Goal: Task Accomplishment & Management: Manage account settings

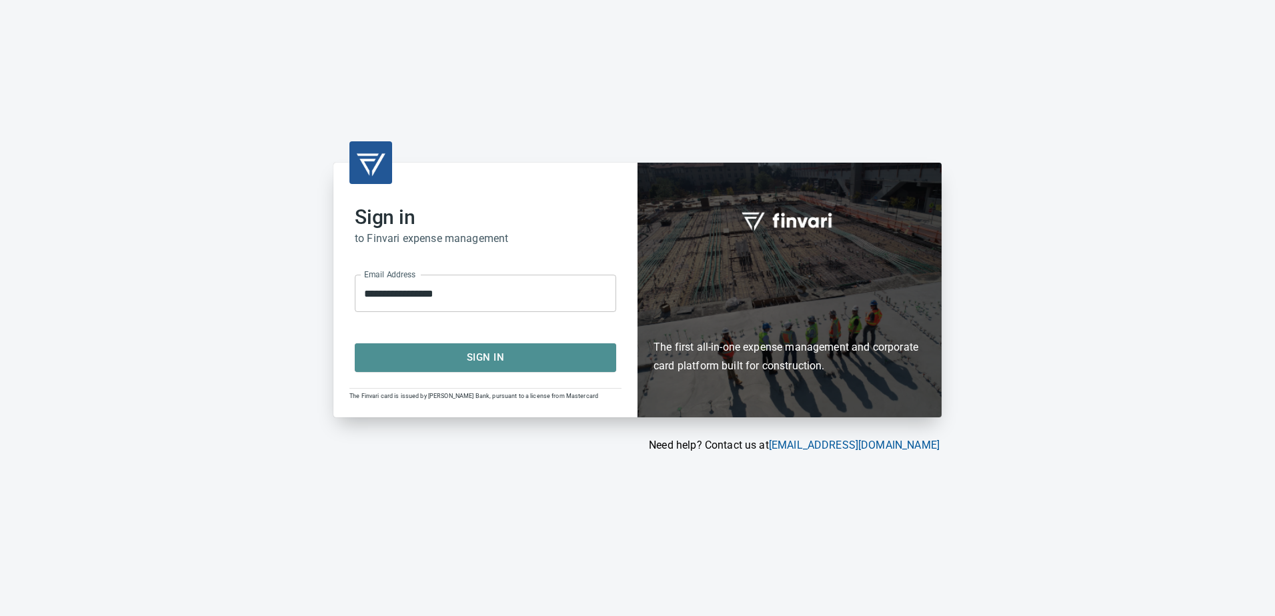
click at [472, 352] on span "Sign In" at bounding box center [486, 357] width 232 height 17
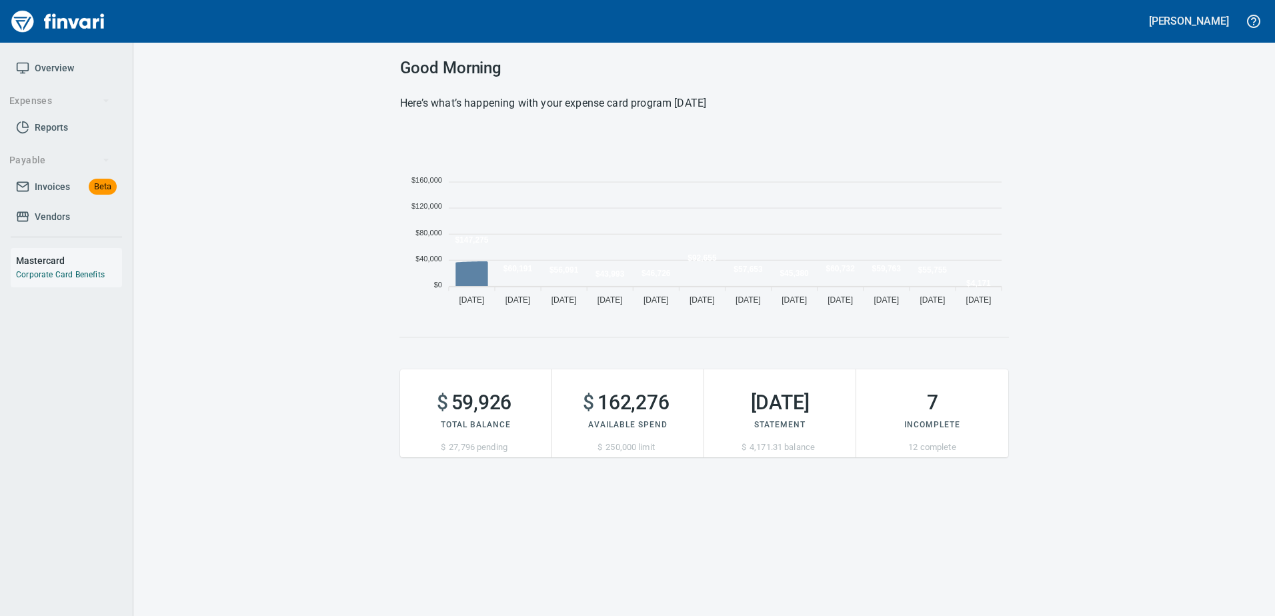
scroll to position [183, 598]
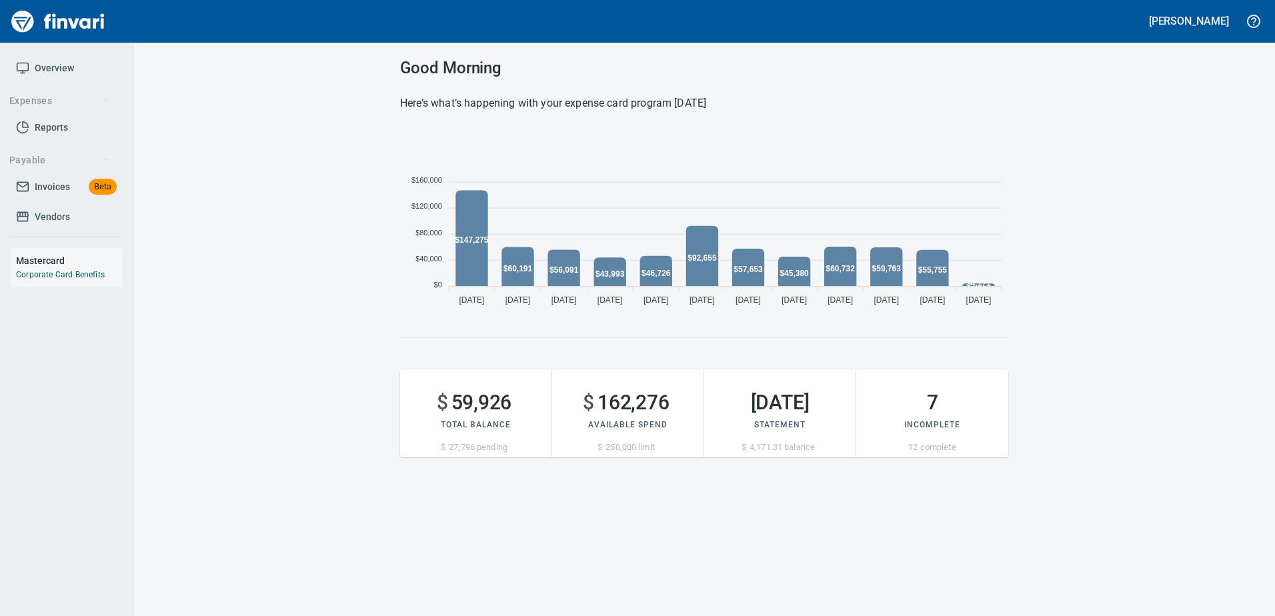
click at [39, 189] on span "Invoices" at bounding box center [52, 187] width 35 height 17
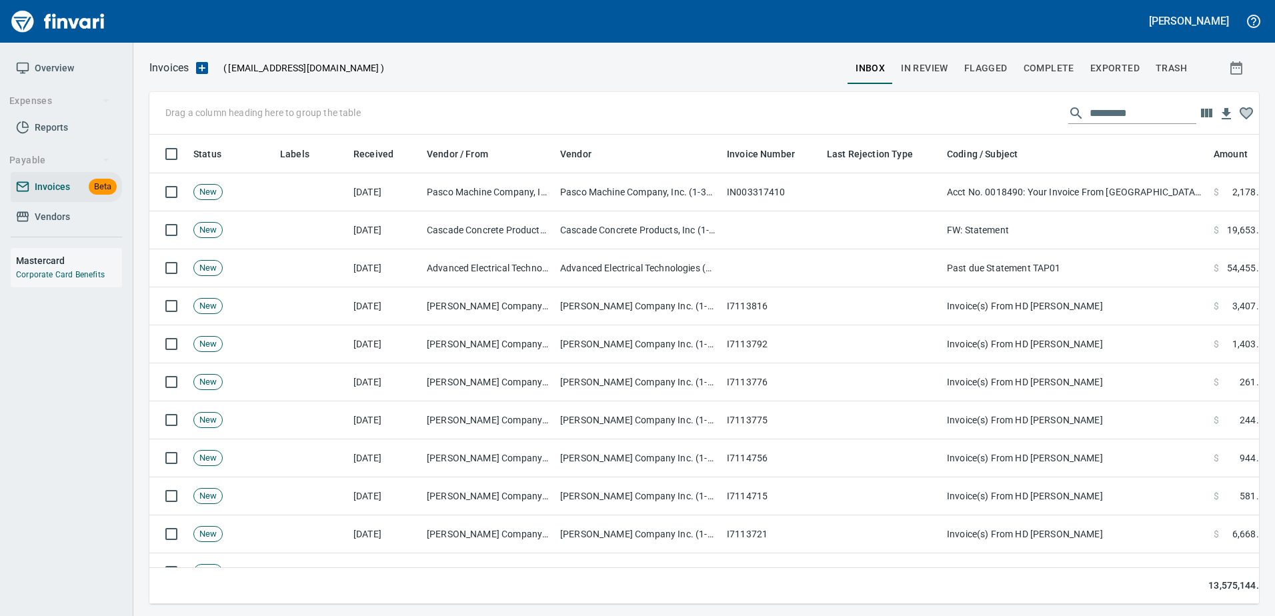
scroll to position [450, 1090]
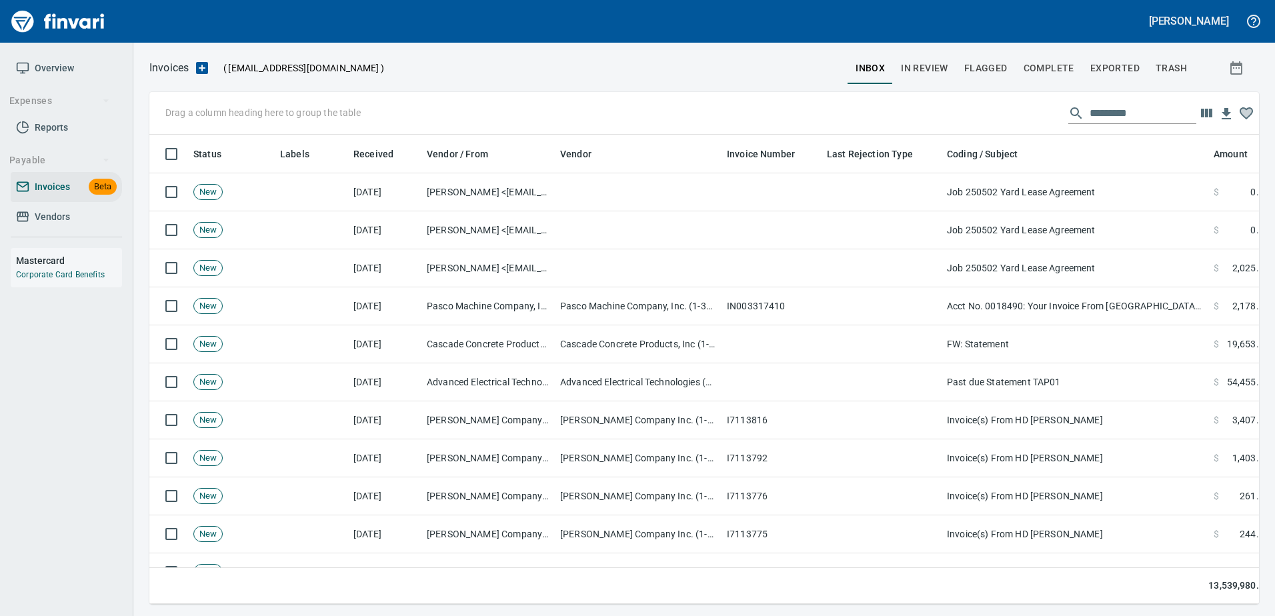
click at [1095, 111] on input "text" at bounding box center [1143, 113] width 107 height 21
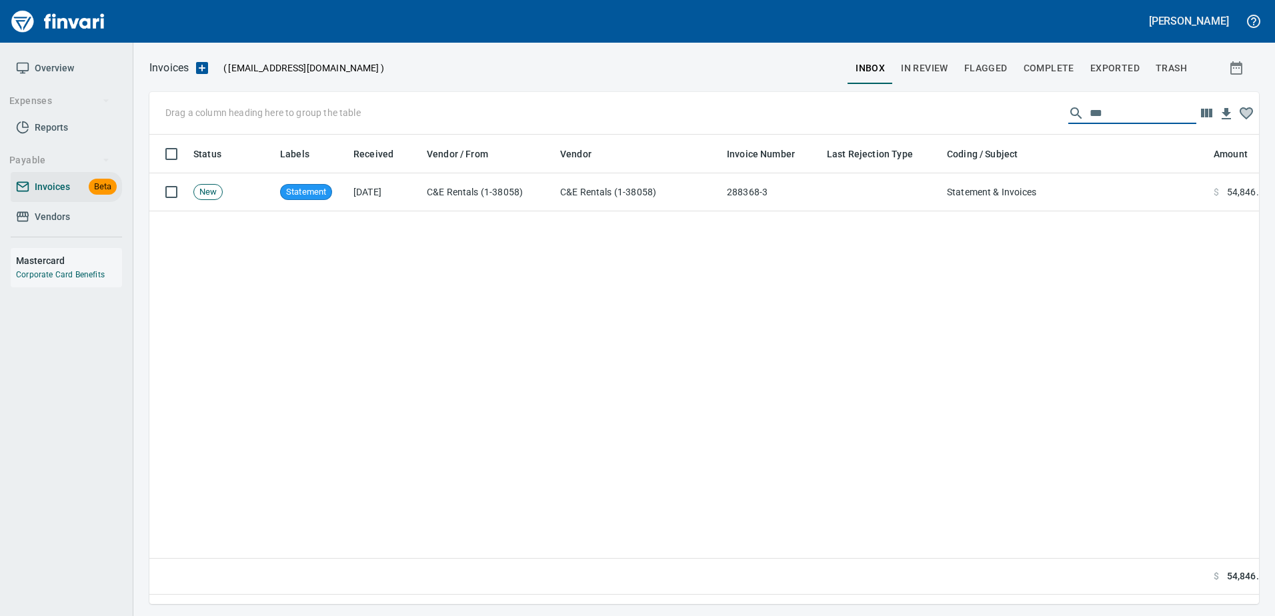
type input "***"
click at [930, 67] on span "In Review" at bounding box center [924, 68] width 47 height 17
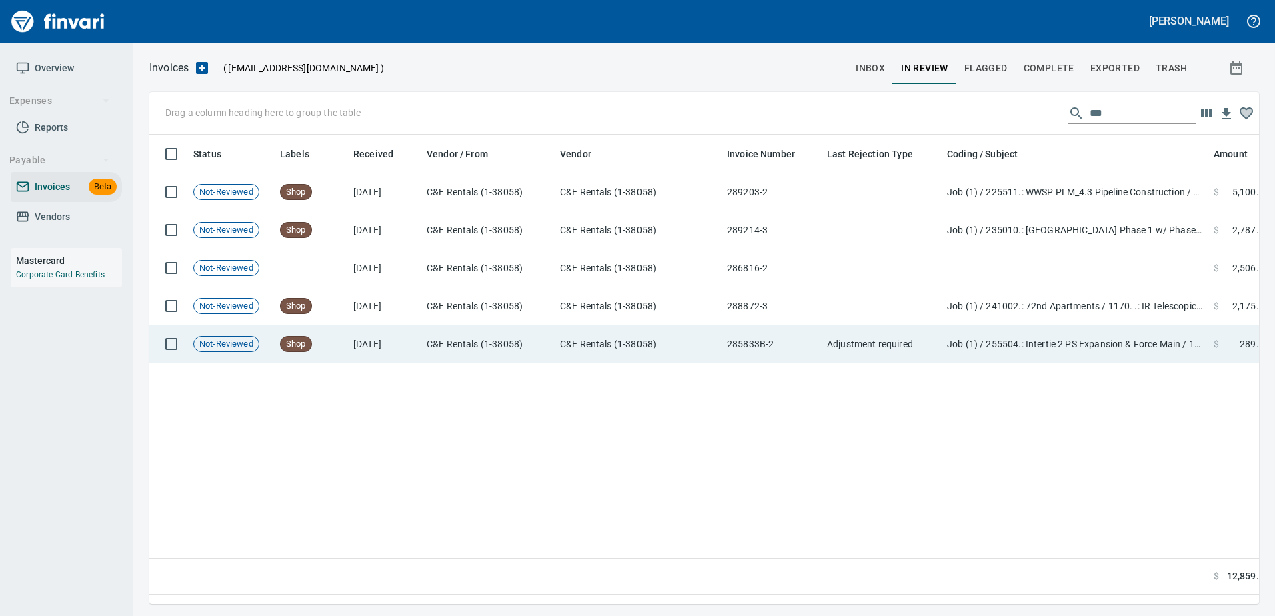
scroll to position [450, 1100]
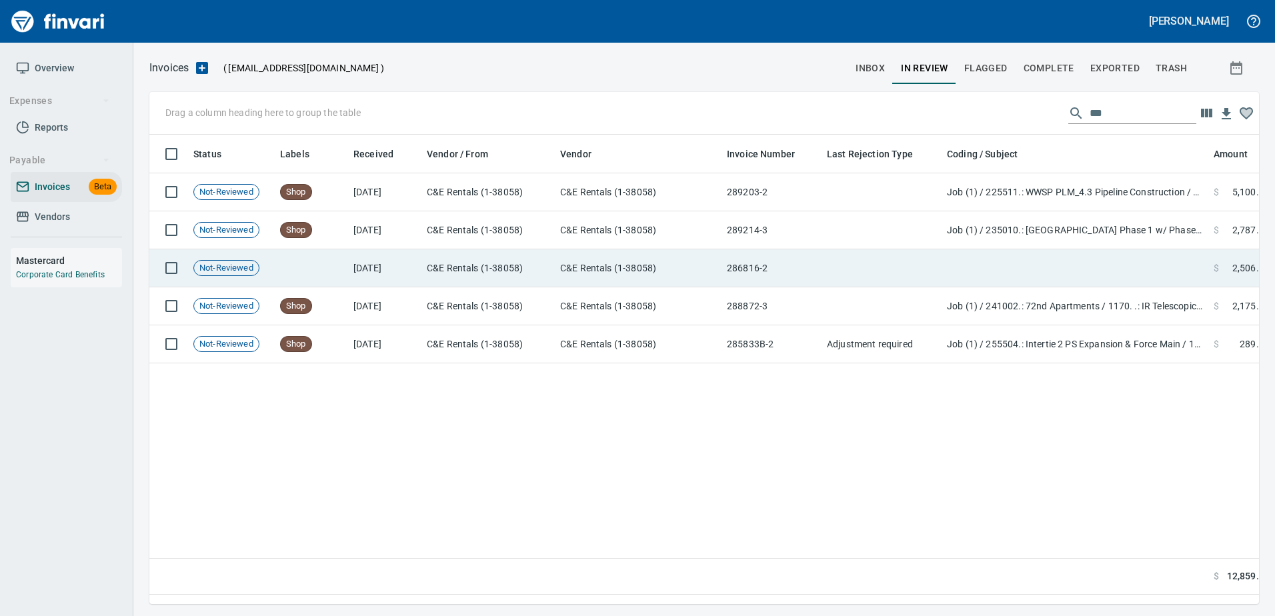
click at [792, 268] on td "286816-2" at bounding box center [772, 268] width 100 height 38
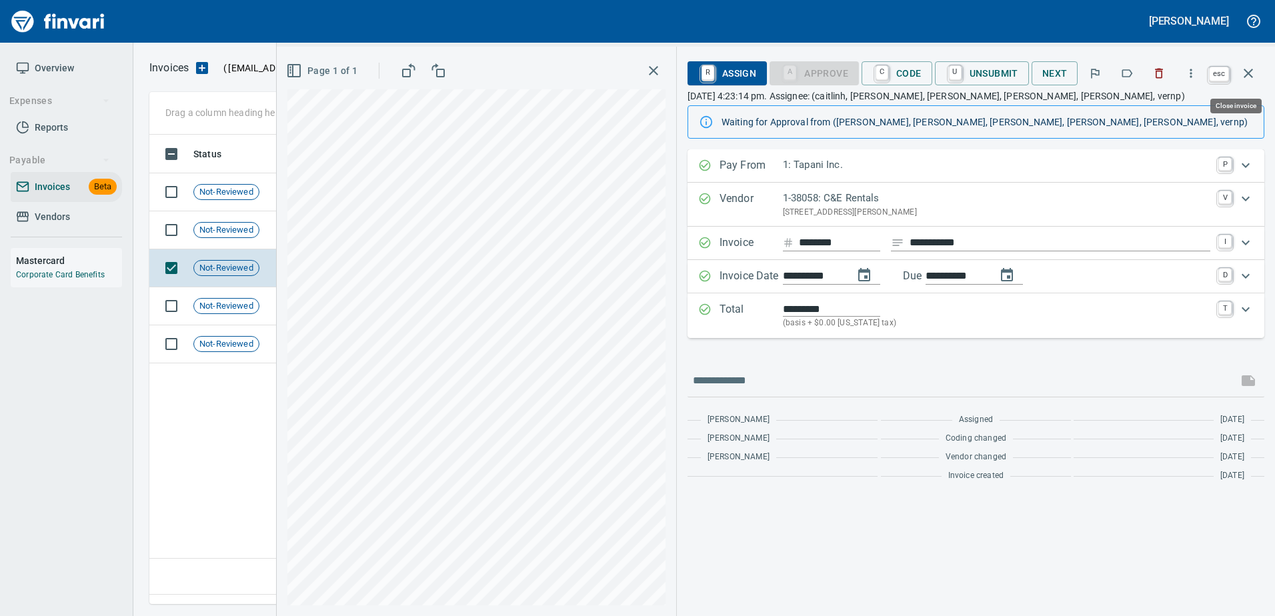
scroll to position [450, 1099]
click at [1250, 73] on icon "button" at bounding box center [1249, 73] width 16 height 16
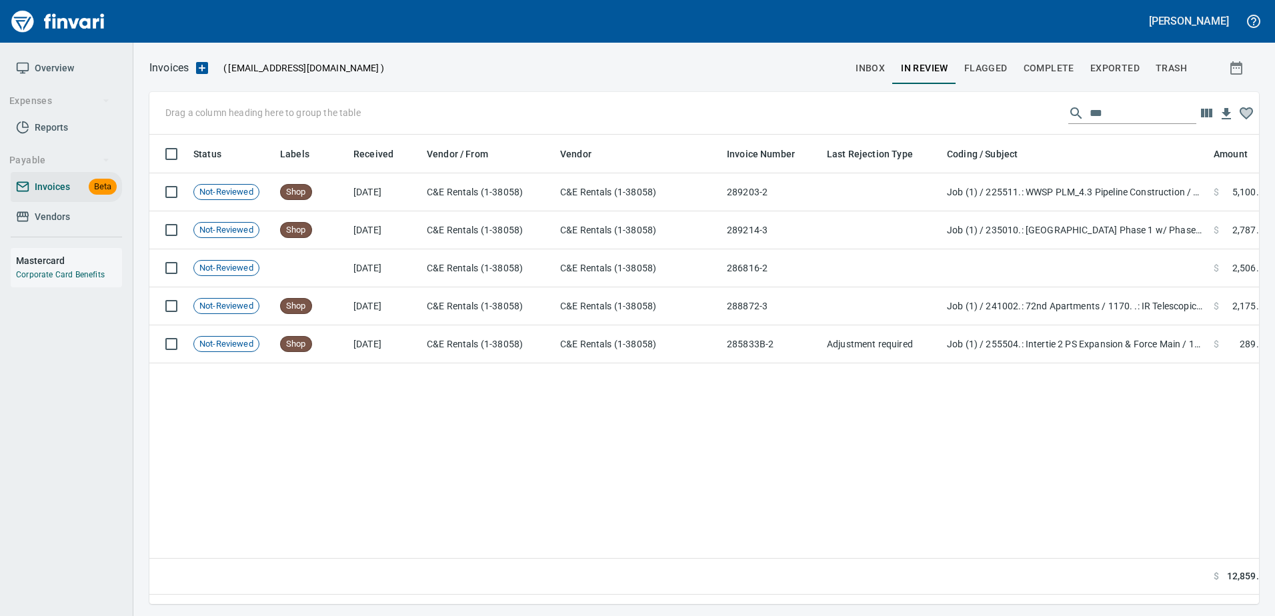
scroll to position [450, 1100]
click at [1053, 64] on span "Complete" at bounding box center [1049, 68] width 51 height 17
click at [1016, 109] on input "***" at bounding box center [1038, 113] width 107 height 21
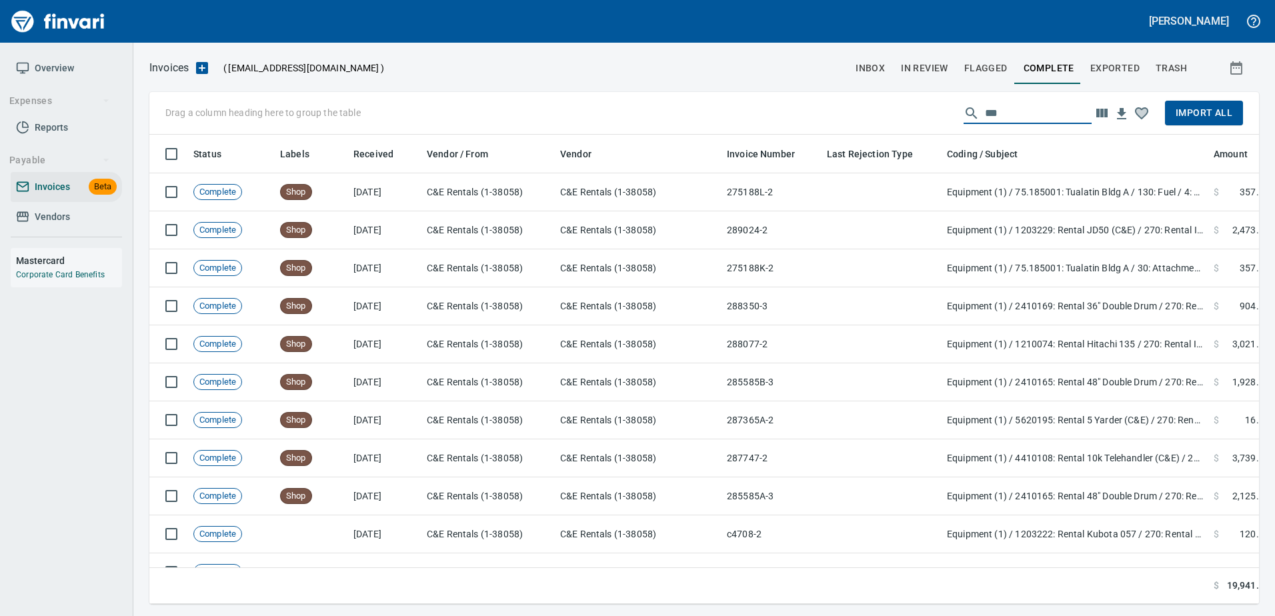
scroll to position [450, 1090]
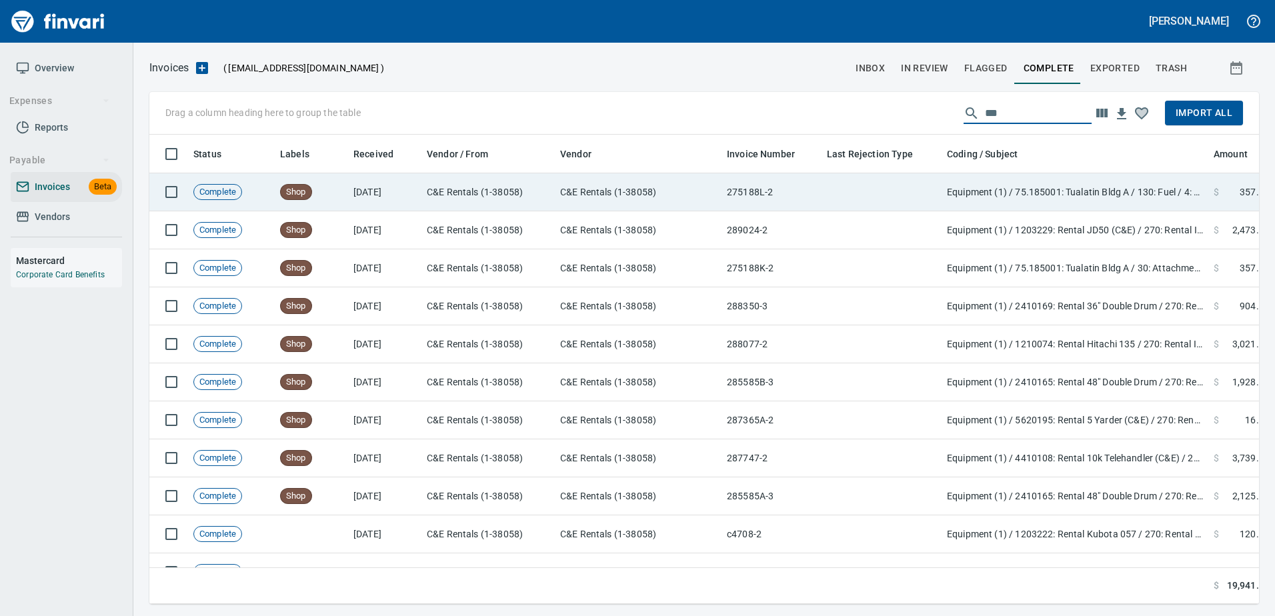
click at [870, 195] on td at bounding box center [882, 192] width 120 height 38
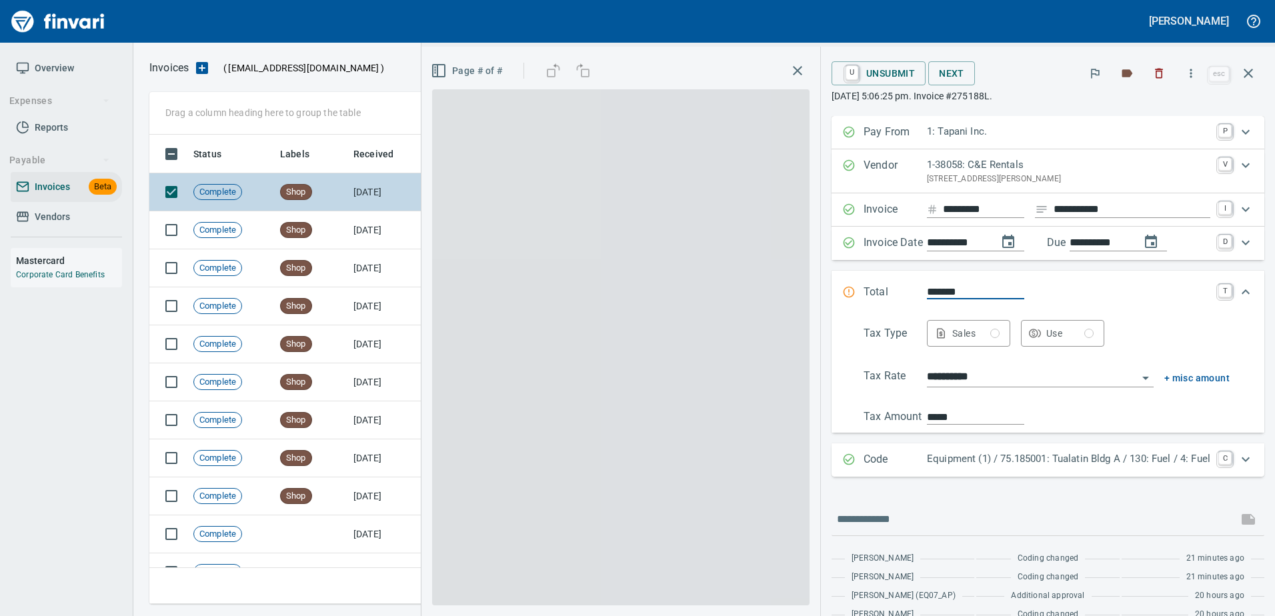
scroll to position [450, 1089]
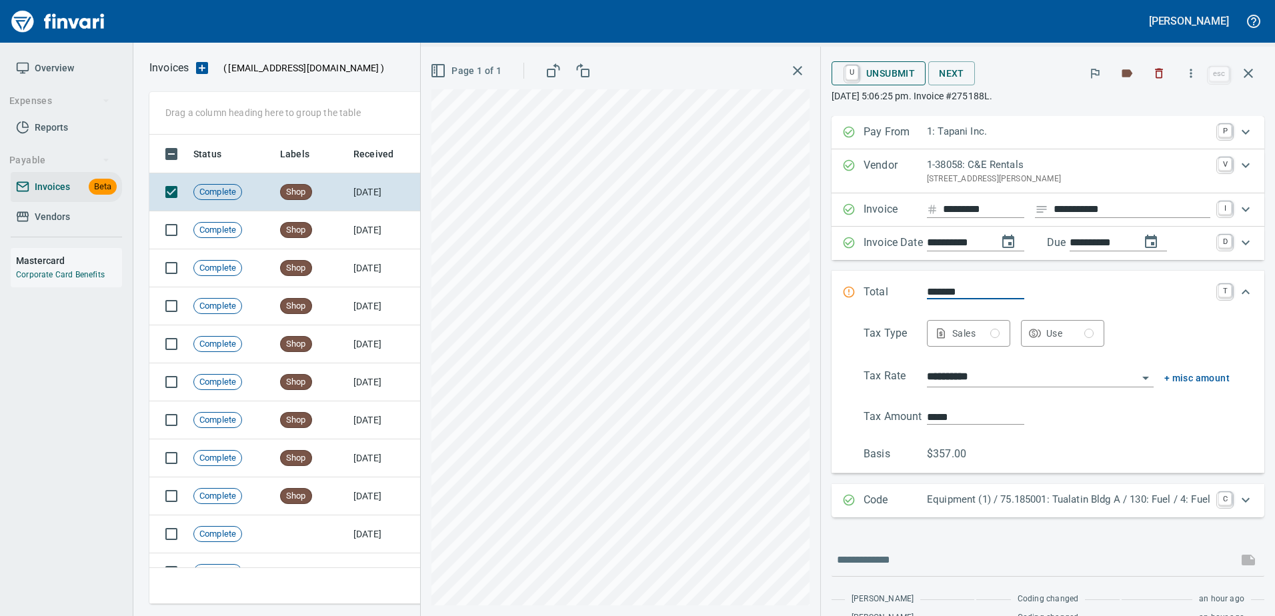
click at [854, 75] on span "U Unsubmit" at bounding box center [878, 73] width 73 height 23
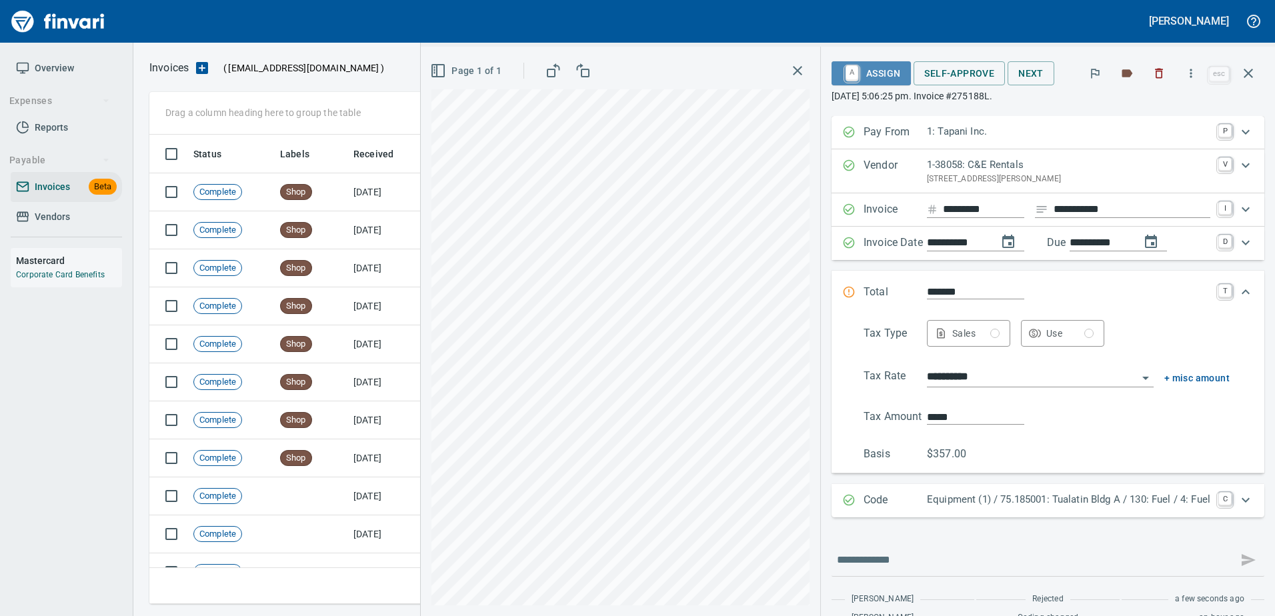
click at [858, 74] on span "A Assign" at bounding box center [871, 73] width 58 height 23
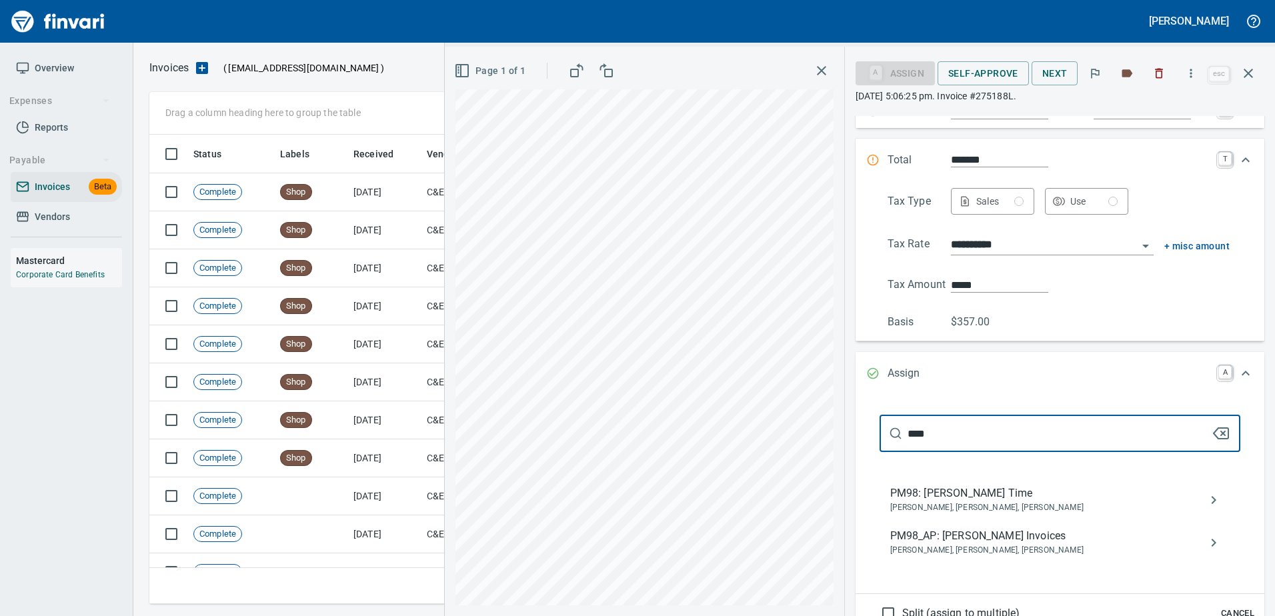
scroll to position [133, 0]
type input "****"
click at [950, 536] on span "PM98_AP: Sam Rhoades Invoices" at bounding box center [1049, 535] width 318 height 16
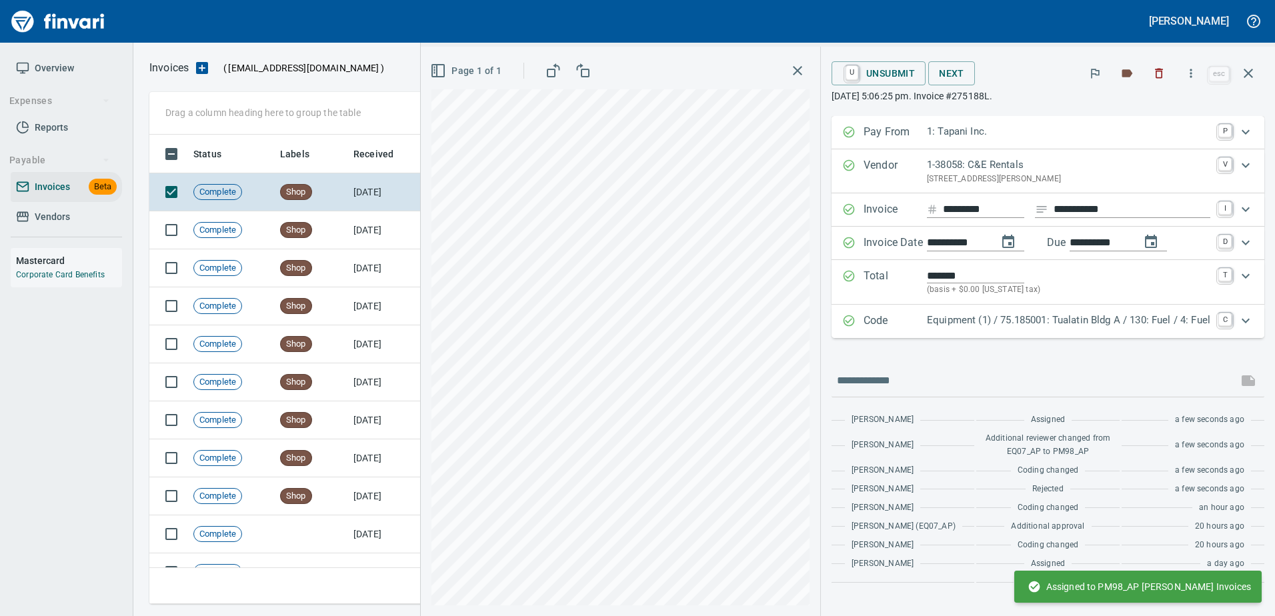
scroll to position [0, 0]
click at [1244, 77] on icon "button" at bounding box center [1249, 73] width 16 height 16
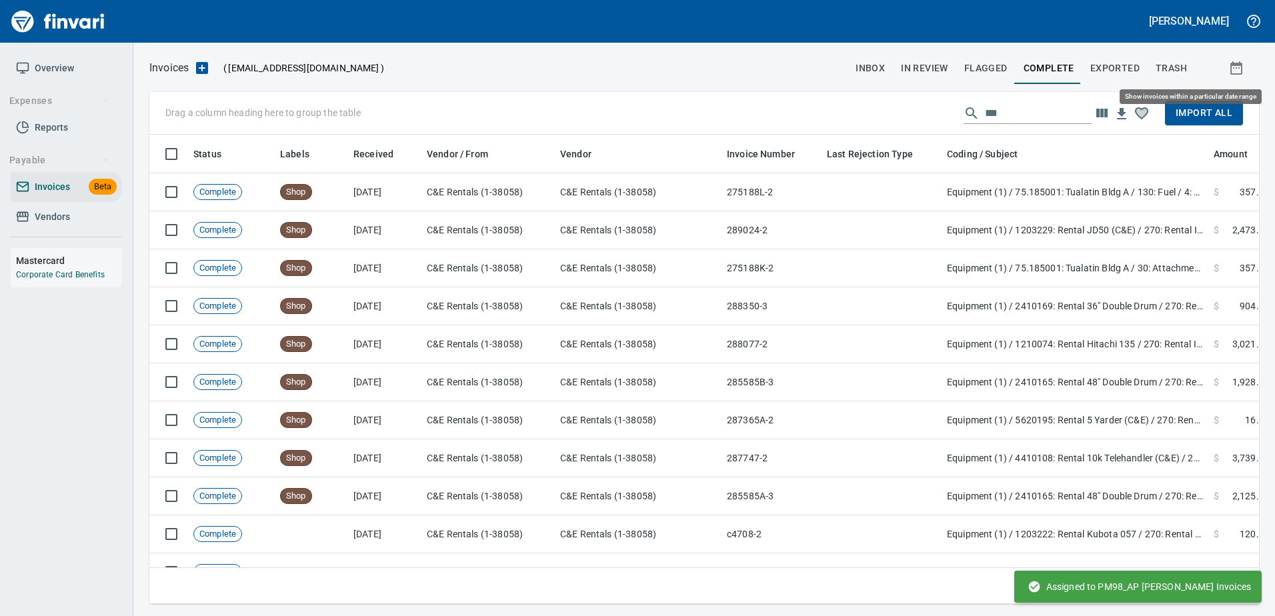
scroll to position [450, 1089]
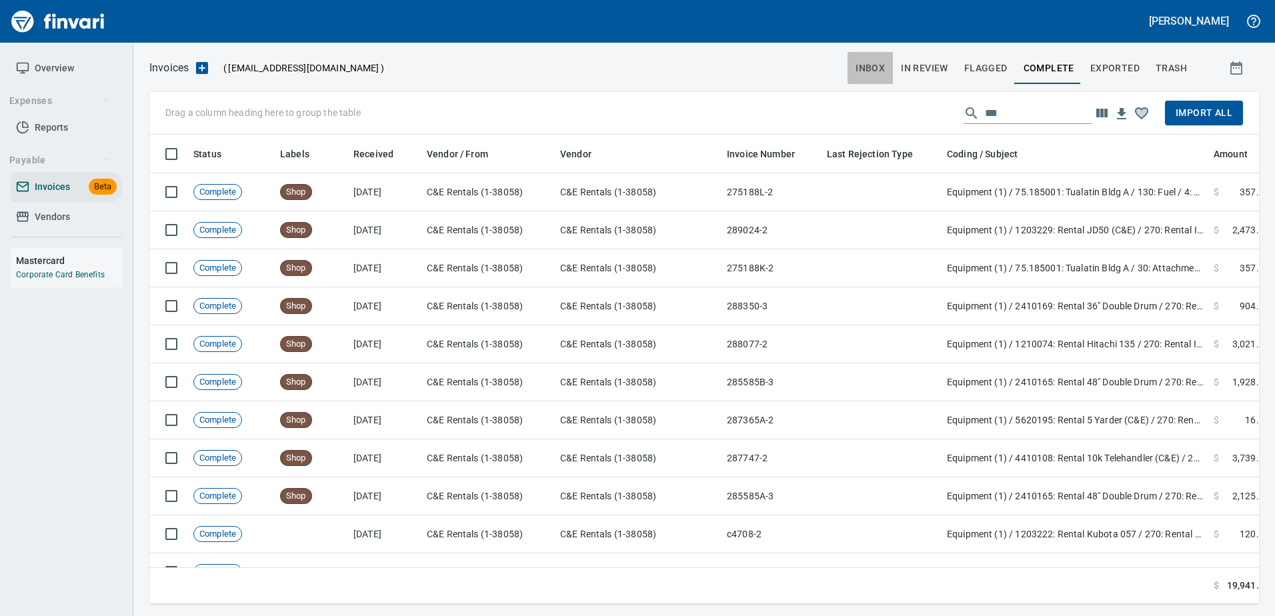
click at [893, 58] on button "inbox" at bounding box center [870, 68] width 45 height 32
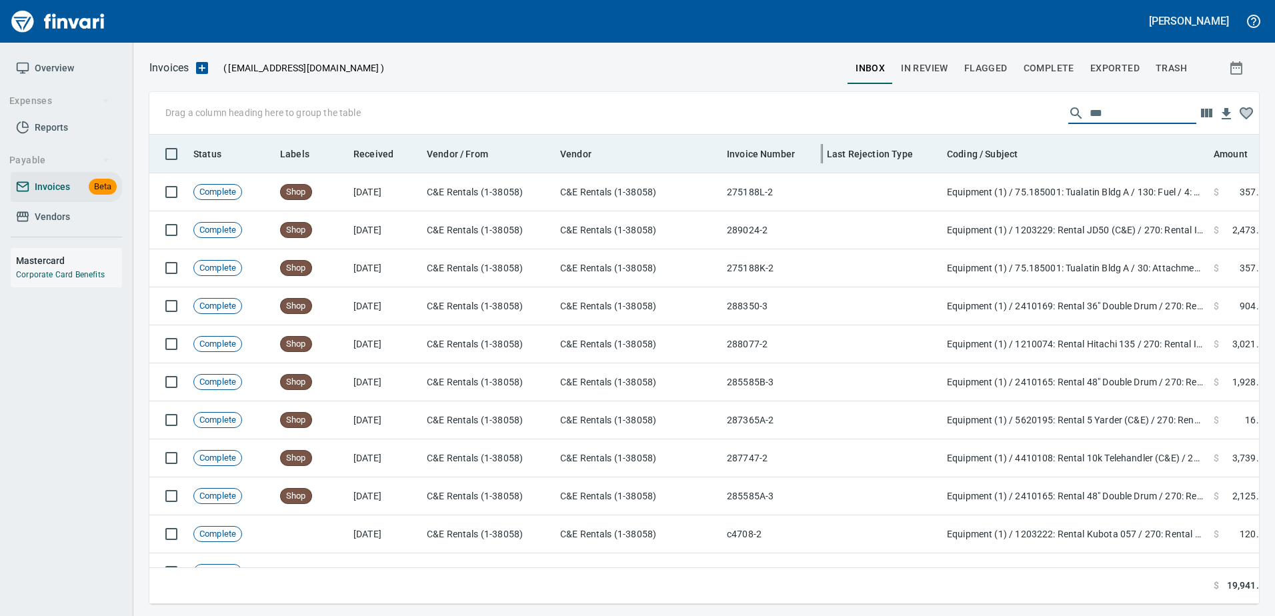
drag, startPoint x: 1129, startPoint y: 115, endPoint x: 817, endPoint y: 151, distance: 314.1
click at [817, 151] on div "Drag a column heading here to group the table *** Status Labels Received Vendor…" at bounding box center [704, 348] width 1110 height 512
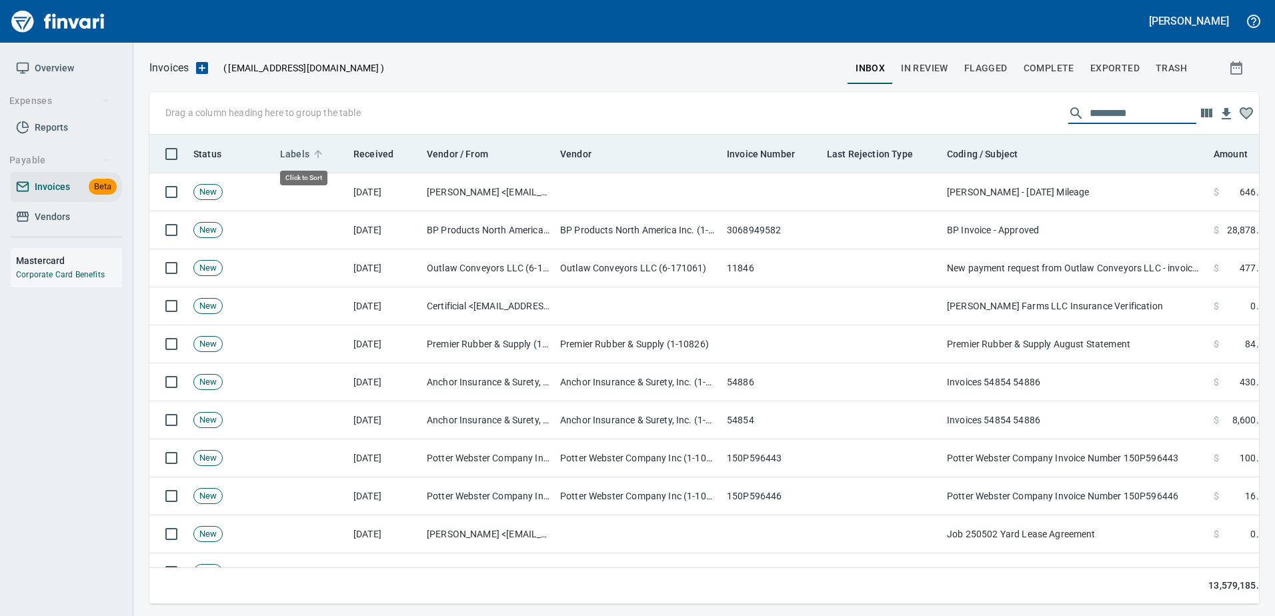
click at [299, 146] on span "Labels" at bounding box center [294, 154] width 29 height 16
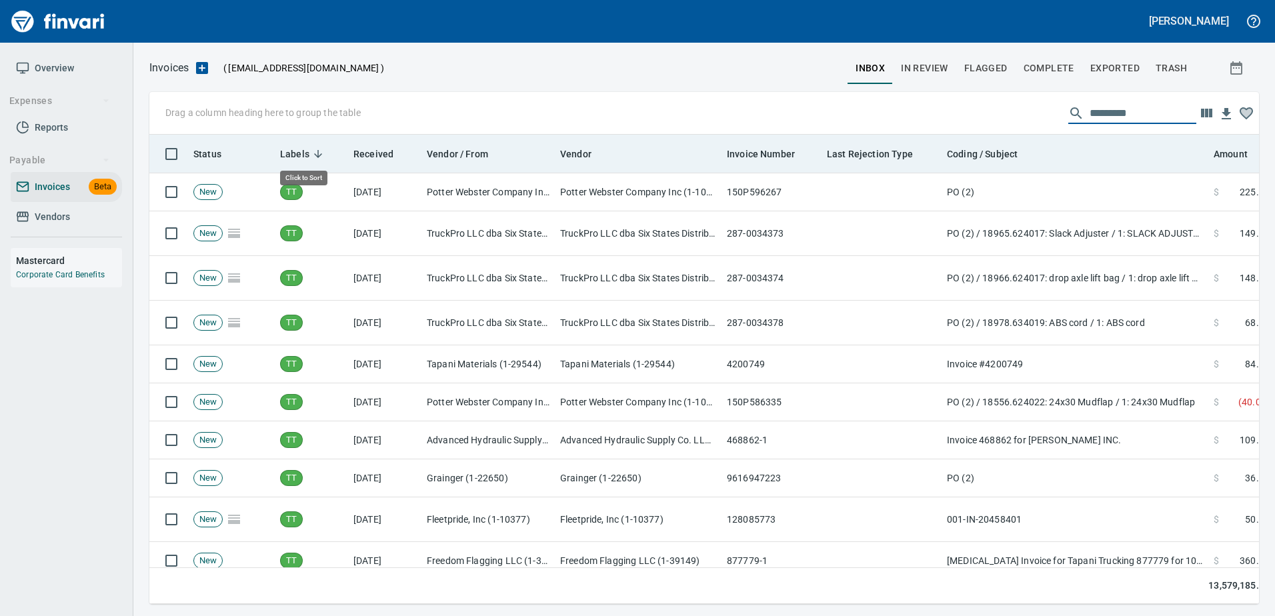
click at [299, 146] on span "Labels" at bounding box center [294, 154] width 29 height 16
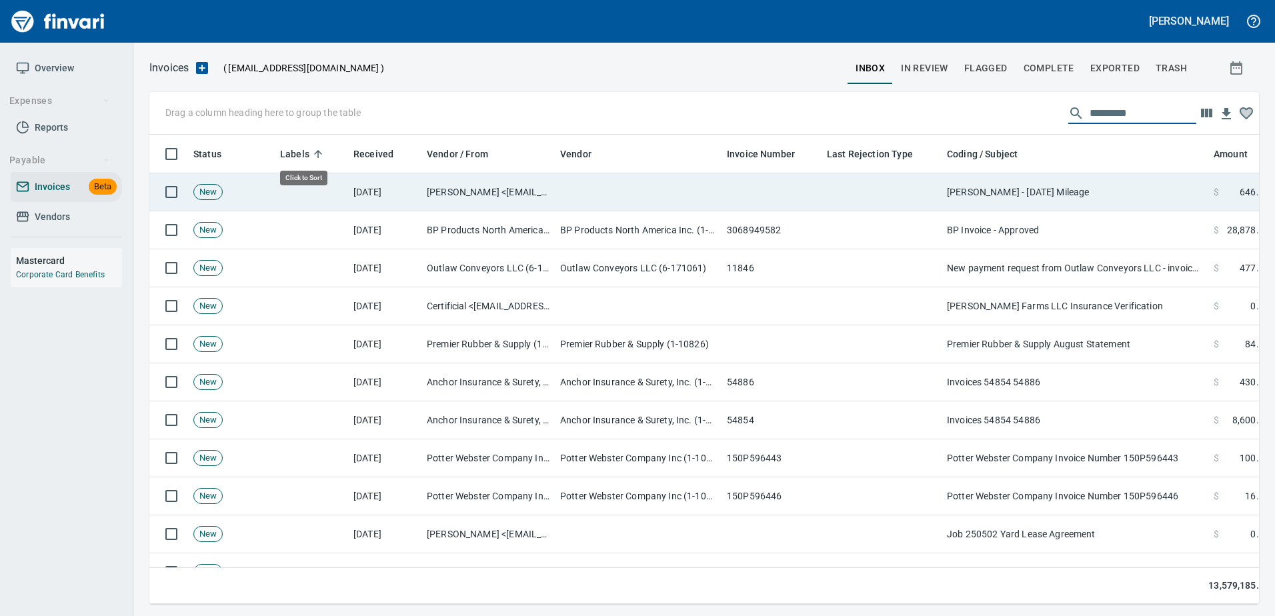
click at [547, 176] on td "Thomas Hansen <thomash@tapani.com>" at bounding box center [488, 192] width 133 height 38
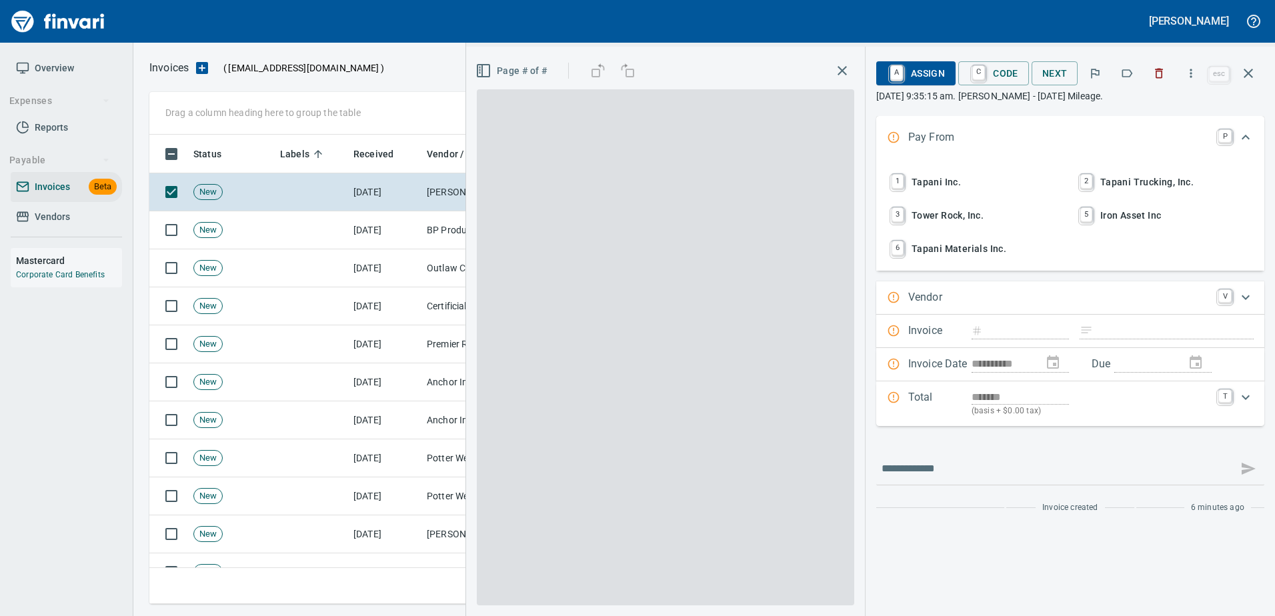
type input "**********"
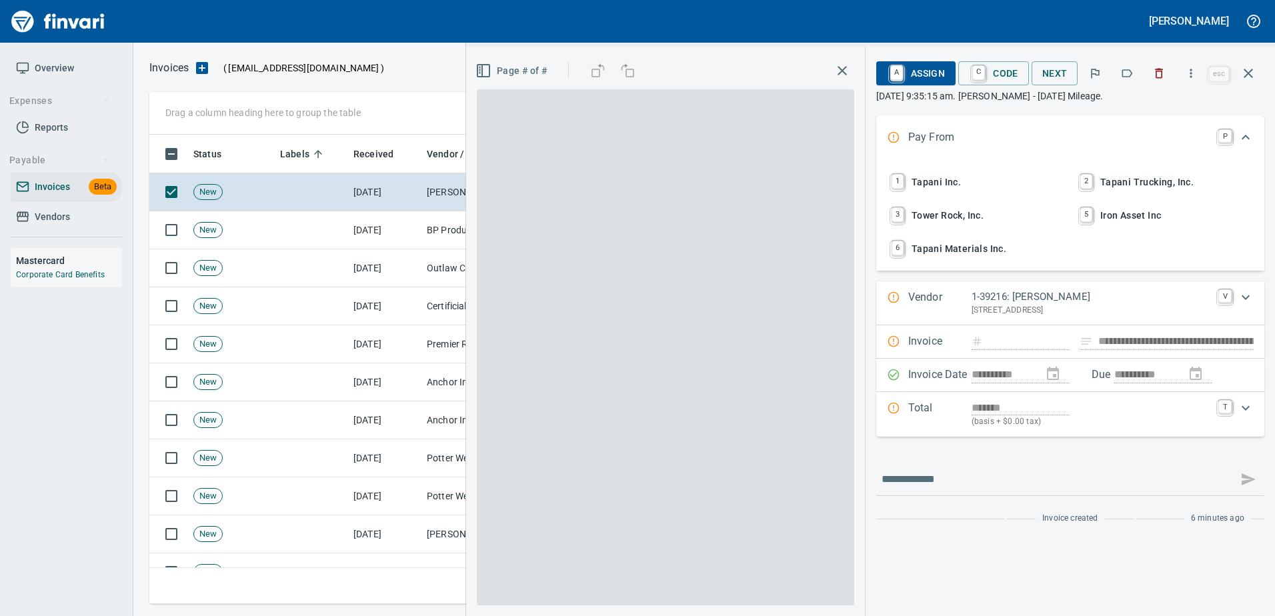
scroll to position [450, 1089]
click at [1131, 73] on icon "button" at bounding box center [1127, 73] width 13 height 13
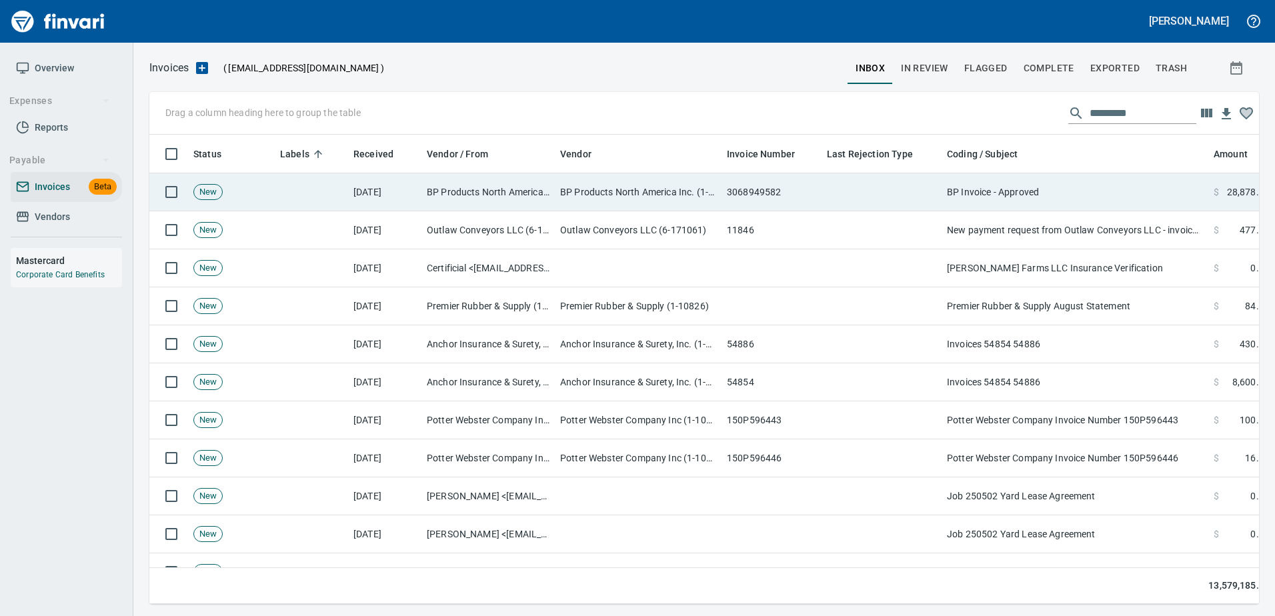
click at [1048, 196] on td "BP Invoice - Approved" at bounding box center [1075, 192] width 267 height 38
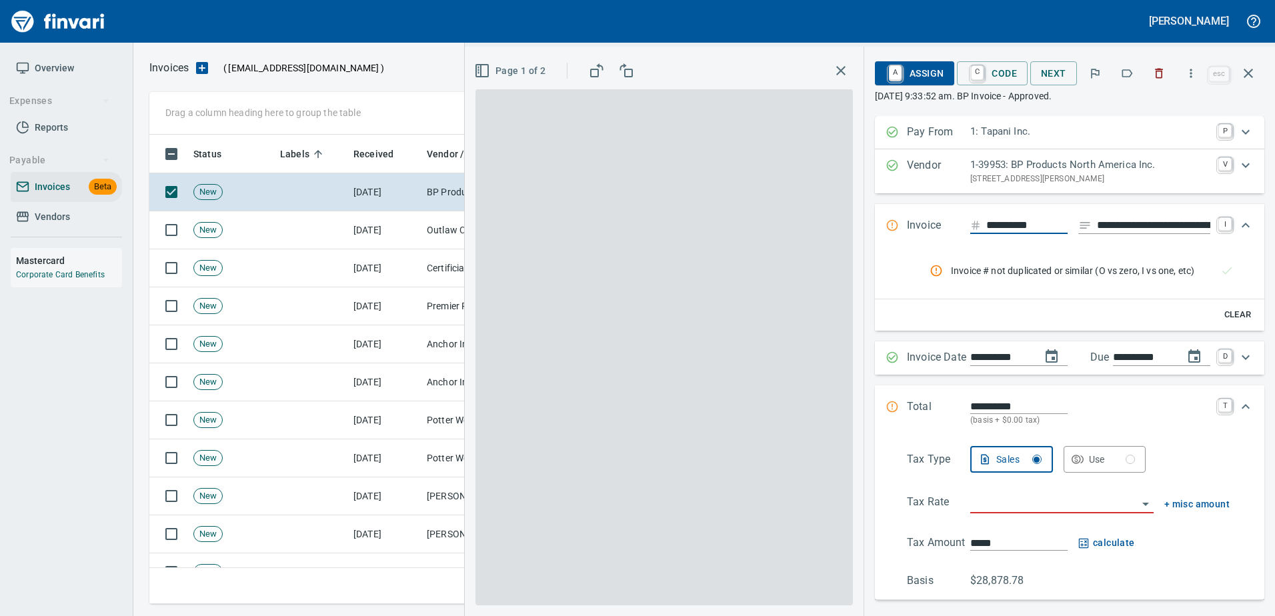
click at [1173, 65] on button "button" at bounding box center [1159, 73] width 29 height 29
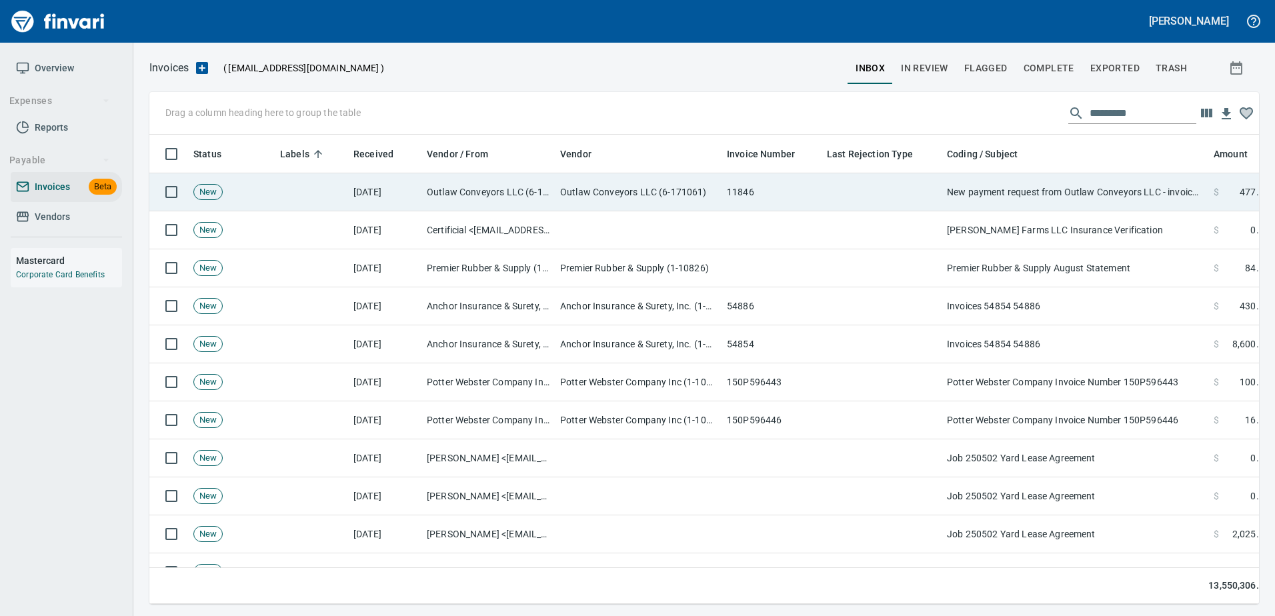
click at [1054, 193] on td "New payment request from Outlaw Conveyors LLC - invoice 11846" at bounding box center [1075, 192] width 267 height 38
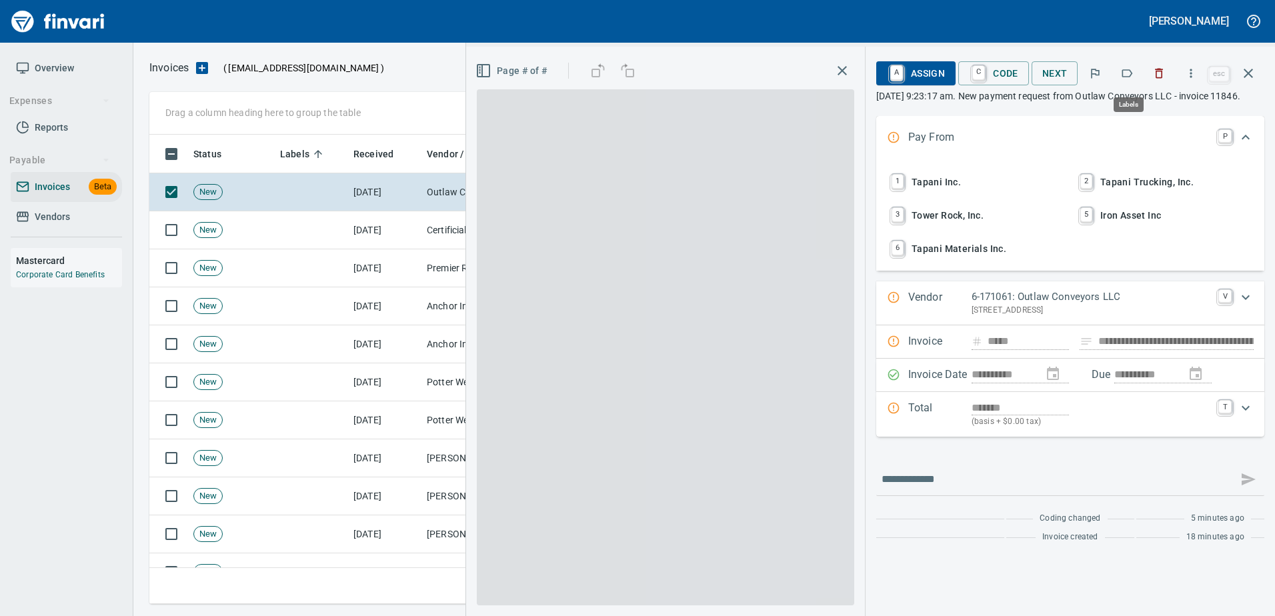
scroll to position [450, 1089]
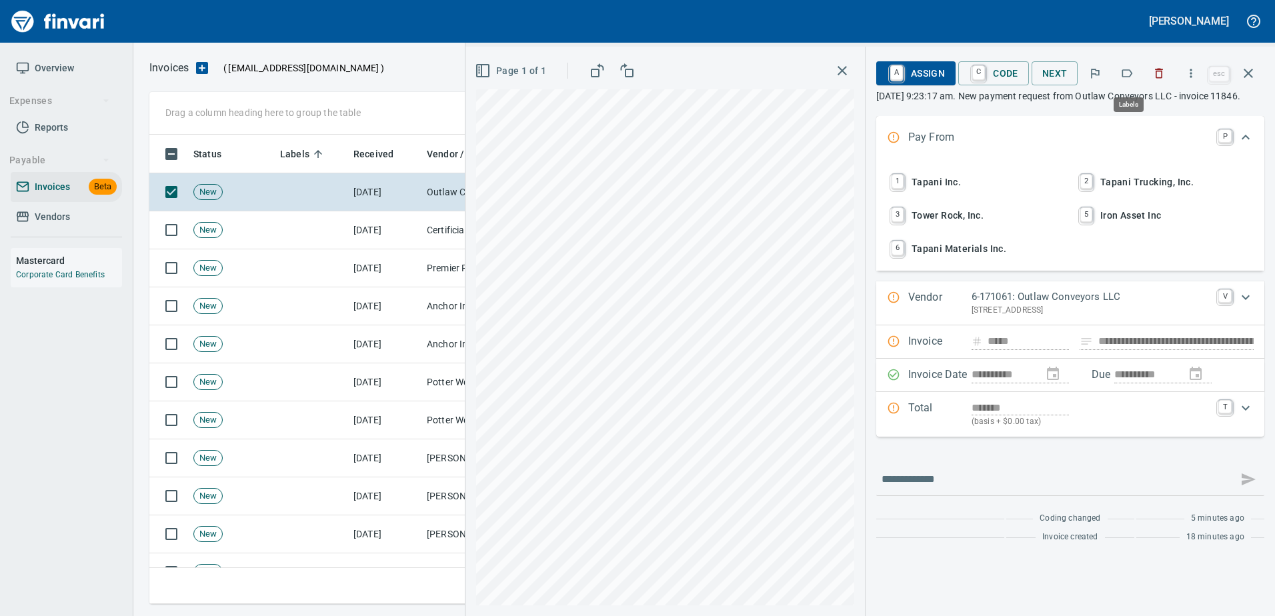
click at [1133, 81] on button "button" at bounding box center [1127, 73] width 29 height 29
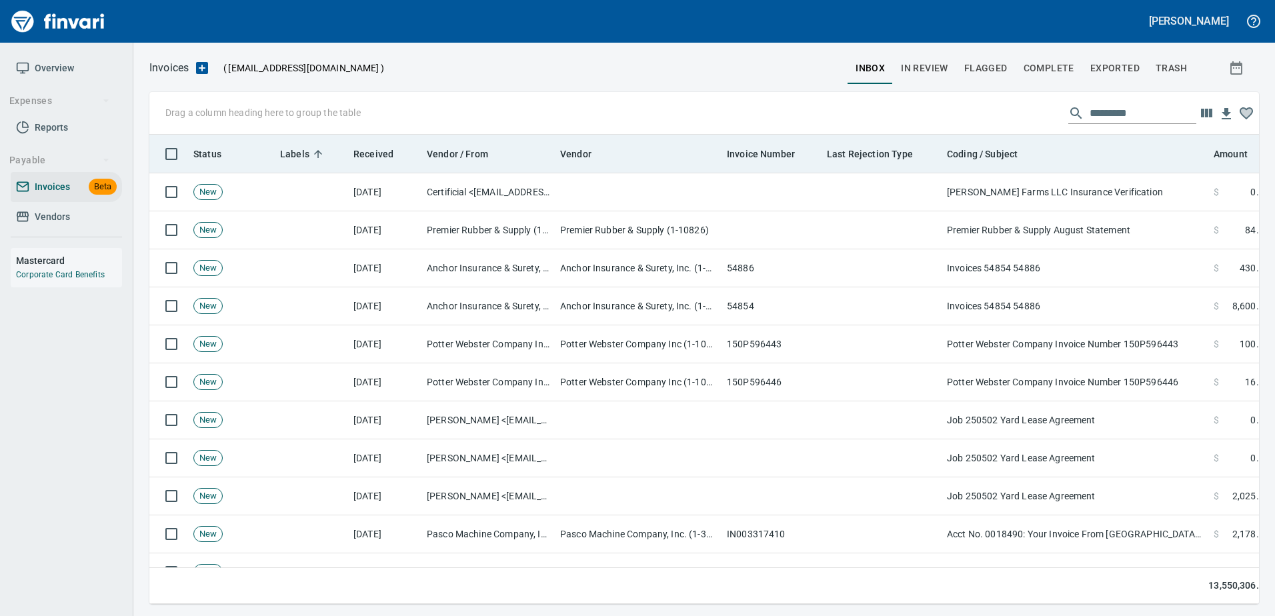
click at [1065, 172] on th "Coding / Subject" at bounding box center [1075, 154] width 267 height 39
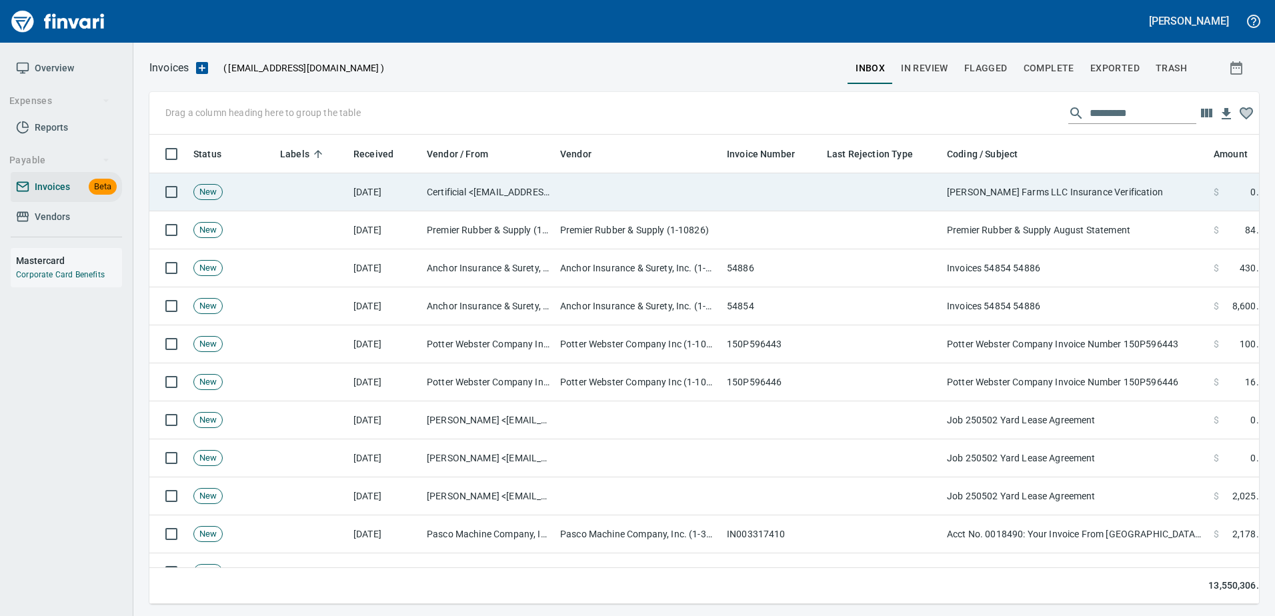
click at [1073, 180] on td "Purkey Farms LLC Insurance Verification" at bounding box center [1075, 192] width 267 height 38
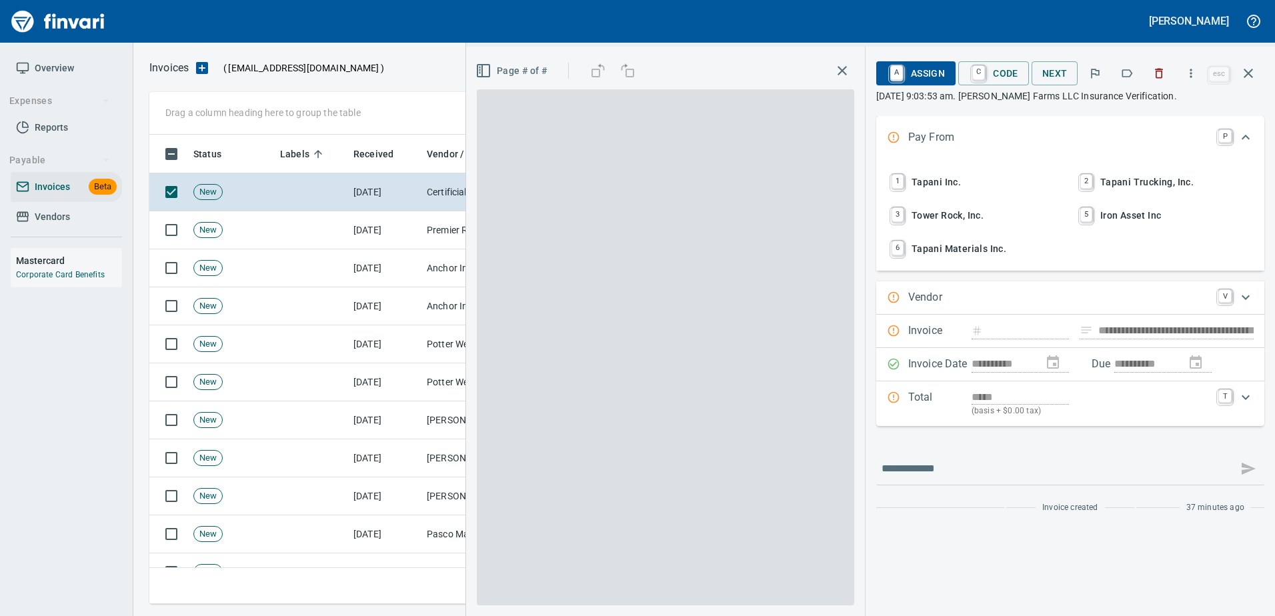
click at [1133, 76] on icon "button" at bounding box center [1128, 73] width 11 height 8
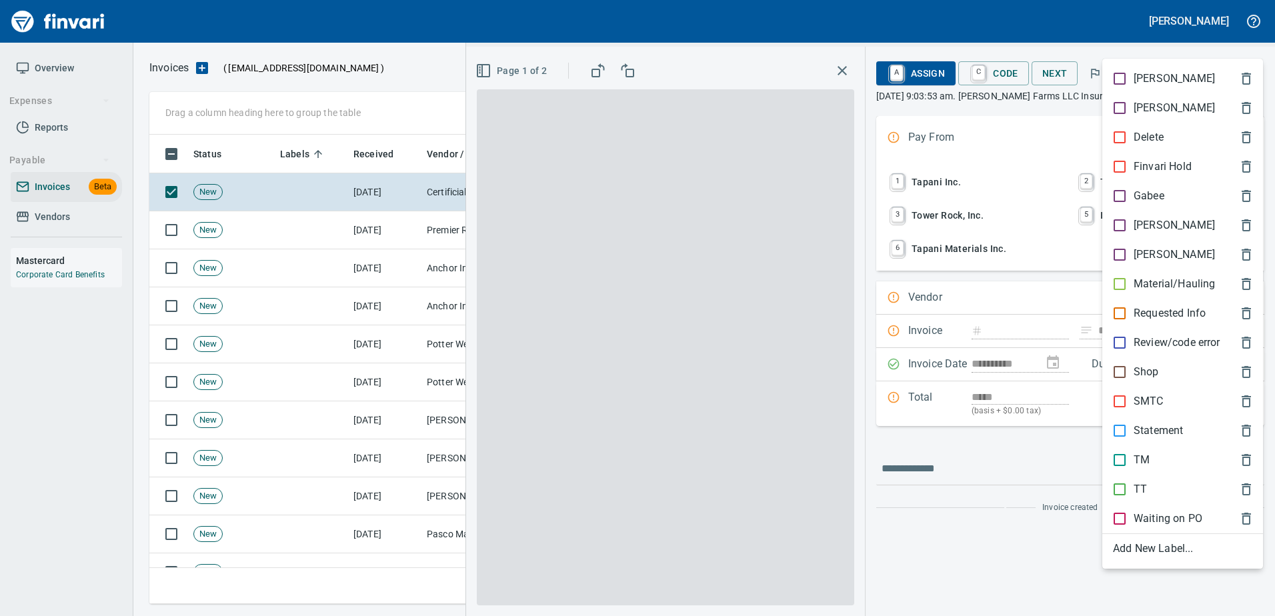
scroll to position [450, 1089]
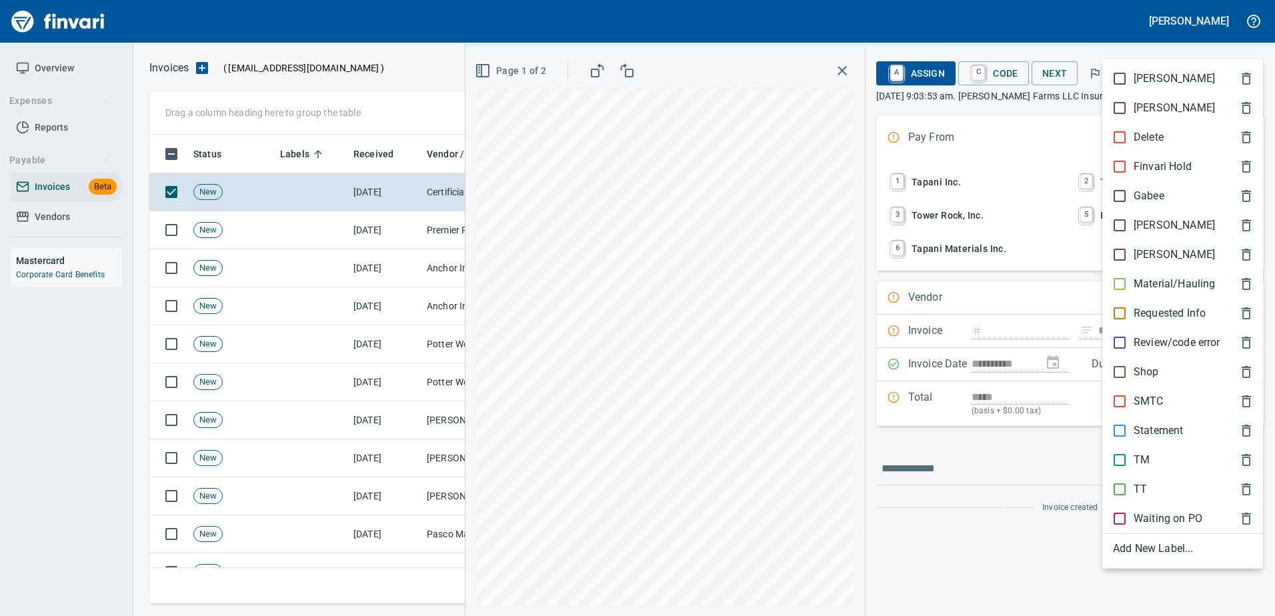
click at [1131, 43] on div at bounding box center [637, 308] width 1275 height 616
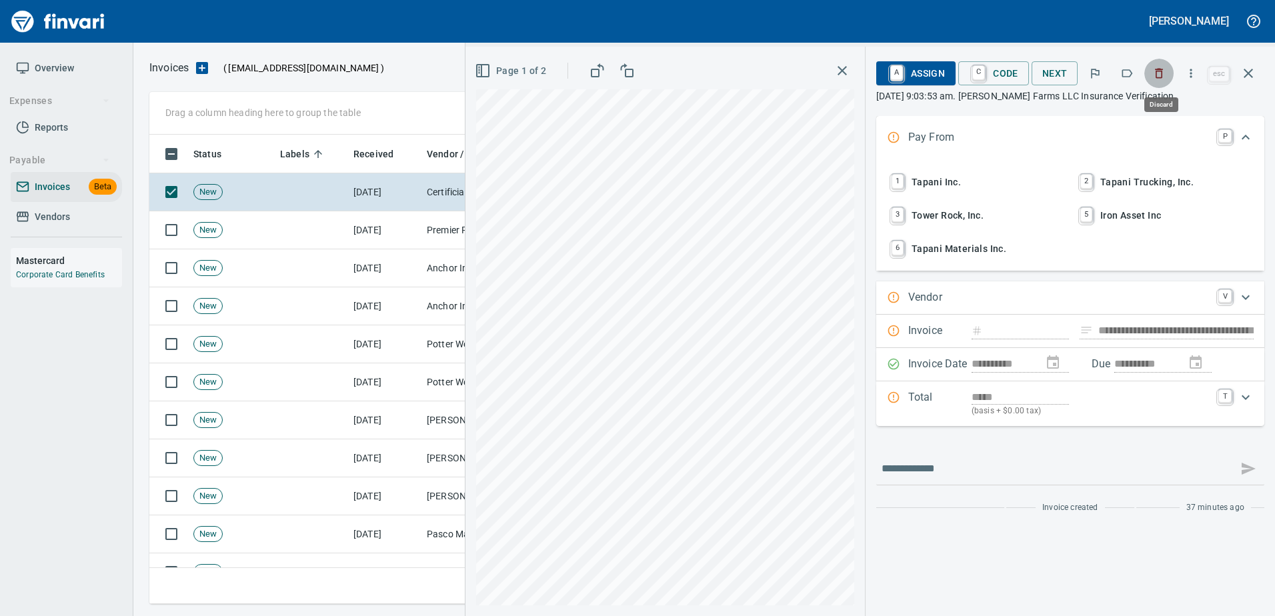
click at [1159, 71] on icon "button" at bounding box center [1160, 74] width 8 height 10
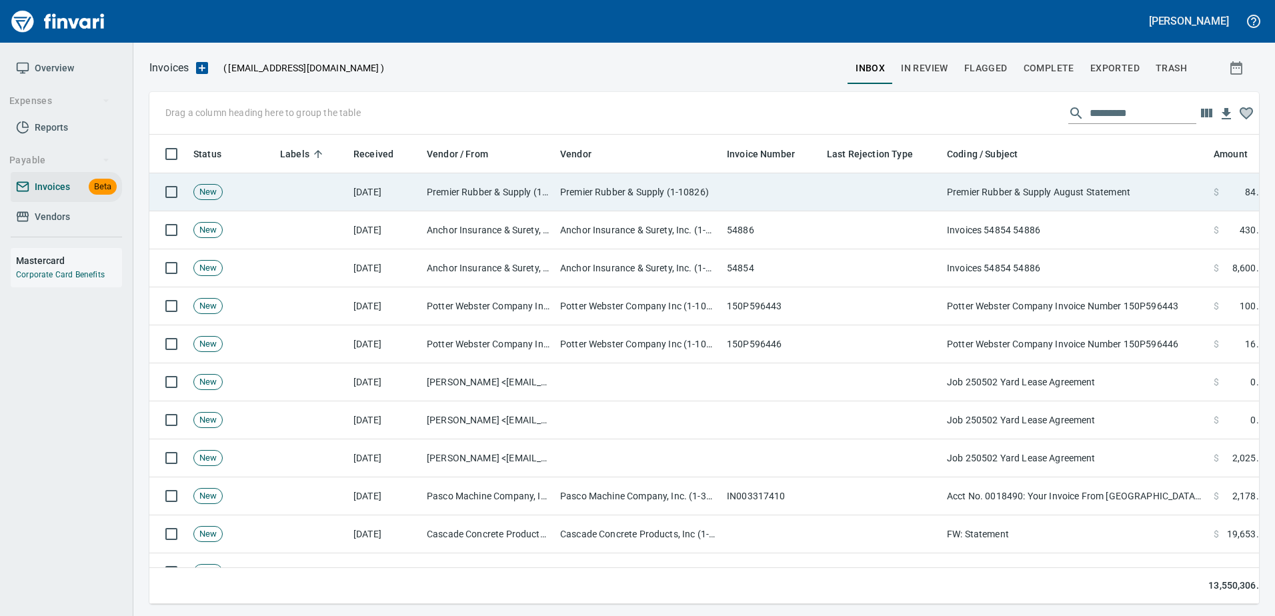
click at [1045, 198] on td "Premier Rubber & Supply August Statement" at bounding box center [1075, 192] width 267 height 38
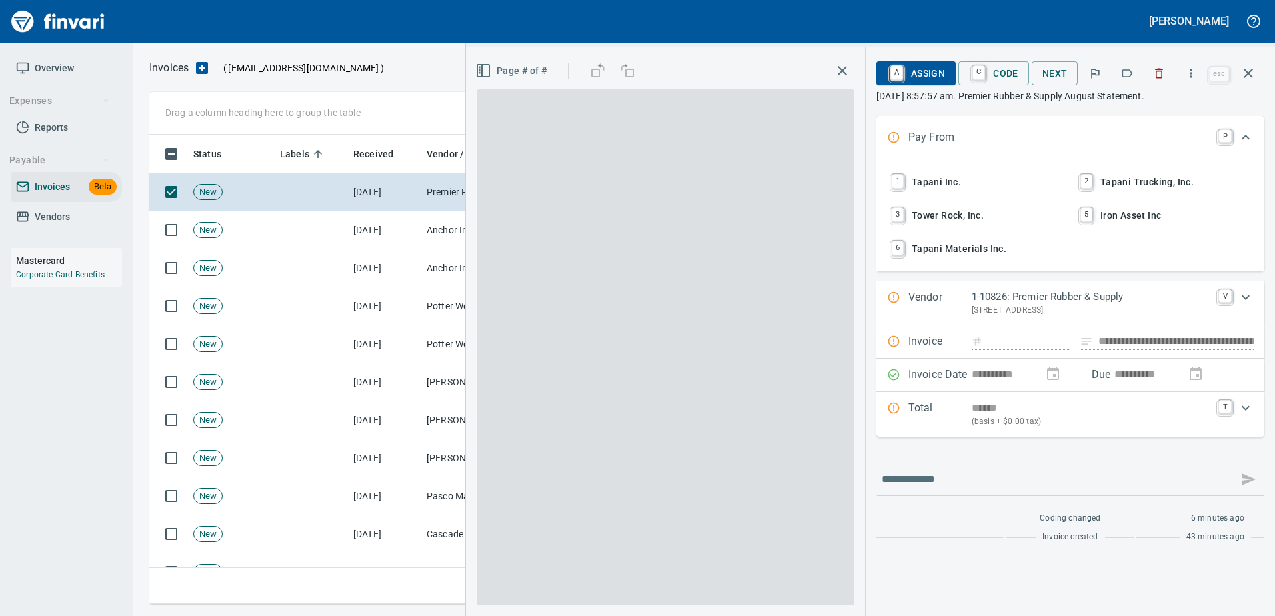
click at [1128, 71] on icon "button" at bounding box center [1127, 73] width 13 height 13
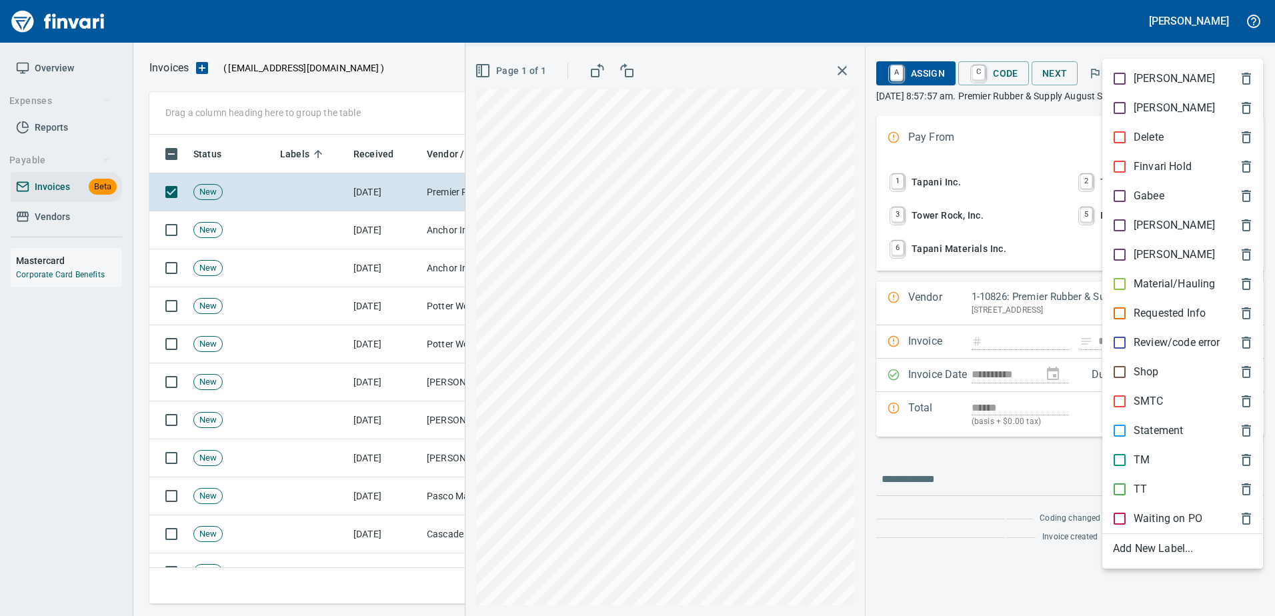
click at [1137, 432] on p "Statement" at bounding box center [1158, 431] width 49 height 16
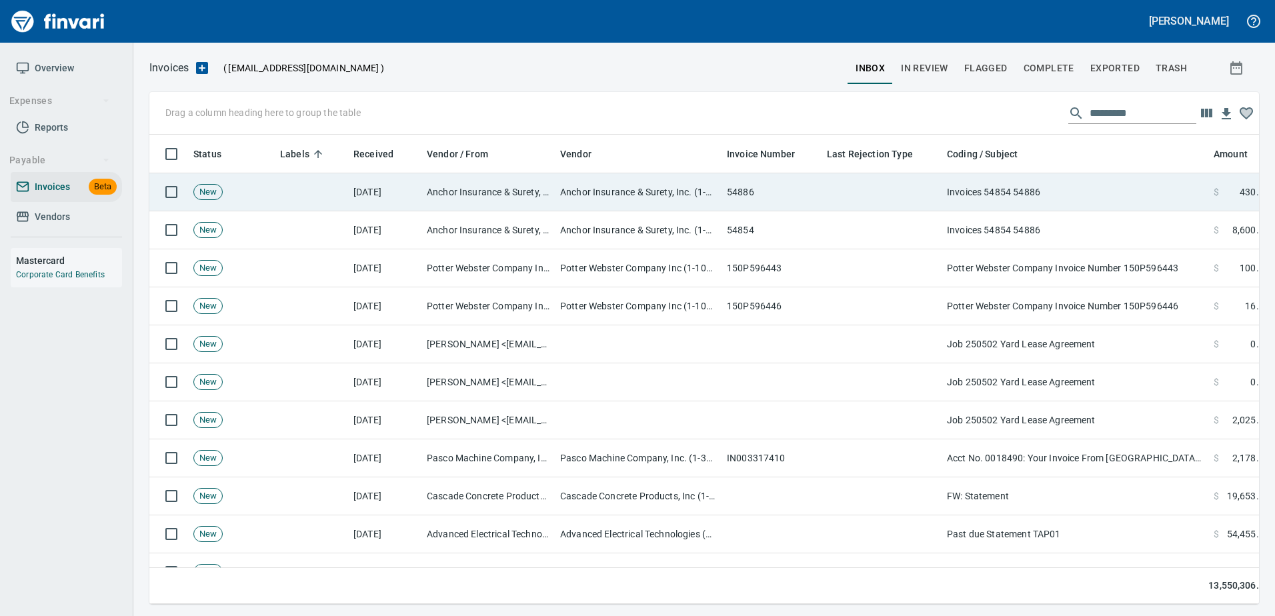
click at [1032, 180] on td "Invoices 54854 54886" at bounding box center [1075, 192] width 267 height 38
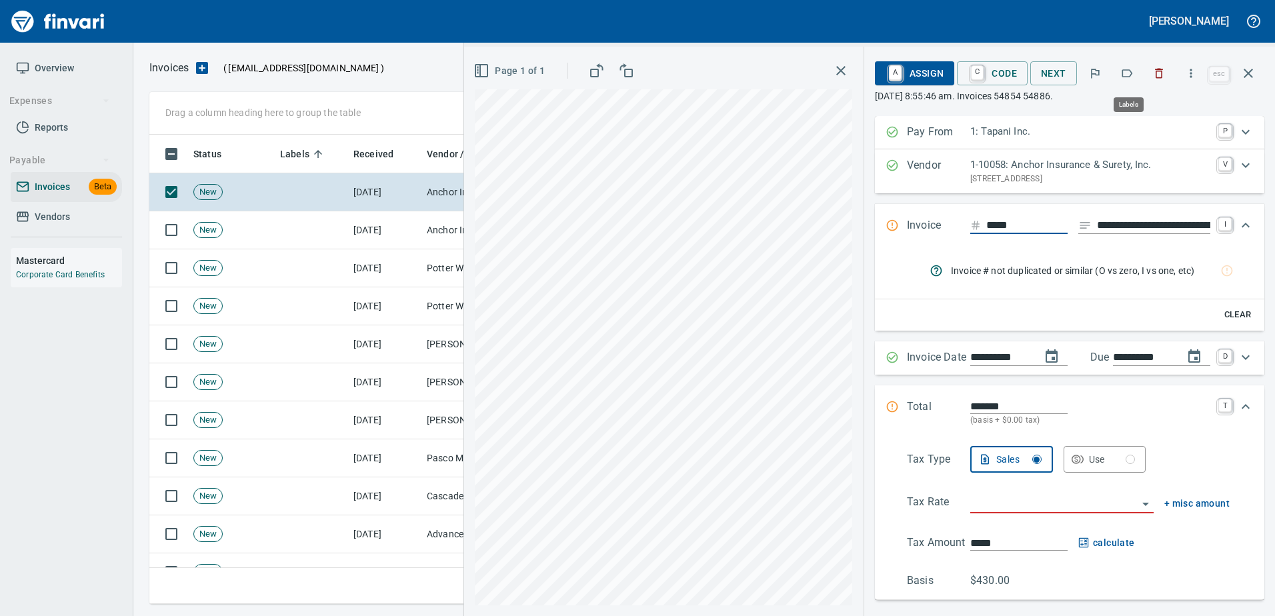
click at [1130, 68] on icon "button" at bounding box center [1127, 73] width 13 height 13
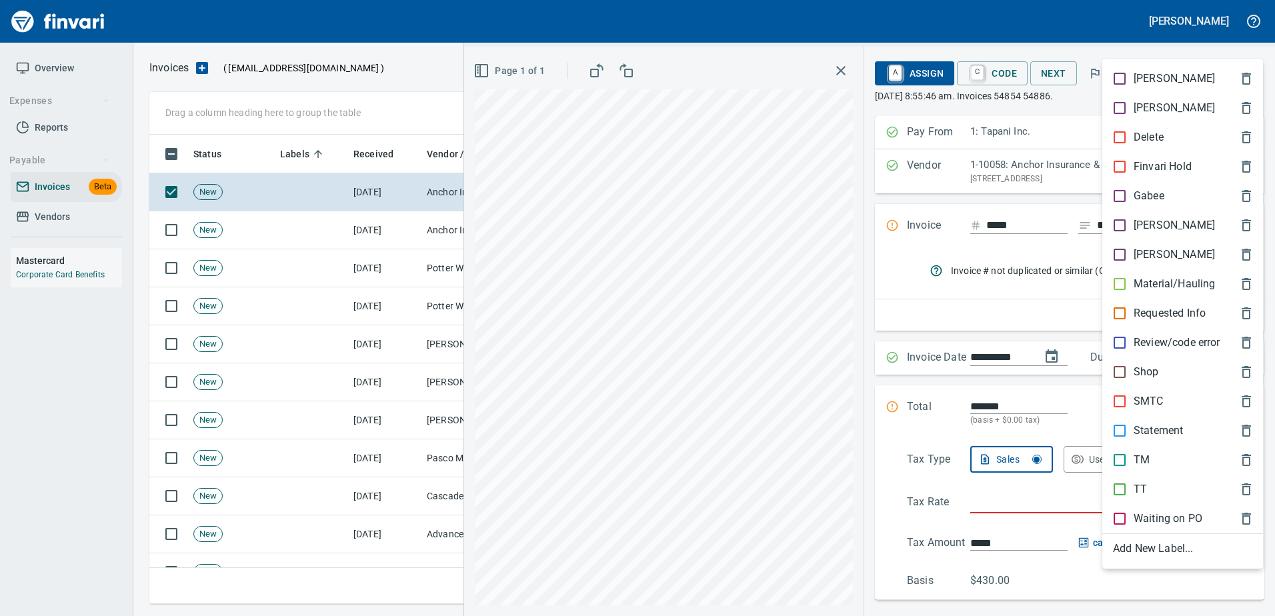
click at [1134, 223] on p "[PERSON_NAME]" at bounding box center [1174, 225] width 81 height 16
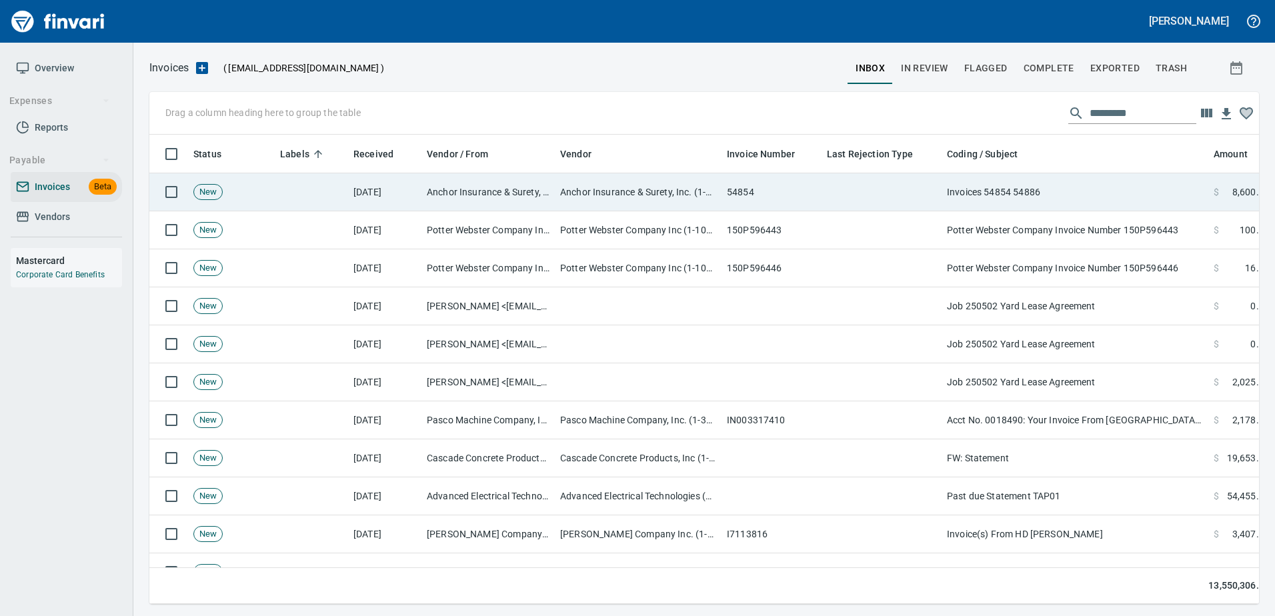
click at [1085, 179] on td "Invoices 54854 54886" at bounding box center [1075, 192] width 267 height 38
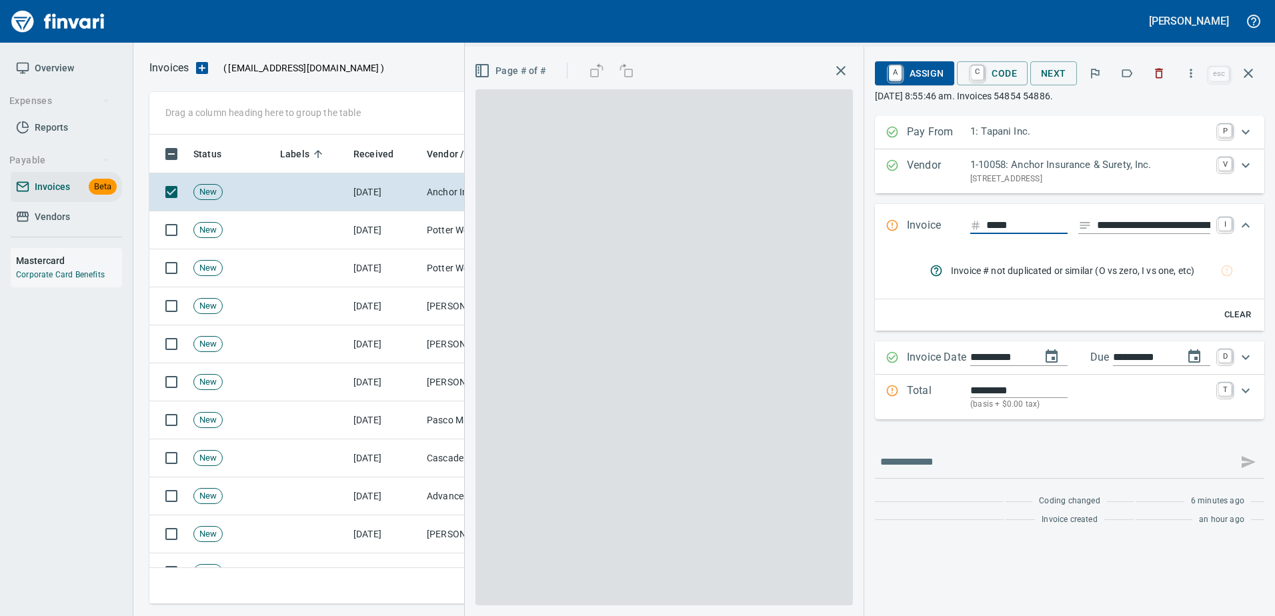
click at [1127, 73] on icon "button" at bounding box center [1127, 73] width 13 height 13
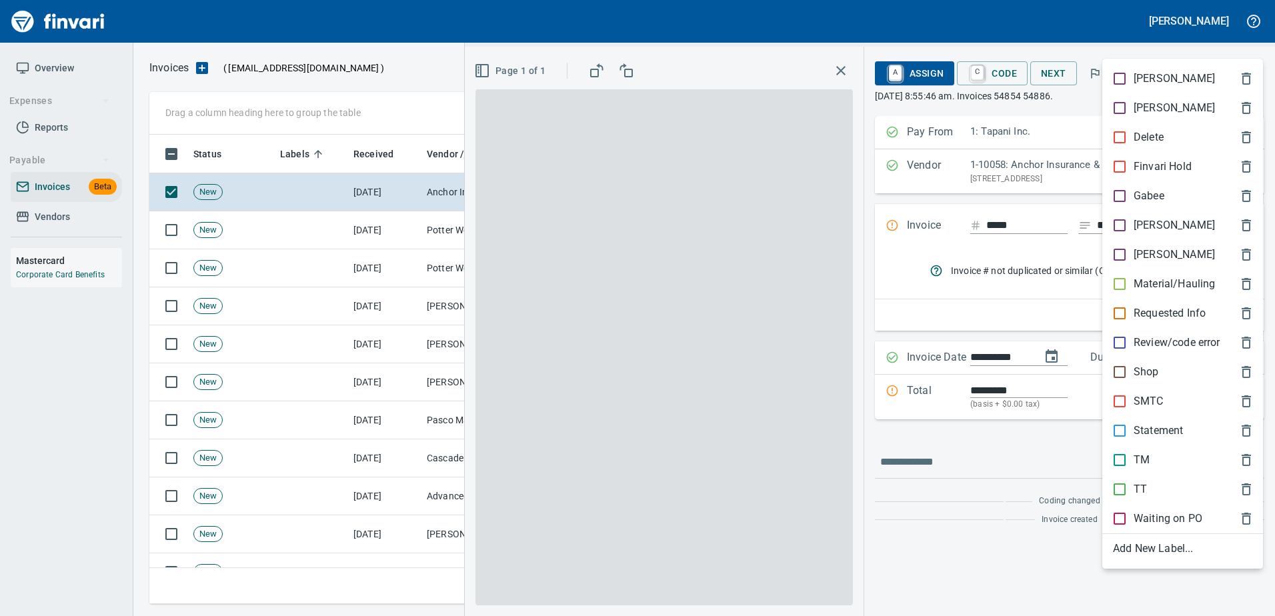
scroll to position [450, 1089]
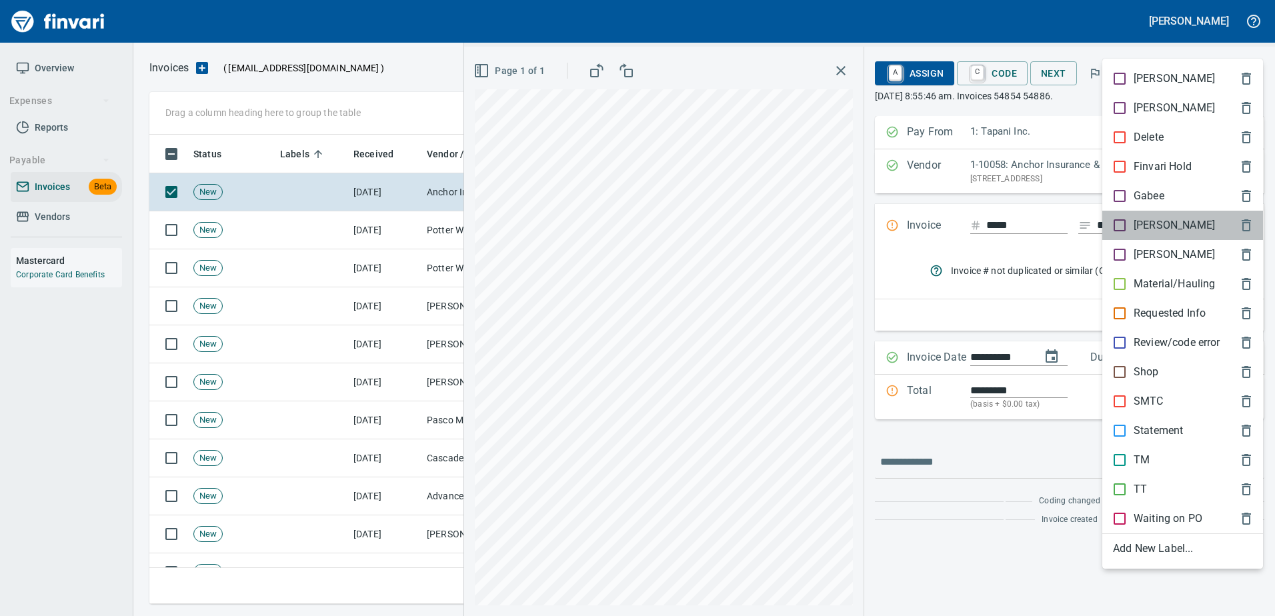
click at [1135, 233] on p "[PERSON_NAME]" at bounding box center [1174, 225] width 81 height 16
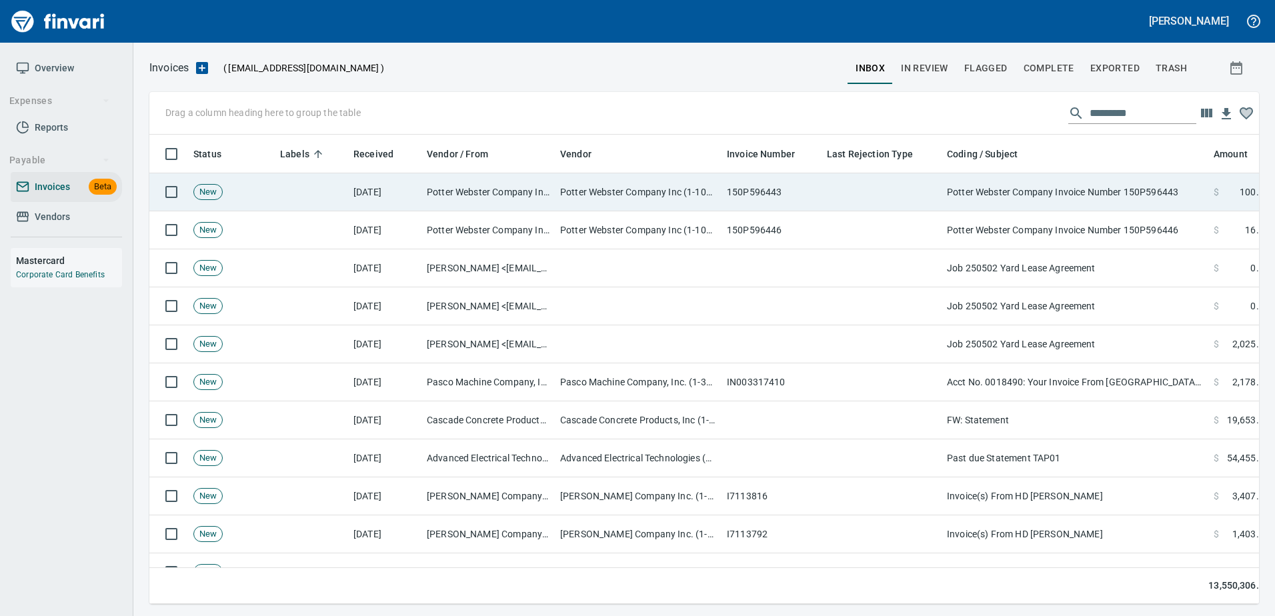
click at [1115, 180] on td "Potter Webster Company Invoice Number 150P596443" at bounding box center [1075, 192] width 267 height 38
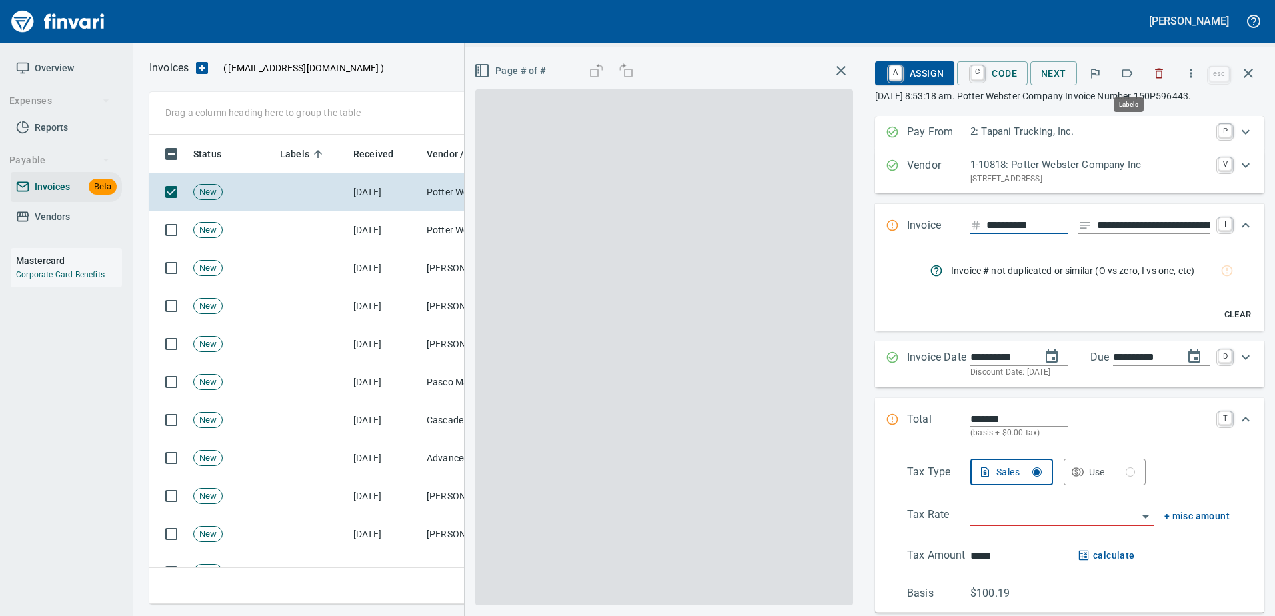
click at [1123, 77] on icon "button" at bounding box center [1127, 73] width 13 height 13
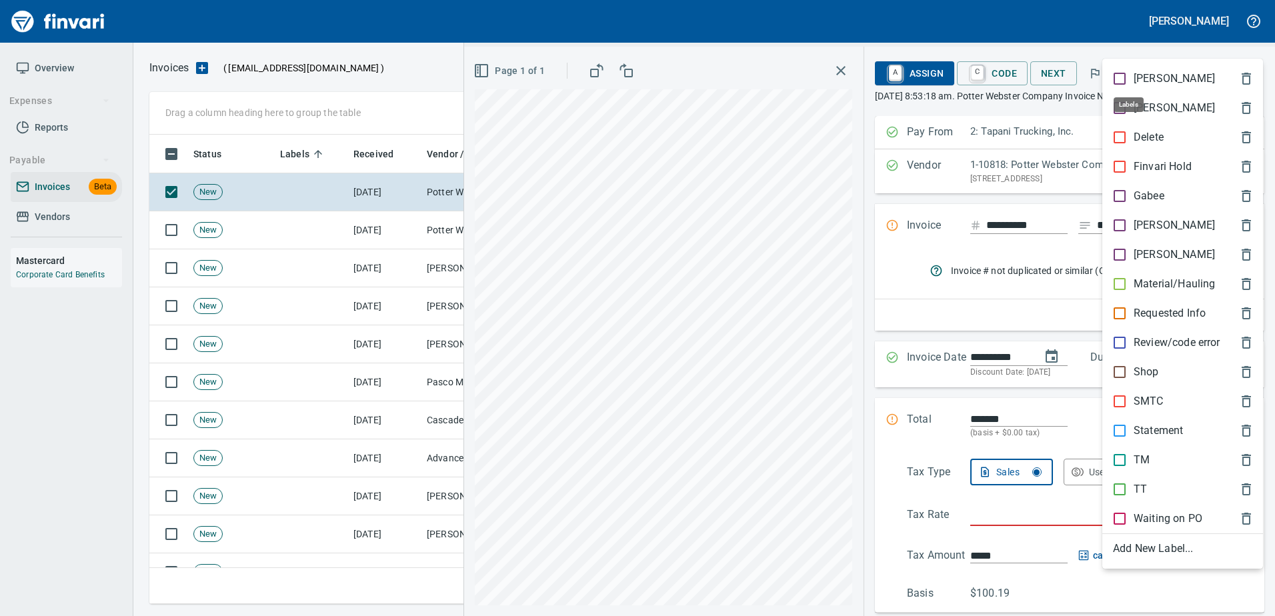
scroll to position [450, 1089]
click at [1148, 479] on div "TT" at bounding box center [1183, 489] width 161 height 29
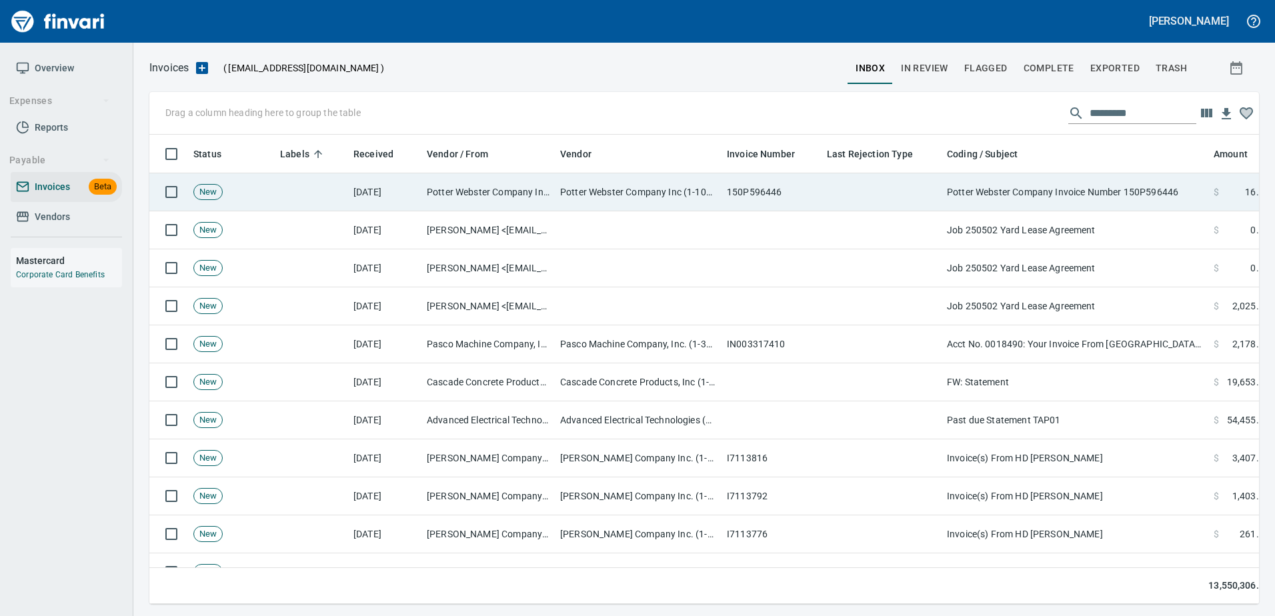
click at [1105, 200] on td "Potter Webster Company Invoice Number 150P596446" at bounding box center [1075, 192] width 267 height 38
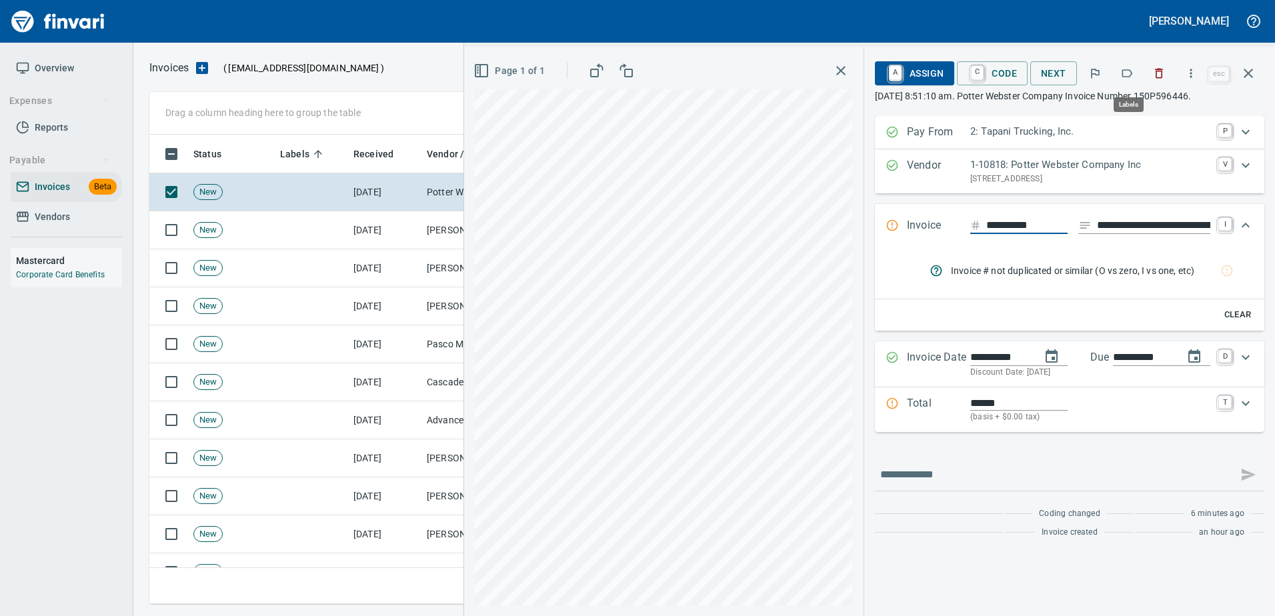
click at [1134, 77] on icon "button" at bounding box center [1127, 73] width 13 height 13
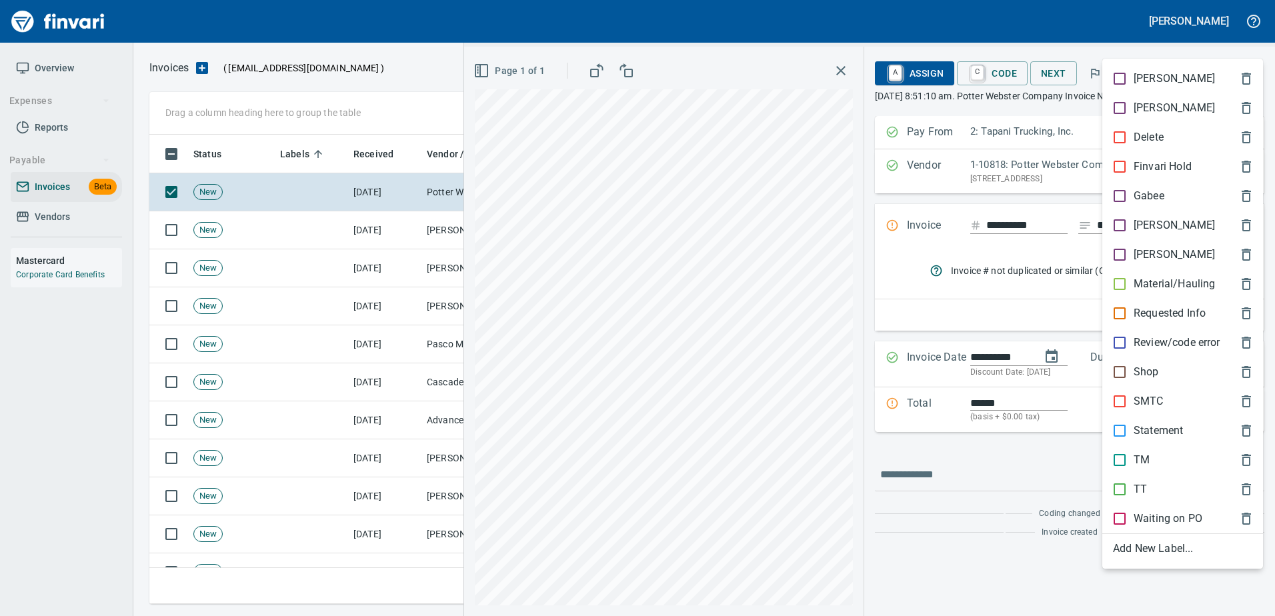
scroll to position [450, 1089]
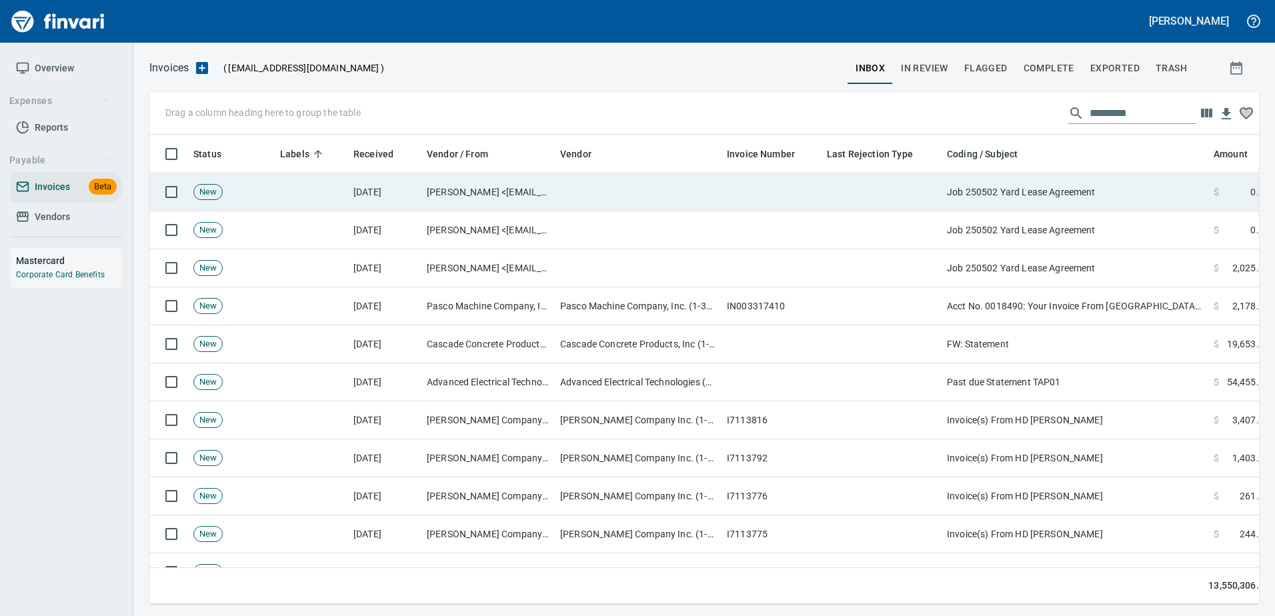
click at [1113, 189] on td "Job 250502 Yard Lease Agreement" at bounding box center [1075, 192] width 267 height 38
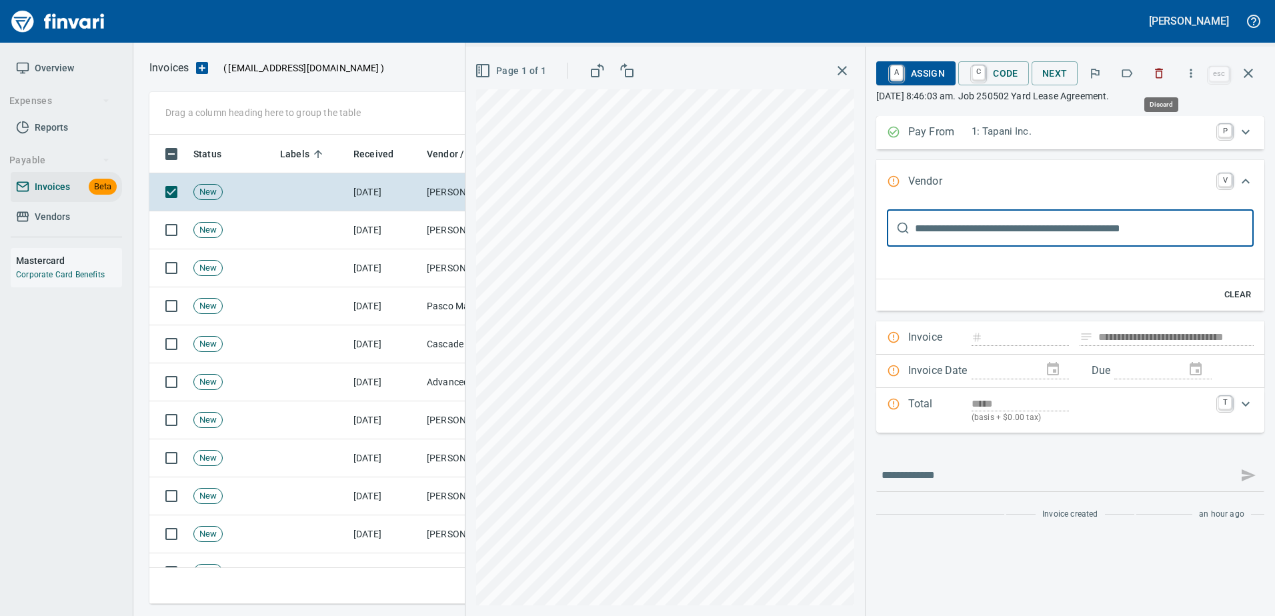
click at [1162, 73] on icon "button" at bounding box center [1159, 73] width 13 height 13
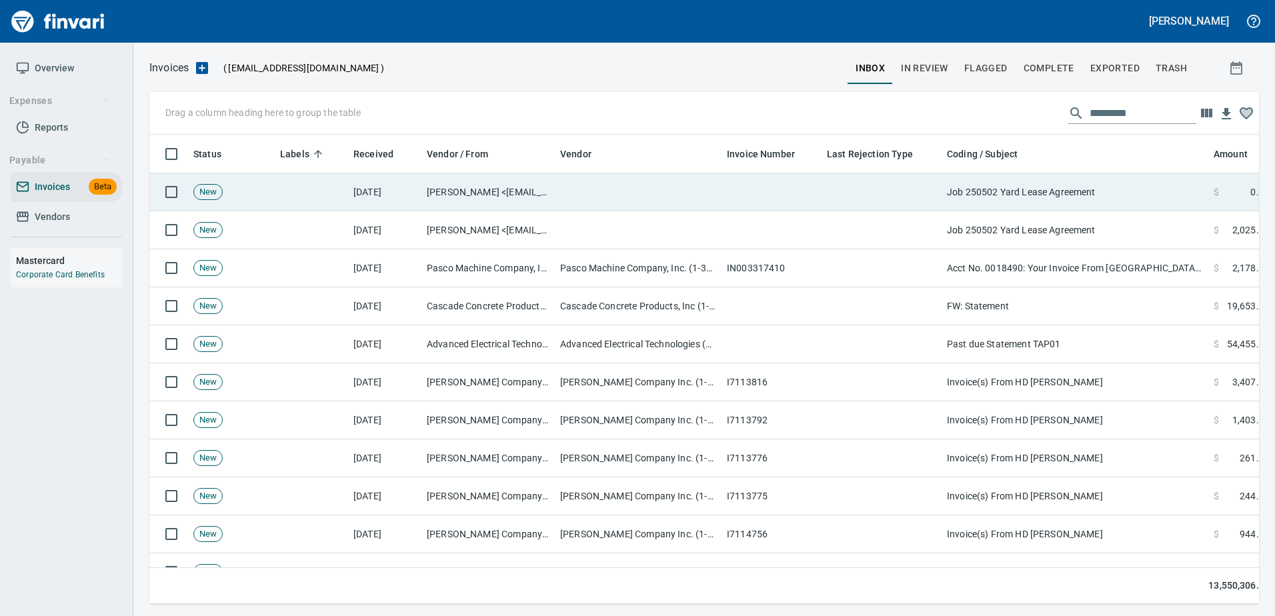
click at [1131, 201] on td "Job 250502 Yard Lease Agreement" at bounding box center [1075, 192] width 267 height 38
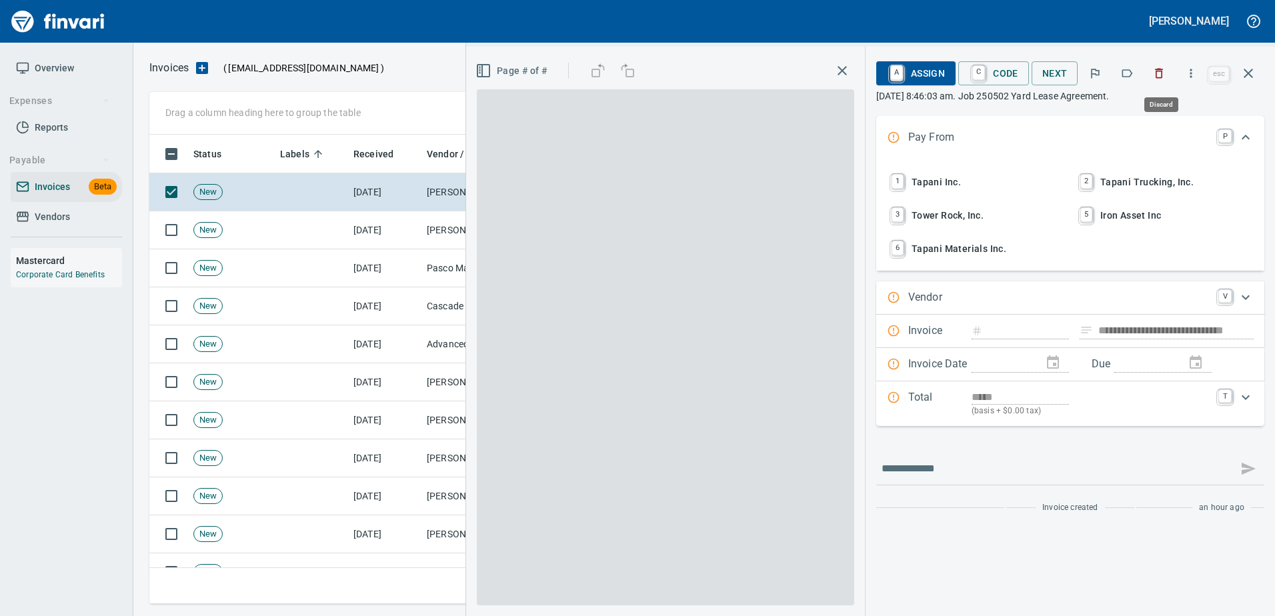
click at [1158, 82] on button "button" at bounding box center [1159, 73] width 29 height 29
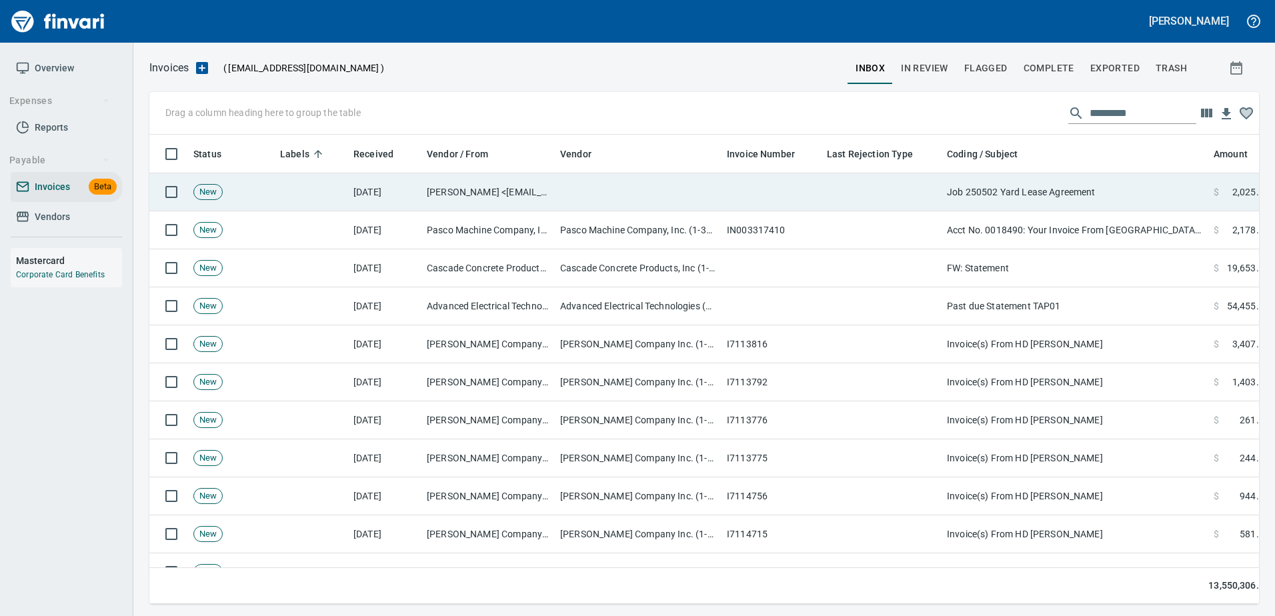
drag, startPoint x: 1137, startPoint y: 190, endPoint x: 1136, endPoint y: 168, distance: 22.0
click at [1136, 187] on td "Job 250502 Yard Lease Agreement" at bounding box center [1075, 192] width 267 height 38
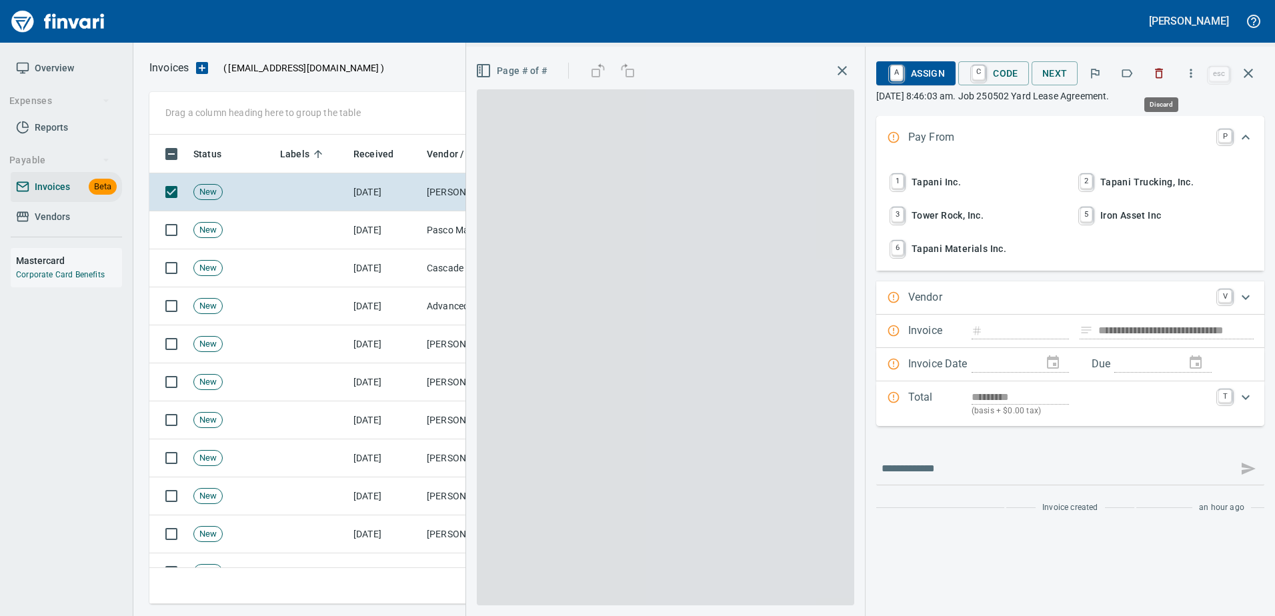
click at [1167, 65] on button "button" at bounding box center [1159, 73] width 29 height 29
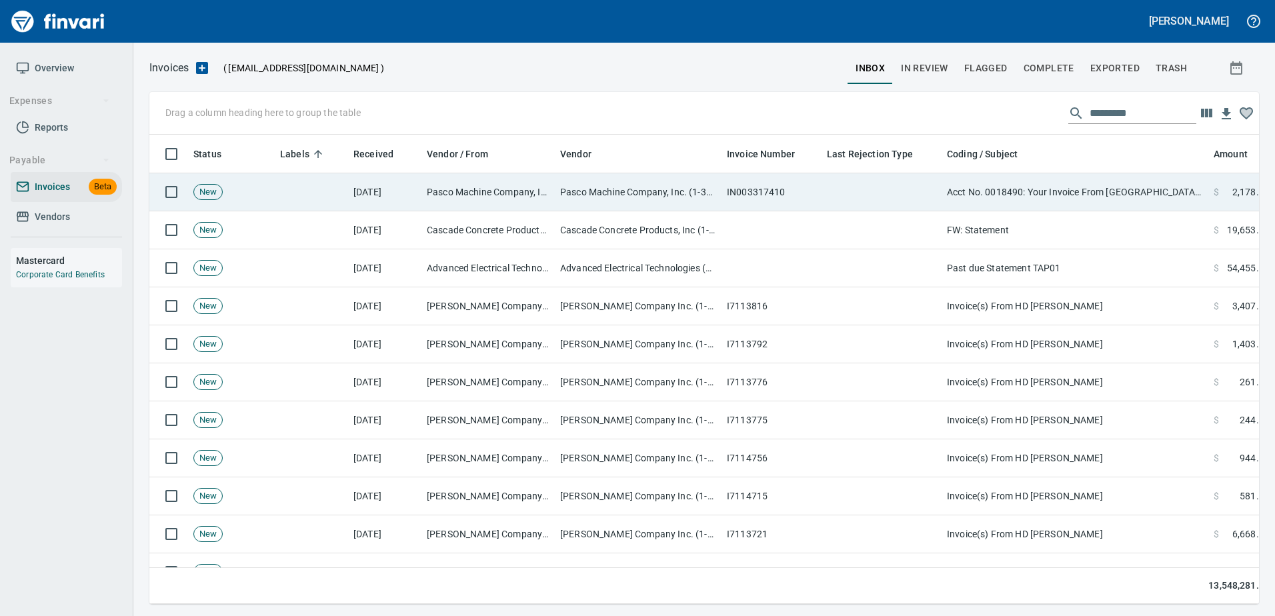
click at [1103, 193] on td "Acct No. 0018490: Your Invoice From Western States is Attached" at bounding box center [1075, 192] width 267 height 38
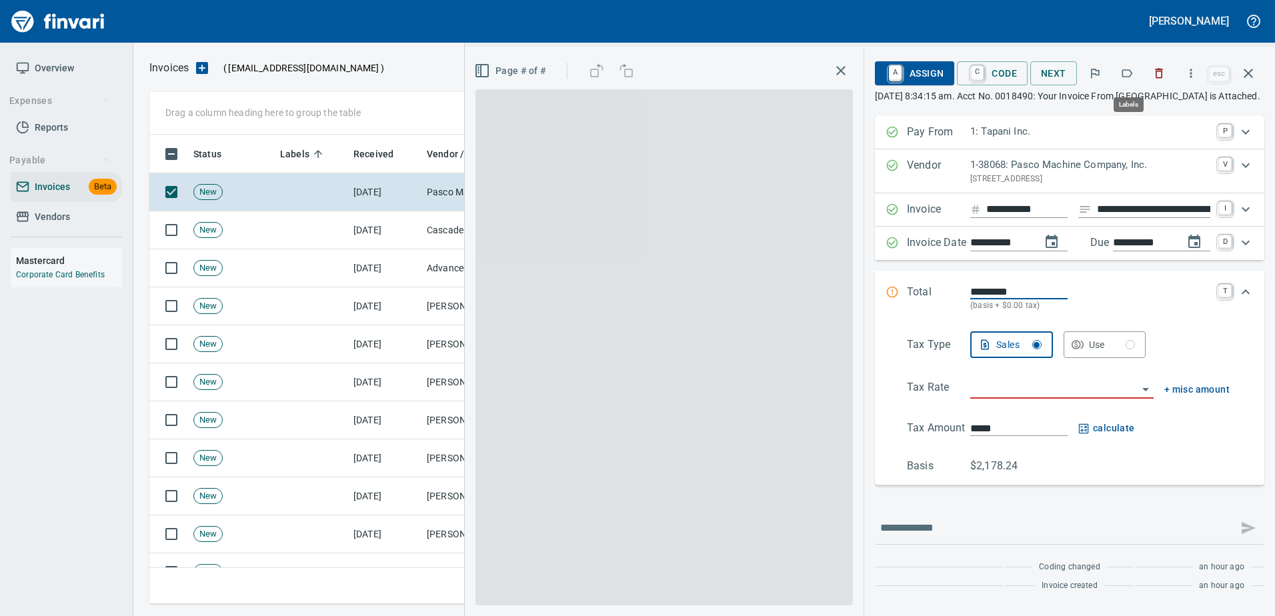
scroll to position [450, 1089]
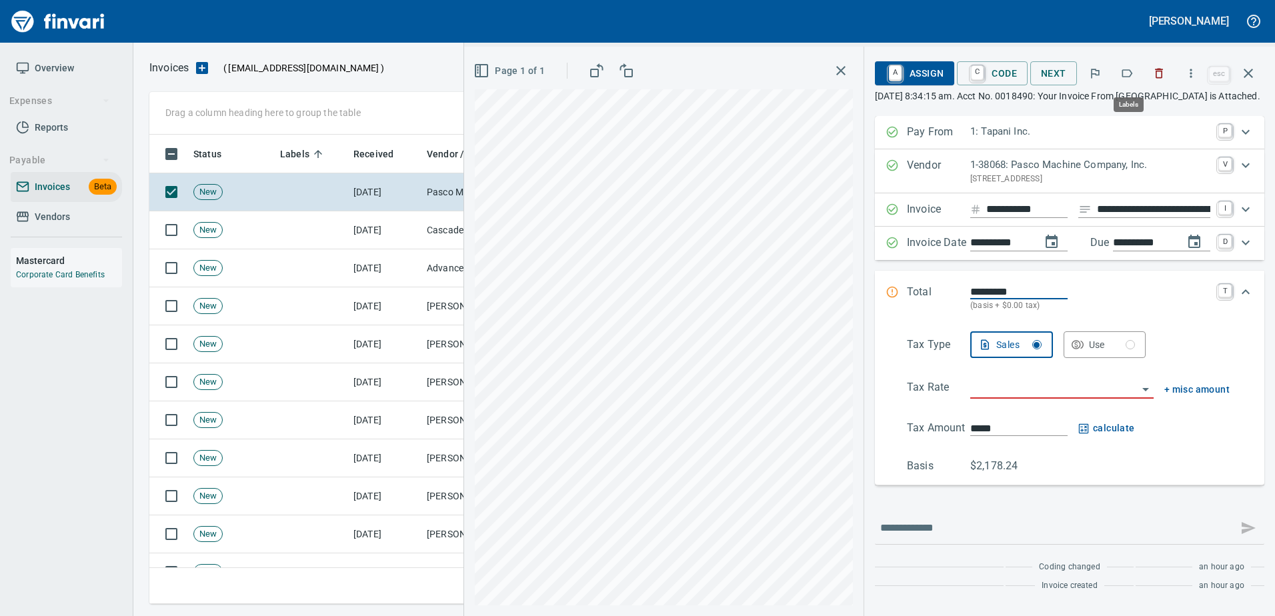
click at [1125, 79] on icon "button" at bounding box center [1127, 73] width 13 height 13
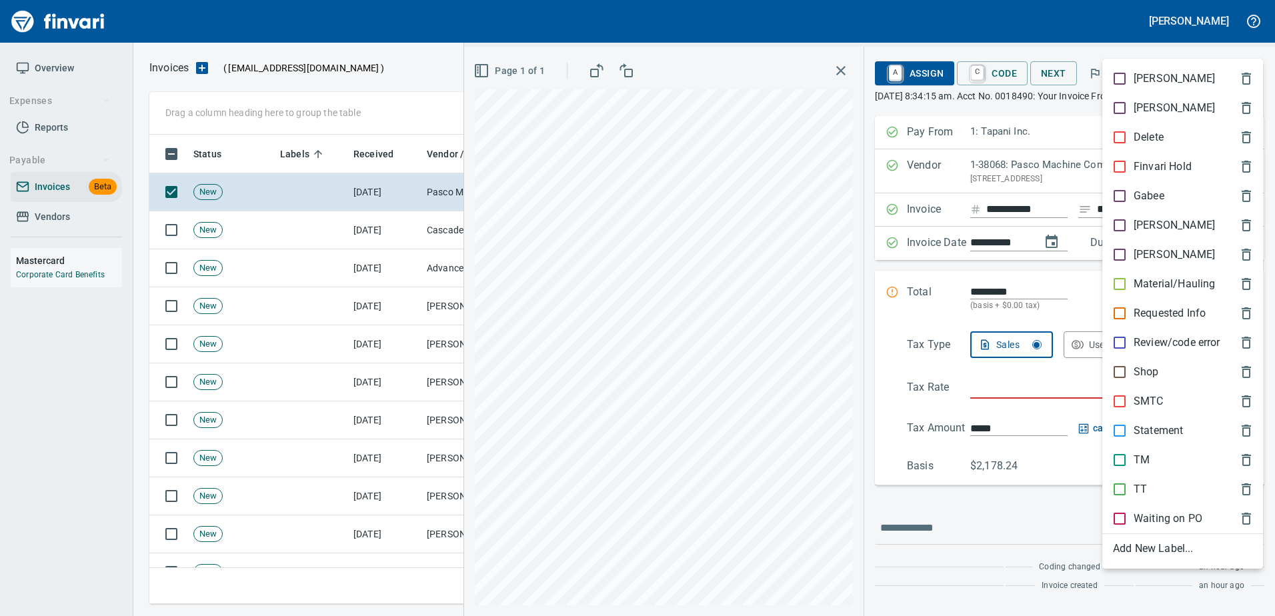
click at [1138, 374] on p "Shop" at bounding box center [1146, 372] width 25 height 16
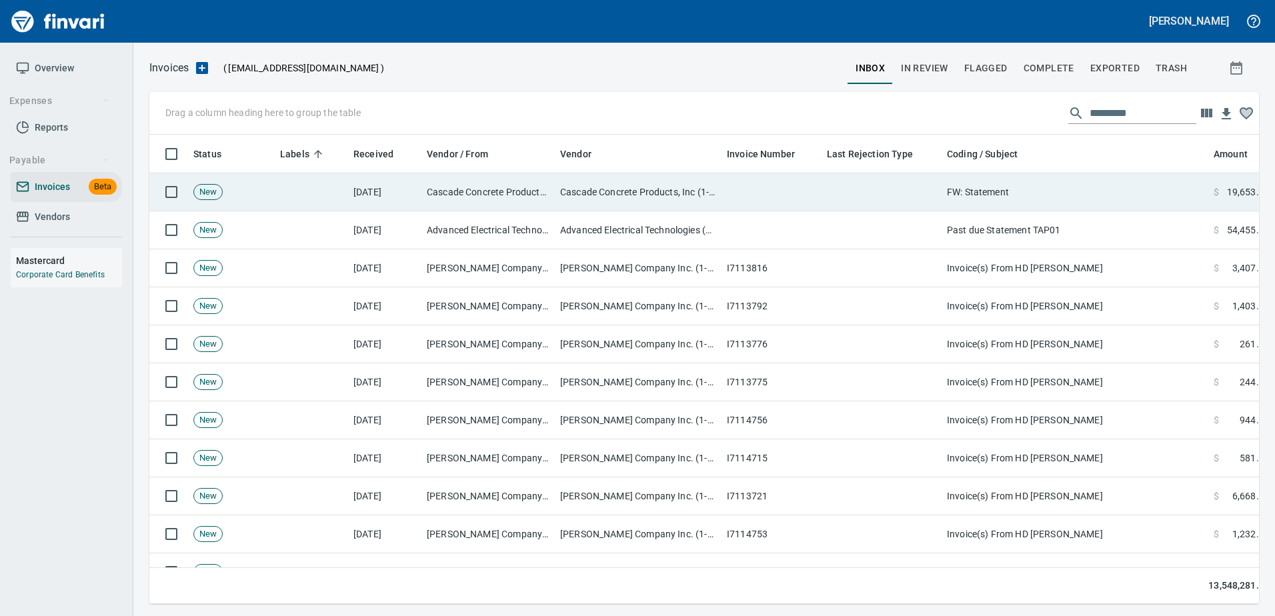
click at [1073, 190] on td "FW: Statement" at bounding box center [1075, 192] width 267 height 38
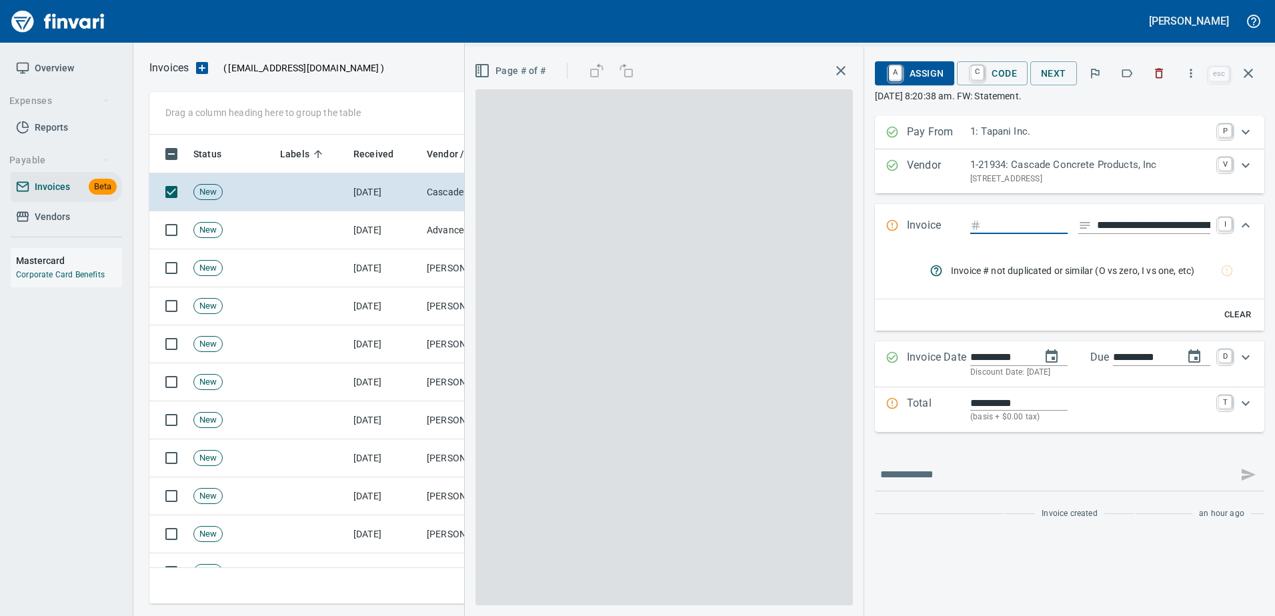
click at [1133, 72] on icon "button" at bounding box center [1128, 73] width 11 height 8
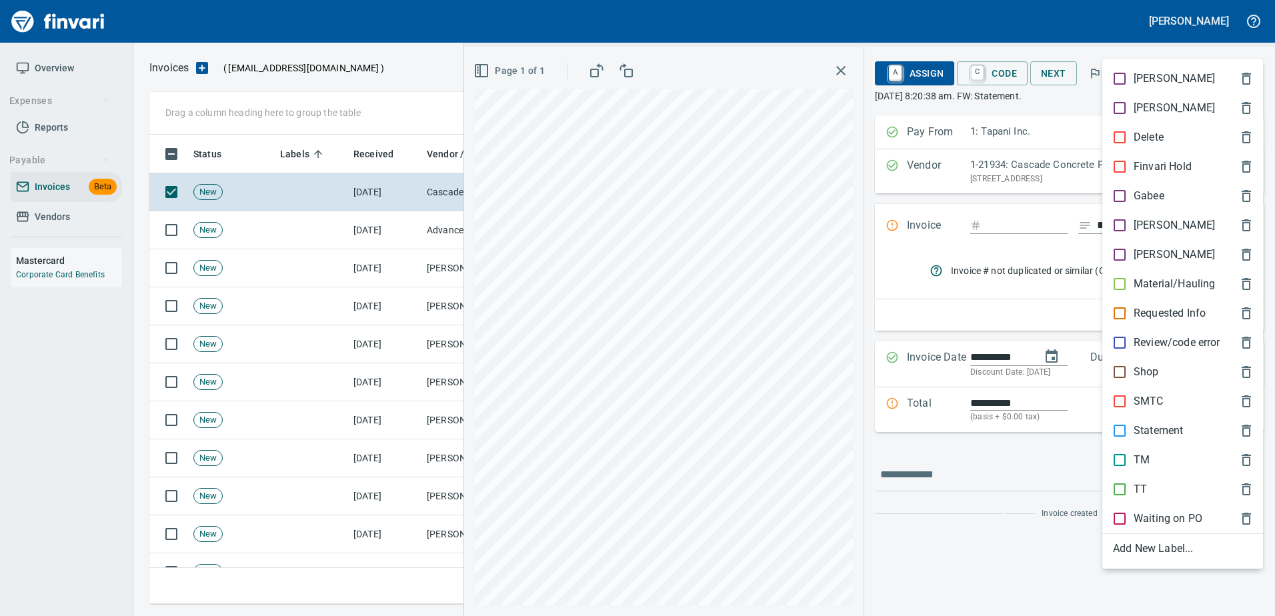
click at [1147, 422] on div "Statement" at bounding box center [1183, 430] width 161 height 29
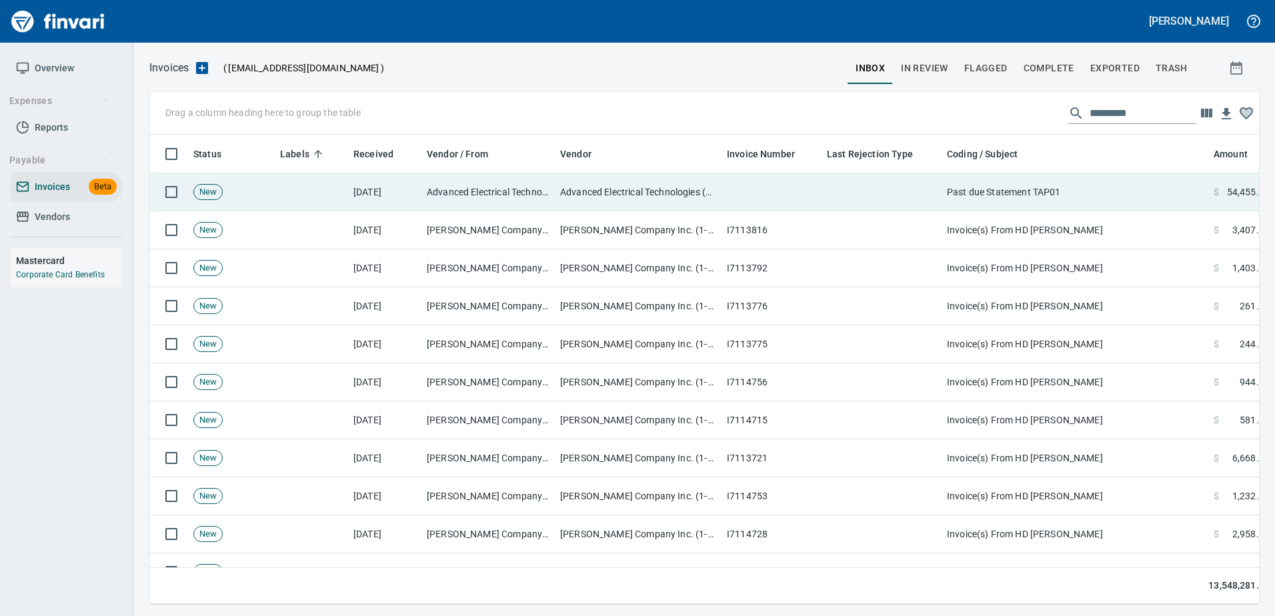
click at [1024, 185] on td "Past due Statement TAP01" at bounding box center [1075, 192] width 267 height 38
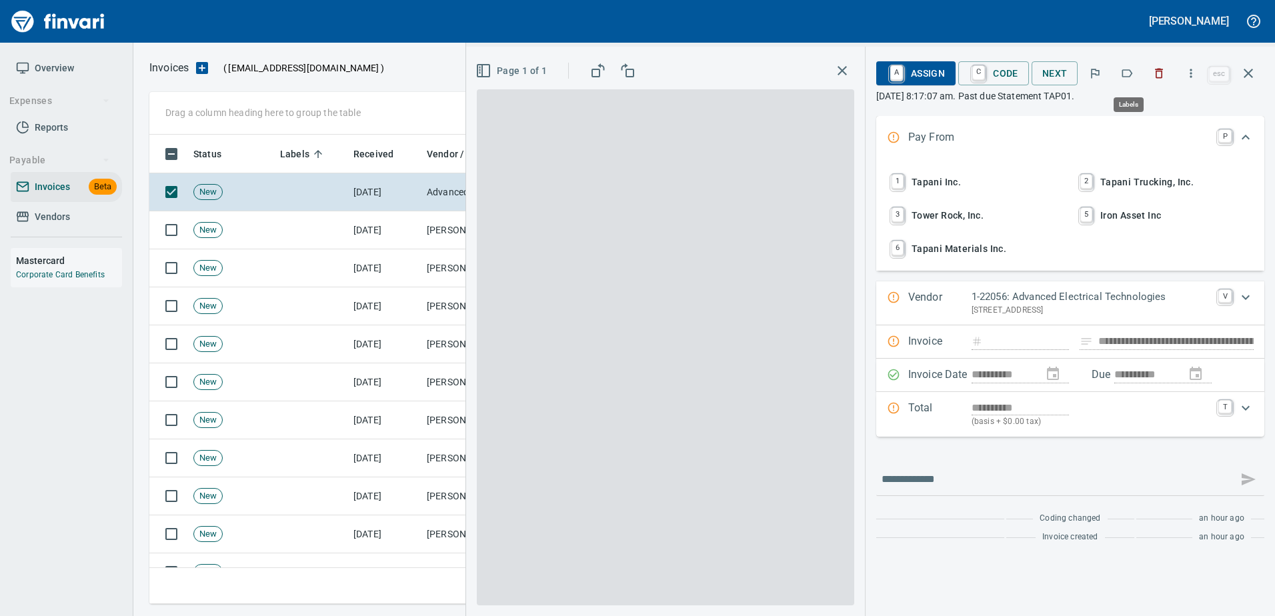
click at [1134, 73] on icon "button" at bounding box center [1127, 73] width 13 height 13
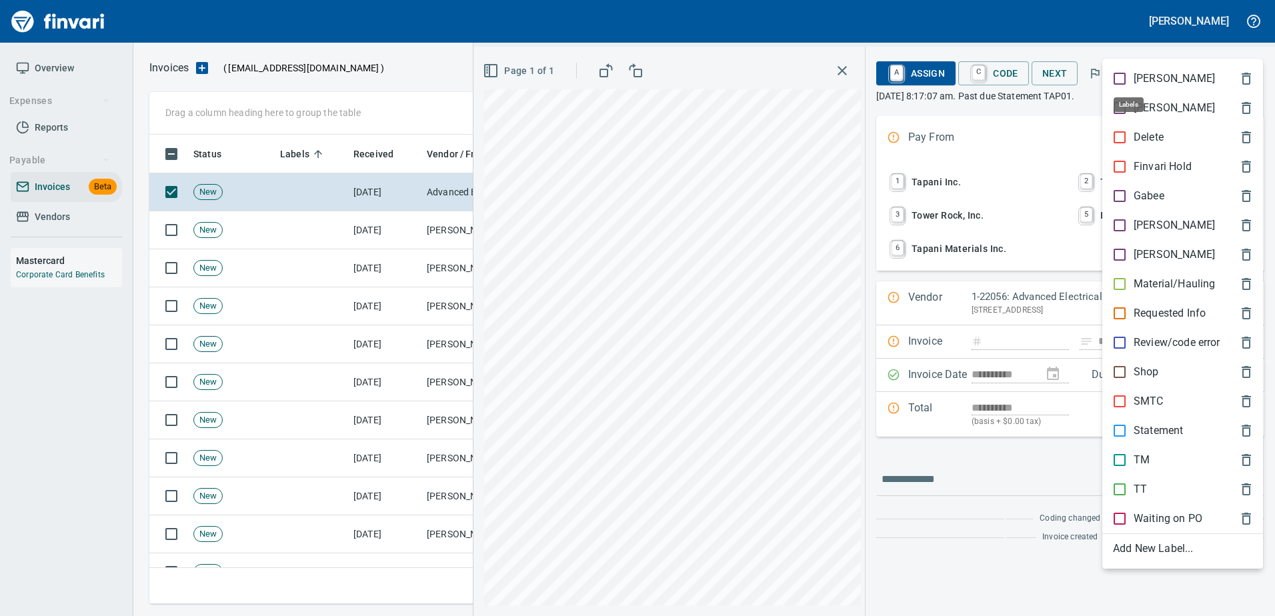
scroll to position [450, 1089]
click at [1136, 430] on p "Statement" at bounding box center [1158, 431] width 49 height 16
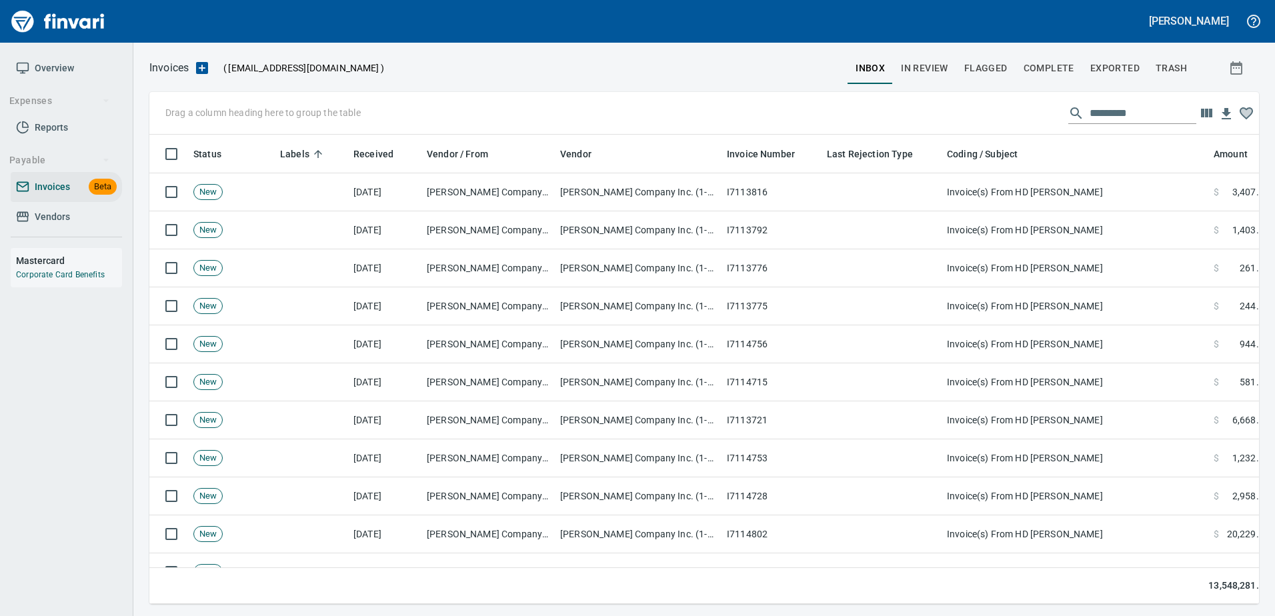
click at [1099, 113] on input "text" at bounding box center [1143, 113] width 107 height 21
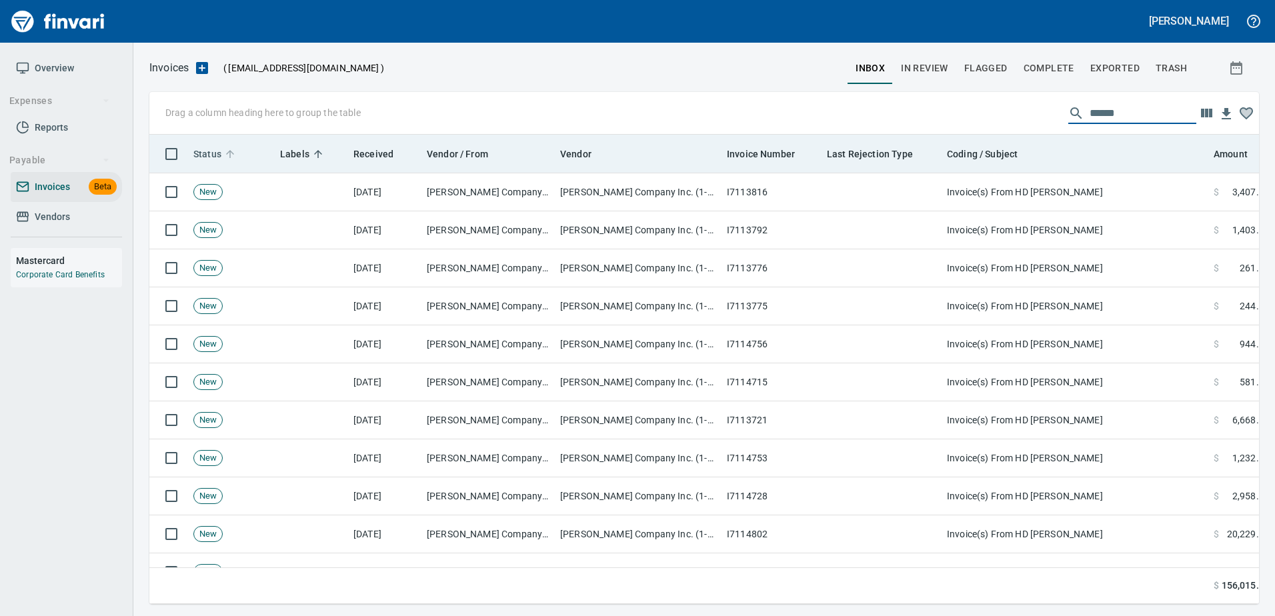
type input "******"
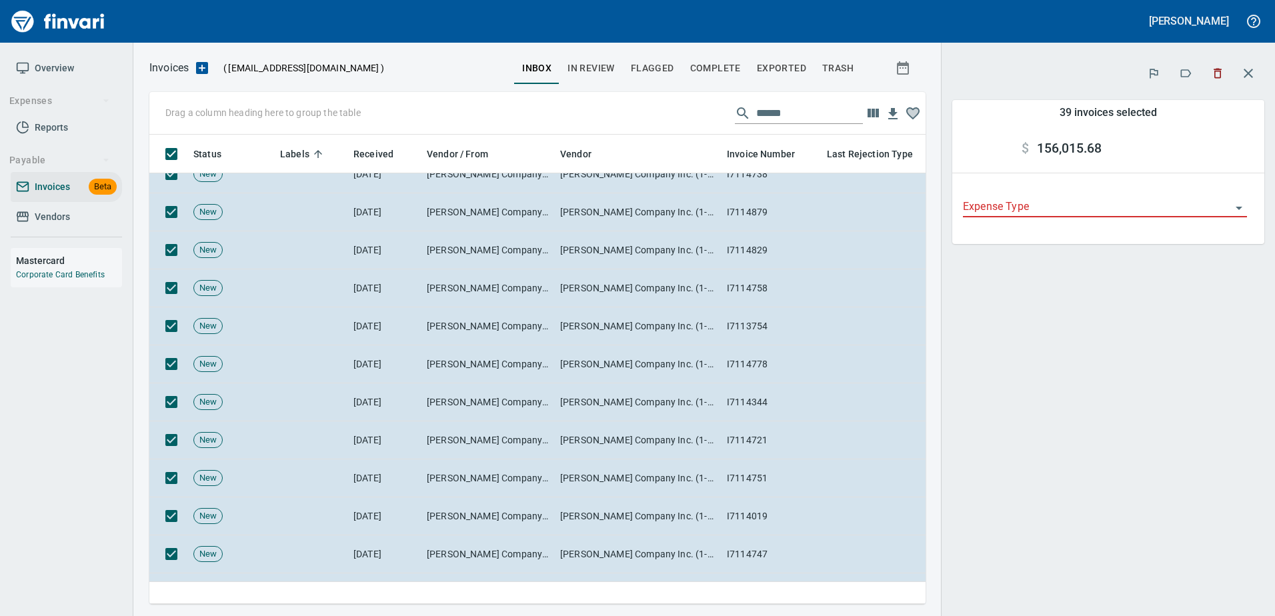
scroll to position [400, 0]
click at [1183, 71] on icon "button" at bounding box center [1185, 73] width 13 height 13
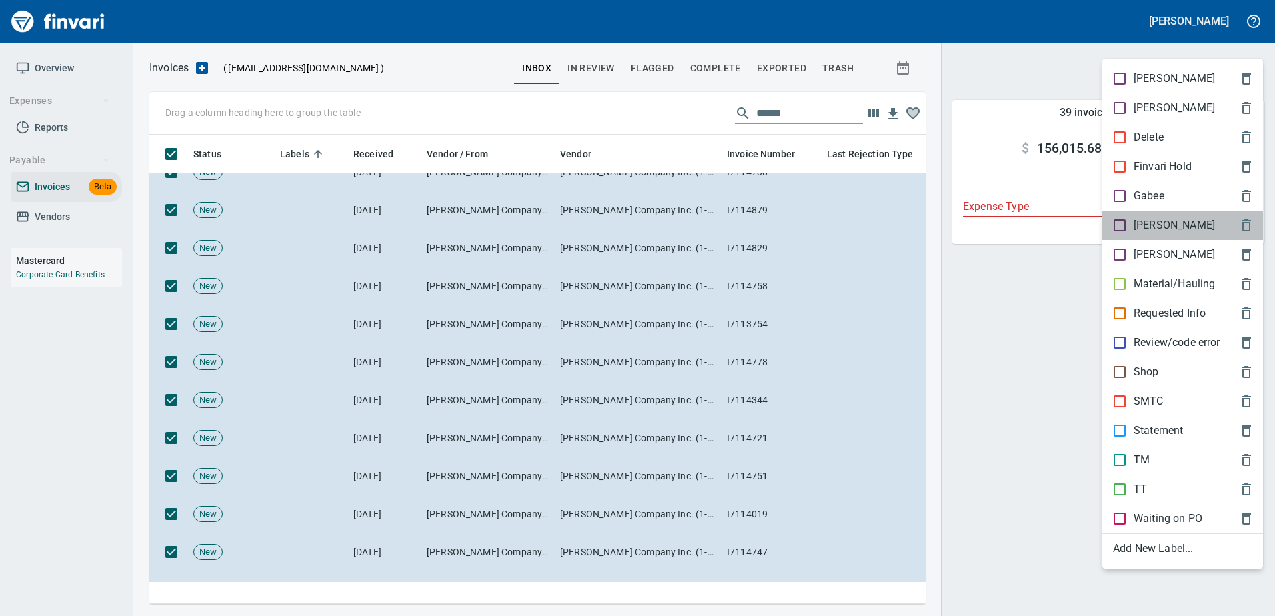
click at [1147, 227] on p "[PERSON_NAME]" at bounding box center [1174, 225] width 81 height 16
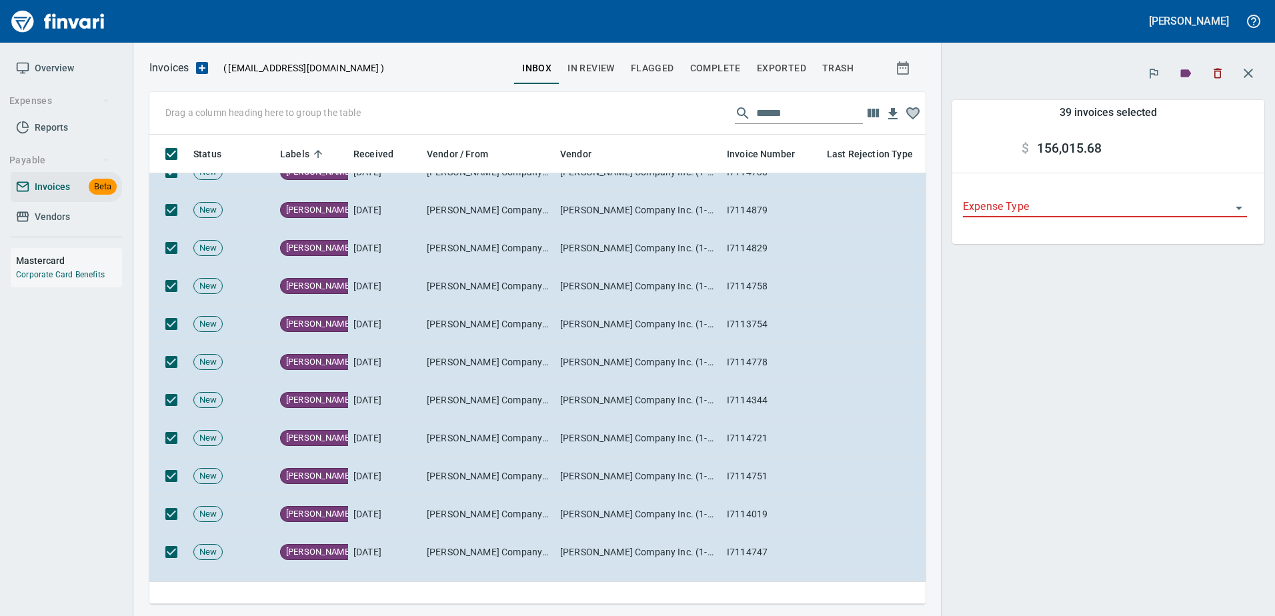
click at [1244, 74] on icon "button" at bounding box center [1249, 73] width 16 height 16
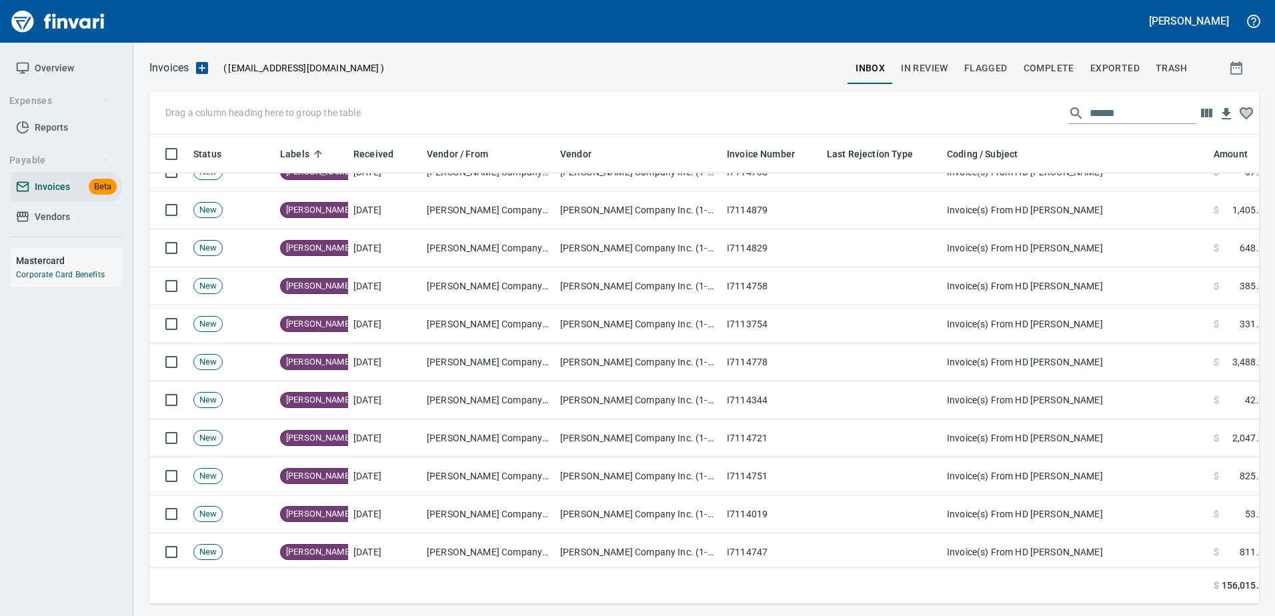
scroll to position [450, 1090]
click at [1105, 115] on input "******" at bounding box center [1143, 113] width 107 height 21
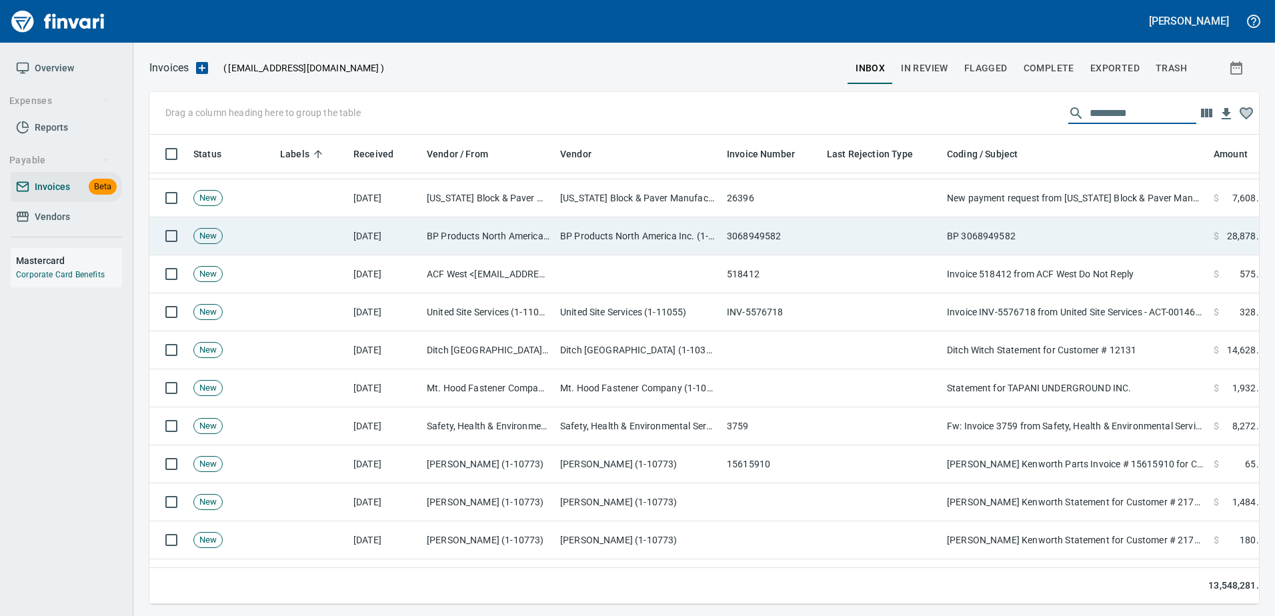
scroll to position [0, 0]
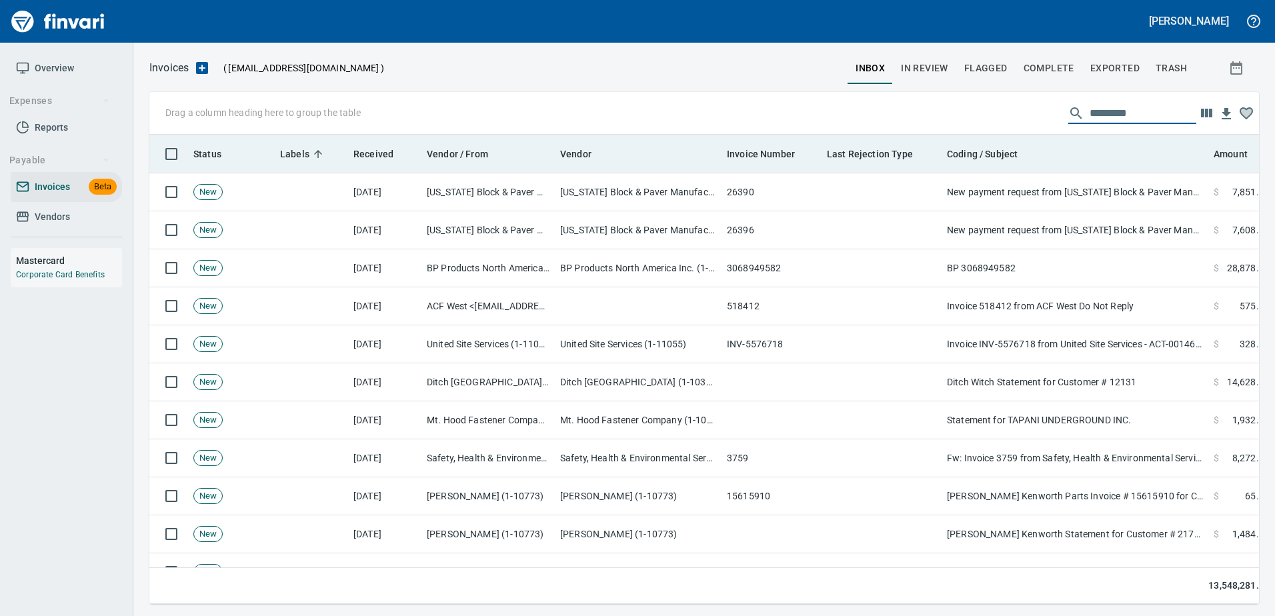
click at [535, 168] on th "Vendor / From" at bounding box center [488, 154] width 133 height 39
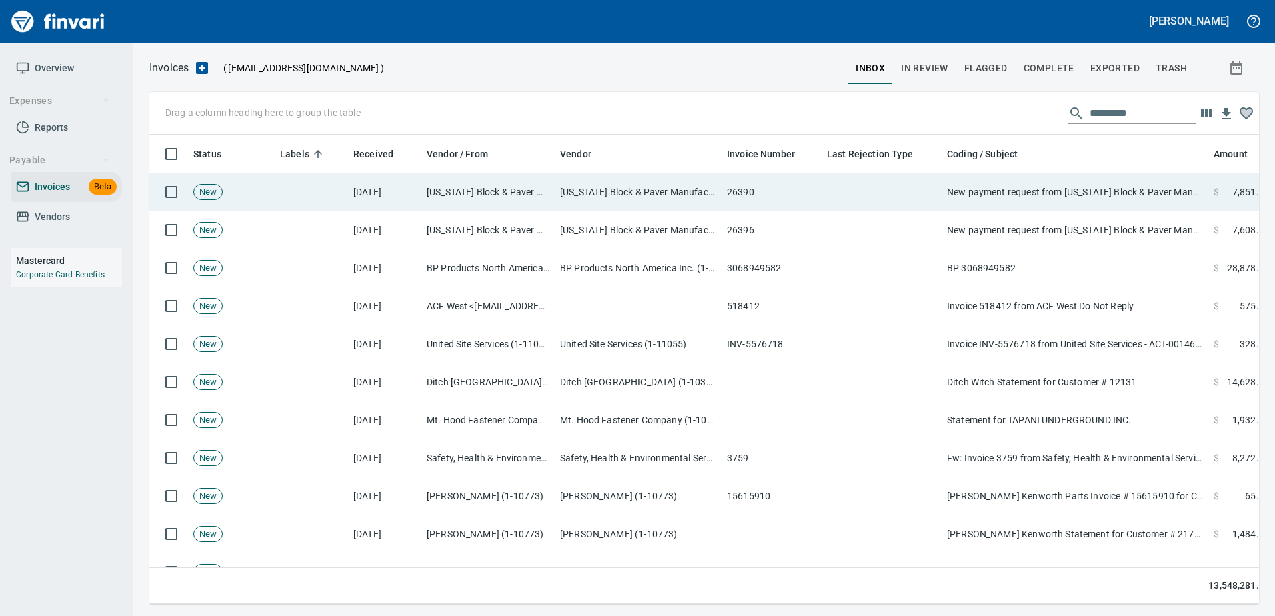
click at [548, 187] on td "Oregon Block & Paver Manufacturing, Inc. (1-10163)" at bounding box center [488, 192] width 133 height 38
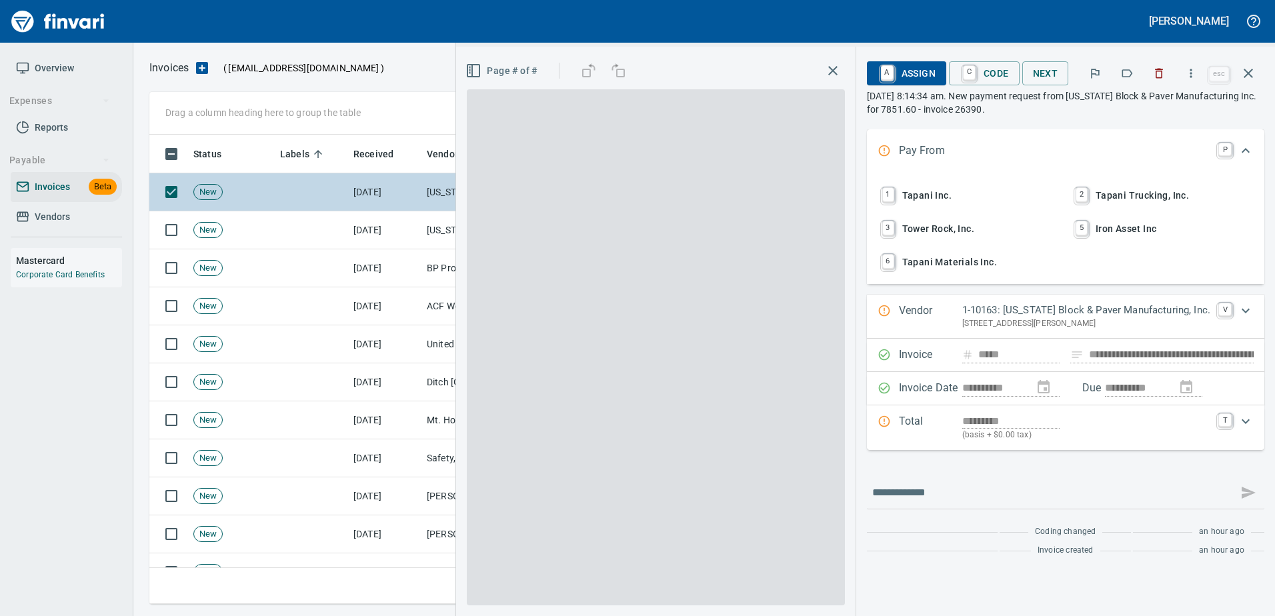
scroll to position [450, 1089]
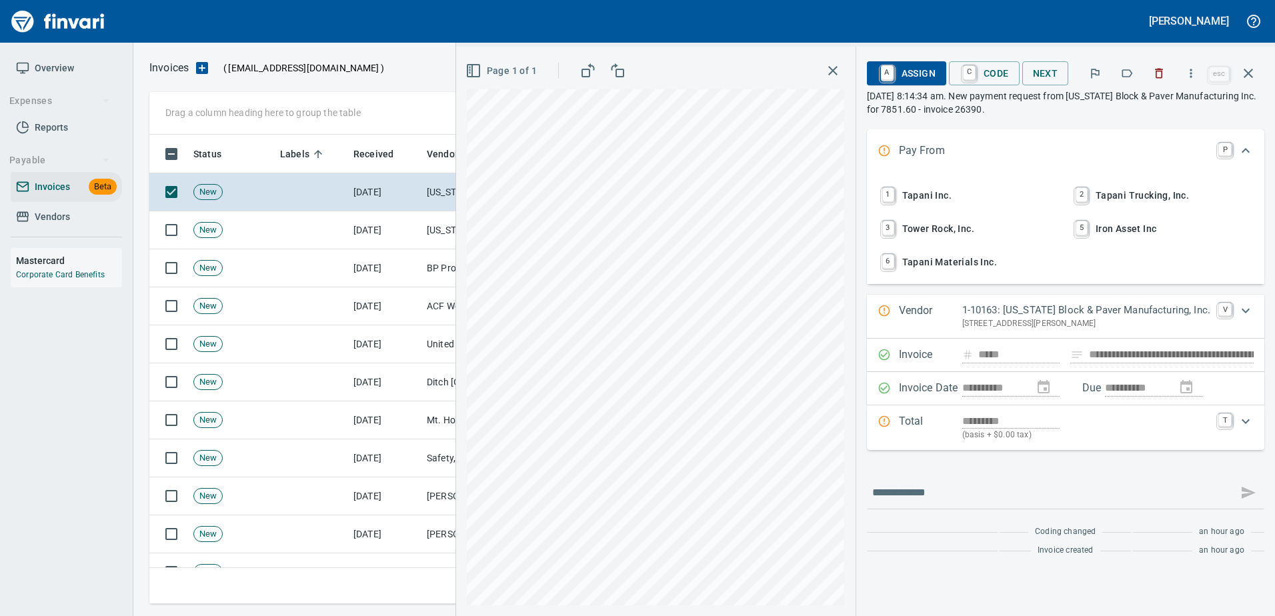
click at [1121, 71] on button "button" at bounding box center [1127, 73] width 29 height 29
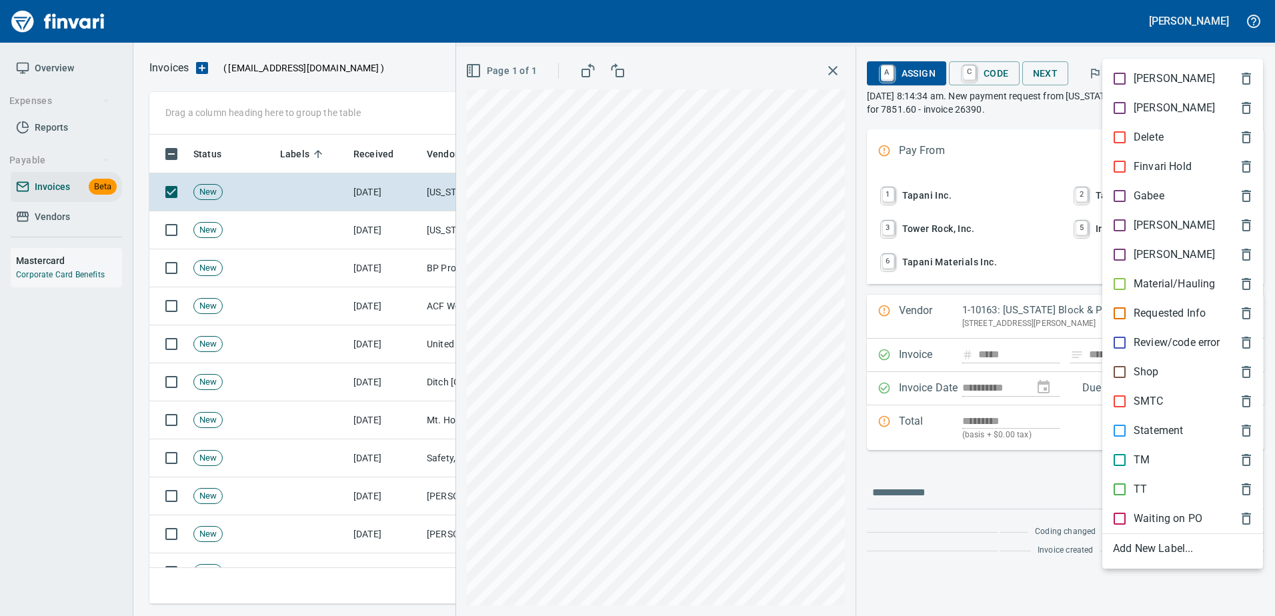
click at [1146, 224] on p "[PERSON_NAME]" at bounding box center [1174, 225] width 81 height 16
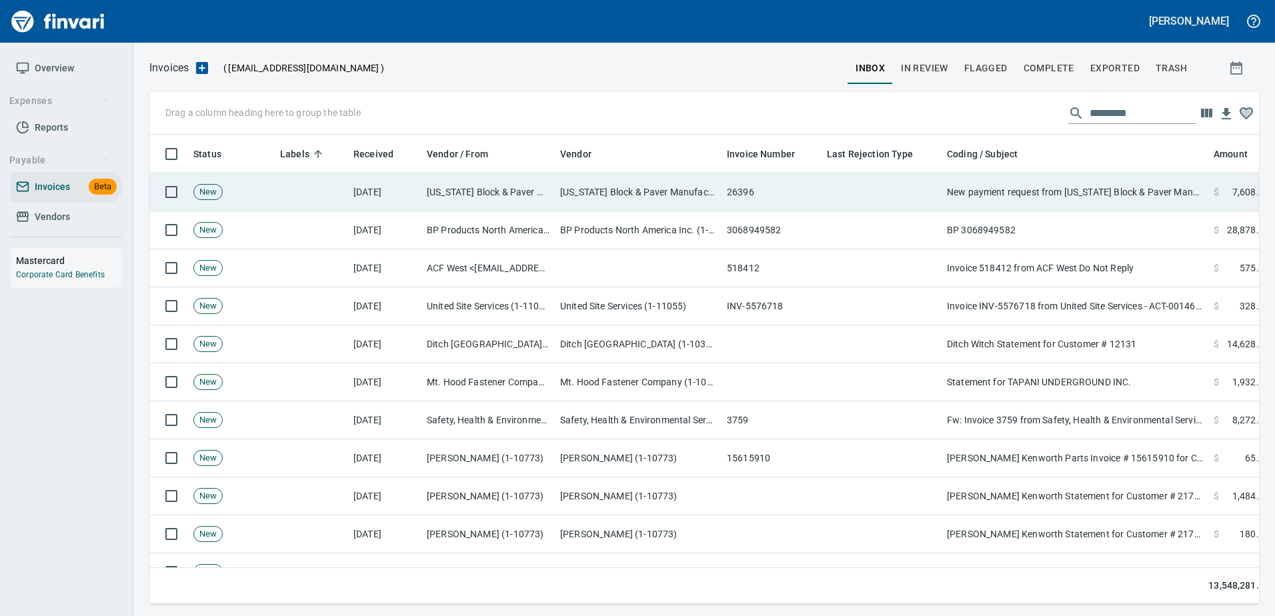
click at [1093, 182] on td "New payment request from Oregon Block & Paver Manufacturing Inc. for 7608.00 - …" at bounding box center [1075, 192] width 267 height 38
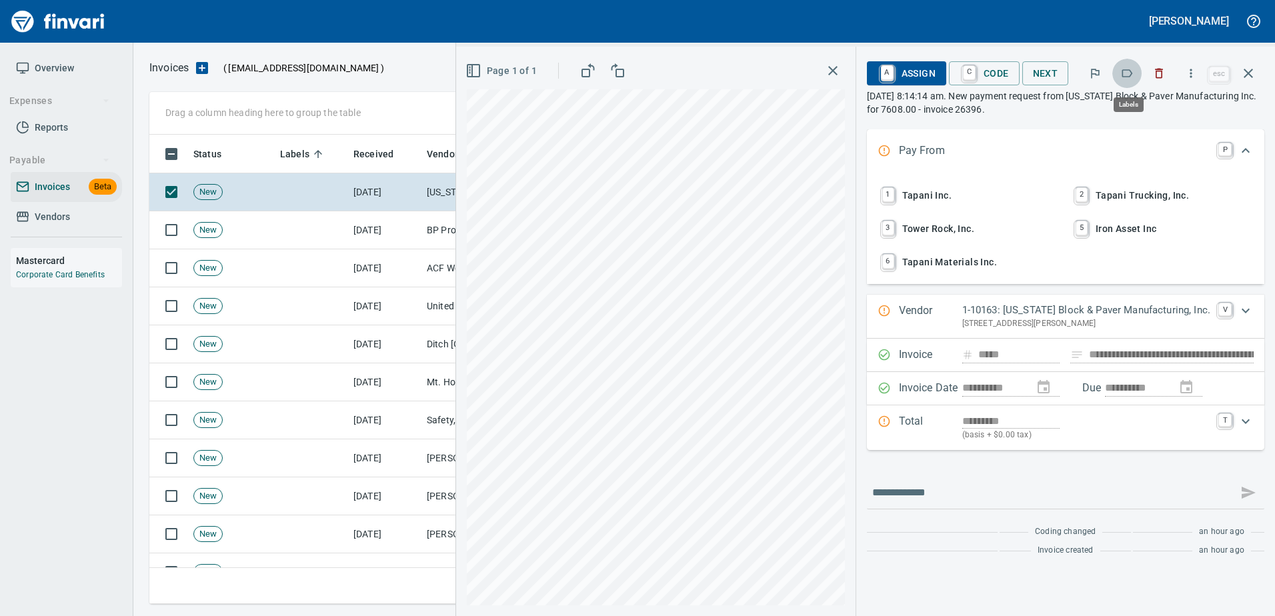
click at [1129, 84] on button "button" at bounding box center [1127, 73] width 29 height 29
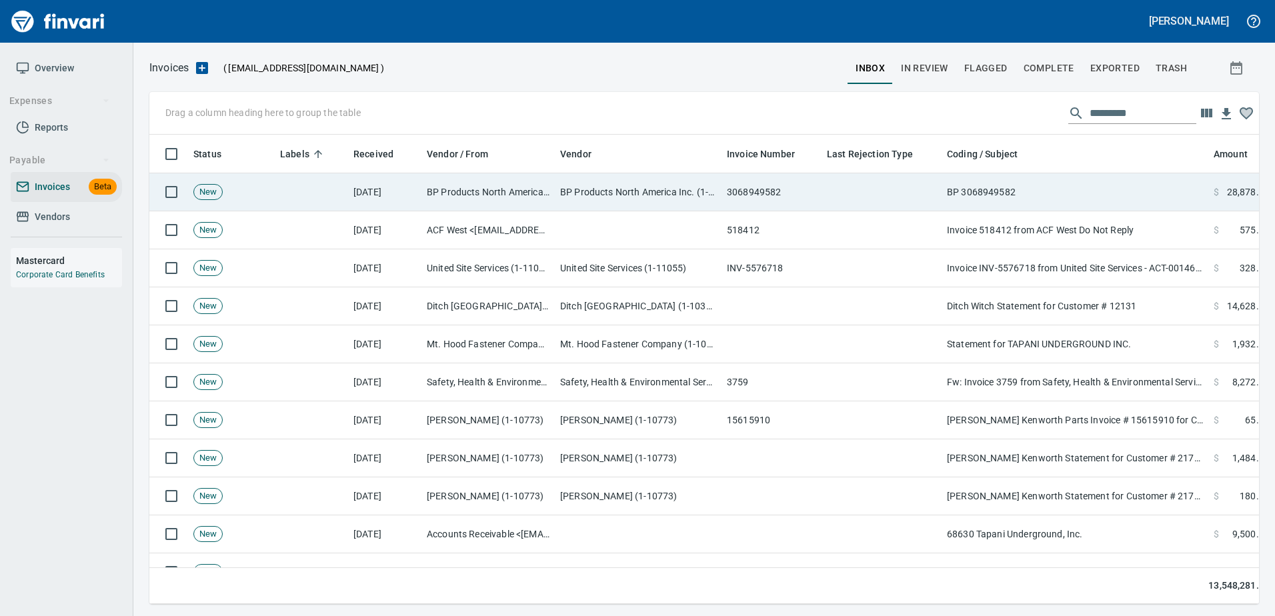
click at [1105, 183] on td "BP 3068949582" at bounding box center [1075, 192] width 267 height 38
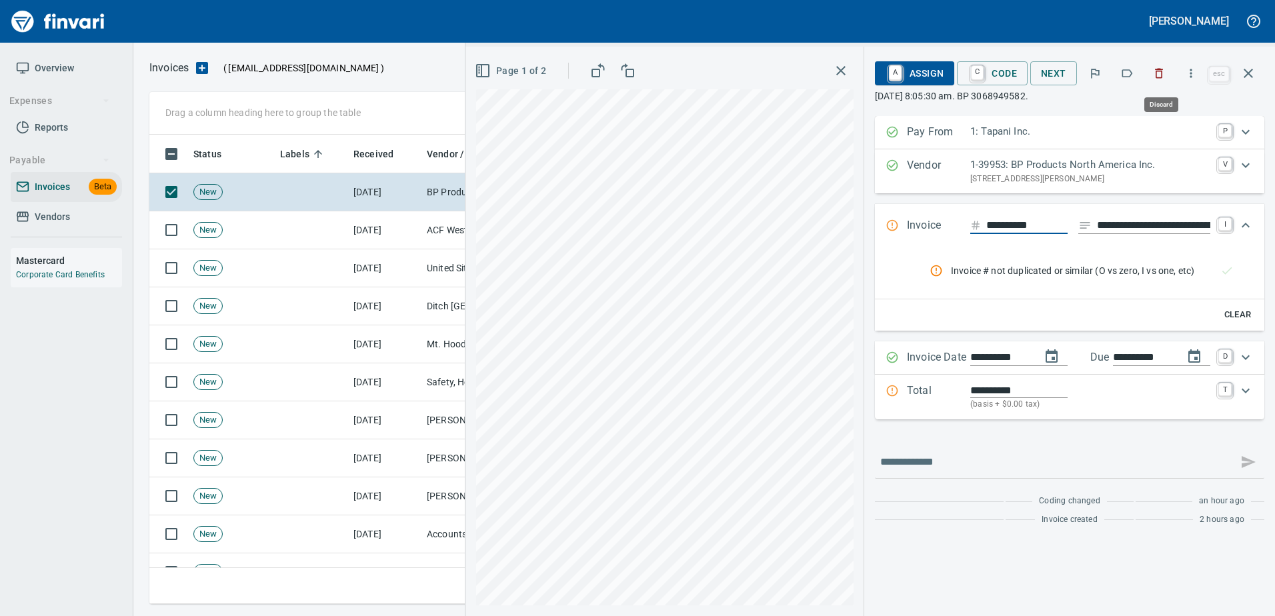
click at [1171, 71] on button "button" at bounding box center [1159, 73] width 29 height 29
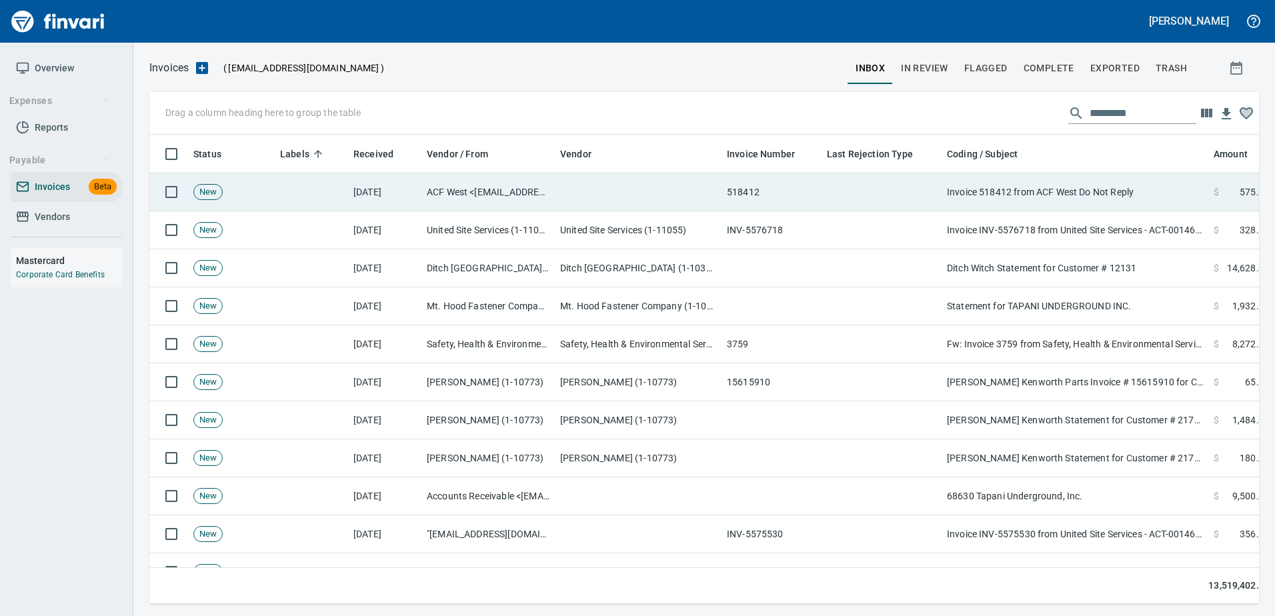
click at [1116, 203] on td "Invoice 518412 from ACF West Do Not Reply" at bounding box center [1075, 192] width 267 height 38
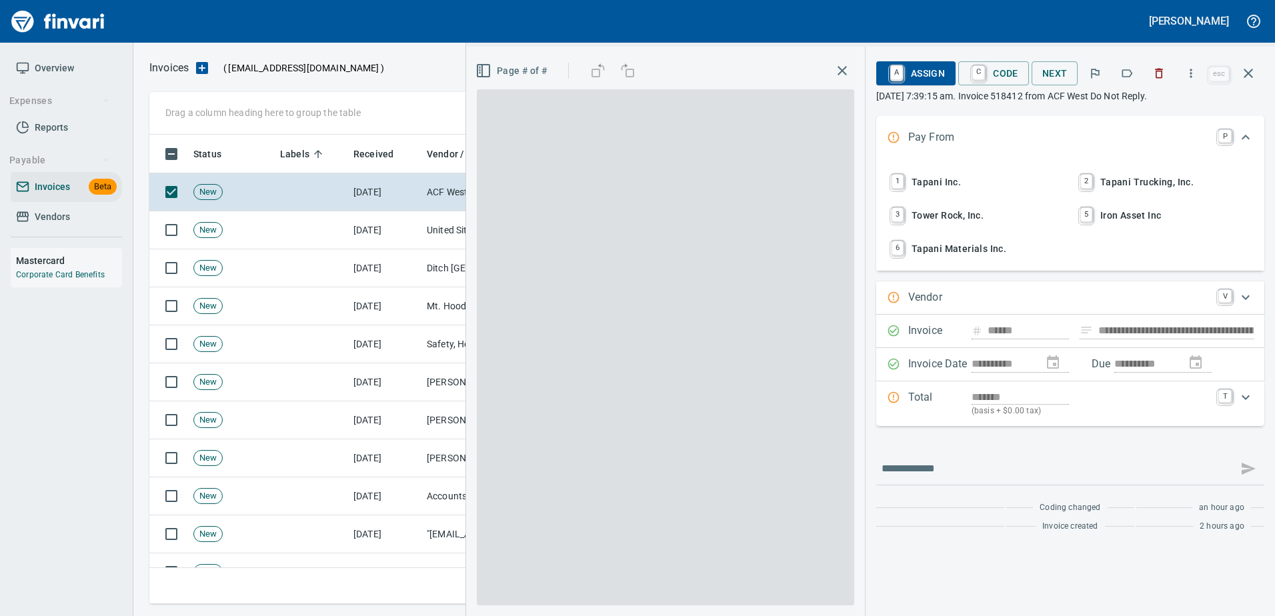
type input "**********"
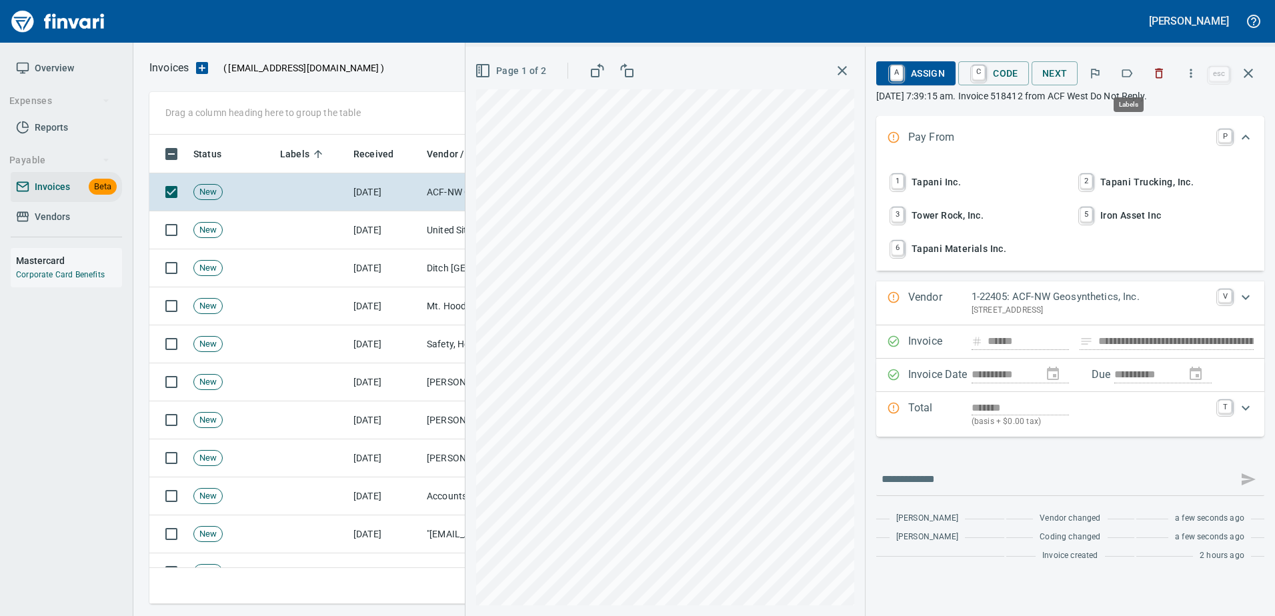
click at [1125, 65] on button "button" at bounding box center [1127, 73] width 29 height 29
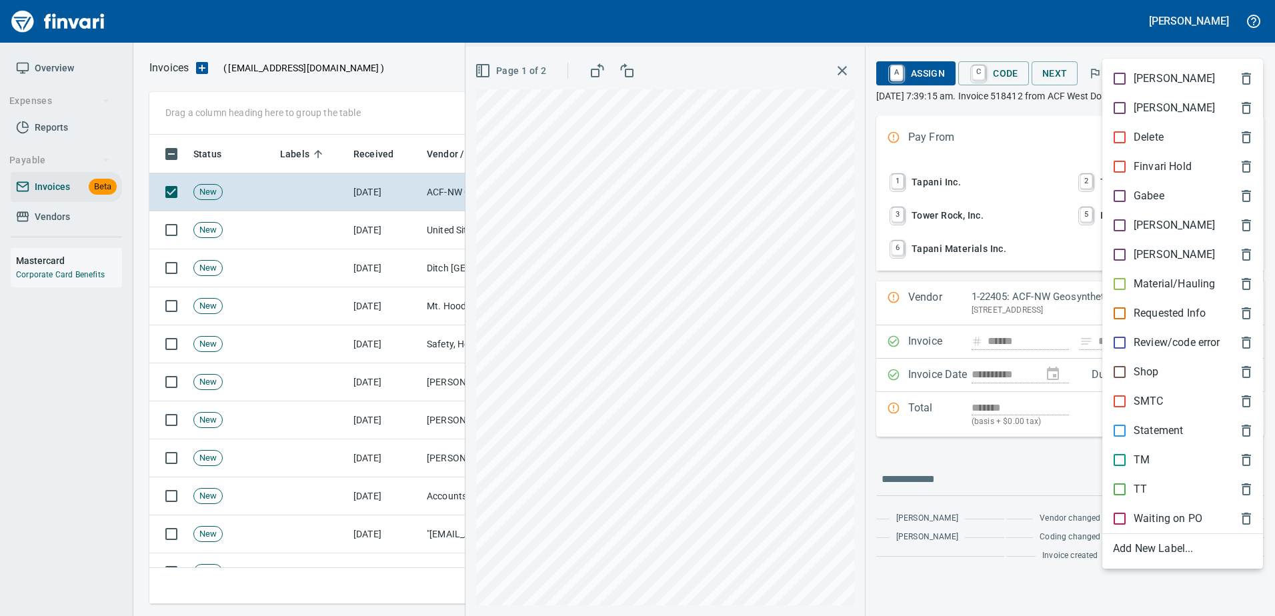
scroll to position [450, 1089]
click at [1145, 233] on div "[PERSON_NAME]" at bounding box center [1183, 225] width 161 height 29
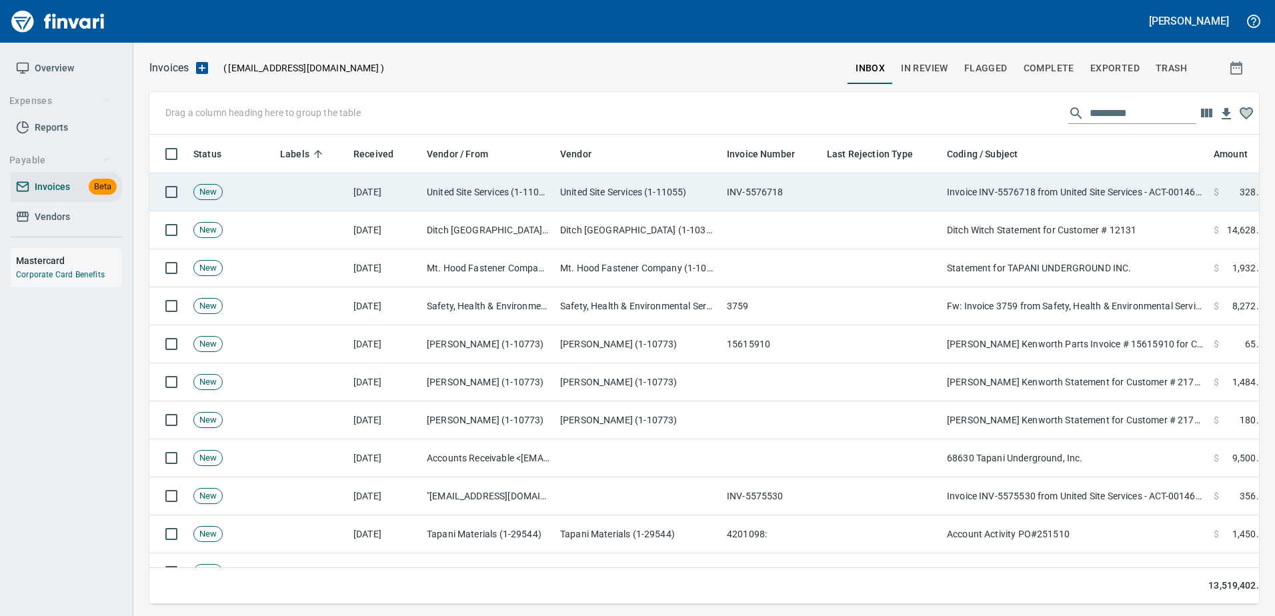
click at [1136, 203] on td "Invoice INV-5576718 from United Site Services - ACT-00146211 - 2025-09-02" at bounding box center [1075, 192] width 267 height 38
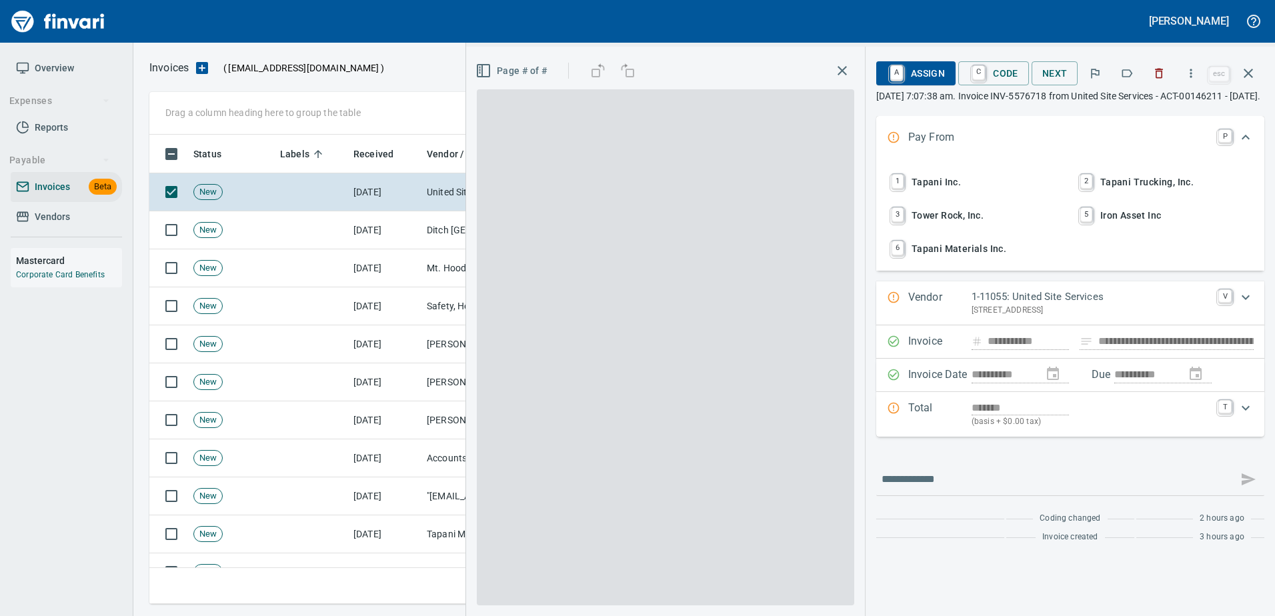
click at [1135, 65] on button "button" at bounding box center [1127, 73] width 29 height 29
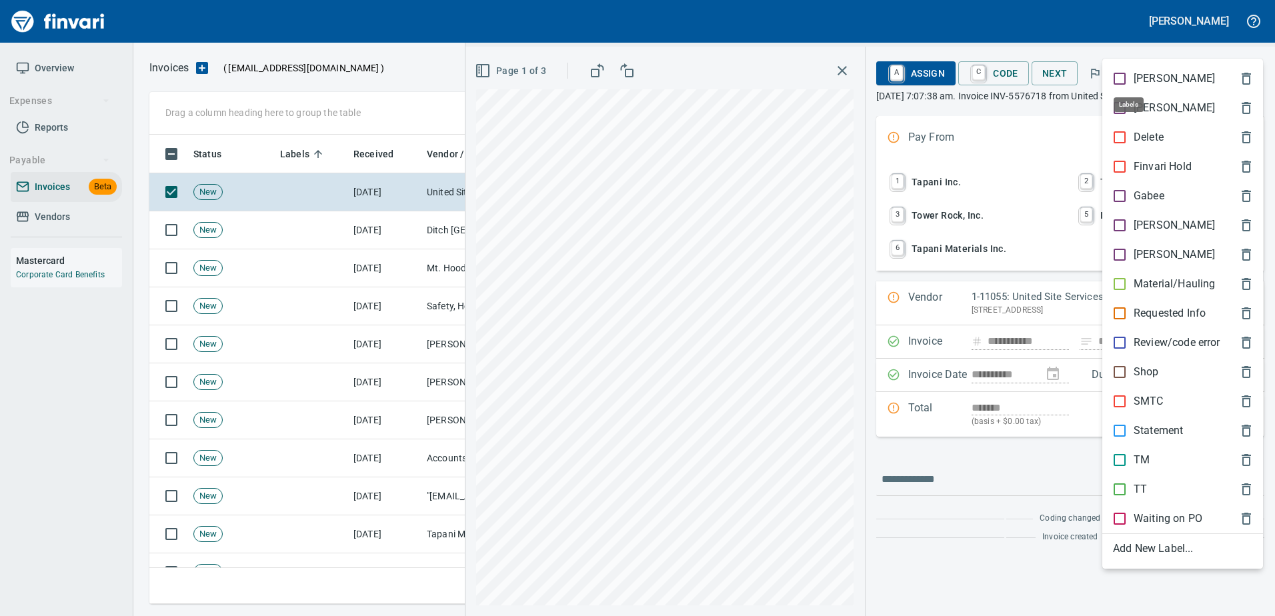
scroll to position [450, 1089]
click at [1153, 224] on p "[PERSON_NAME]" at bounding box center [1174, 225] width 81 height 16
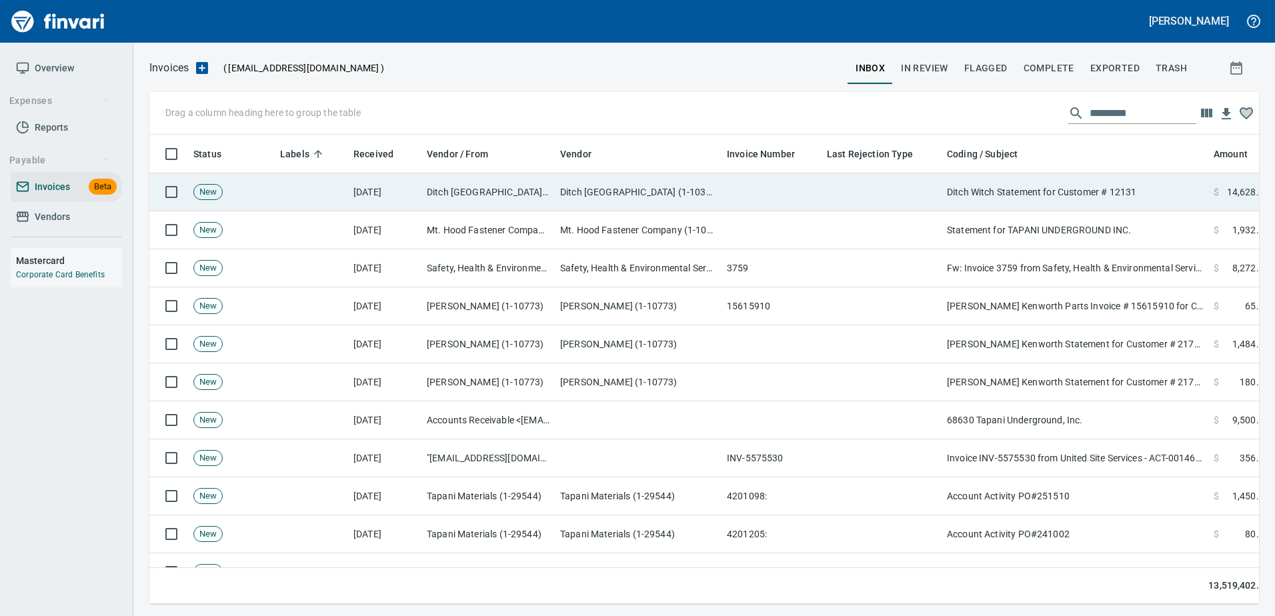
click at [1098, 189] on td "Ditch Witch Statement for Customer # 12131" at bounding box center [1075, 192] width 267 height 38
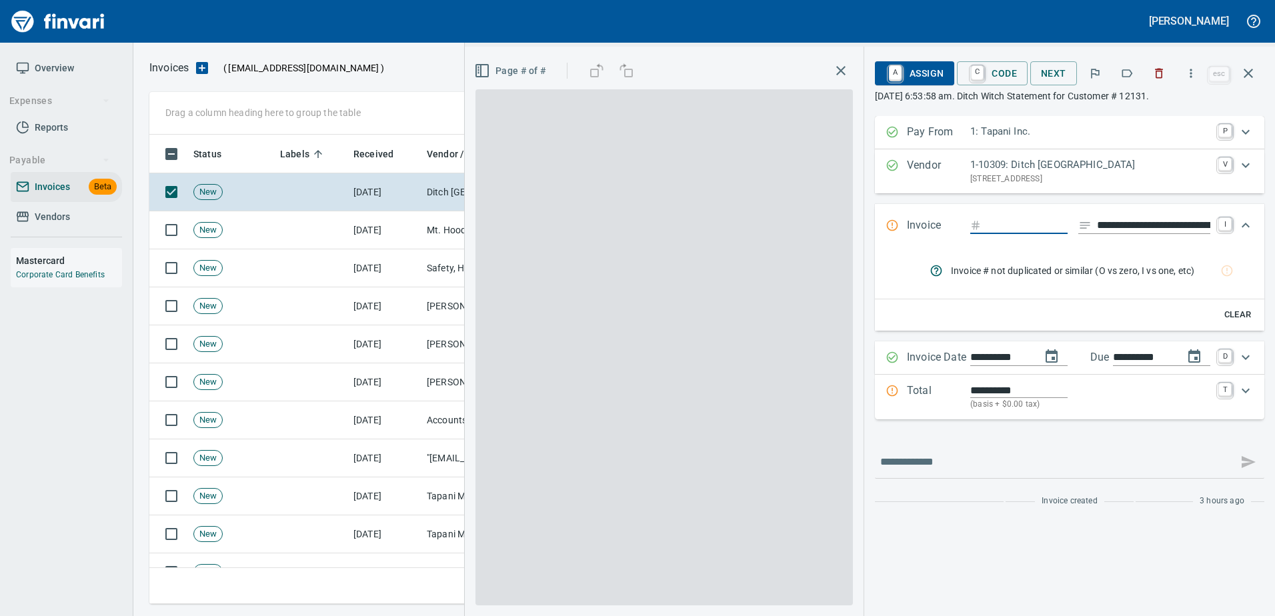
click at [1128, 79] on icon "button" at bounding box center [1127, 73] width 13 height 13
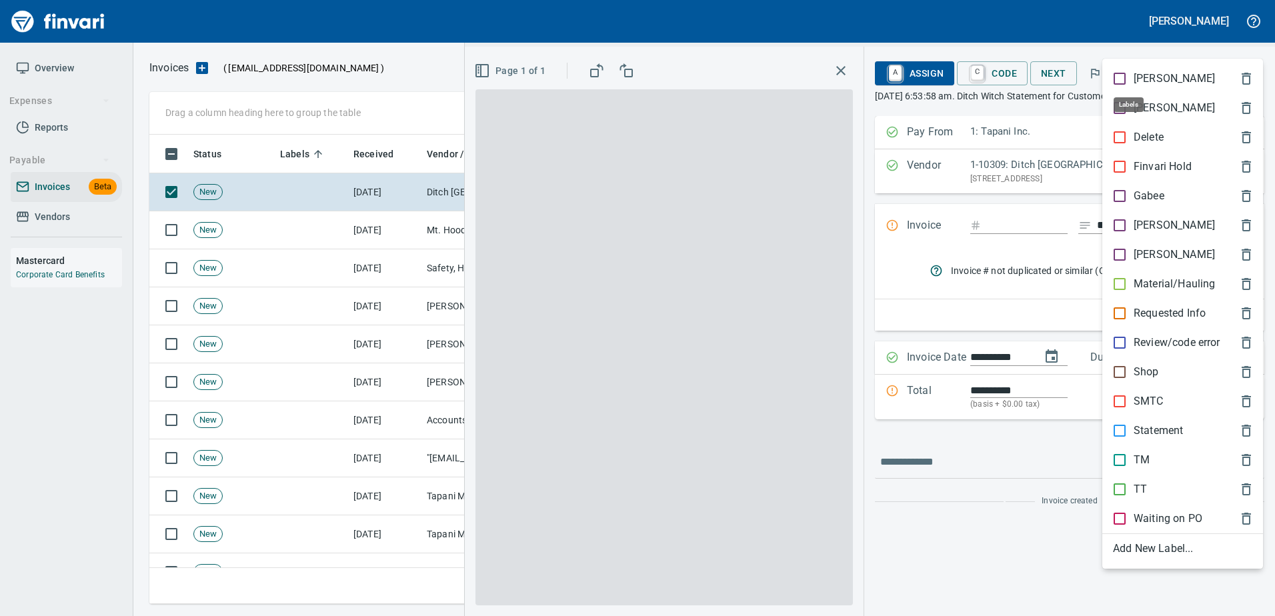
scroll to position [450, 1089]
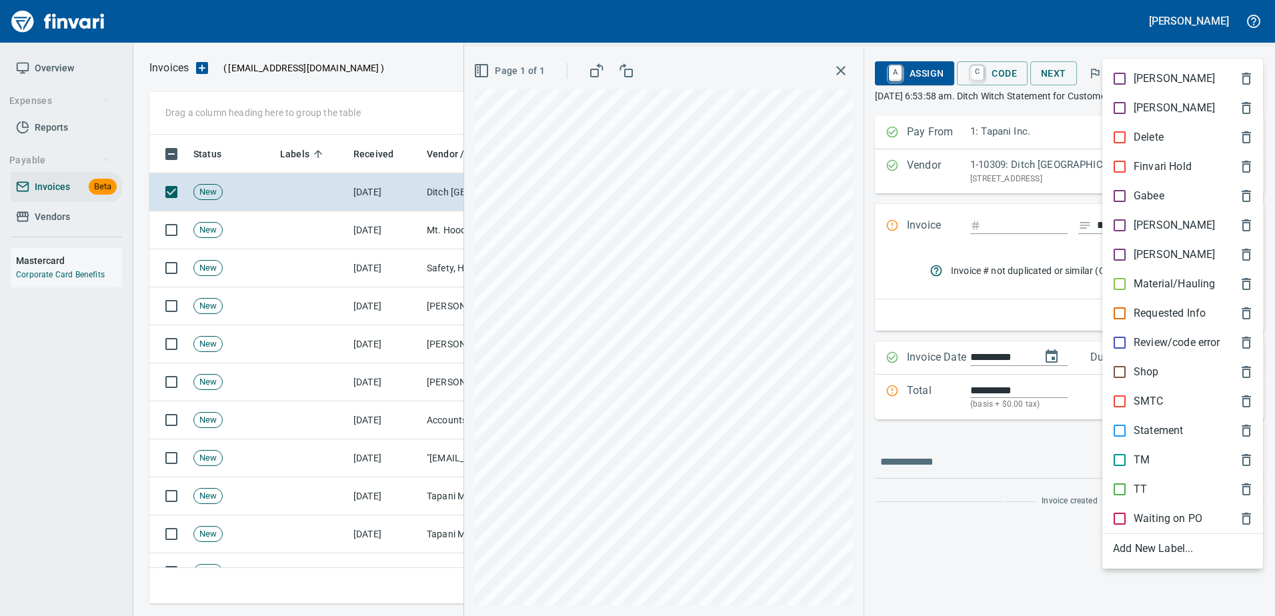
click at [1142, 426] on p "Statement" at bounding box center [1158, 431] width 49 height 16
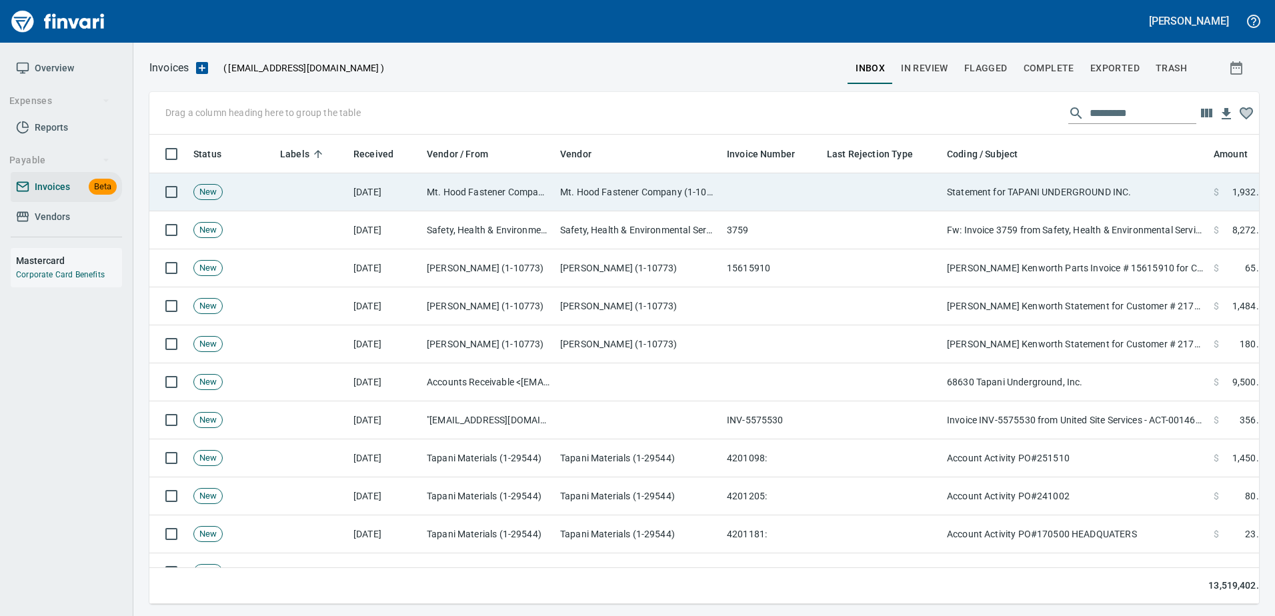
click at [1075, 188] on td "Statement for TAPANI UNDERGROUND INC." at bounding box center [1075, 192] width 267 height 38
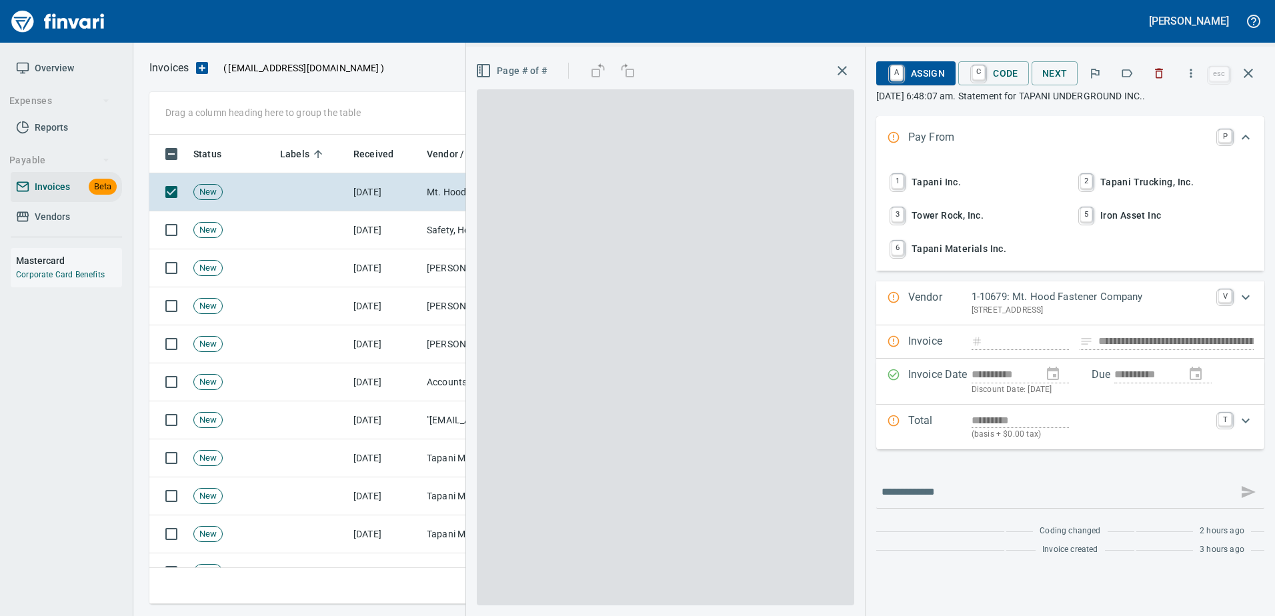
click at [1126, 61] on button "button" at bounding box center [1127, 73] width 29 height 29
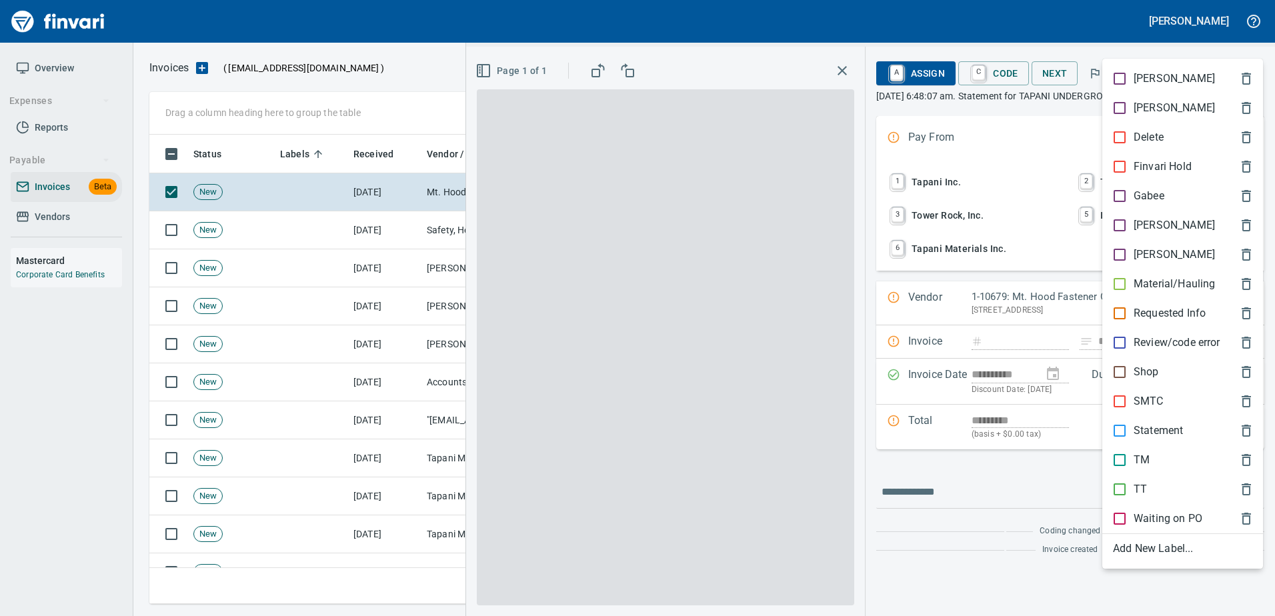
scroll to position [450, 1089]
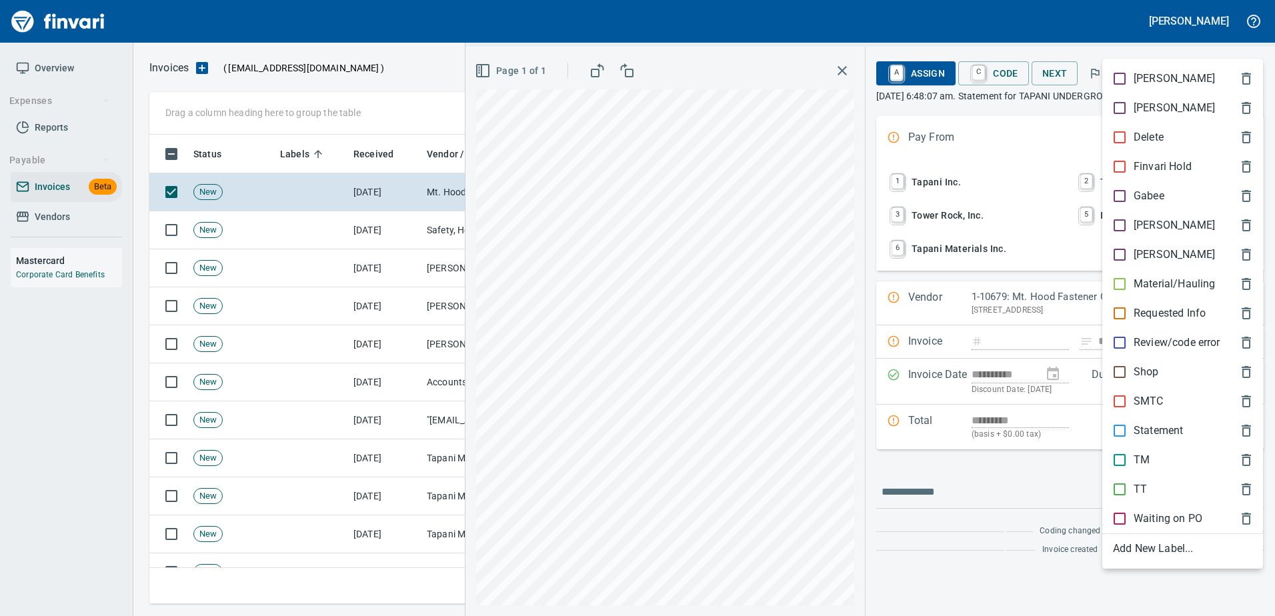
click at [1145, 424] on p "Statement" at bounding box center [1158, 431] width 49 height 16
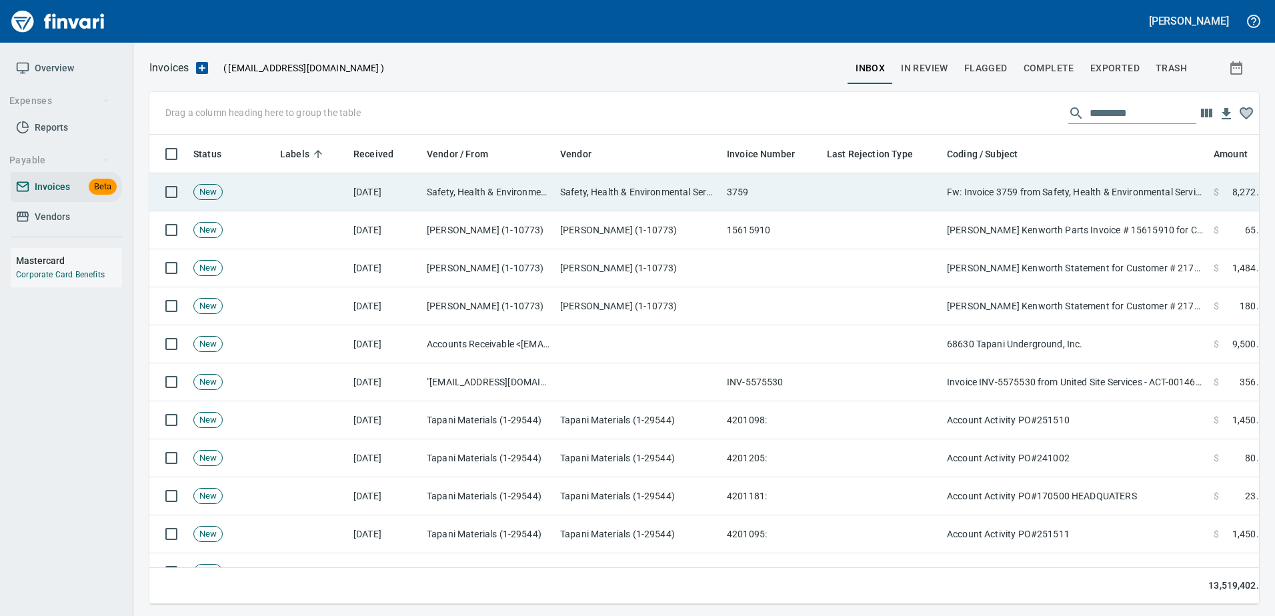
click at [1095, 187] on td "Fw: Invoice 3759 from Safety, Health & Environmental Services LLC" at bounding box center [1075, 192] width 267 height 38
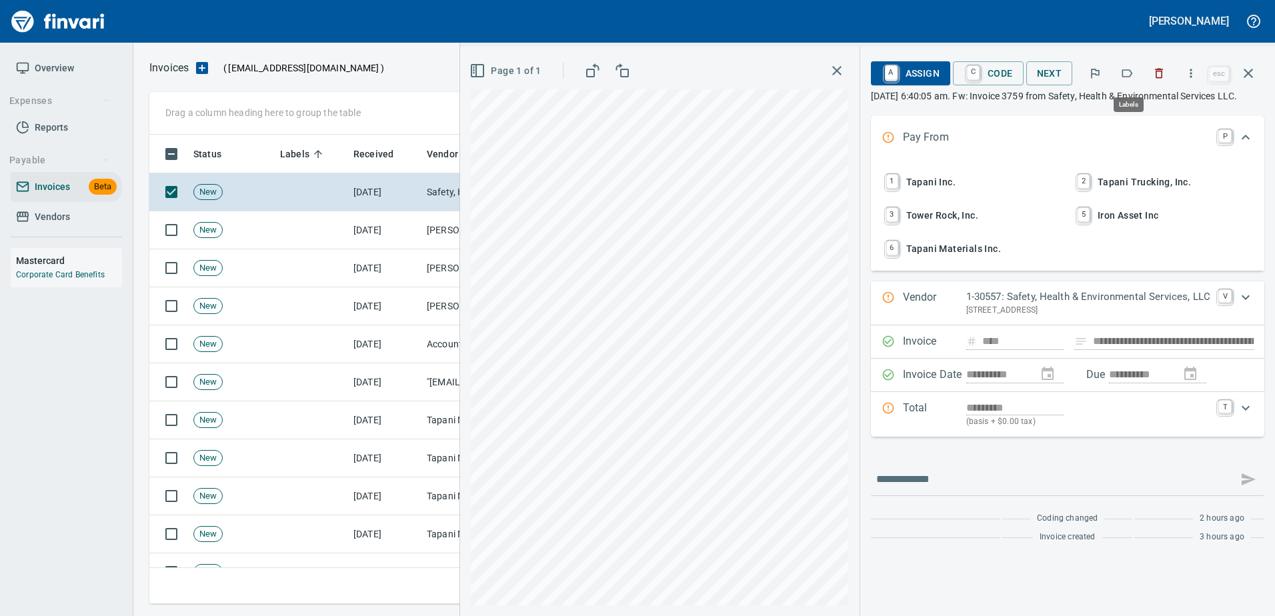
scroll to position [450, 1089]
click at [1129, 67] on icon "button" at bounding box center [1127, 73] width 13 height 13
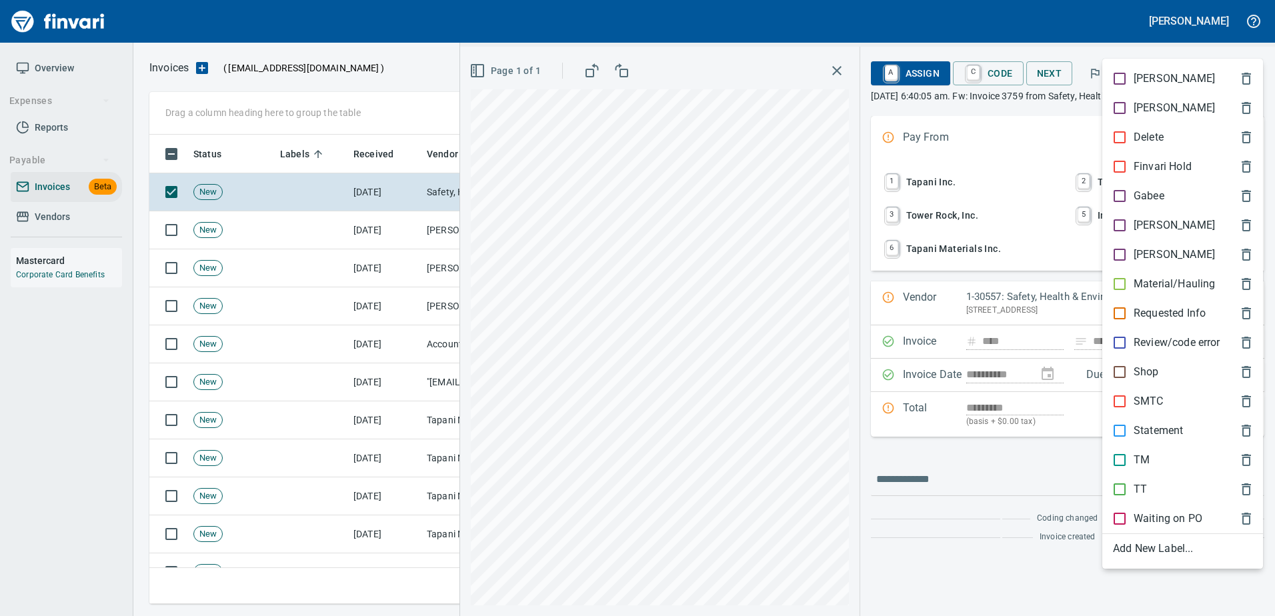
click at [1154, 215] on div "[PERSON_NAME]" at bounding box center [1183, 225] width 161 height 29
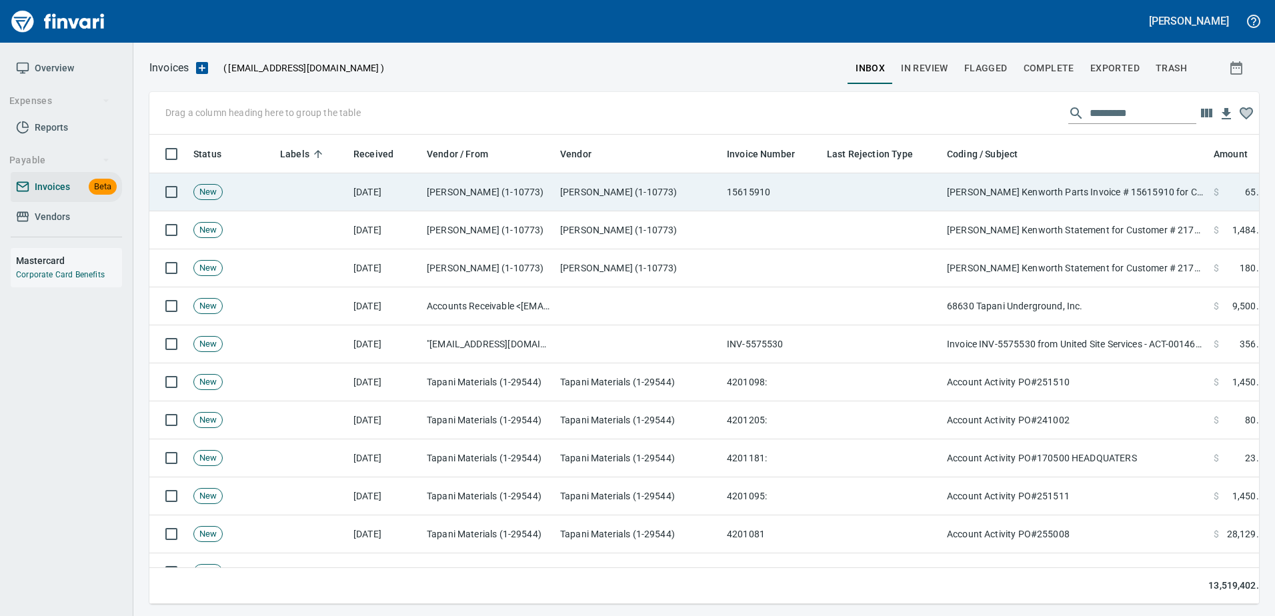
click at [1116, 184] on td "Papé Kenworth Parts Invoice # 15615910 for Customer # 2170458 (09/02/2025) PO# …" at bounding box center [1075, 192] width 267 height 38
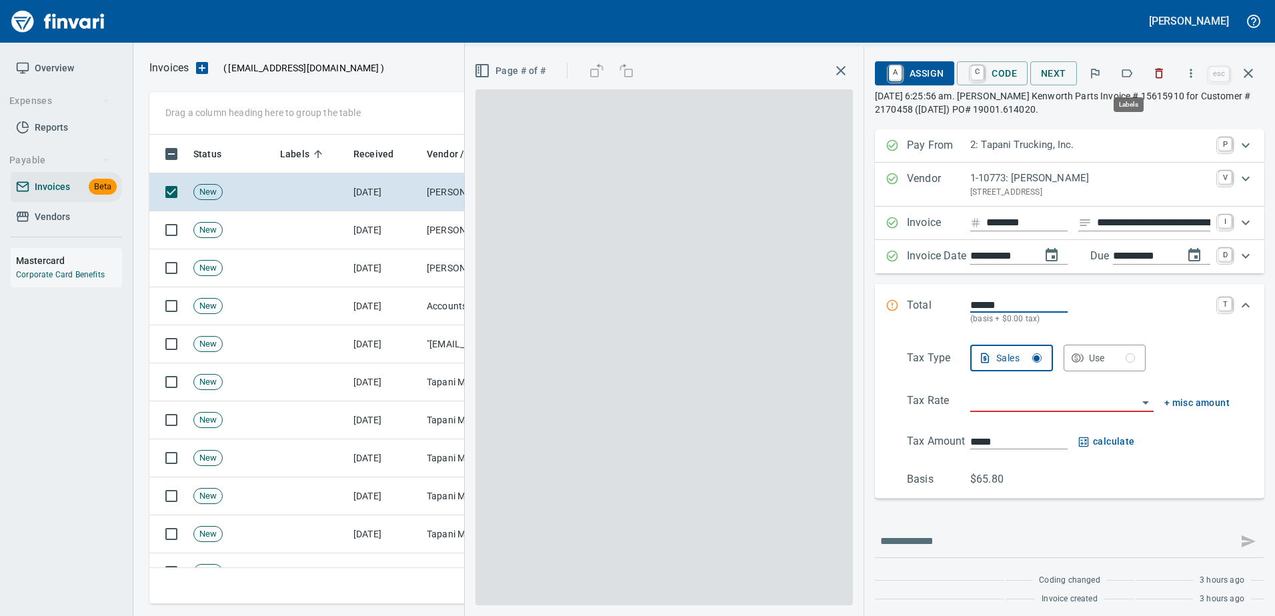
click at [1137, 73] on button "button" at bounding box center [1127, 73] width 29 height 29
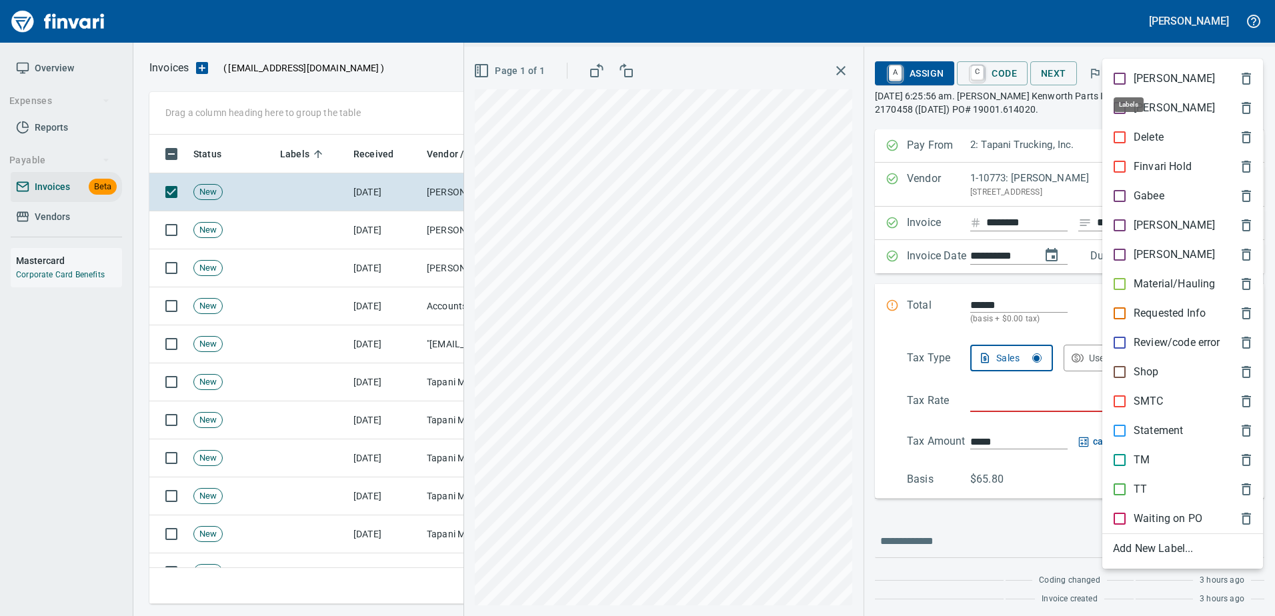
scroll to position [450, 1089]
click at [1141, 482] on p "TT" at bounding box center [1140, 490] width 13 height 16
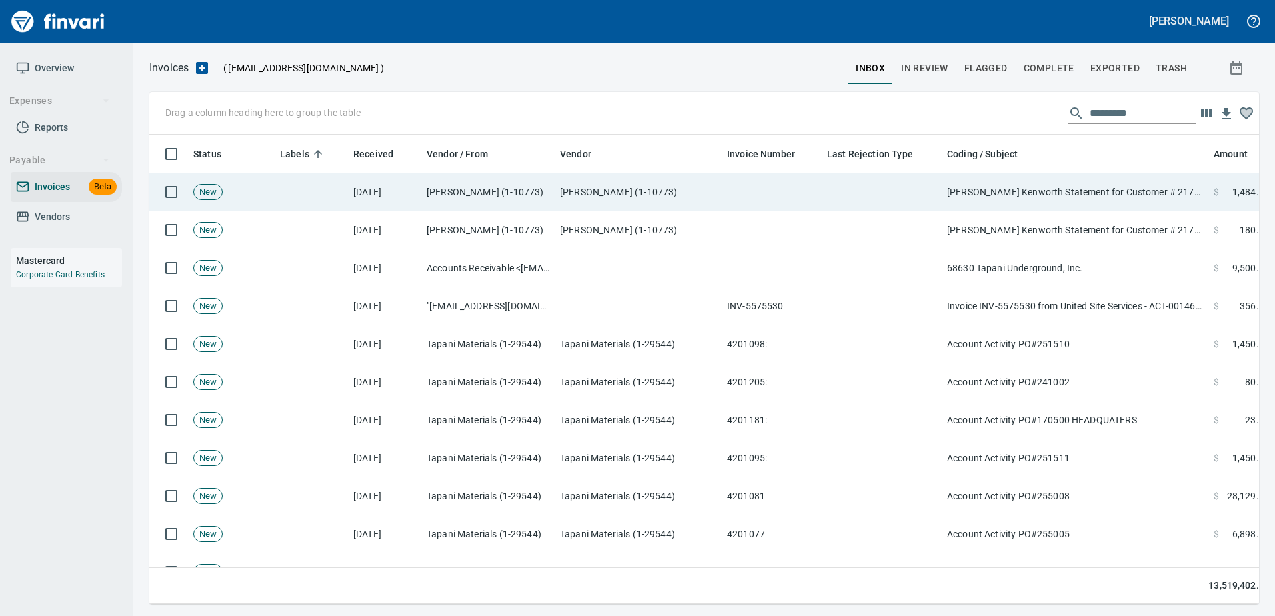
click at [1102, 195] on td "Papé Kenworth Statement for Customer # 2170458" at bounding box center [1075, 192] width 267 height 38
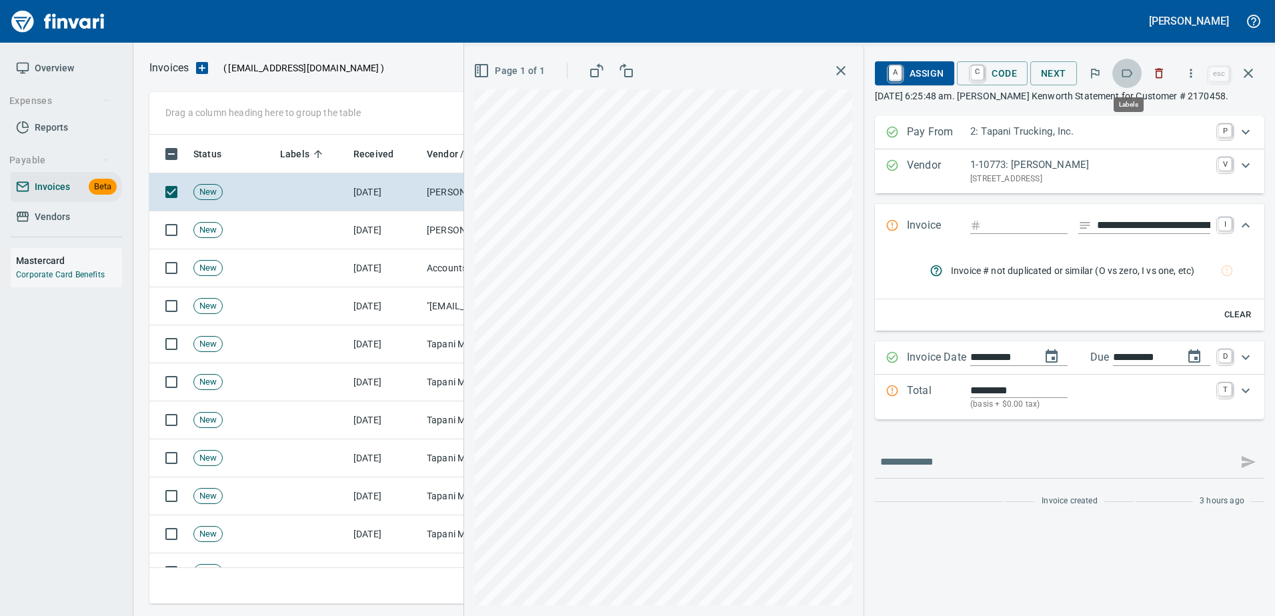
click at [1130, 68] on icon "button" at bounding box center [1127, 73] width 13 height 13
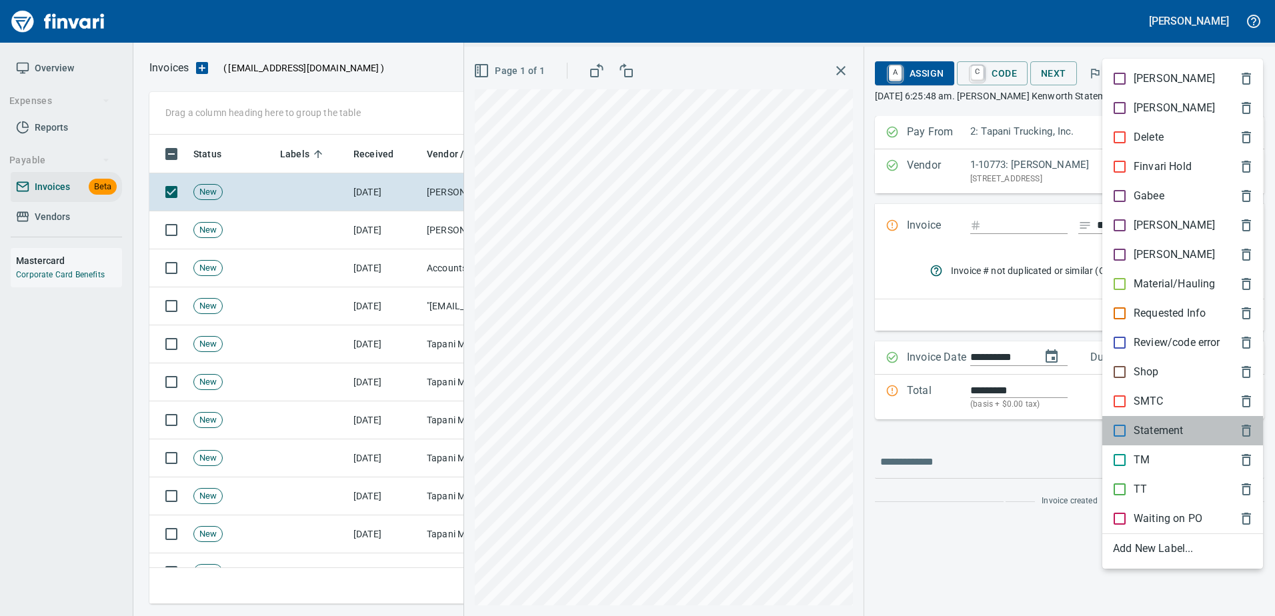
click at [1151, 428] on p "Statement" at bounding box center [1158, 431] width 49 height 16
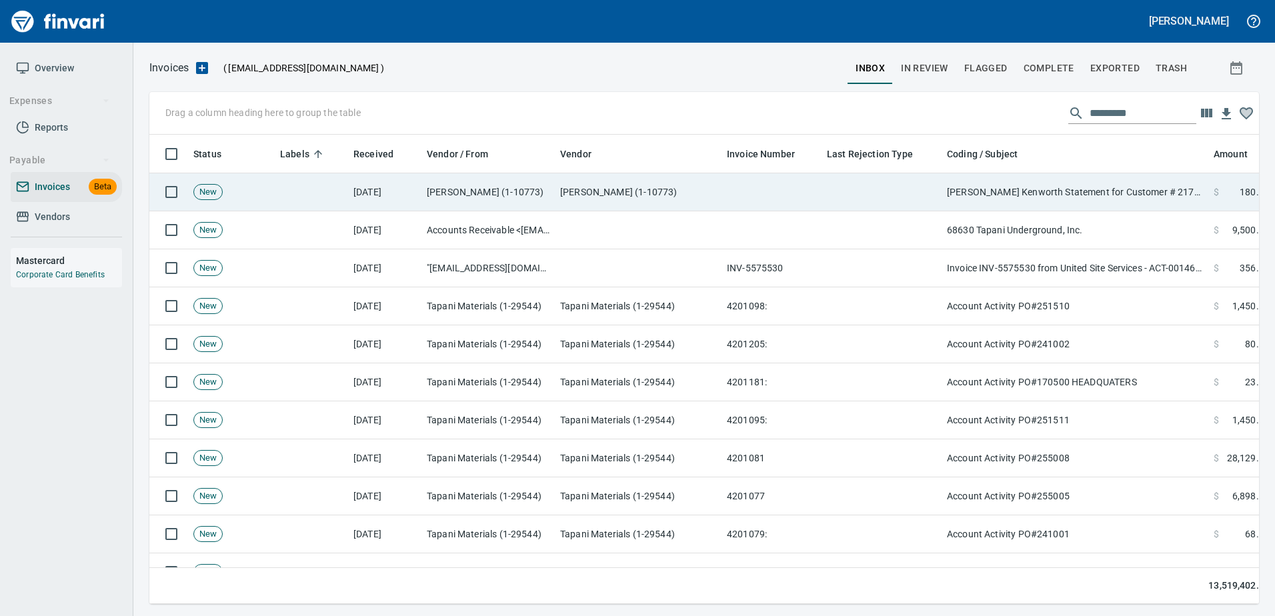
click at [1092, 195] on td "Papé Kenworth Statement for Customer # 2170456" at bounding box center [1075, 192] width 267 height 38
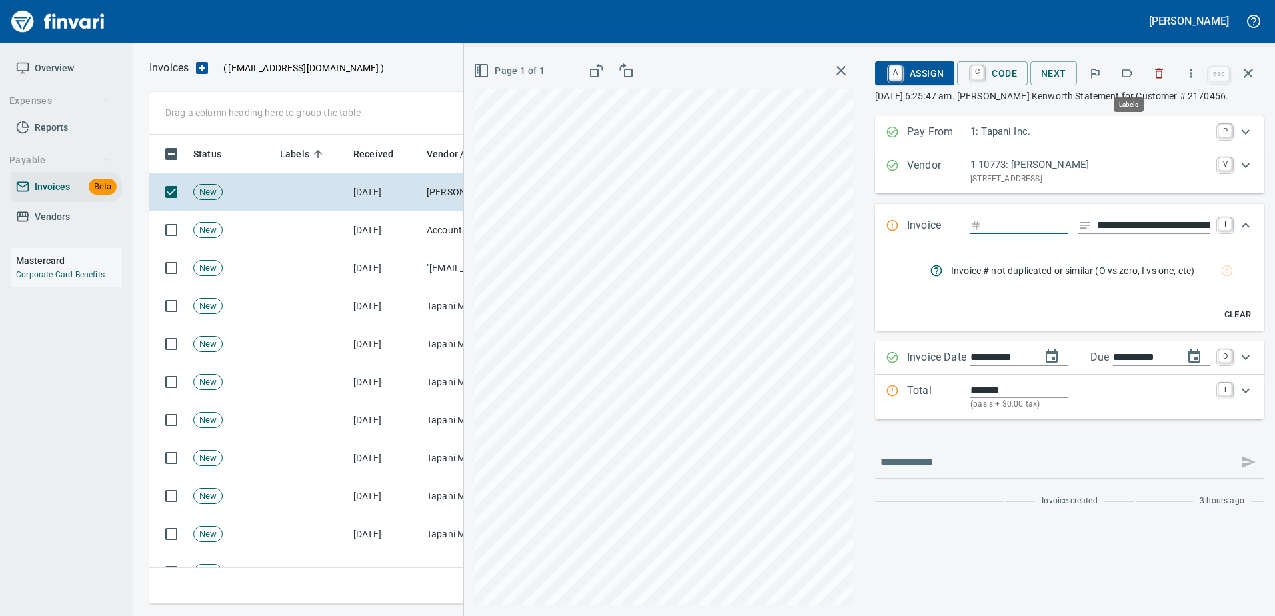
click at [1126, 65] on button "button" at bounding box center [1127, 73] width 29 height 29
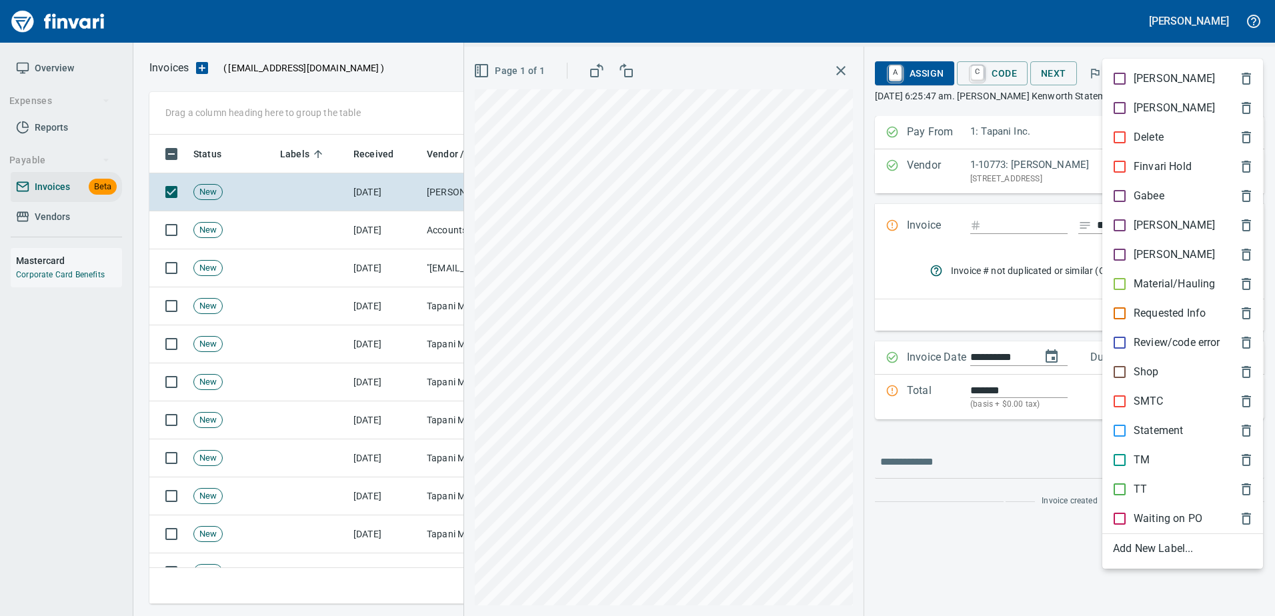
click at [1143, 428] on p "Statement" at bounding box center [1158, 431] width 49 height 16
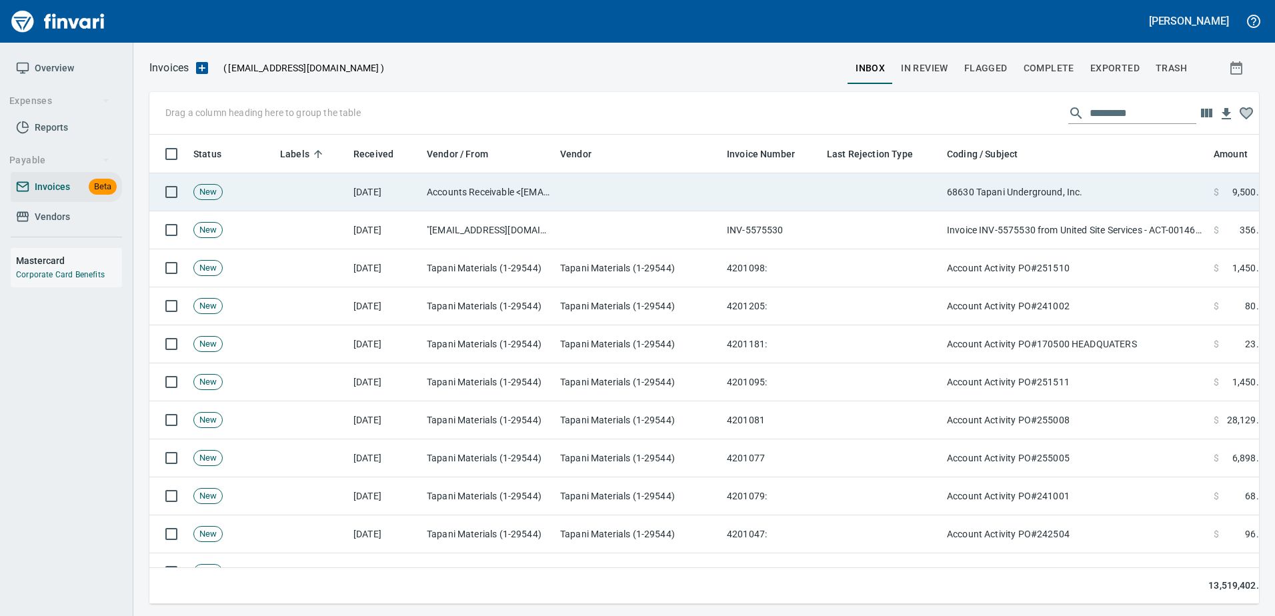
click at [1057, 195] on td "68630 Tapani Underground, Inc." at bounding box center [1075, 192] width 267 height 38
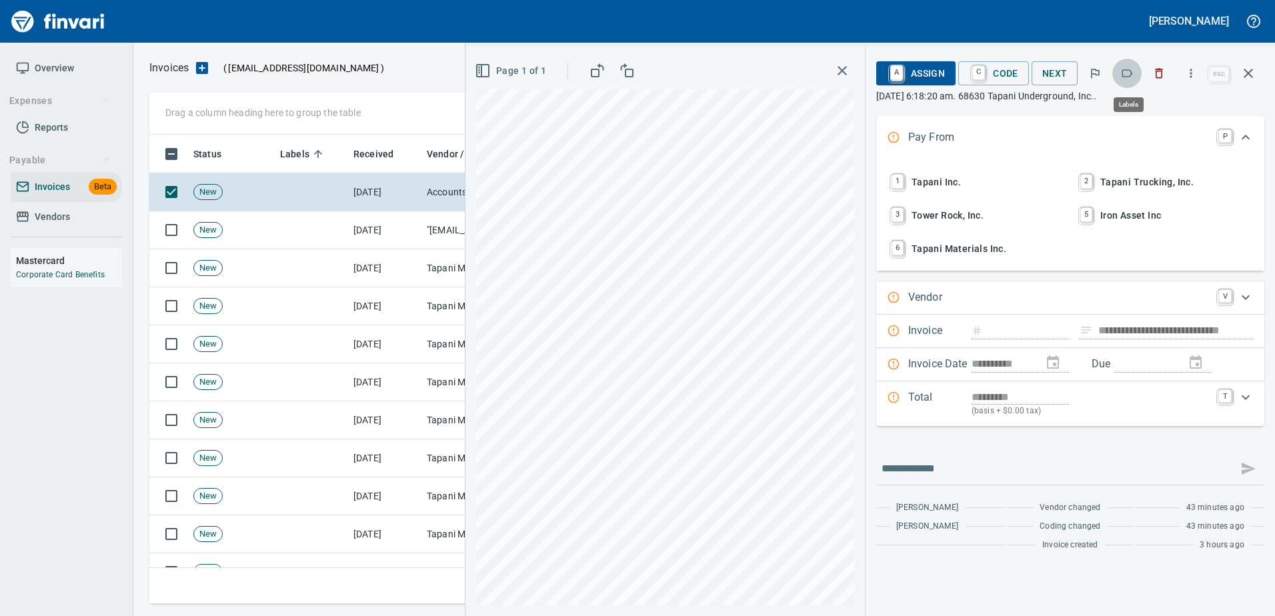
click at [1131, 73] on icon "button" at bounding box center [1127, 73] width 13 height 13
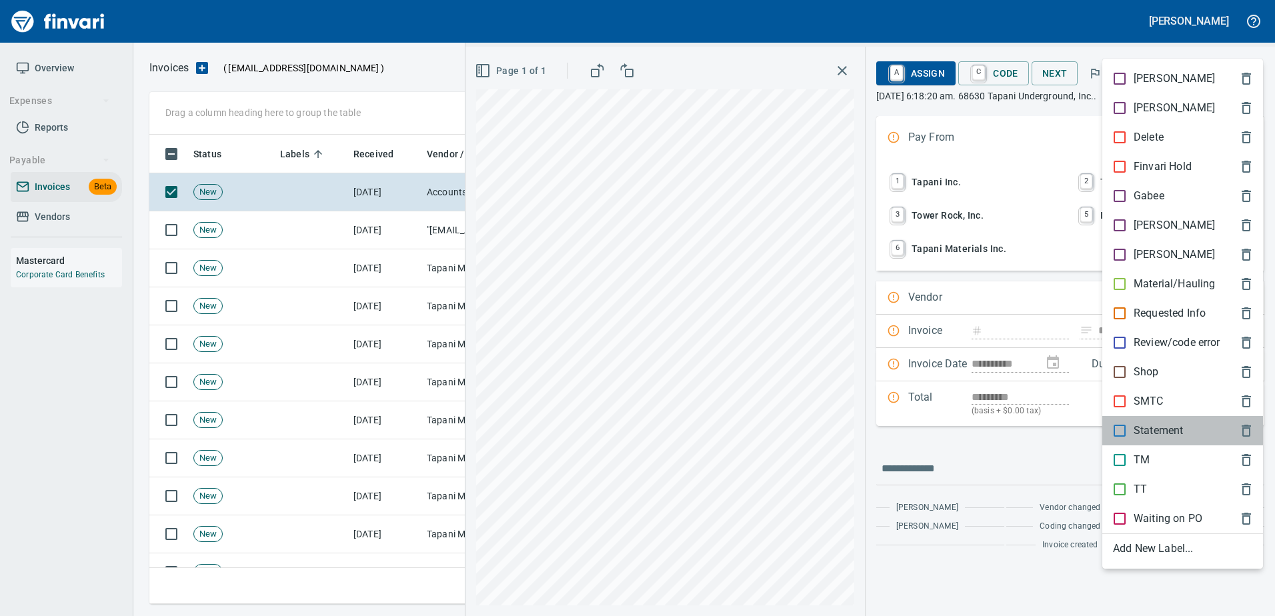
click at [1155, 435] on p "Statement" at bounding box center [1158, 431] width 49 height 16
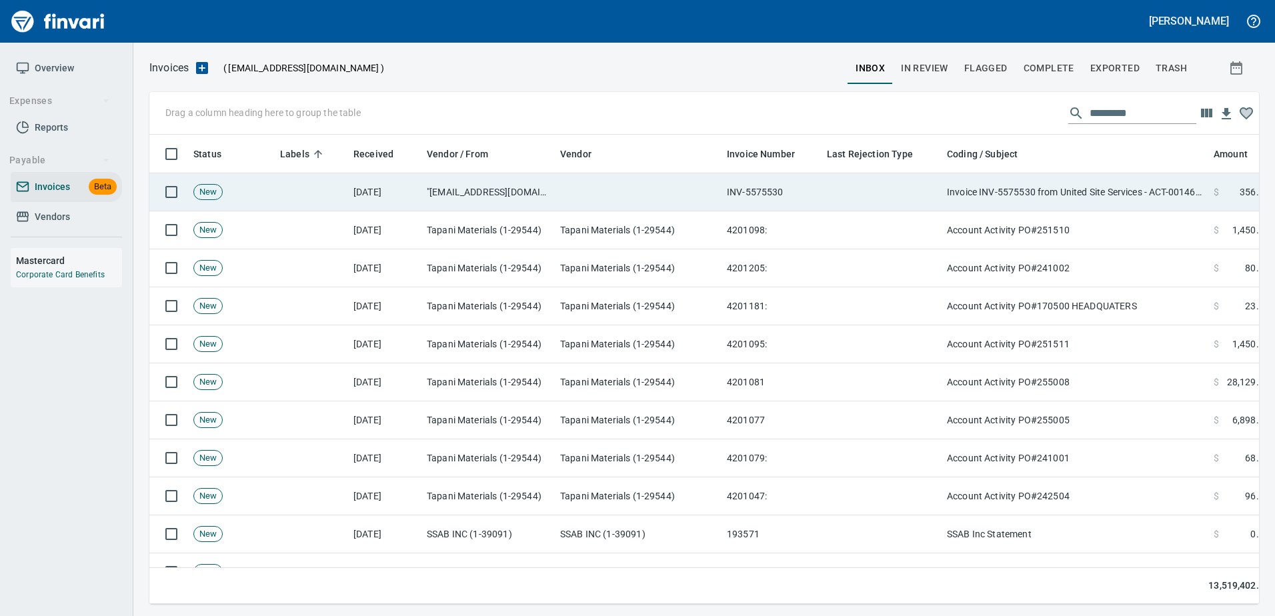
click at [1043, 193] on td "Invoice INV-5575530 from United Site Services - ACT-00146211 - 2025-09-02" at bounding box center [1075, 192] width 267 height 38
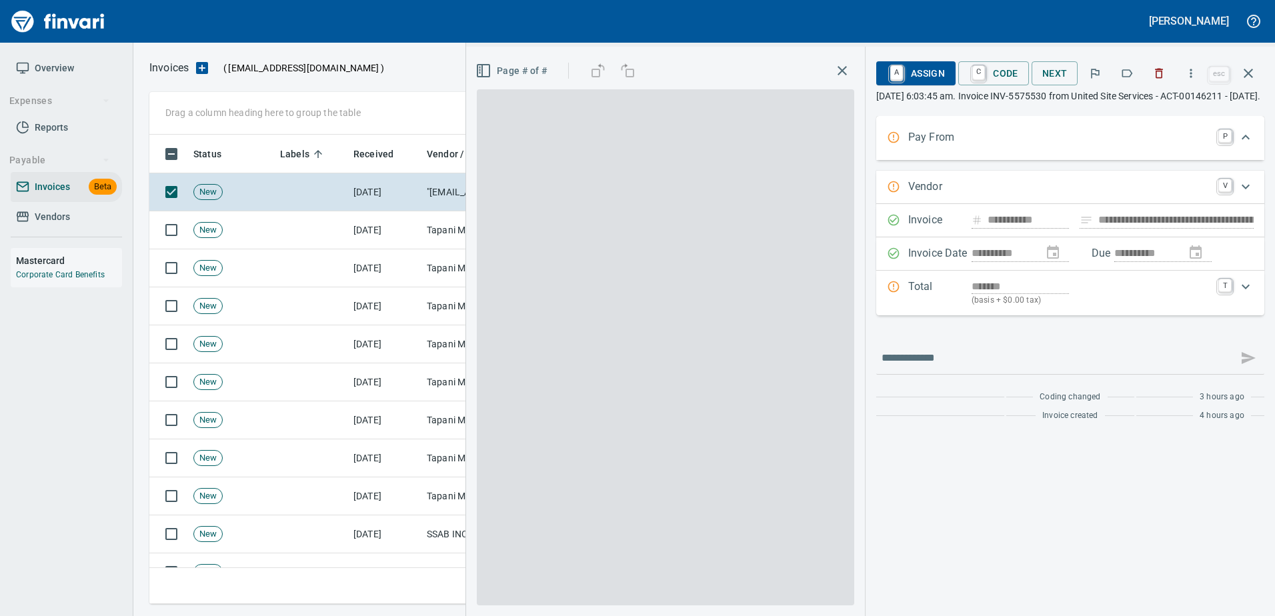
type input "**********"
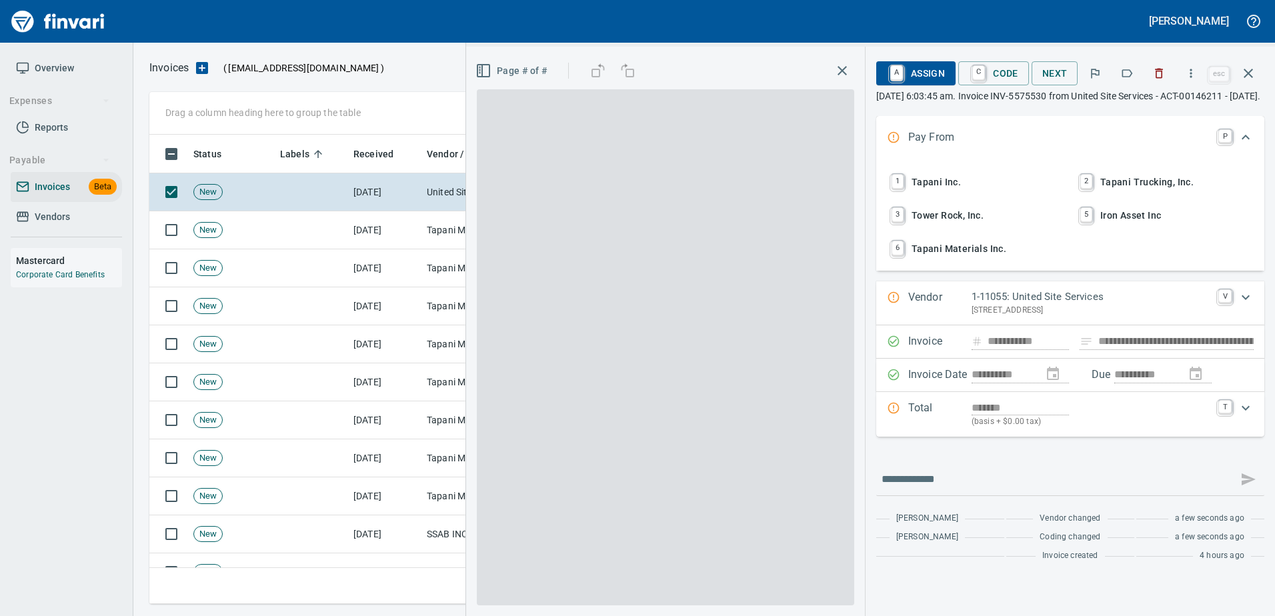
click at [1126, 76] on icon "button" at bounding box center [1127, 73] width 13 height 13
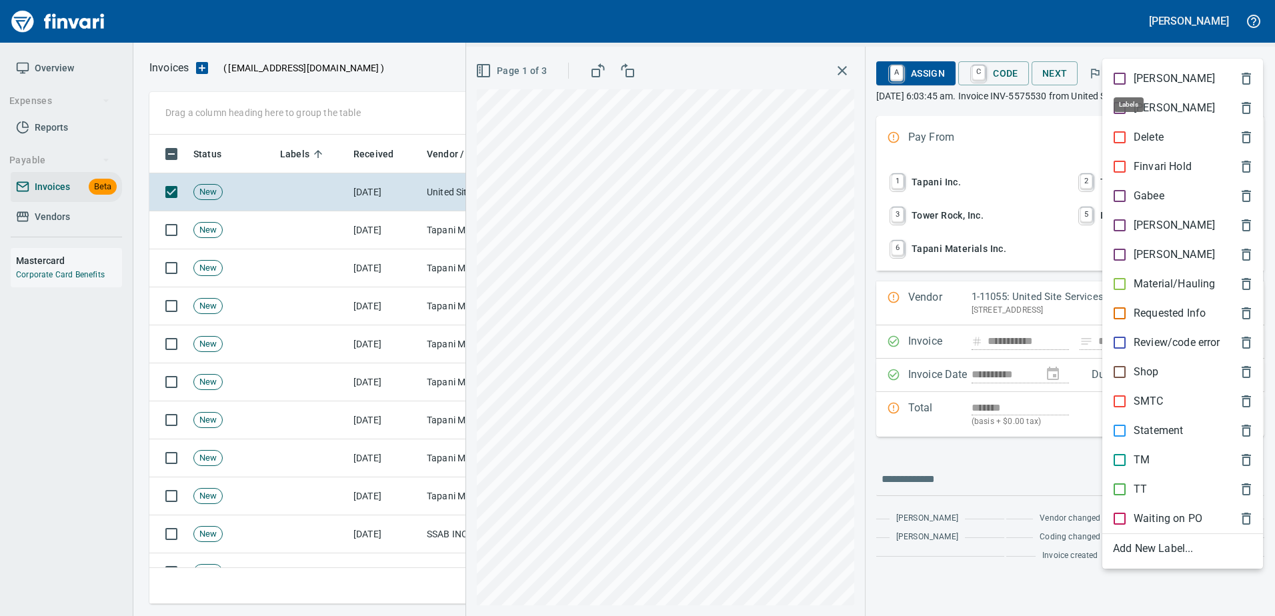
scroll to position [450, 1089]
click at [1135, 225] on p "[PERSON_NAME]" at bounding box center [1174, 225] width 81 height 16
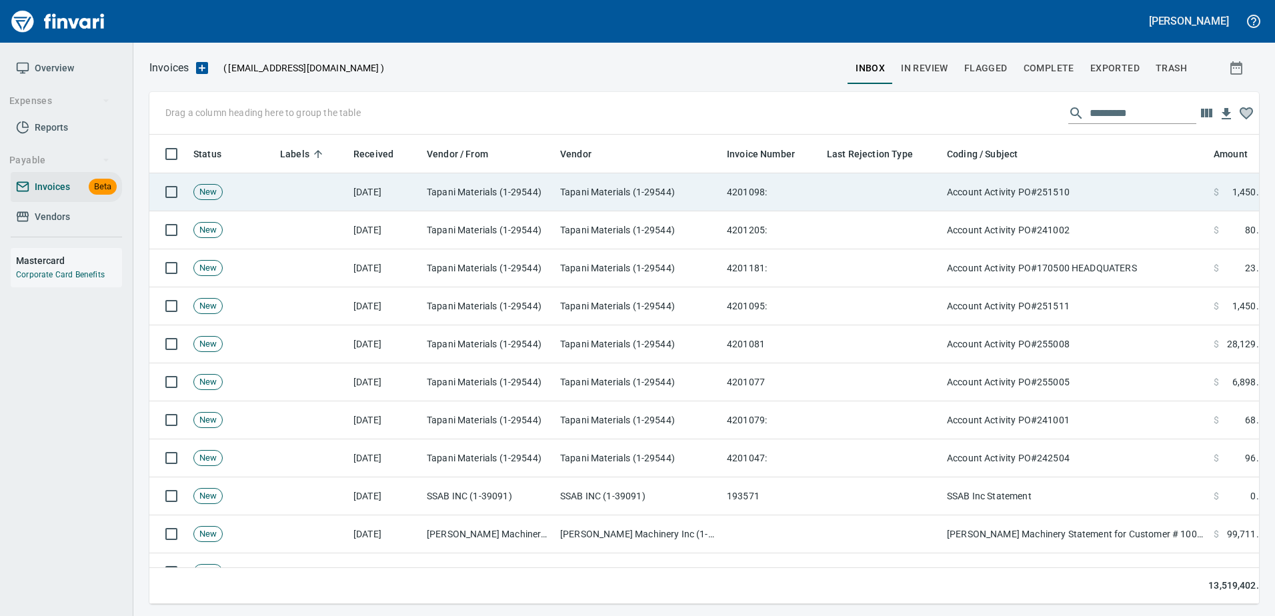
click at [1091, 202] on td "Account Activity PO#251510" at bounding box center [1075, 192] width 267 height 38
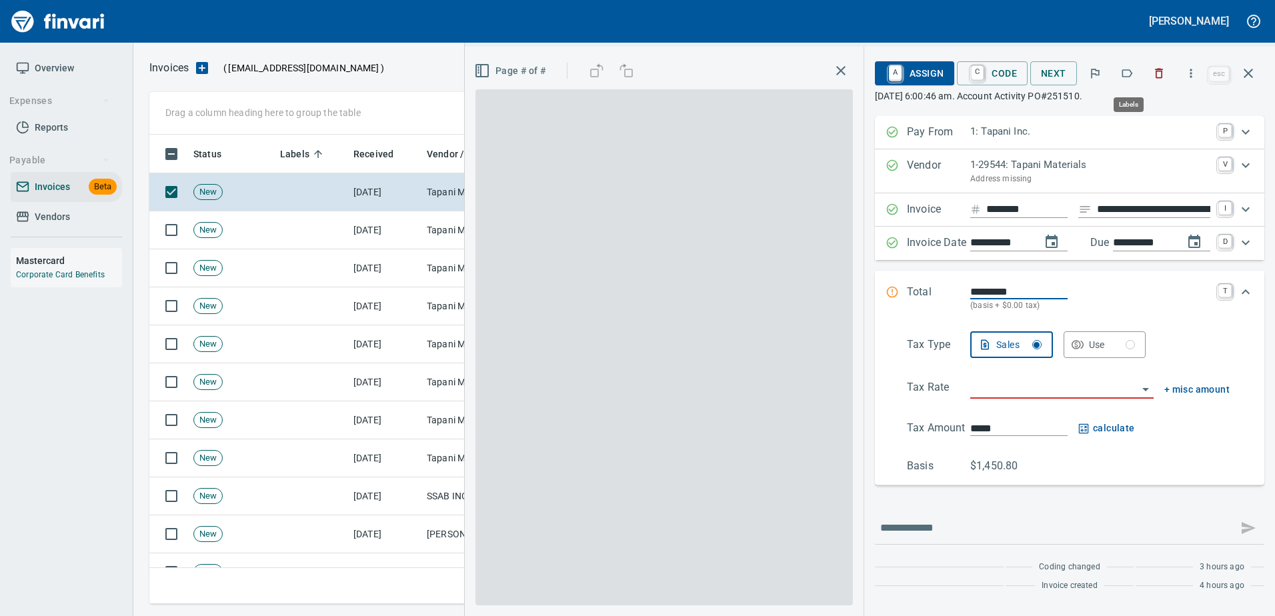
click at [1139, 77] on button "button" at bounding box center [1127, 73] width 29 height 29
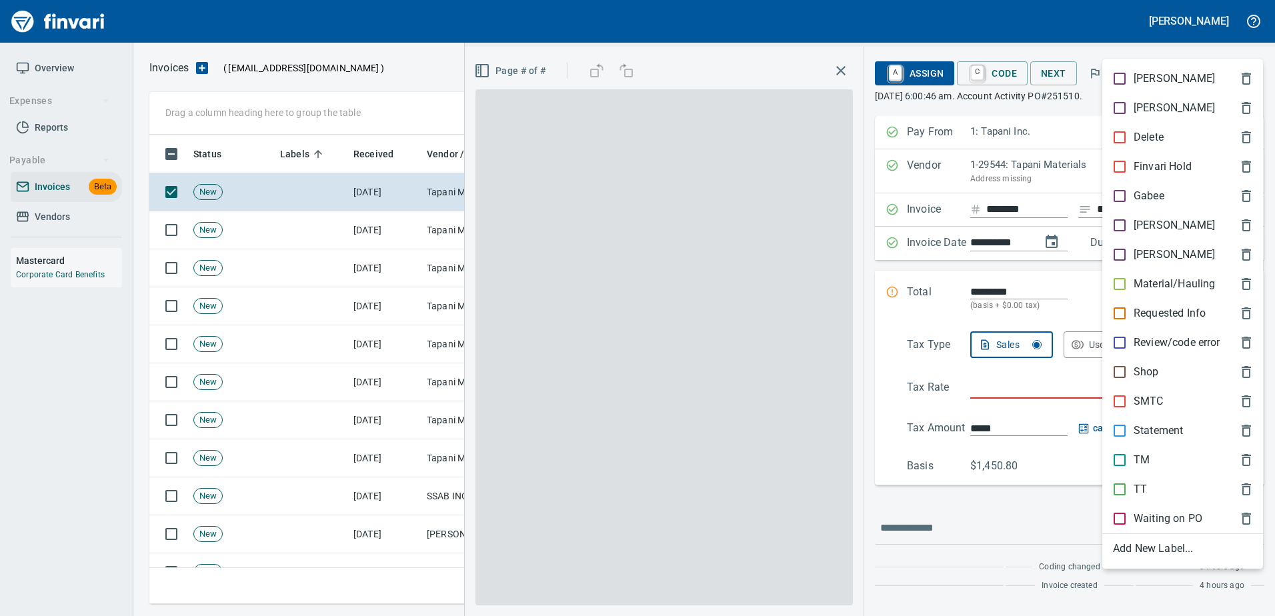
scroll to position [450, 1089]
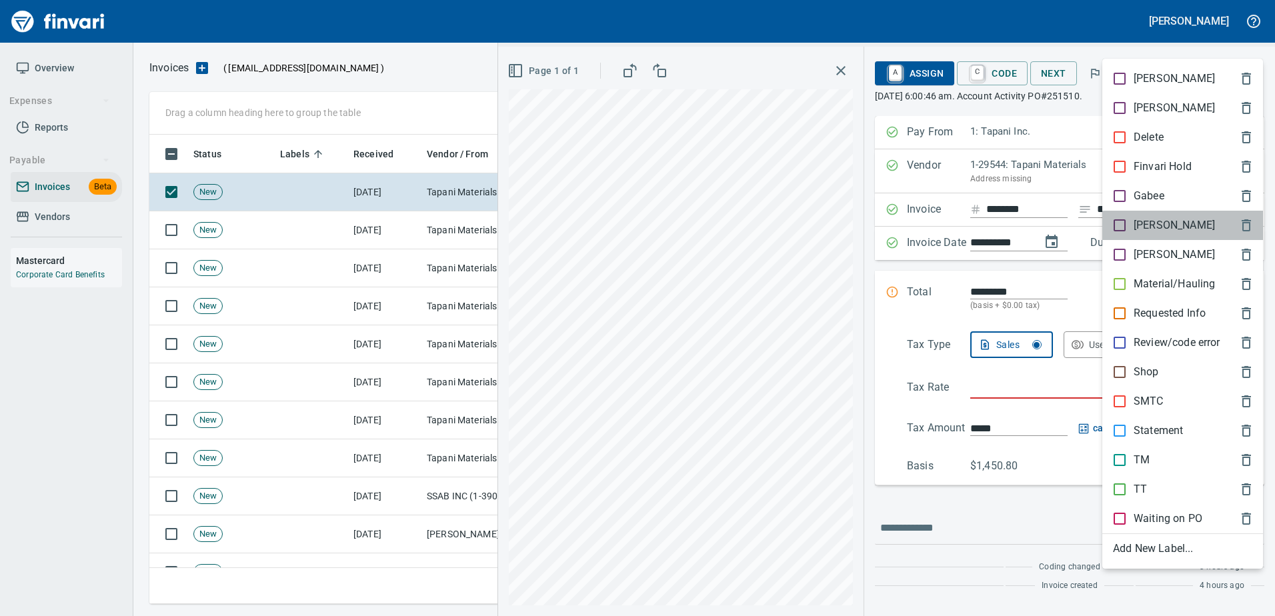
click at [1135, 231] on p "[PERSON_NAME]" at bounding box center [1174, 225] width 81 height 16
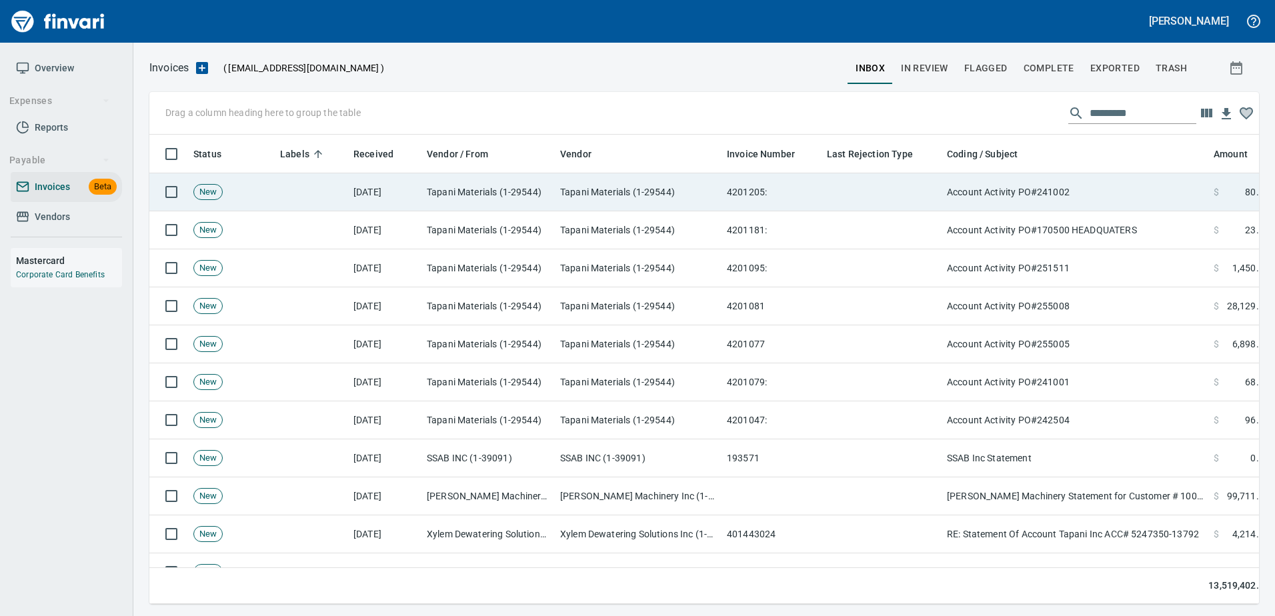
click at [1105, 185] on td "Account Activity PO#241002" at bounding box center [1075, 192] width 267 height 38
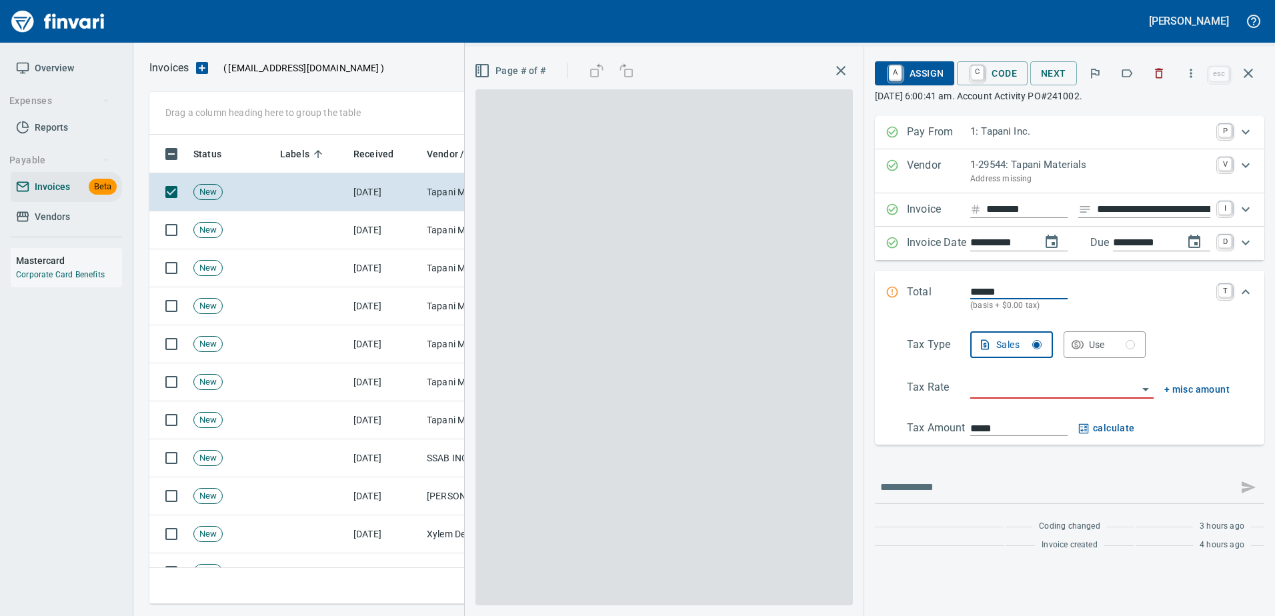
click at [1129, 76] on icon "button" at bounding box center [1127, 73] width 13 height 13
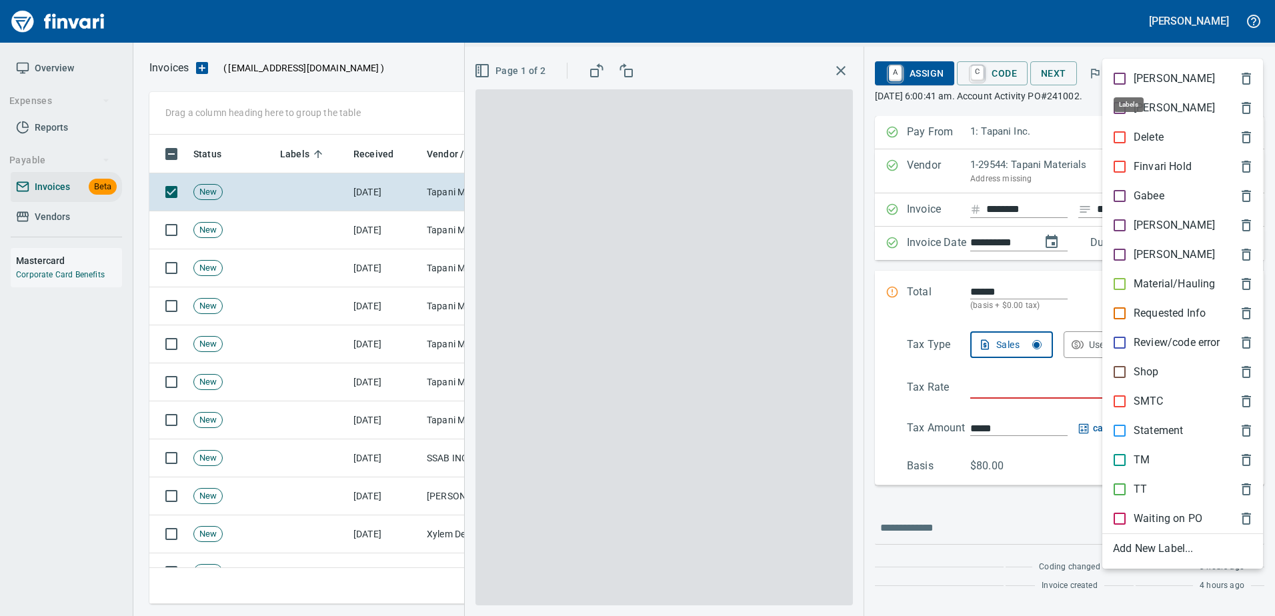
scroll to position [450, 1089]
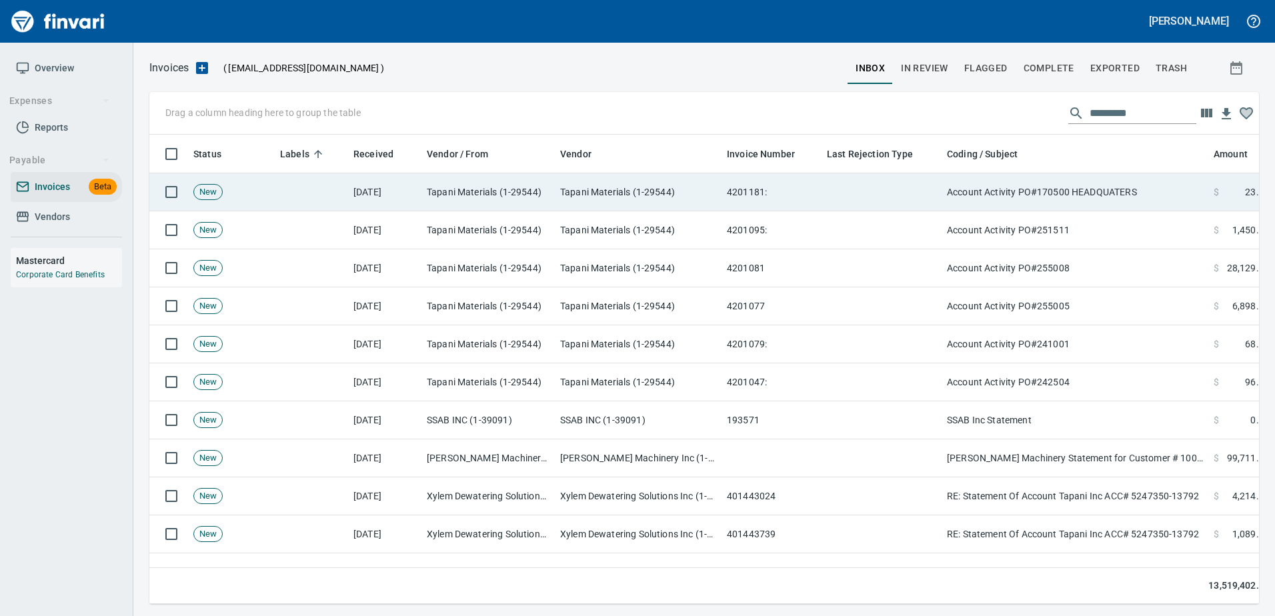
click at [1107, 189] on td "Account Activity PO#170500 HEADQUATERS" at bounding box center [1075, 192] width 267 height 38
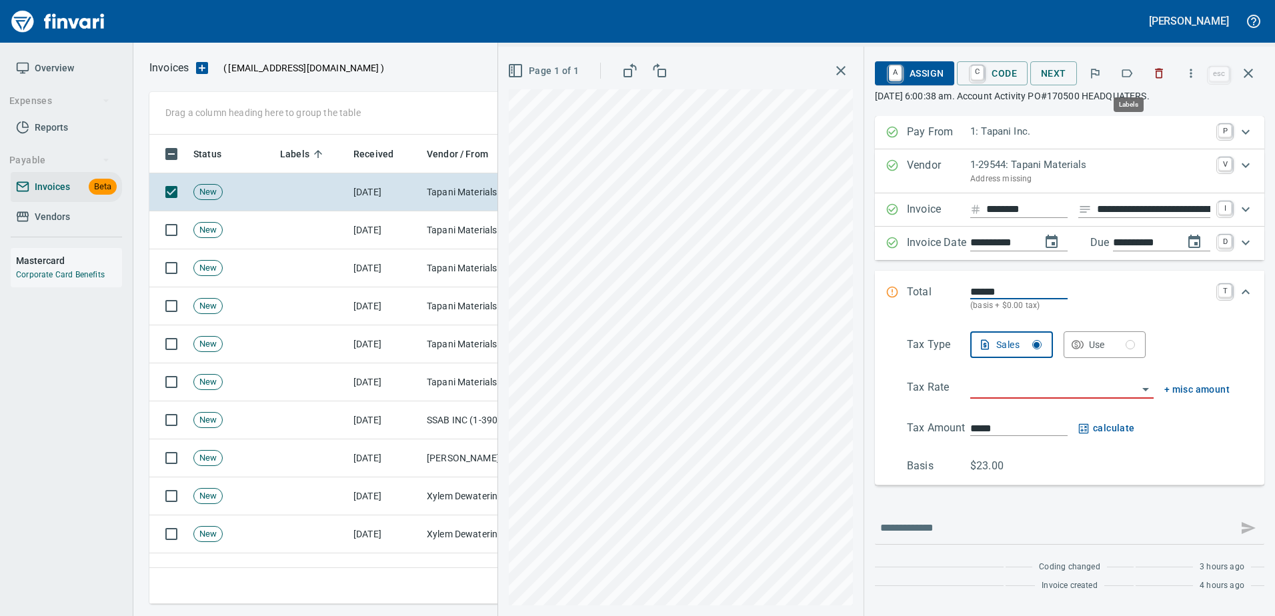
click at [1129, 81] on button "button" at bounding box center [1127, 73] width 29 height 29
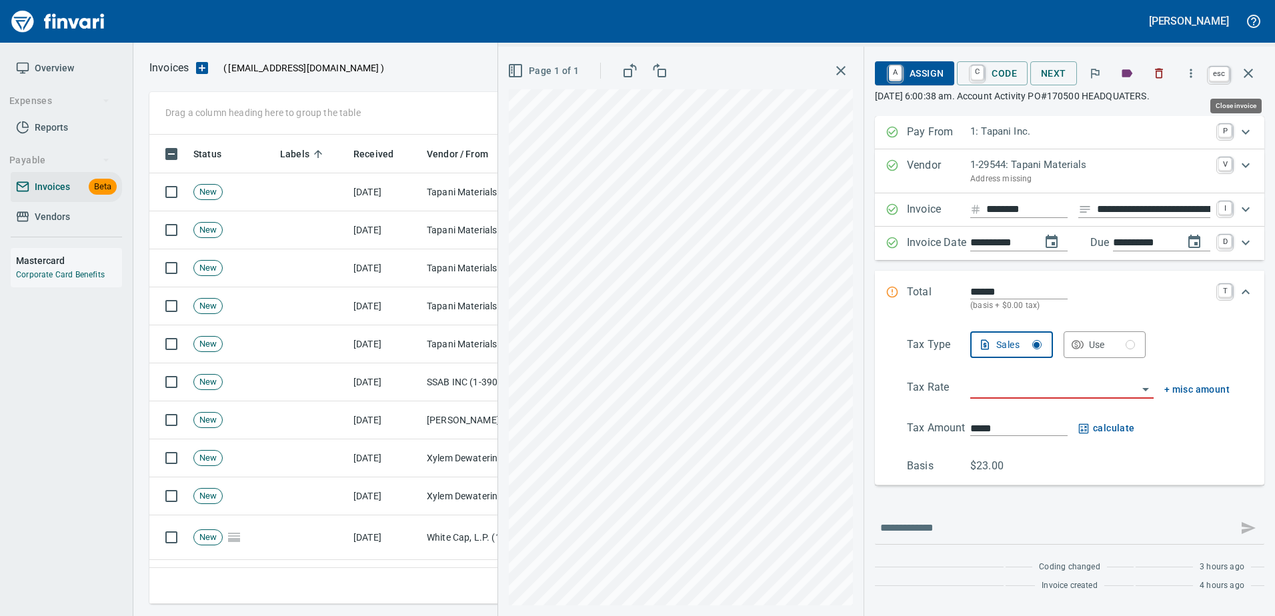
click at [1243, 83] on button "button" at bounding box center [1249, 73] width 32 height 32
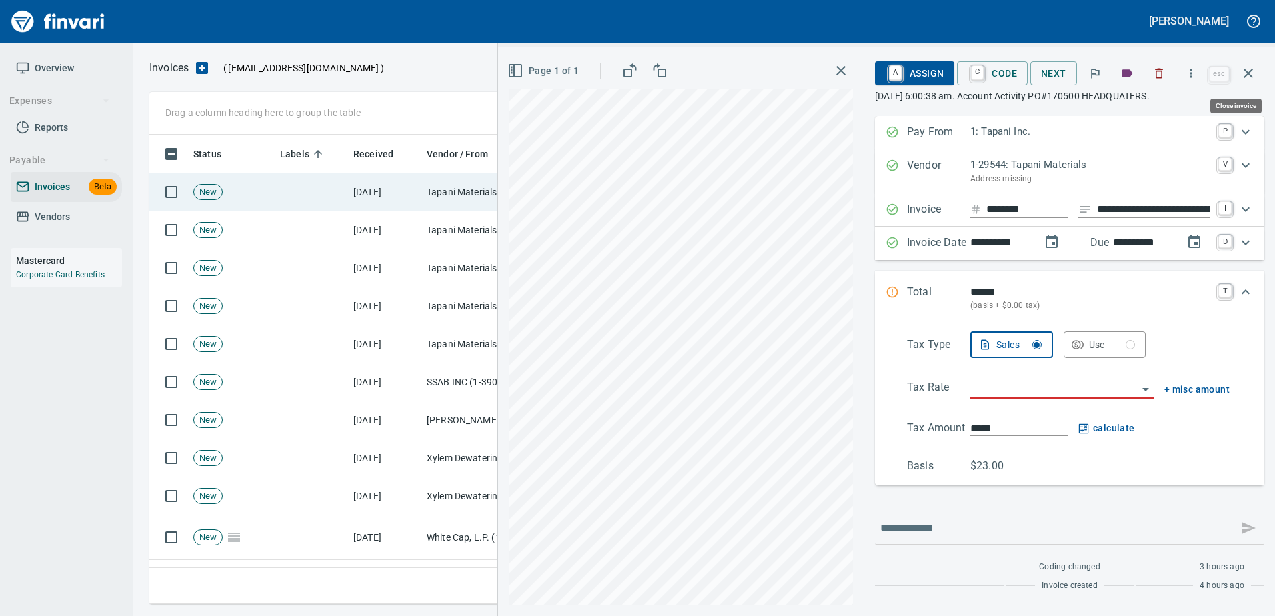
scroll to position [450, 1089]
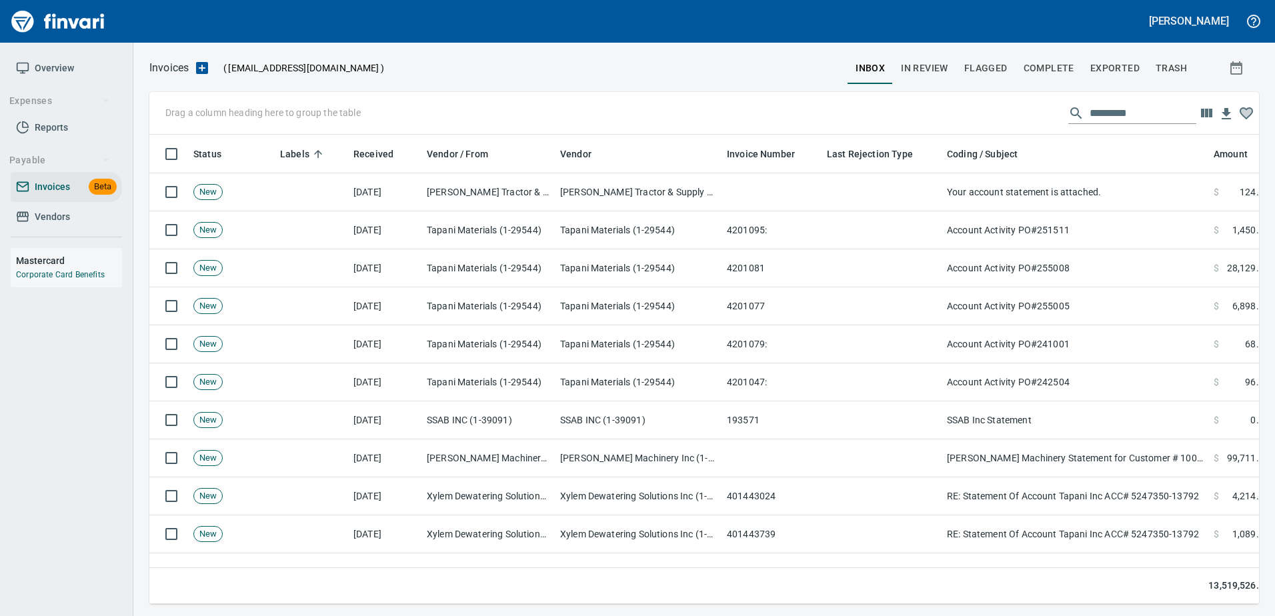
scroll to position [450, 1089]
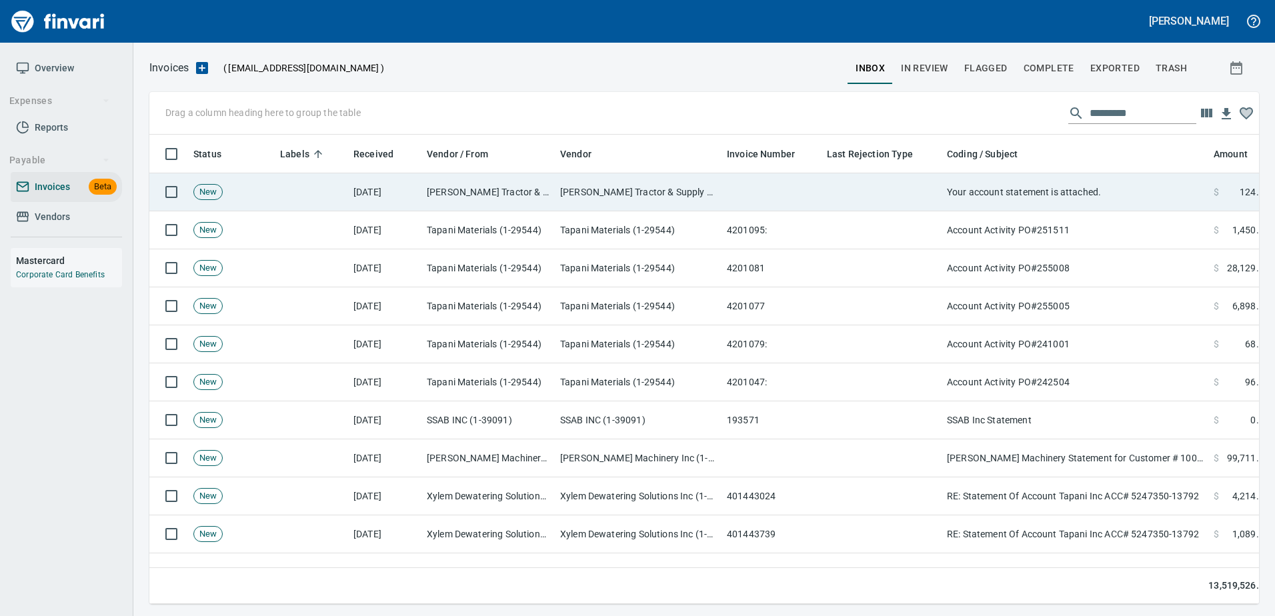
click at [473, 199] on td "[PERSON_NAME] Tractor & Supply Co. (1-11100)" at bounding box center [488, 192] width 133 height 38
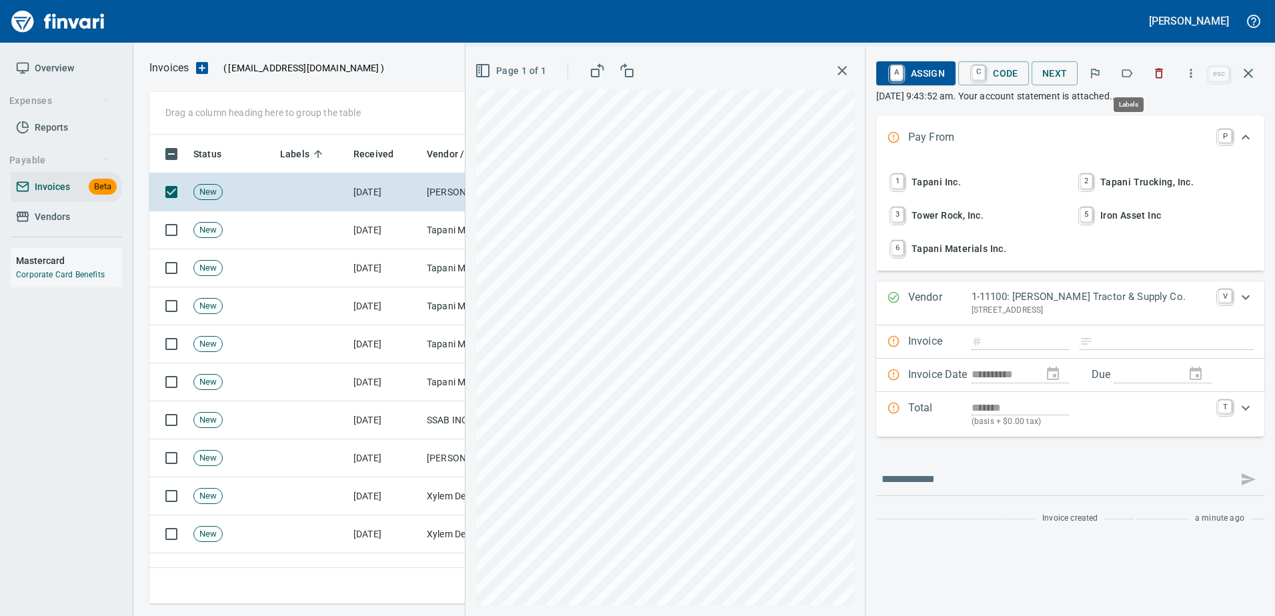
click at [1136, 70] on button "button" at bounding box center [1127, 73] width 29 height 29
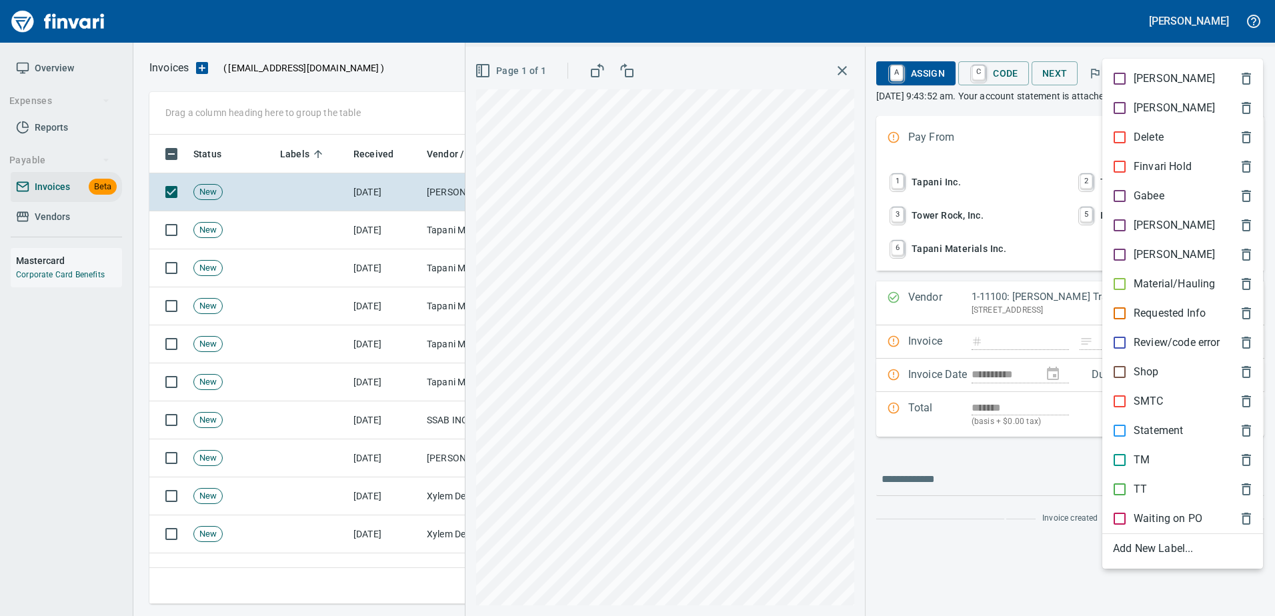
click at [1146, 438] on p "Statement" at bounding box center [1158, 431] width 49 height 16
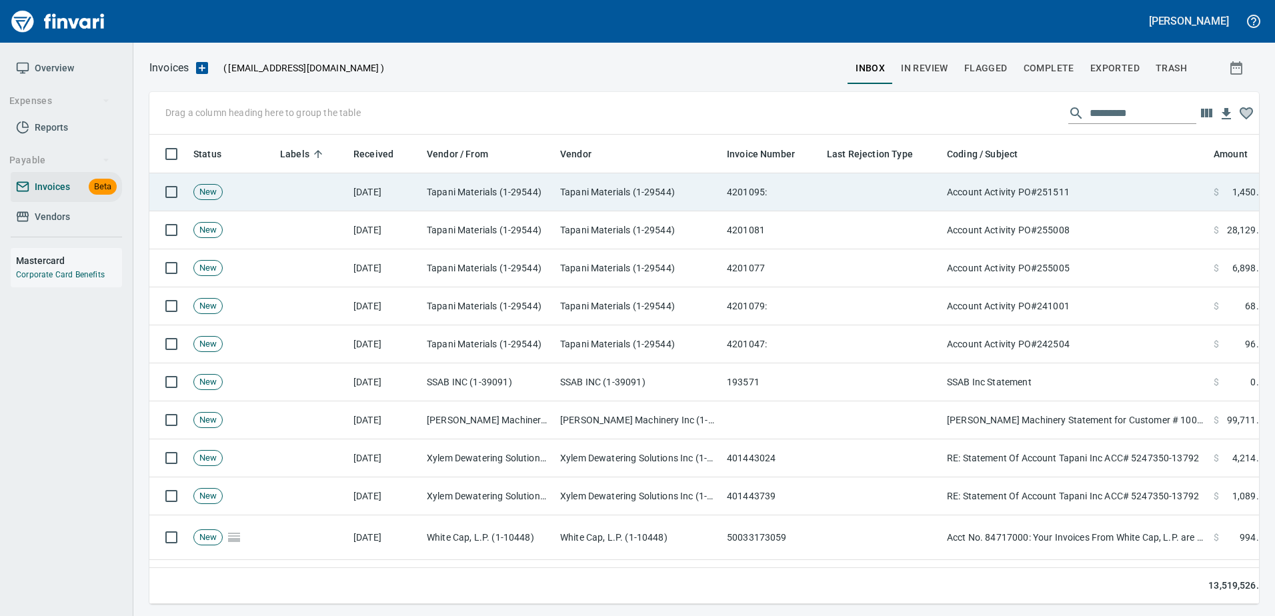
click at [1053, 193] on td "Account Activity PO#251511" at bounding box center [1075, 192] width 267 height 38
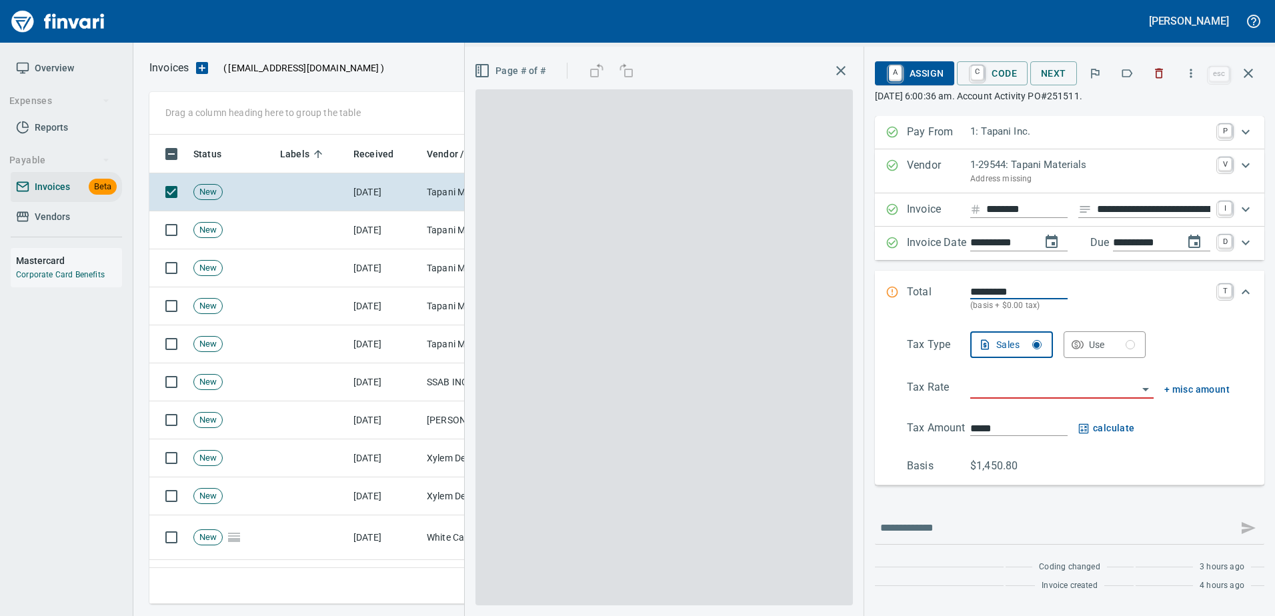
click at [1127, 76] on icon "button" at bounding box center [1127, 73] width 13 height 13
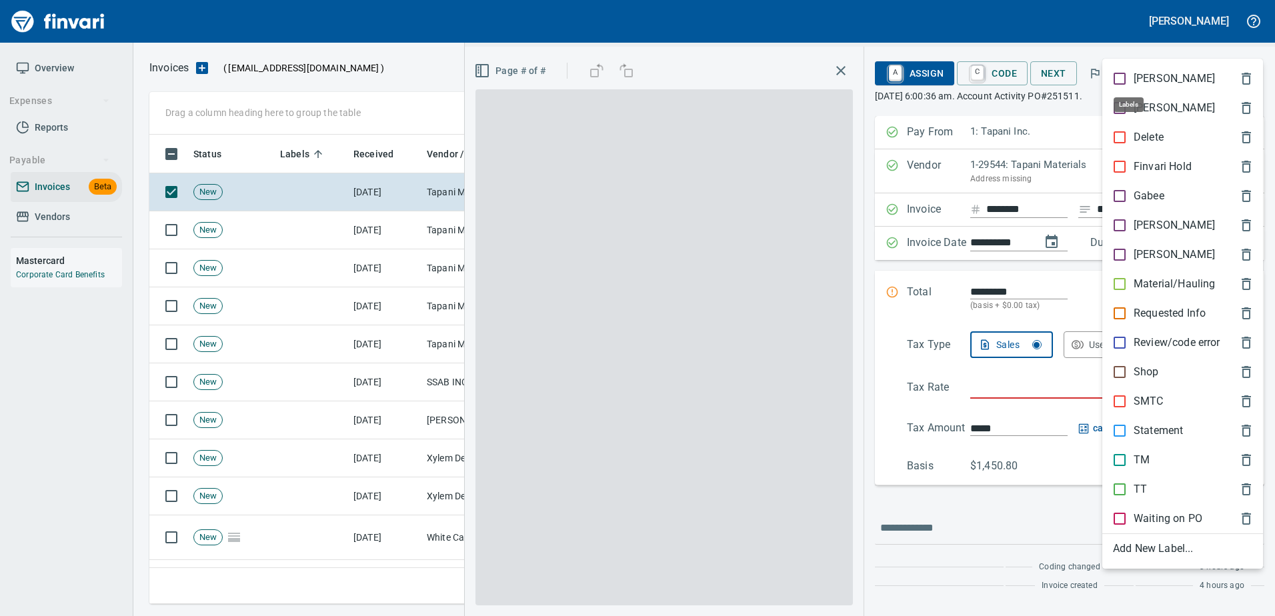
scroll to position [450, 1089]
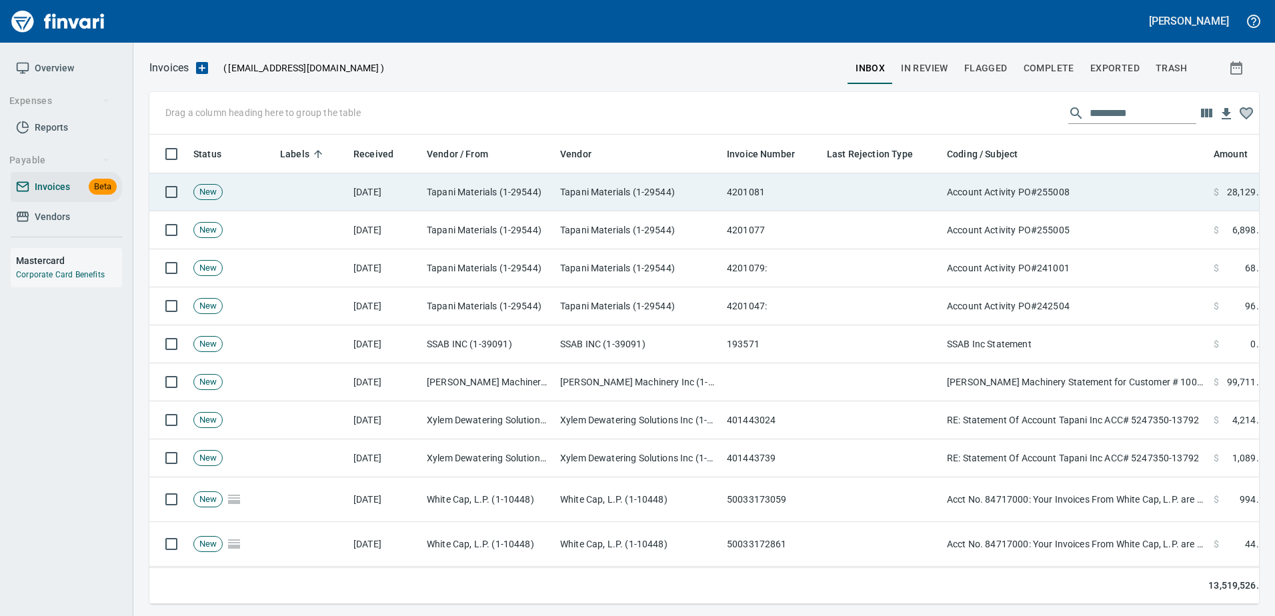
click at [1117, 195] on td "Account Activity PO#255008" at bounding box center [1075, 192] width 267 height 38
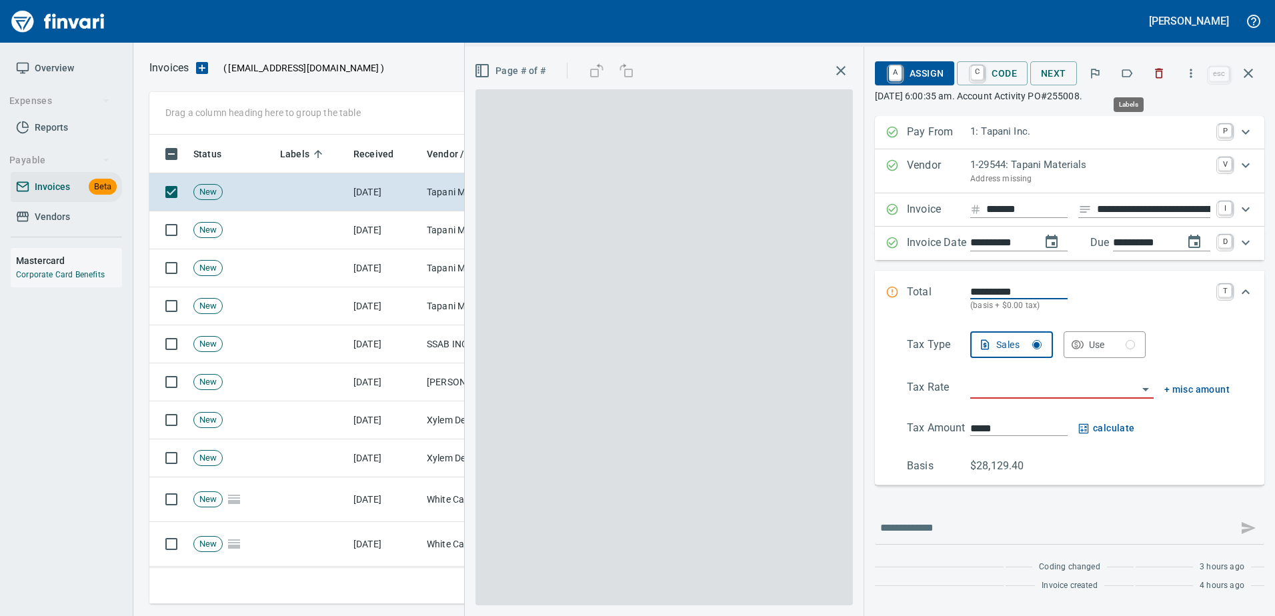
click at [1131, 70] on icon "button" at bounding box center [1128, 73] width 11 height 8
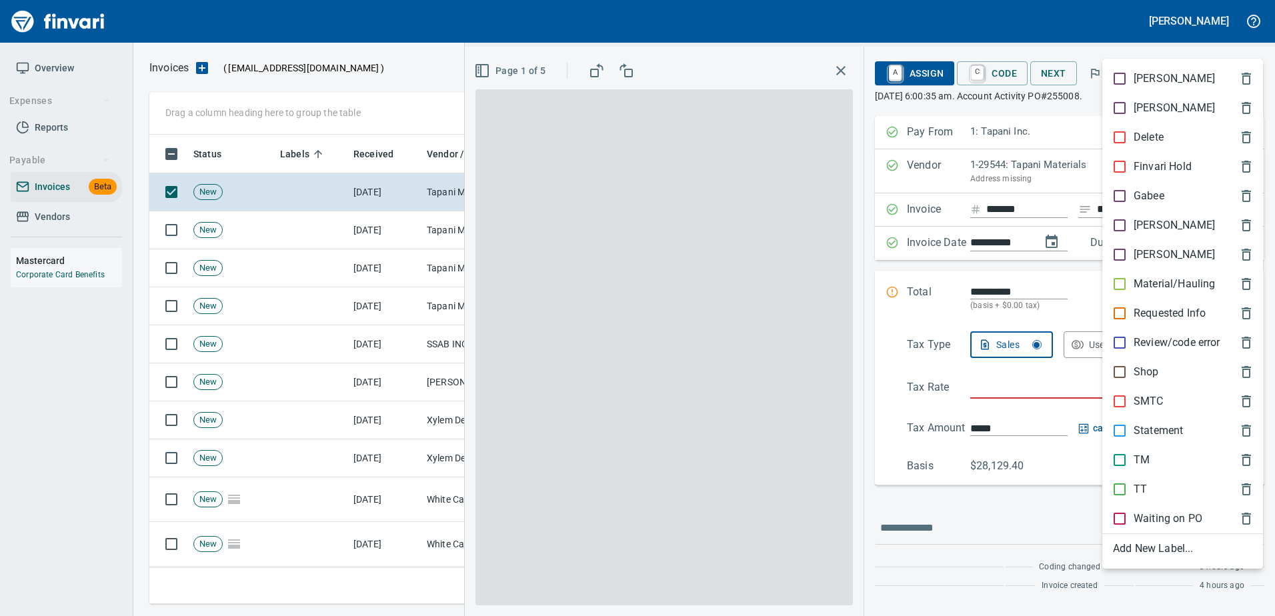
scroll to position [450, 1089]
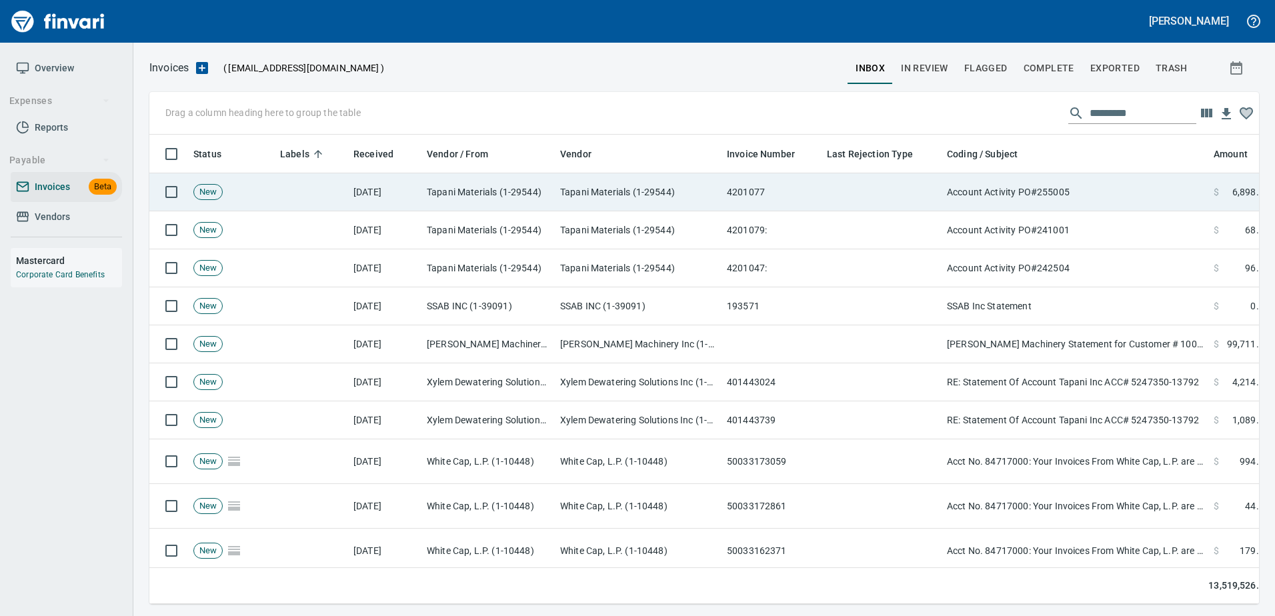
click at [1110, 187] on td "Account Activity PO#255005" at bounding box center [1075, 192] width 267 height 38
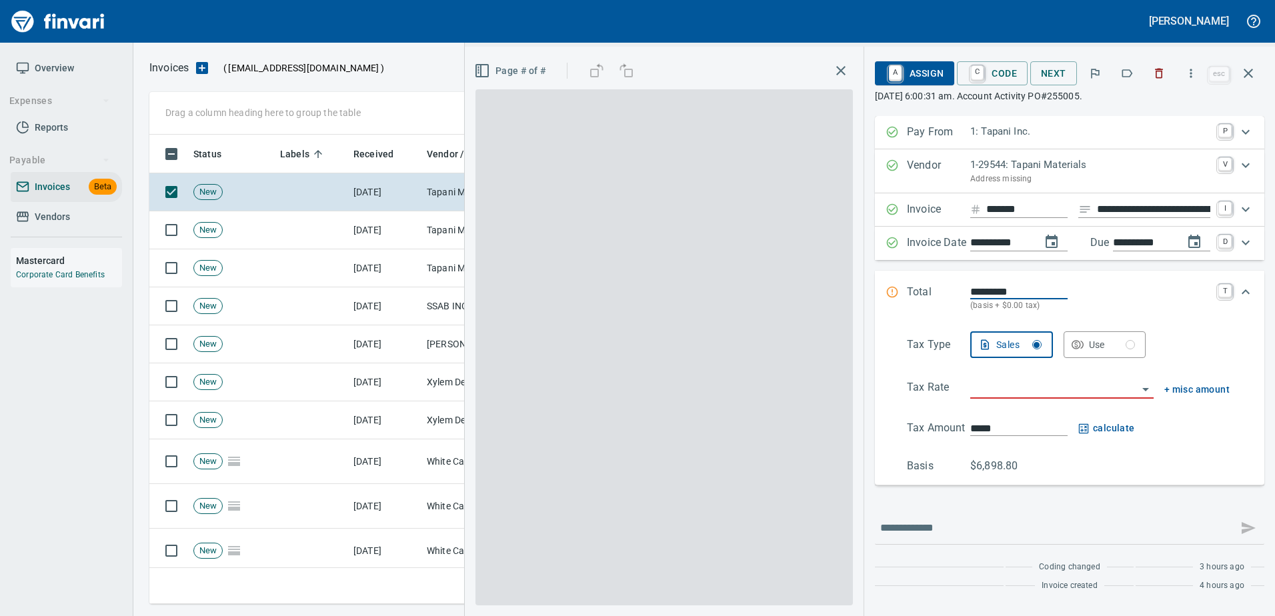
click at [1119, 78] on button "button" at bounding box center [1127, 73] width 29 height 29
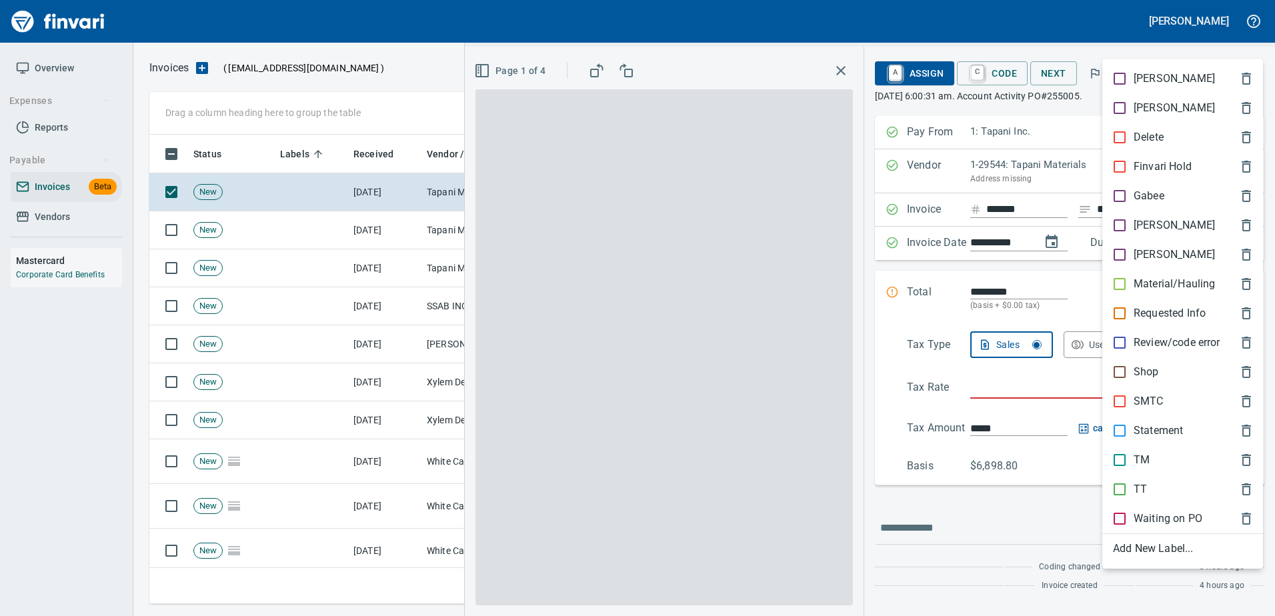
scroll to position [450, 1089]
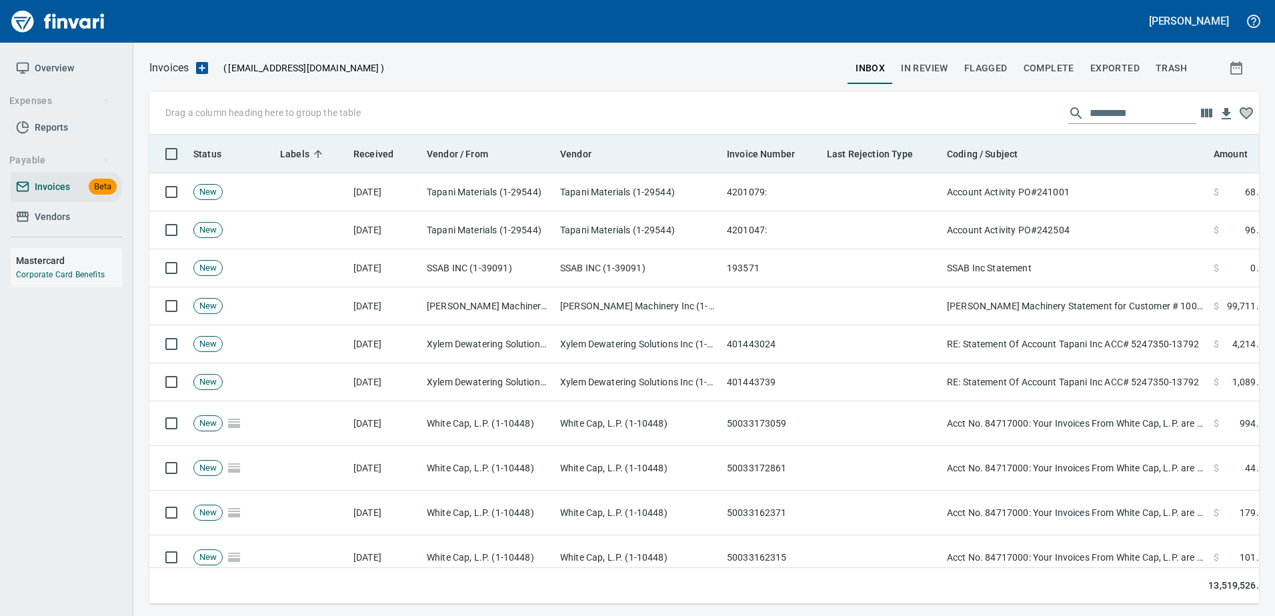
drag, startPoint x: 1097, startPoint y: 193, endPoint x: 1093, endPoint y: 151, distance: 42.9
click at [1097, 188] on td "Account Activity PO#241001" at bounding box center [1075, 192] width 267 height 38
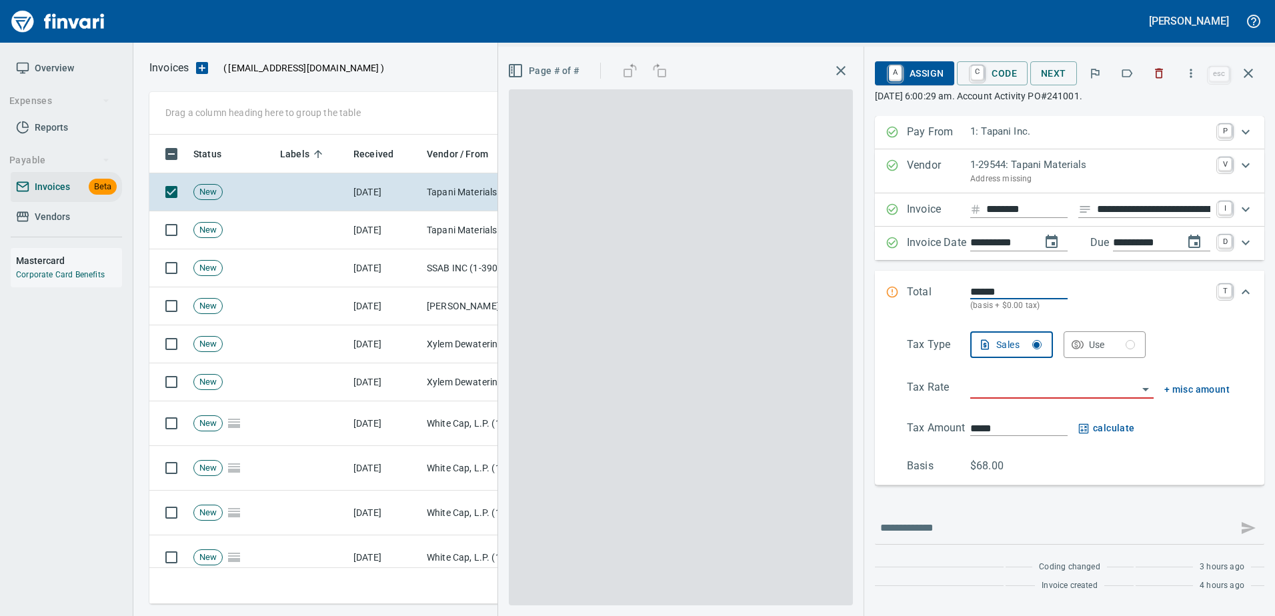
click at [1119, 67] on button "button" at bounding box center [1127, 73] width 29 height 29
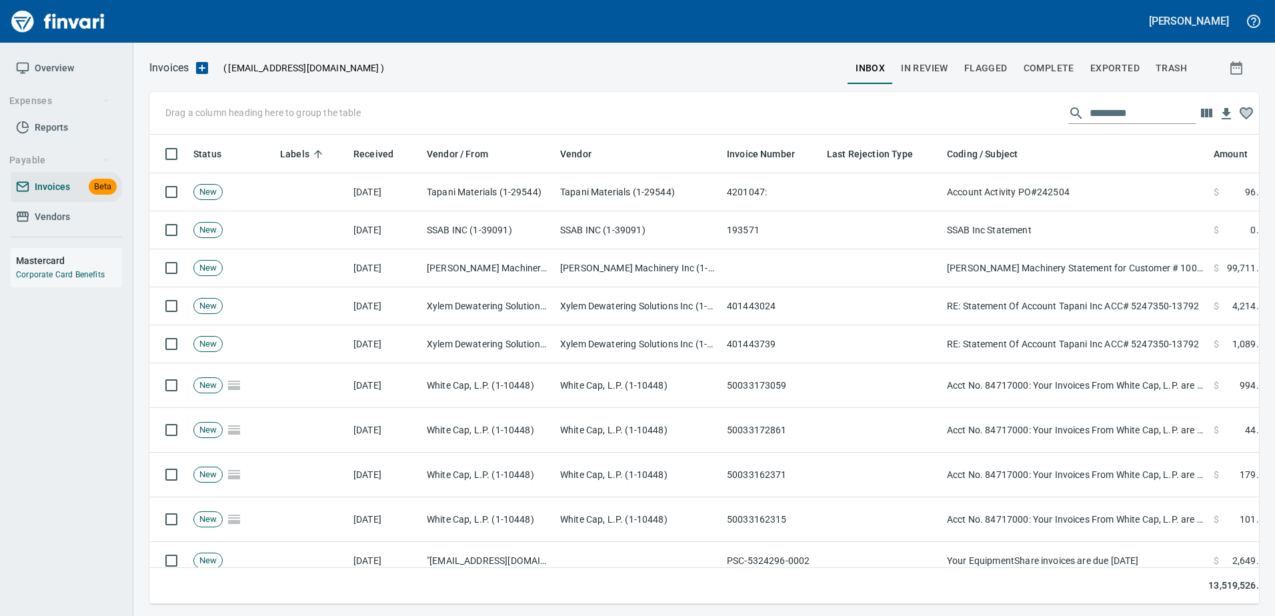
click at [1109, 230] on td "SSAB Inc Statement" at bounding box center [1075, 230] width 267 height 38
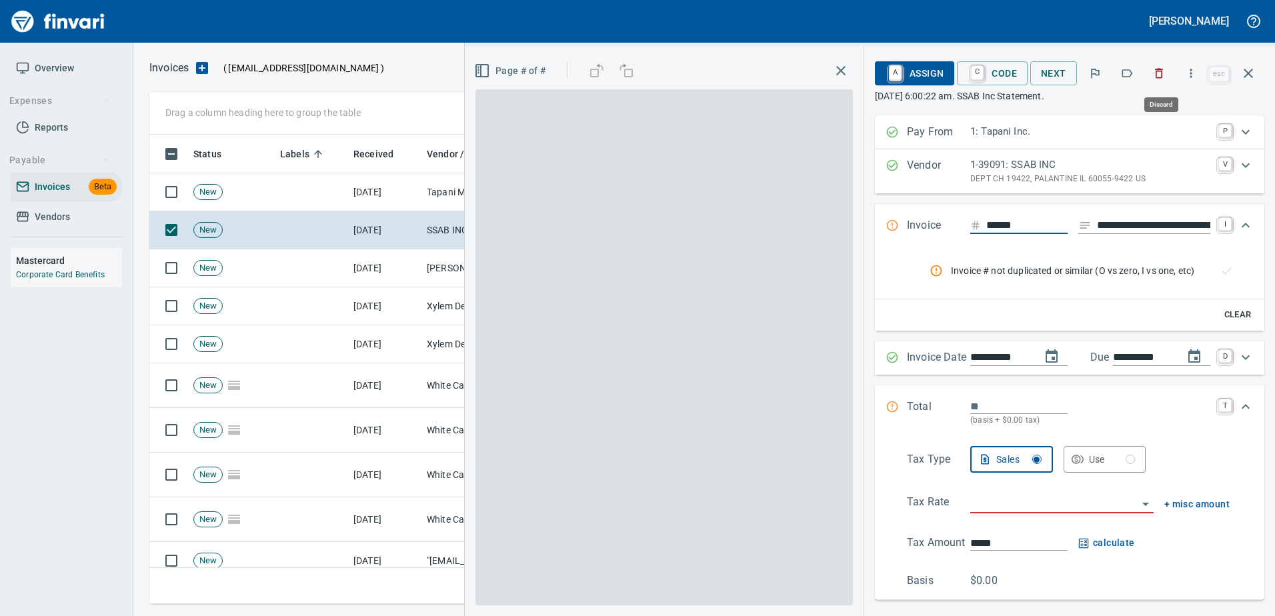
scroll to position [450, 1089]
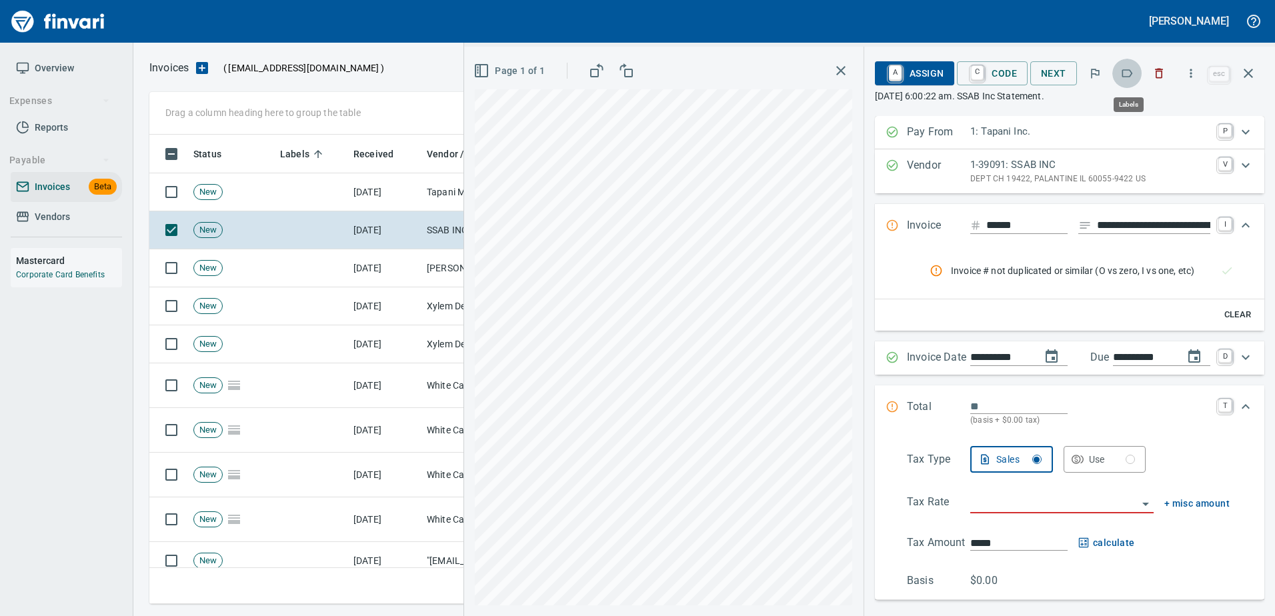
click at [1132, 74] on icon "button" at bounding box center [1127, 73] width 13 height 13
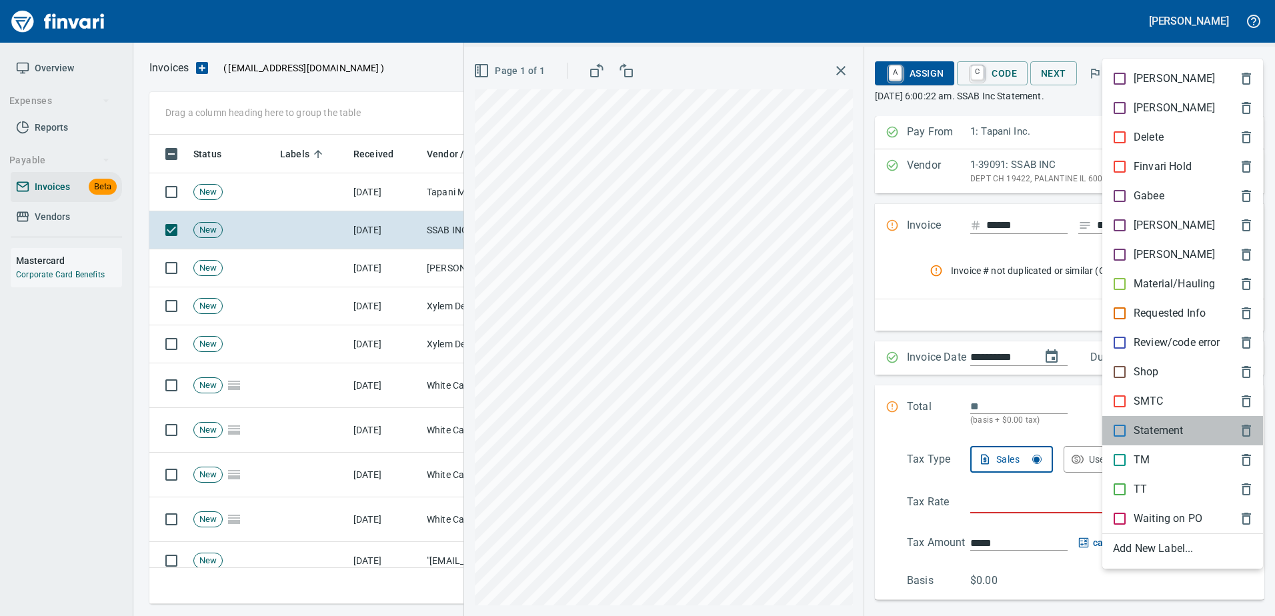
click at [1134, 431] on p "Statement" at bounding box center [1158, 431] width 49 height 16
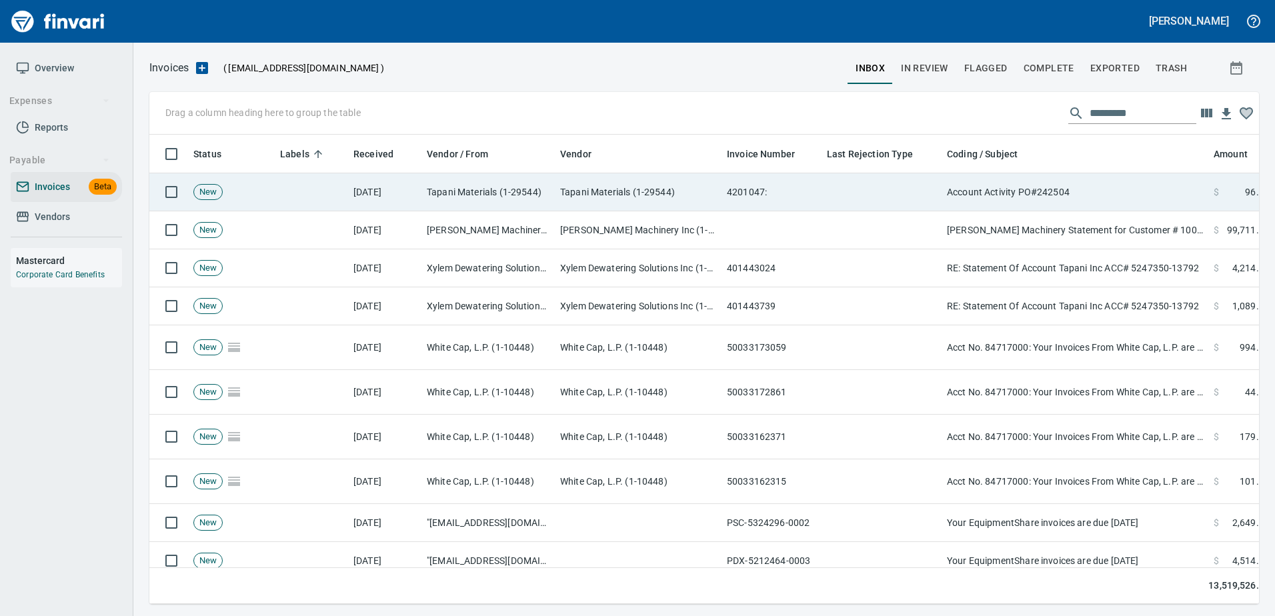
click at [1073, 173] on td "Account Activity PO#242504" at bounding box center [1075, 192] width 267 height 38
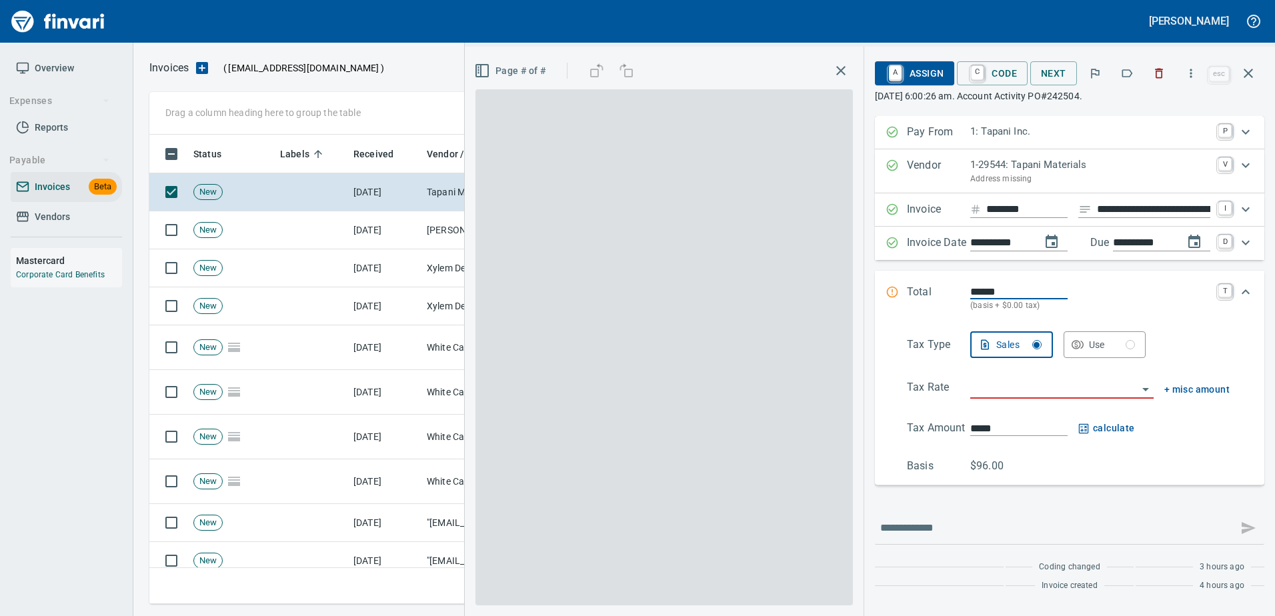
click at [1137, 72] on button "button" at bounding box center [1127, 73] width 29 height 29
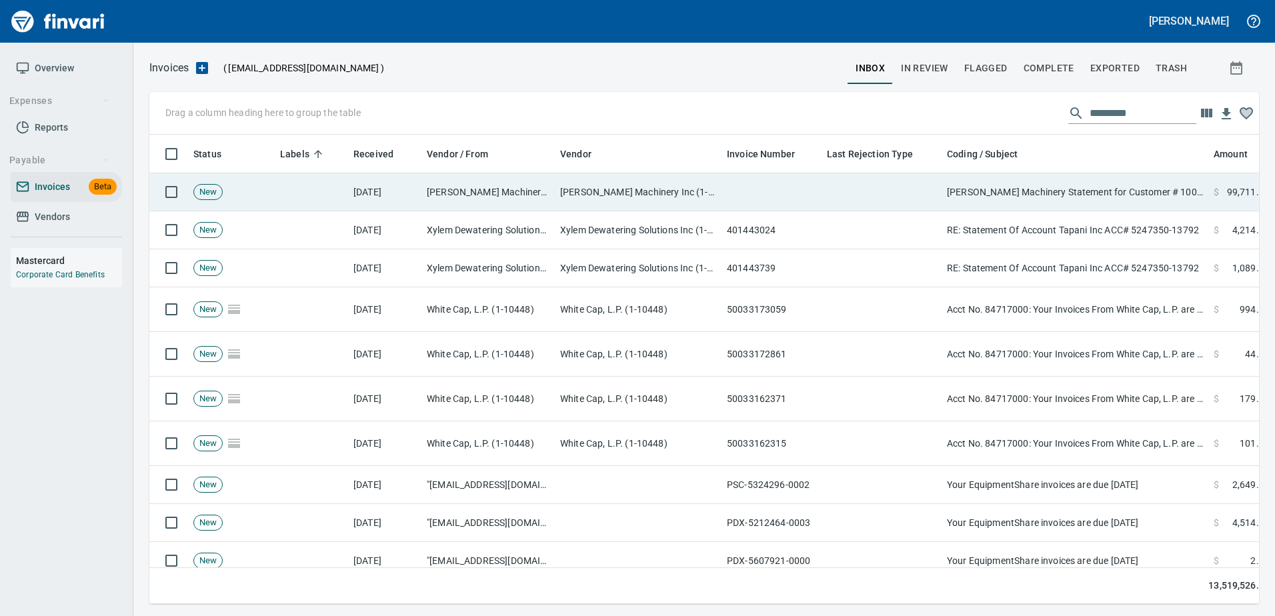
click at [1105, 203] on td "Papé Machinery Statement for Customer # 100925" at bounding box center [1075, 192] width 267 height 38
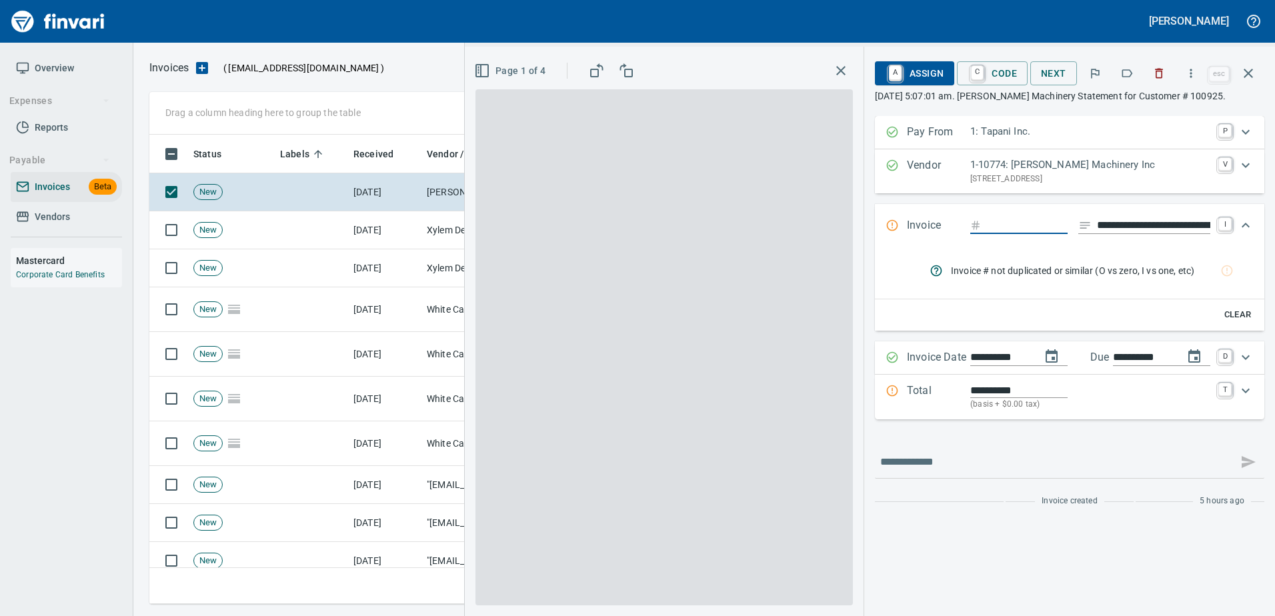
click at [1133, 71] on icon "button" at bounding box center [1128, 73] width 11 height 8
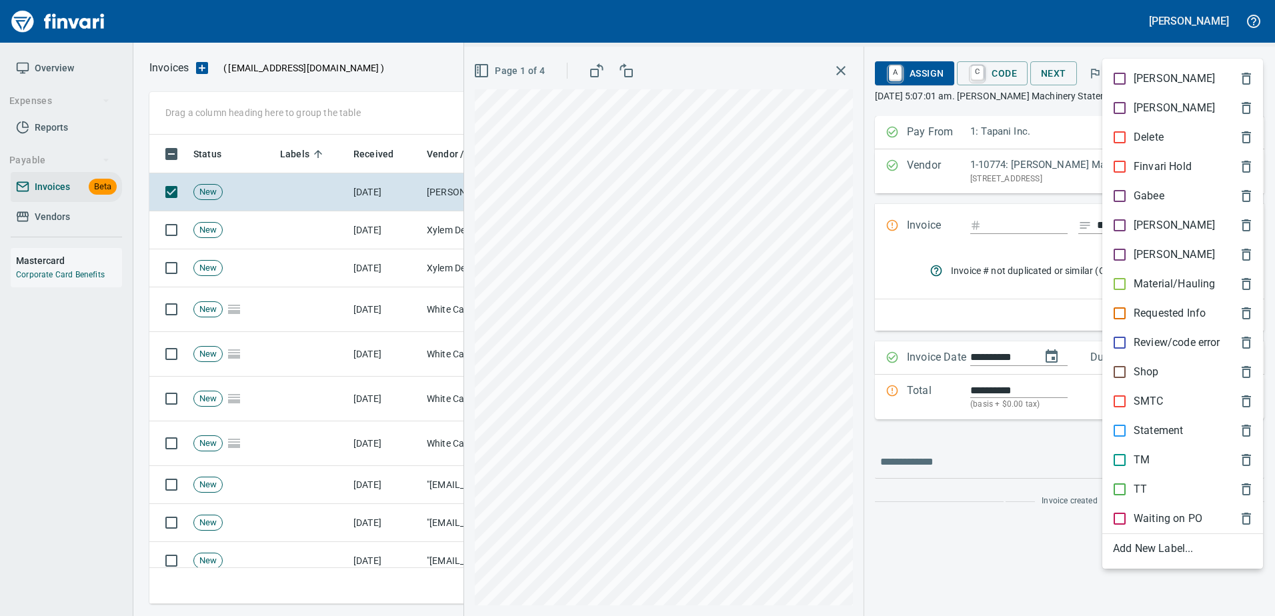
click at [1147, 417] on div "Statement" at bounding box center [1183, 430] width 161 height 29
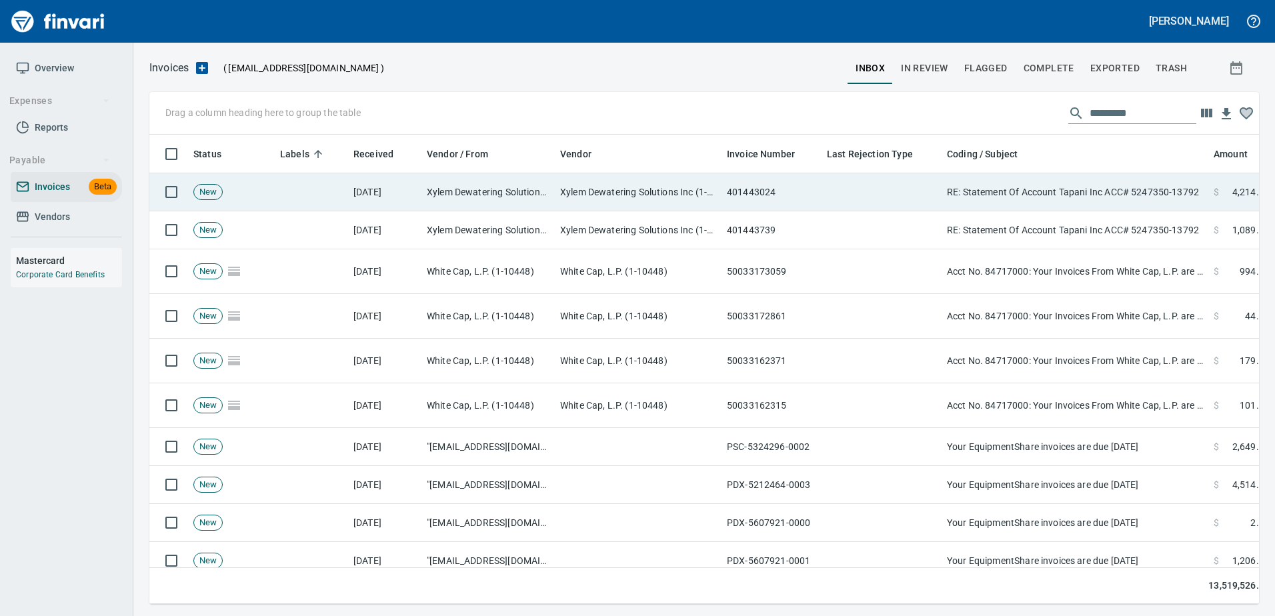
click at [1057, 191] on td "RE: Statement Of Account Tapani Inc ACC# 5247350-13792" at bounding box center [1075, 192] width 267 height 38
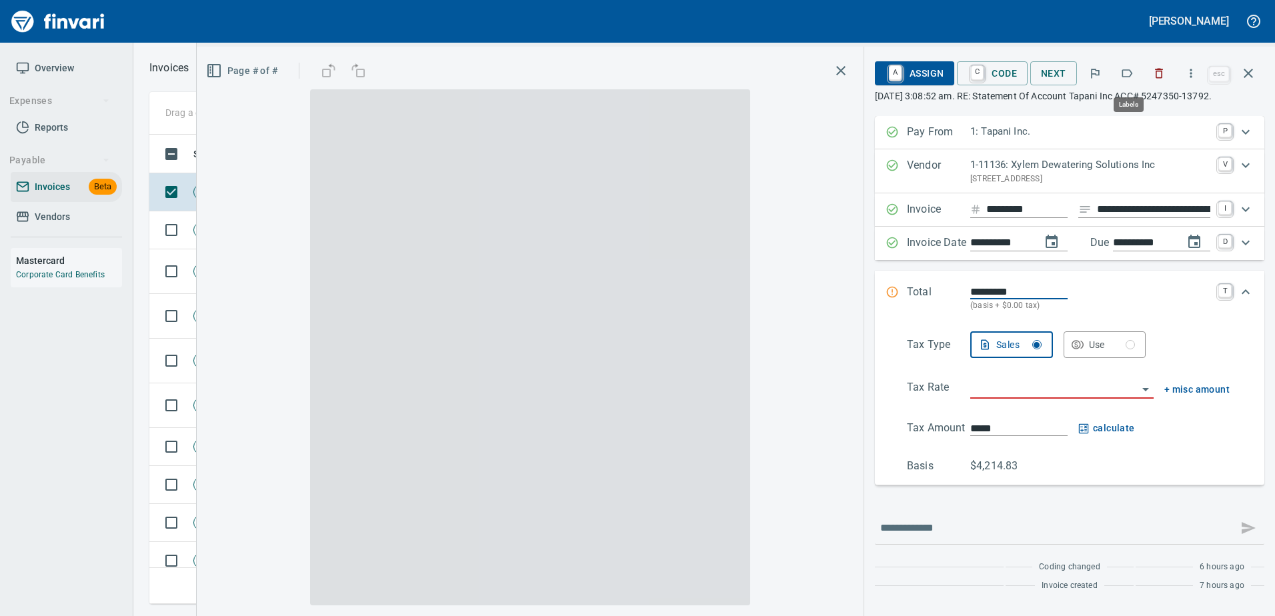
click at [1129, 76] on icon "button" at bounding box center [1127, 73] width 13 height 13
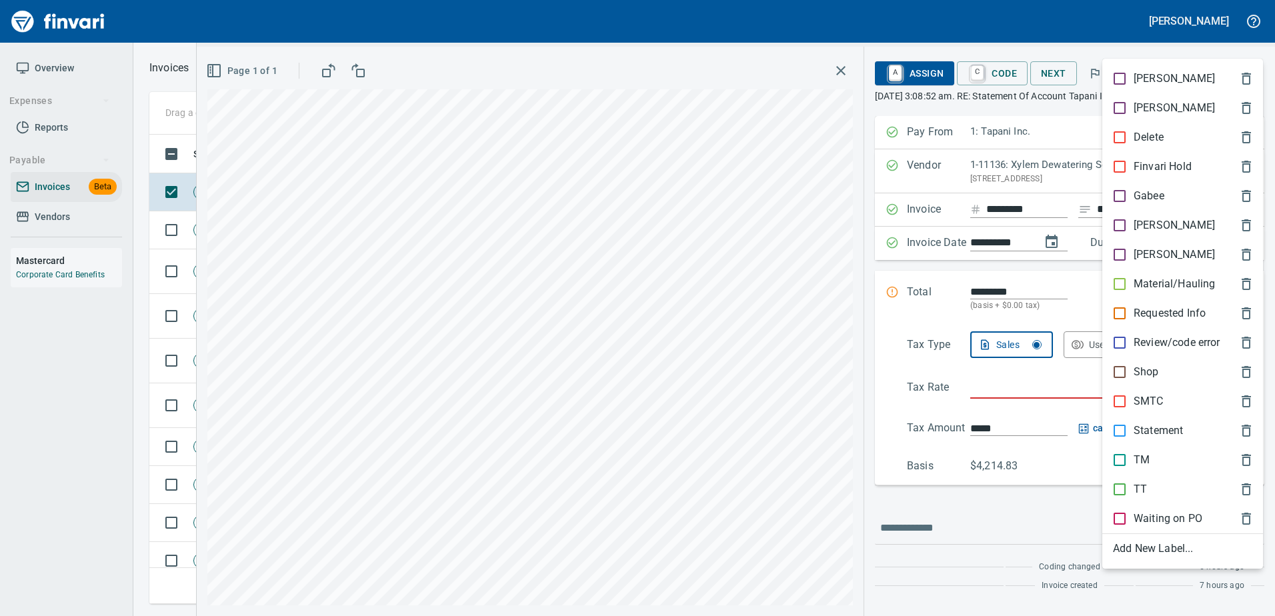
scroll to position [450, 1089]
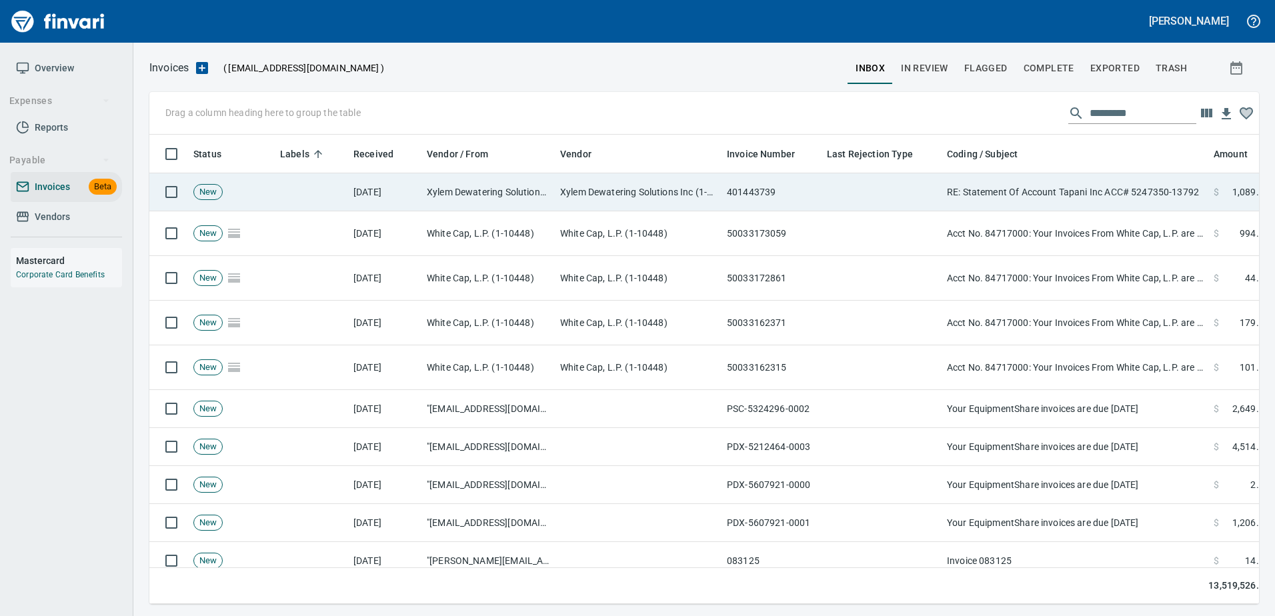
click at [1092, 185] on td "RE: Statement Of Account Tapani Inc ACC# 5247350-13792" at bounding box center [1075, 192] width 267 height 38
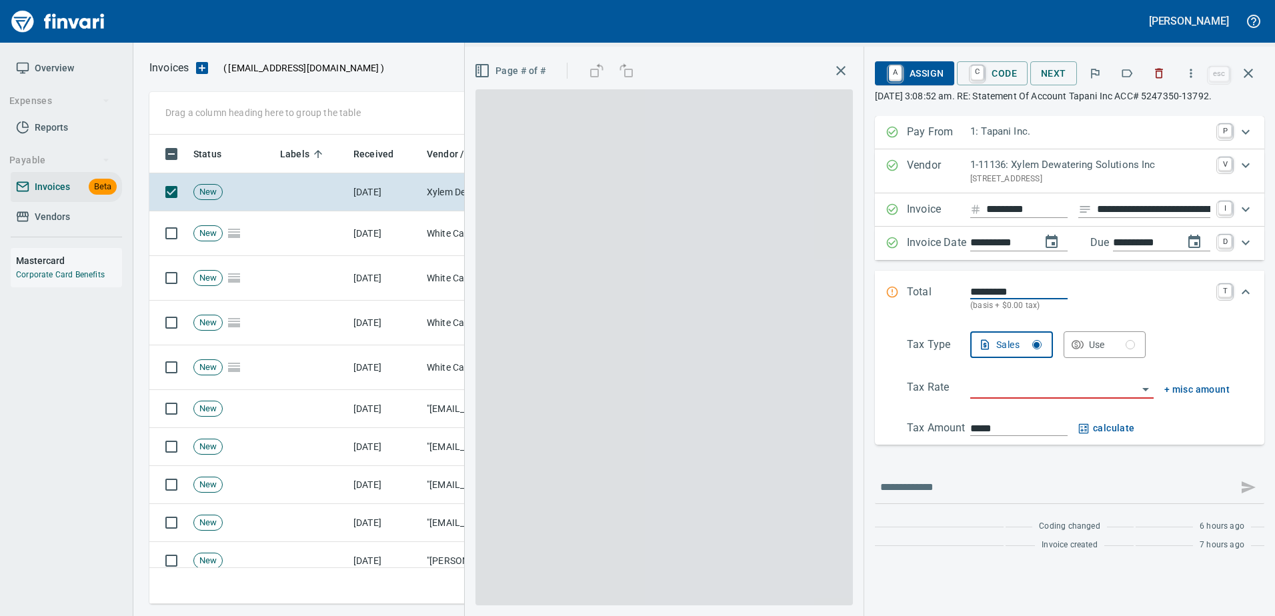
click at [1126, 75] on icon "button" at bounding box center [1127, 73] width 13 height 13
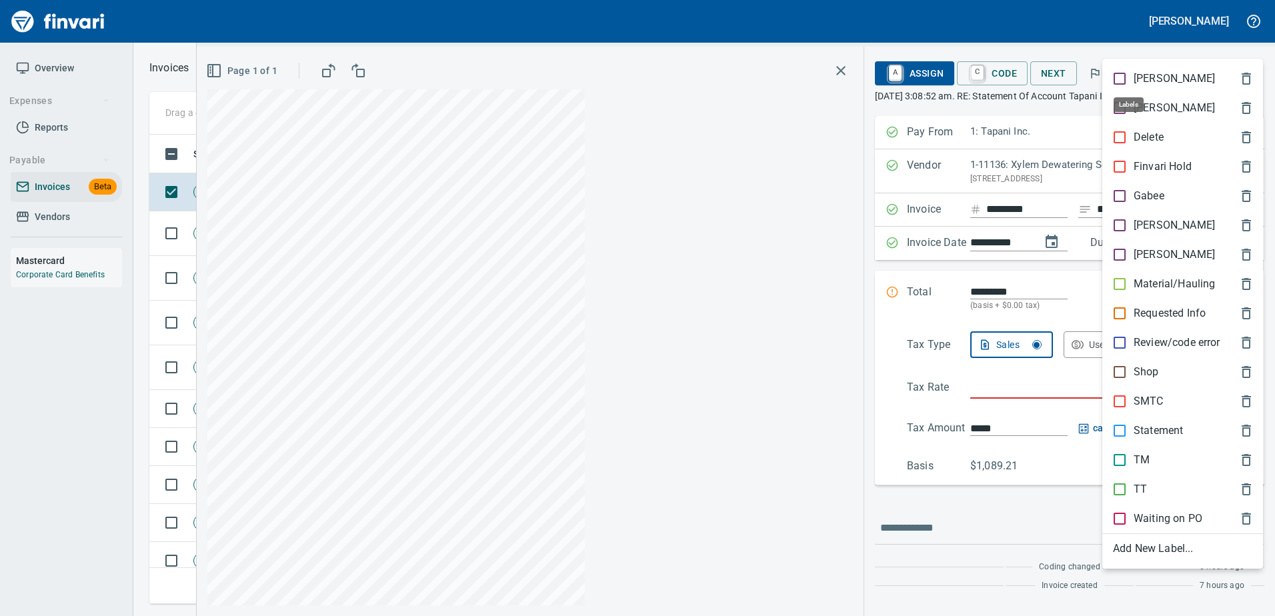
scroll to position [450, 1089]
click at [1129, 233] on div "[PERSON_NAME]" at bounding box center [1183, 225] width 161 height 29
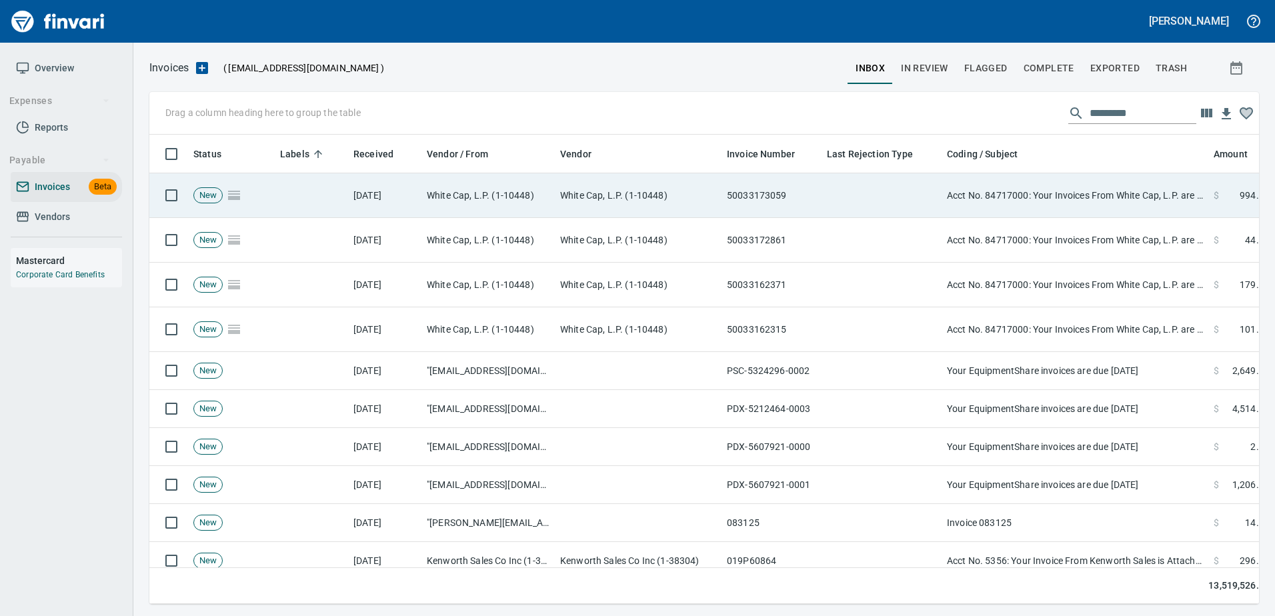
click at [1082, 203] on td "Acct No. 84717000: Your Invoices From White Cap, L.P. are Attached" at bounding box center [1075, 195] width 267 height 45
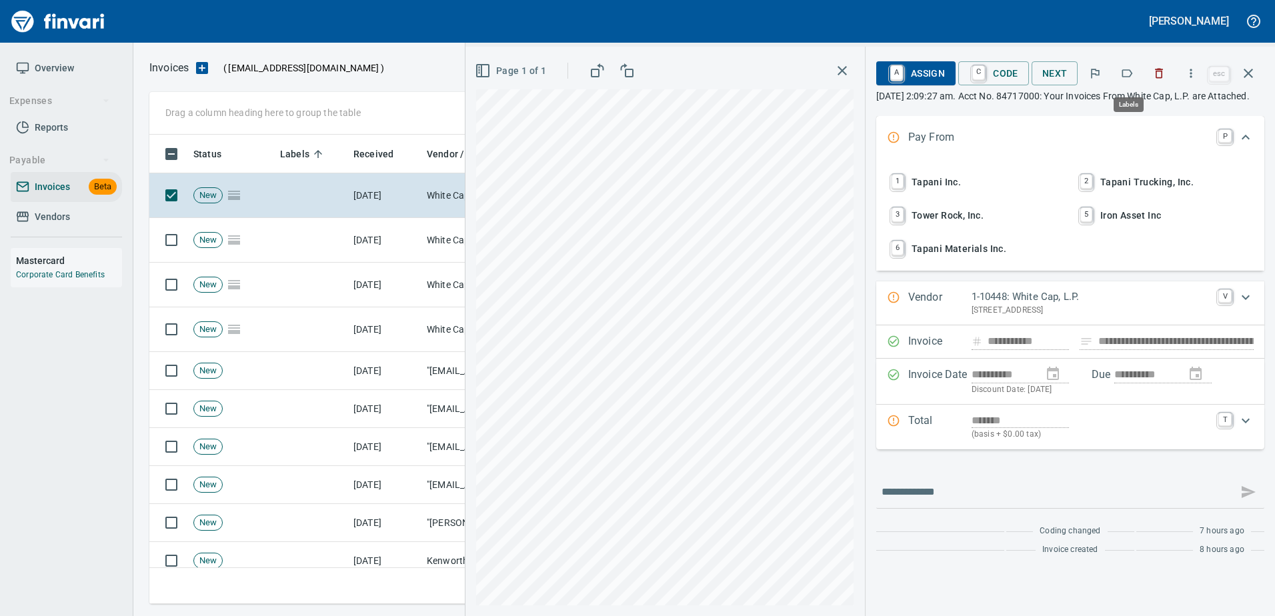
click at [1133, 83] on button "button" at bounding box center [1127, 73] width 29 height 29
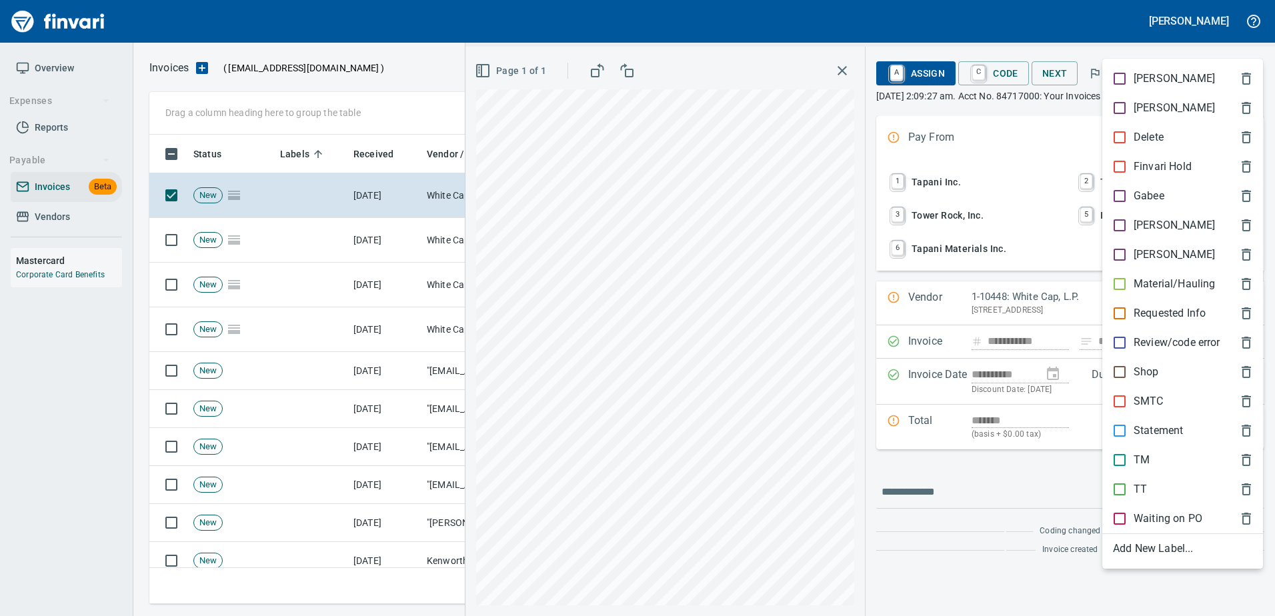
click at [1141, 407] on p "SMTC" at bounding box center [1149, 402] width 30 height 16
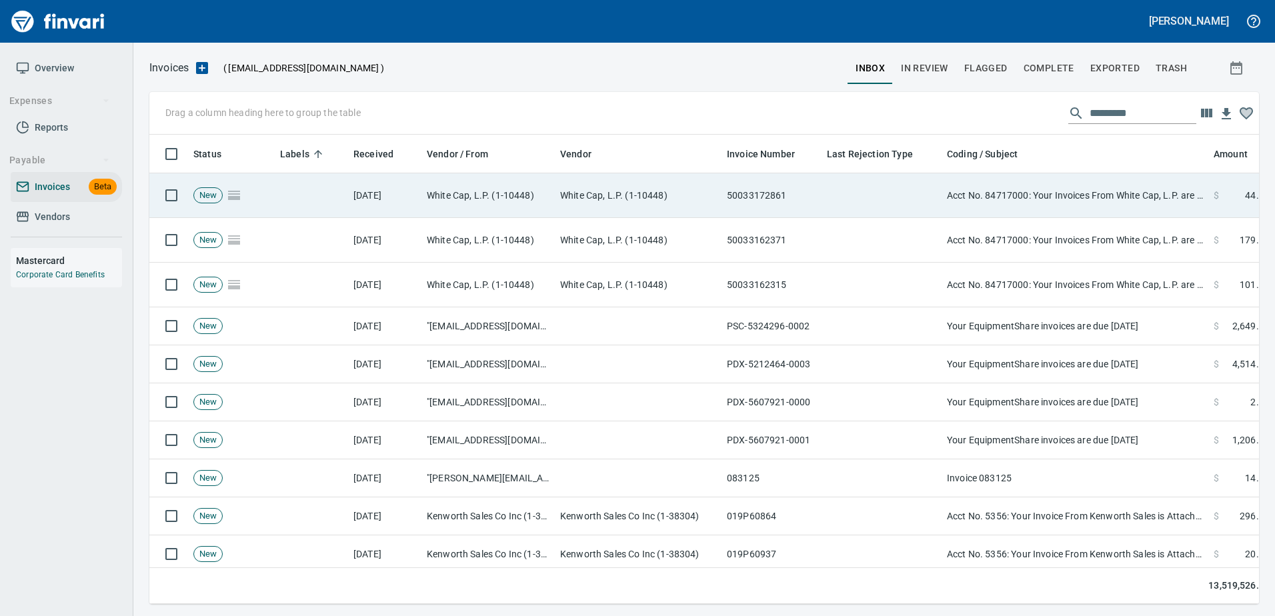
click at [1068, 197] on td "Acct No. 84717000: Your Invoices From White Cap, L.P. are Attached" at bounding box center [1075, 195] width 267 height 45
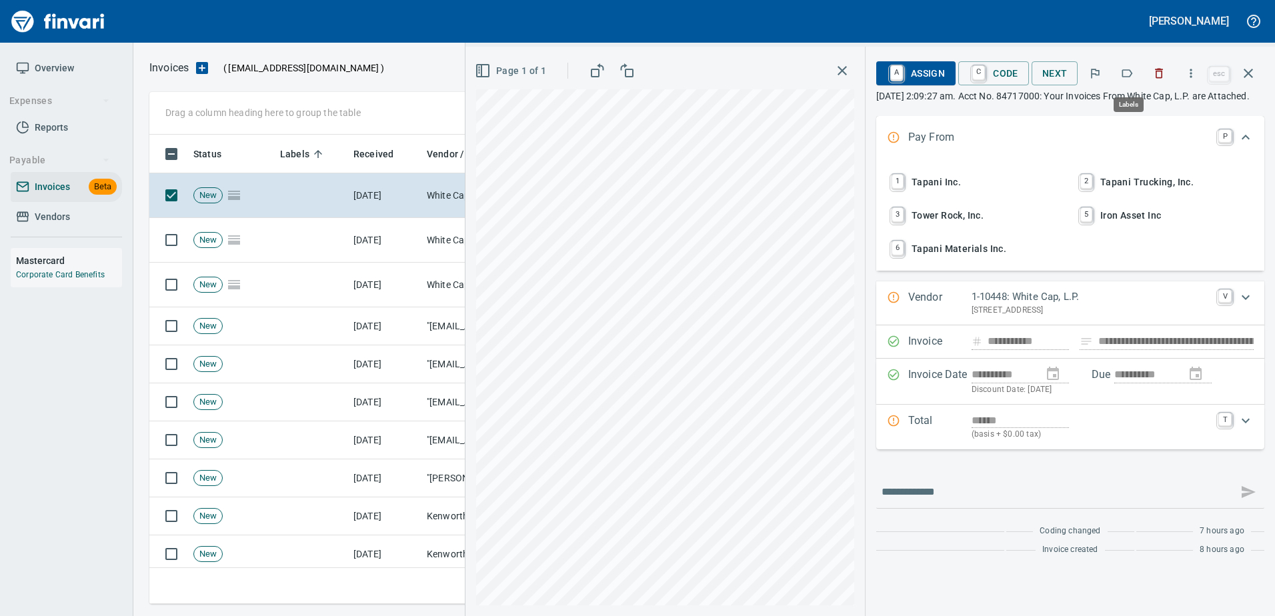
click at [1134, 71] on icon "button" at bounding box center [1127, 73] width 13 height 13
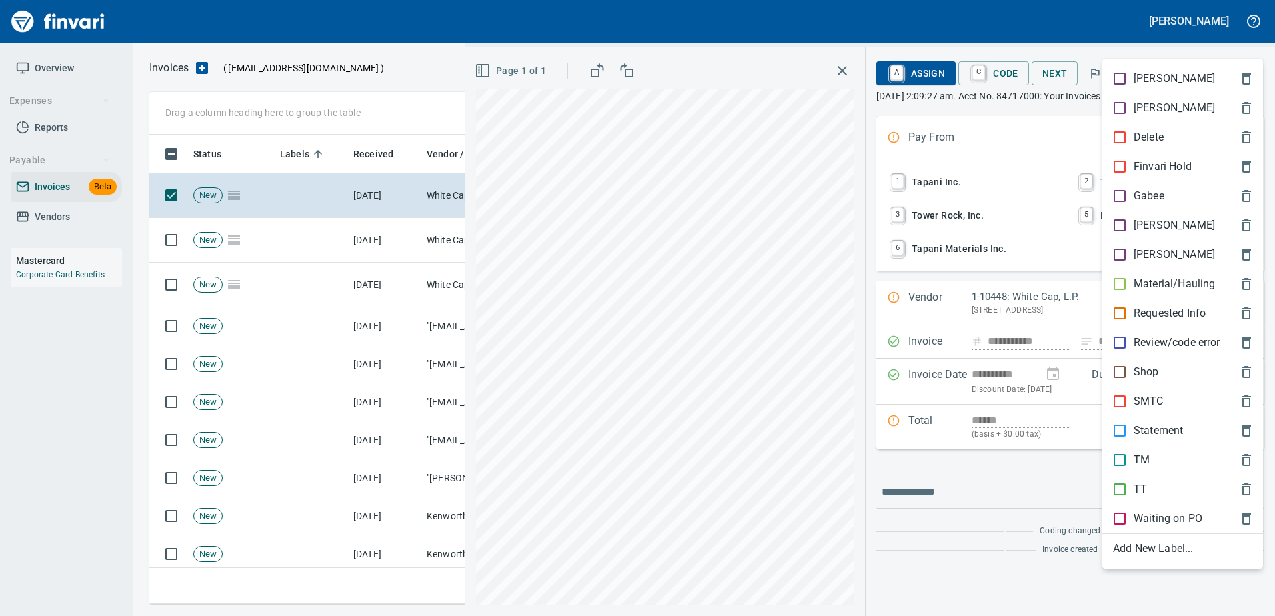
scroll to position [450, 1089]
click at [1127, 215] on div "[PERSON_NAME]" at bounding box center [1183, 225] width 161 height 29
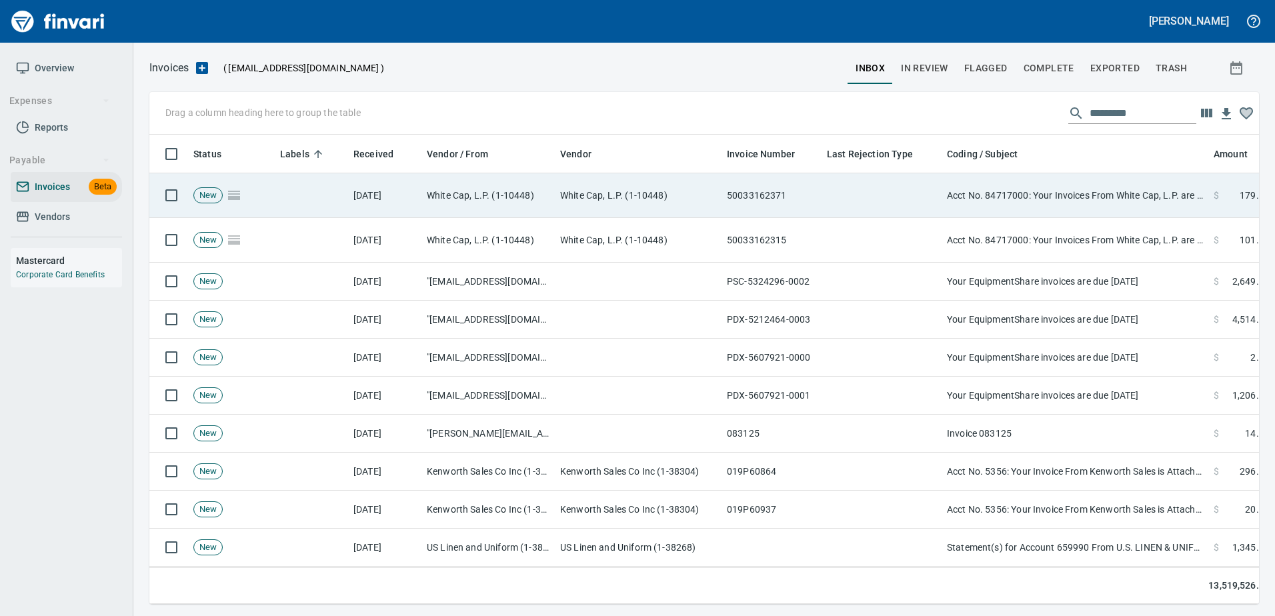
click at [1104, 192] on td "Acct No. 84717000: Your Invoices From White Cap, L.P. are Attached" at bounding box center [1075, 195] width 267 height 45
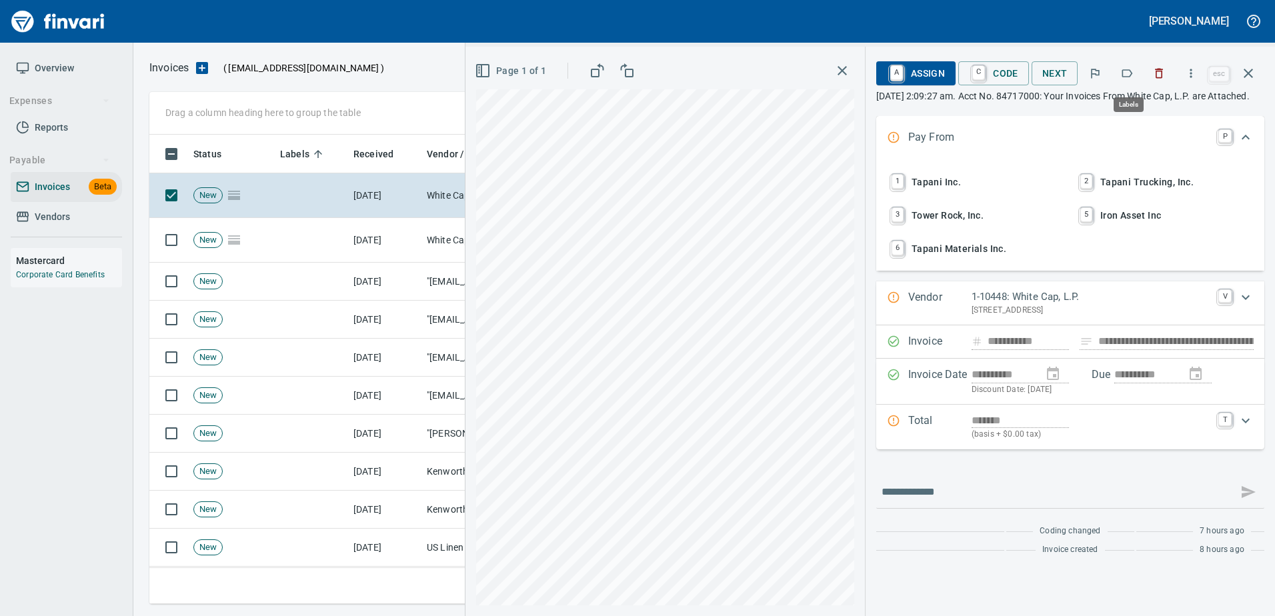
click at [1139, 77] on button "button" at bounding box center [1127, 73] width 29 height 29
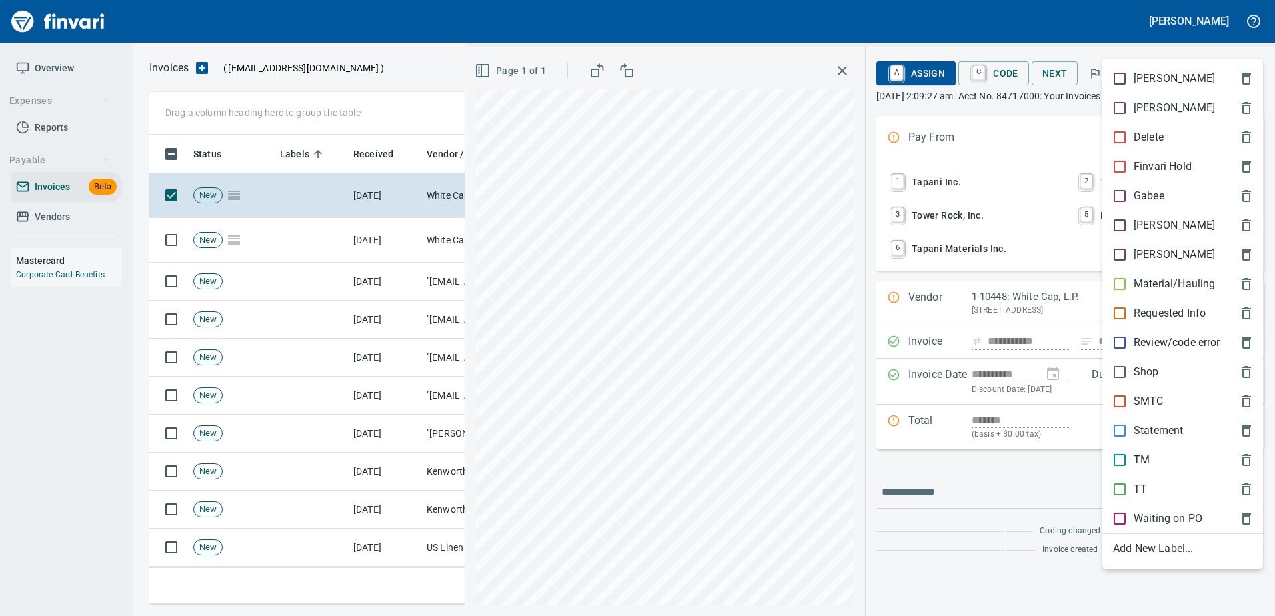
click at [1145, 406] on p "SMTC" at bounding box center [1149, 402] width 30 height 16
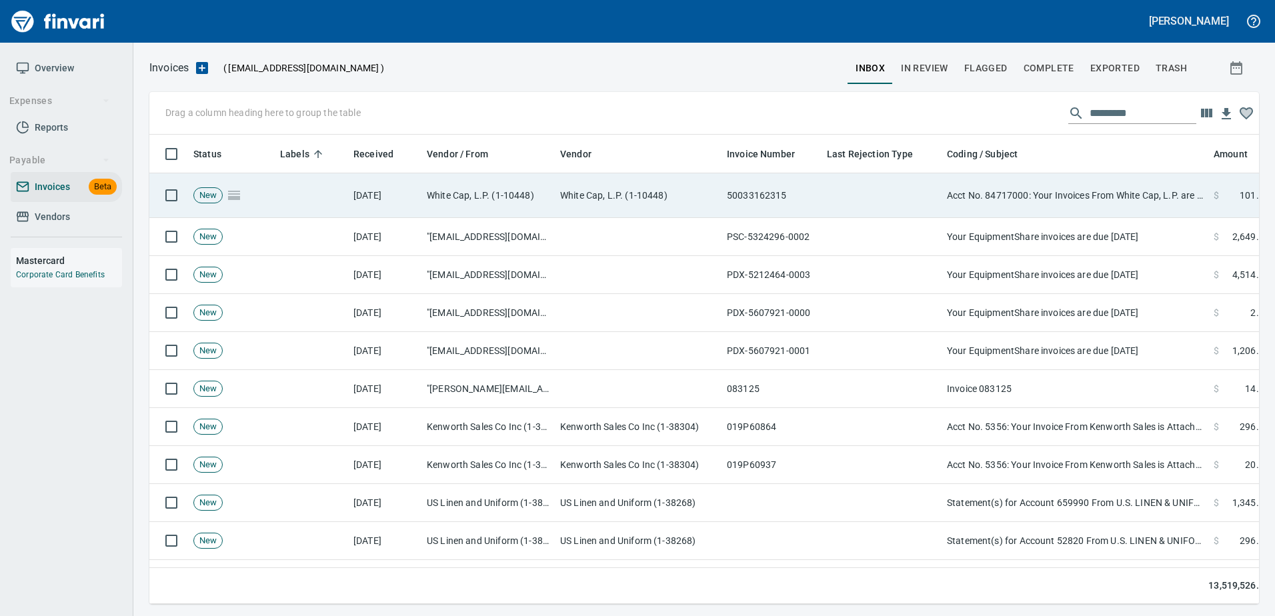
click at [1104, 185] on td "Acct No. 84717000: Your Invoices From White Cap, L.P. are Attached" at bounding box center [1075, 195] width 267 height 45
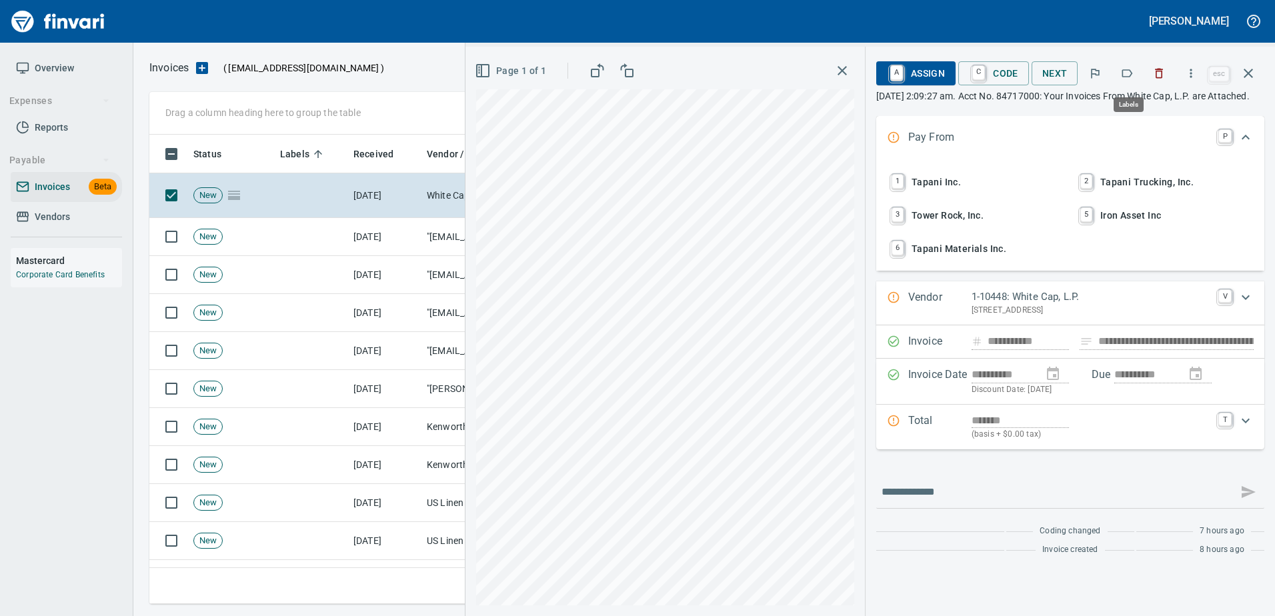
click at [1139, 71] on button "button" at bounding box center [1127, 73] width 29 height 29
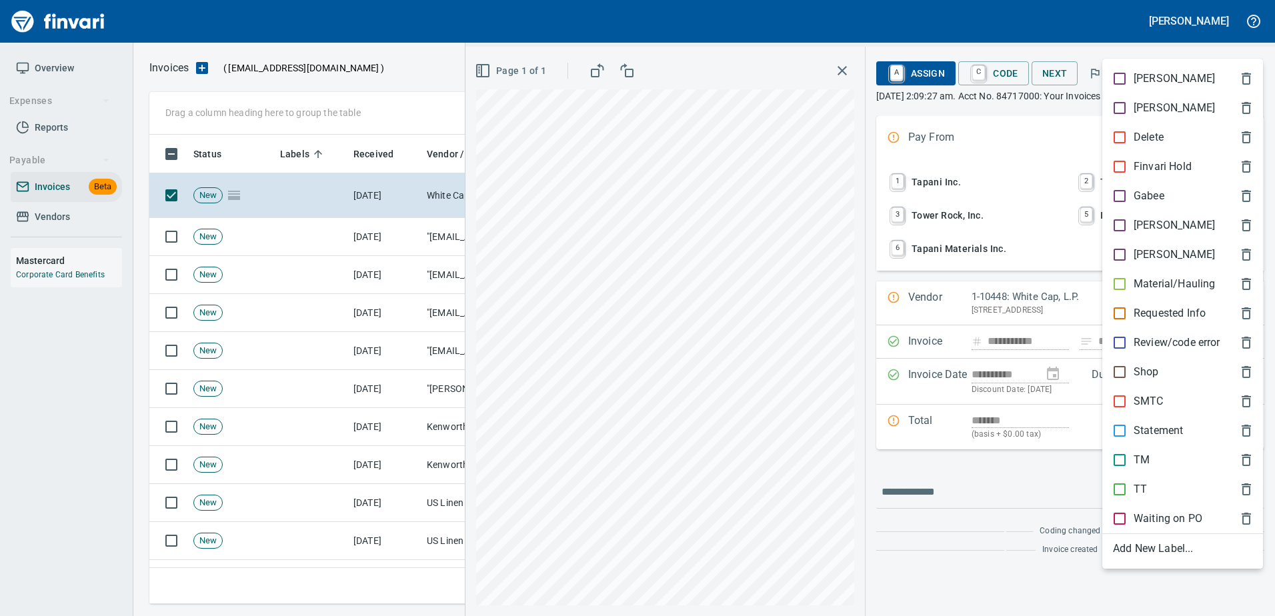
click at [1136, 226] on p "[PERSON_NAME]" at bounding box center [1174, 225] width 81 height 16
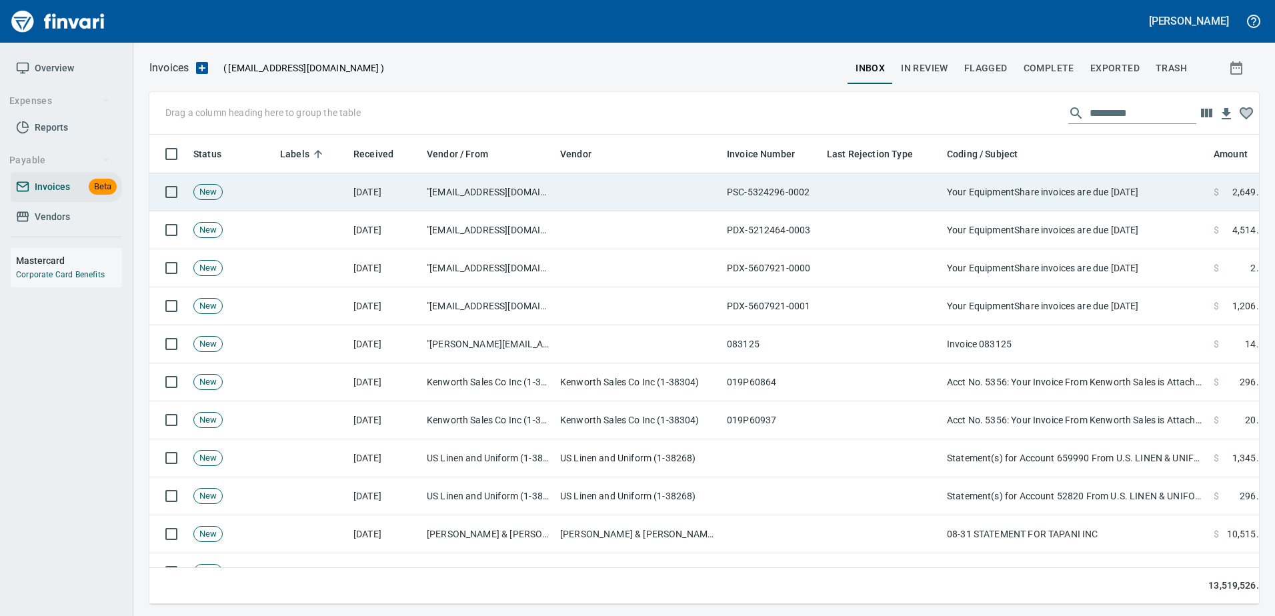
click at [1121, 189] on td "Your EquipmentShare invoices are due in 10 days" at bounding box center [1075, 192] width 267 height 38
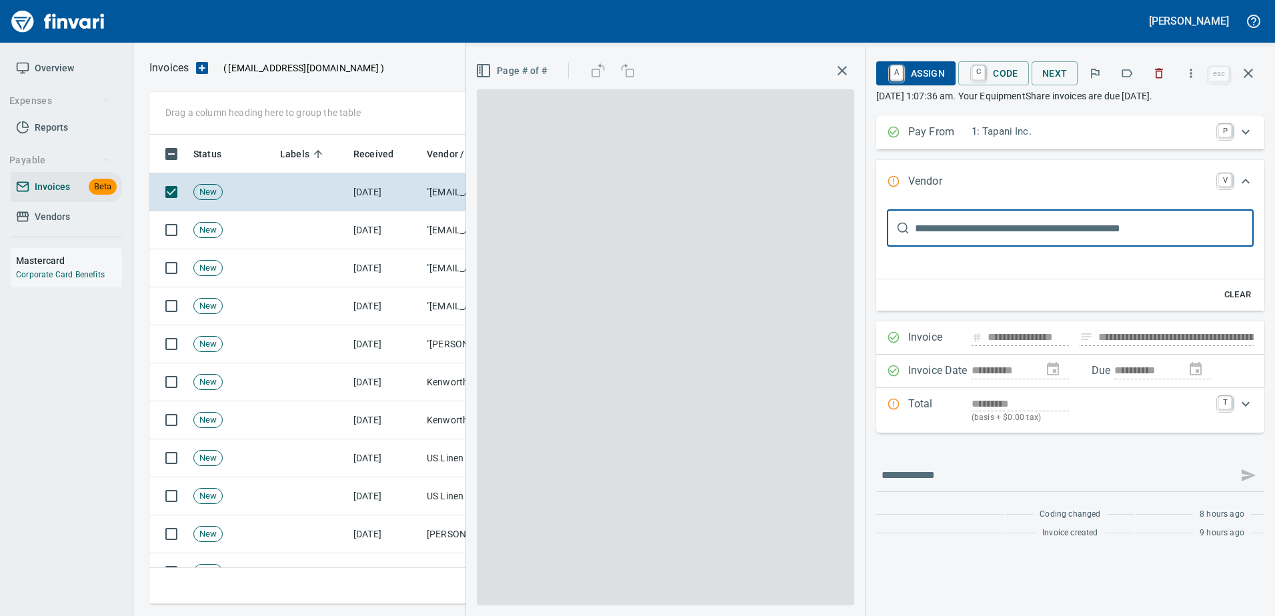
click at [1159, 85] on button "button" at bounding box center [1159, 73] width 29 height 29
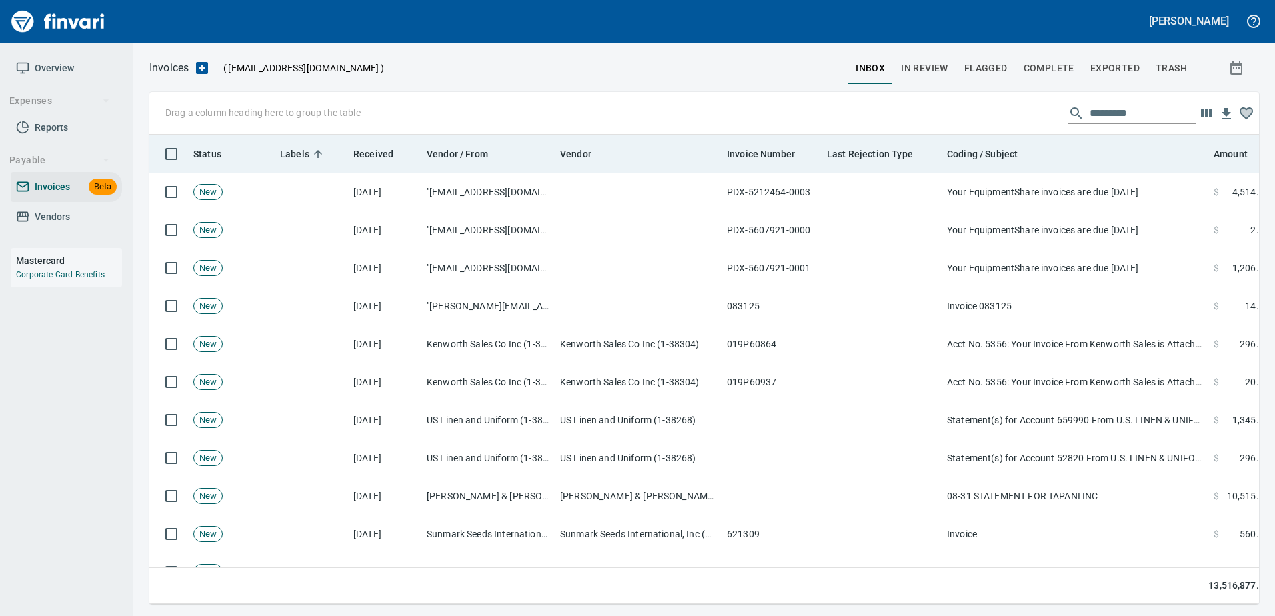
scroll to position [450, 1089]
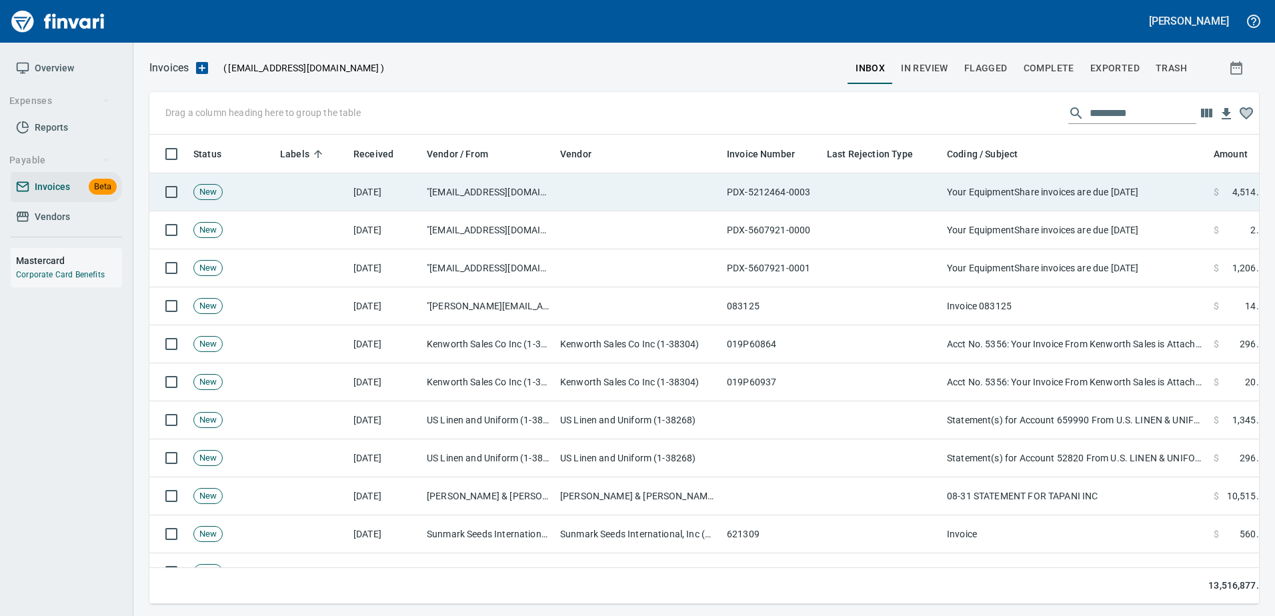
click at [1117, 205] on td "Your EquipmentShare invoices are due in 10 days" at bounding box center [1075, 192] width 267 height 38
click at [1122, 187] on div "Drag a column heading here to group the table Status Labels Received Vendor / F…" at bounding box center [704, 348] width 1142 height 512
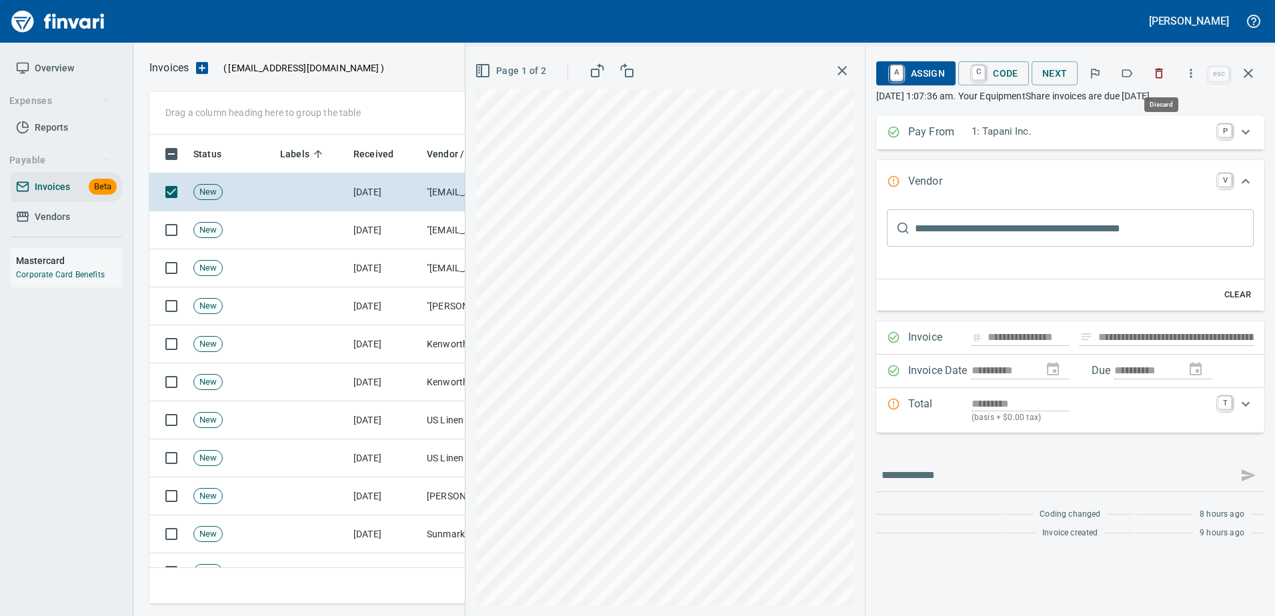
click at [1164, 79] on icon "button" at bounding box center [1159, 73] width 13 height 13
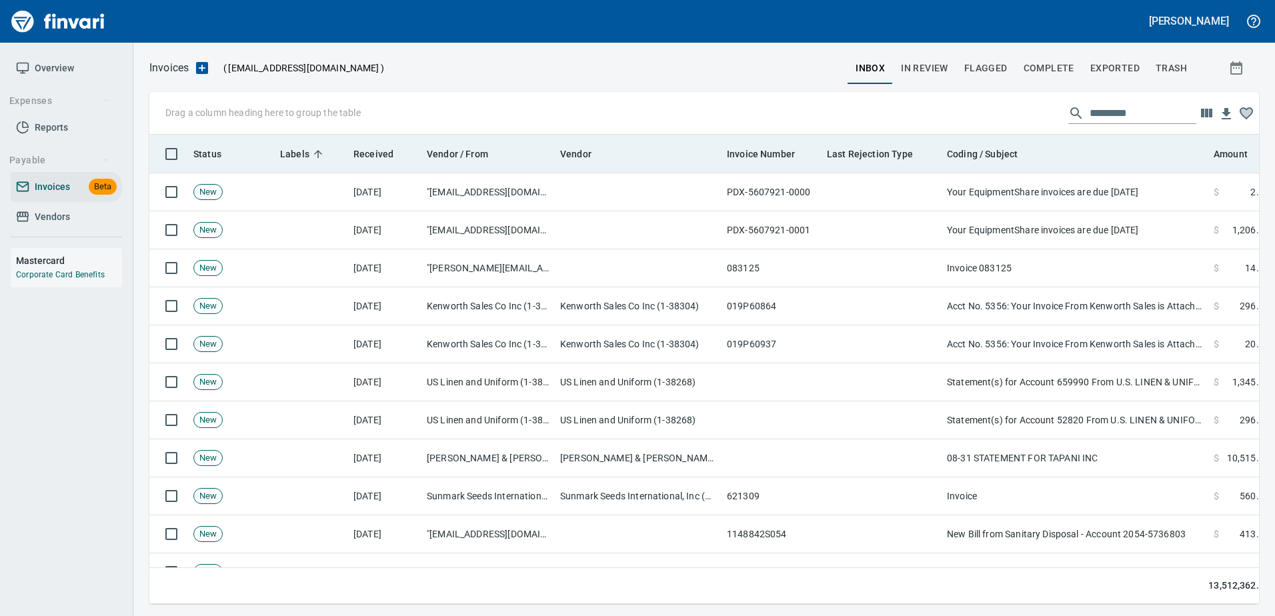
scroll to position [450, 1089]
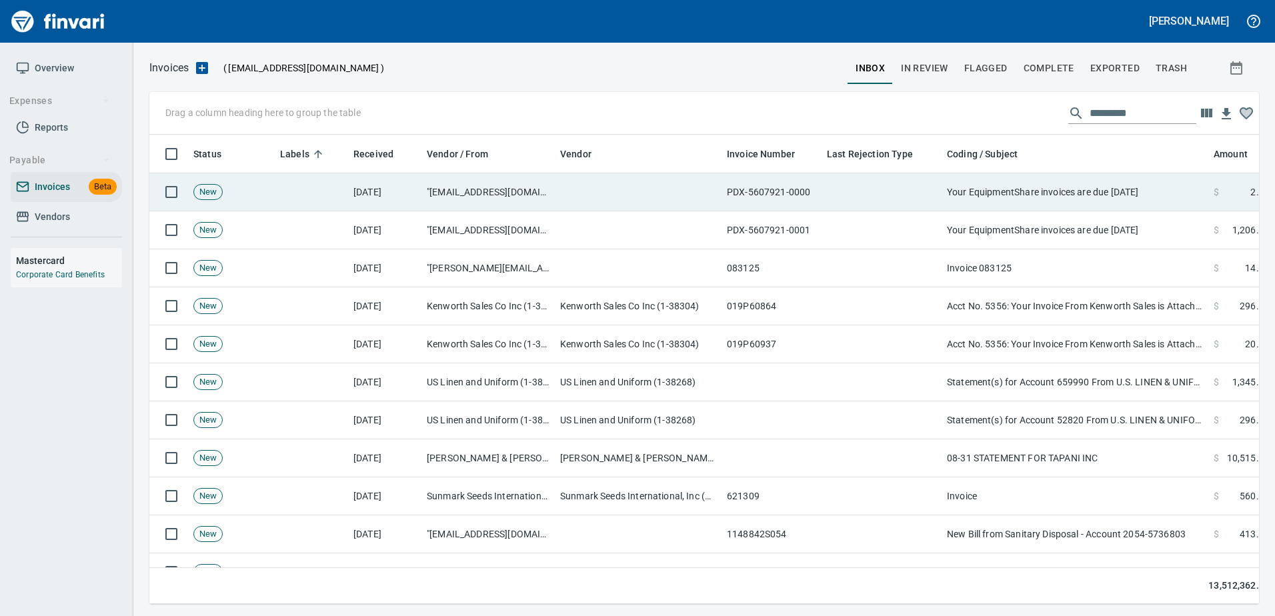
click at [1123, 195] on td "Your EquipmentShare invoices are due in 10 days" at bounding box center [1075, 192] width 267 height 38
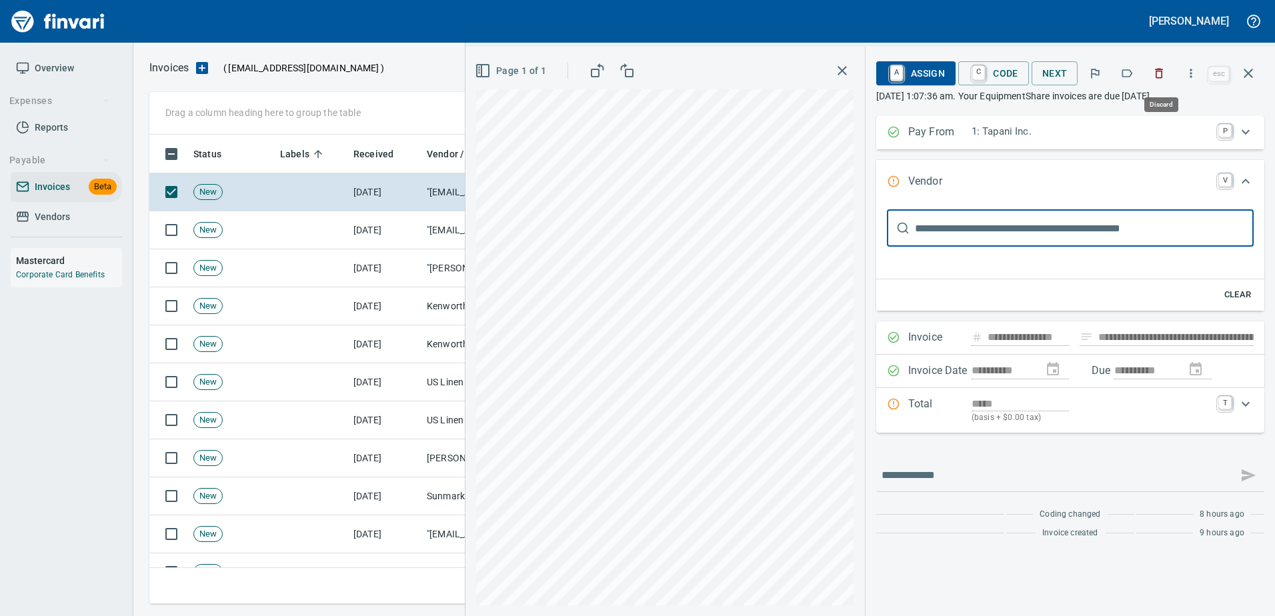
click at [1163, 84] on button "button" at bounding box center [1159, 73] width 29 height 29
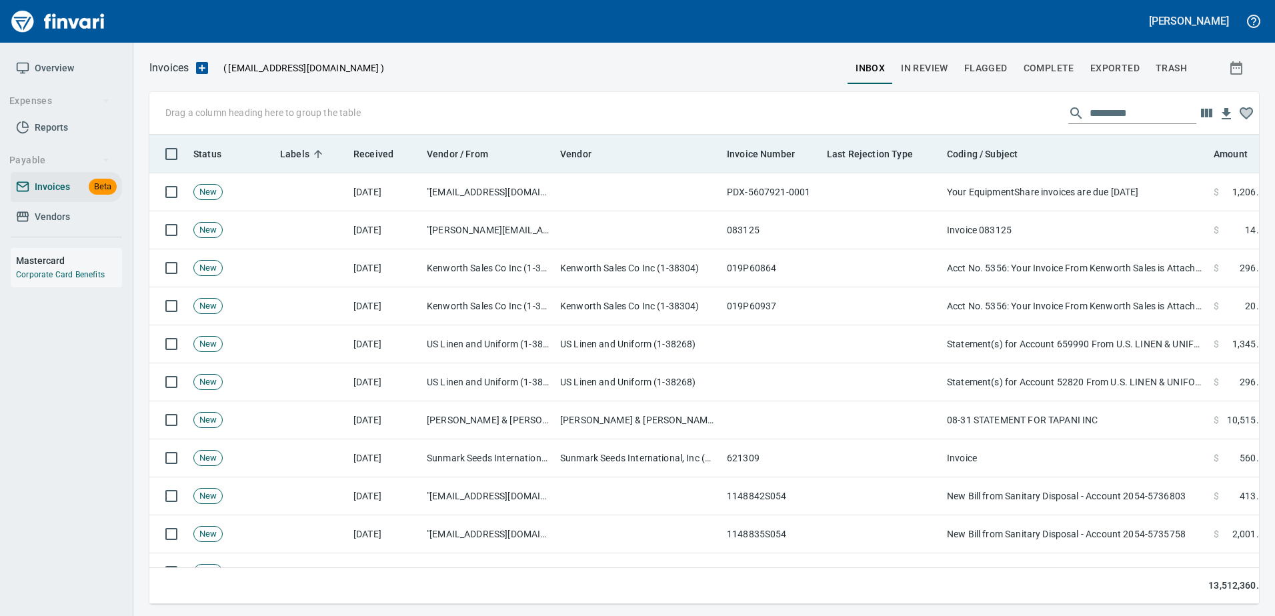
scroll to position [450, 1089]
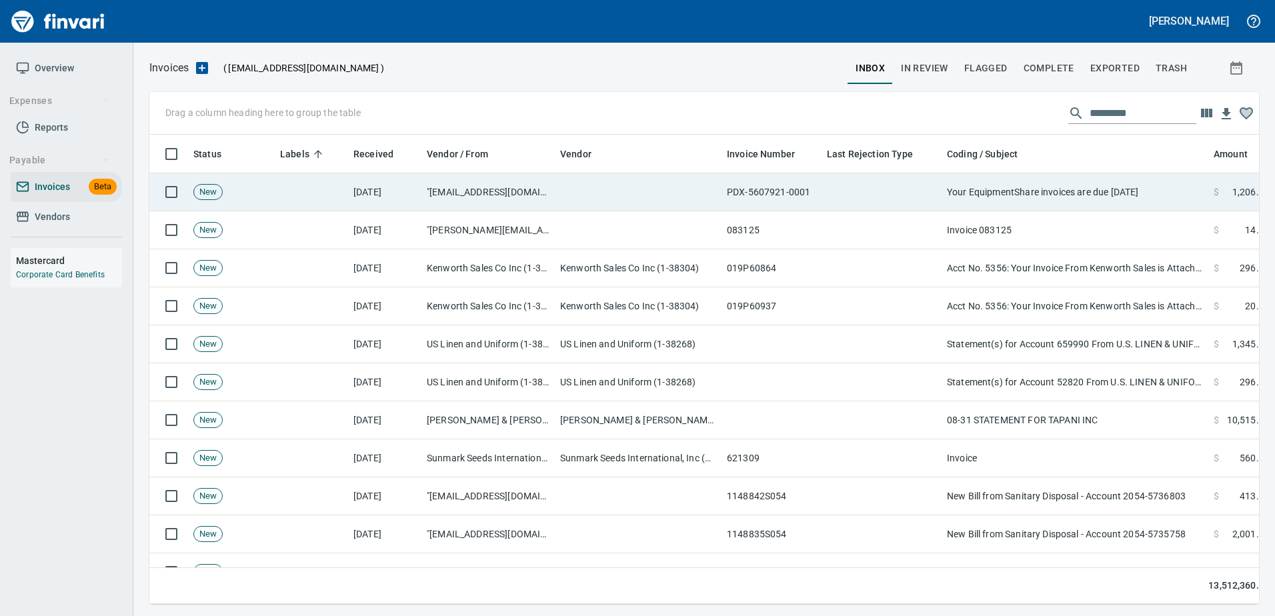
click at [1126, 179] on td "Your EquipmentShare invoices are due in 10 days" at bounding box center [1075, 192] width 267 height 38
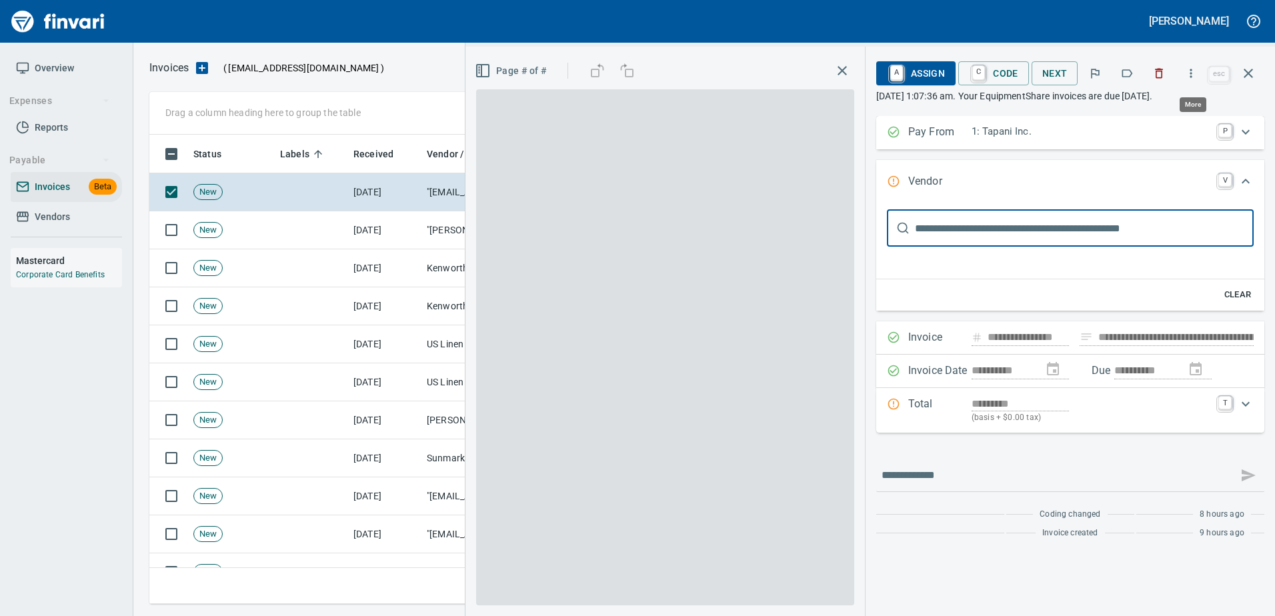
click at [1150, 79] on button "button" at bounding box center [1159, 73] width 29 height 29
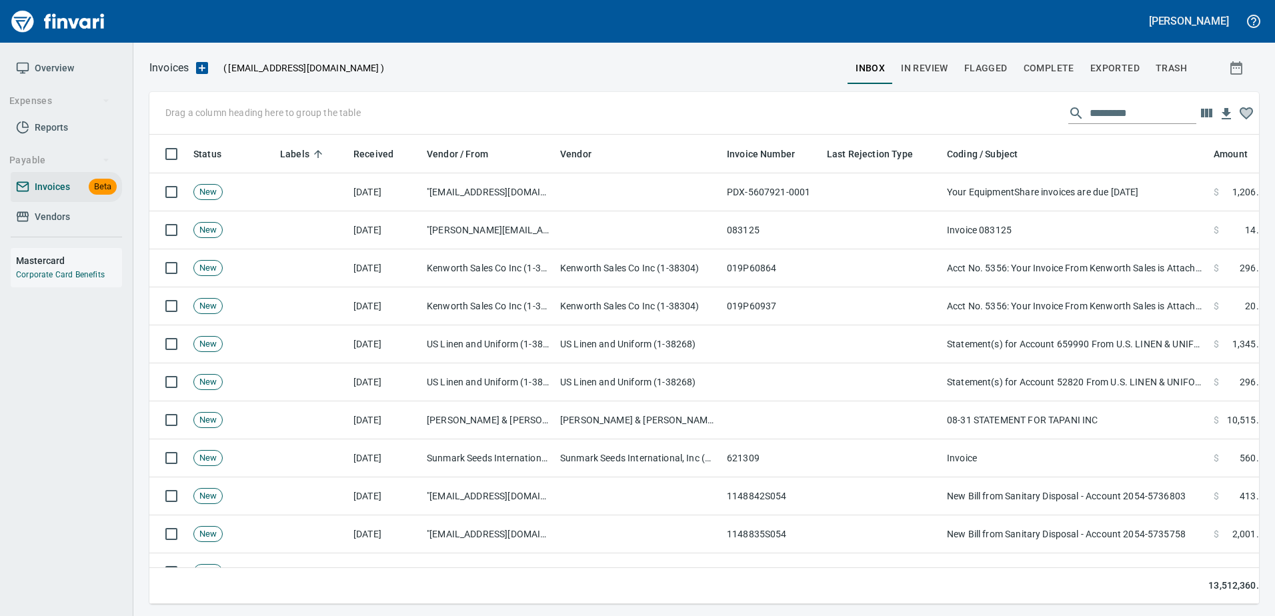
scroll to position [450, 1089]
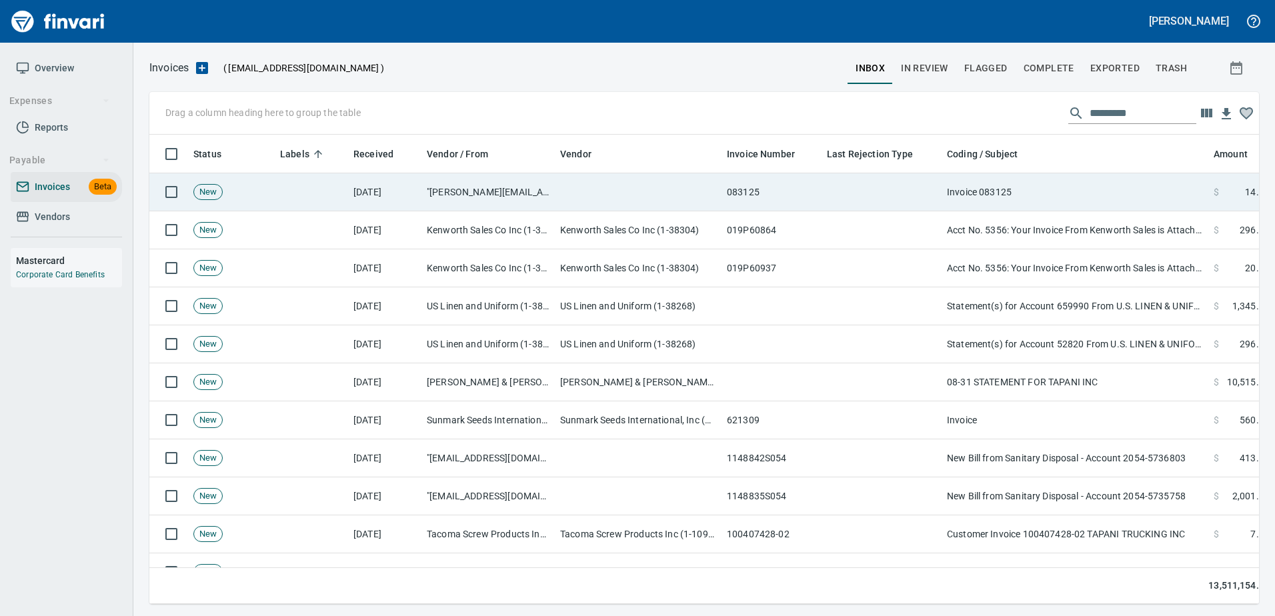
click at [1148, 187] on td "Invoice 083125" at bounding box center [1075, 192] width 267 height 38
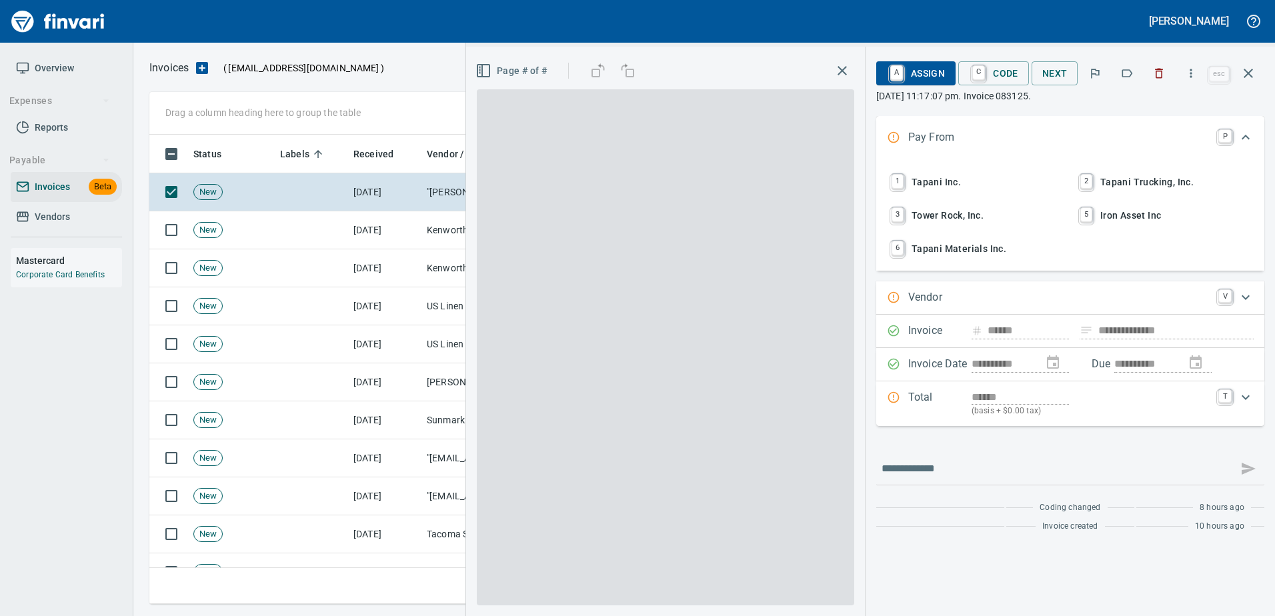
type input "**********"
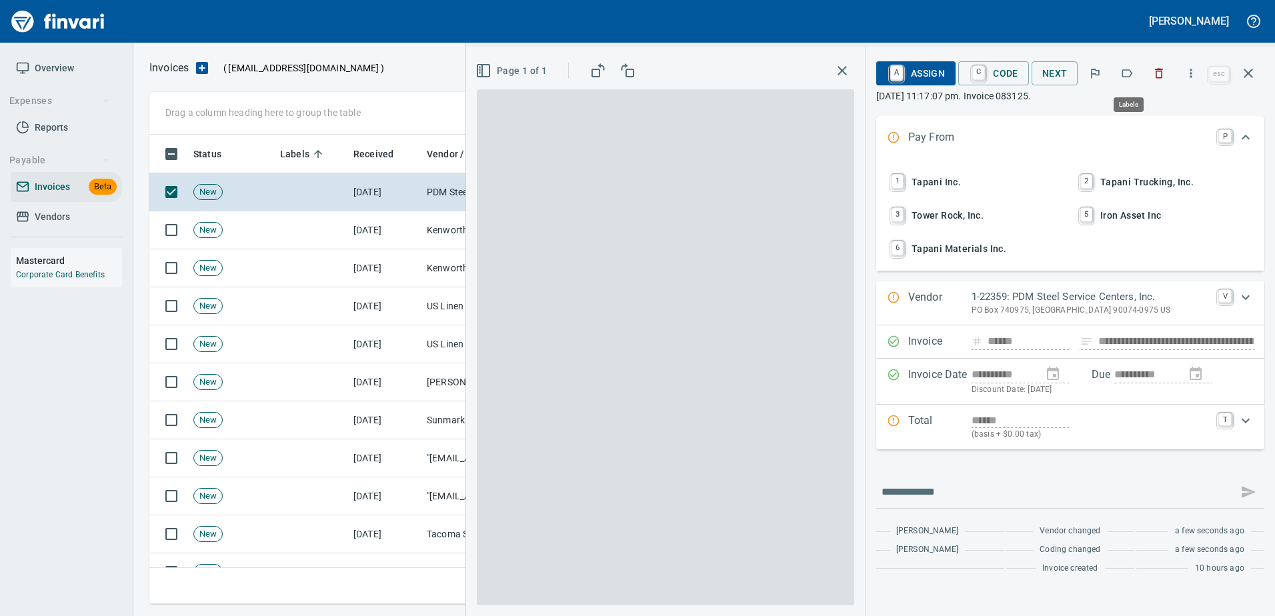
click at [1129, 71] on icon "button" at bounding box center [1127, 73] width 13 height 13
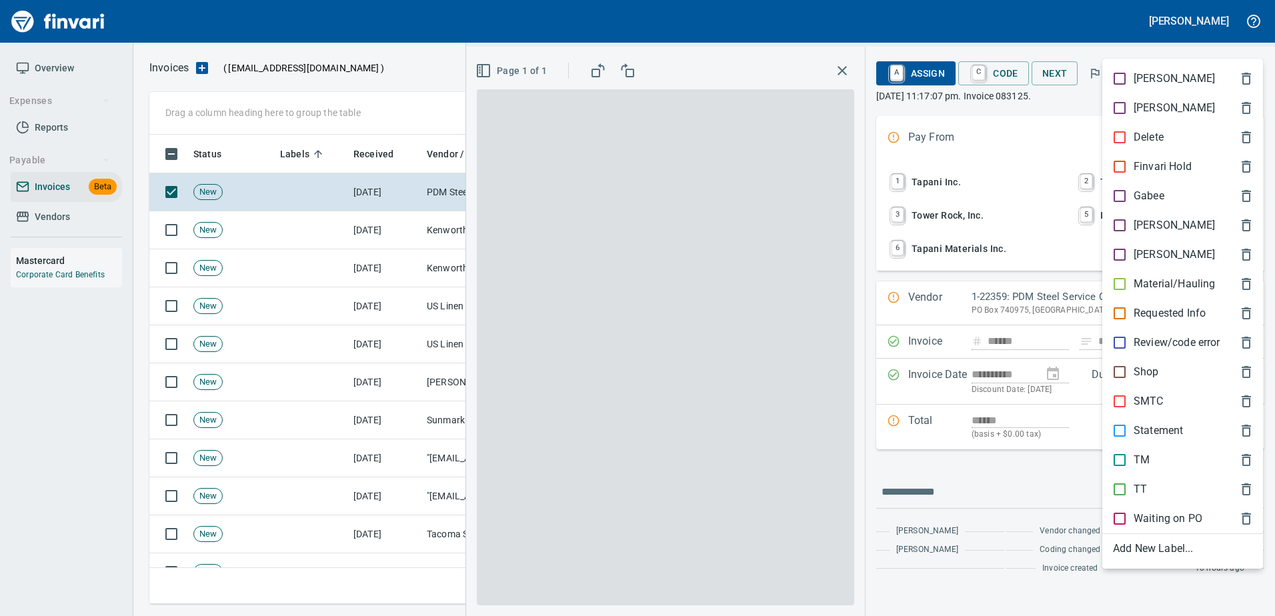
scroll to position [450, 1089]
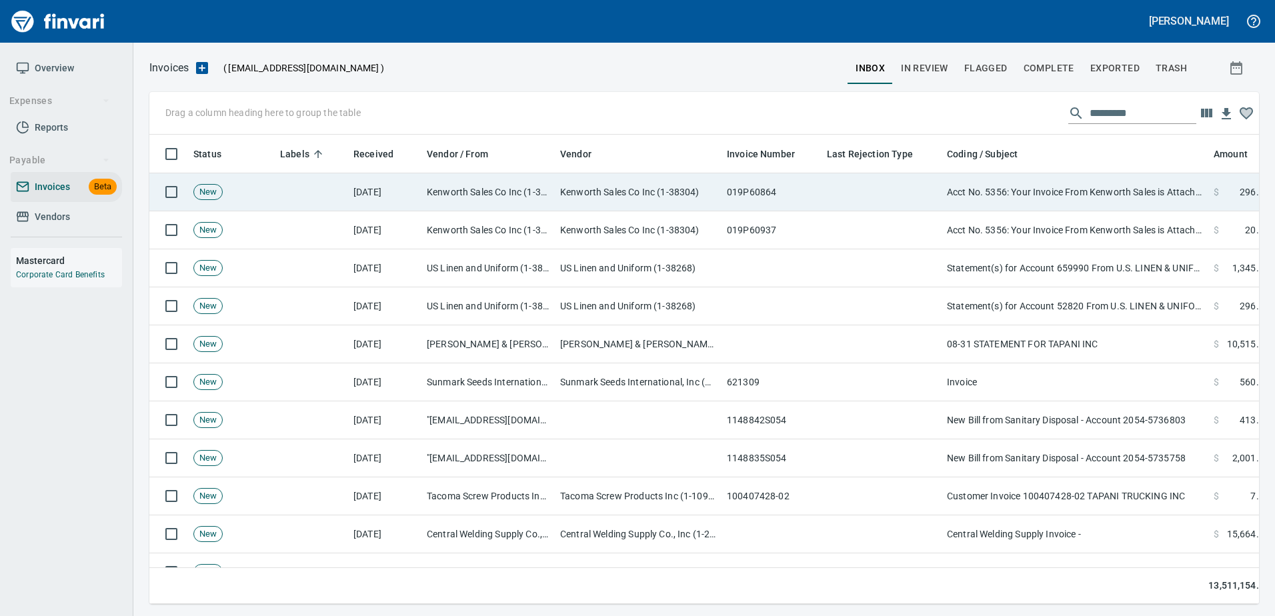
click at [1096, 193] on td "Acct No. 5356: Your Invoice From Kenworth Sales is Attached" at bounding box center [1075, 192] width 267 height 38
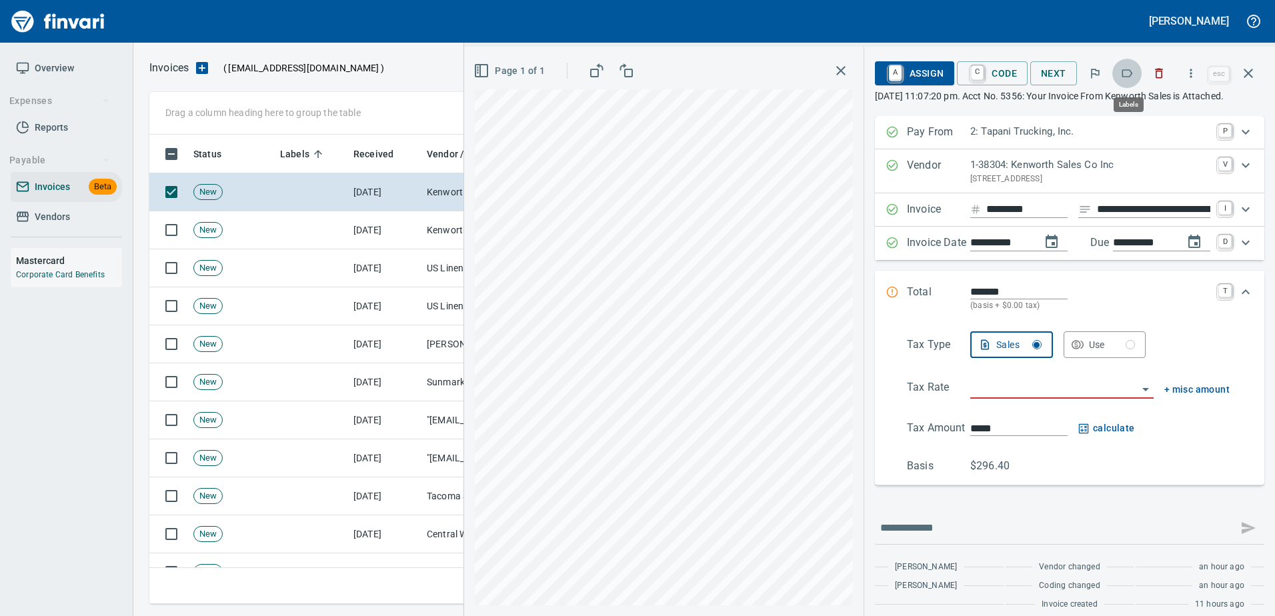
click at [1137, 73] on button "button" at bounding box center [1127, 73] width 29 height 29
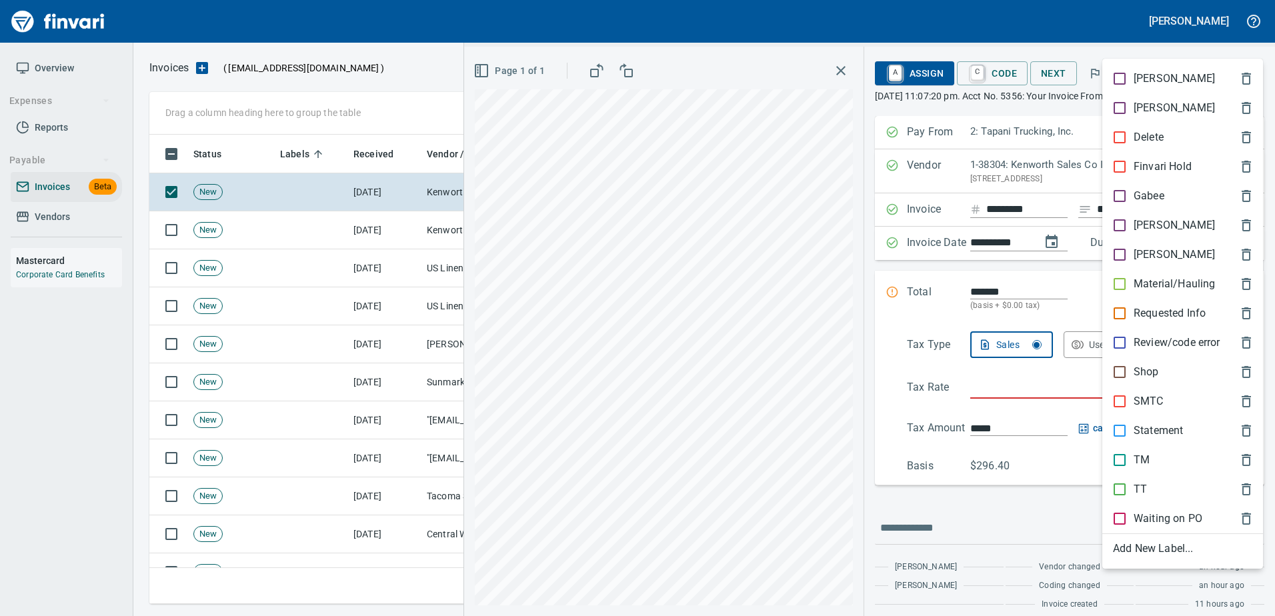
click at [1142, 486] on p "TT" at bounding box center [1140, 490] width 13 height 16
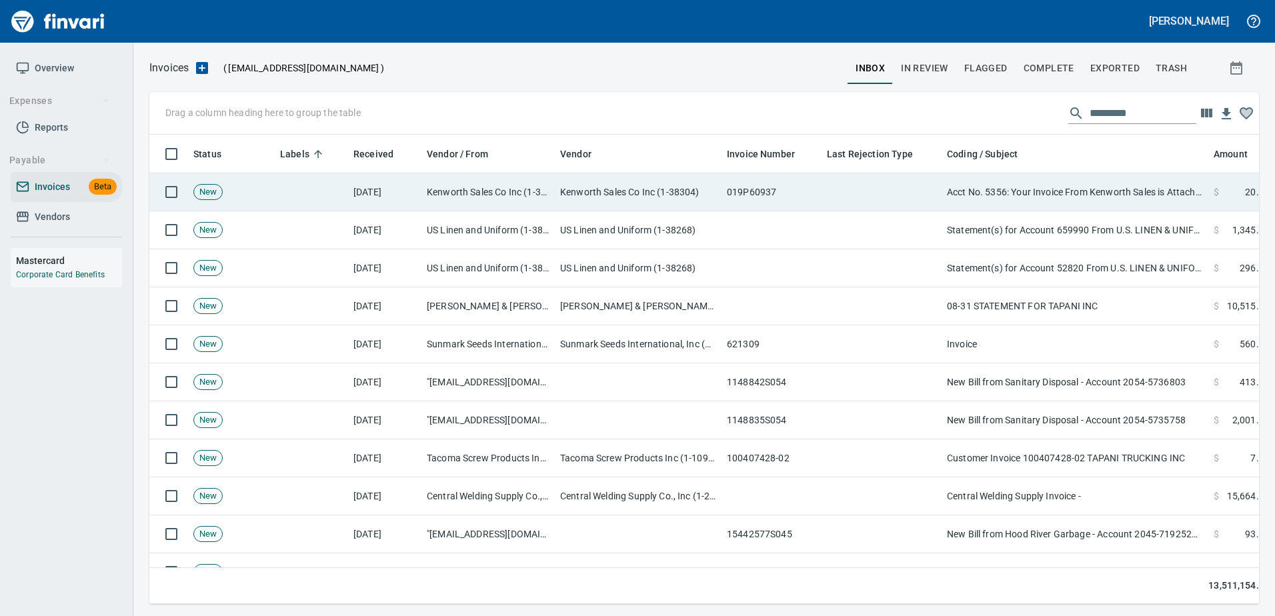
click at [1072, 195] on td "Acct No. 5356: Your Invoice From Kenworth Sales is Attached" at bounding box center [1075, 192] width 267 height 38
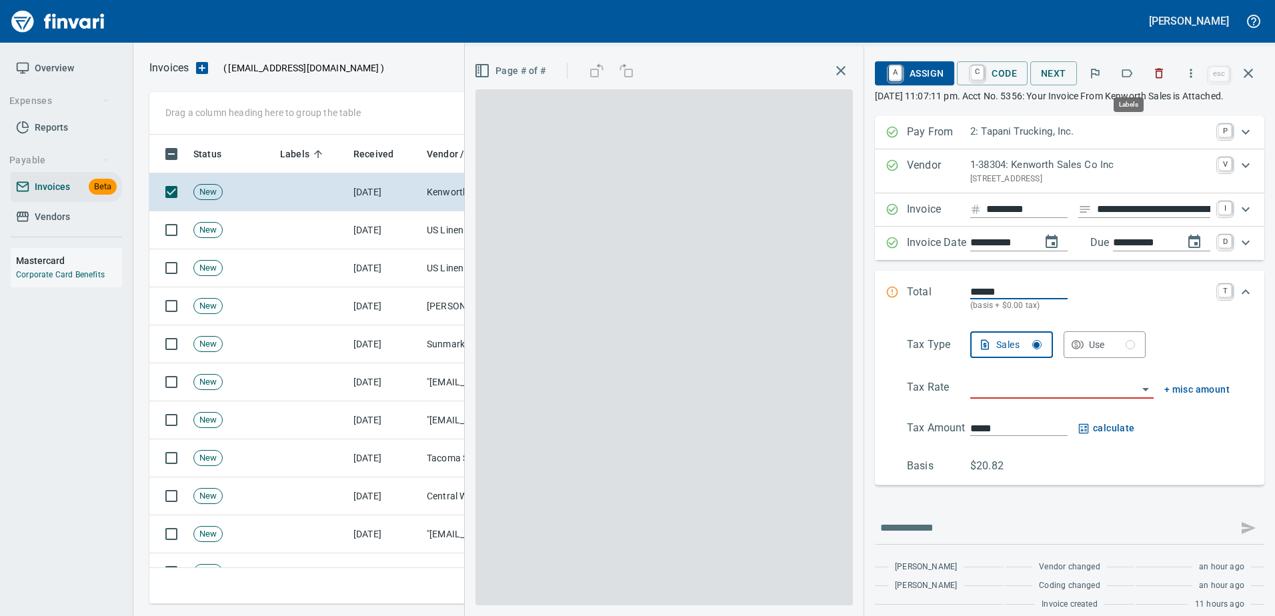
click at [1126, 78] on icon "button" at bounding box center [1127, 73] width 13 height 13
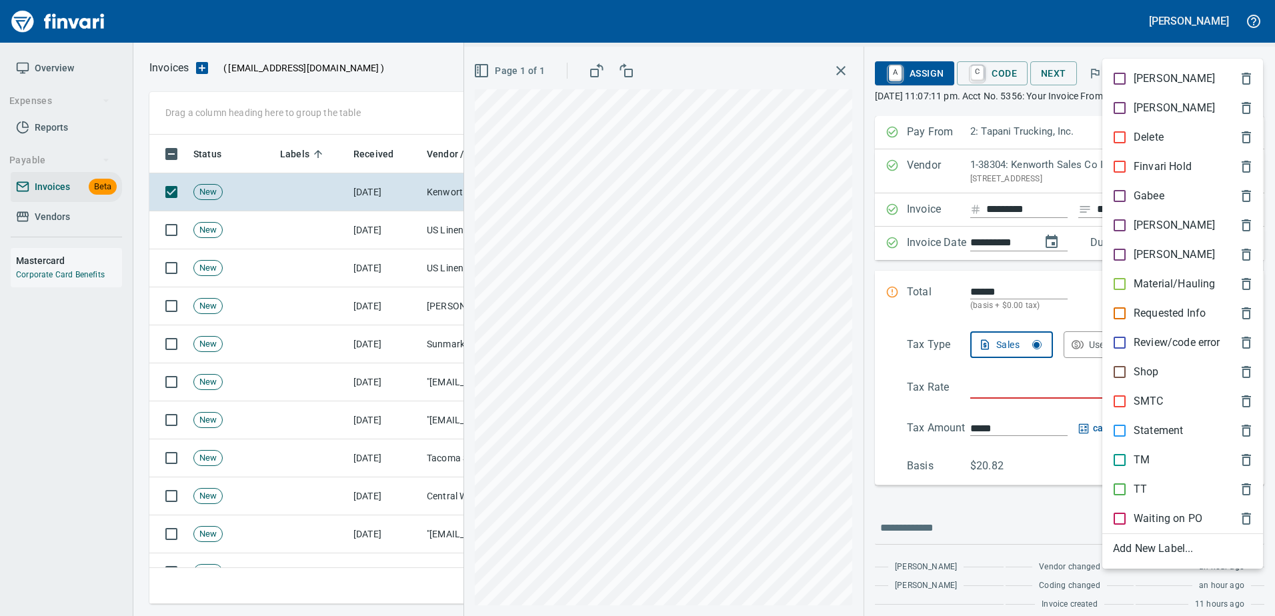
scroll to position [450, 1089]
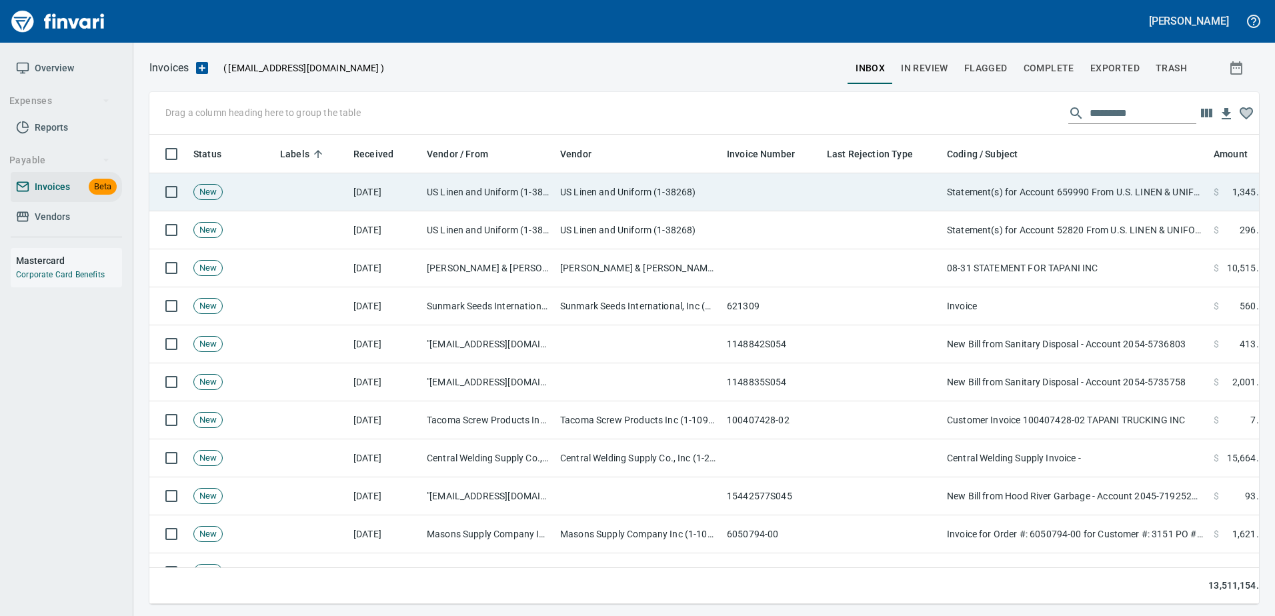
click at [1091, 175] on td "Statement(s) for Account 659990 From U.S. LINEN & UNIFORM" at bounding box center [1075, 192] width 267 height 38
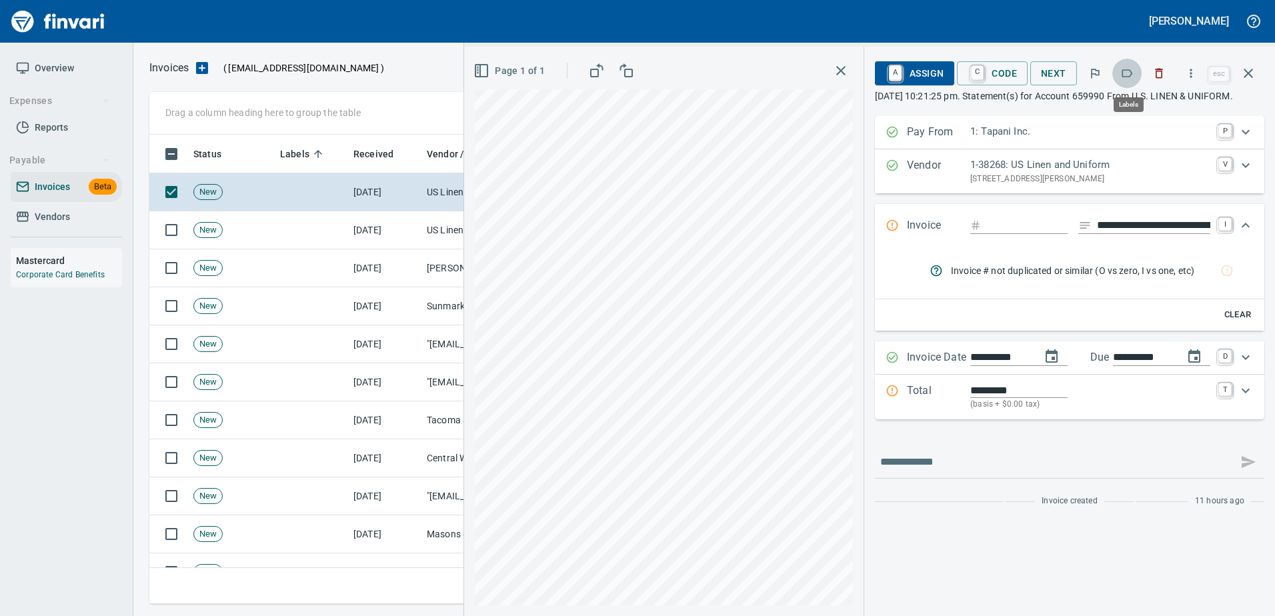
click at [1129, 66] on button "button" at bounding box center [1127, 73] width 29 height 29
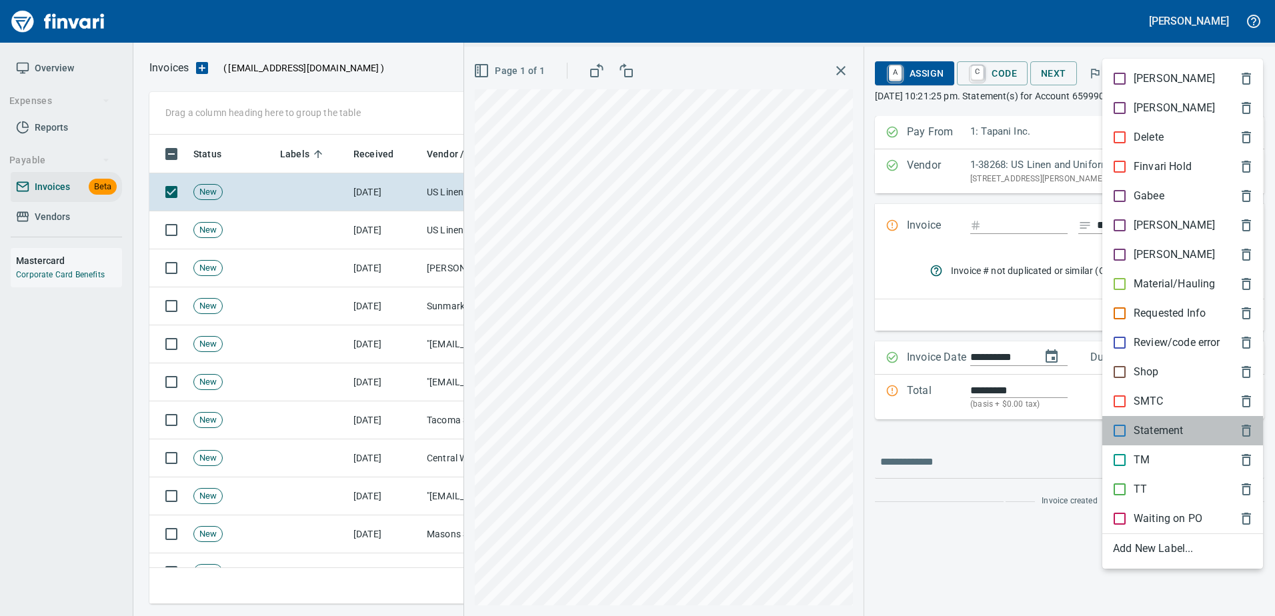
click at [1149, 434] on p "Statement" at bounding box center [1158, 431] width 49 height 16
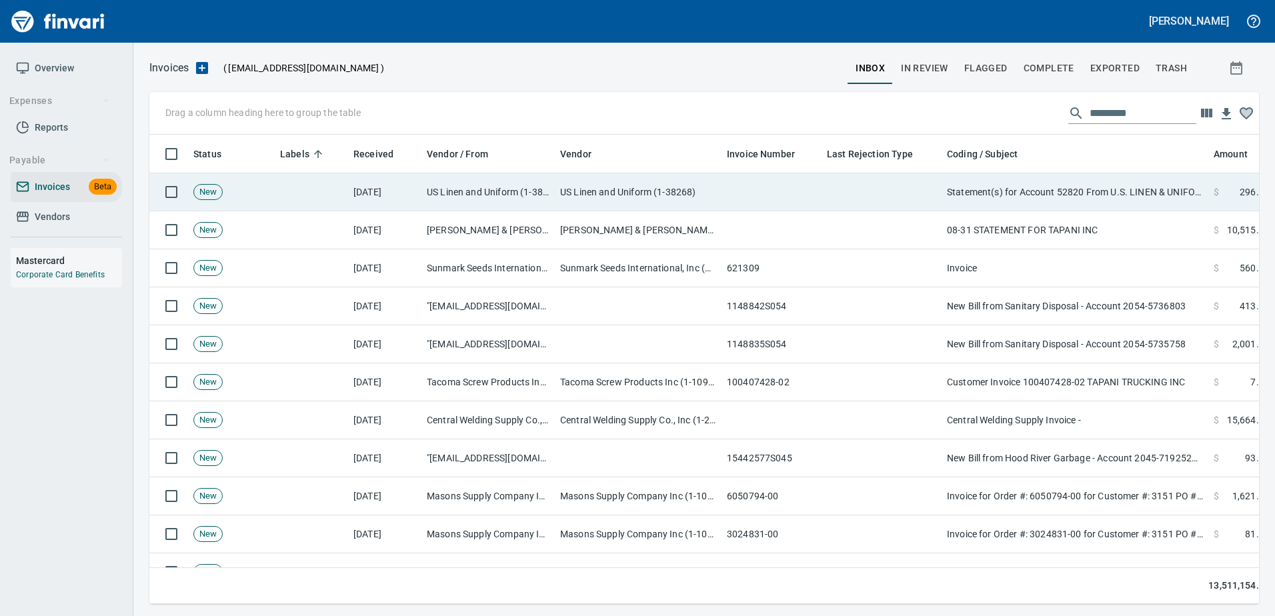
click at [1124, 195] on td "Statement(s) for Account 52820 From U.S. LINEN & UNIFORM" at bounding box center [1075, 192] width 267 height 38
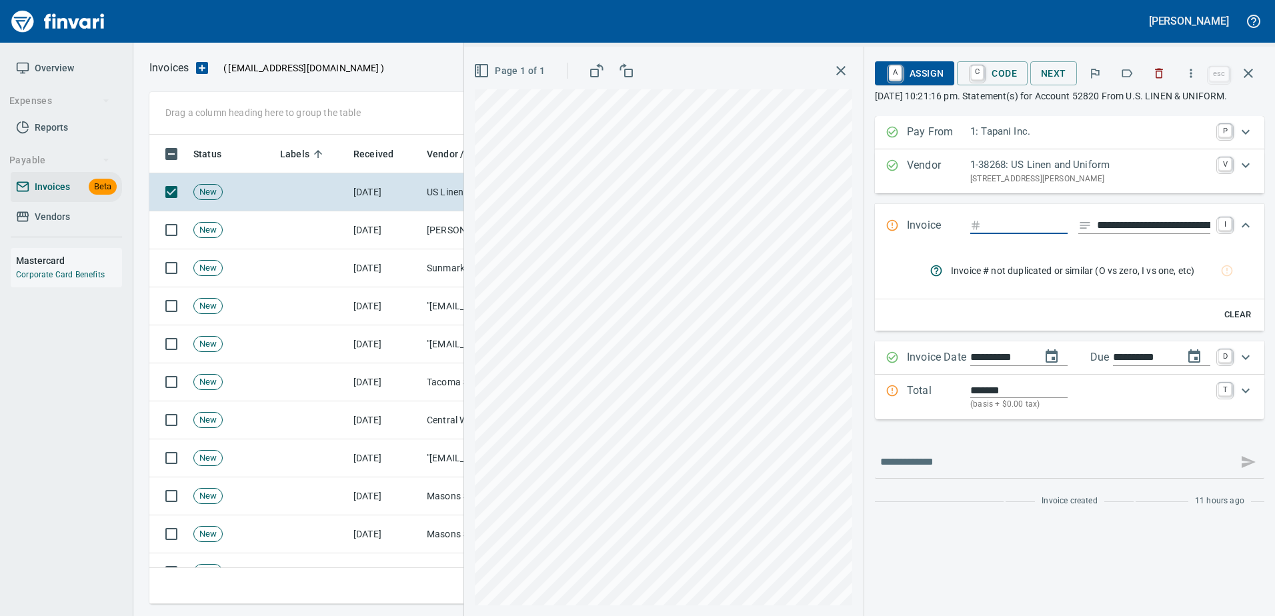
click at [1127, 73] on icon "button" at bounding box center [1127, 73] width 13 height 13
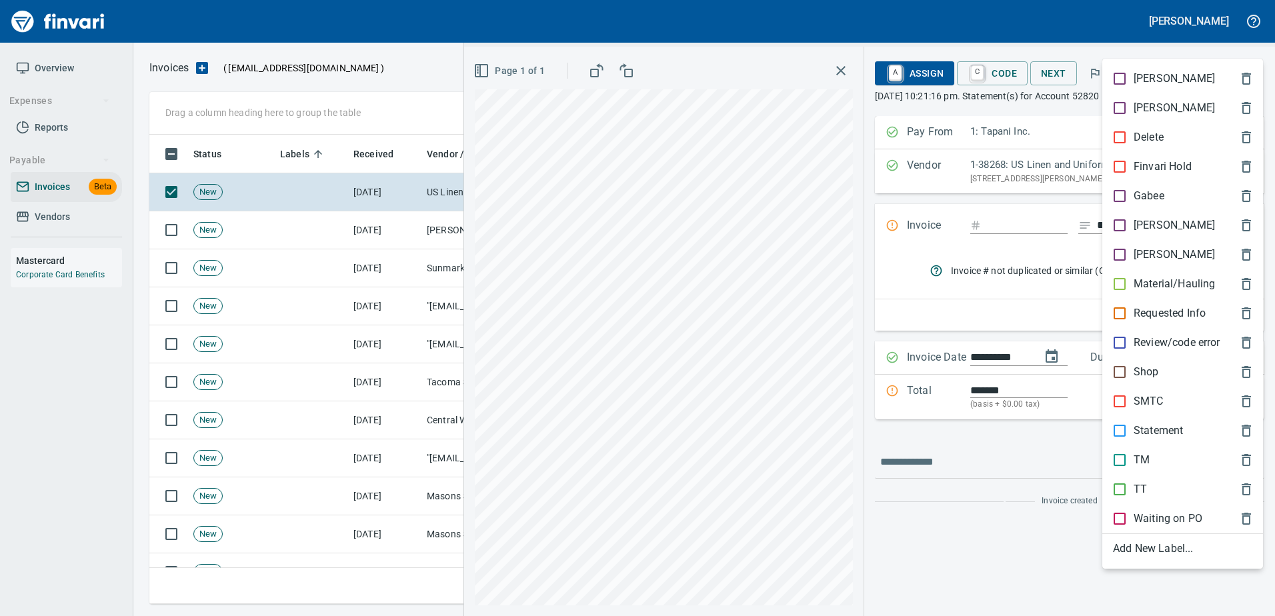
scroll to position [450, 1089]
click at [1167, 418] on div "Statement" at bounding box center [1183, 430] width 161 height 29
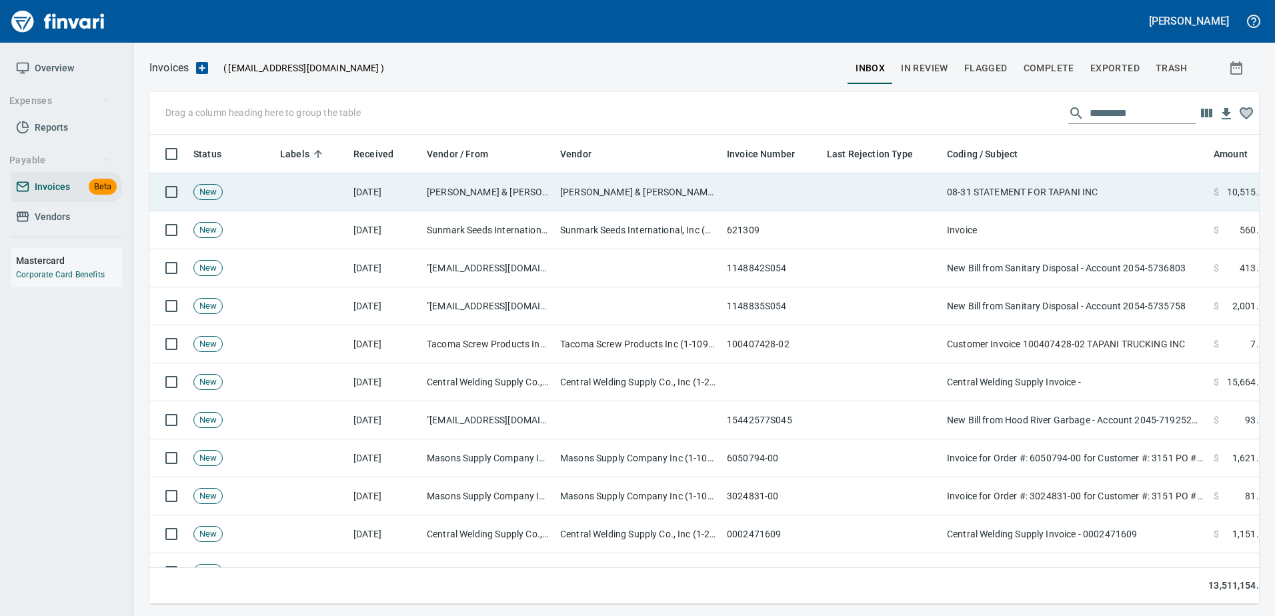
click at [1107, 189] on td "08-31 STATEMENT FOR TAPANI INC" at bounding box center [1075, 192] width 267 height 38
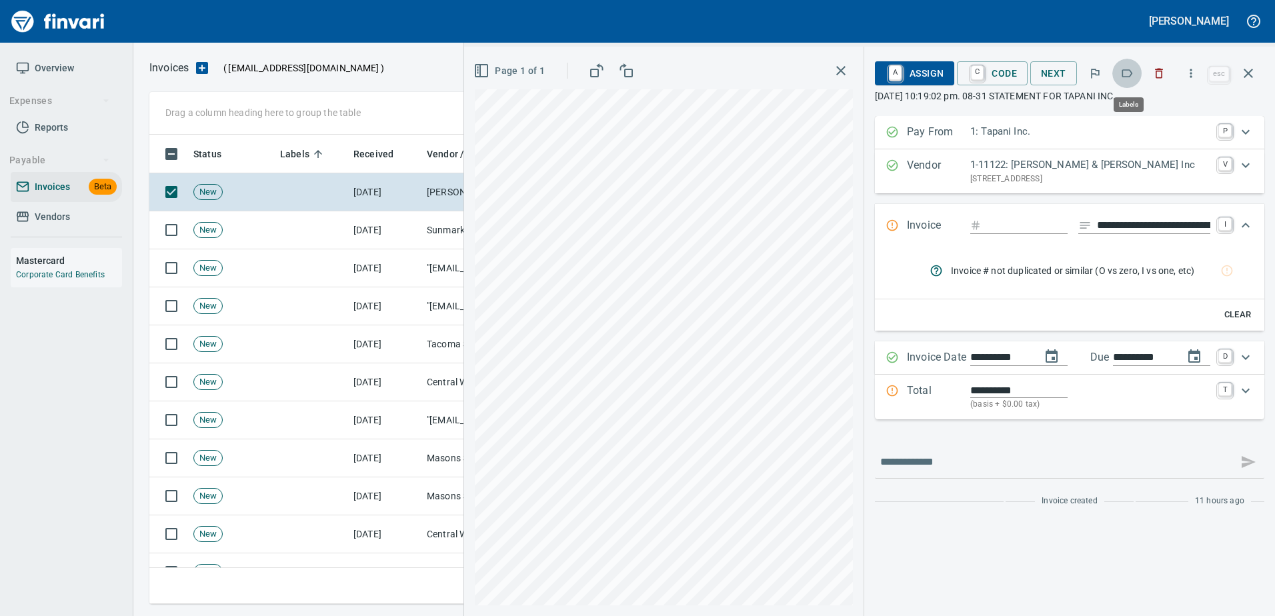
click at [1121, 69] on button "button" at bounding box center [1127, 73] width 29 height 29
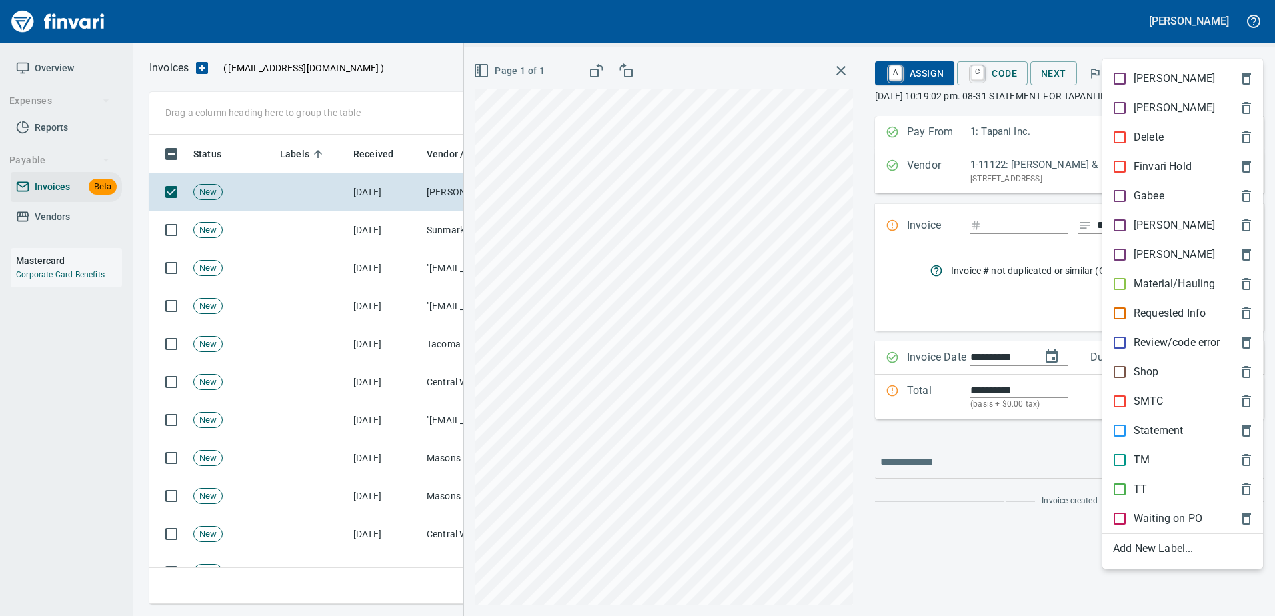
click at [1164, 430] on p "Statement" at bounding box center [1158, 431] width 49 height 16
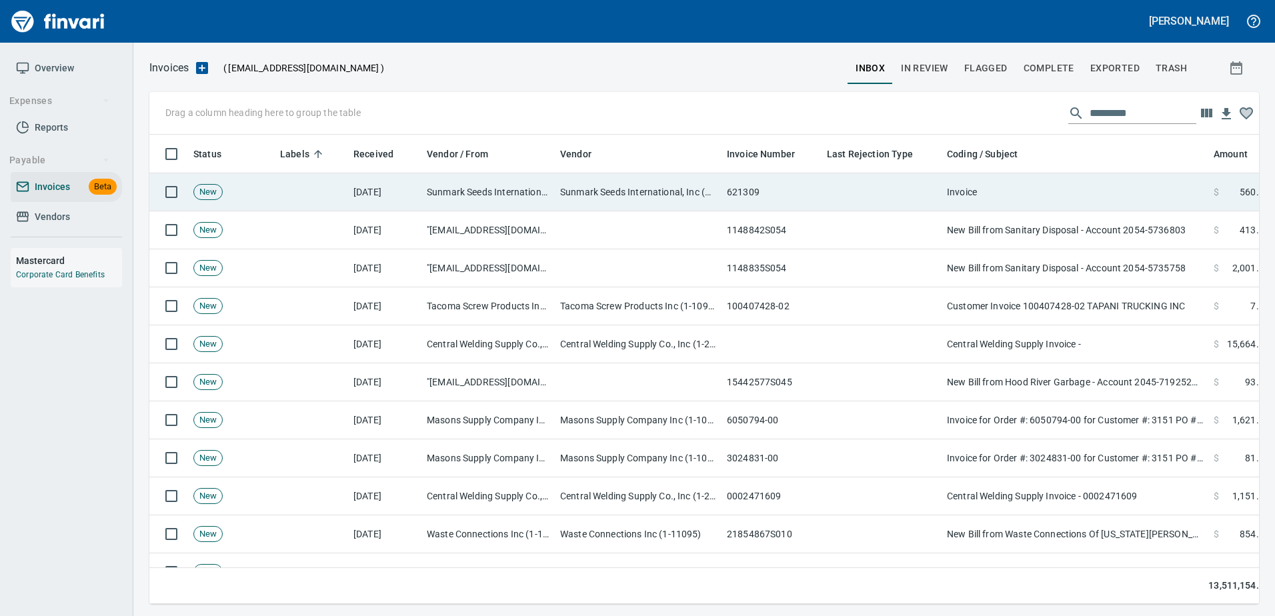
click at [1109, 180] on td "Invoice" at bounding box center [1075, 192] width 267 height 38
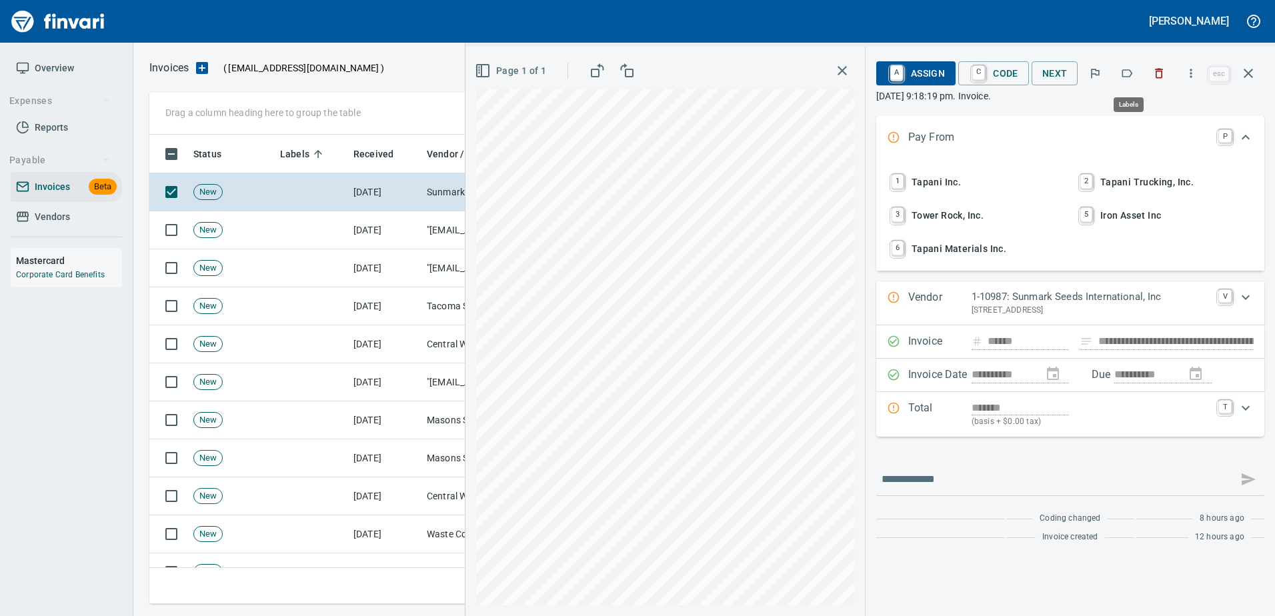
click at [1125, 69] on icon "button" at bounding box center [1127, 73] width 13 height 13
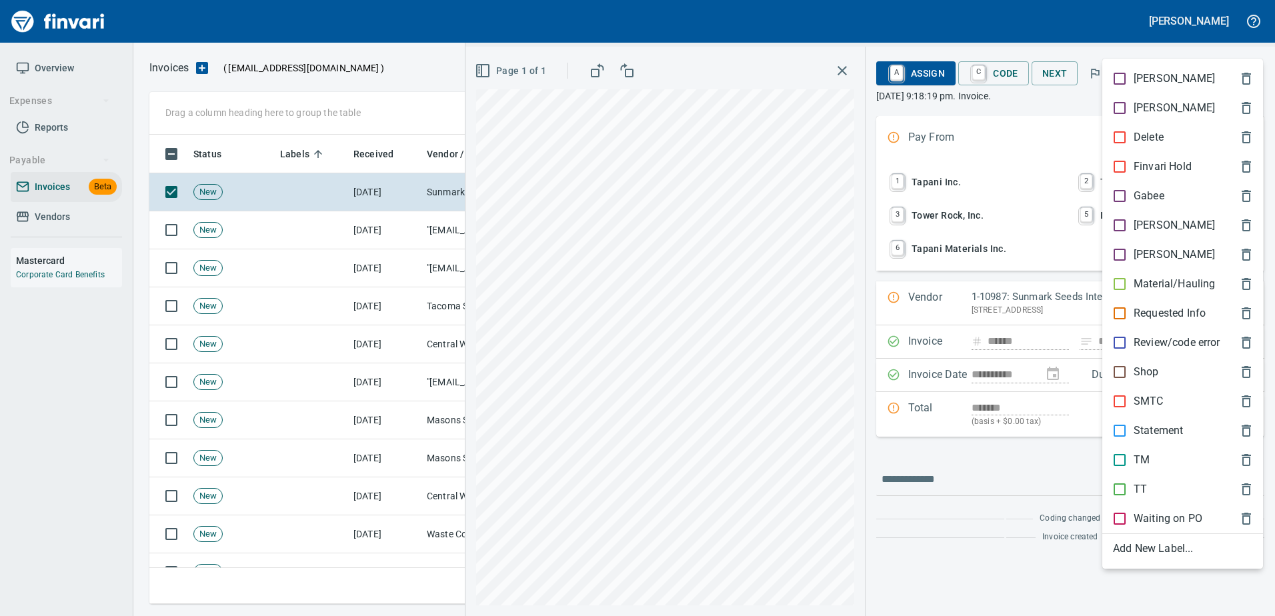
scroll to position [450, 1089]
click at [1105, 220] on div "[PERSON_NAME]" at bounding box center [1183, 225] width 161 height 29
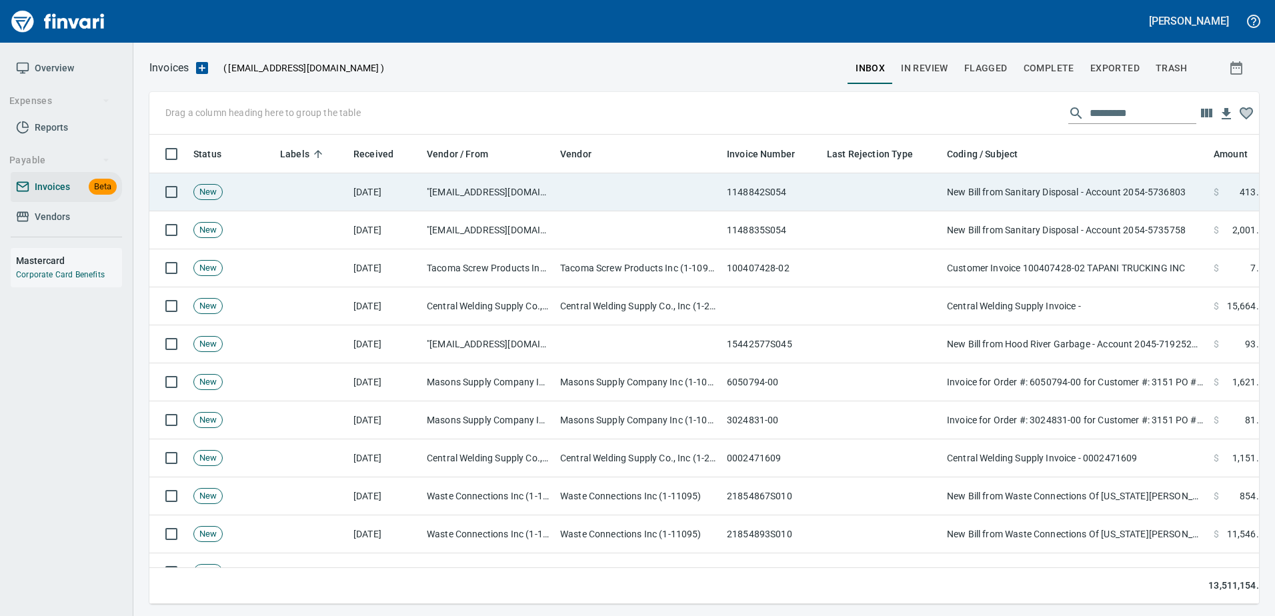
click at [1089, 191] on td "New Bill from Sanitary Disposal - Account 2054-5736803" at bounding box center [1075, 192] width 267 height 38
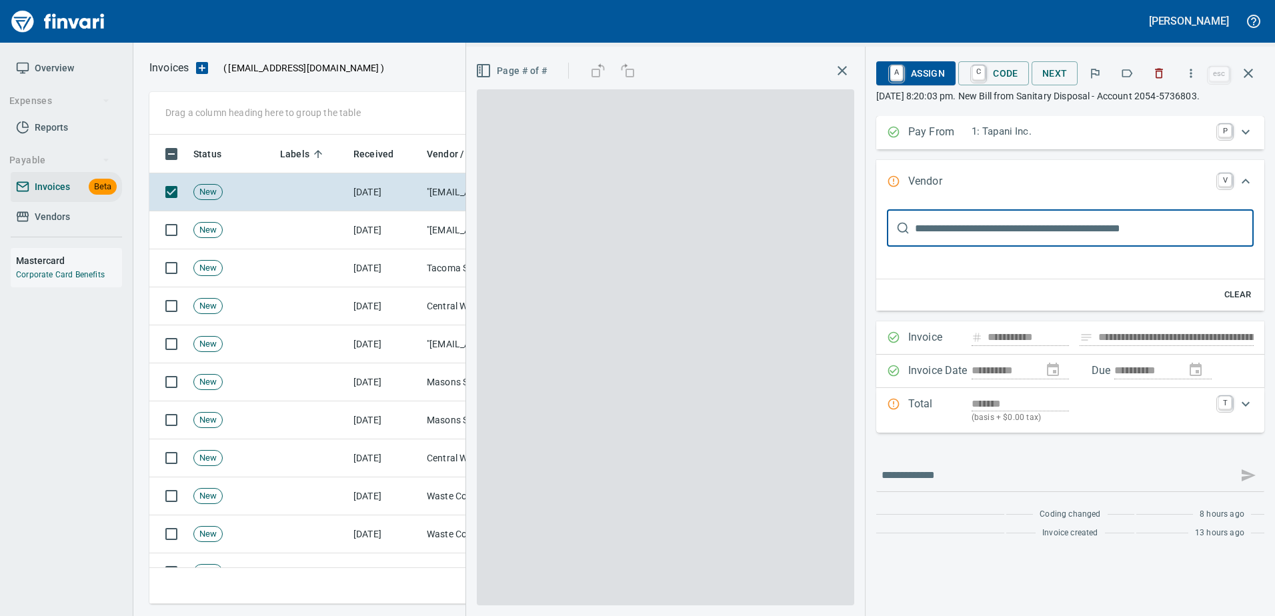
scroll to position [24, 0]
type input "**********"
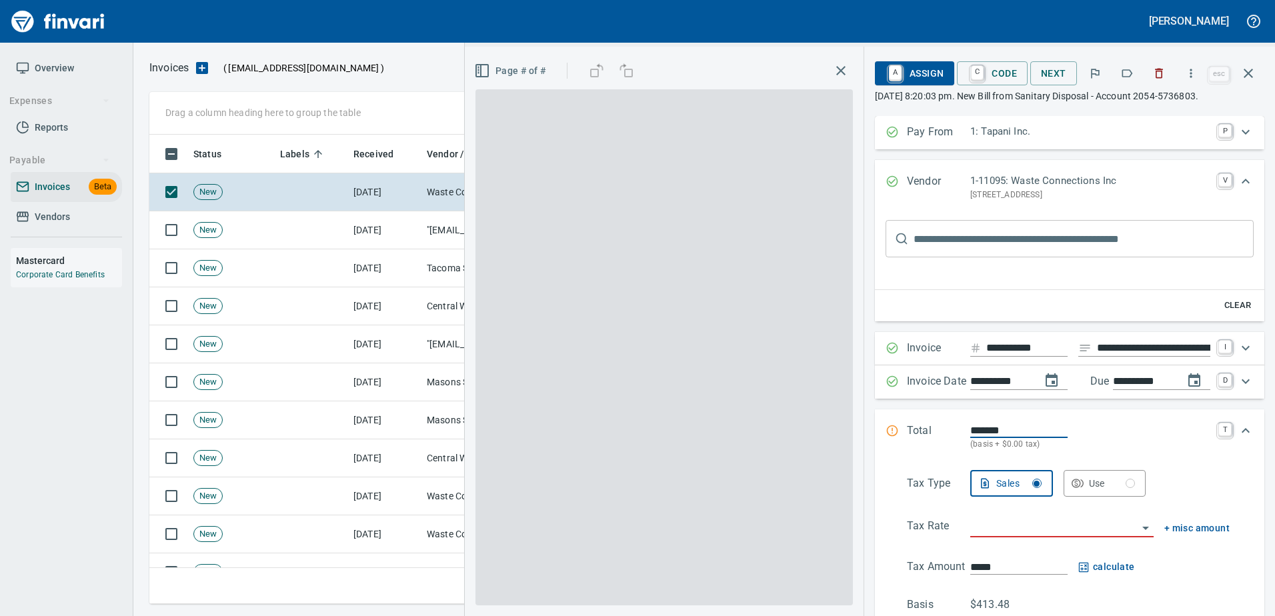
scroll to position [0, 0]
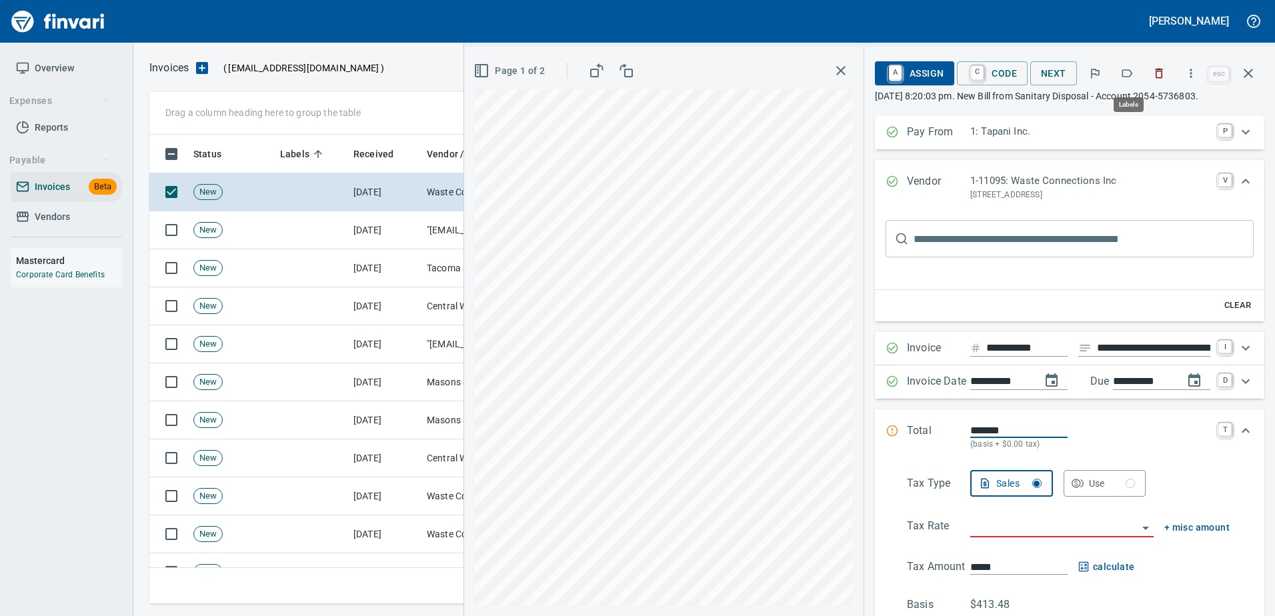
click at [1125, 70] on icon "button" at bounding box center [1128, 73] width 11 height 8
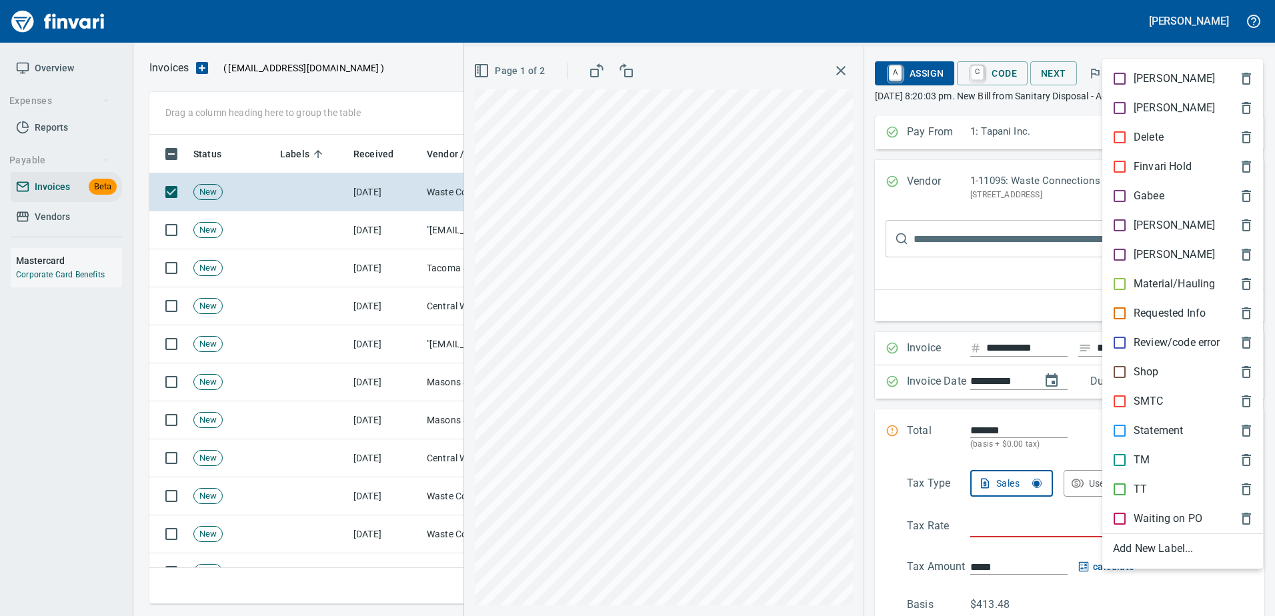
scroll to position [450, 1089]
click at [1149, 221] on p "[PERSON_NAME]" at bounding box center [1174, 225] width 81 height 16
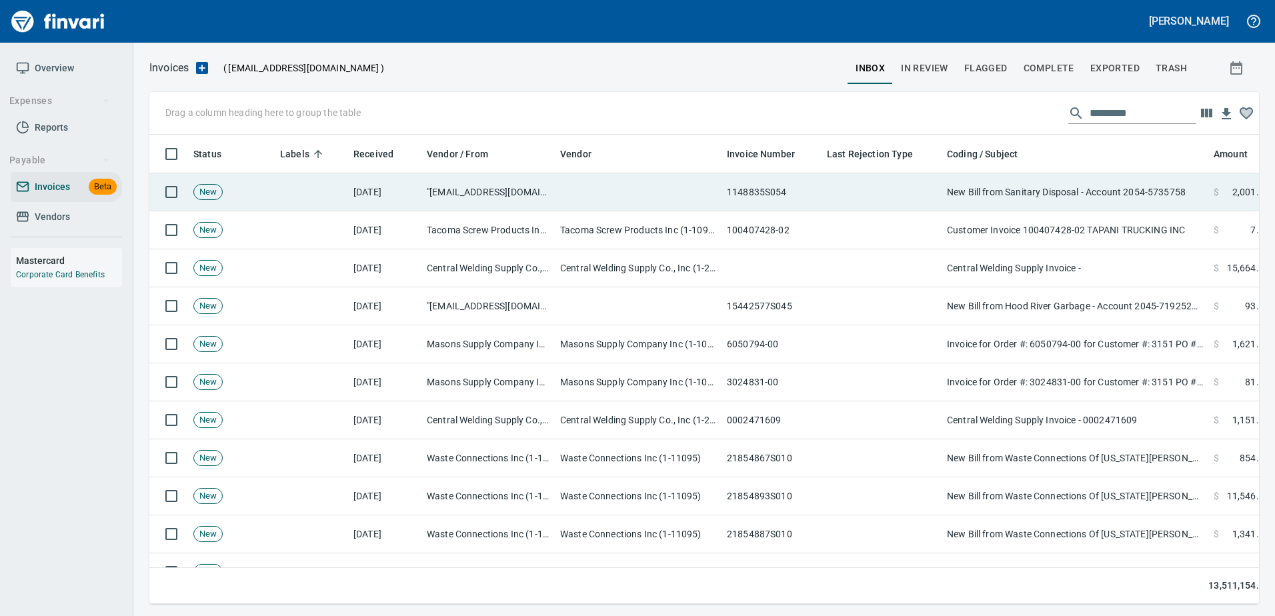
click at [1133, 188] on td "New Bill from Sanitary Disposal - Account 2054-5735758" at bounding box center [1075, 192] width 267 height 38
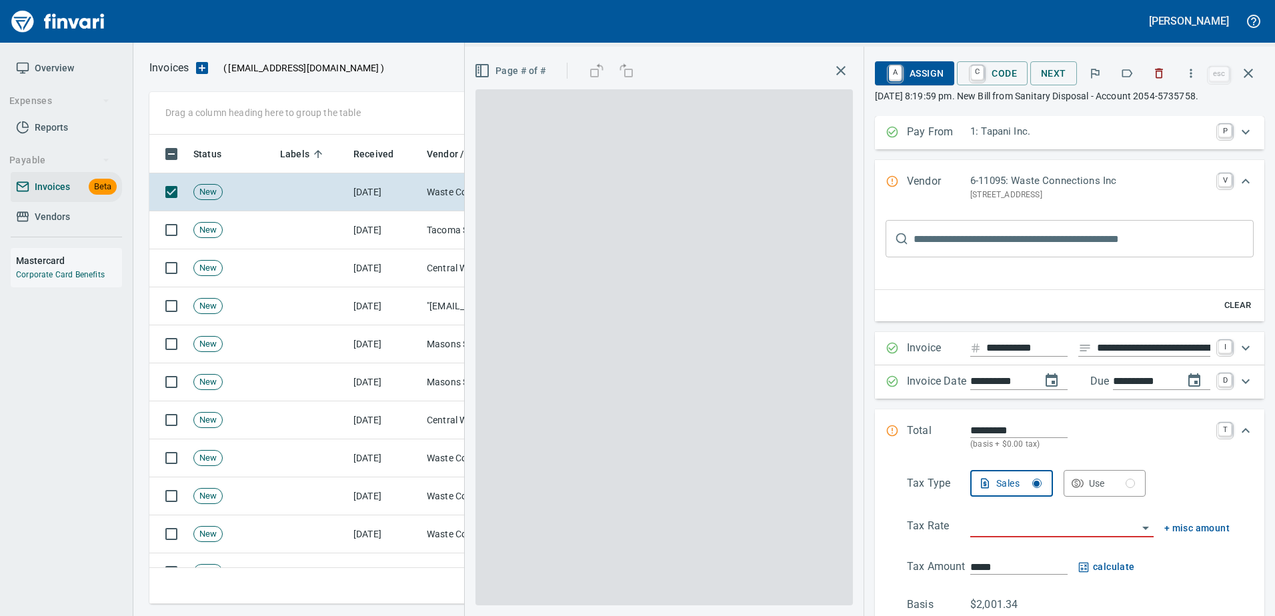
click at [1131, 83] on button "button" at bounding box center [1127, 73] width 29 height 29
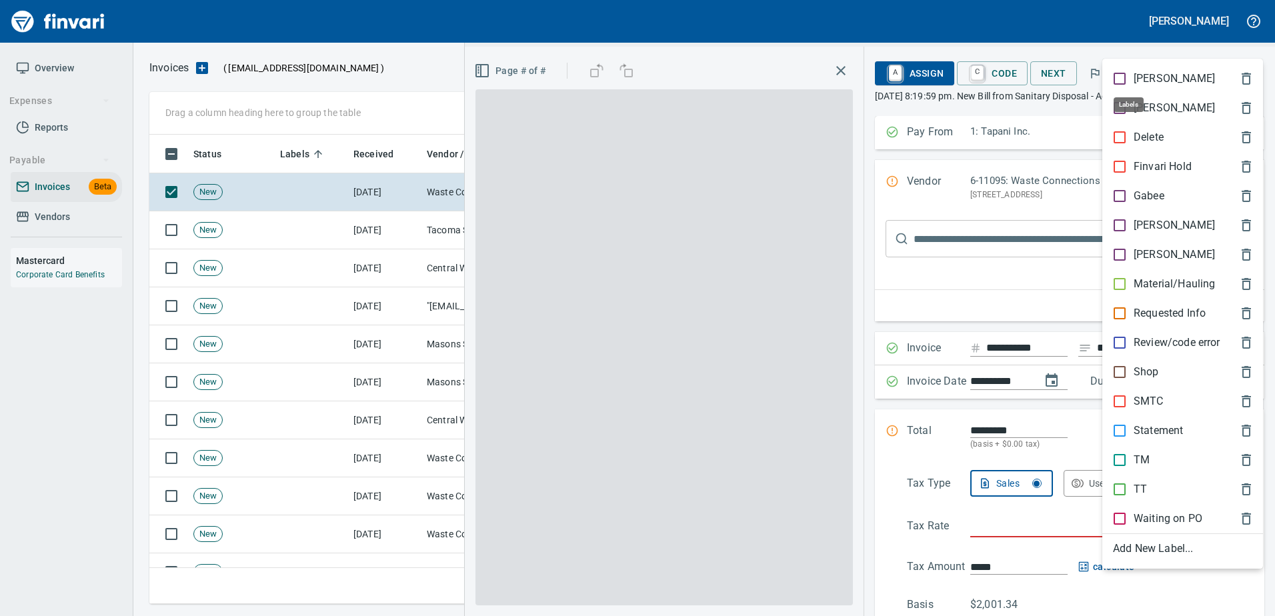
scroll to position [450, 1089]
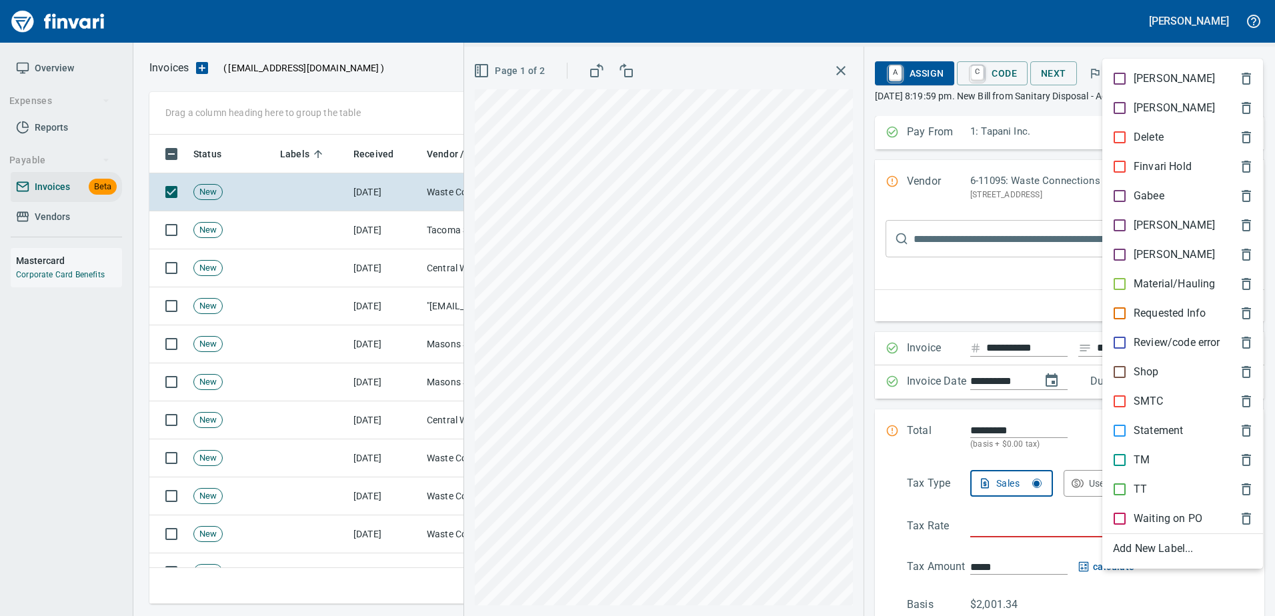
click at [1140, 220] on p "[PERSON_NAME]" at bounding box center [1174, 225] width 81 height 16
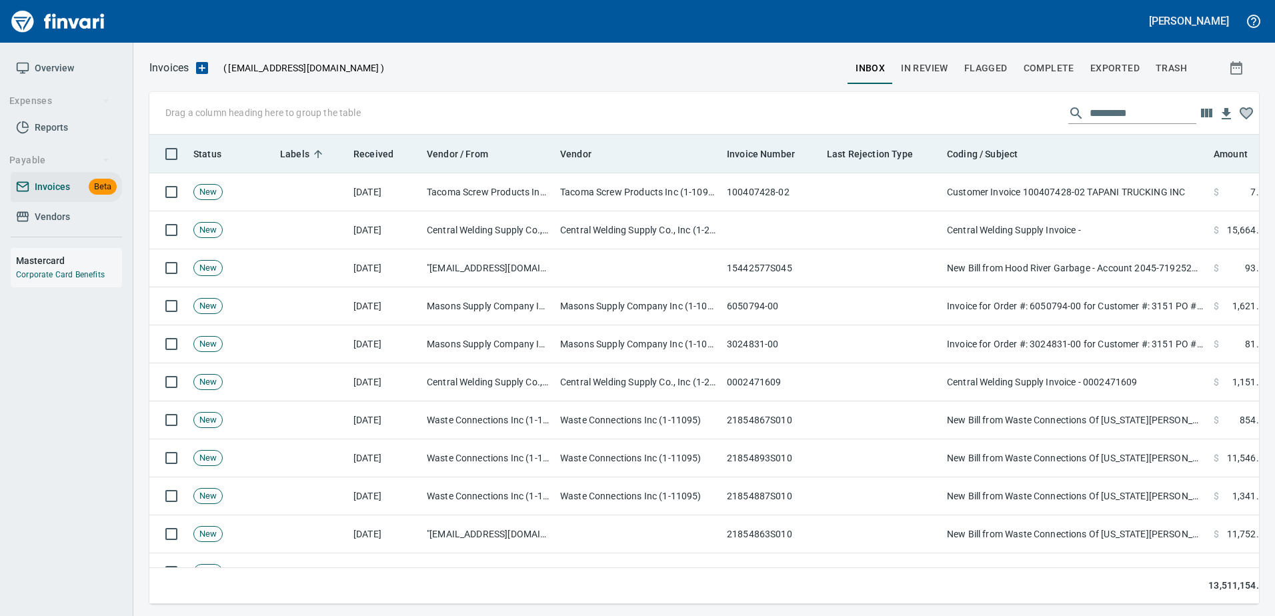
click at [1105, 170] on th "Coding / Subject" at bounding box center [1075, 154] width 267 height 39
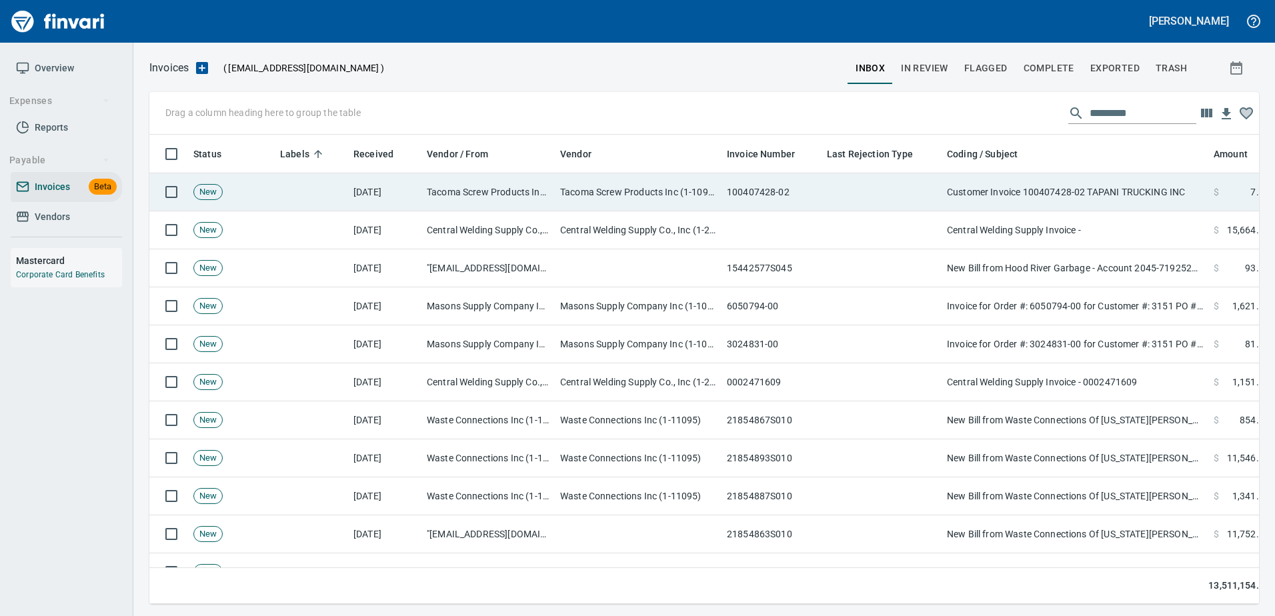
click at [1106, 185] on td "Customer Invoice 100407428-02 TAPANI TRUCKING INC" at bounding box center [1075, 192] width 267 height 38
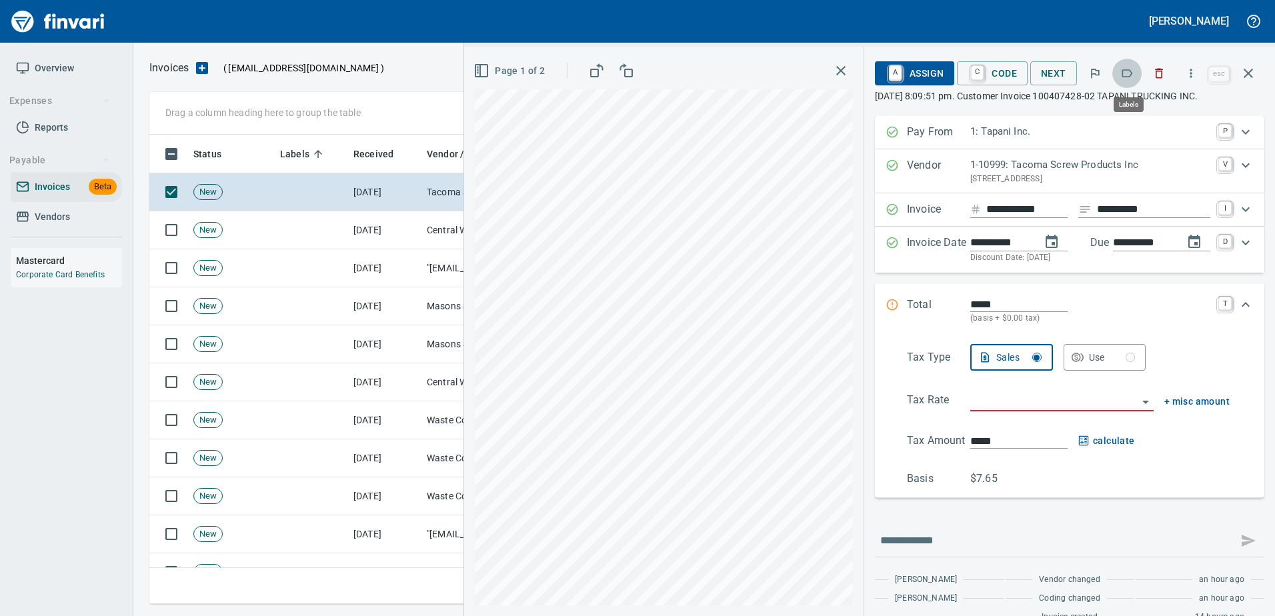
click at [1122, 81] on button "button" at bounding box center [1127, 73] width 29 height 29
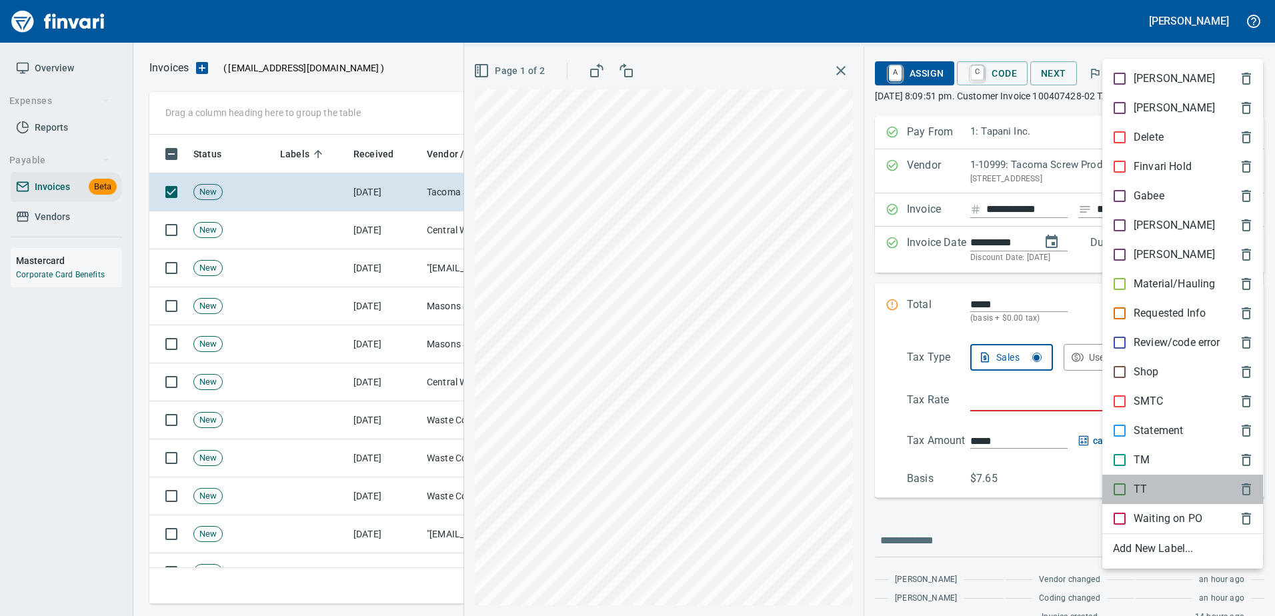
click at [1132, 479] on div "TT" at bounding box center [1183, 489] width 161 height 29
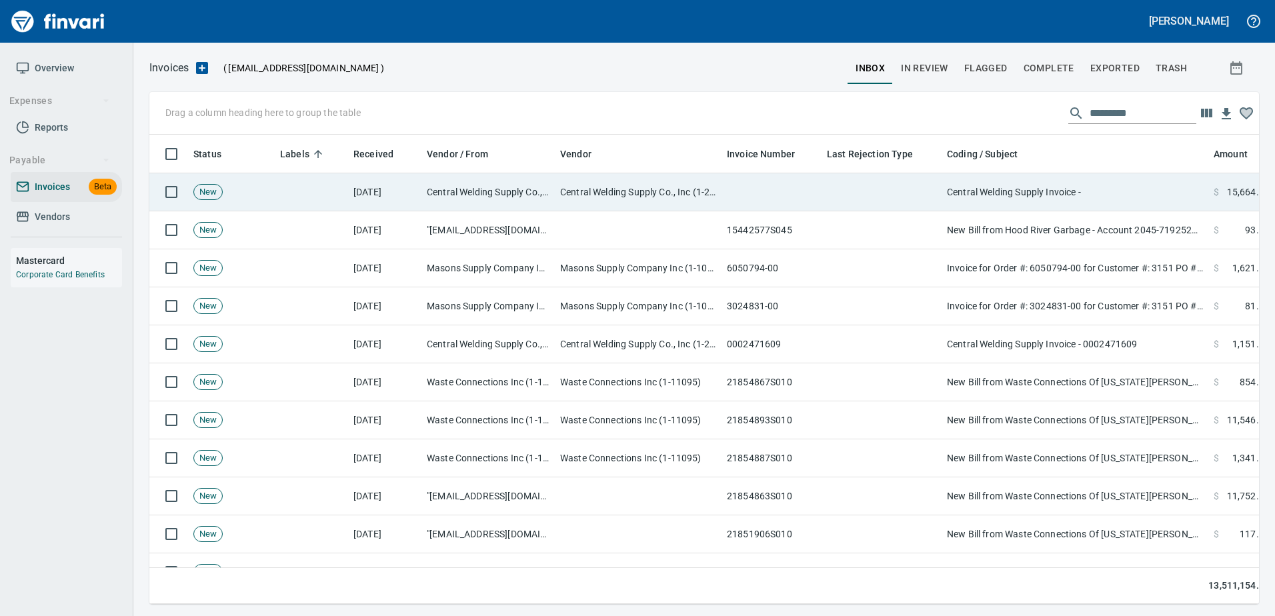
click at [1084, 191] on td "Central Welding Supply Invoice -" at bounding box center [1075, 192] width 267 height 38
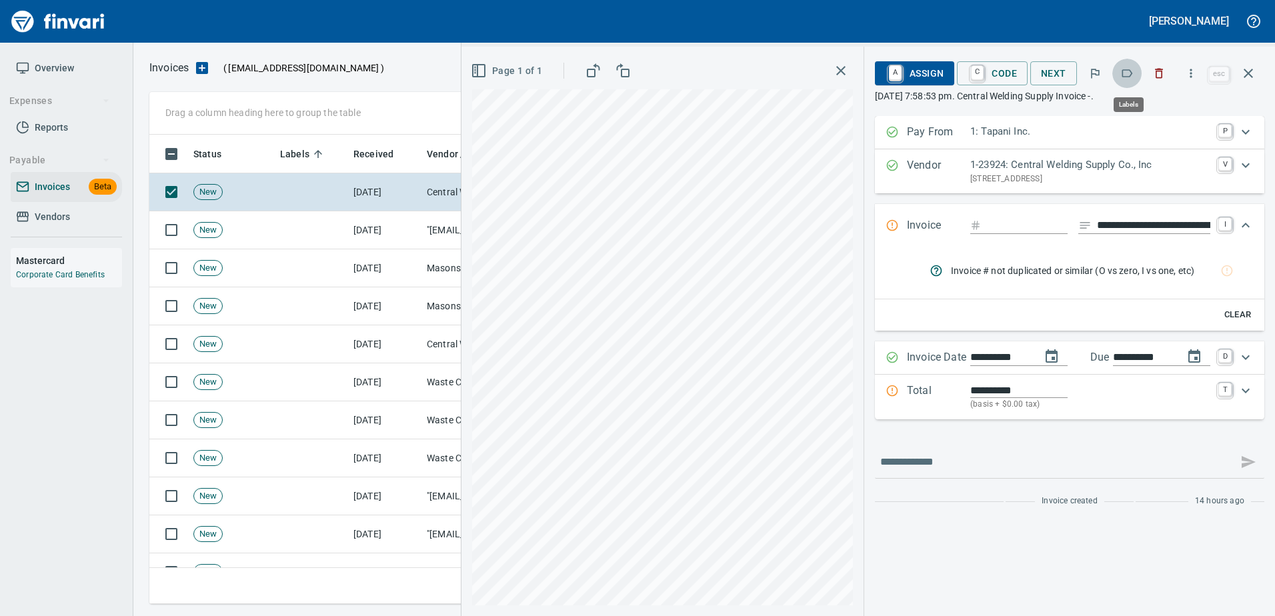
click at [1131, 69] on icon "button" at bounding box center [1127, 73] width 13 height 13
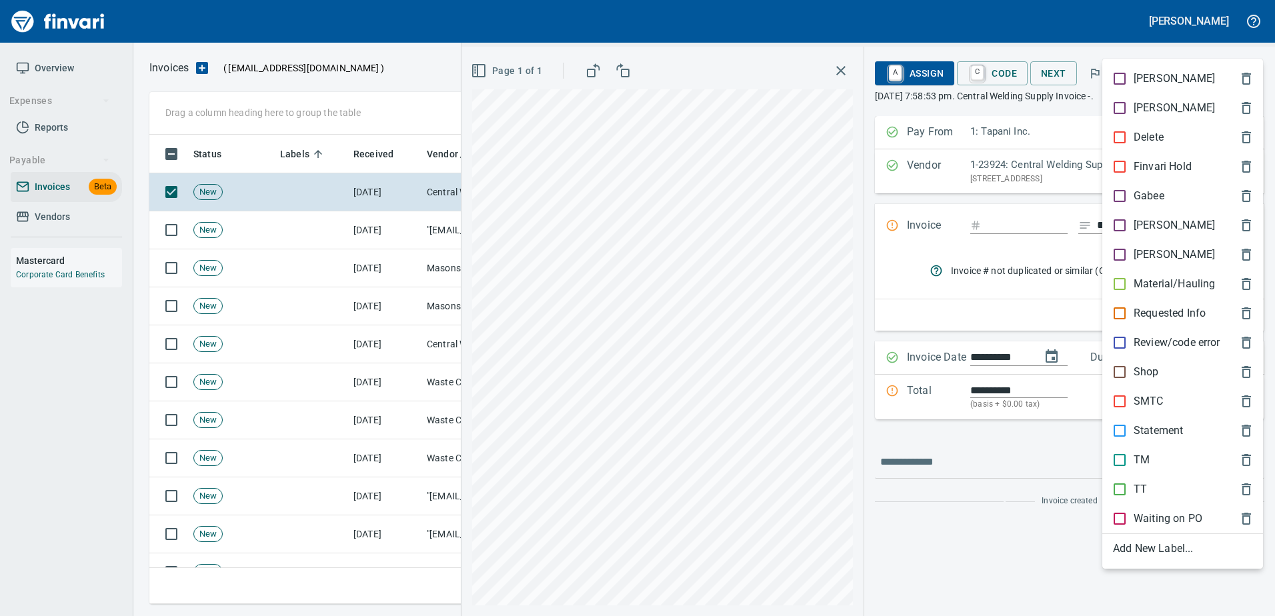
click at [1160, 436] on p "Statement" at bounding box center [1158, 431] width 49 height 16
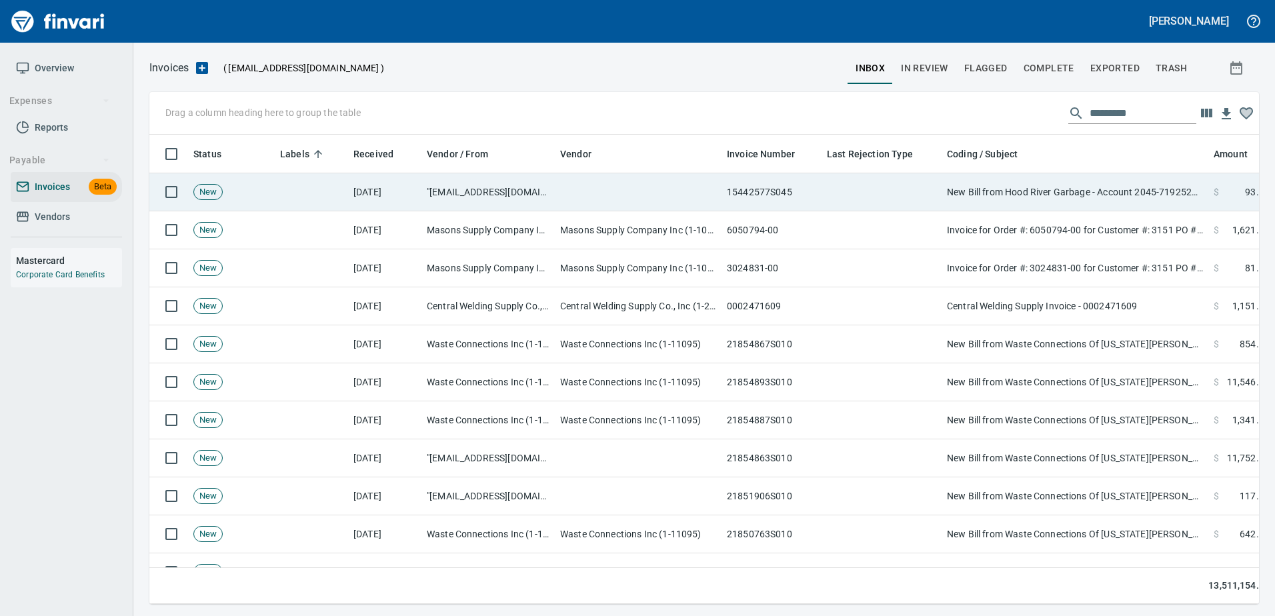
click at [1094, 184] on td "New Bill from Hood River Garbage - Account 2045-71925229-003" at bounding box center [1075, 192] width 267 height 38
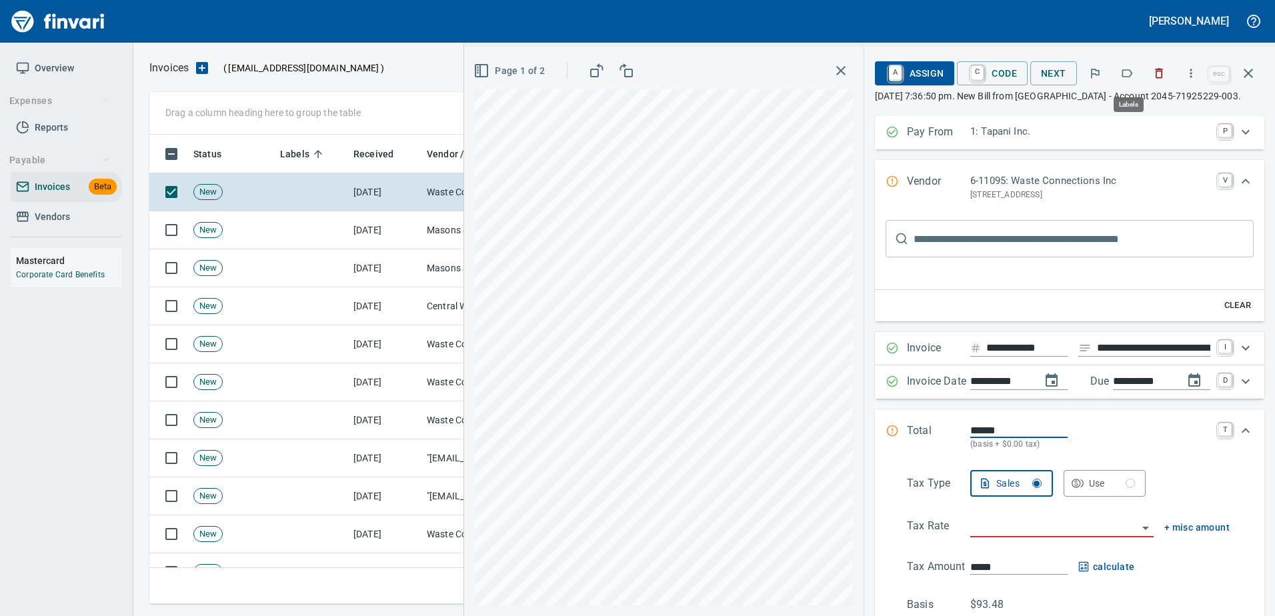
click at [1131, 67] on icon "button" at bounding box center [1127, 73] width 13 height 13
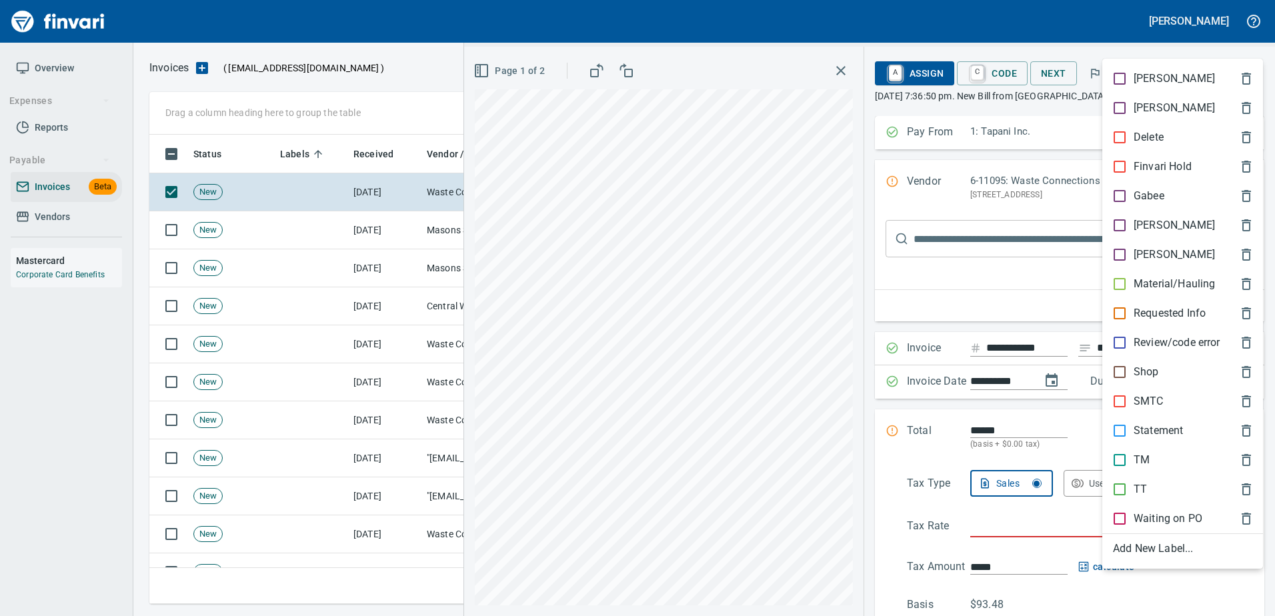
click at [1119, 236] on div "[PERSON_NAME]" at bounding box center [1183, 225] width 161 height 29
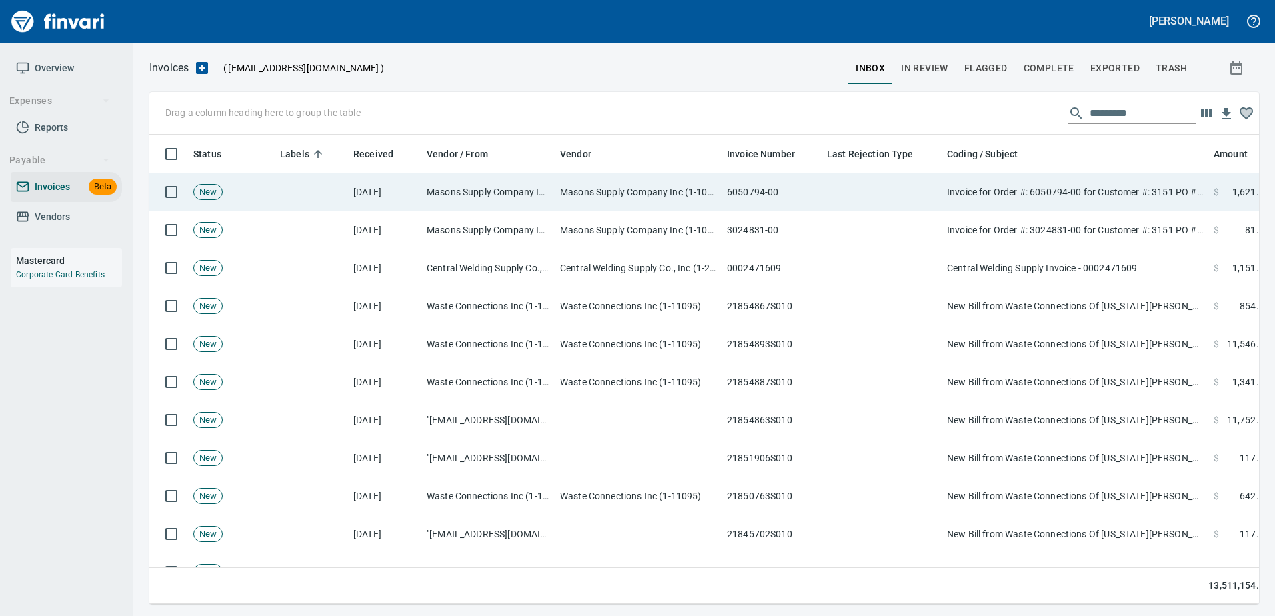
click at [1089, 183] on td "Invoice for Order #: 6050794-00 for Customer #: 3151 PO #: Vincent" at bounding box center [1075, 192] width 267 height 38
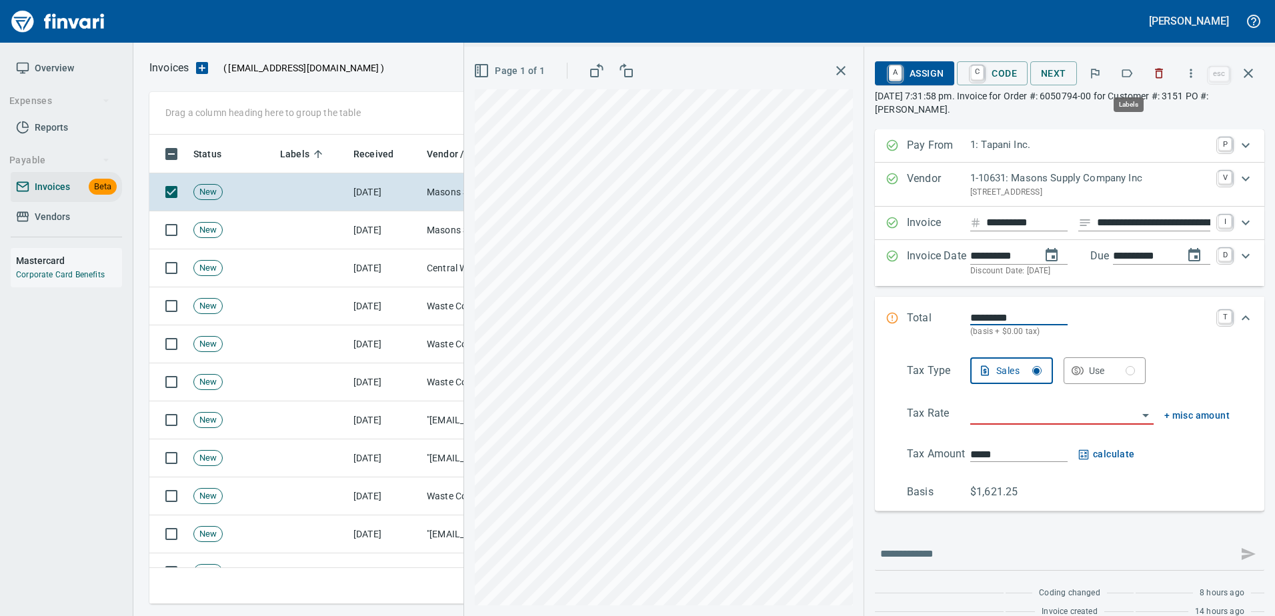
click at [1131, 67] on icon "button" at bounding box center [1127, 73] width 13 height 13
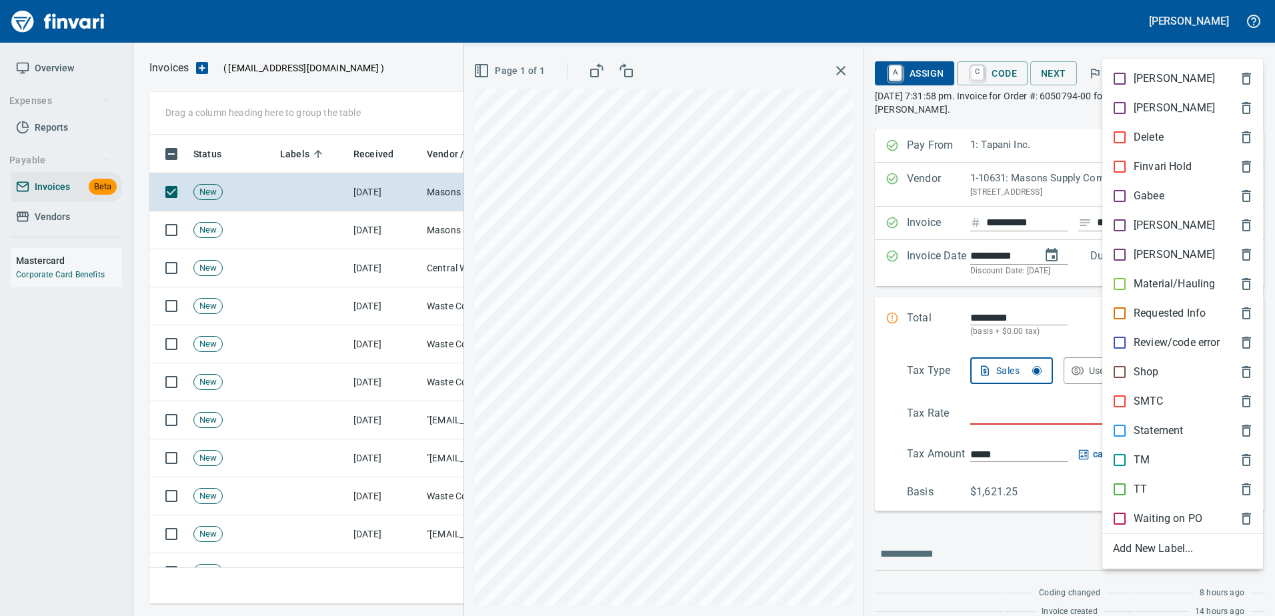
scroll to position [450, 1089]
click at [1135, 222] on p "[PERSON_NAME]" at bounding box center [1174, 225] width 81 height 16
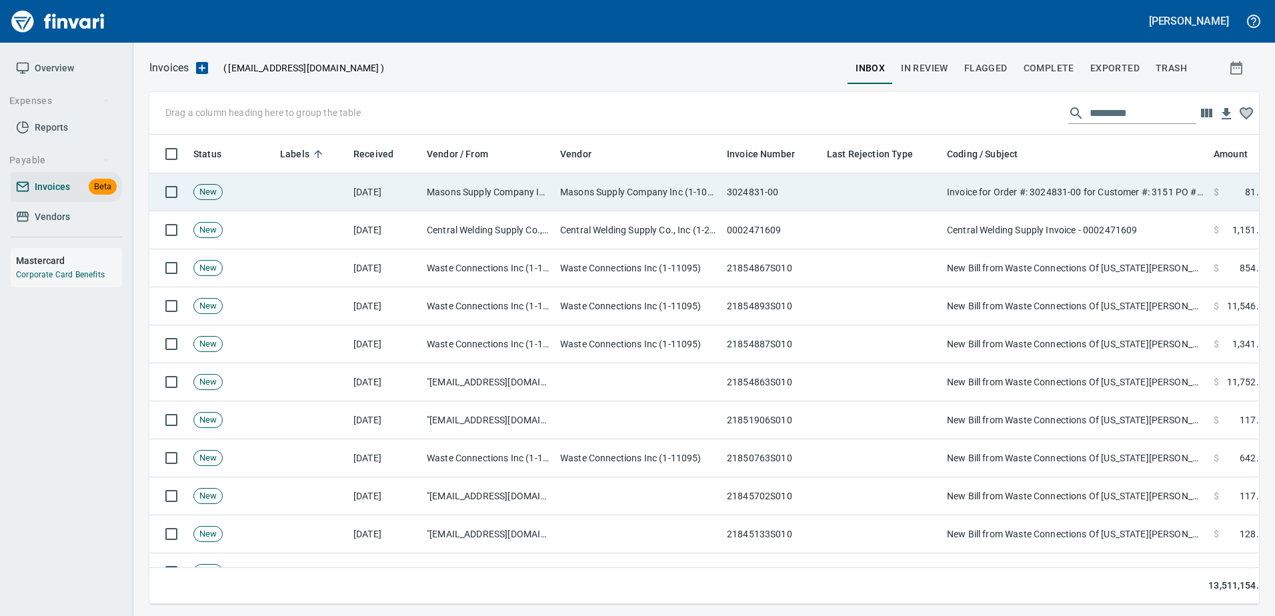
click at [1105, 197] on td "Invoice for Order #: 3024831-00 for Customer #: 3151 PO #: 222505" at bounding box center [1075, 192] width 267 height 38
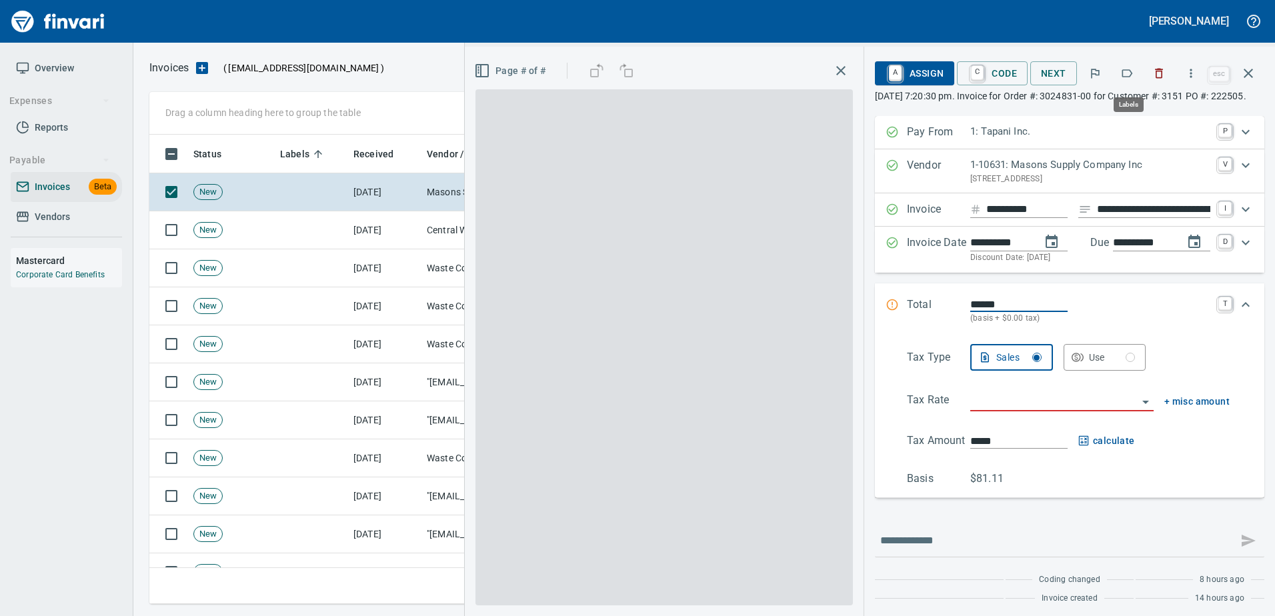
scroll to position [450, 1089]
click at [1130, 75] on icon "button" at bounding box center [1127, 73] width 13 height 13
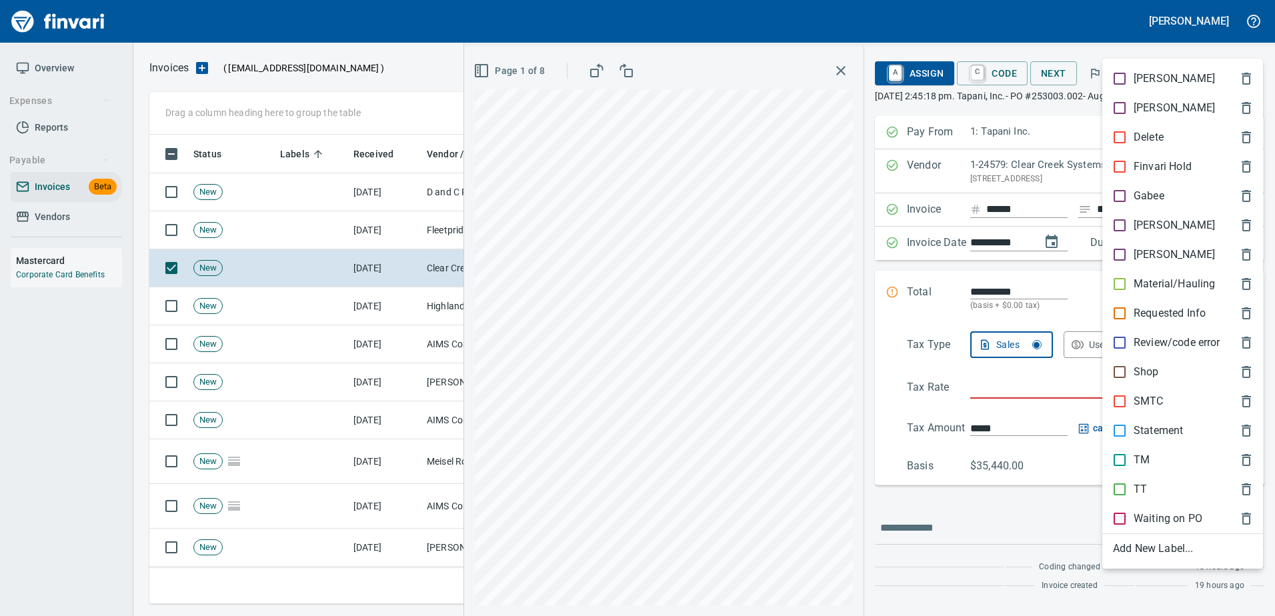
scroll to position [450, 1089]
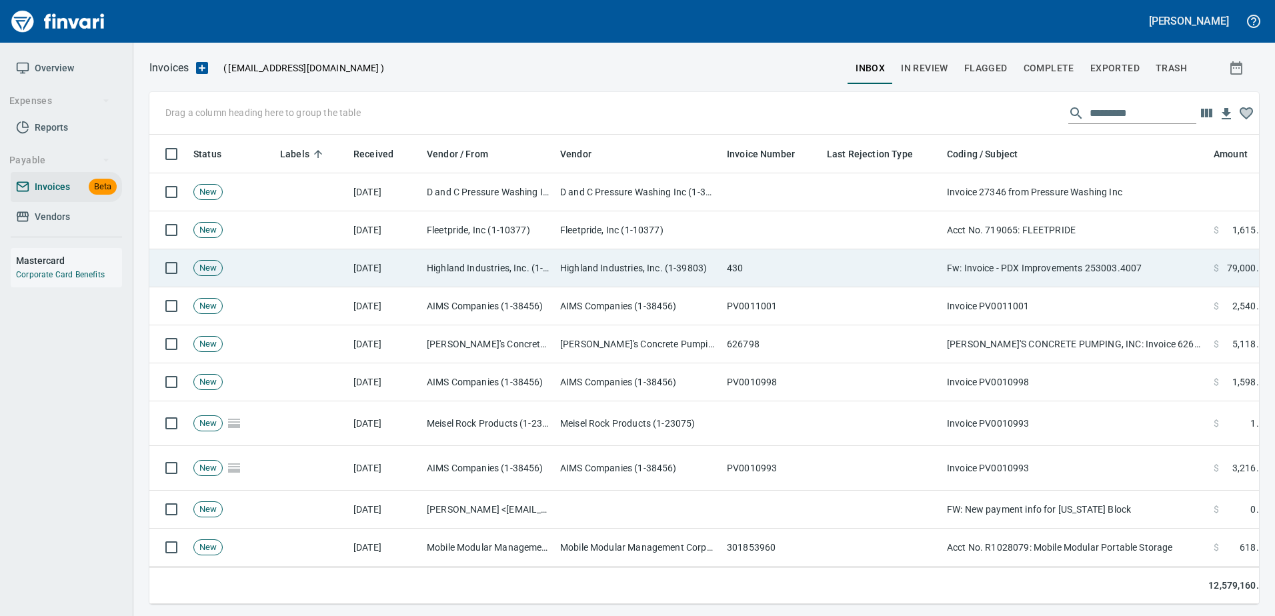
click at [1073, 279] on td "Fw: Invoice - PDX Improvements 253003.4007" at bounding box center [1075, 268] width 267 height 38
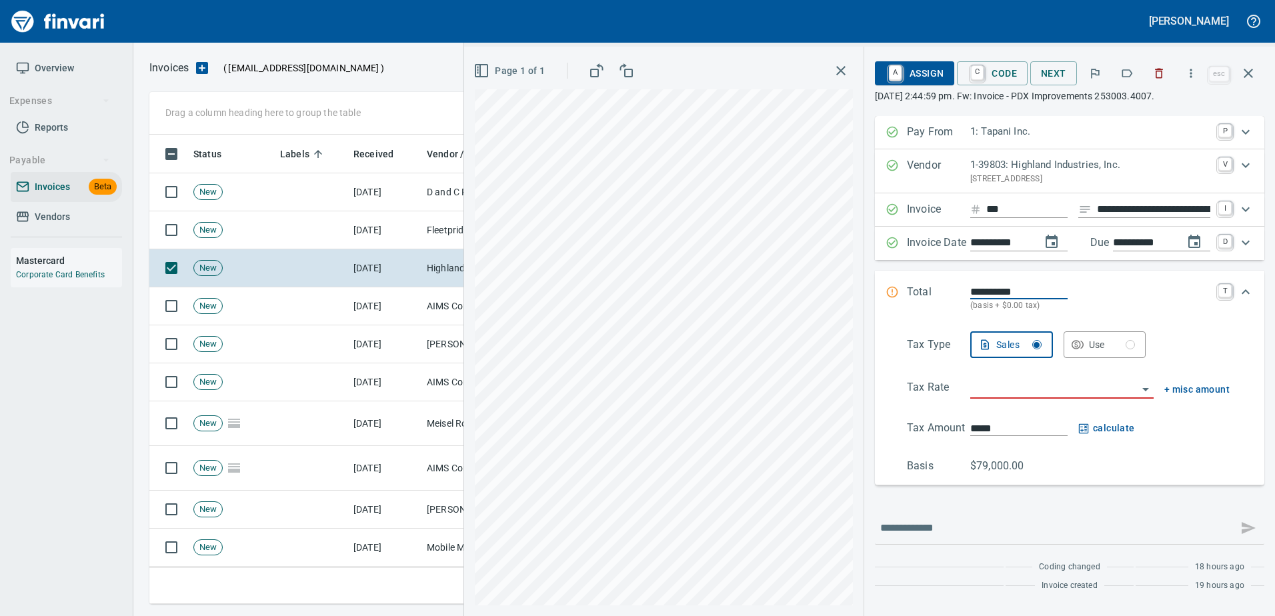
scroll to position [450, 1089]
click at [1155, 75] on icon "button" at bounding box center [1159, 73] width 13 height 13
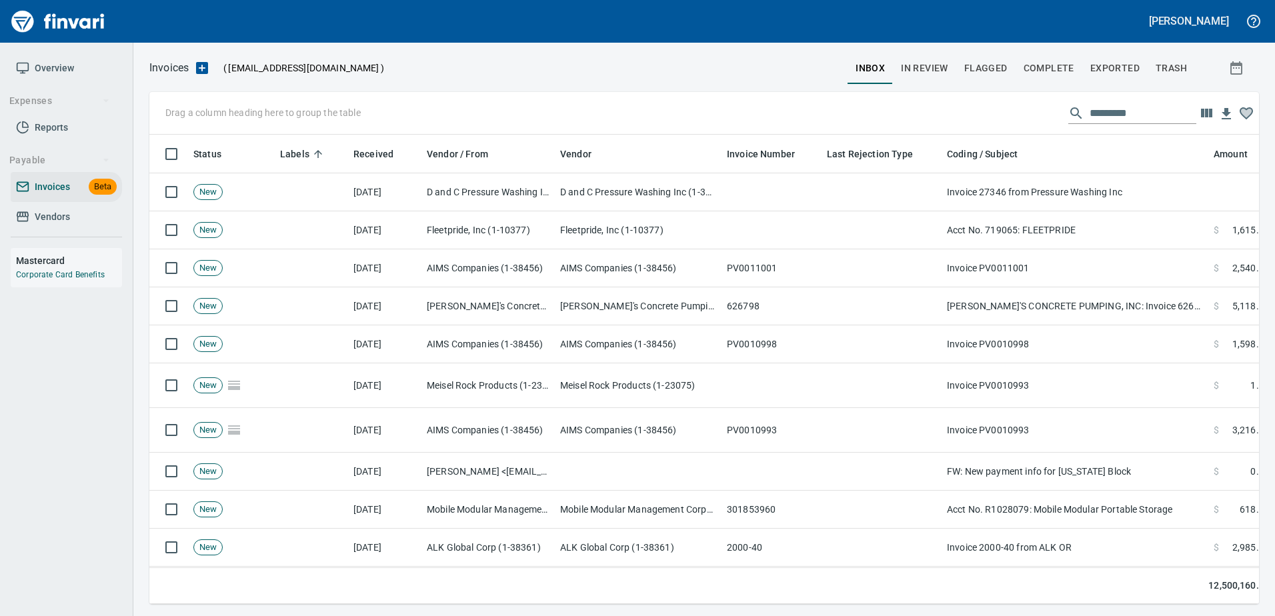
scroll to position [450, 1089]
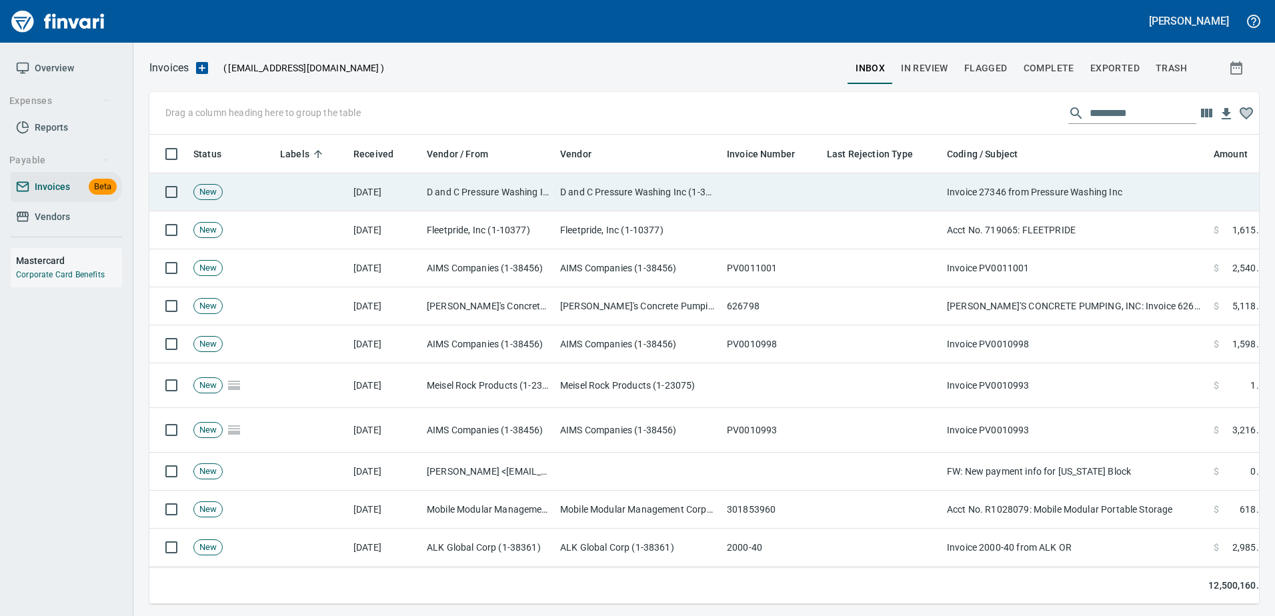
drag, startPoint x: 1091, startPoint y: 185, endPoint x: 1077, endPoint y: 185, distance: 14.0
click at [1079, 185] on td "Invoice 27346 from Pressure Washing Inc" at bounding box center [1075, 192] width 267 height 38
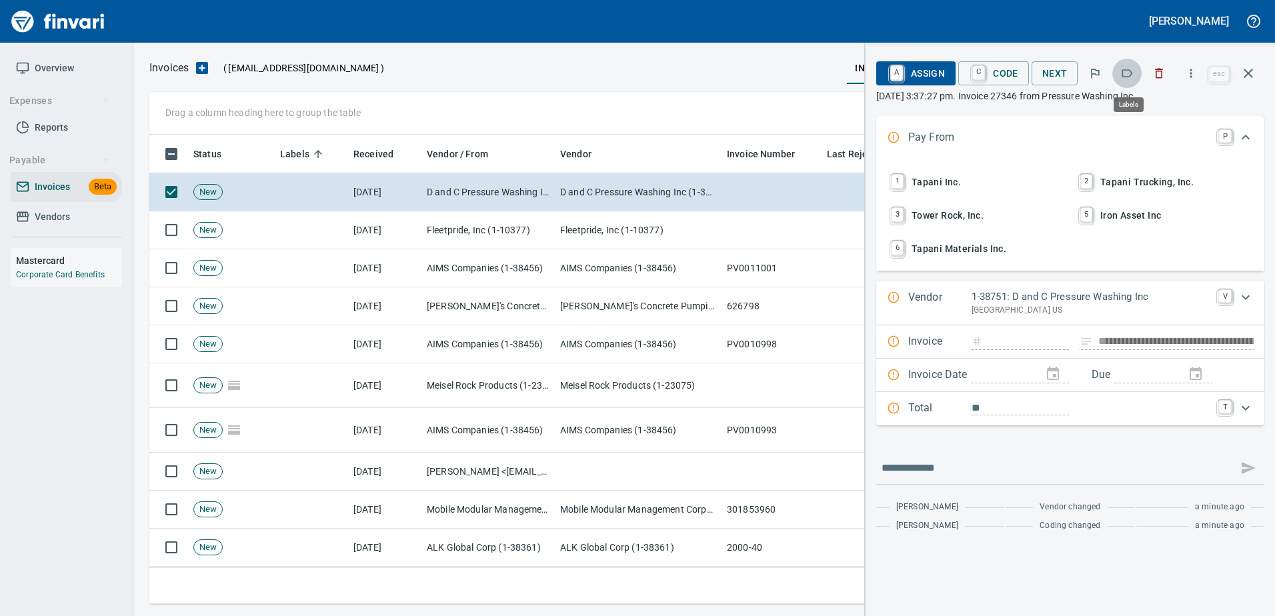
drag, startPoint x: 1077, startPoint y: 185, endPoint x: 1125, endPoint y: 74, distance: 121.6
click at [1125, 74] on icon "button" at bounding box center [1127, 73] width 13 height 13
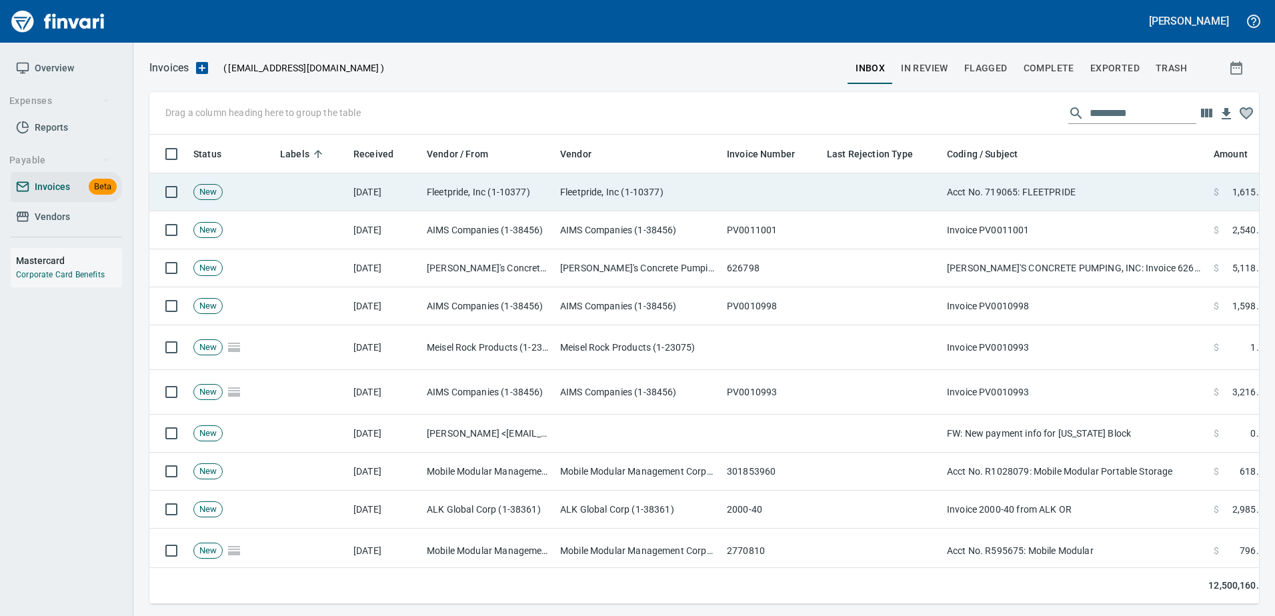
click at [1032, 196] on td "Acct No. 719065: FLEETPRIDE" at bounding box center [1075, 192] width 267 height 38
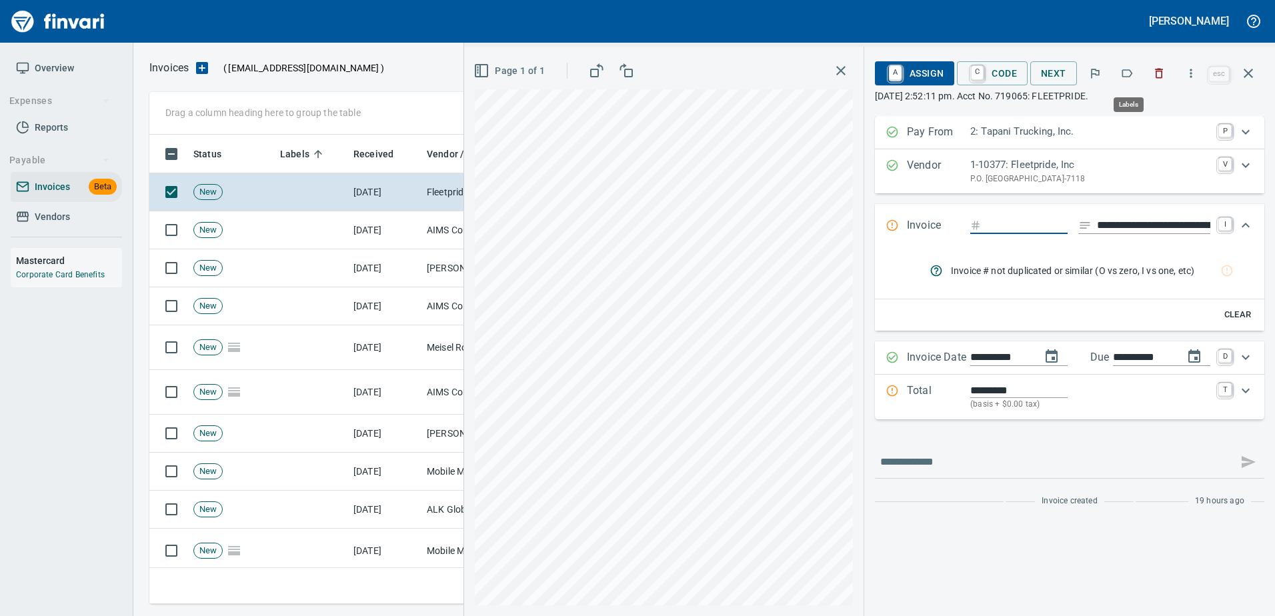
click at [1130, 68] on icon "button" at bounding box center [1127, 73] width 13 height 13
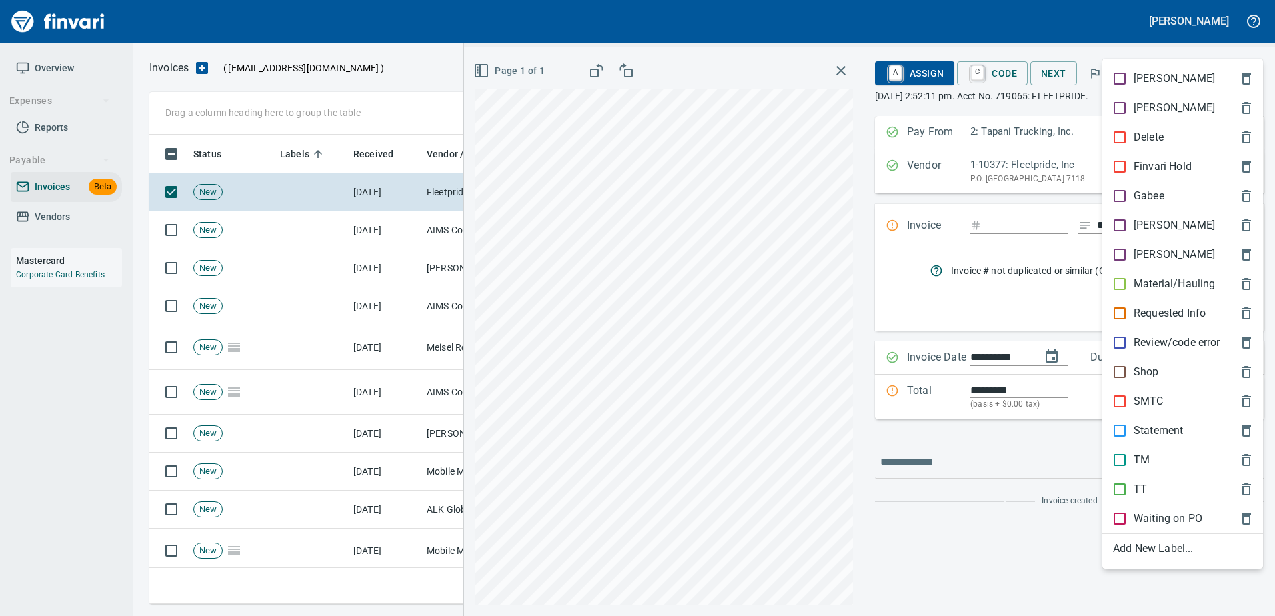
scroll to position [450, 1089]
click at [1150, 428] on p "Statement" at bounding box center [1158, 431] width 49 height 16
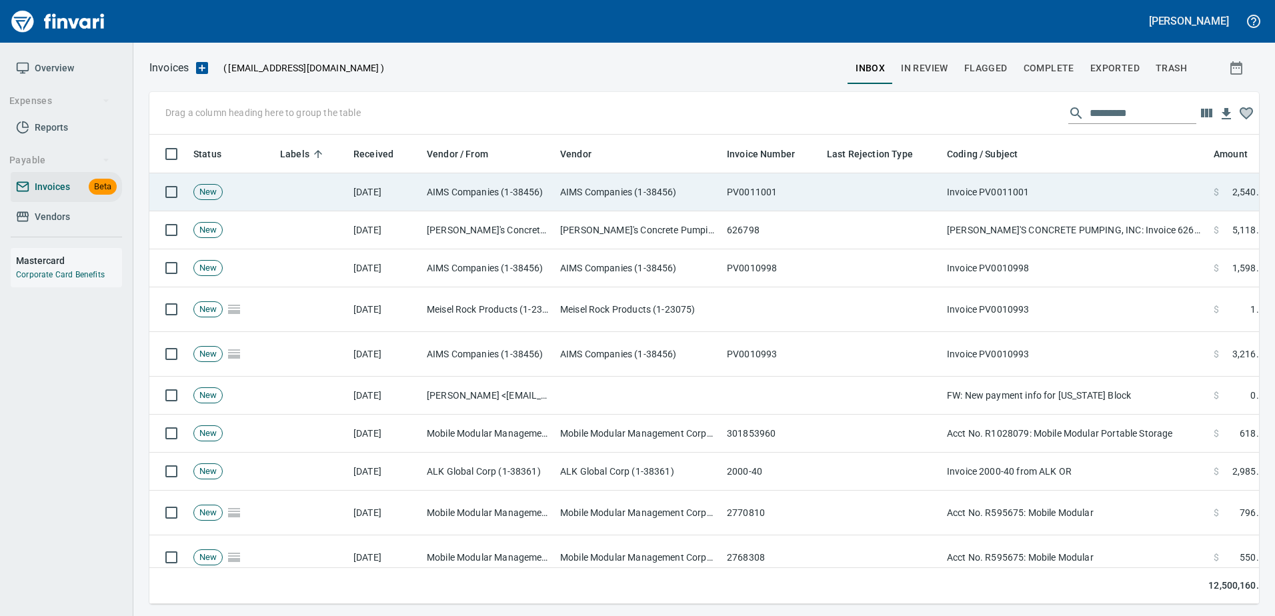
click at [1008, 185] on td "Invoice PV0011001" at bounding box center [1075, 192] width 267 height 38
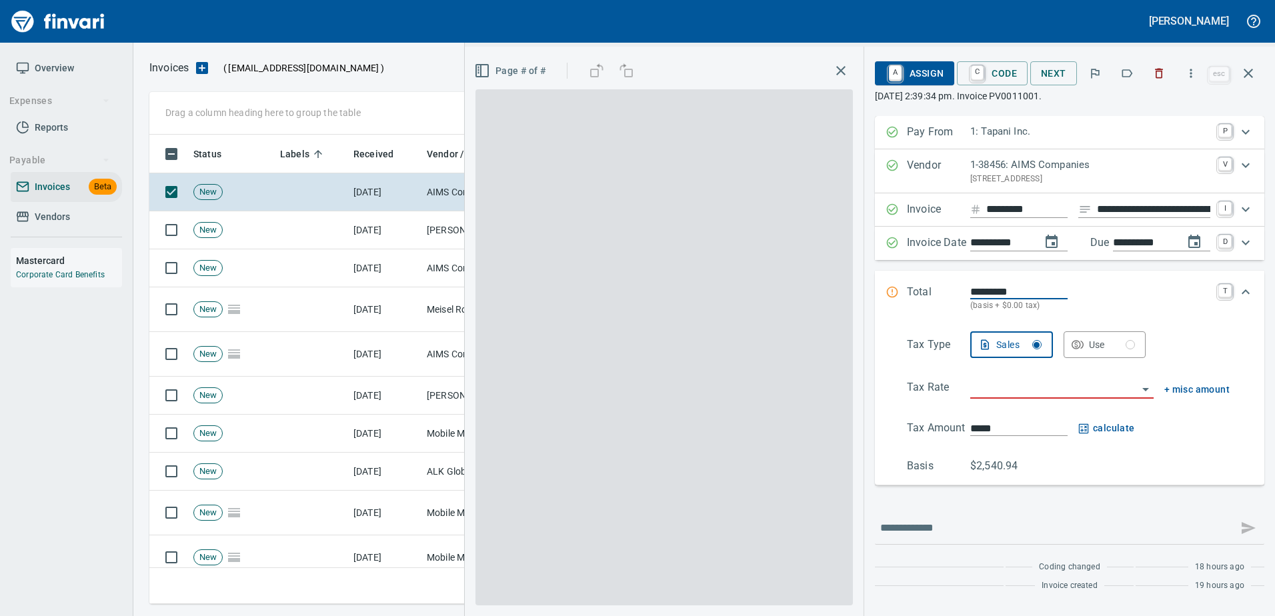
click at [1137, 74] on button "button" at bounding box center [1127, 73] width 29 height 29
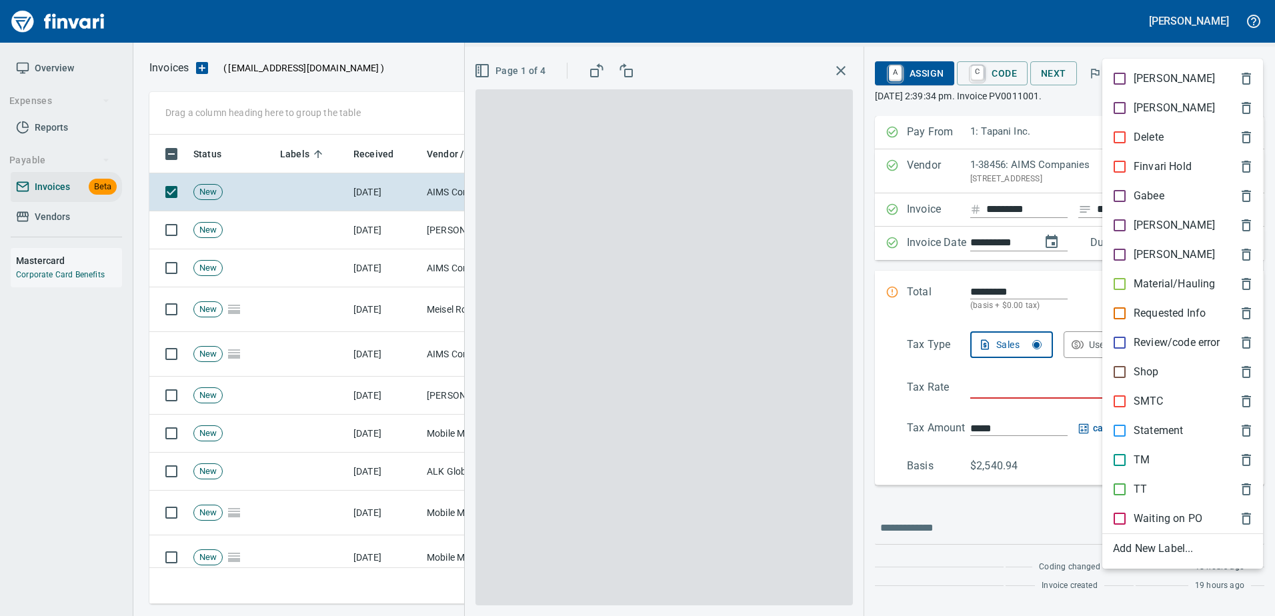
scroll to position [450, 1089]
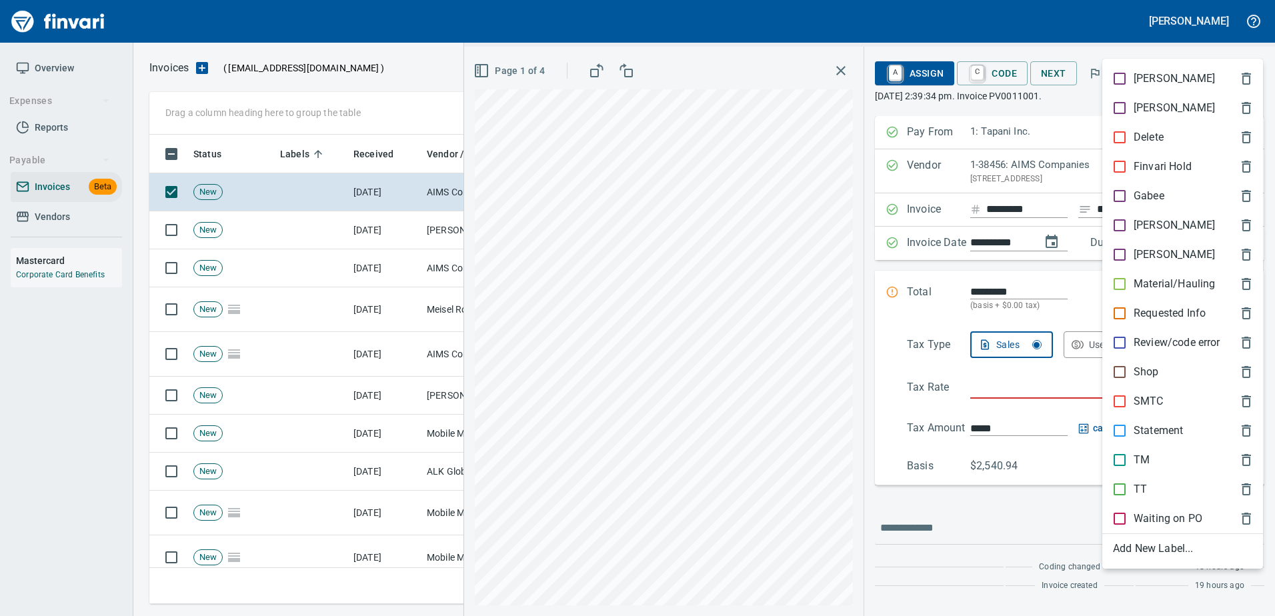
click at [1141, 222] on p "[PERSON_NAME]" at bounding box center [1174, 225] width 81 height 16
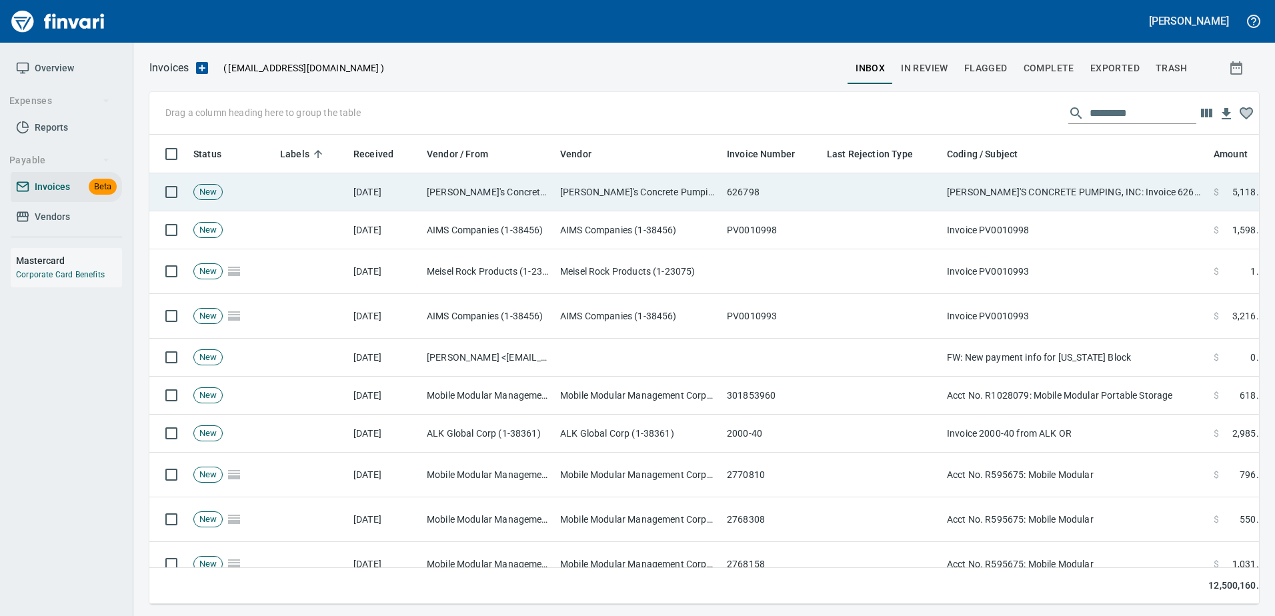
click at [1051, 200] on td "RALPH'S CONCRETE PUMPING, INC: Invoice 626798 for 8/28/2025" at bounding box center [1075, 192] width 267 height 38
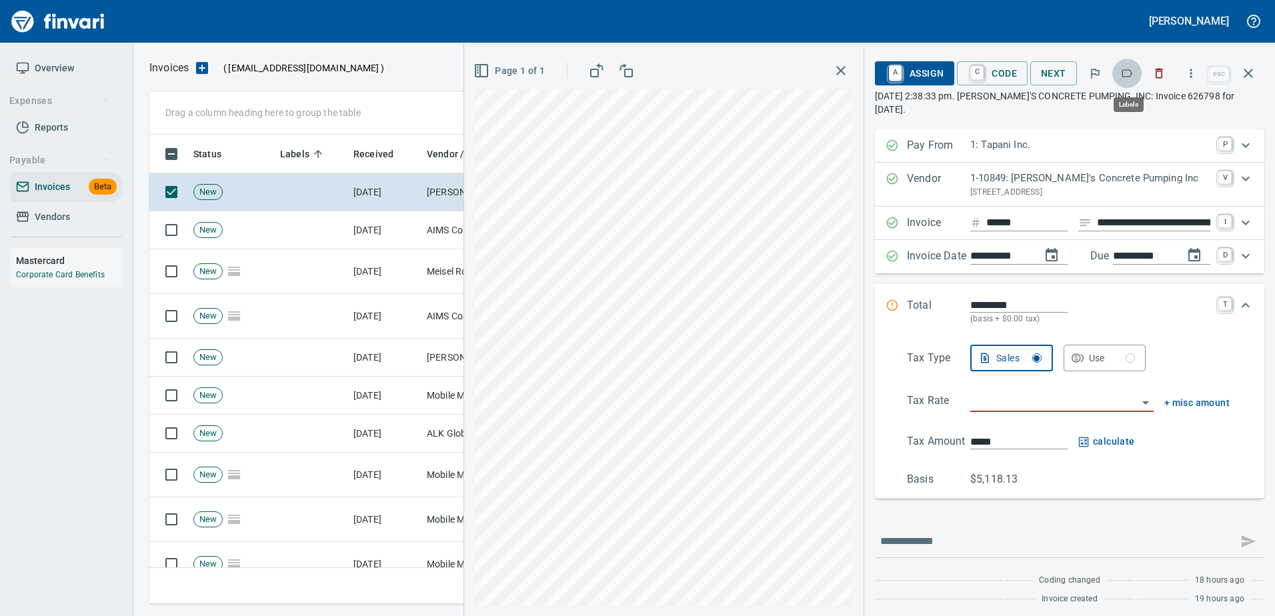
click at [1125, 77] on icon "button" at bounding box center [1128, 73] width 11 height 8
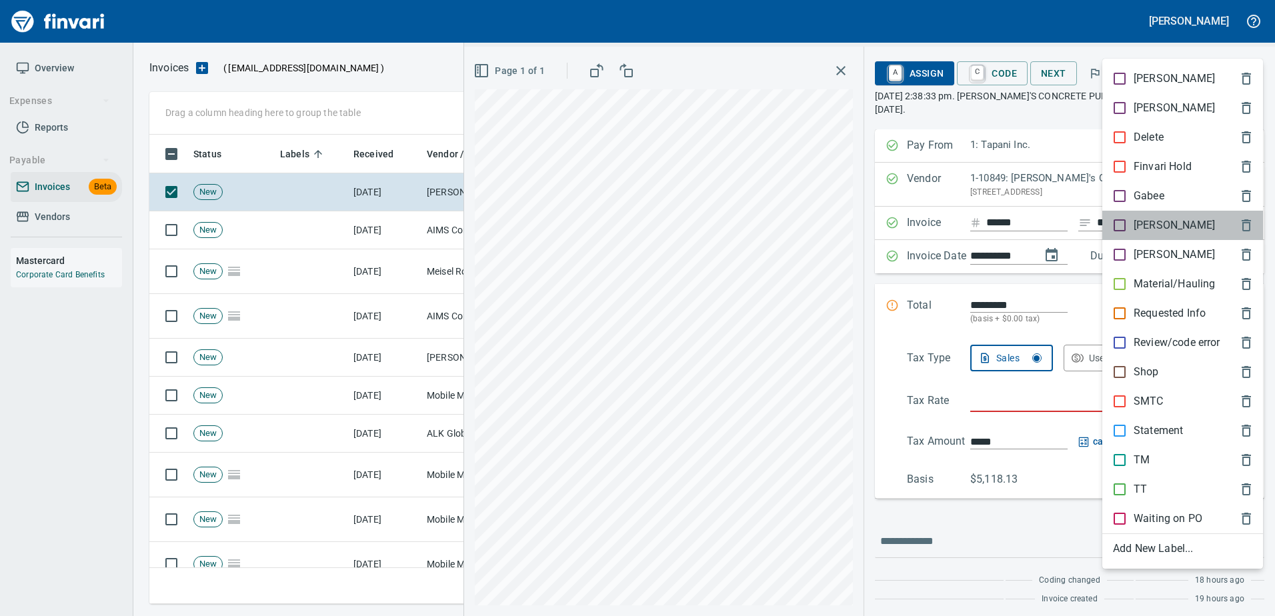
click at [1135, 225] on p "[PERSON_NAME]" at bounding box center [1174, 225] width 81 height 16
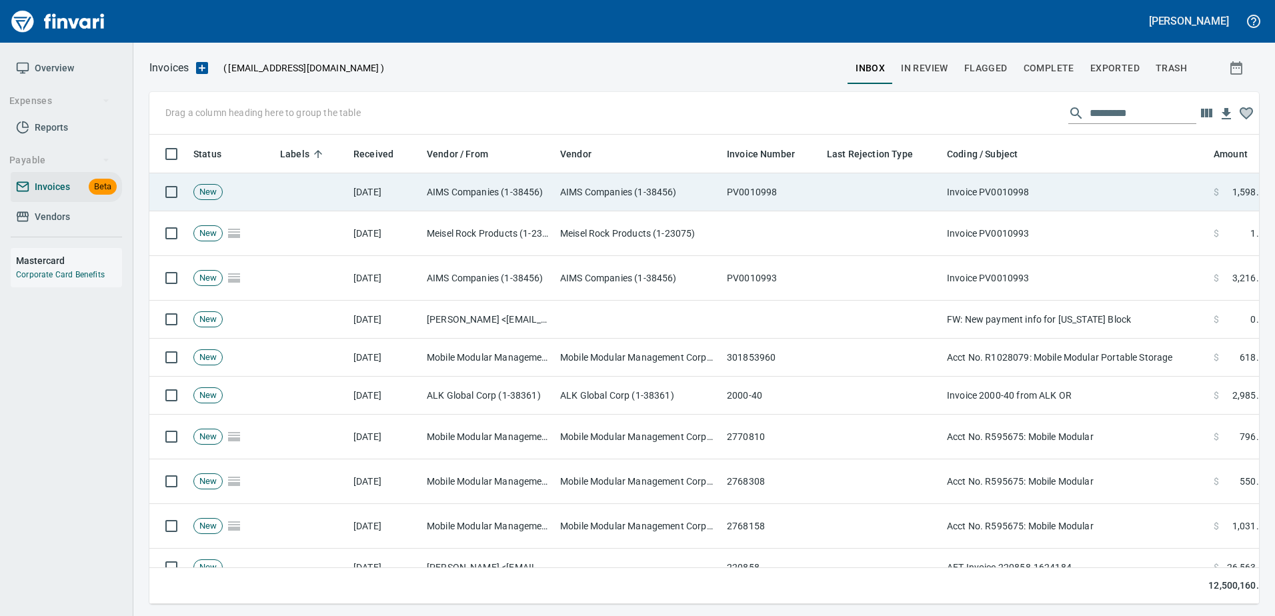
click at [1089, 181] on td "Invoice PV0010998" at bounding box center [1075, 192] width 267 height 38
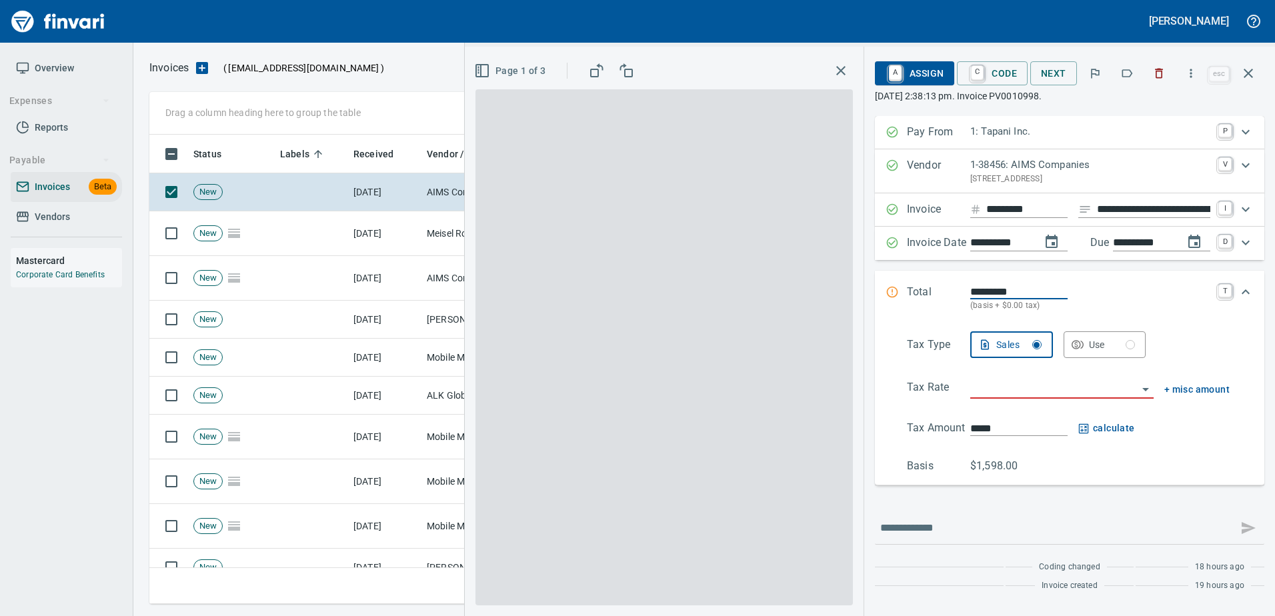
click at [1129, 76] on icon "button" at bounding box center [1127, 73] width 13 height 13
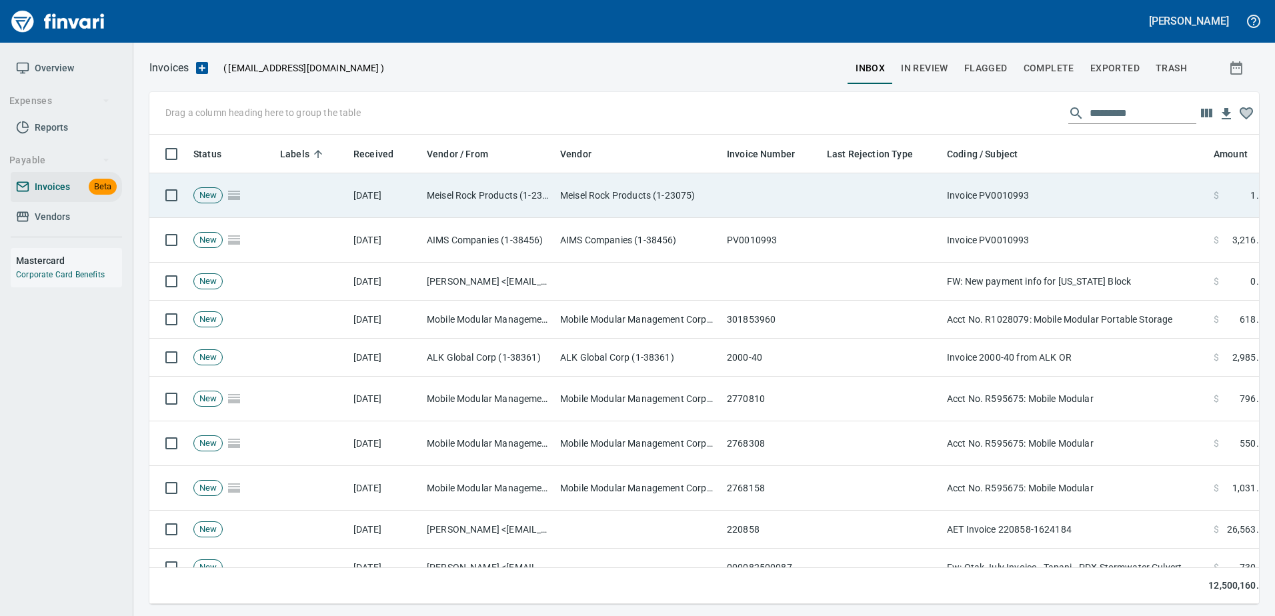
click at [1063, 188] on td "Invoice PV0010993" at bounding box center [1075, 195] width 267 height 45
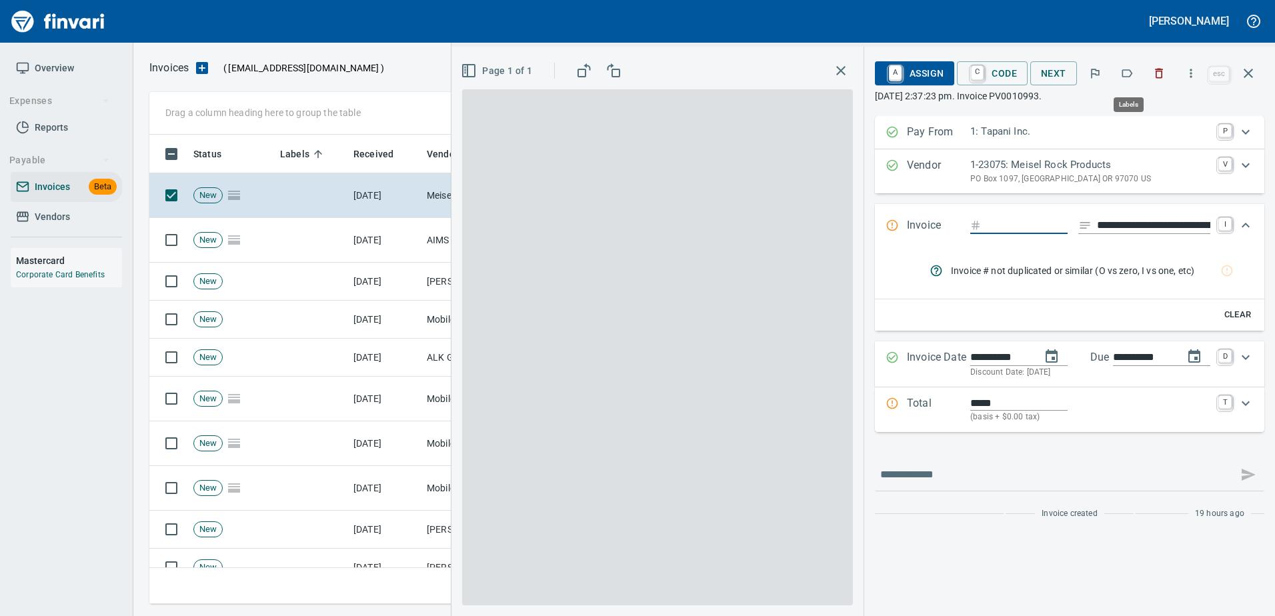
click at [1129, 80] on button "button" at bounding box center [1127, 73] width 29 height 29
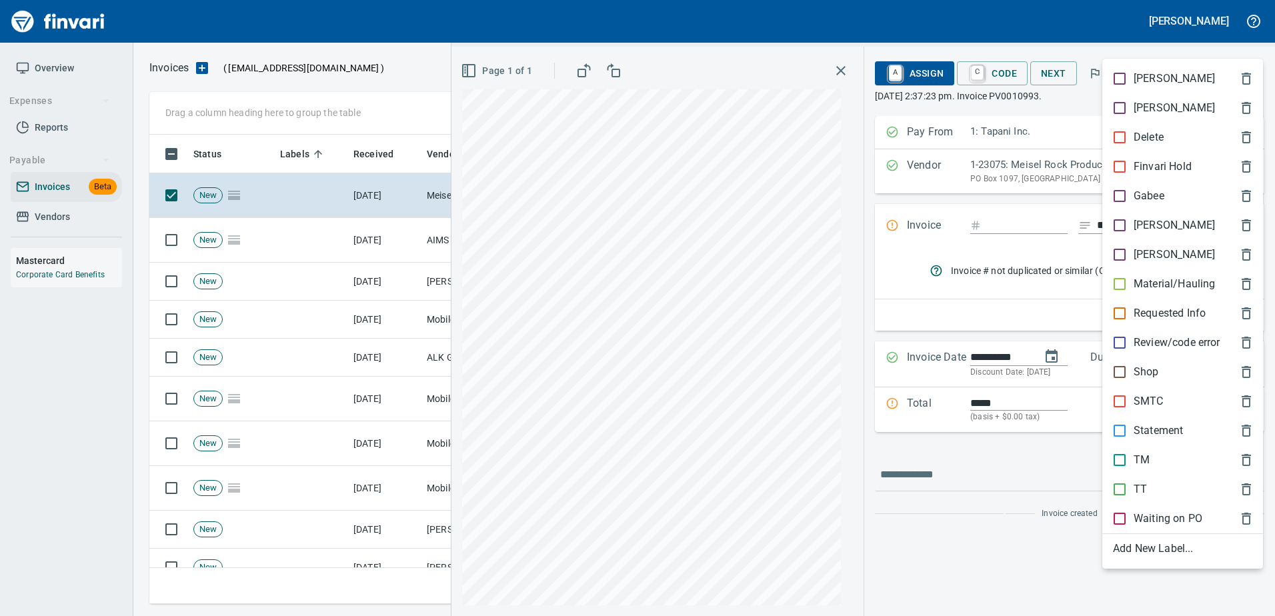
scroll to position [450, 1089]
click at [1134, 289] on p "Material/Hauling" at bounding box center [1174, 284] width 81 height 16
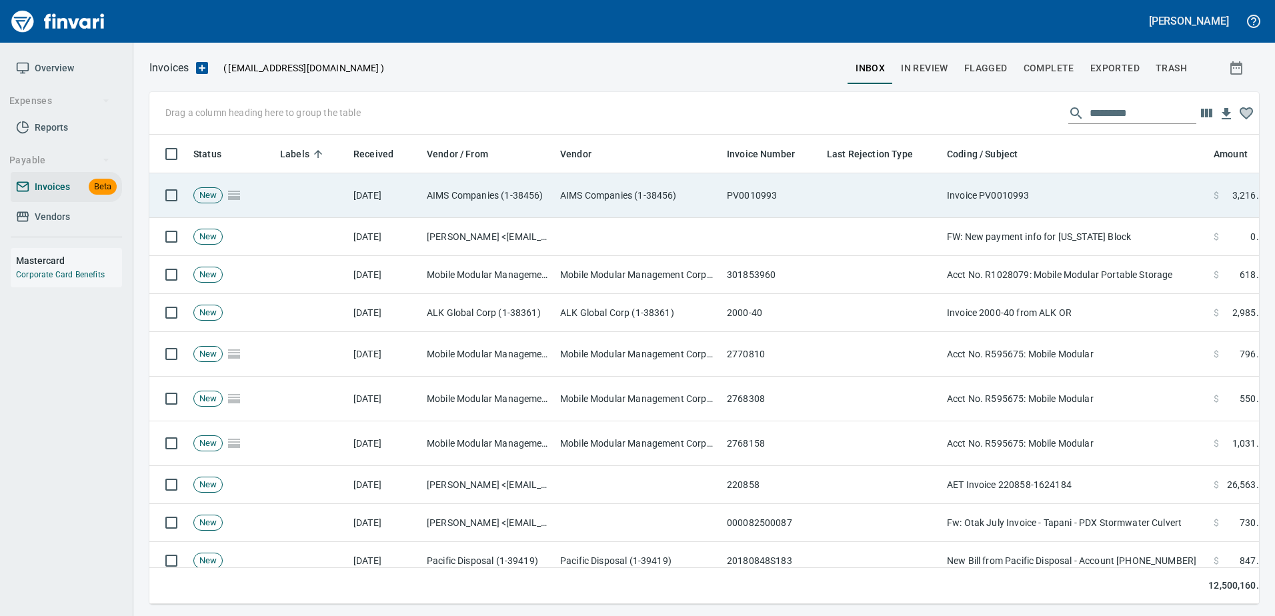
click at [1046, 201] on td "Invoice PV0010993" at bounding box center [1075, 195] width 267 height 45
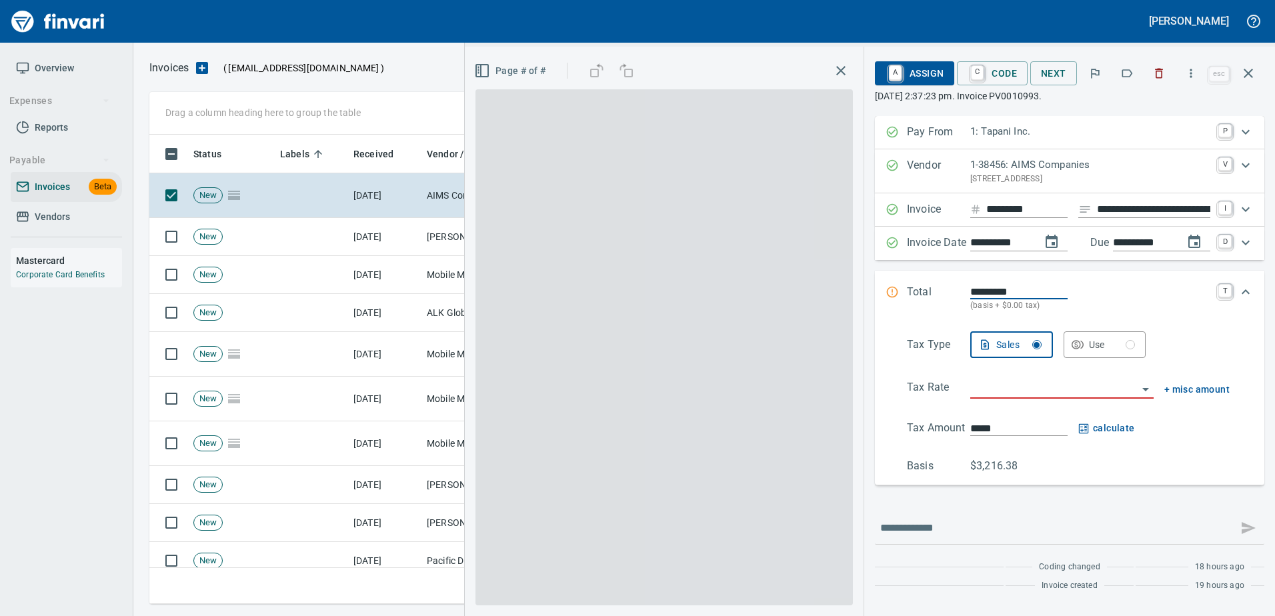
scroll to position [450, 1089]
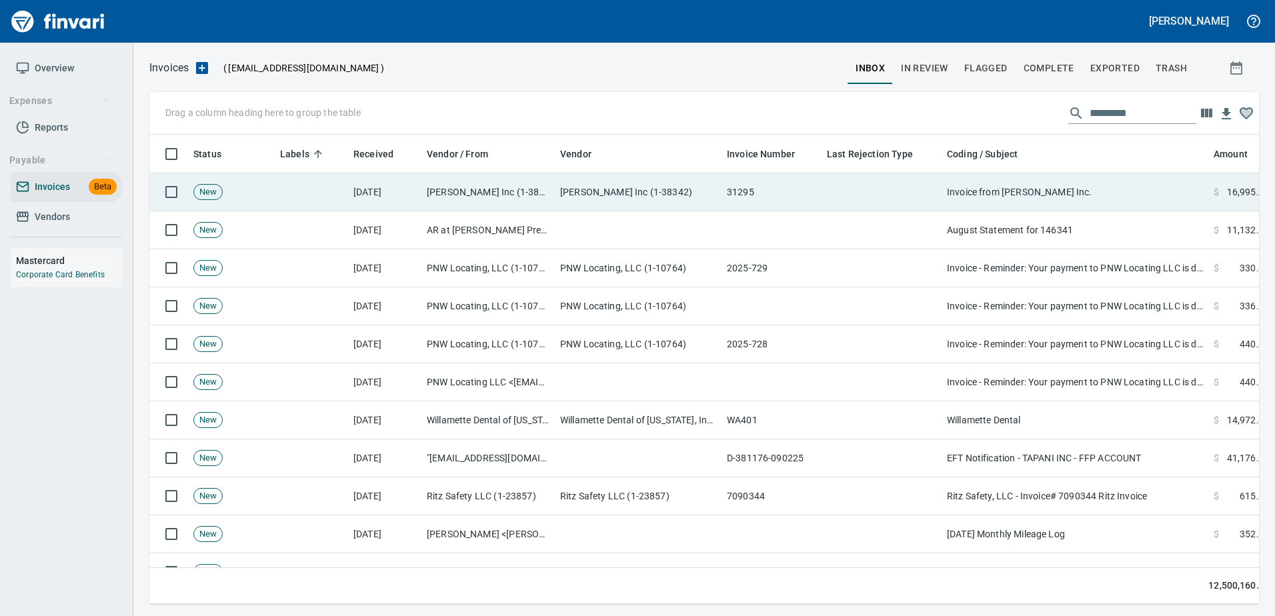
scroll to position [1, 1]
click at [1066, 187] on td "Invoice from [PERSON_NAME] Inc." at bounding box center [1075, 192] width 267 height 38
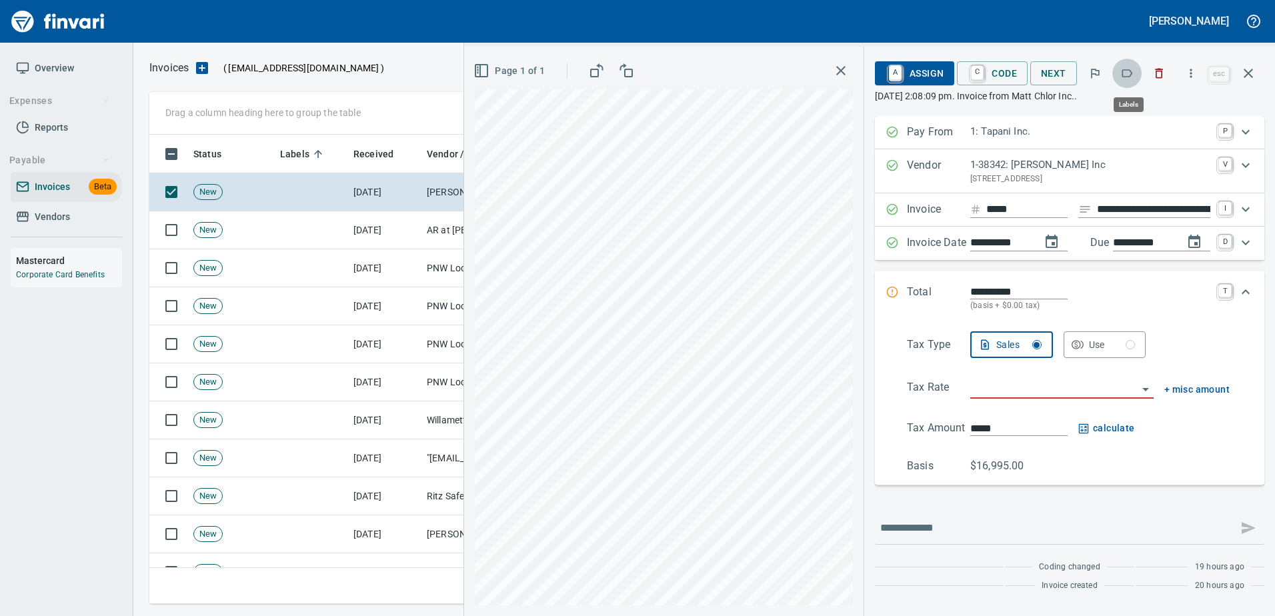
click at [1127, 72] on icon "button" at bounding box center [1127, 73] width 13 height 13
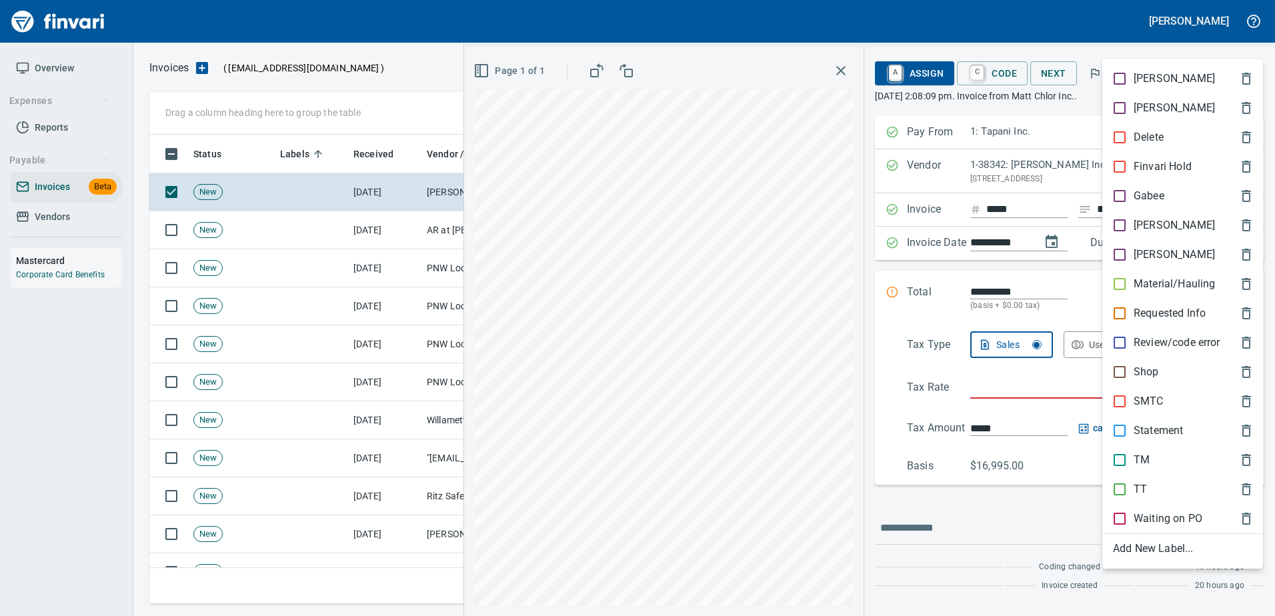
click at [1136, 223] on p "[PERSON_NAME]" at bounding box center [1174, 225] width 81 height 16
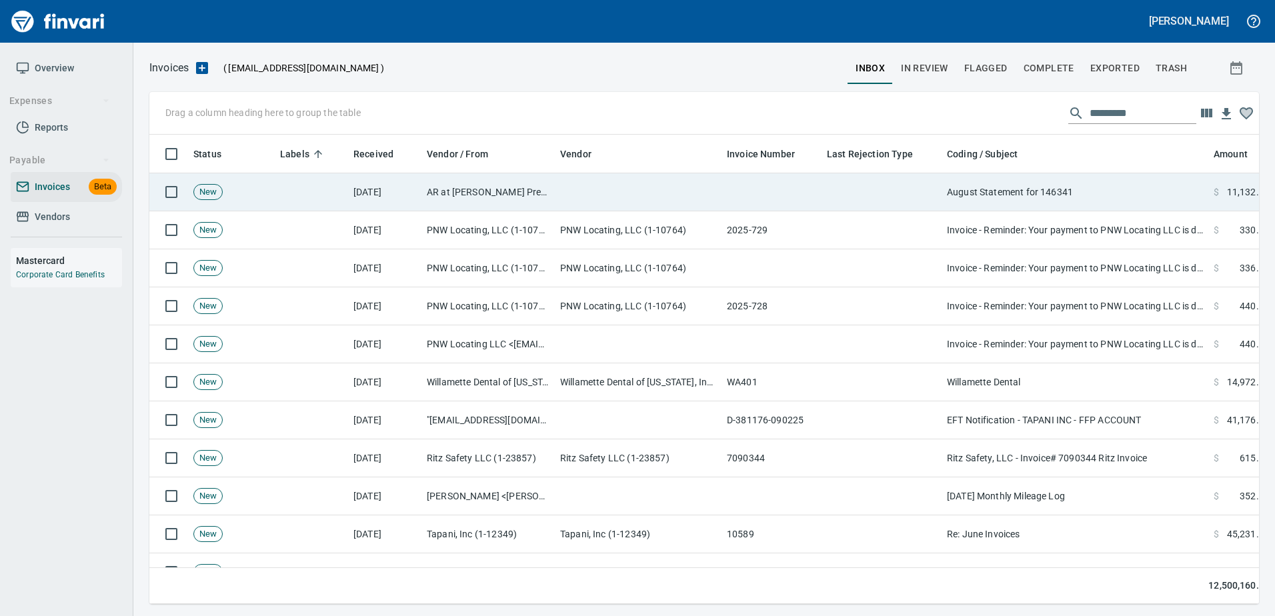
click at [1097, 197] on td "August Statement for 146341" at bounding box center [1075, 192] width 267 height 38
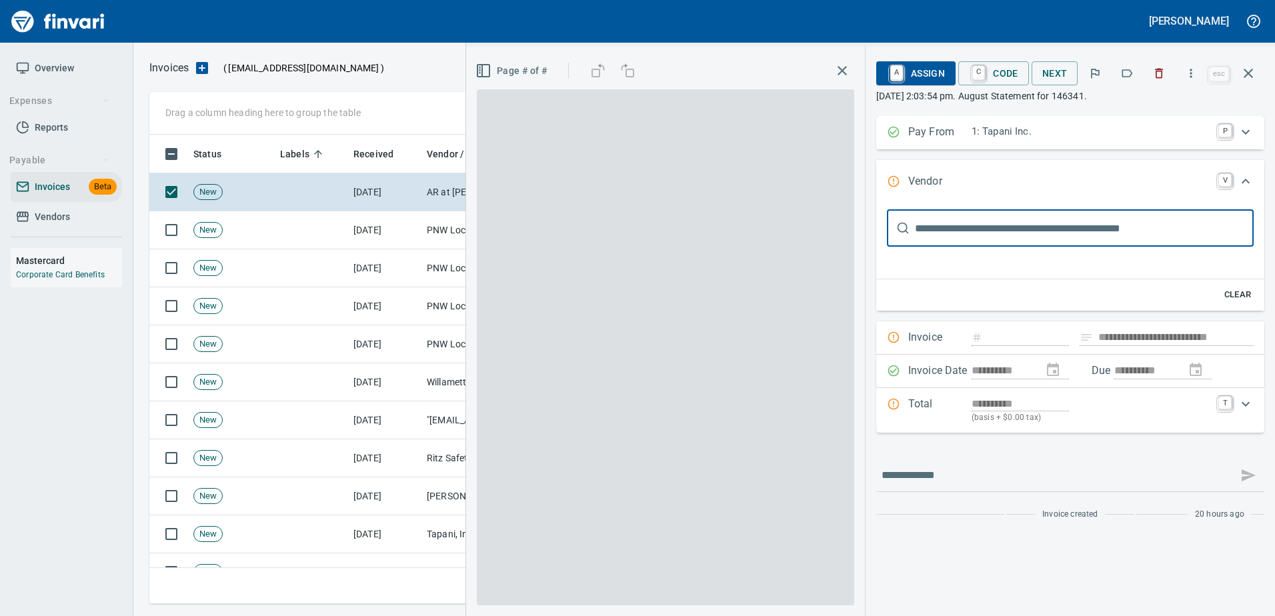
type input "**********"
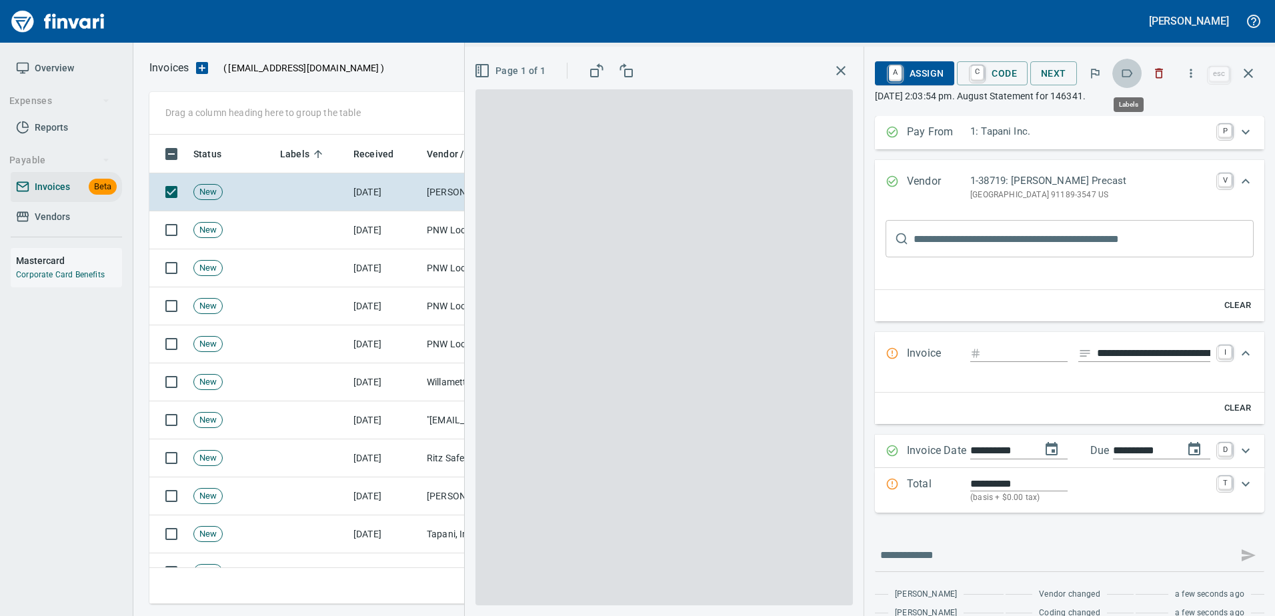
click at [1125, 75] on icon "button" at bounding box center [1128, 73] width 11 height 8
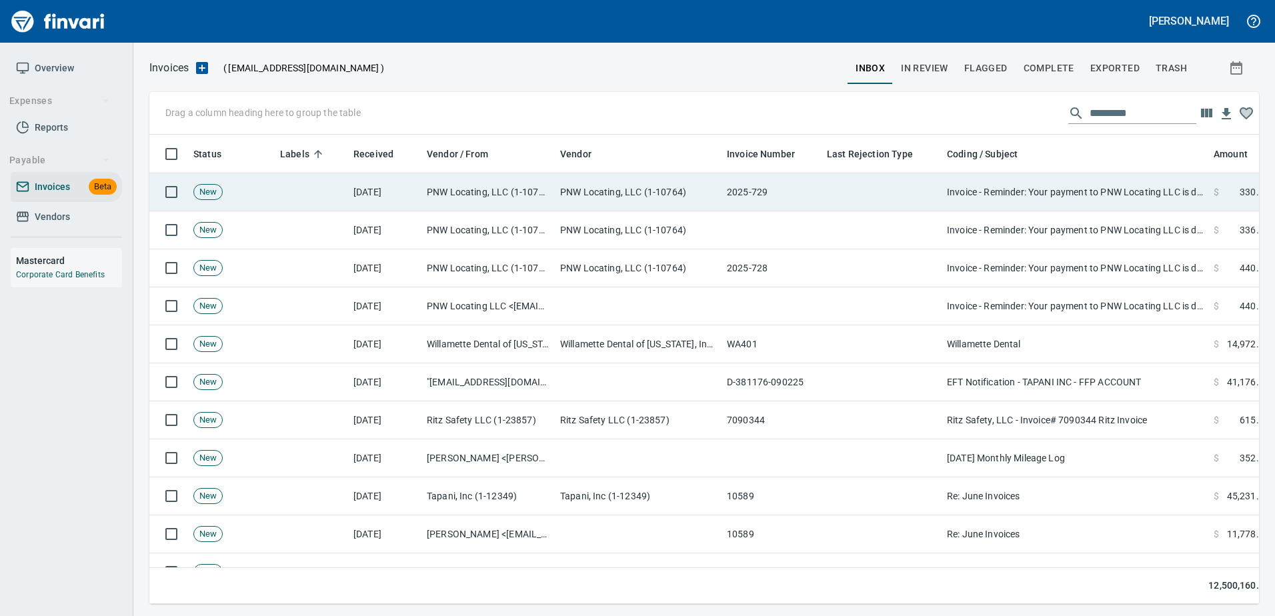
click at [1076, 200] on td "Invoice - Reminder: Your payment to PNW Locating LLC is due" at bounding box center [1075, 192] width 267 height 38
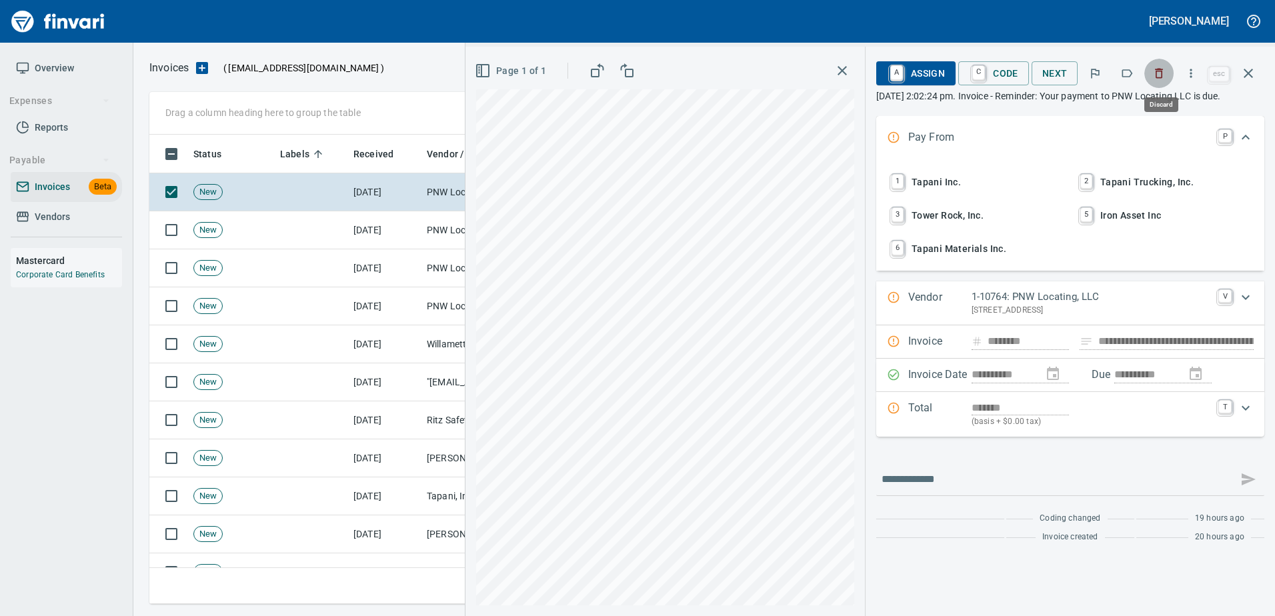
click at [1159, 72] on icon "button" at bounding box center [1160, 74] width 8 height 10
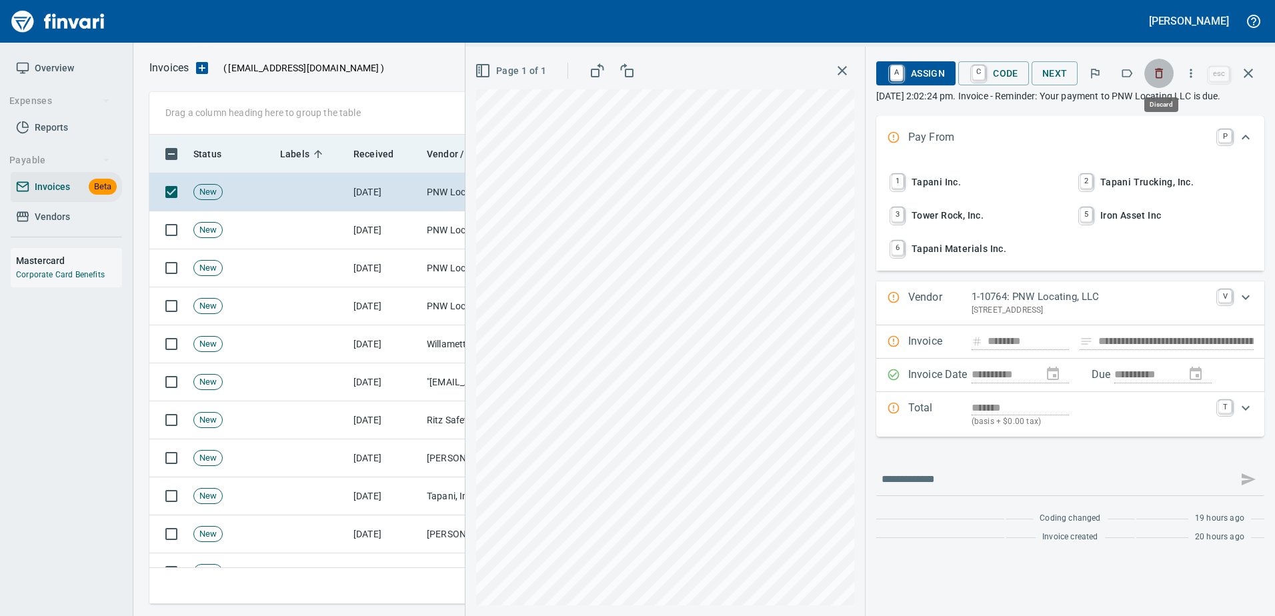
scroll to position [450, 1089]
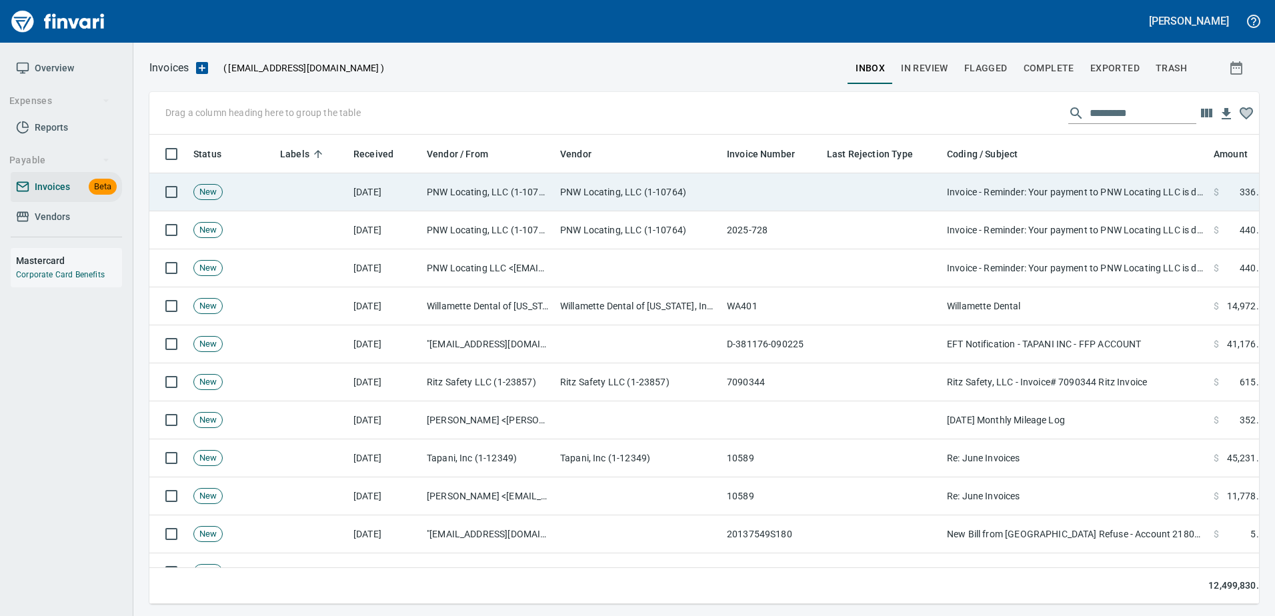
drag, startPoint x: 1131, startPoint y: 208, endPoint x: 1130, endPoint y: 198, distance: 10.1
click at [1131, 205] on td "Invoice - Reminder: Your payment to PNW Locating LLC is due" at bounding box center [1075, 192] width 267 height 38
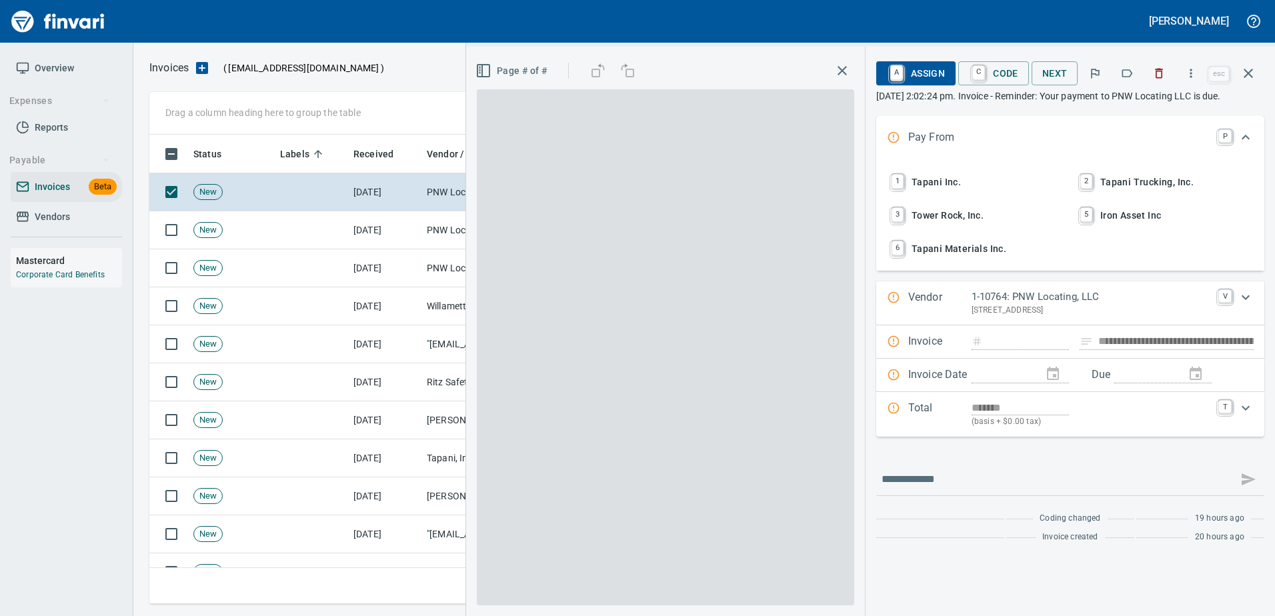
click at [1164, 78] on icon "button" at bounding box center [1160, 74] width 8 height 10
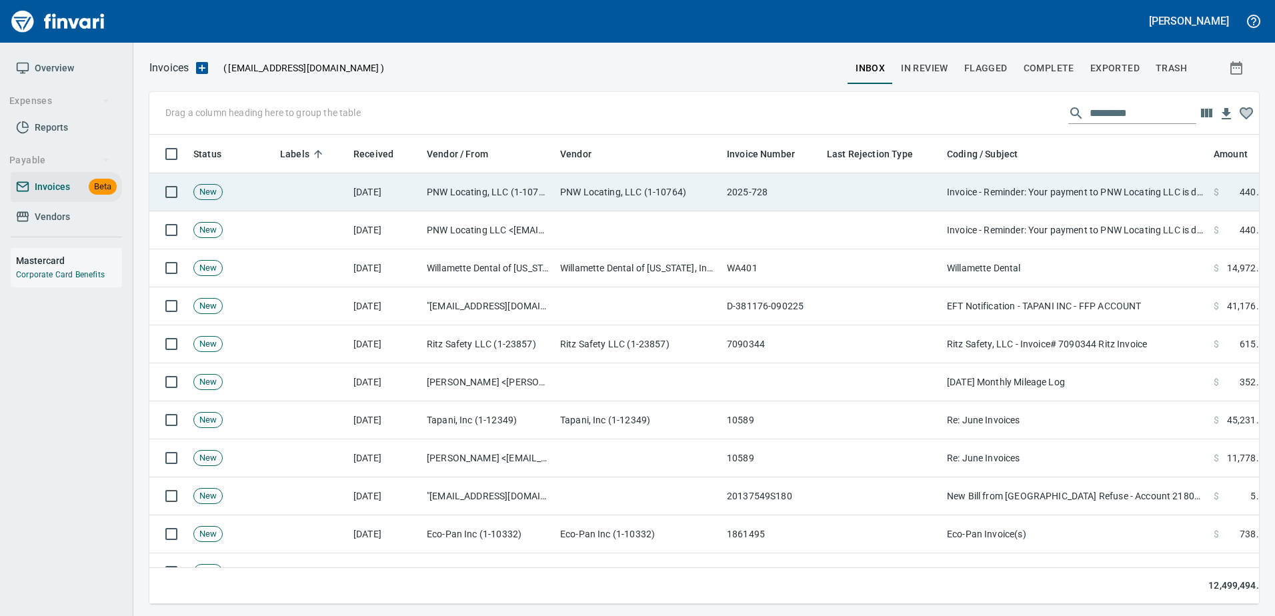
click at [1090, 193] on td "Invoice - Reminder: Your payment to PNW Locating LLC is due" at bounding box center [1075, 192] width 267 height 38
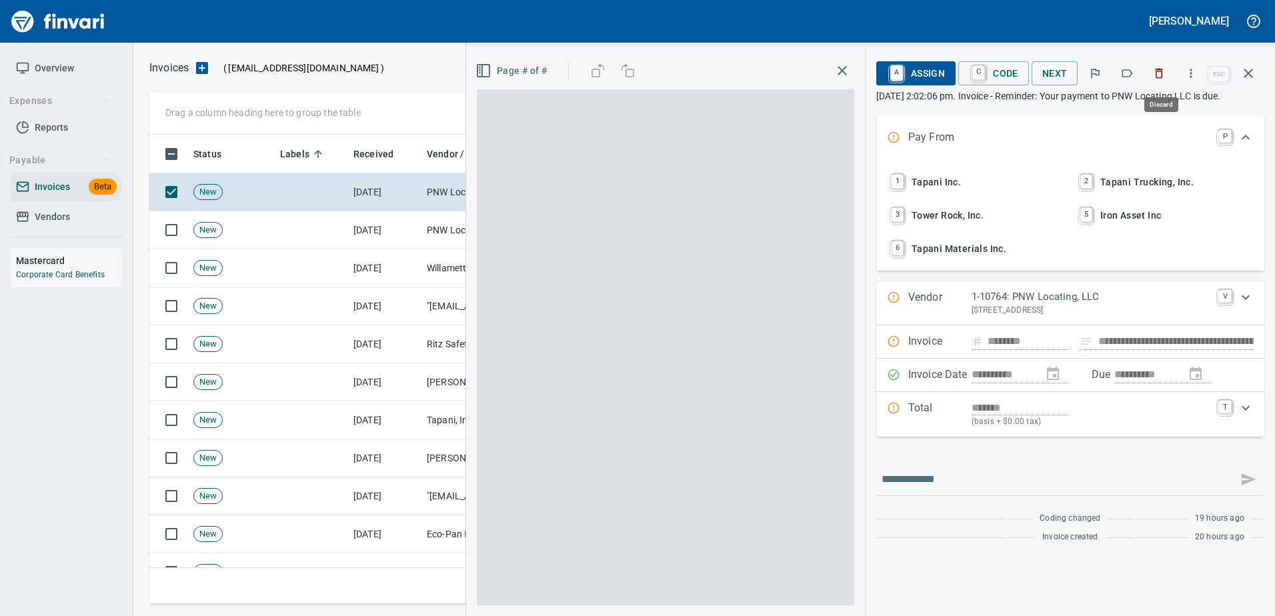
click at [1171, 74] on button "button" at bounding box center [1159, 73] width 29 height 29
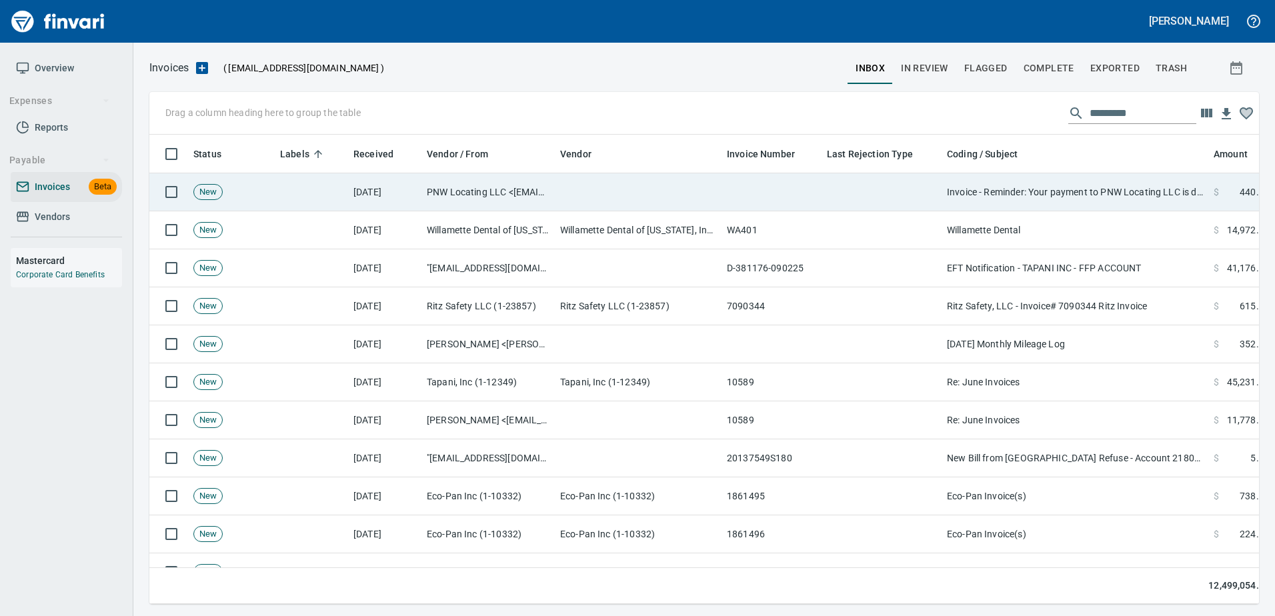
drag, startPoint x: 1119, startPoint y: 200, endPoint x: 1118, endPoint y: 182, distance: 18.0
click at [1119, 192] on td "Invoice - Reminder: Your payment to PNW Locating LLC is due" at bounding box center [1075, 192] width 267 height 38
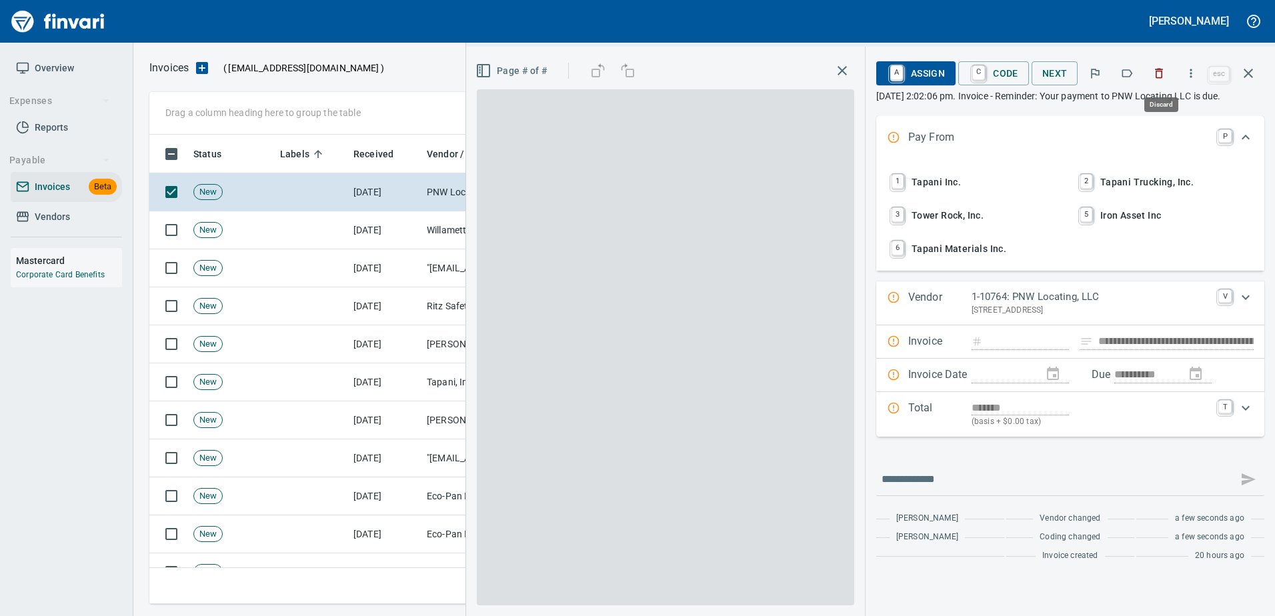
click at [1163, 71] on icon "button" at bounding box center [1160, 74] width 8 height 10
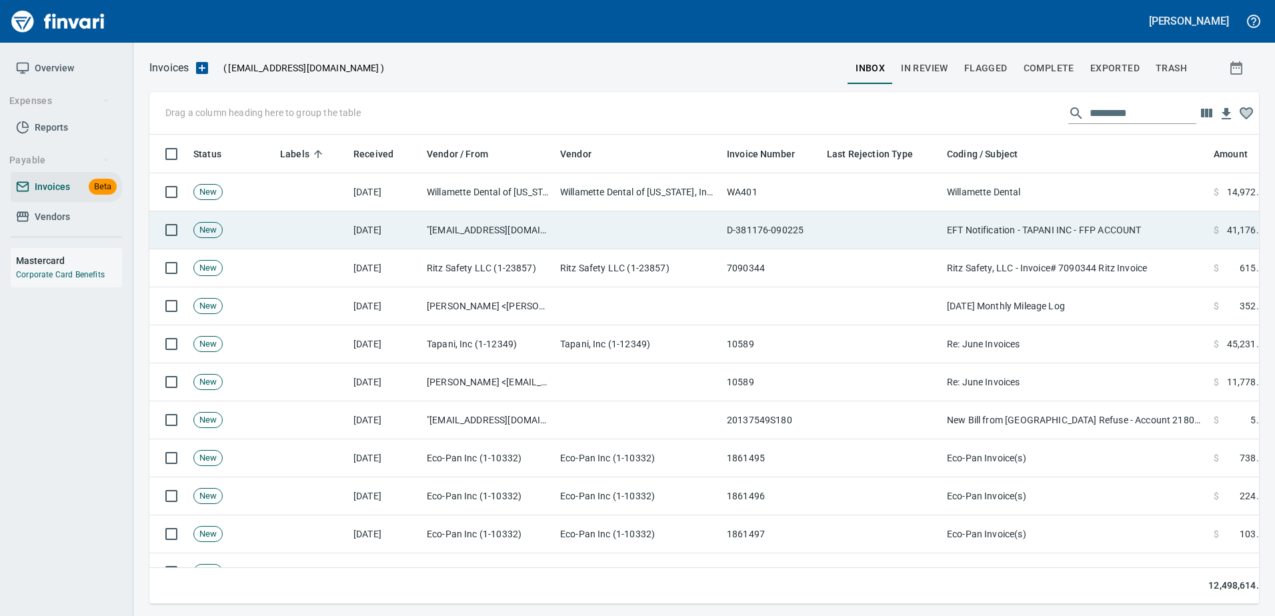
scroll to position [450, 1089]
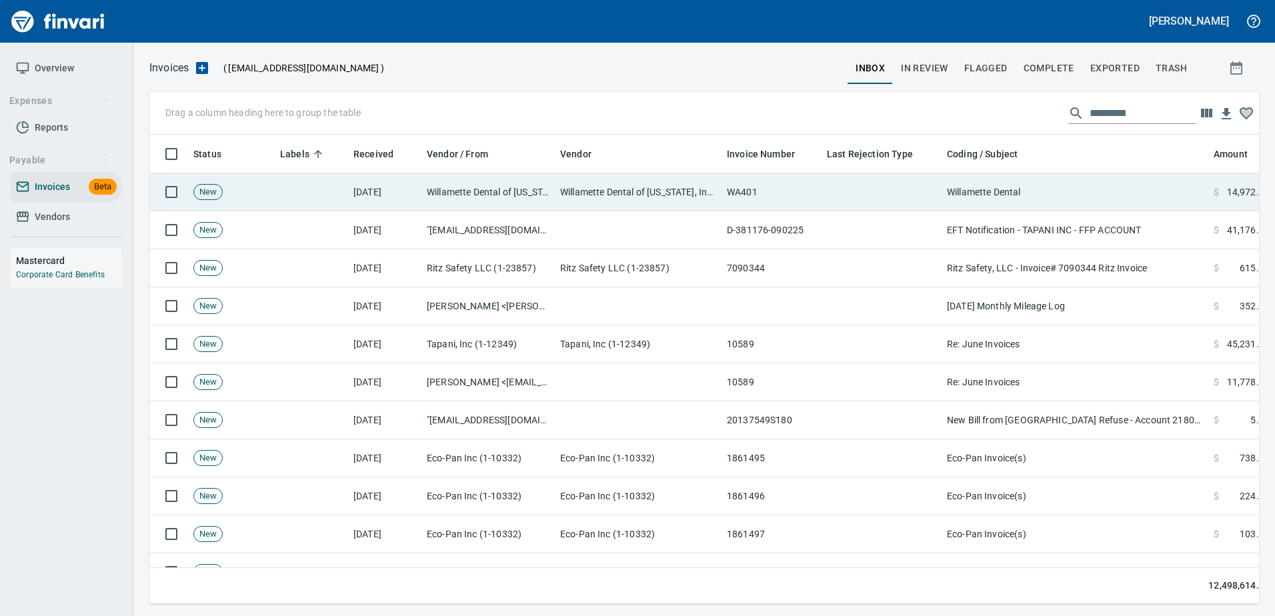
click at [1073, 201] on td "Willamette Dental" at bounding box center [1075, 192] width 267 height 38
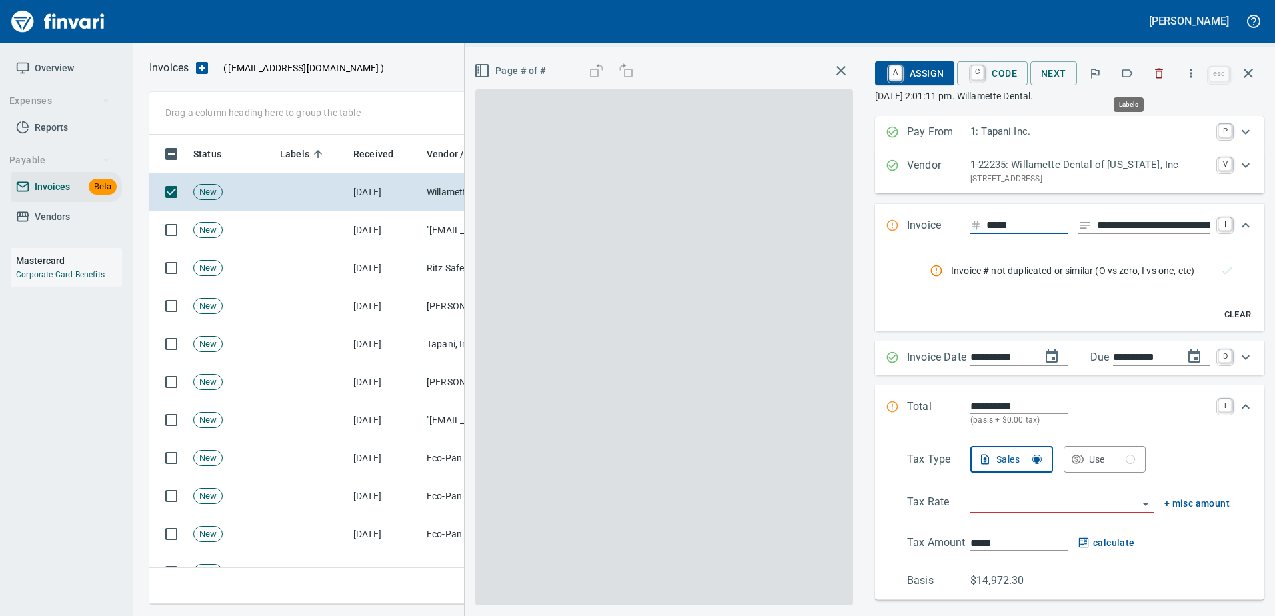
click at [1121, 74] on button "button" at bounding box center [1127, 73] width 29 height 29
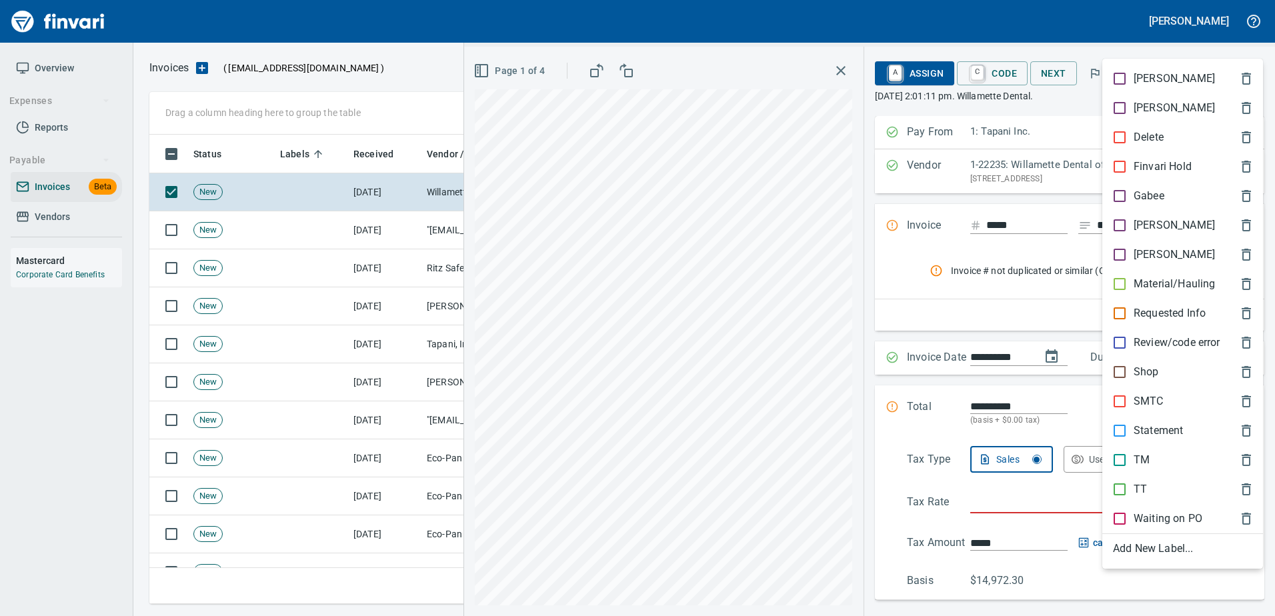
scroll to position [450, 1089]
click at [1135, 224] on p "[PERSON_NAME]" at bounding box center [1174, 225] width 81 height 16
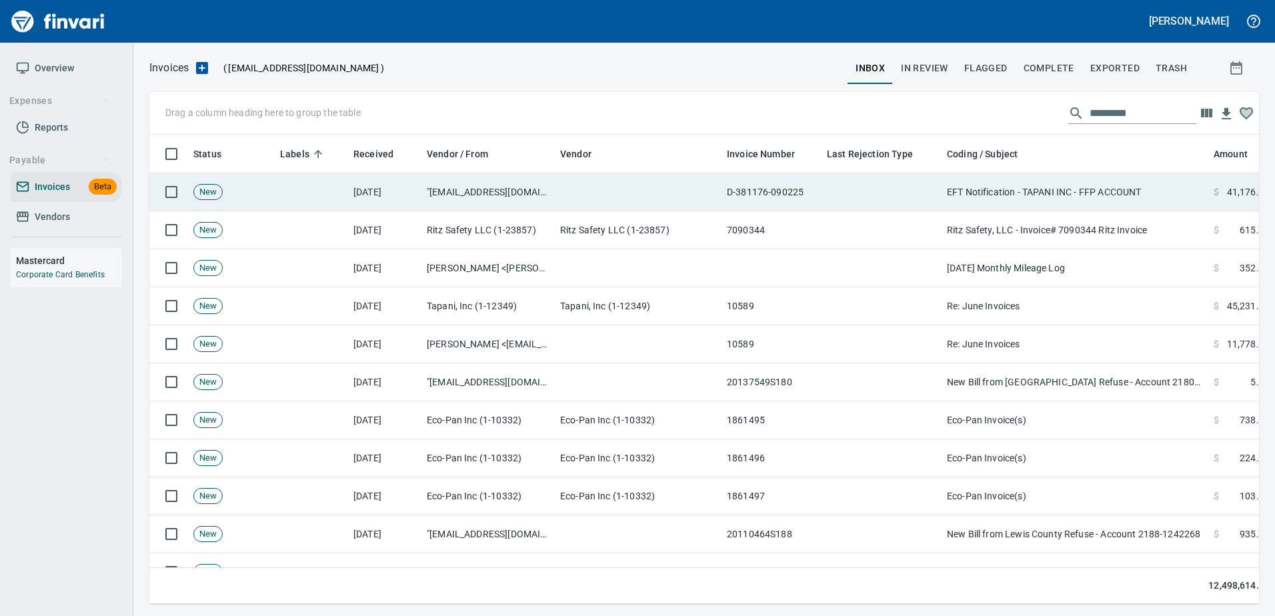
click at [1099, 173] on td "EFT Notification - TAPANI INC - FFP ACCOUNT" at bounding box center [1075, 192] width 267 height 38
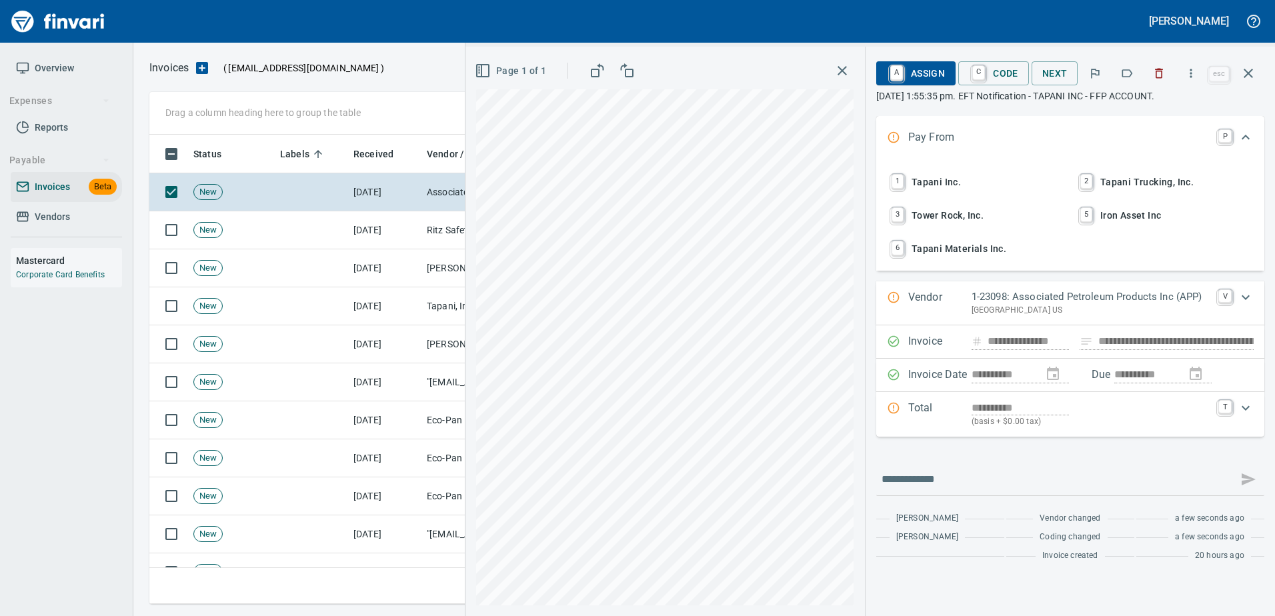
click at [1170, 71] on button "button" at bounding box center [1159, 73] width 29 height 29
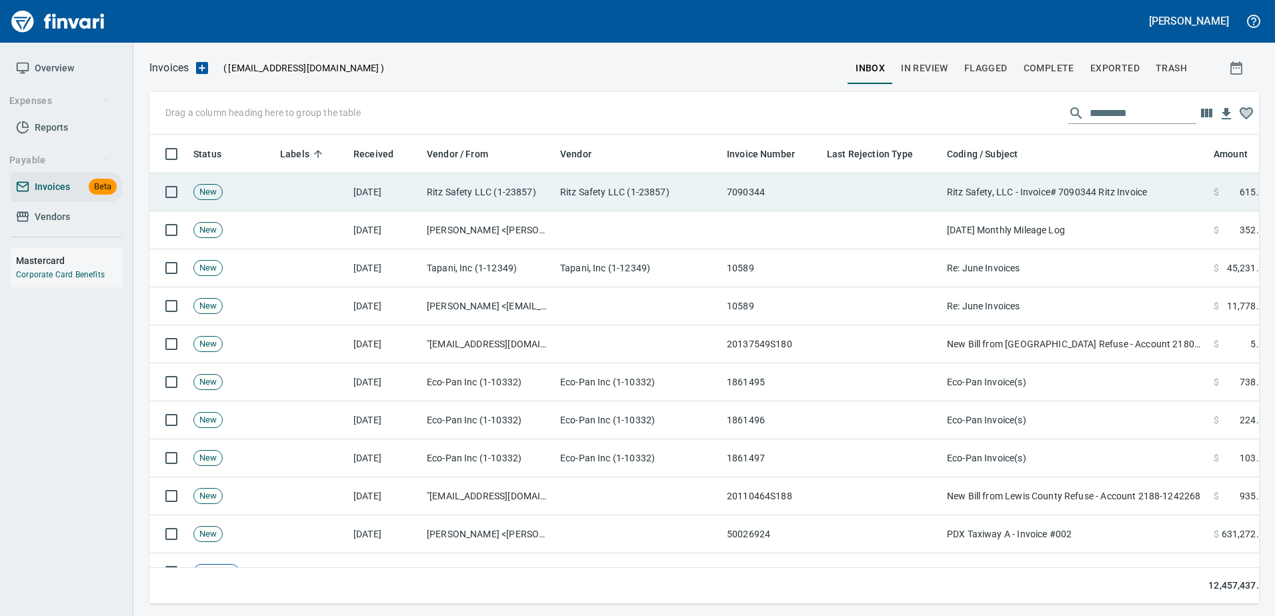
click at [1102, 192] on td "Ritz Safety, LLC - Invoice# 7090344 Ritz Invoice" at bounding box center [1075, 192] width 267 height 38
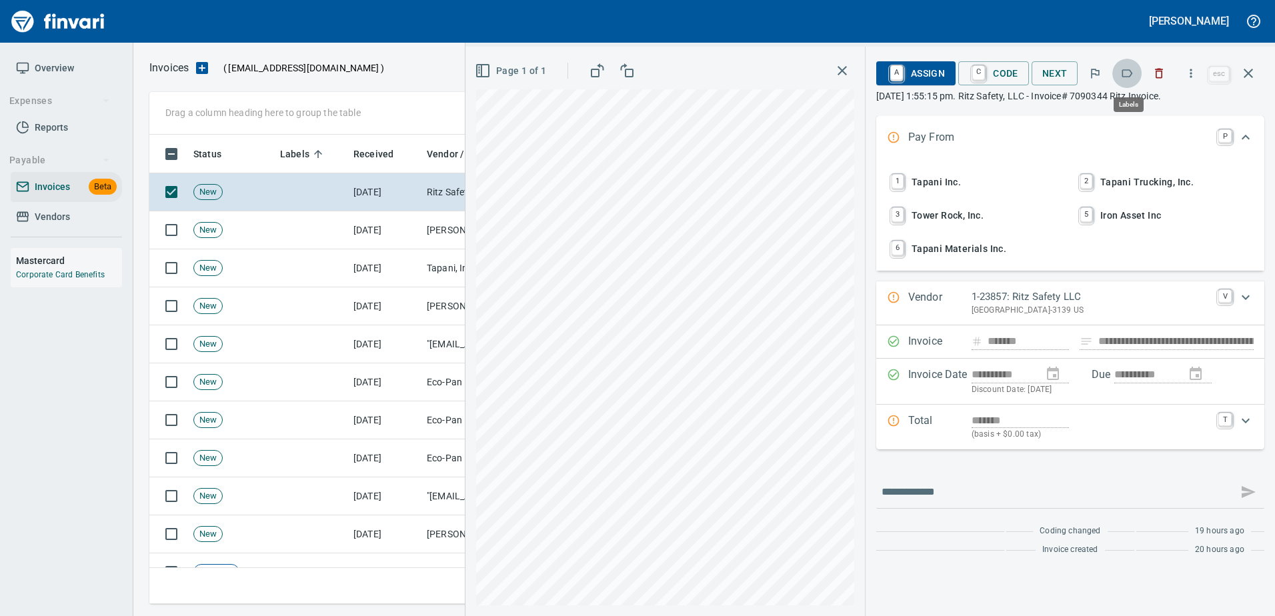
click at [1130, 73] on icon "button" at bounding box center [1127, 73] width 13 height 13
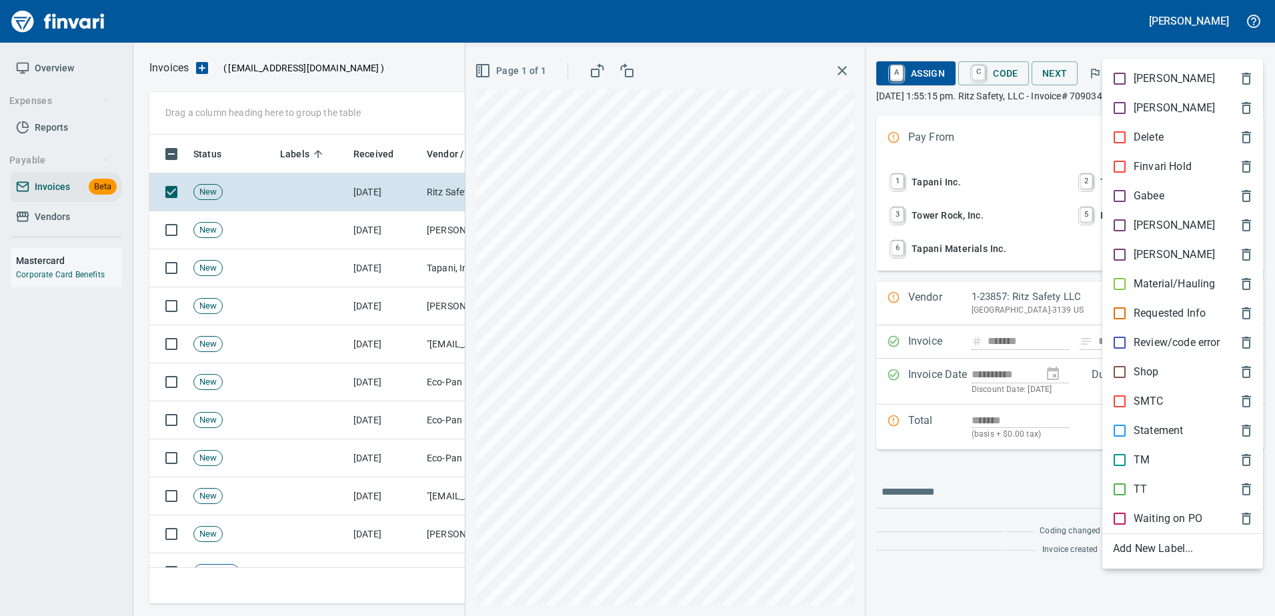
click at [1147, 403] on p "SMTC" at bounding box center [1149, 402] width 30 height 16
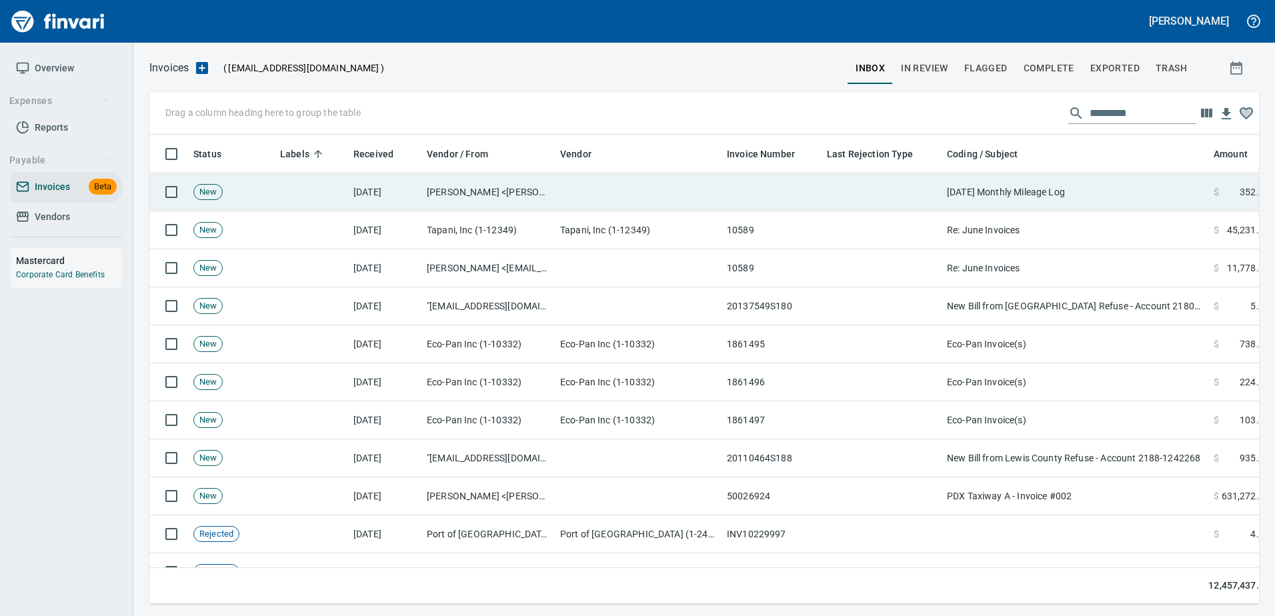
click at [1036, 205] on td "[DATE] Monthly Mileage Log" at bounding box center [1075, 192] width 267 height 38
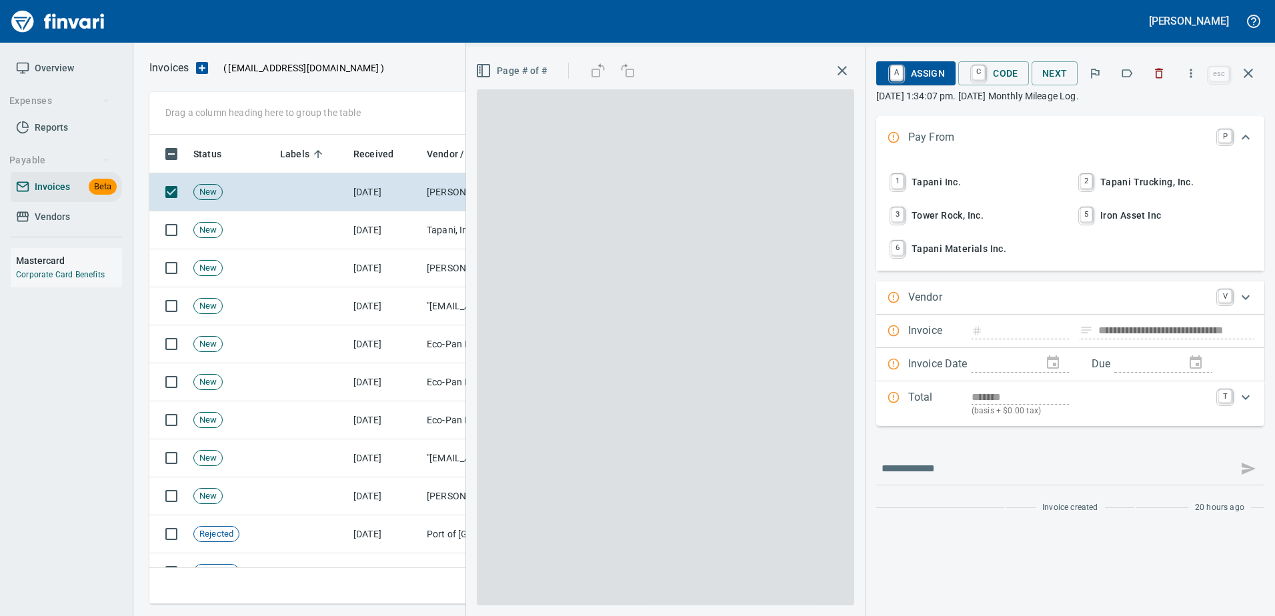
type input "**********"
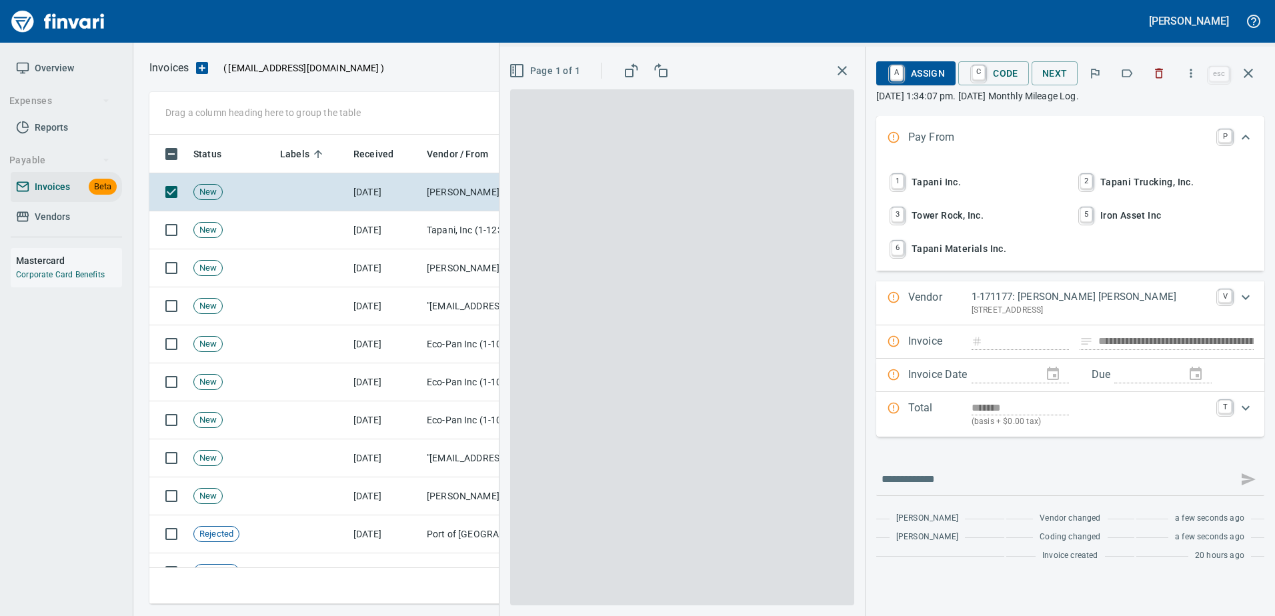
click at [1133, 69] on icon "button" at bounding box center [1127, 73] width 13 height 13
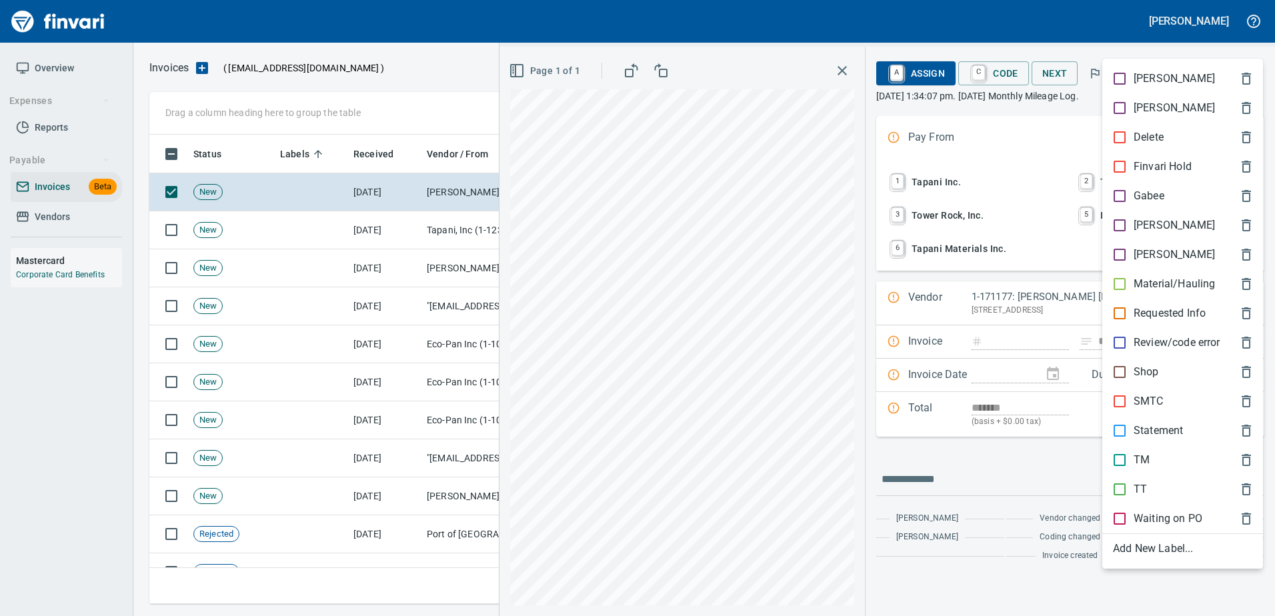
click at [1147, 229] on p "[PERSON_NAME]" at bounding box center [1174, 225] width 81 height 16
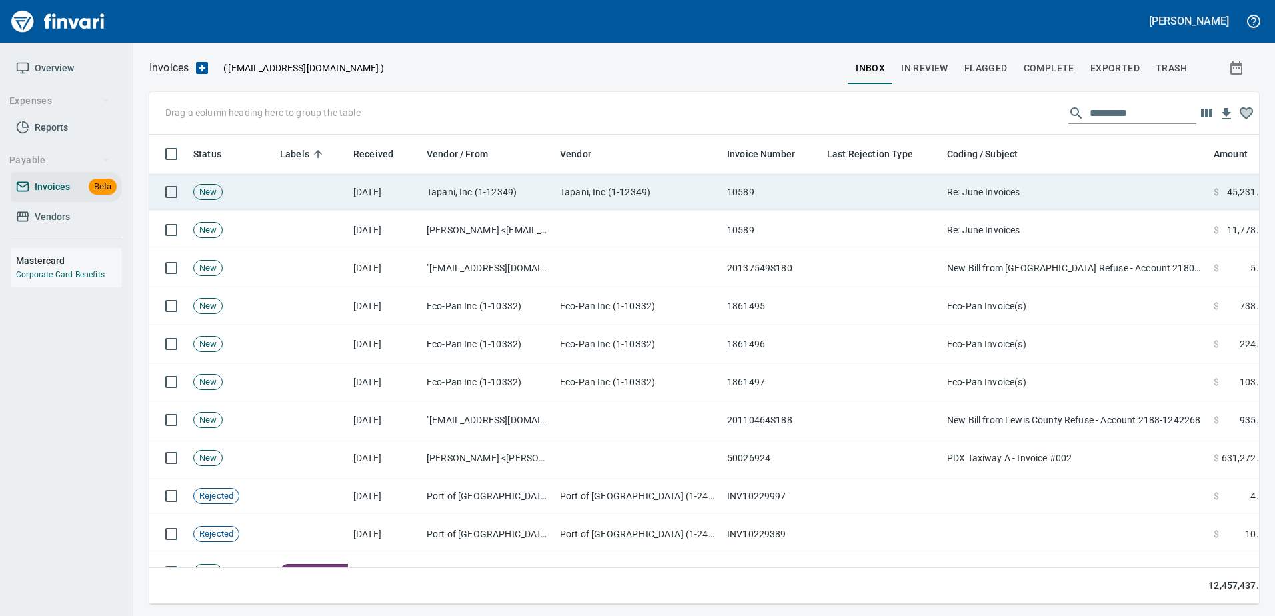
click at [1035, 192] on td "Re: June Invoices" at bounding box center [1075, 192] width 267 height 38
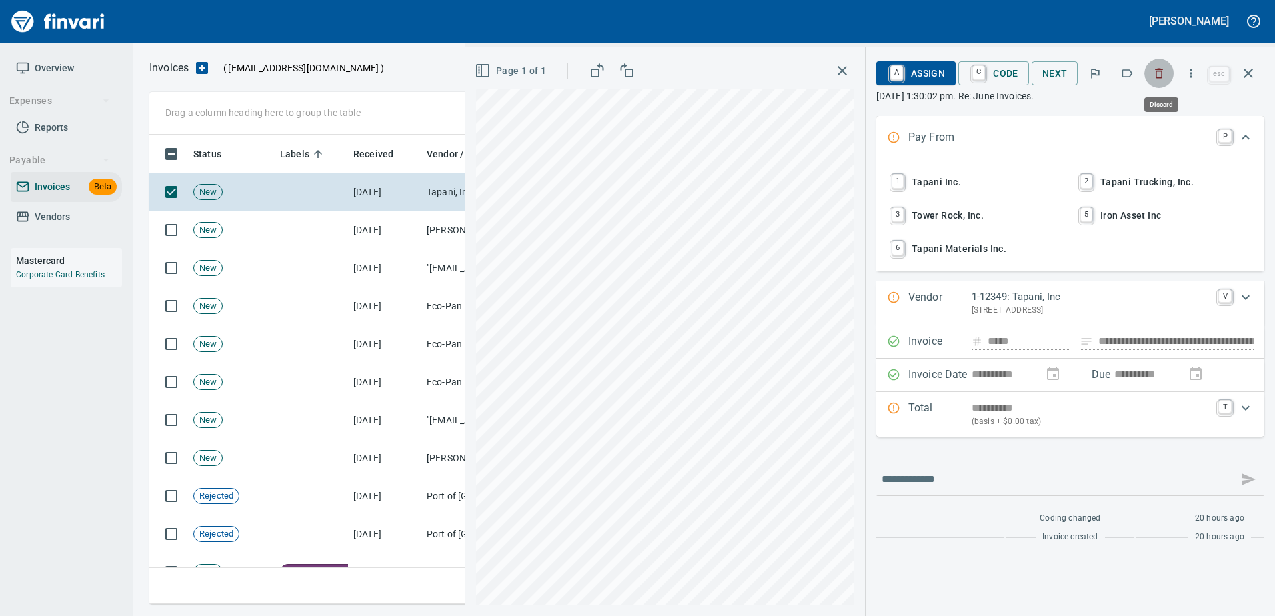
click at [1157, 77] on icon "button" at bounding box center [1159, 73] width 13 height 13
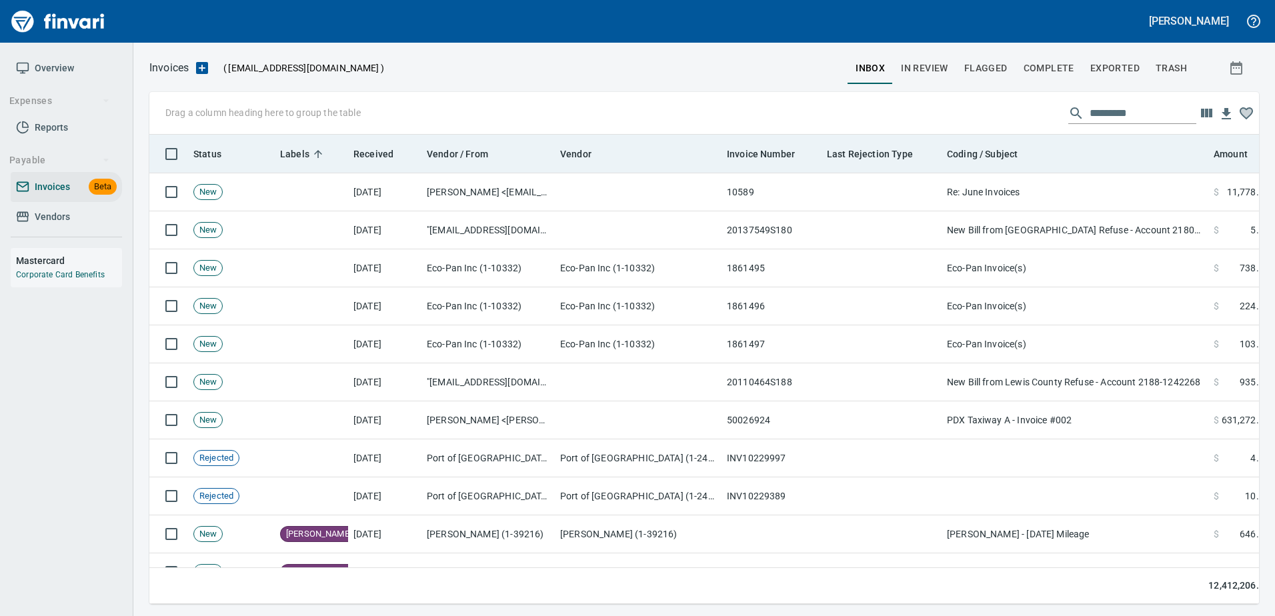
click at [1137, 164] on th "Coding / Subject" at bounding box center [1075, 154] width 267 height 39
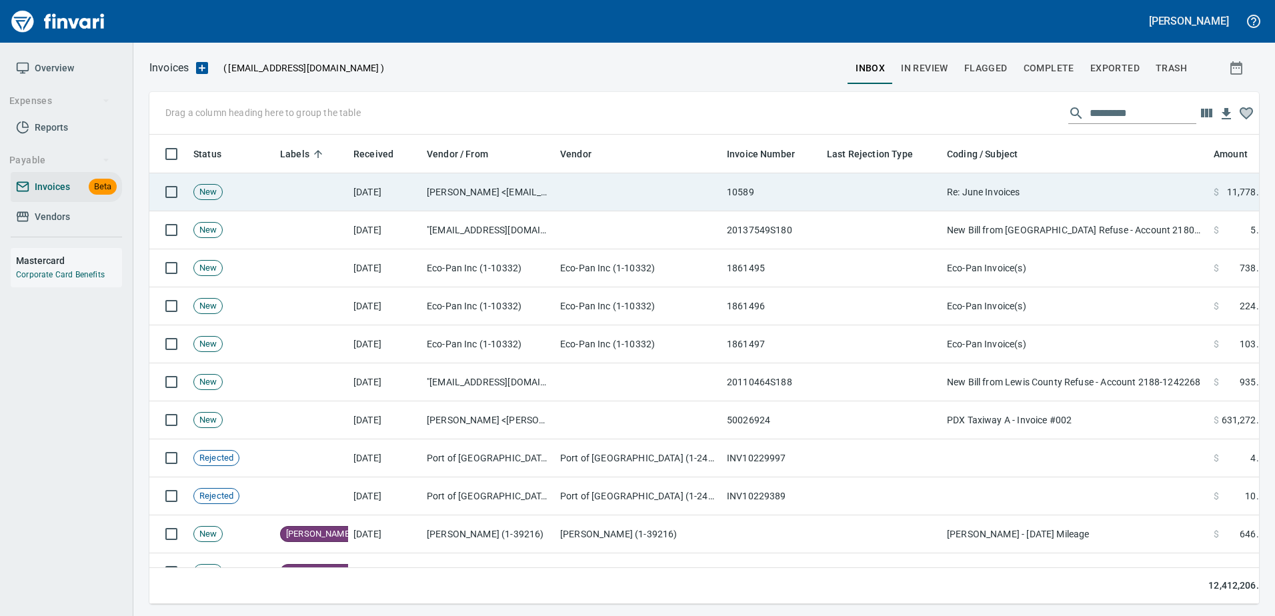
click at [1118, 187] on td "Re: June Invoices" at bounding box center [1075, 192] width 267 height 38
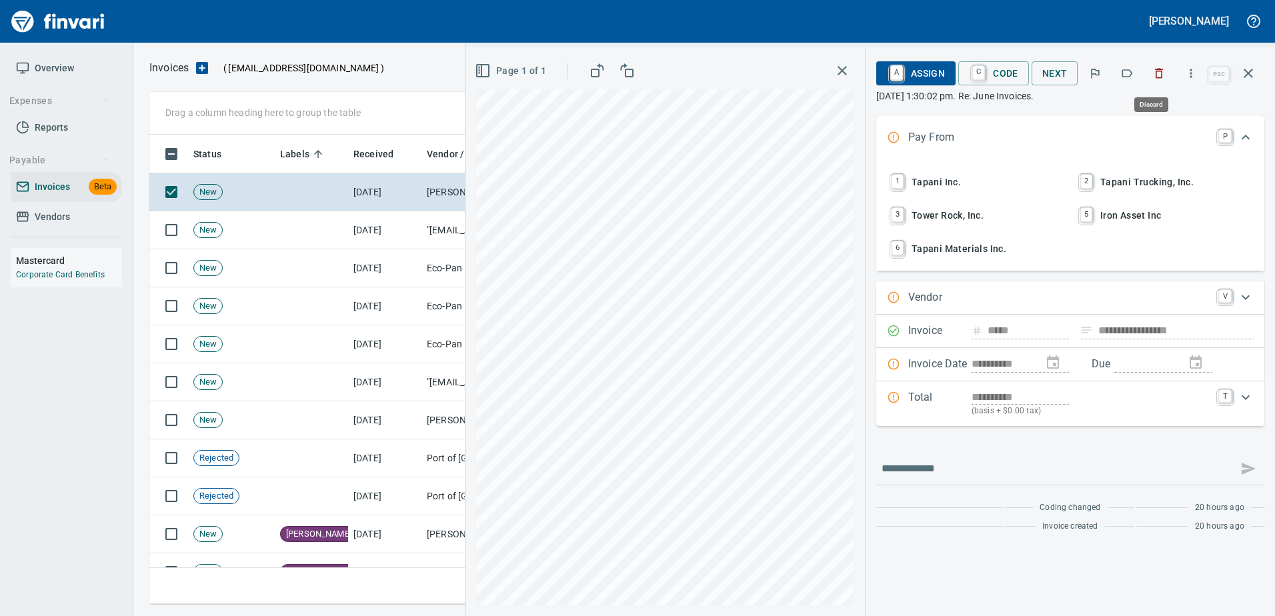
click at [1157, 74] on icon "button" at bounding box center [1159, 73] width 13 height 13
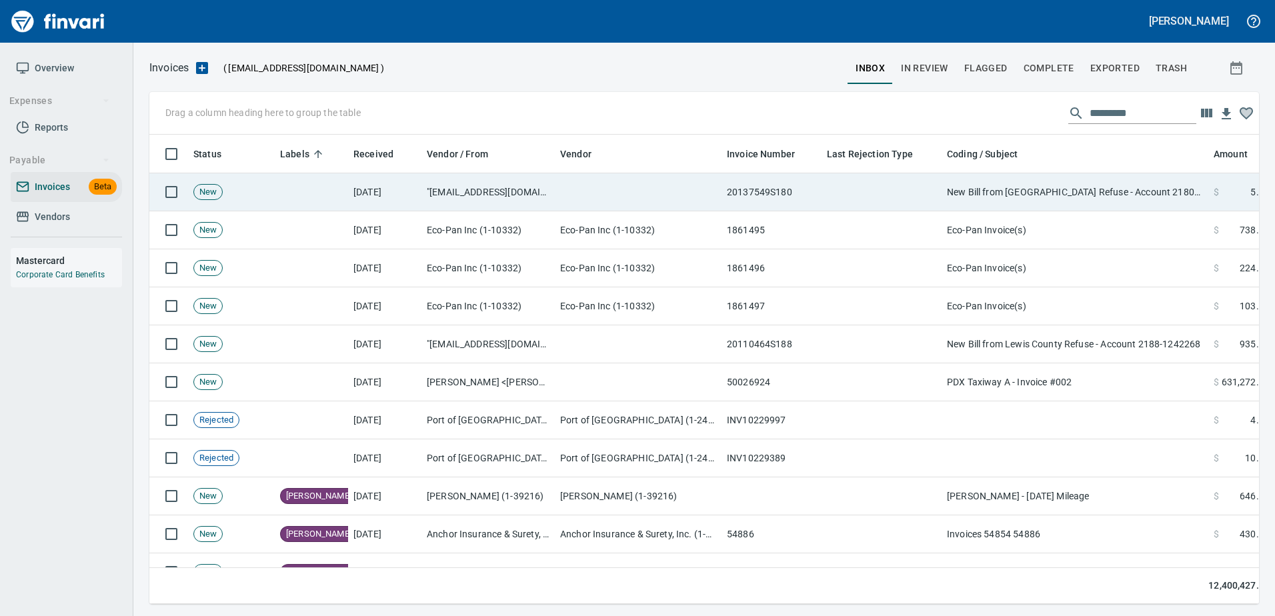
click at [1131, 187] on td "New Bill from Pierce County Refuse - Account 2180-1237992" at bounding box center [1075, 192] width 267 height 38
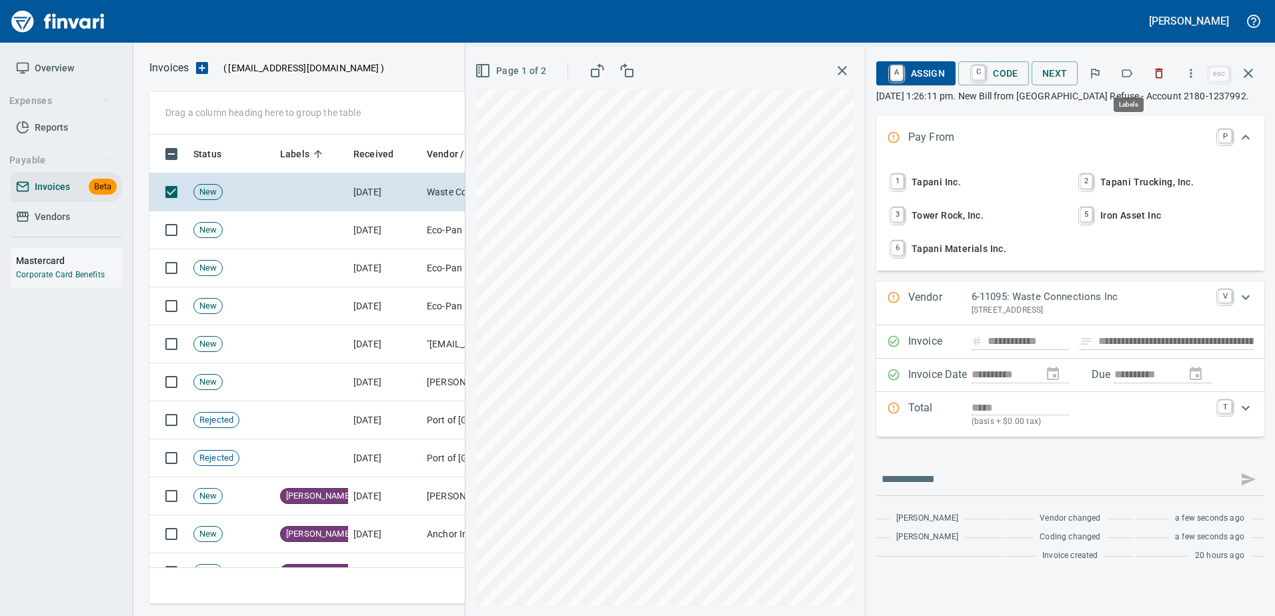
click at [1118, 74] on button "button" at bounding box center [1127, 73] width 29 height 29
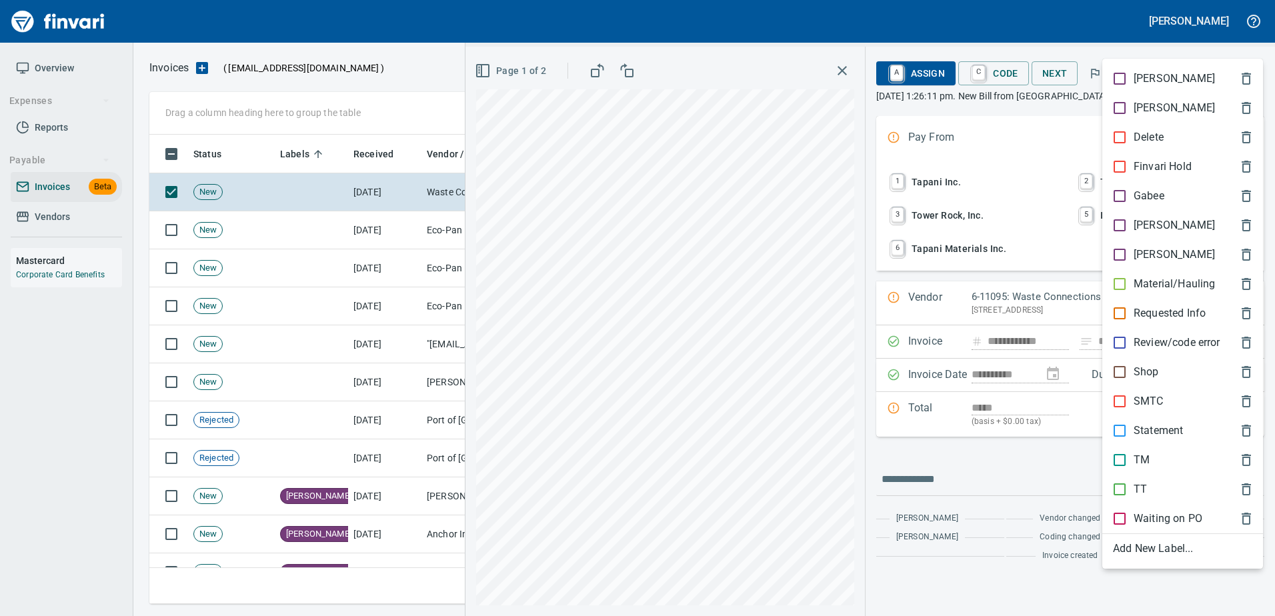
scroll to position [450, 1089]
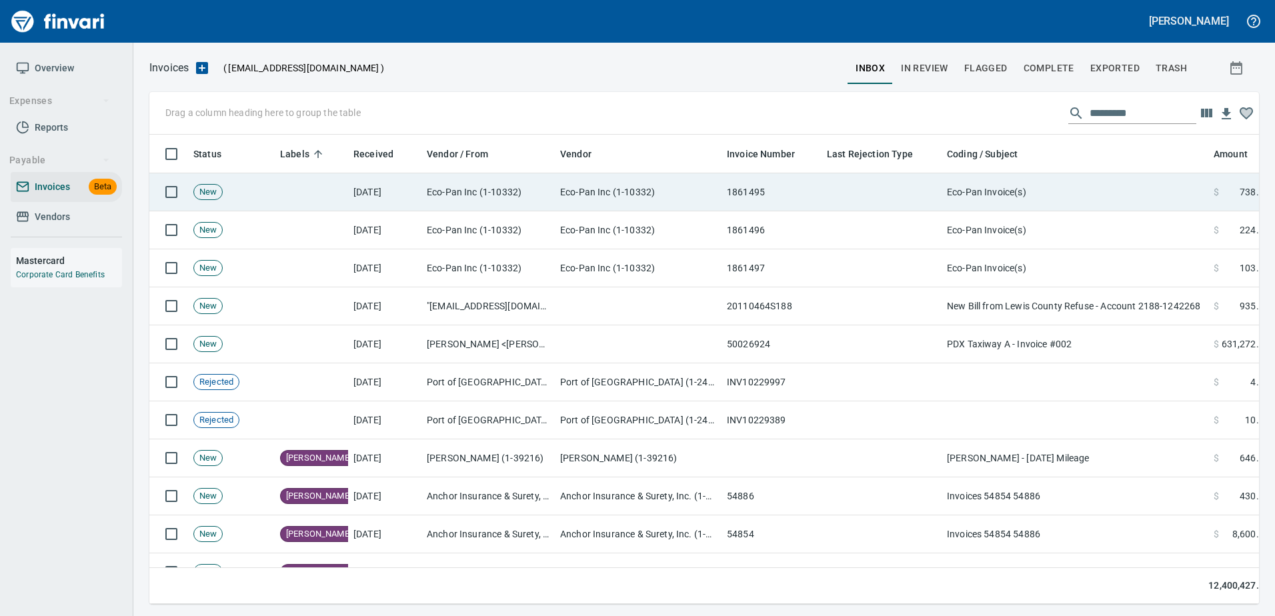
click at [1078, 185] on td "Eco-Pan Invoice(s)" at bounding box center [1075, 192] width 267 height 38
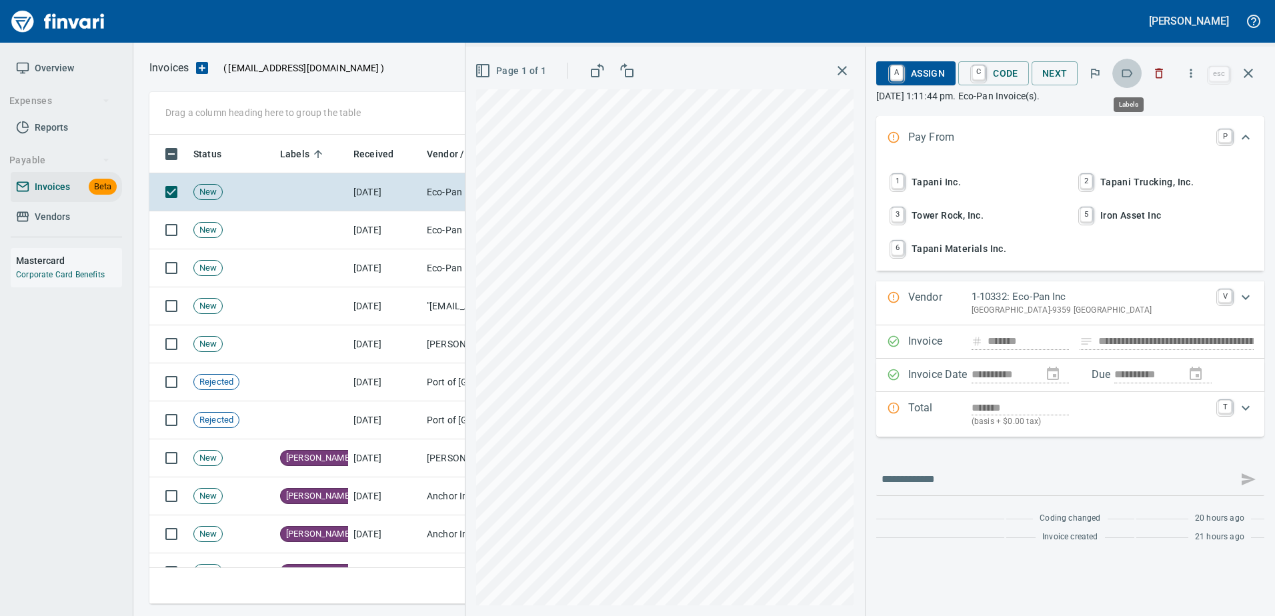
click at [1122, 71] on icon "button" at bounding box center [1127, 73] width 13 height 13
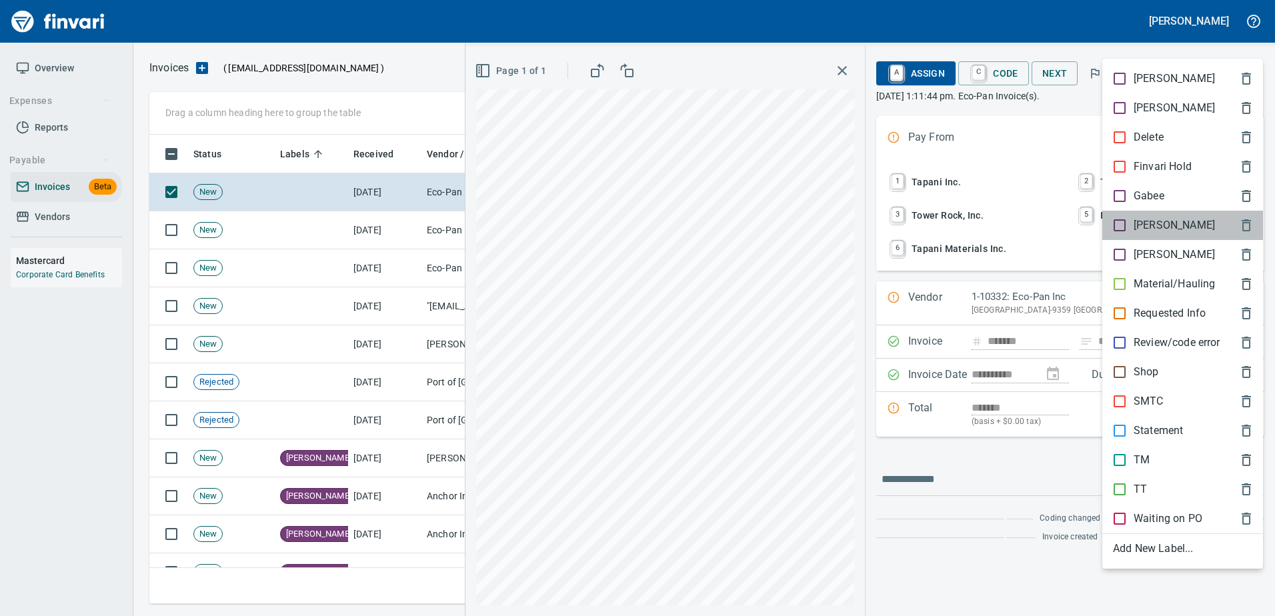
click at [1149, 229] on p "[PERSON_NAME]" at bounding box center [1174, 225] width 81 height 16
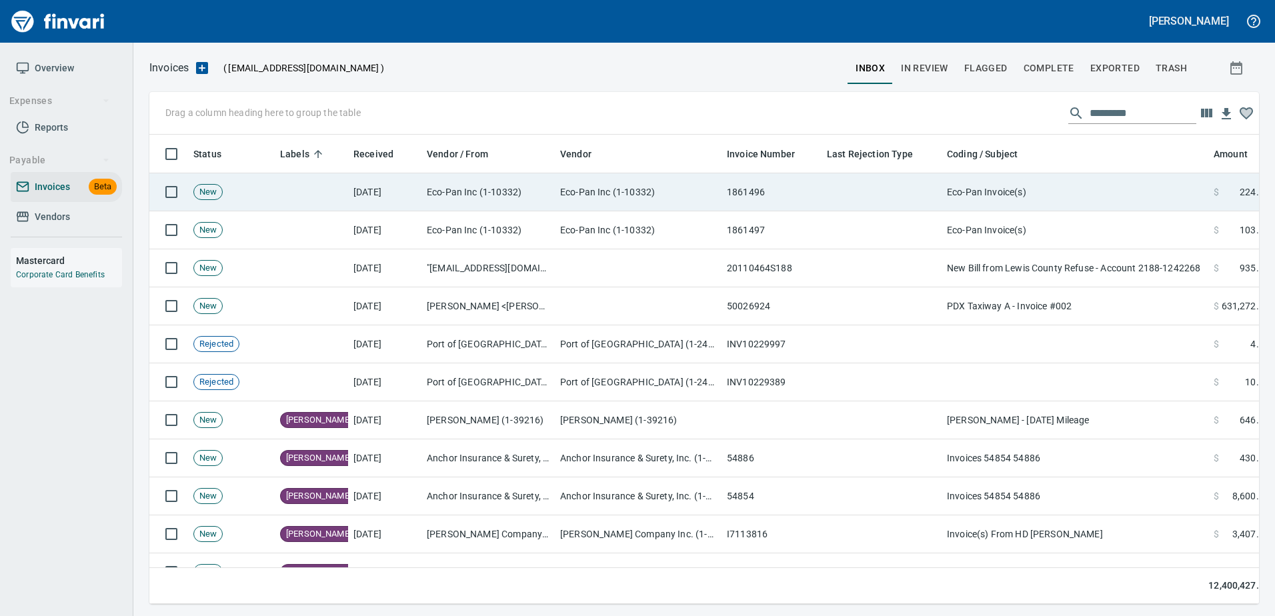
click at [1095, 185] on td "Eco-Pan Invoice(s)" at bounding box center [1075, 192] width 267 height 38
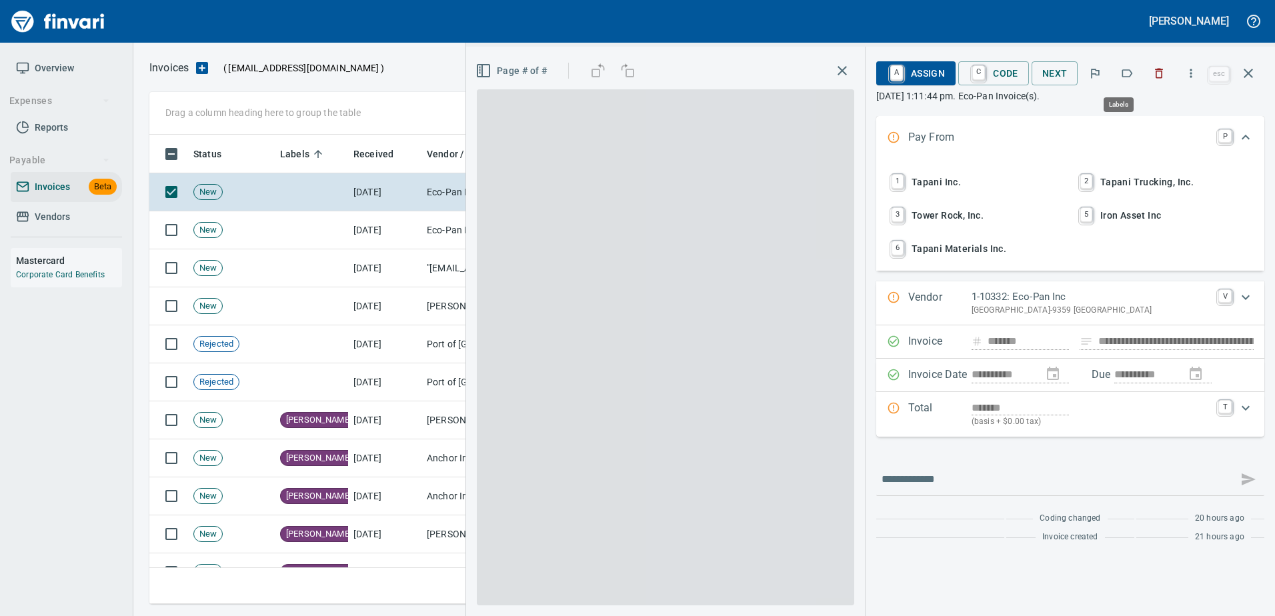
click at [1131, 65] on button "button" at bounding box center [1127, 73] width 29 height 29
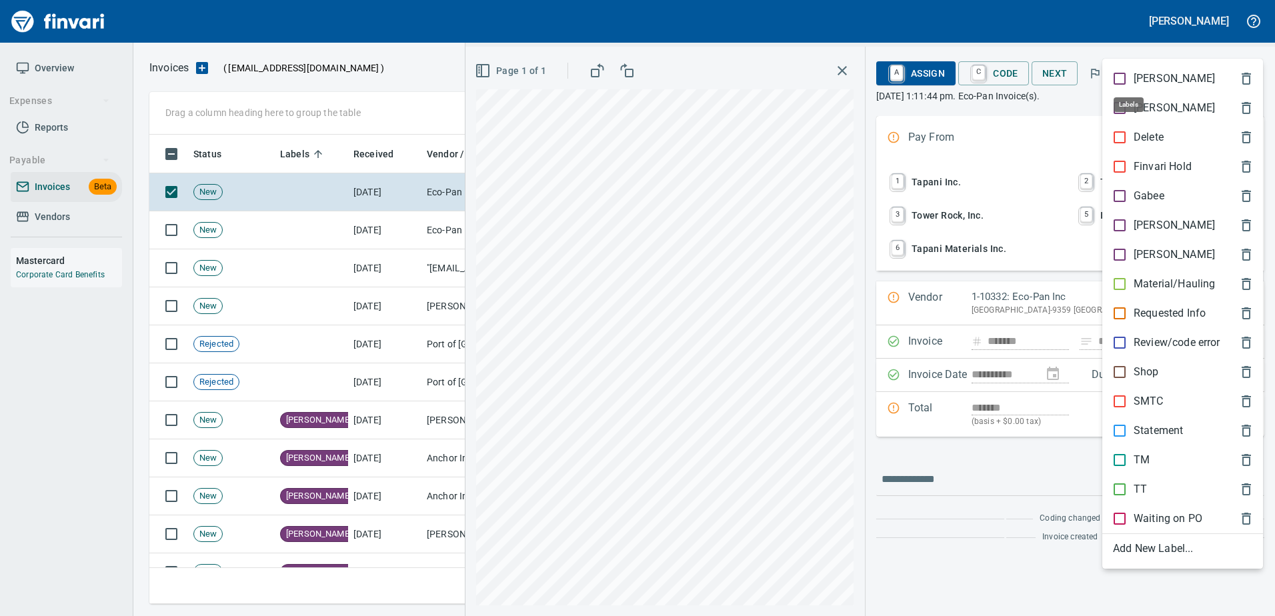
scroll to position [450, 1089]
click at [1153, 227] on p "[PERSON_NAME]" at bounding box center [1174, 225] width 81 height 16
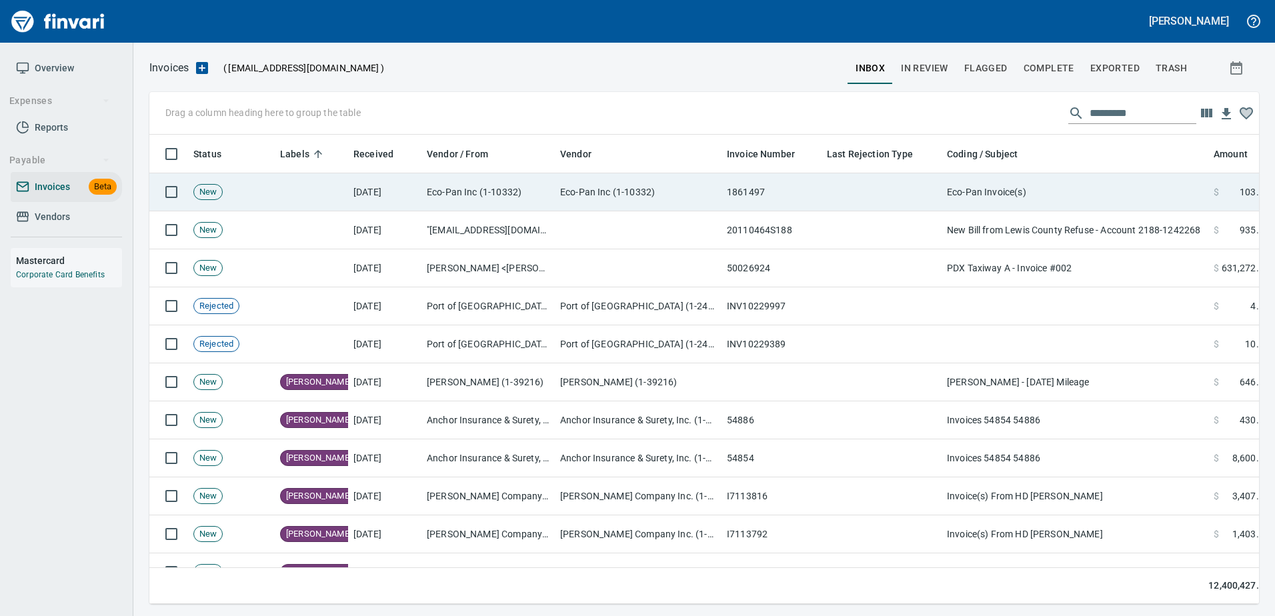
click at [1045, 190] on td "Eco-Pan Invoice(s)" at bounding box center [1075, 192] width 267 height 38
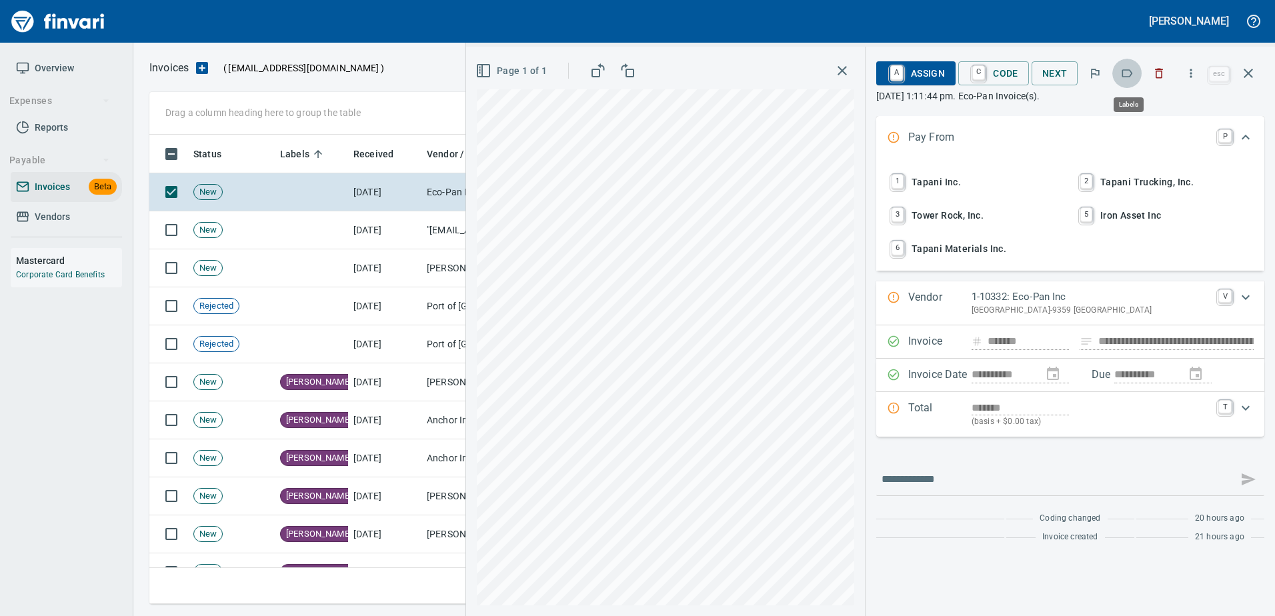
click at [1119, 71] on button "button" at bounding box center [1127, 73] width 29 height 29
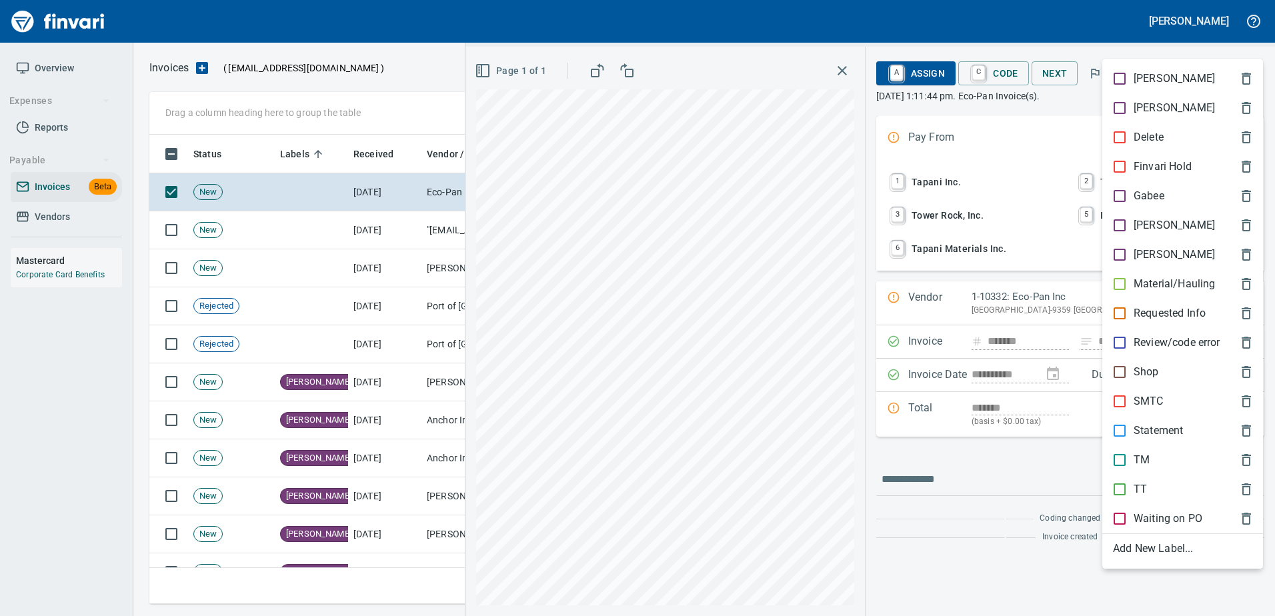
click at [1141, 224] on p "[PERSON_NAME]" at bounding box center [1174, 225] width 81 height 16
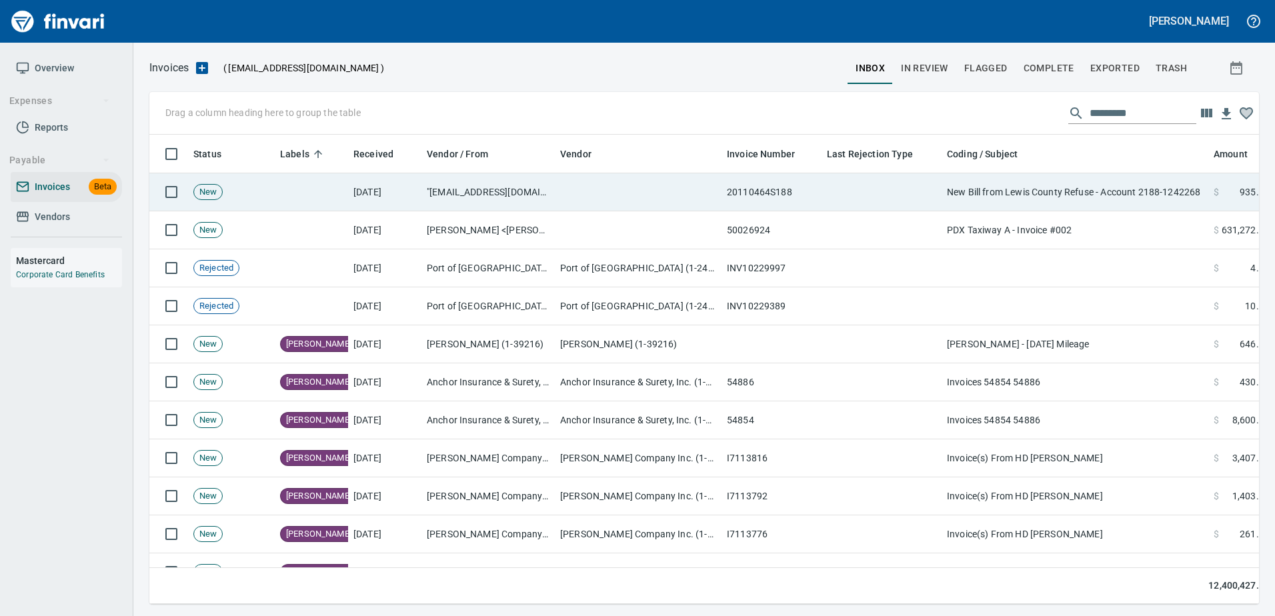
click at [1092, 188] on td "New Bill from Lewis County Refuse - Account 2188-1242268" at bounding box center [1075, 192] width 267 height 38
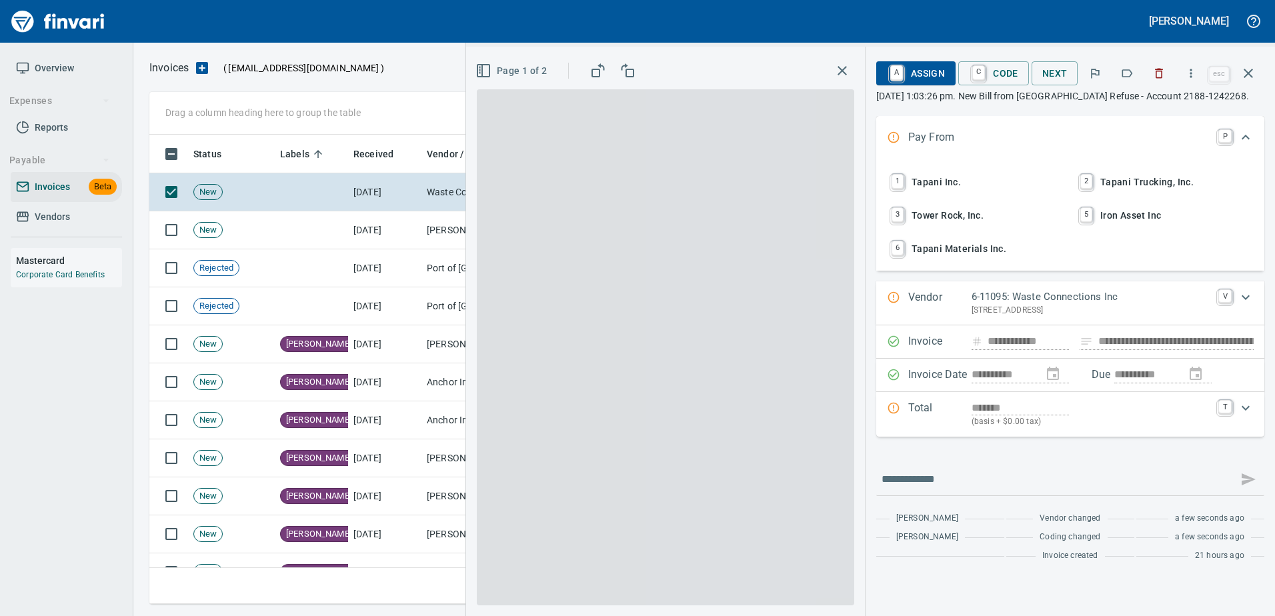
click at [1129, 79] on icon "button" at bounding box center [1127, 73] width 13 height 13
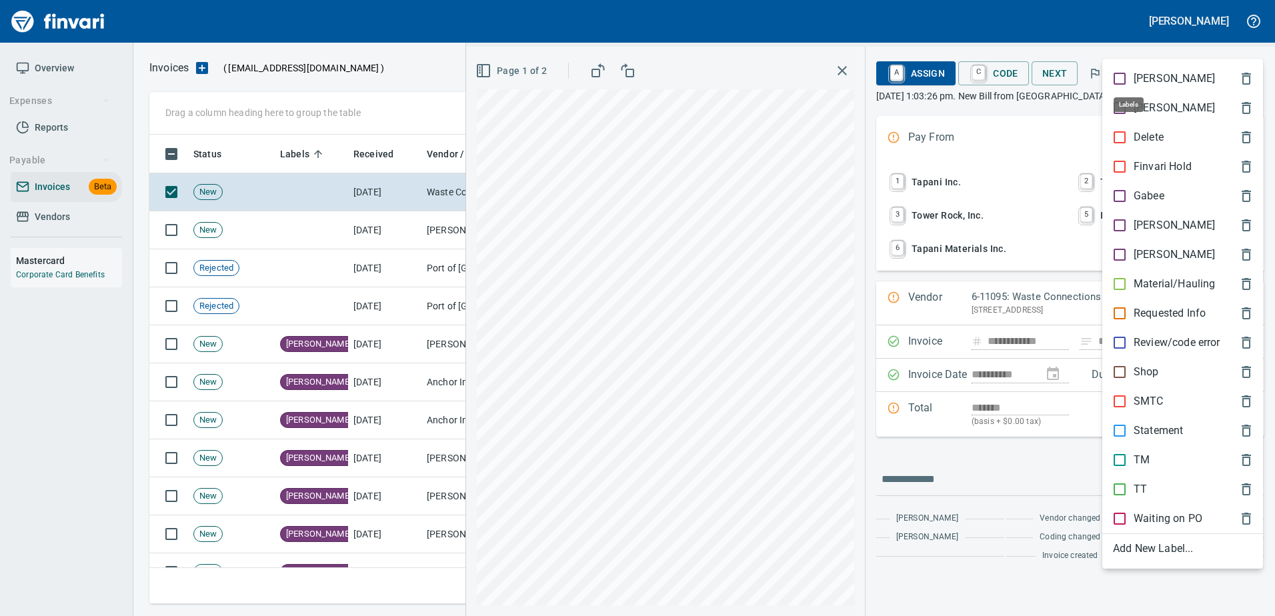
scroll to position [450, 1089]
click at [1141, 217] on div "[PERSON_NAME]" at bounding box center [1183, 225] width 161 height 29
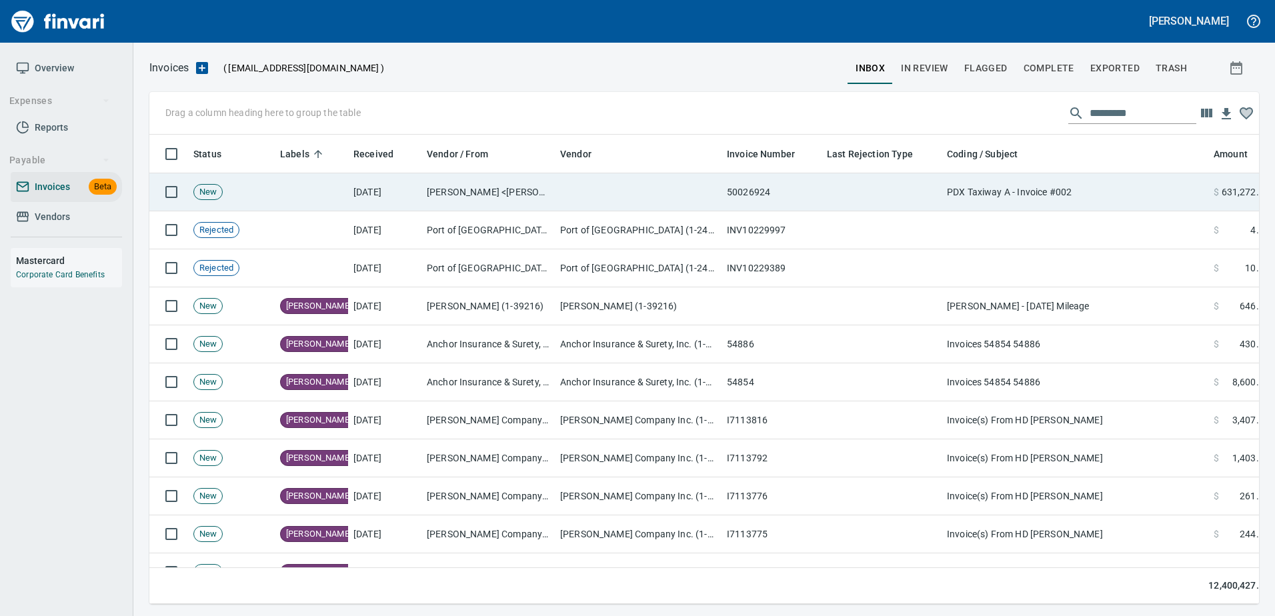
click at [1073, 179] on td "PDX Taxiway A - Invoice #002" at bounding box center [1075, 192] width 267 height 38
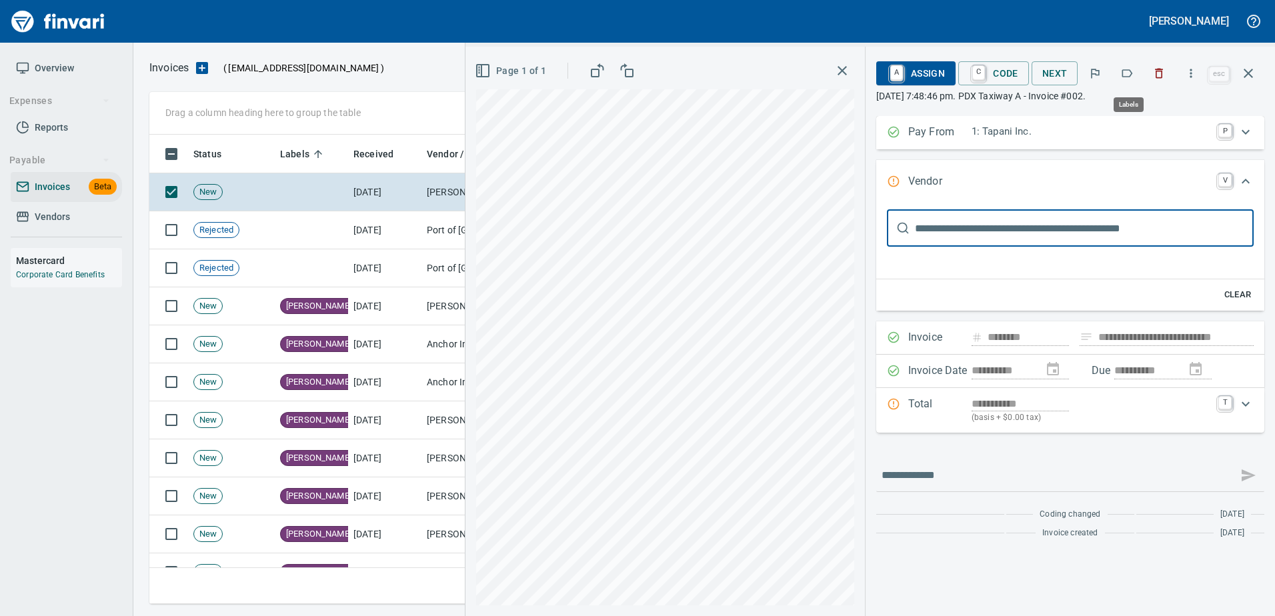
scroll to position [450, 1089]
click at [1170, 69] on button "button" at bounding box center [1159, 73] width 29 height 29
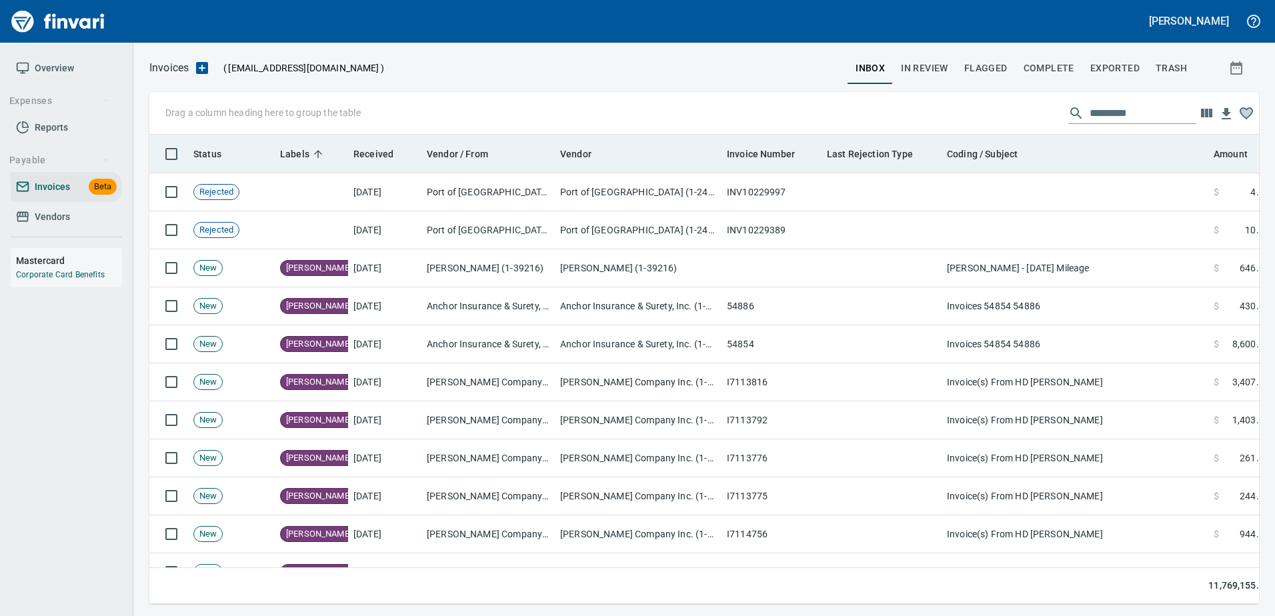
scroll to position [450, 1089]
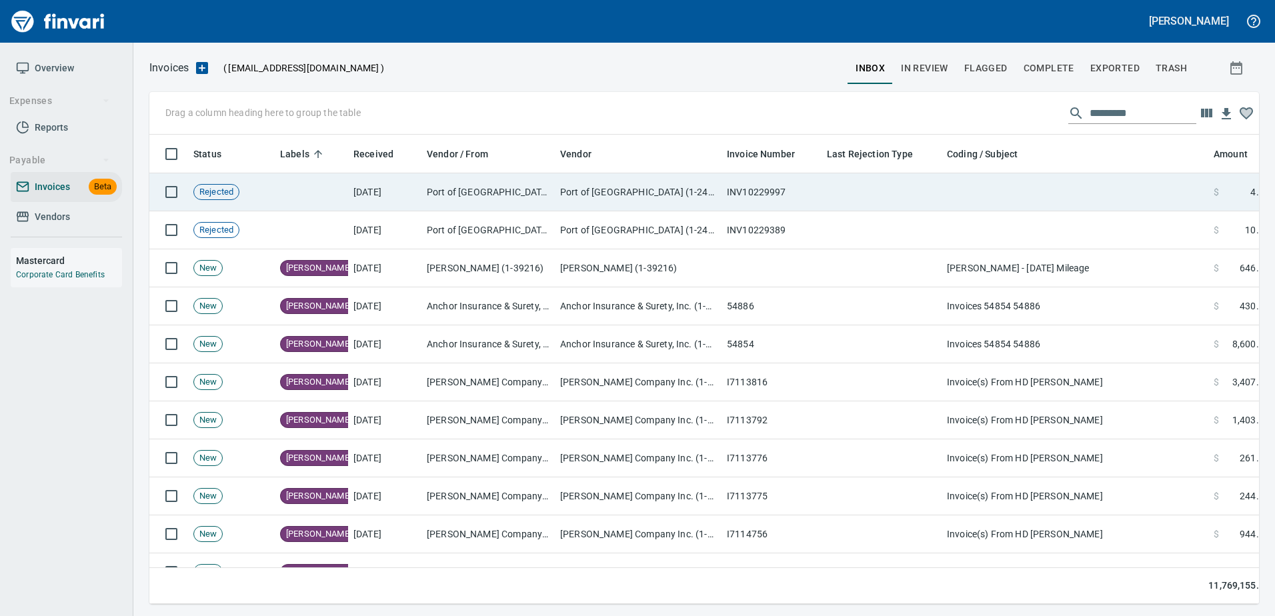
click at [1128, 193] on td at bounding box center [1075, 192] width 267 height 38
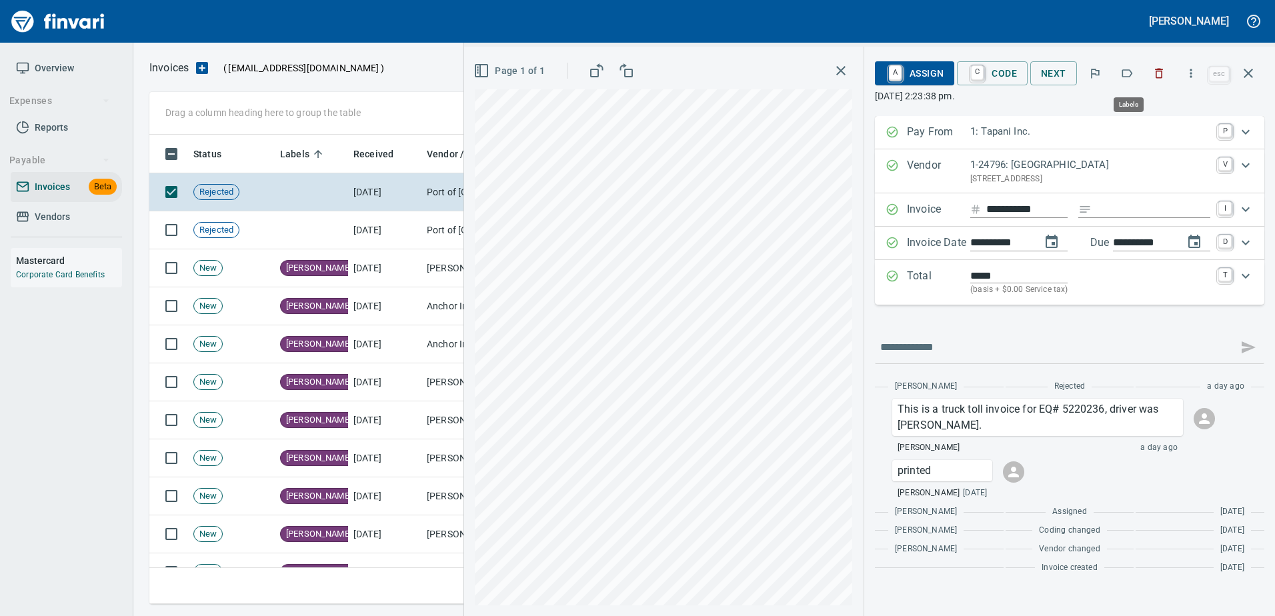
click at [1132, 69] on icon "button" at bounding box center [1127, 73] width 13 height 13
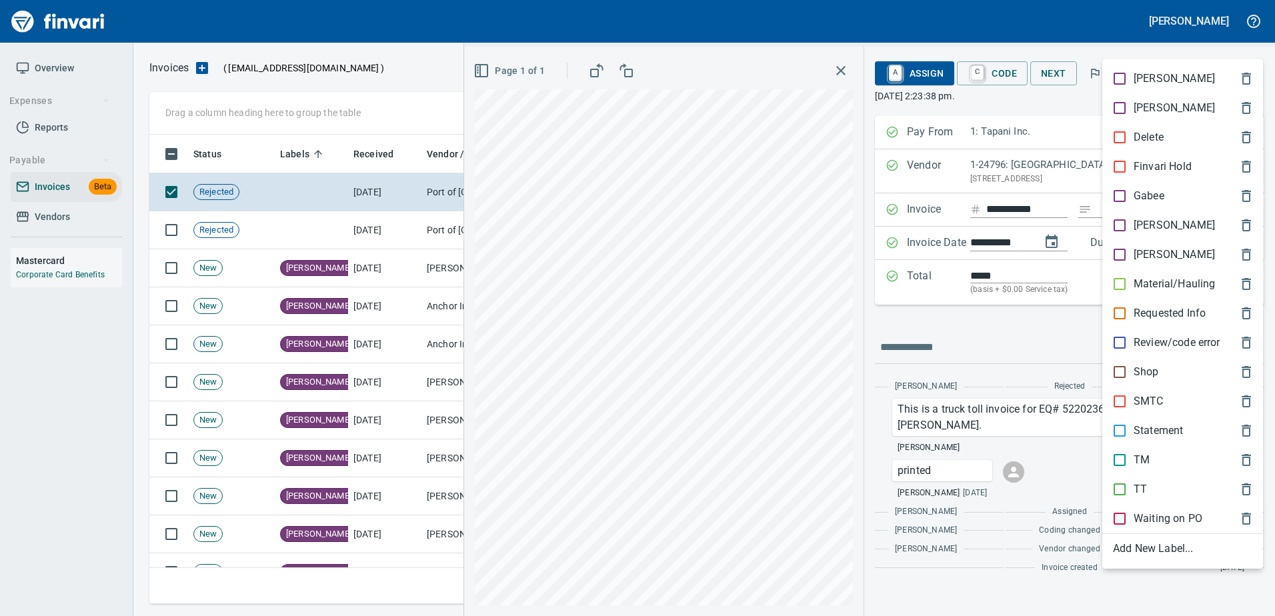
scroll to position [450, 1089]
click at [1131, 235] on div "[PERSON_NAME]" at bounding box center [1183, 225] width 161 height 29
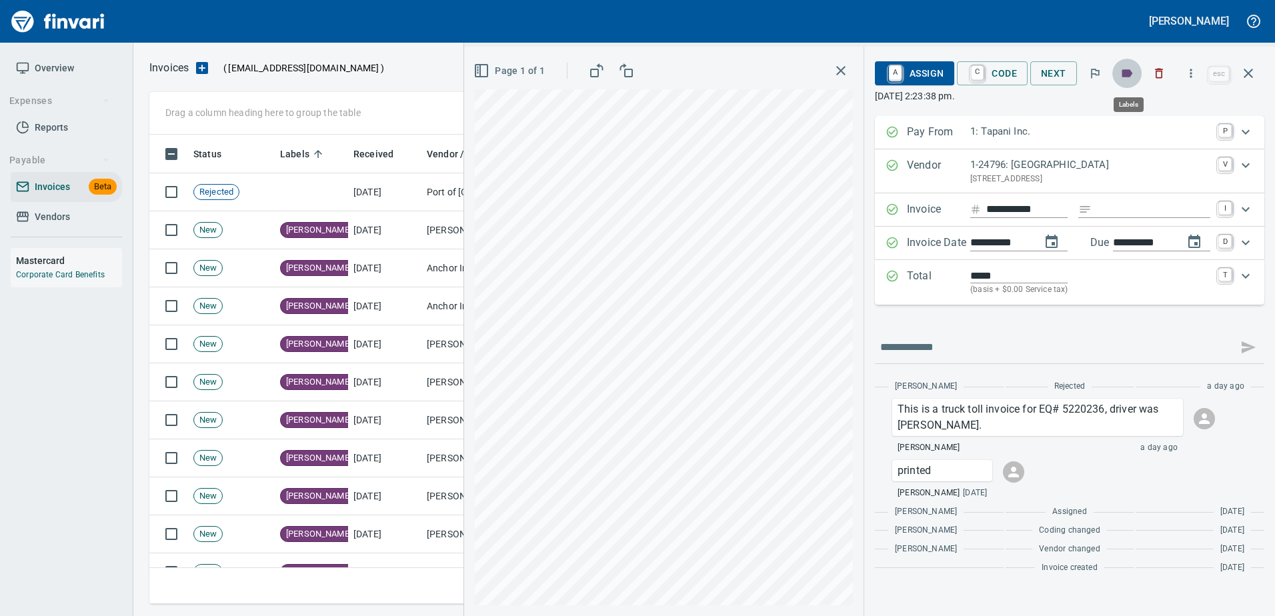
click at [1128, 75] on icon "button" at bounding box center [1128, 73] width 11 height 8
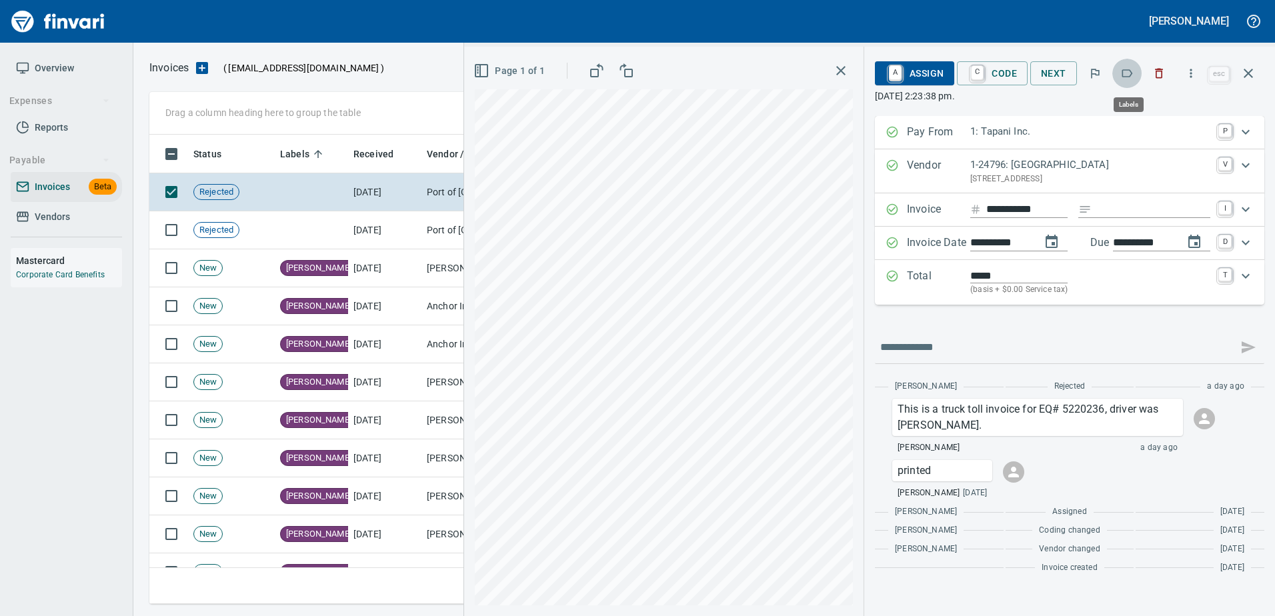
click at [1130, 81] on button "button" at bounding box center [1127, 73] width 29 height 29
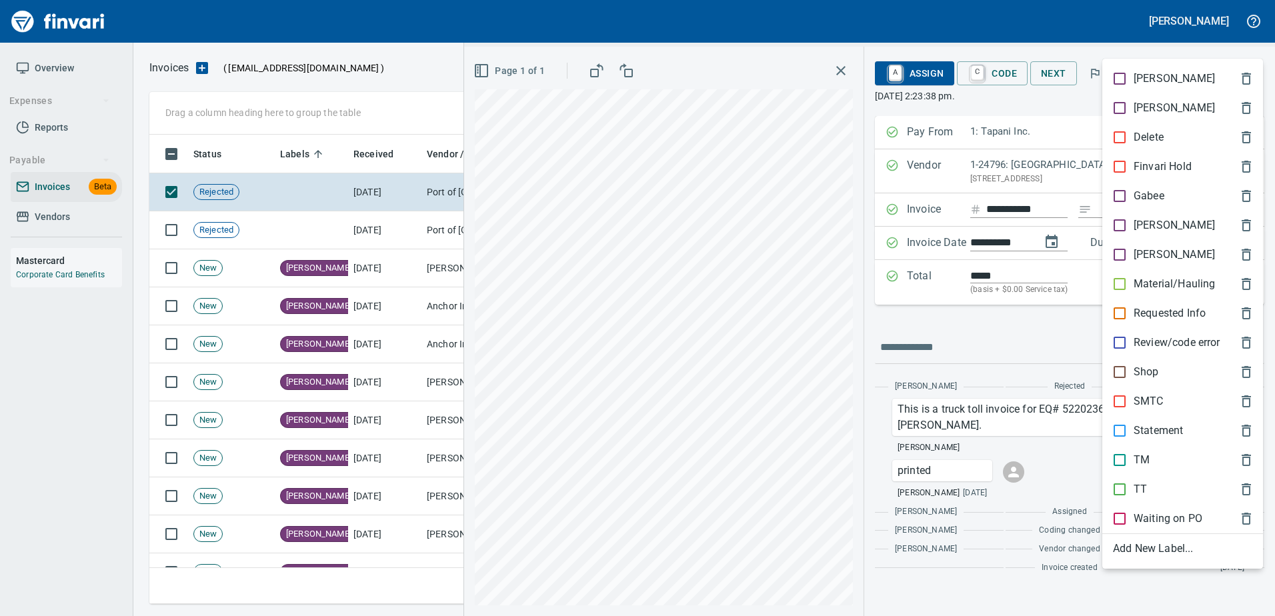
click at [1141, 377] on p "Shop" at bounding box center [1146, 372] width 25 height 16
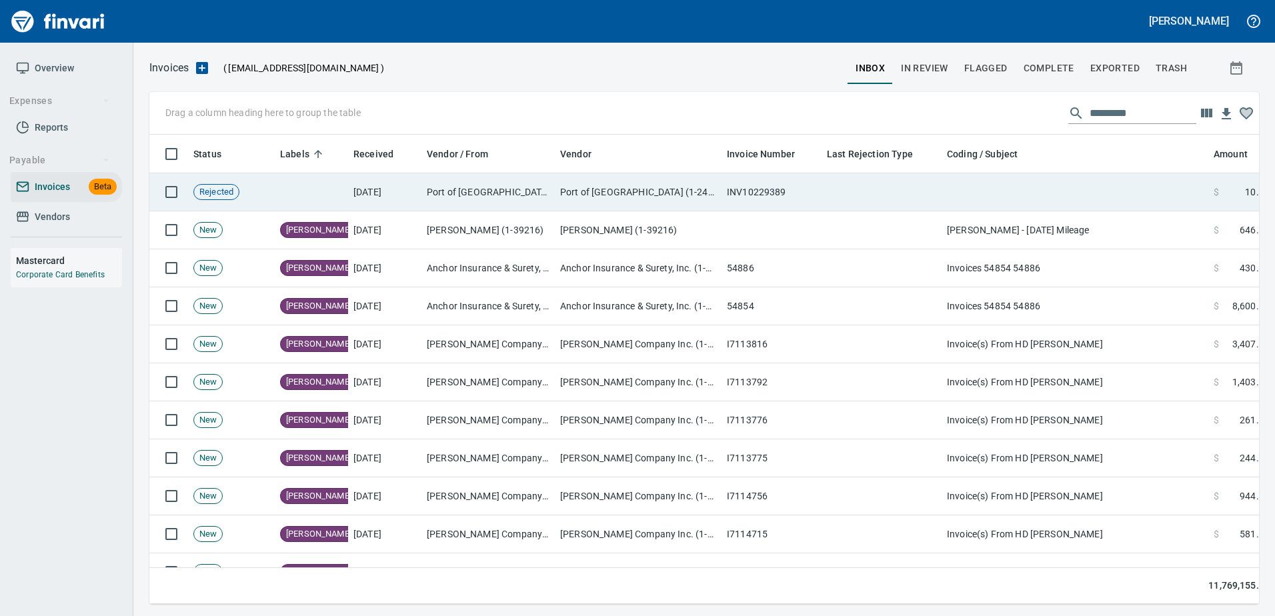
click at [1107, 199] on td at bounding box center [1075, 192] width 267 height 38
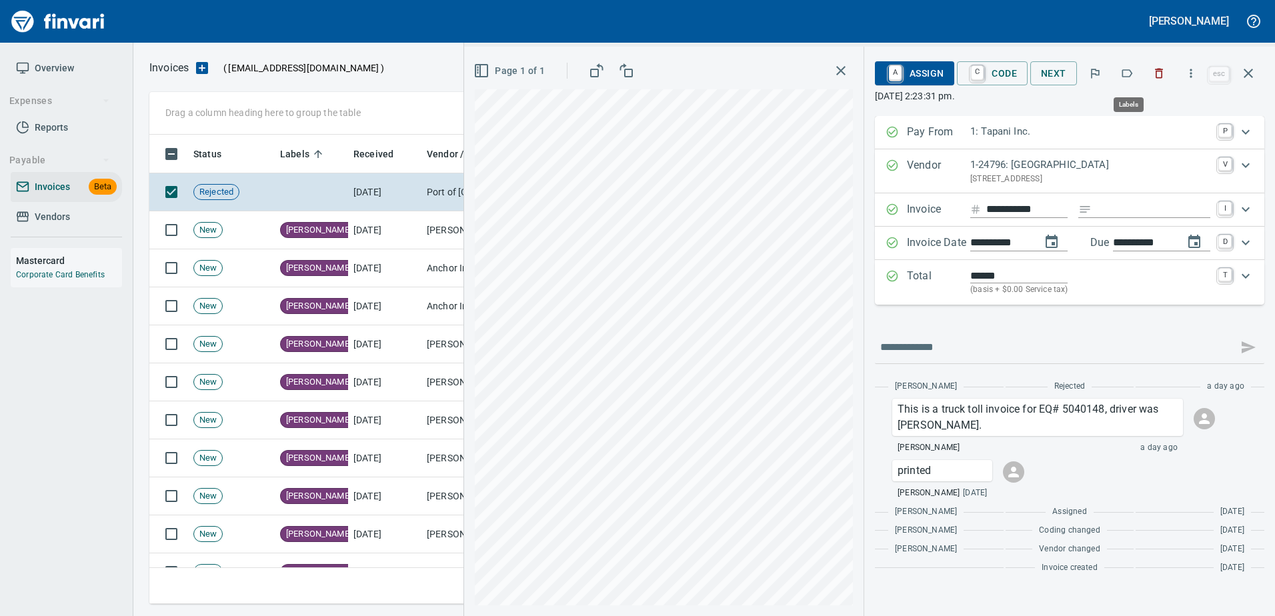
click at [1120, 77] on button "button" at bounding box center [1127, 73] width 29 height 29
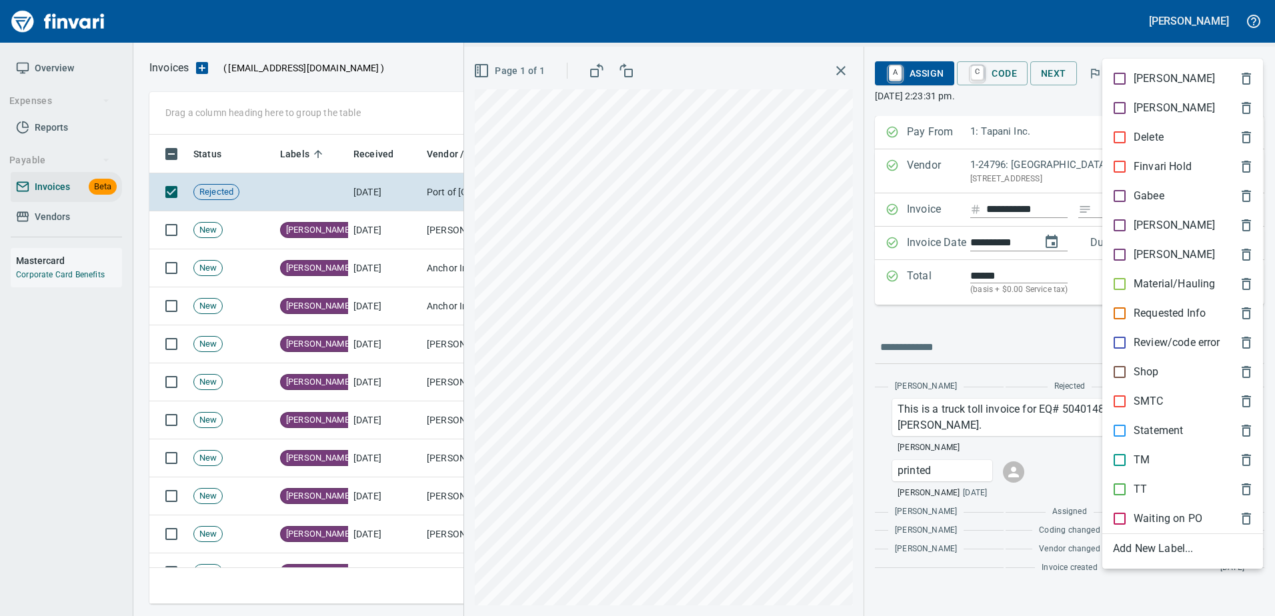
click at [1150, 374] on p "Shop" at bounding box center [1146, 372] width 25 height 16
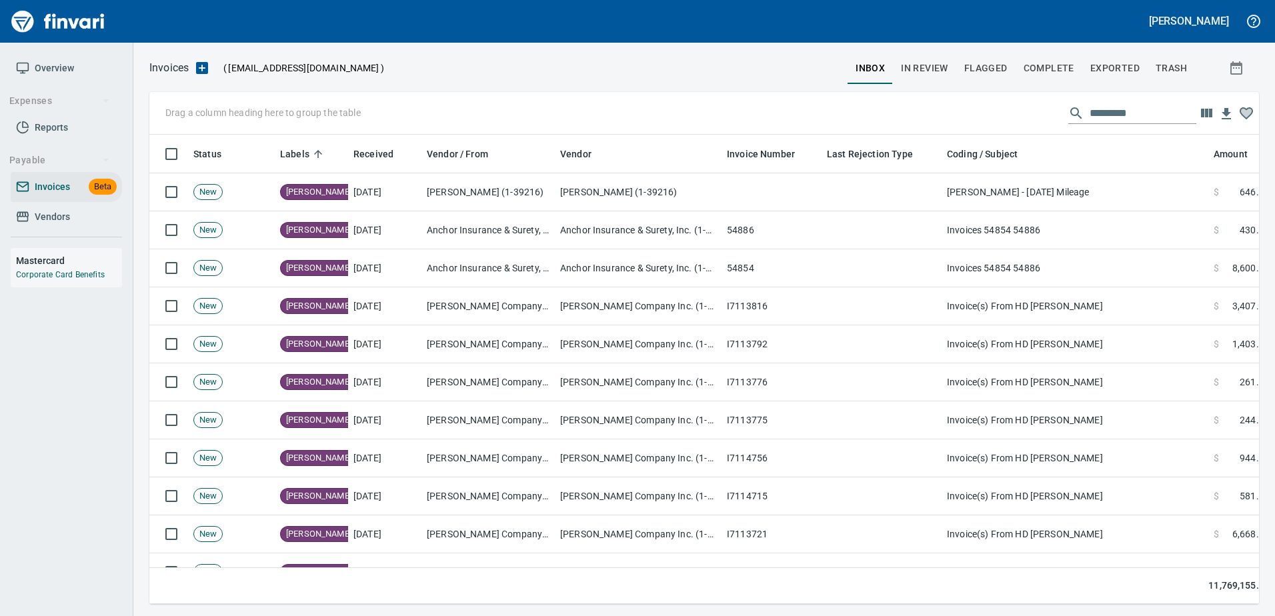
click at [922, 72] on span "In Review" at bounding box center [924, 68] width 47 height 17
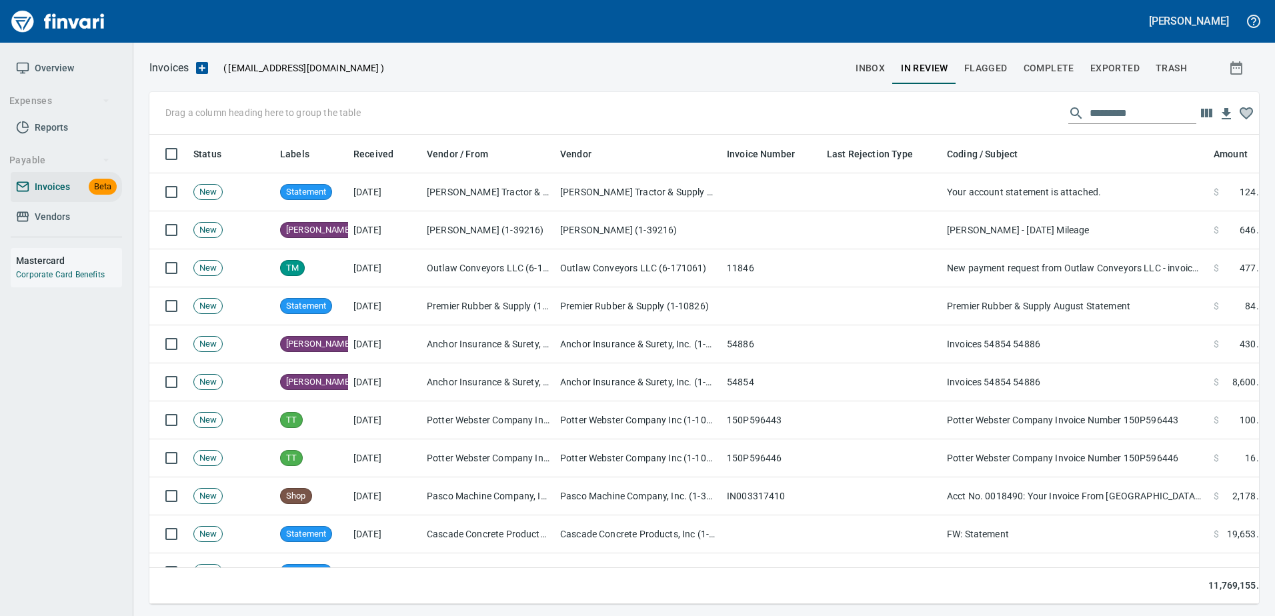
scroll to position [450, 1090]
click at [922, 72] on span "In Review" at bounding box center [924, 68] width 47 height 17
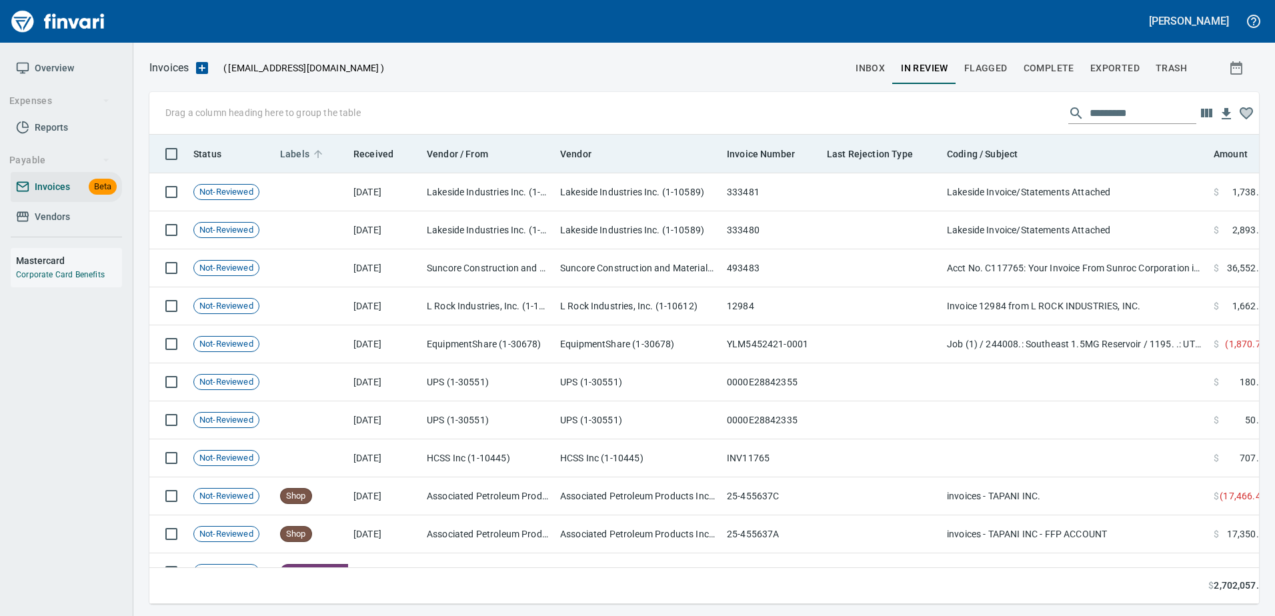
click at [300, 153] on span "Labels" at bounding box center [294, 154] width 29 height 16
click at [716, 197] on td "Lakeside Industries Inc. (1-10589)" at bounding box center [638, 192] width 167 height 38
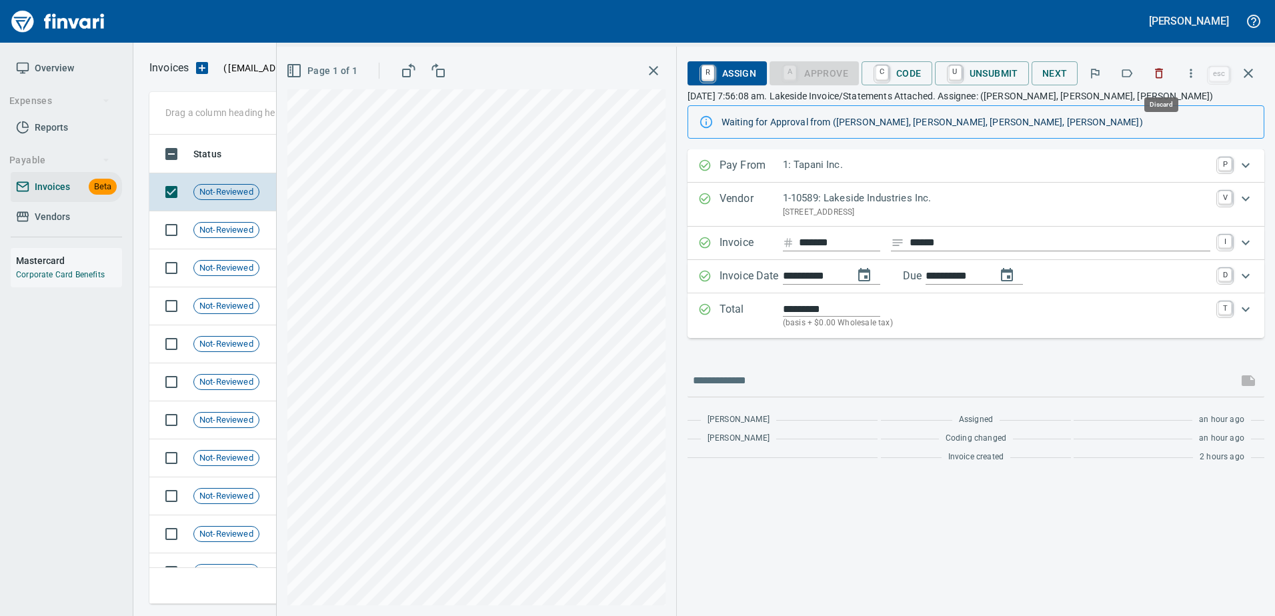
scroll to position [450, 1089]
click at [1131, 71] on icon "button" at bounding box center [1127, 73] width 13 height 13
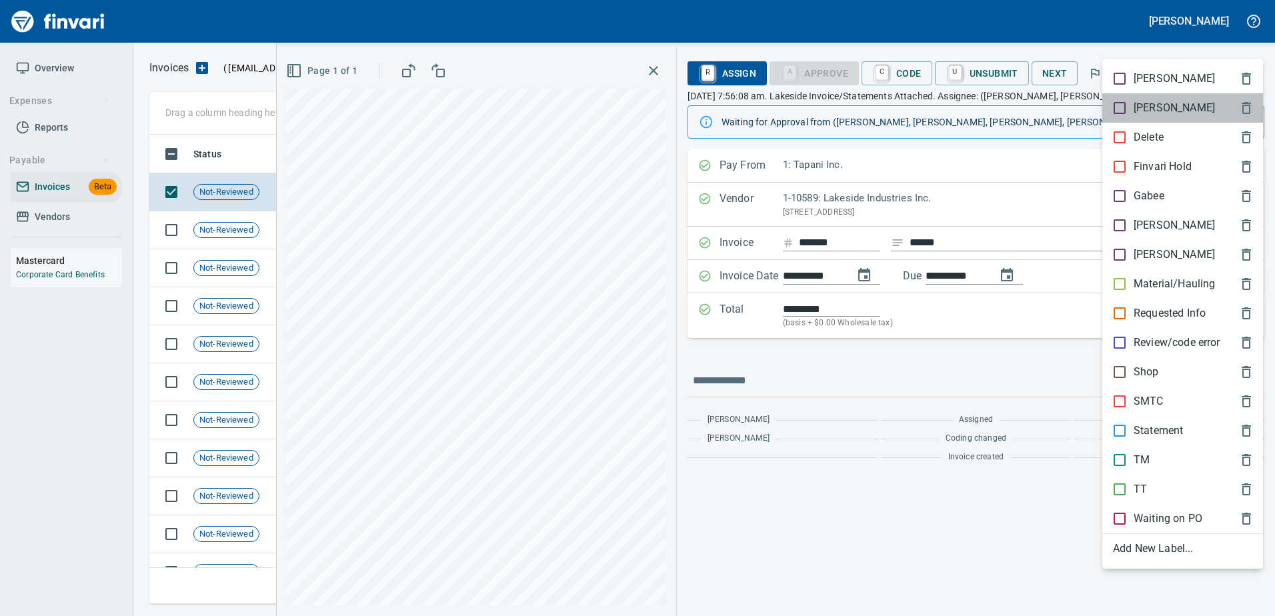
click at [1139, 106] on p "[PERSON_NAME]" at bounding box center [1174, 108] width 81 height 16
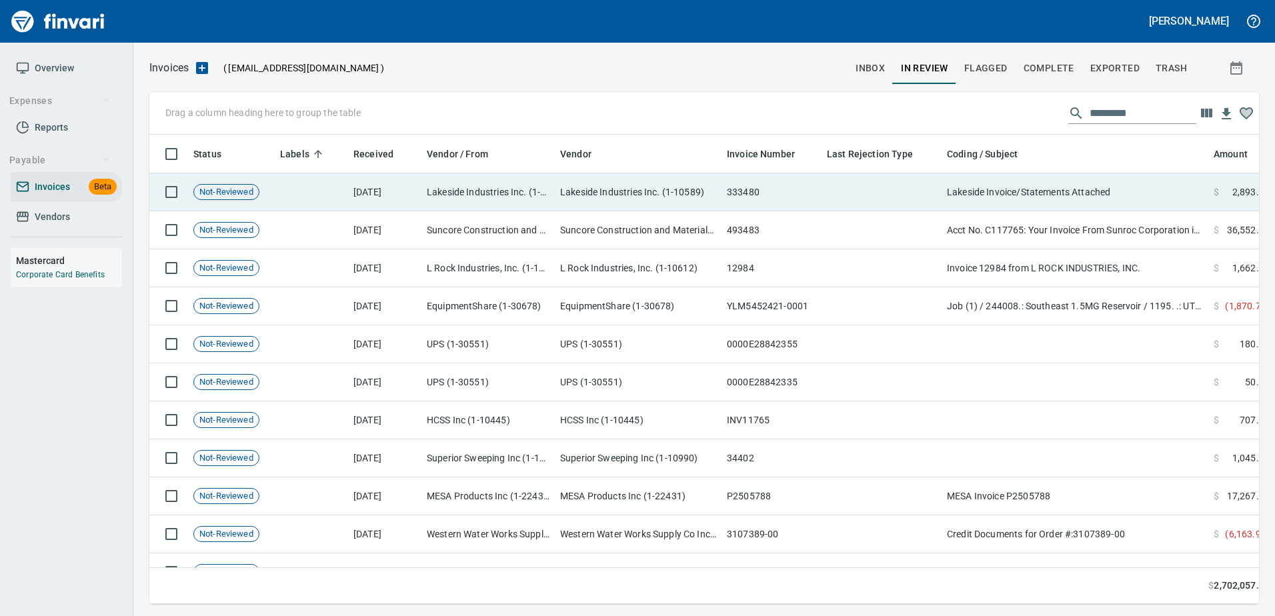
click at [1052, 209] on td "Lakeside Invoice/Statements Attached" at bounding box center [1075, 192] width 267 height 38
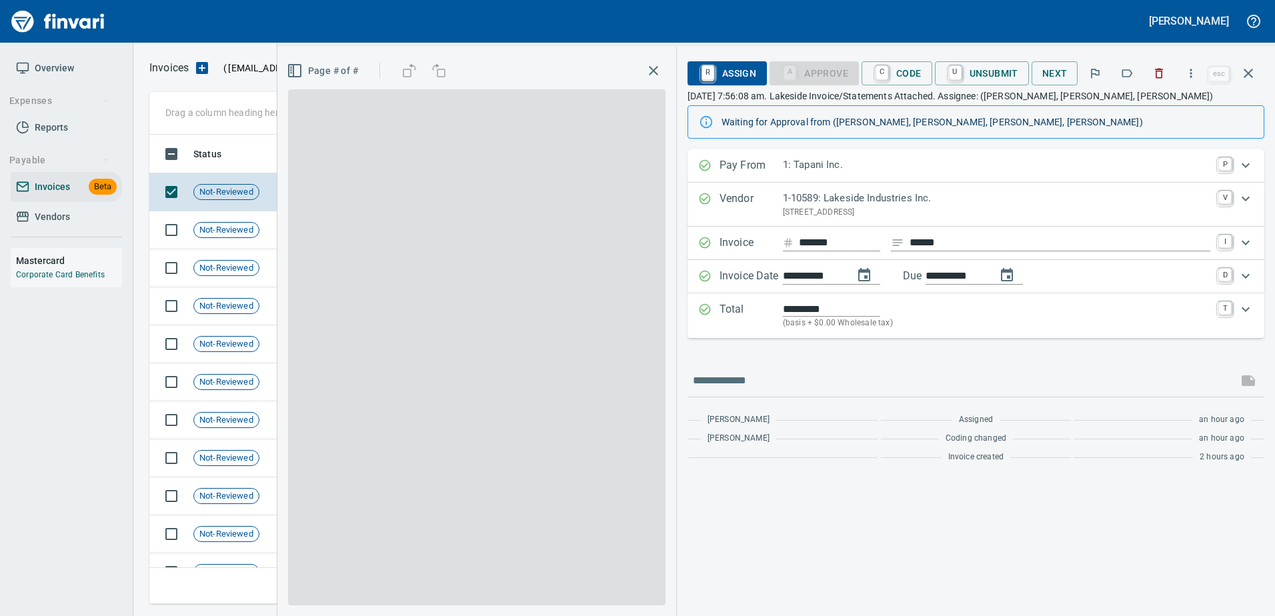
click at [1122, 74] on icon "button" at bounding box center [1127, 73] width 13 height 13
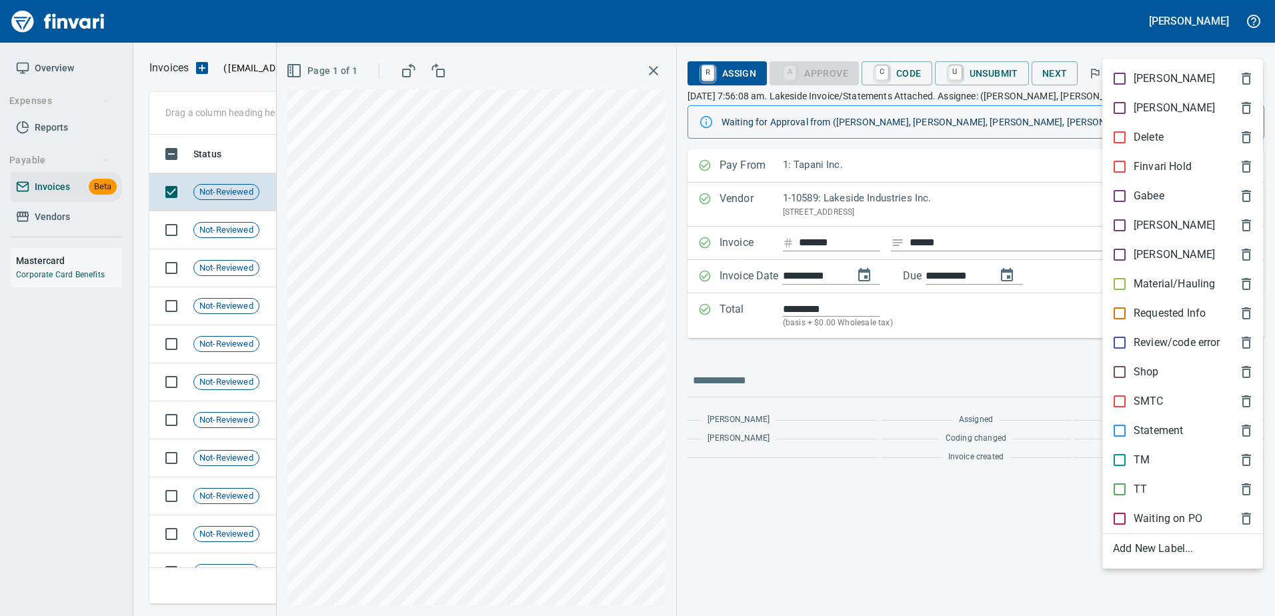
click at [1134, 122] on div "[PERSON_NAME]" at bounding box center [1183, 107] width 161 height 29
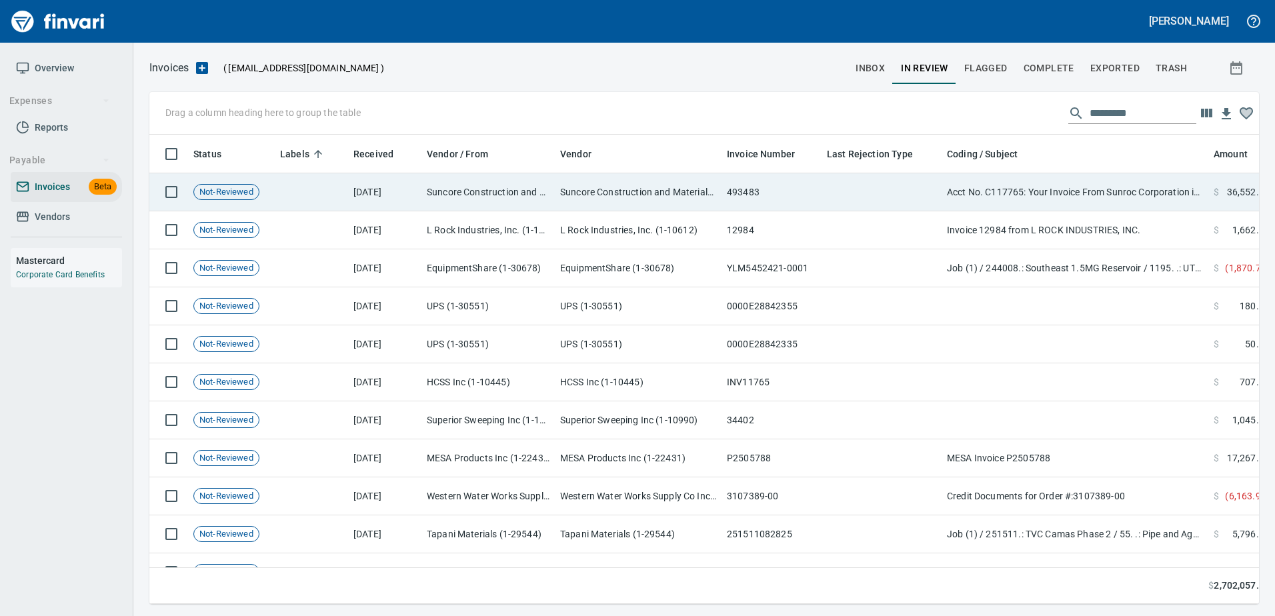
click at [1067, 181] on td "Acct No. C117765: Your Invoice From Sunroc Corporation is Attached" at bounding box center [1075, 192] width 267 height 38
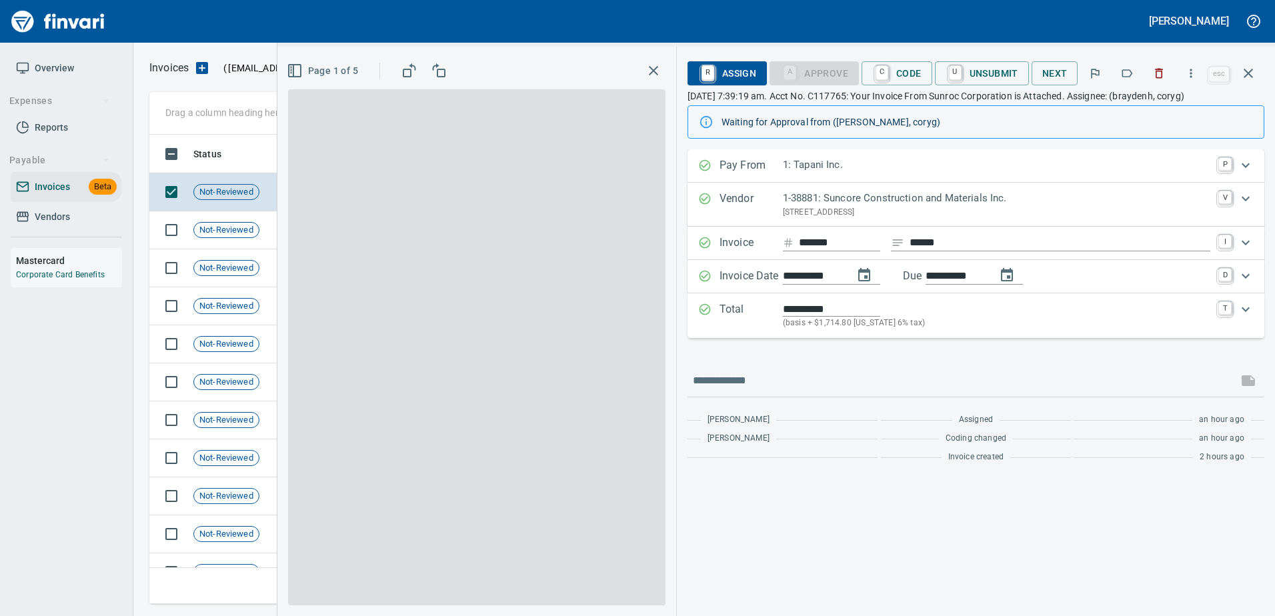
click at [1128, 74] on icon "button" at bounding box center [1127, 73] width 13 height 13
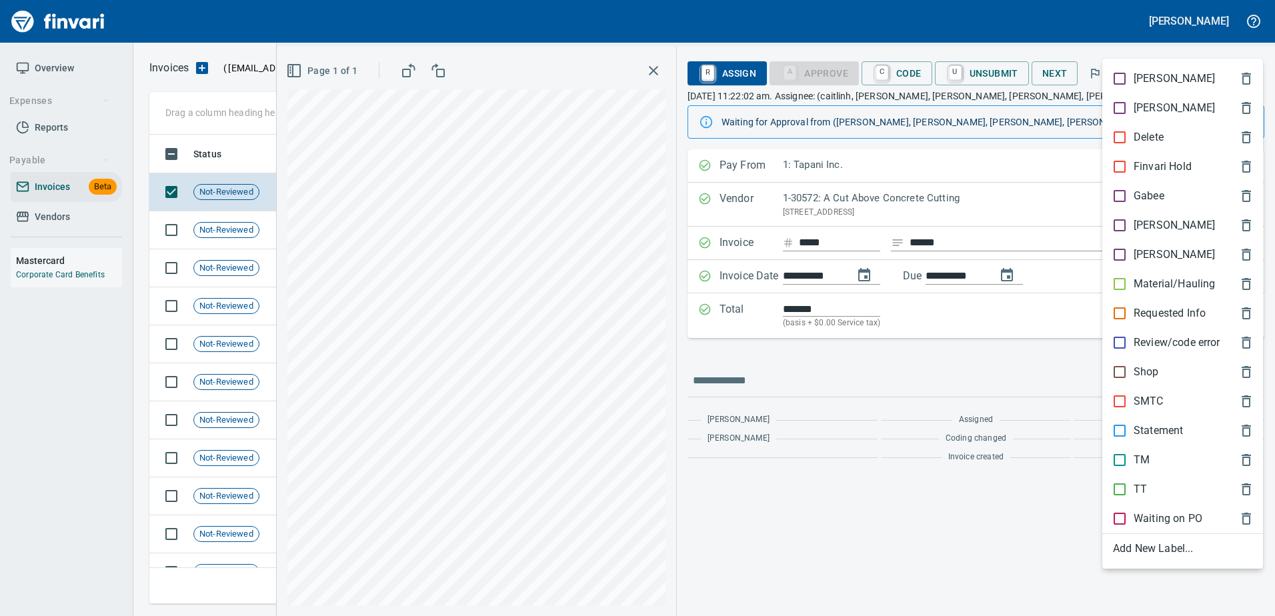
scroll to position [1, 1]
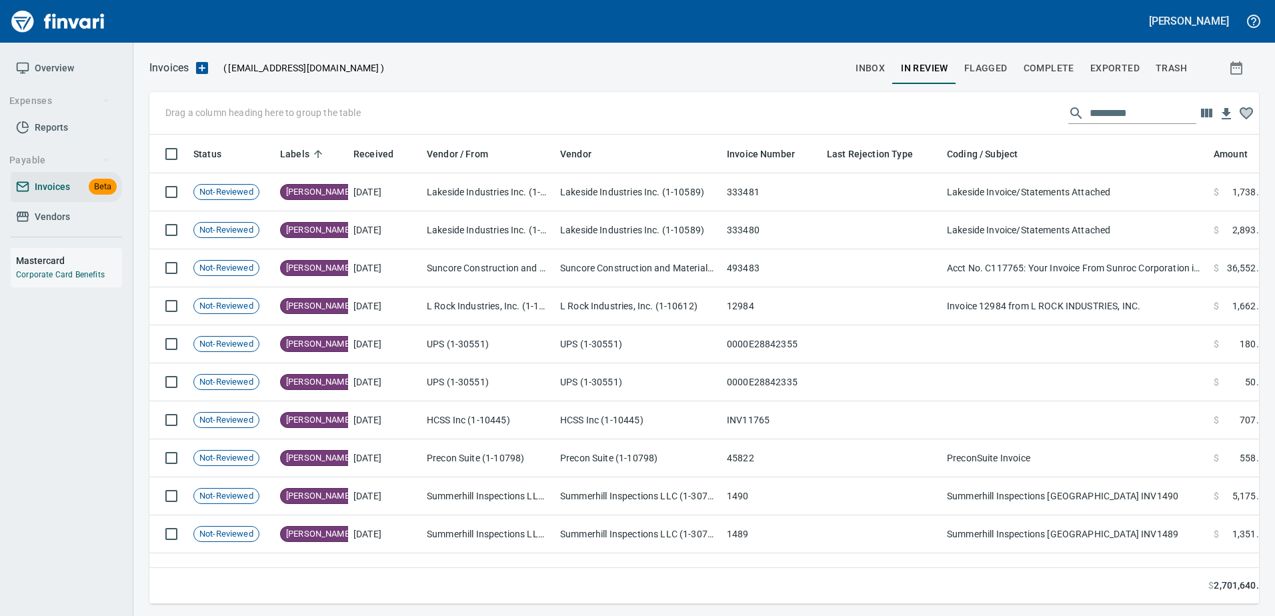
scroll to position [450, 1090]
click at [895, 75] on button "In Review" at bounding box center [924, 68] width 63 height 32
click at [875, 71] on span "inbox" at bounding box center [870, 68] width 29 height 17
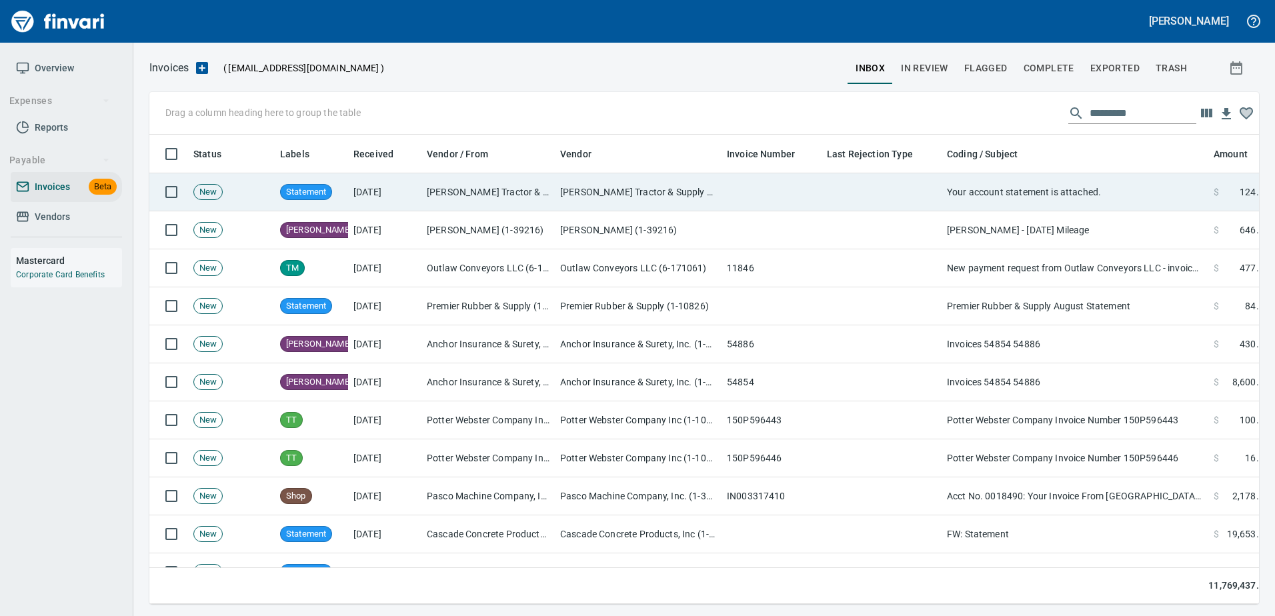
scroll to position [450, 1090]
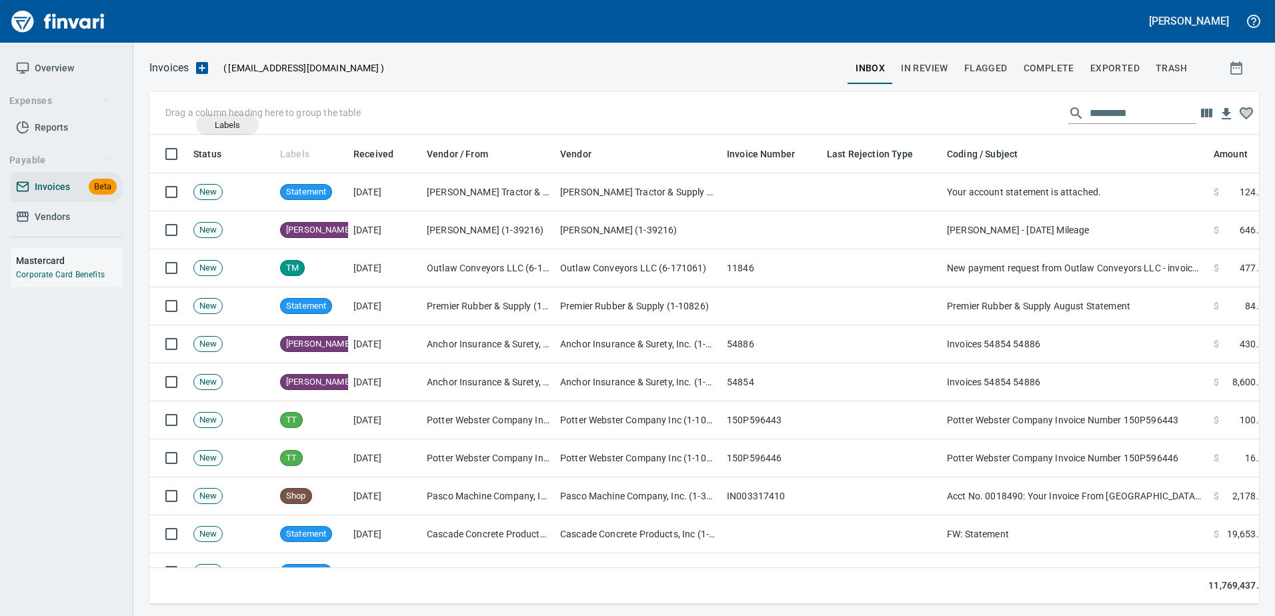
drag, startPoint x: 299, startPoint y: 150, endPoint x: 214, endPoint y: 109, distance: 94.0
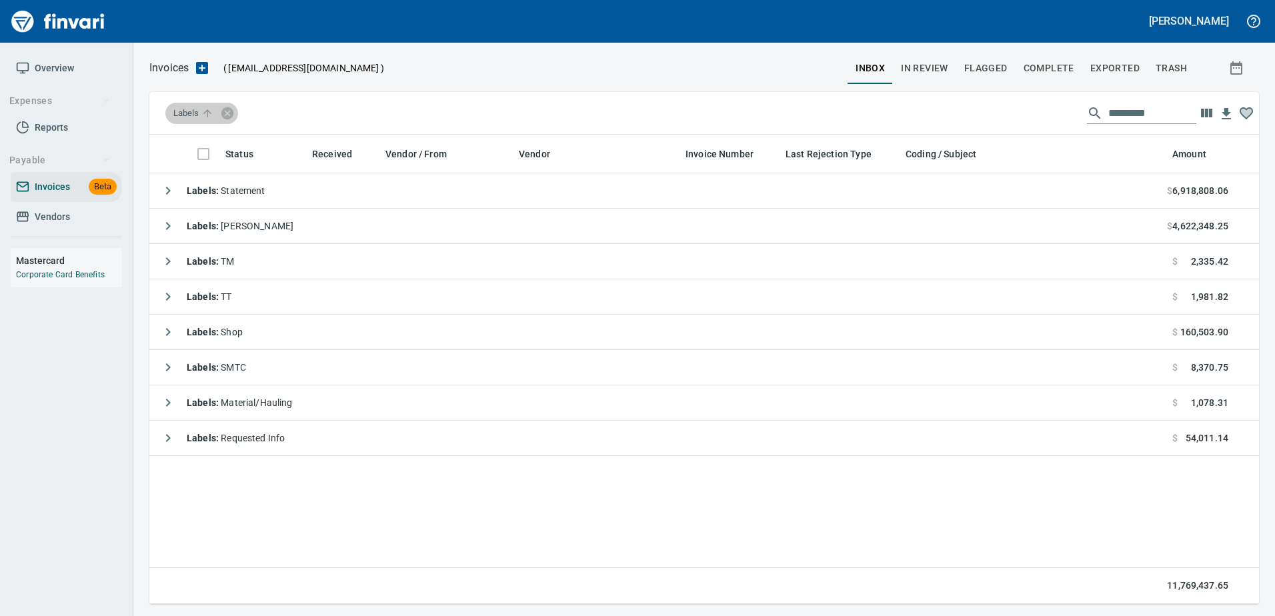
scroll to position [460, 1100]
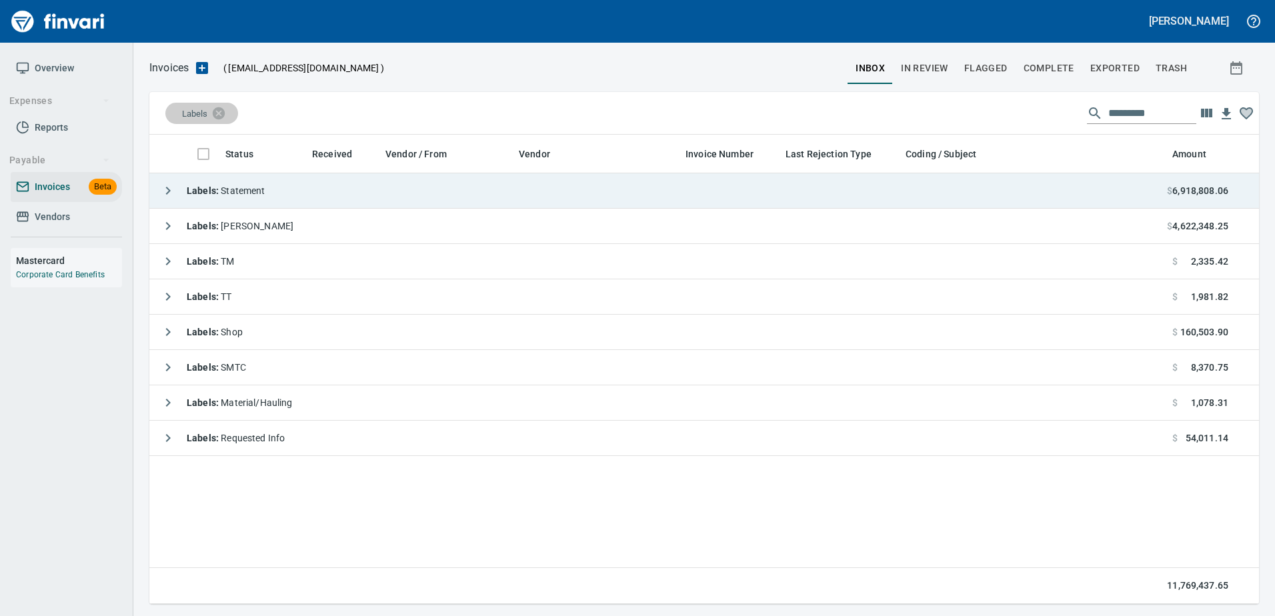
click at [162, 195] on icon "button" at bounding box center [168, 191] width 16 height 16
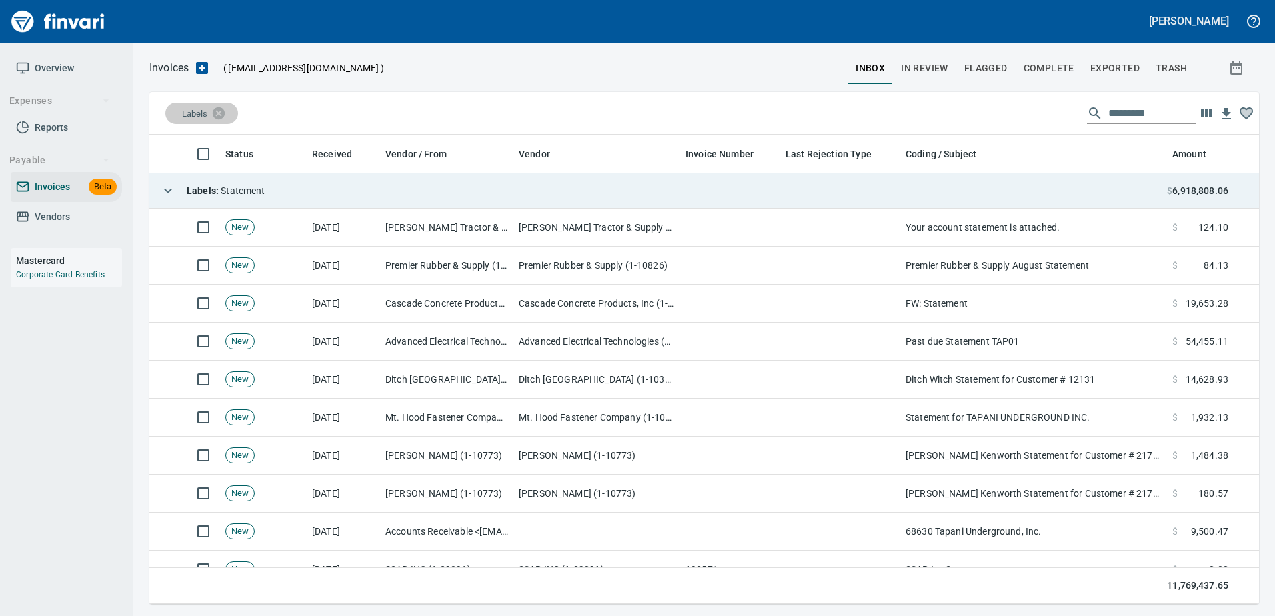
scroll to position [460, 1090]
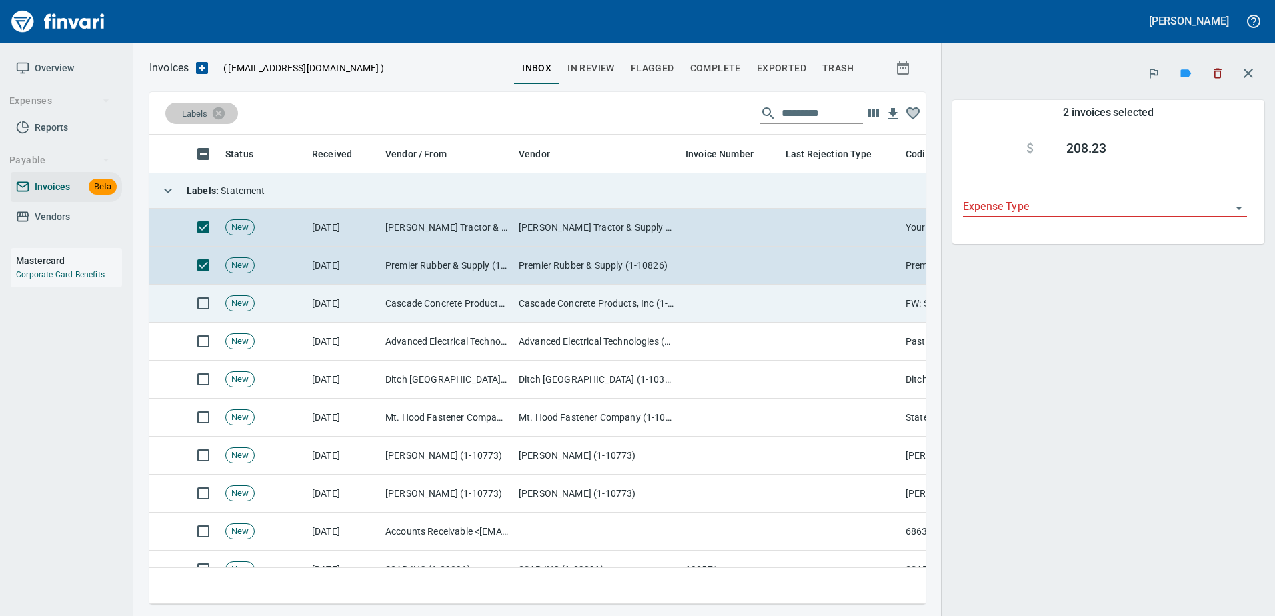
scroll to position [450, 756]
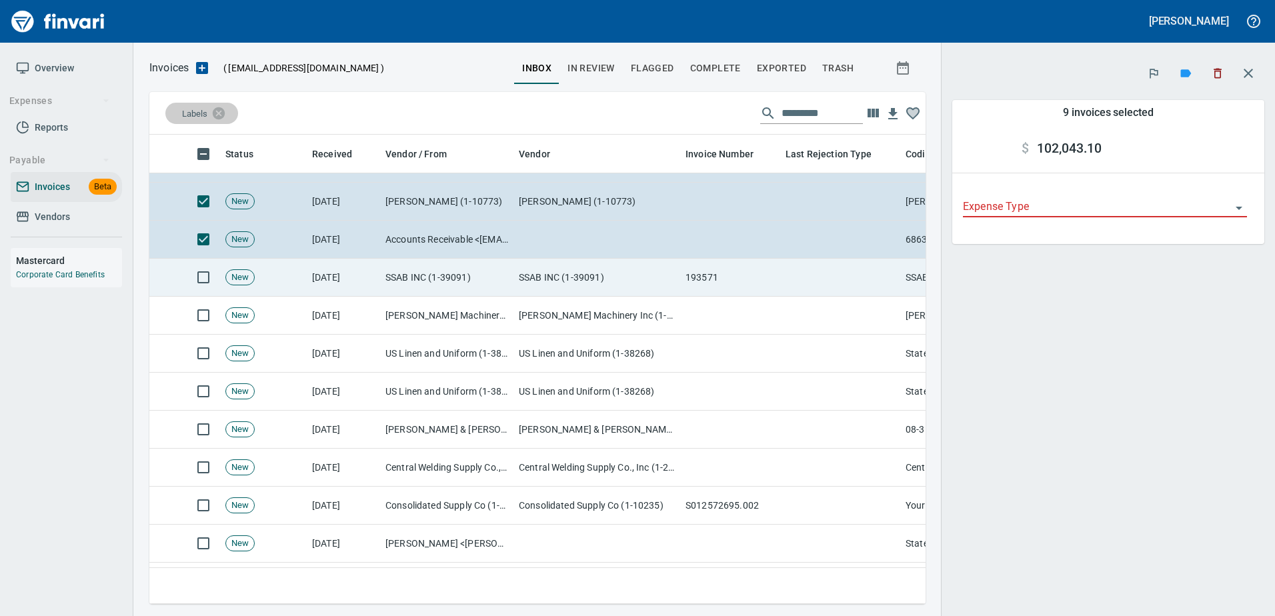
scroll to position [333, 0]
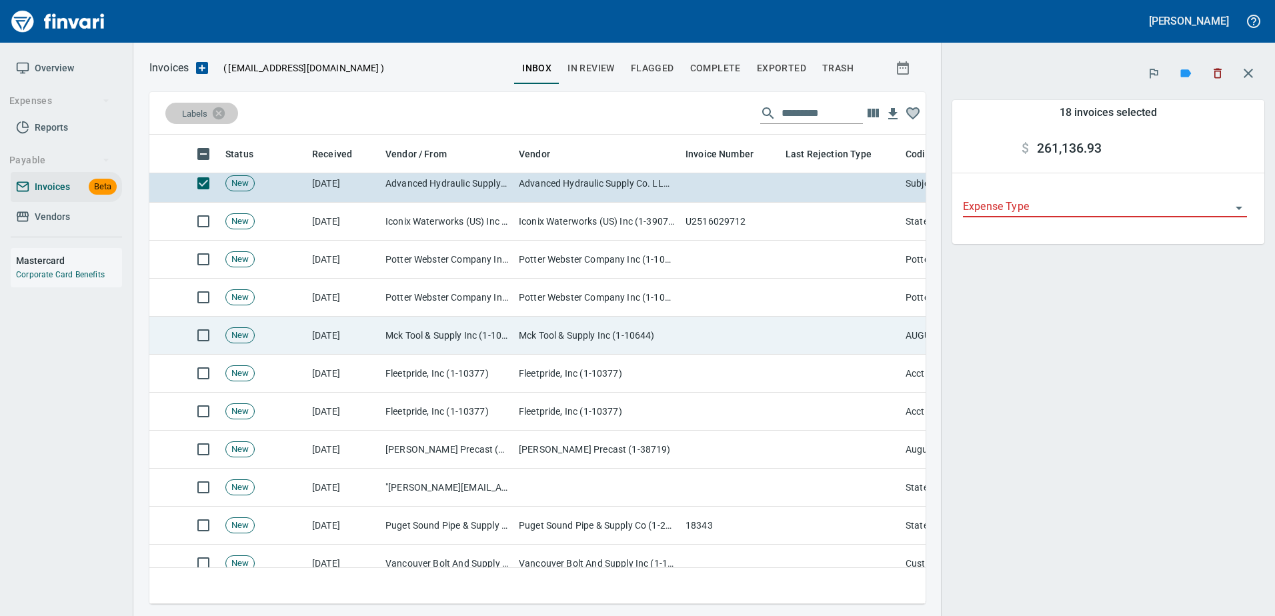
scroll to position [667, 0]
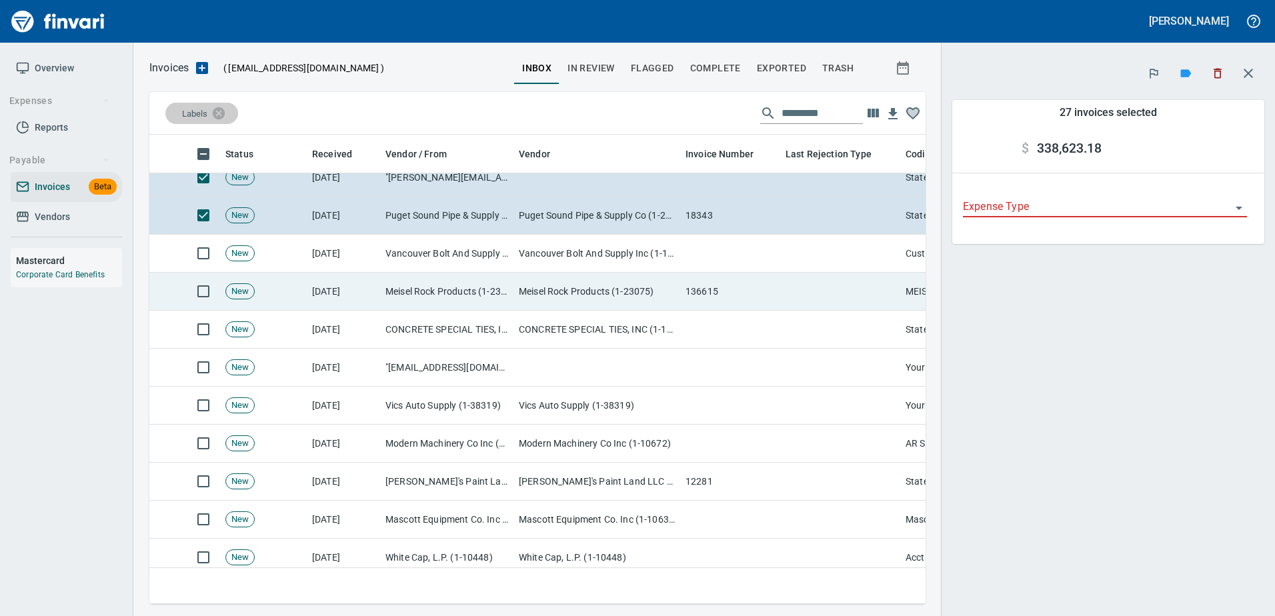
scroll to position [1067, 0]
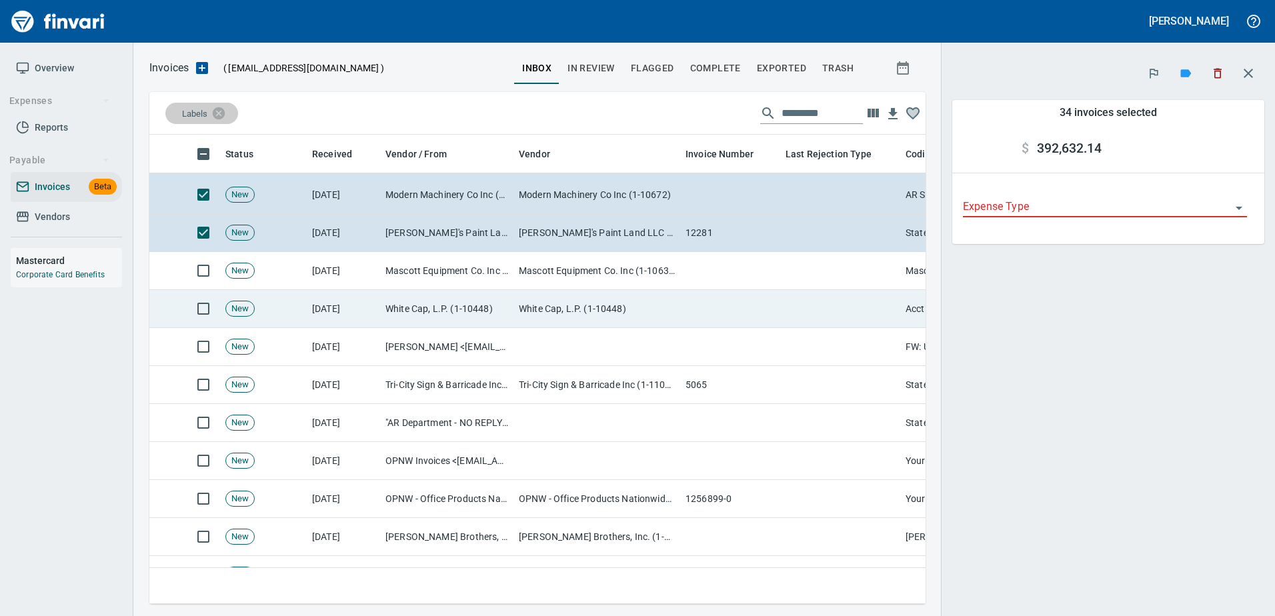
scroll to position [1267, 0]
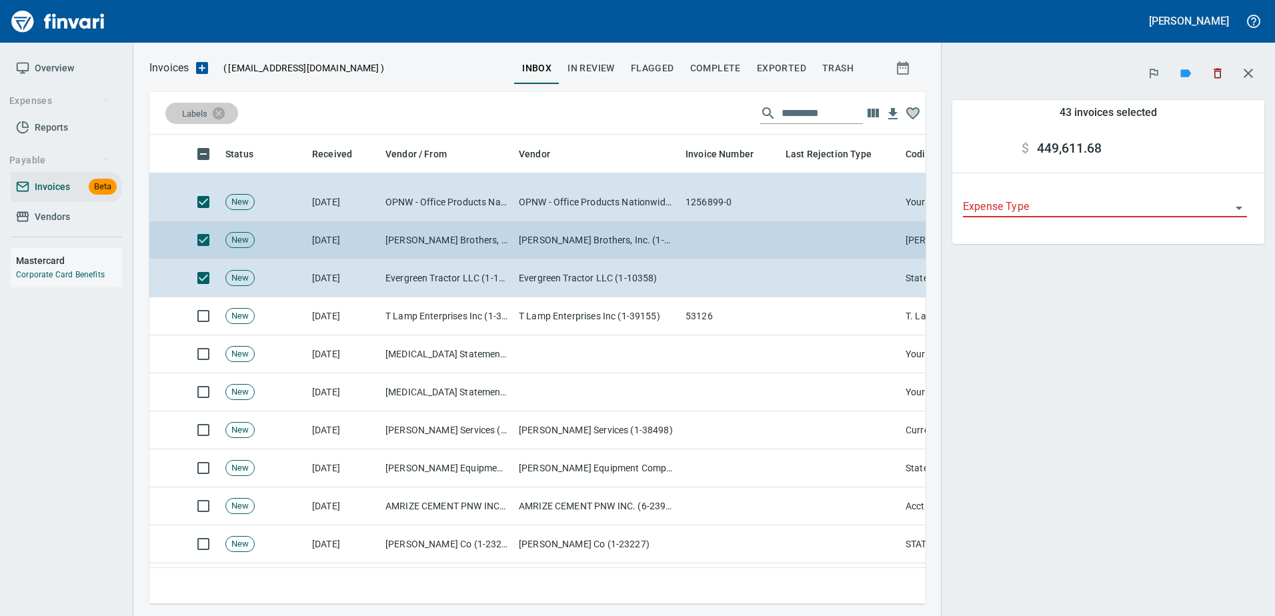
scroll to position [1601, 0]
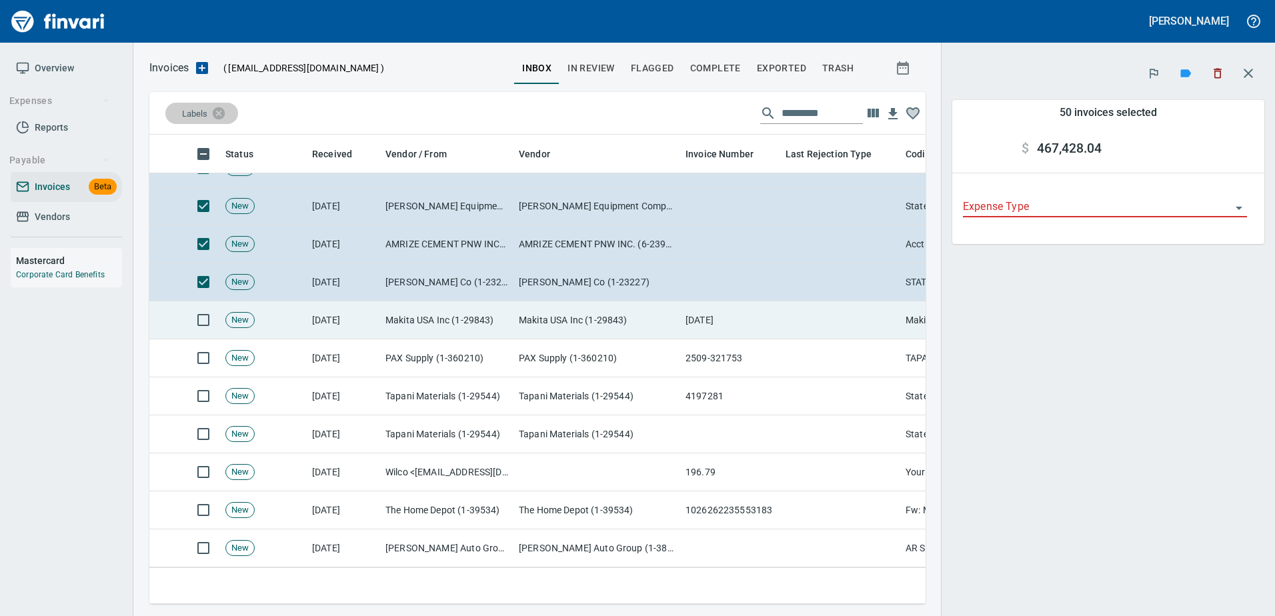
scroll to position [1801, 0]
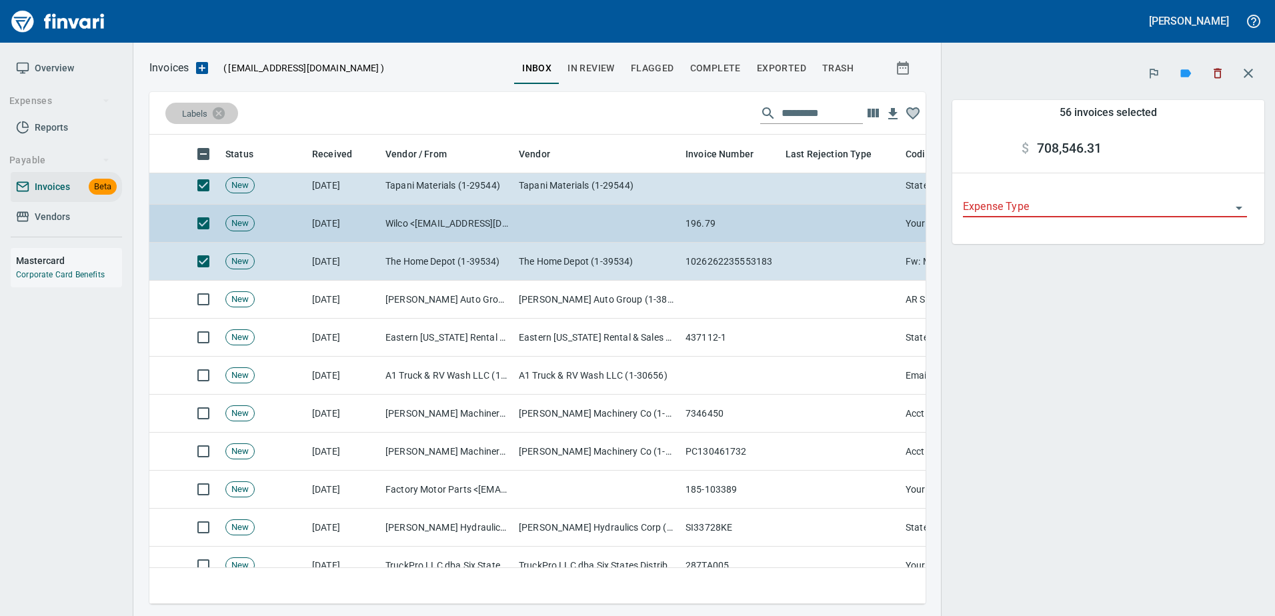
scroll to position [2068, 0]
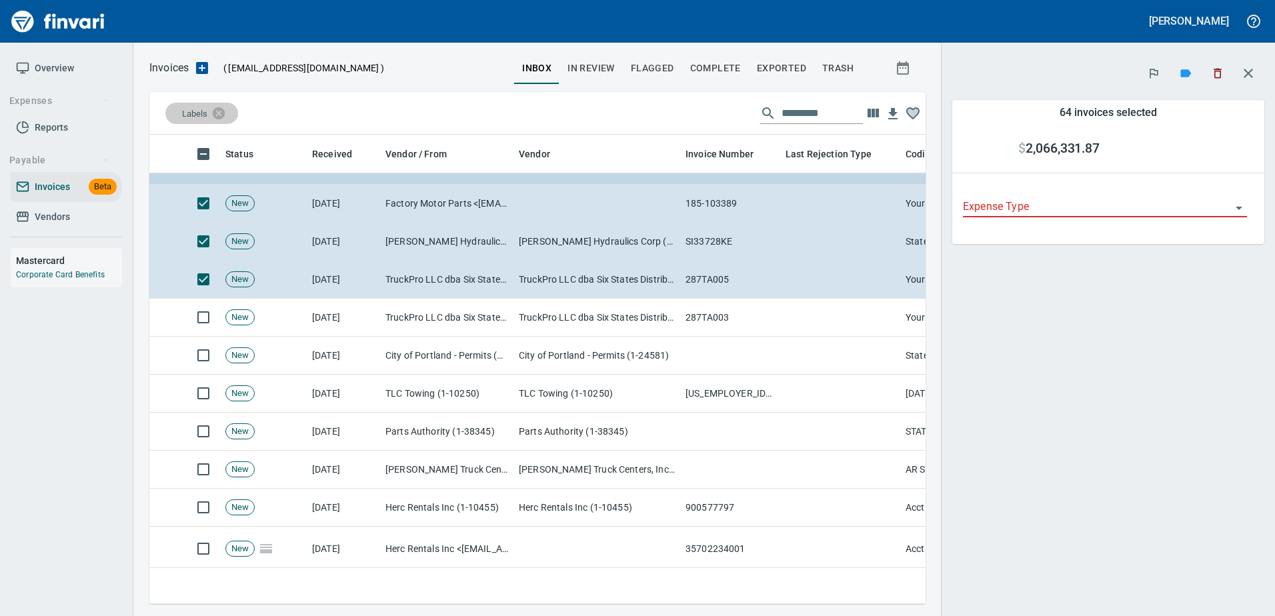
scroll to position [2334, 0]
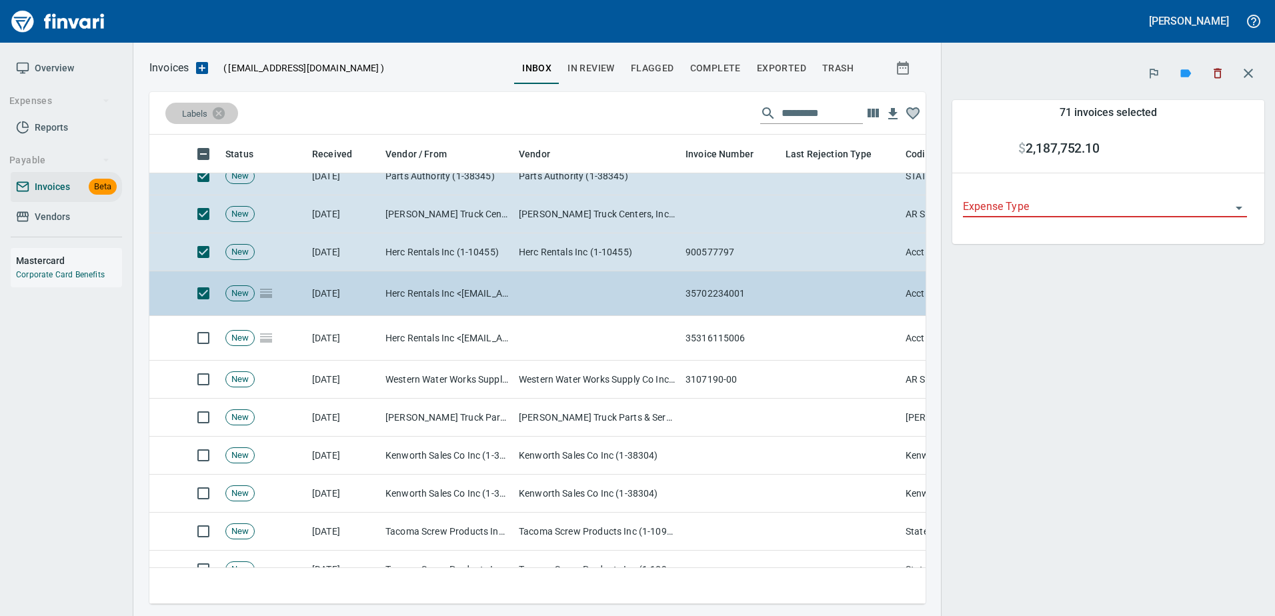
scroll to position [2601, 0]
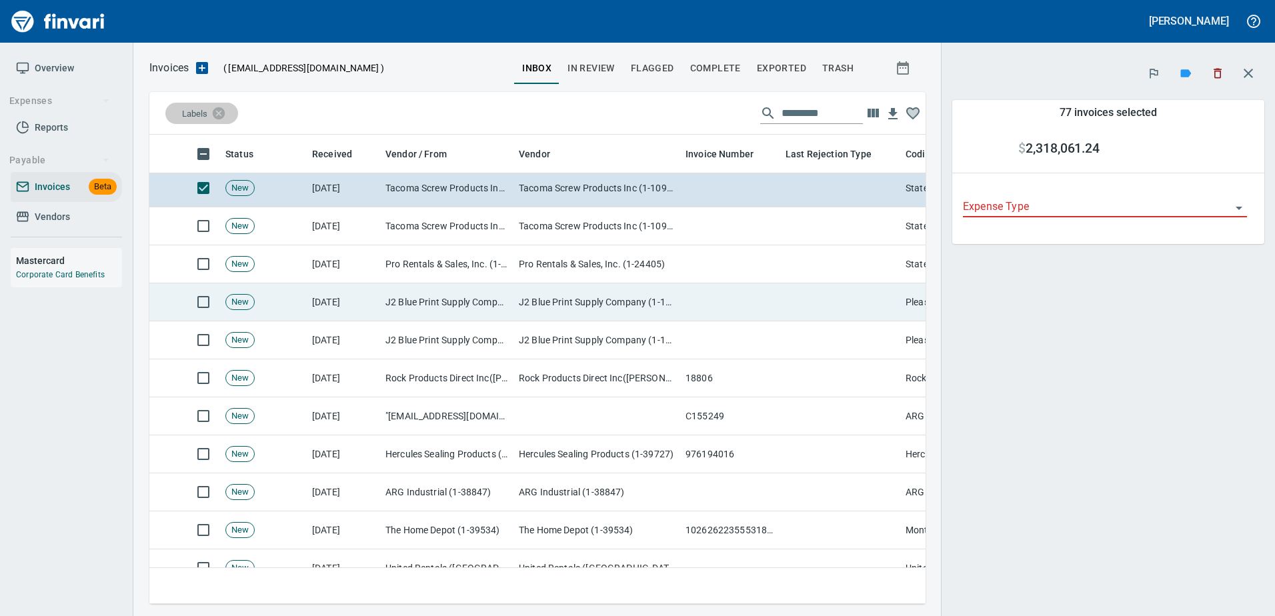
scroll to position [2935, 0]
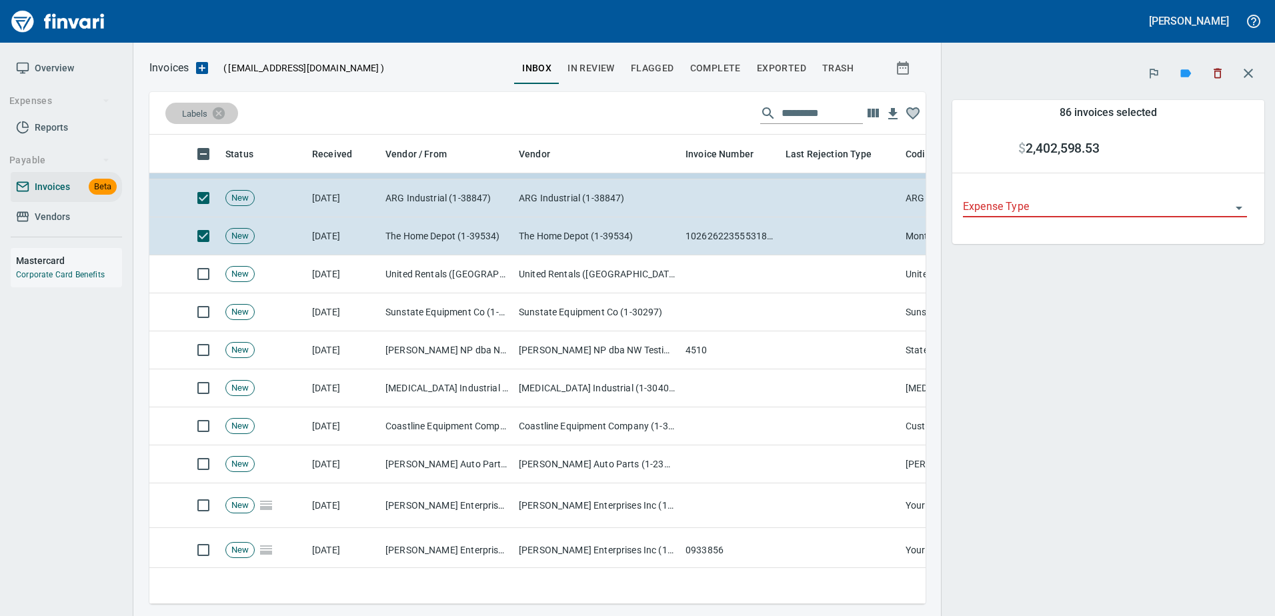
scroll to position [3268, 0]
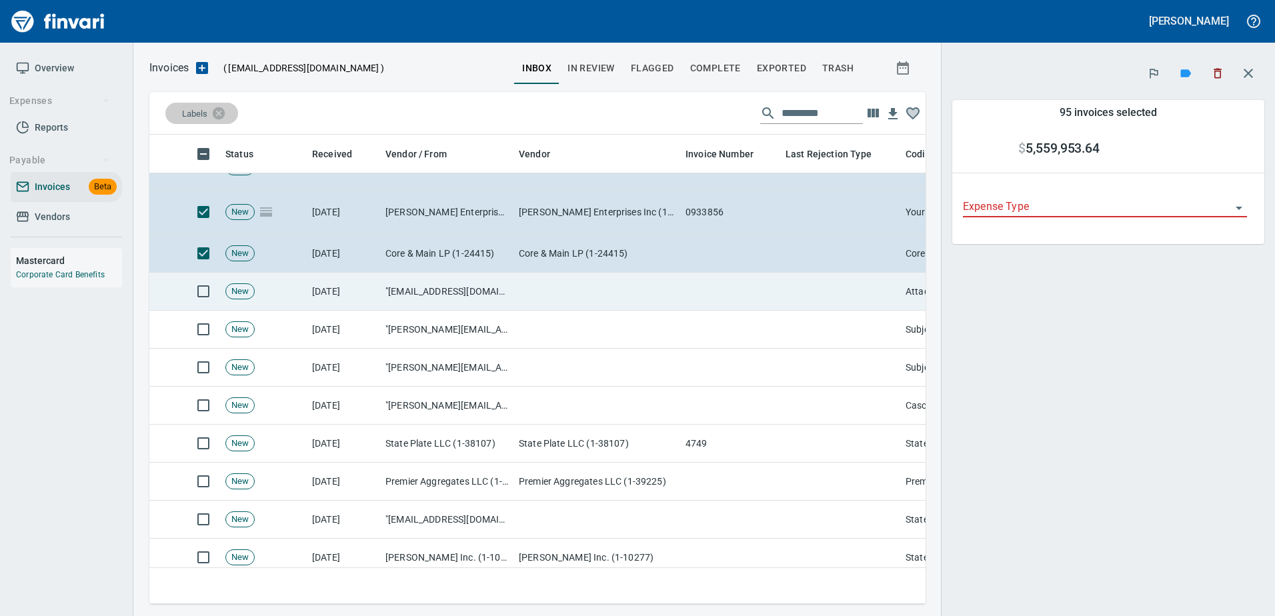
scroll to position [3602, 0]
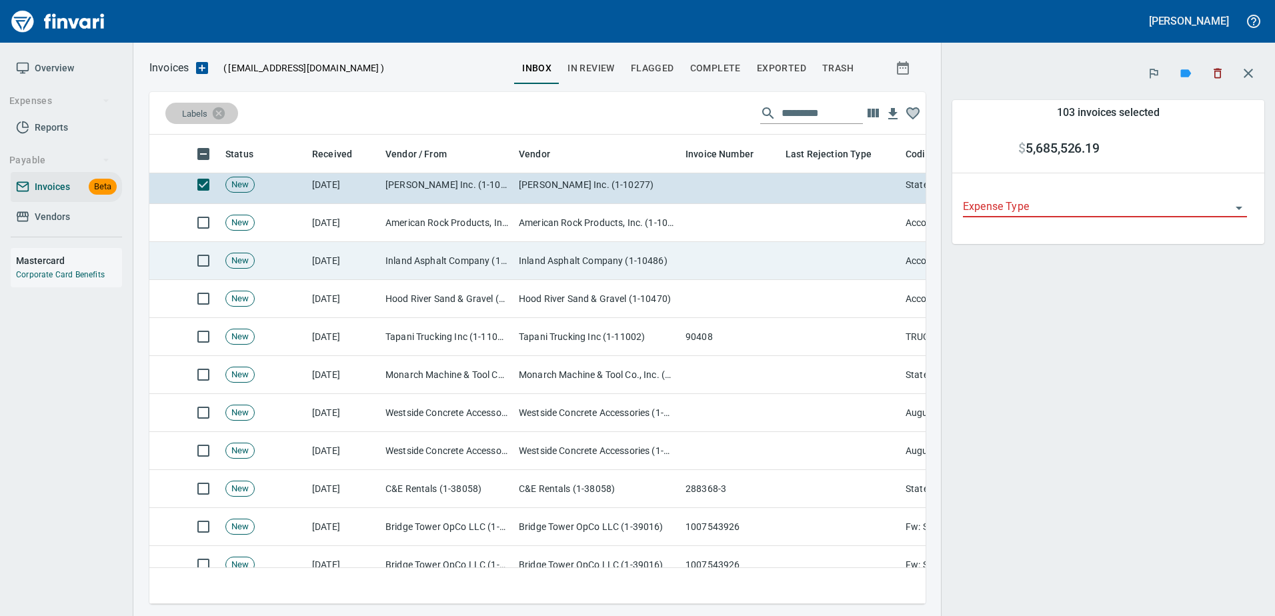
scroll to position [3935, 0]
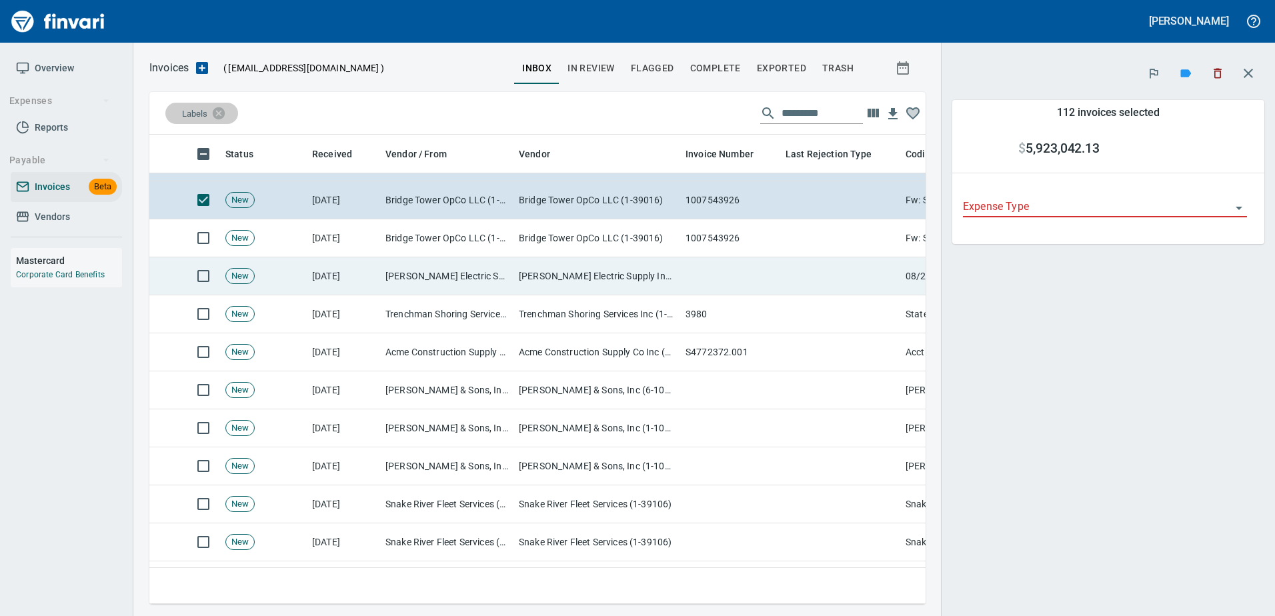
scroll to position [4269, 0]
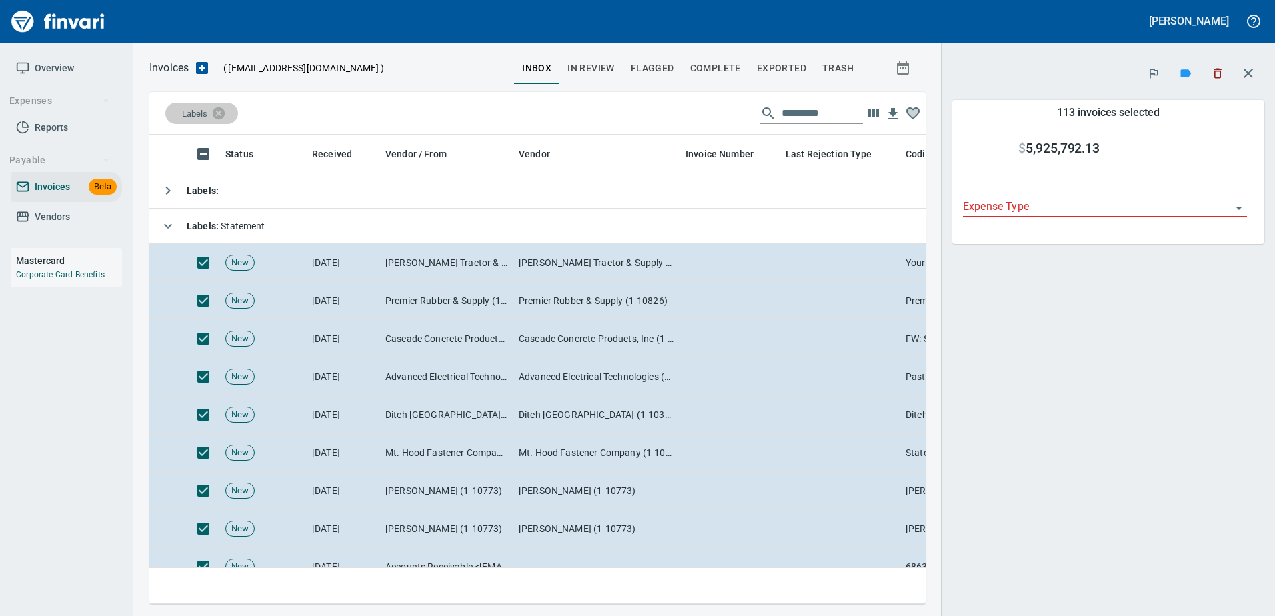
click at [1211, 68] on icon "button" at bounding box center [1217, 73] width 13 height 13
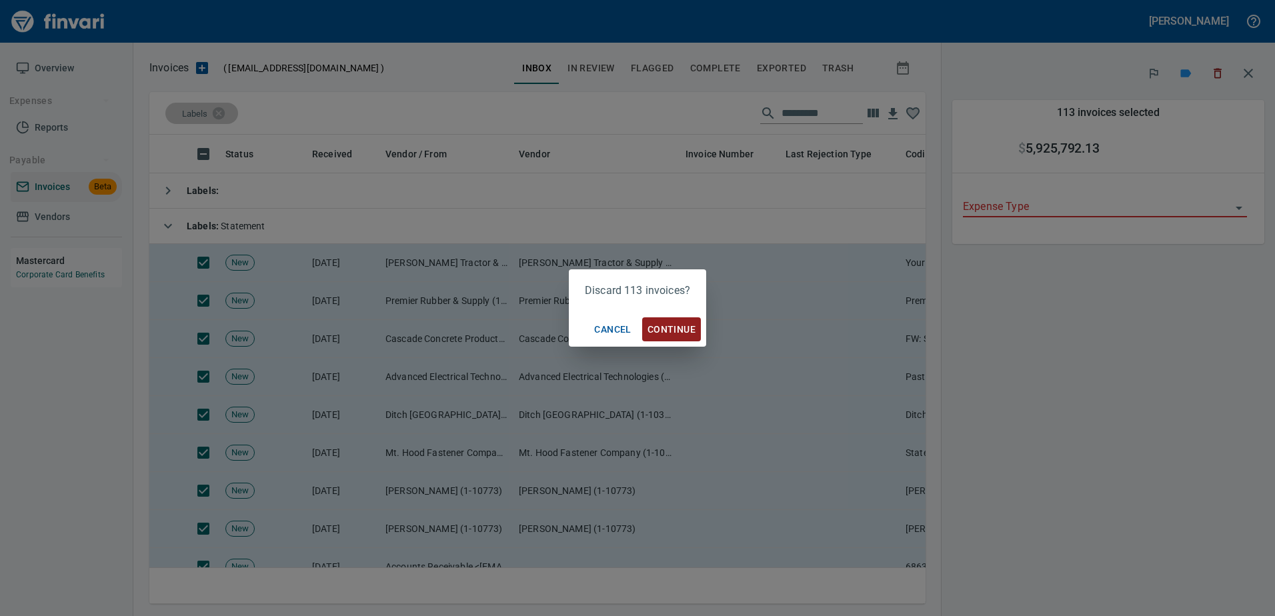
scroll to position [450, 756]
click at [660, 329] on span "Continue" at bounding box center [672, 329] width 48 height 17
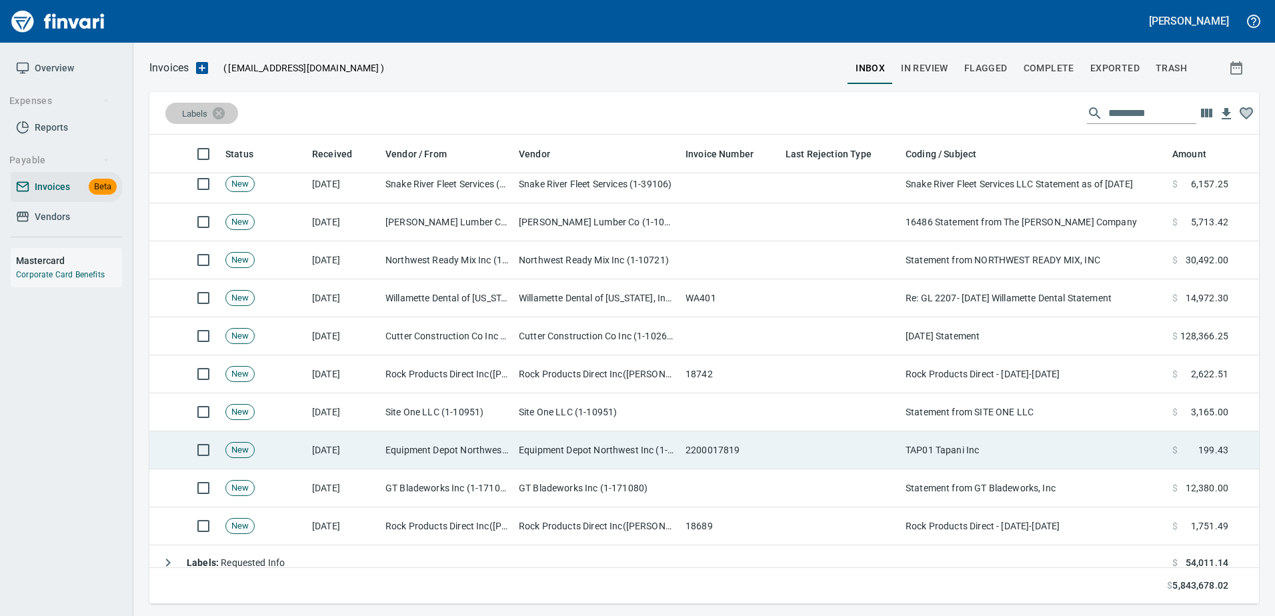
scroll to position [570, 0]
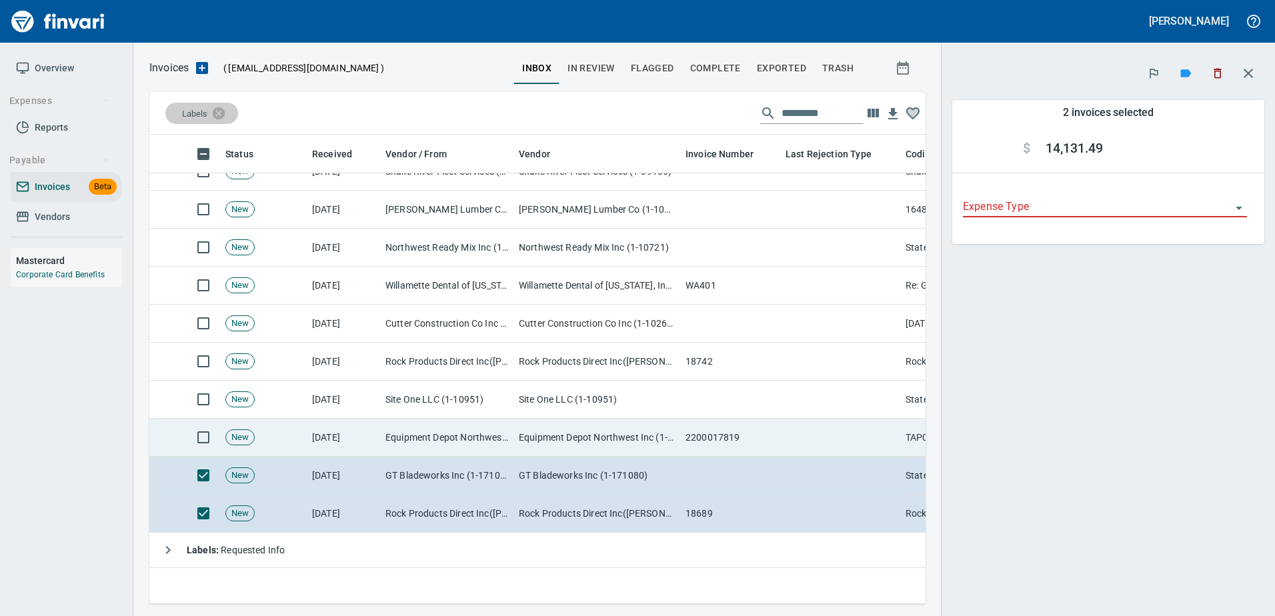
scroll to position [450, 756]
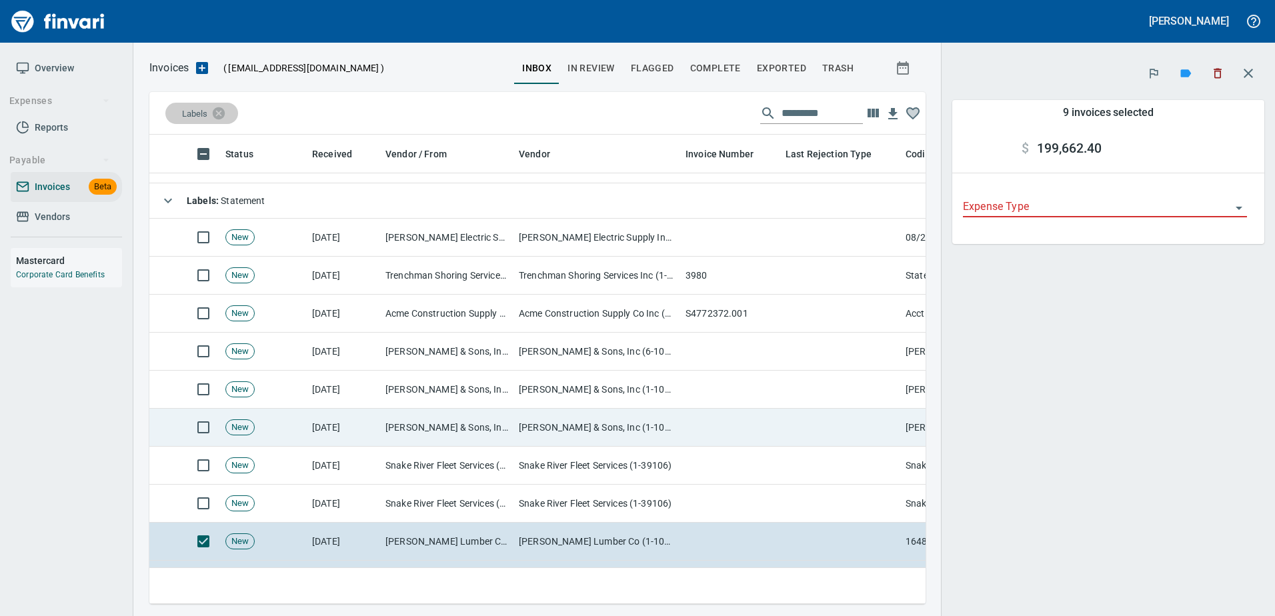
scroll to position [236, 0]
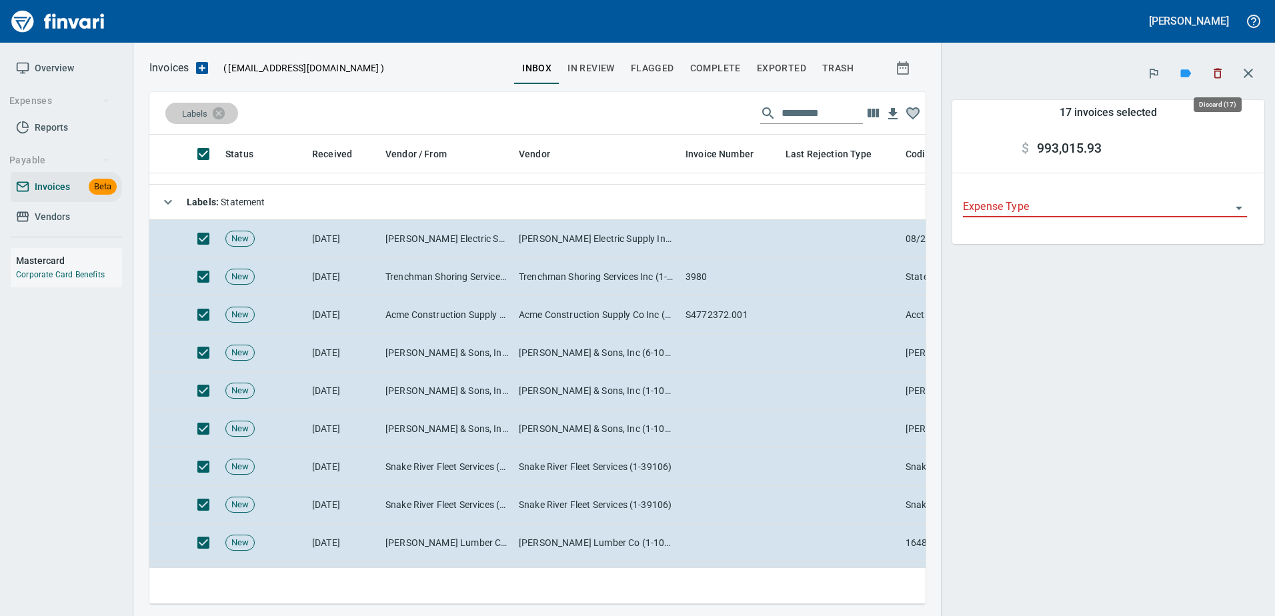
click at [1217, 70] on icon "button" at bounding box center [1218, 74] width 8 height 10
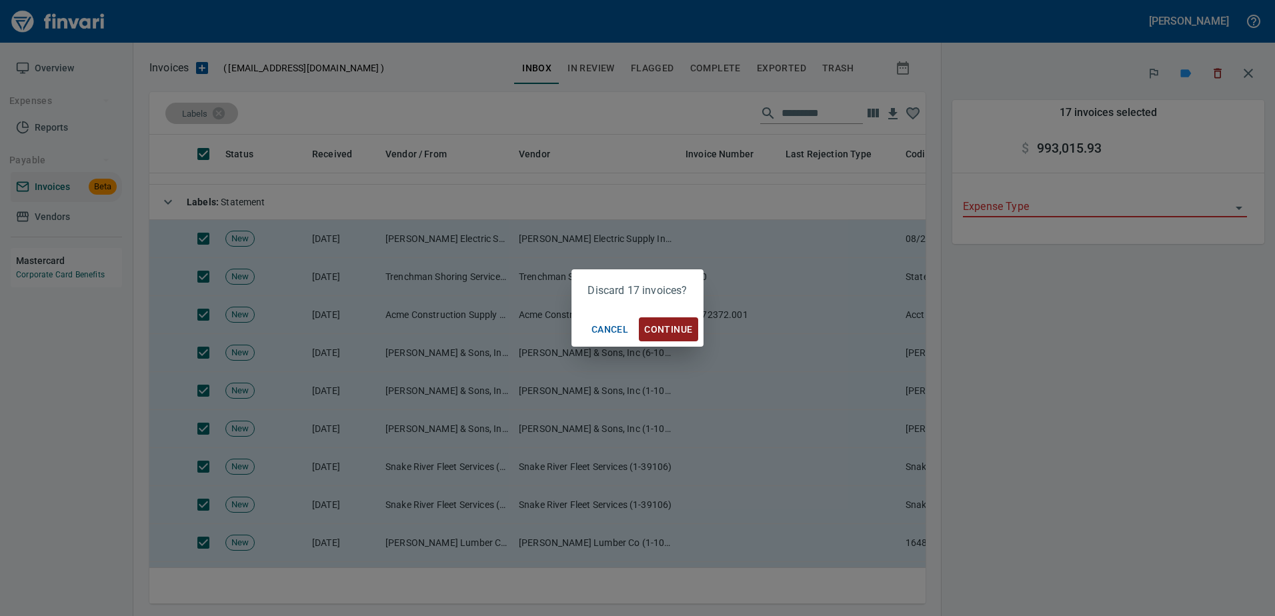
click at [656, 331] on span "Continue" at bounding box center [668, 329] width 48 height 17
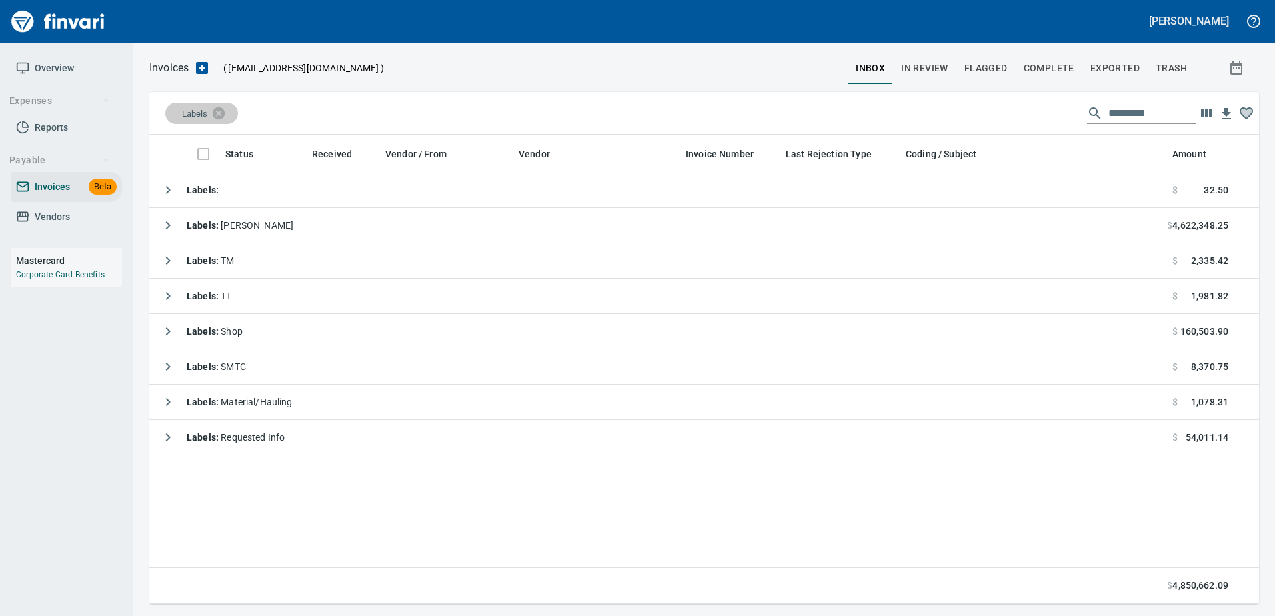
scroll to position [460, 1097]
click at [232, 115] on icon at bounding box center [227, 113] width 12 height 12
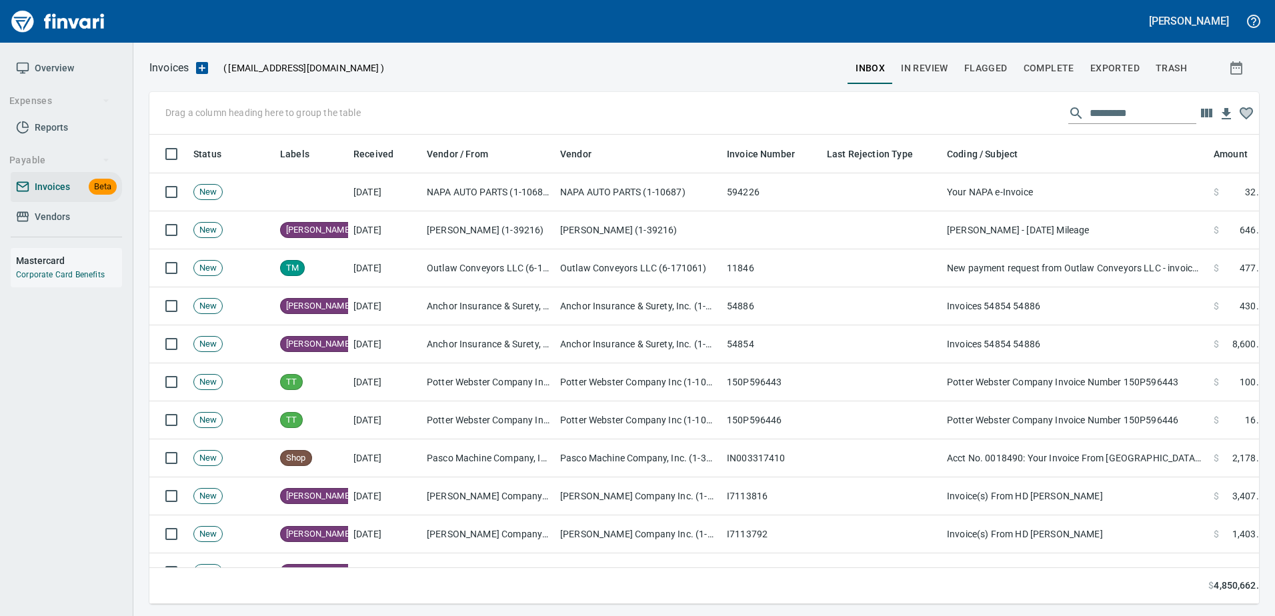
scroll to position [450, 1090]
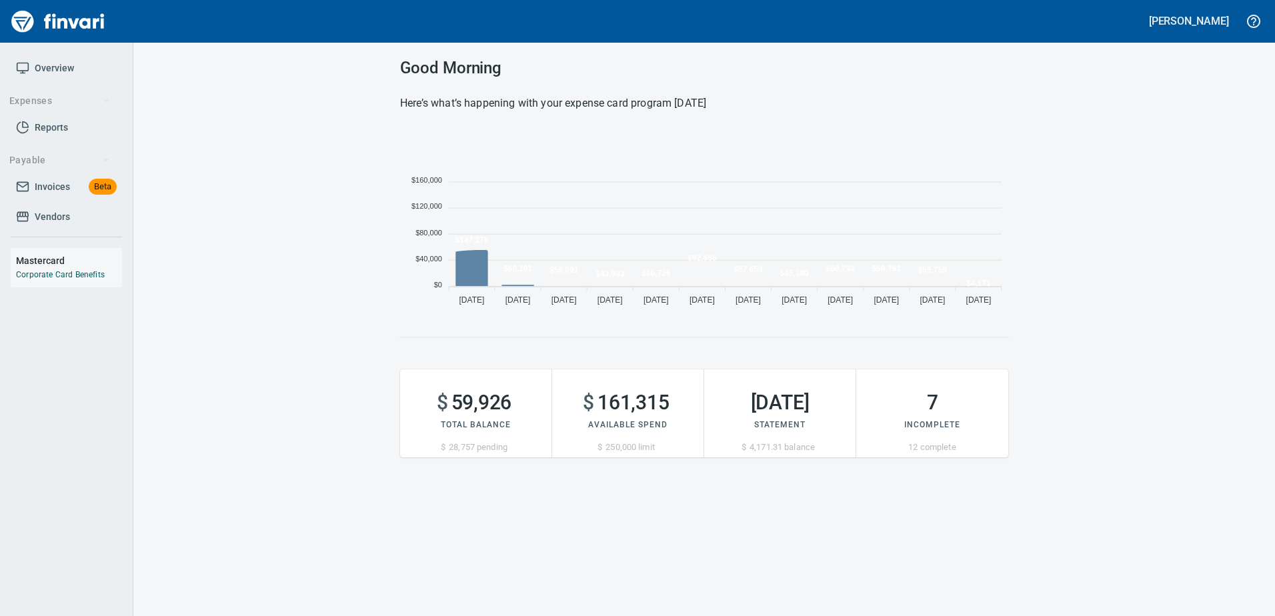
scroll to position [183, 598]
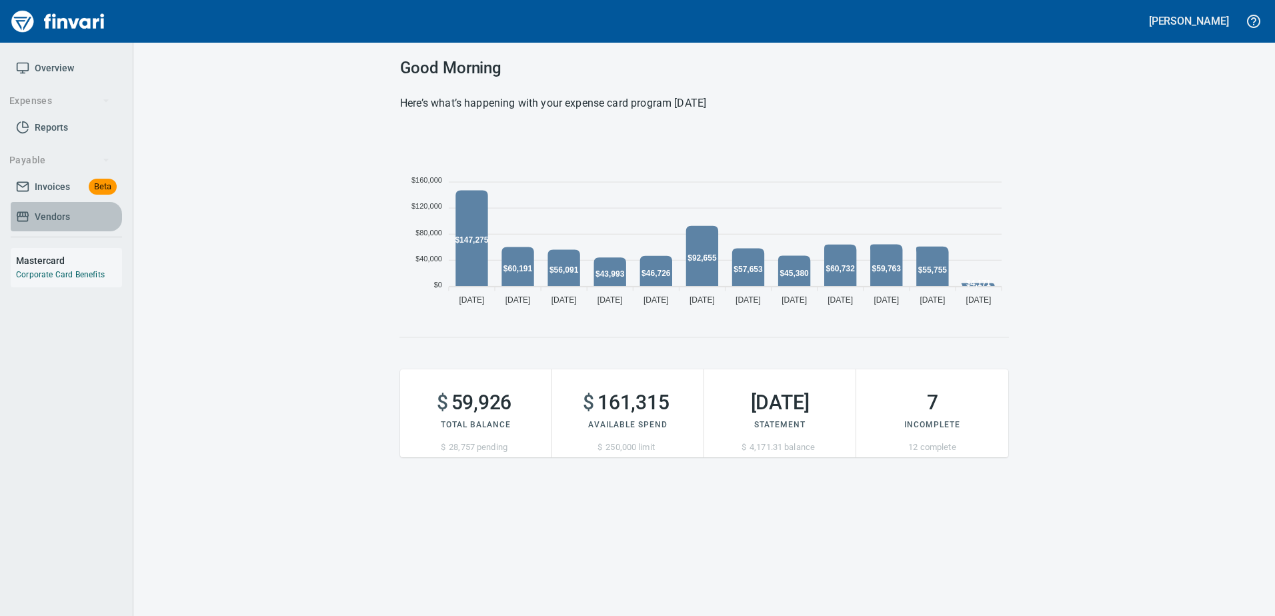
click at [75, 220] on span "Vendors" at bounding box center [66, 217] width 101 height 17
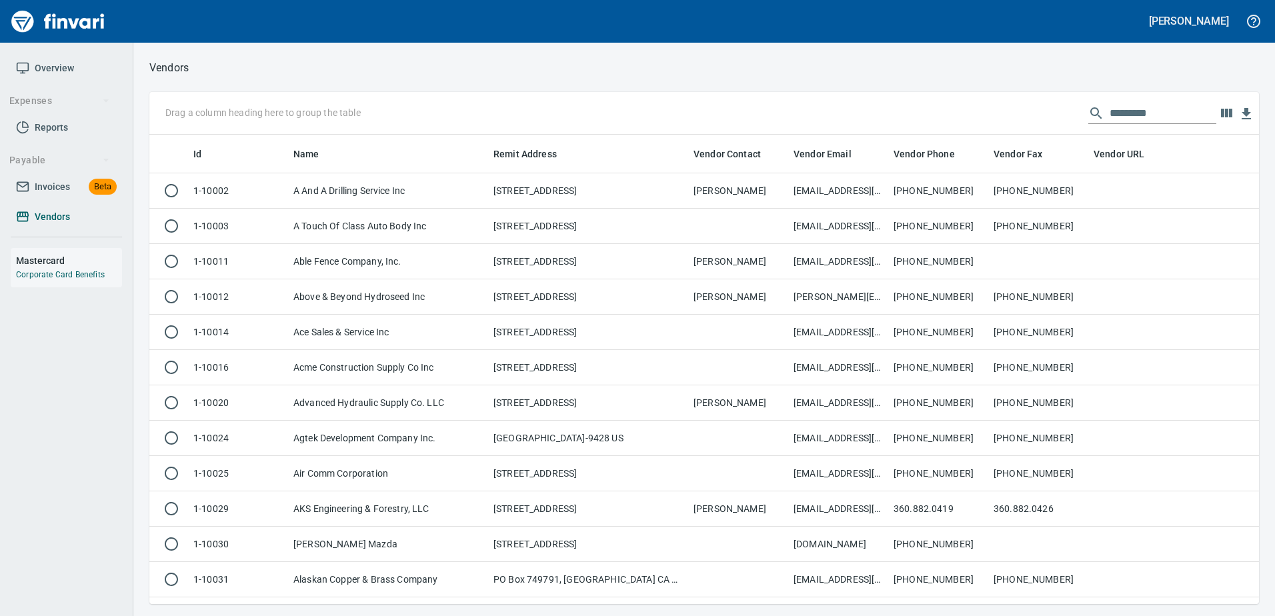
scroll to position [460, 1090]
click at [1120, 118] on input "text" at bounding box center [1163, 113] width 107 height 21
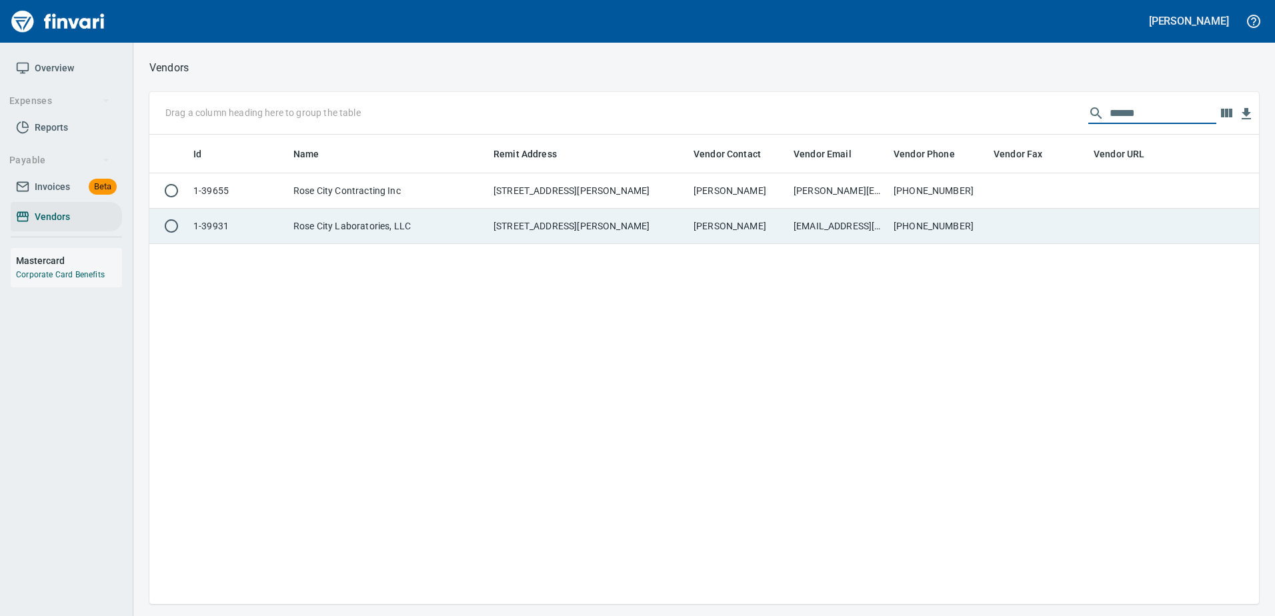
type input "******"
click at [478, 222] on td "Rose City Laboratories, LLC" at bounding box center [388, 226] width 200 height 35
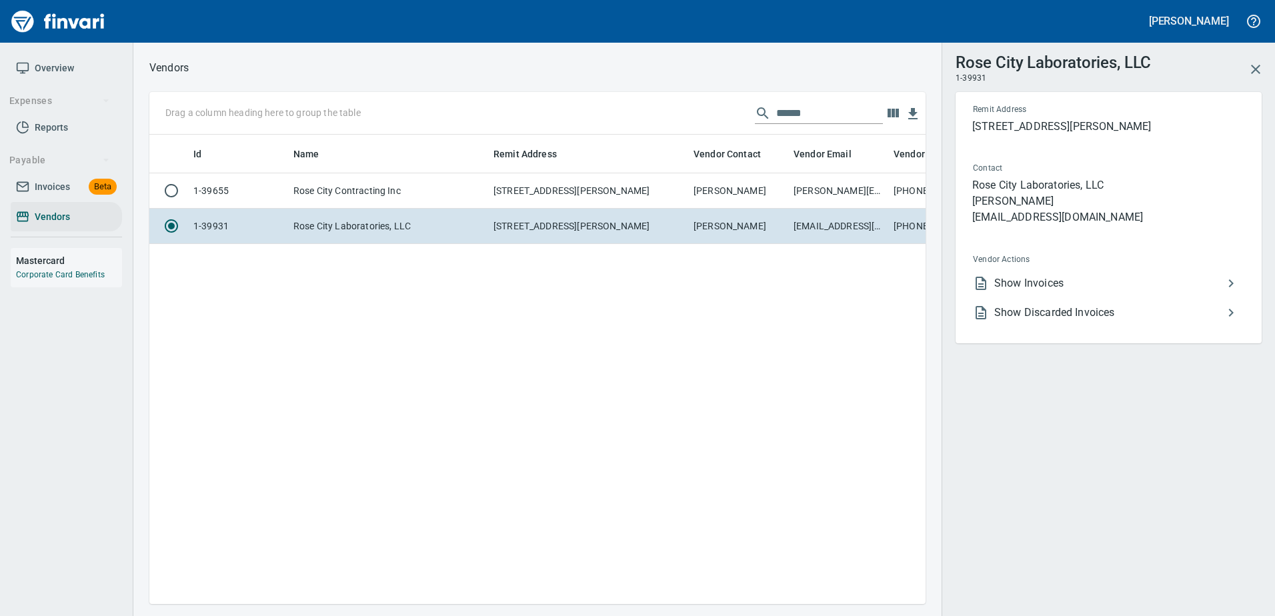
scroll to position [450, 766]
click at [1038, 281] on span "Show Invoices" at bounding box center [1108, 283] width 229 height 16
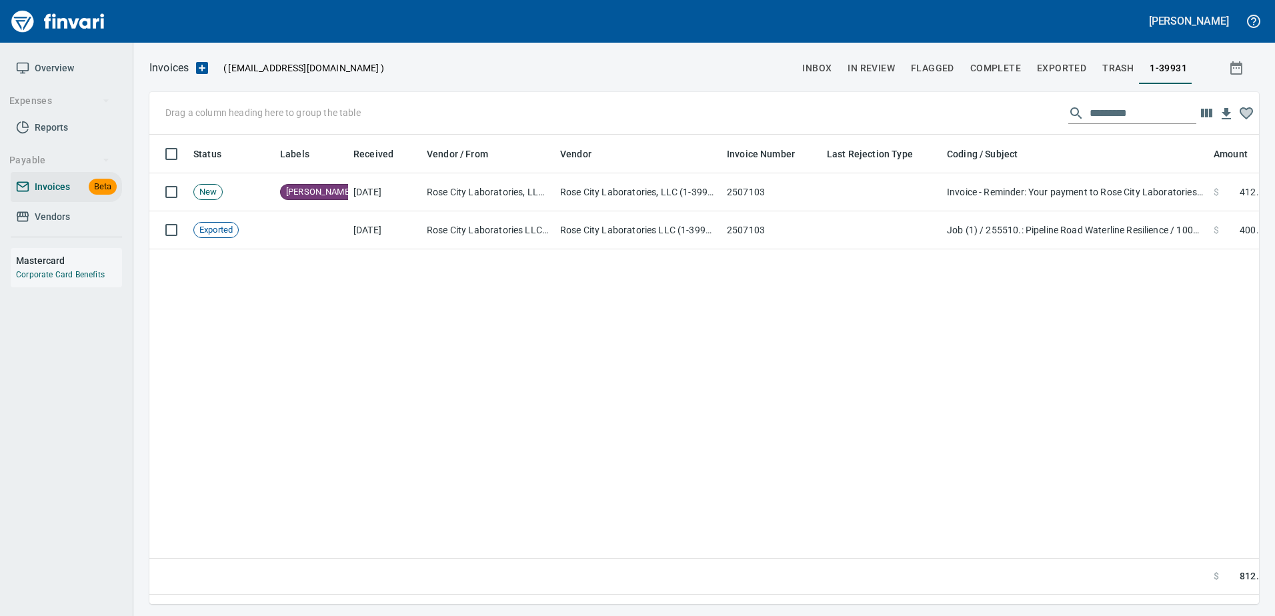
scroll to position [450, 1100]
click at [67, 224] on span "Vendors" at bounding box center [52, 217] width 35 height 17
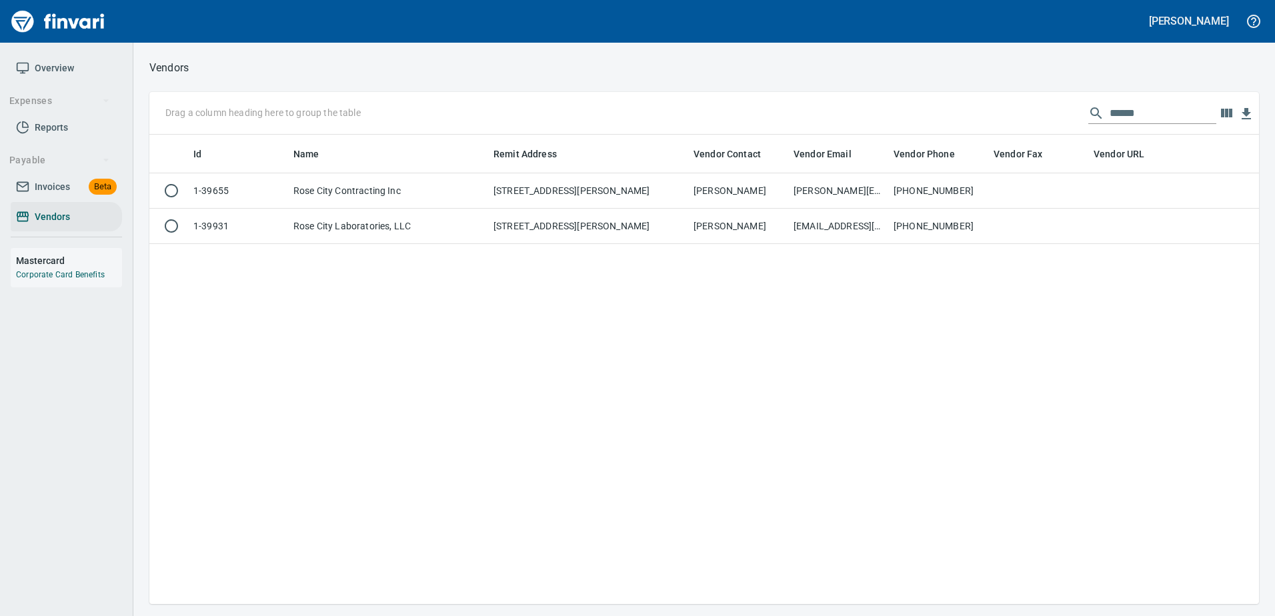
scroll to position [460, 1100]
drag, startPoint x: 888, startPoint y: 125, endPoint x: 881, endPoint y: 125, distance: 6.7
click at [881, 125] on div "Drag a column heading here to group the table ******" at bounding box center [704, 113] width 1110 height 43
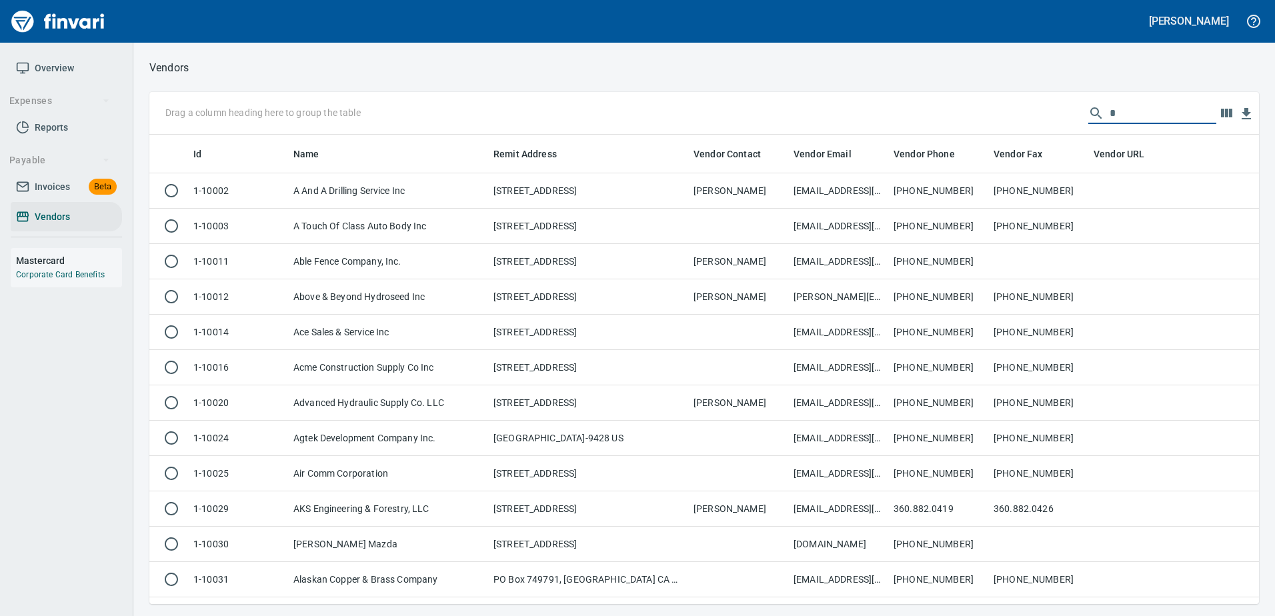
scroll to position [460, 1090]
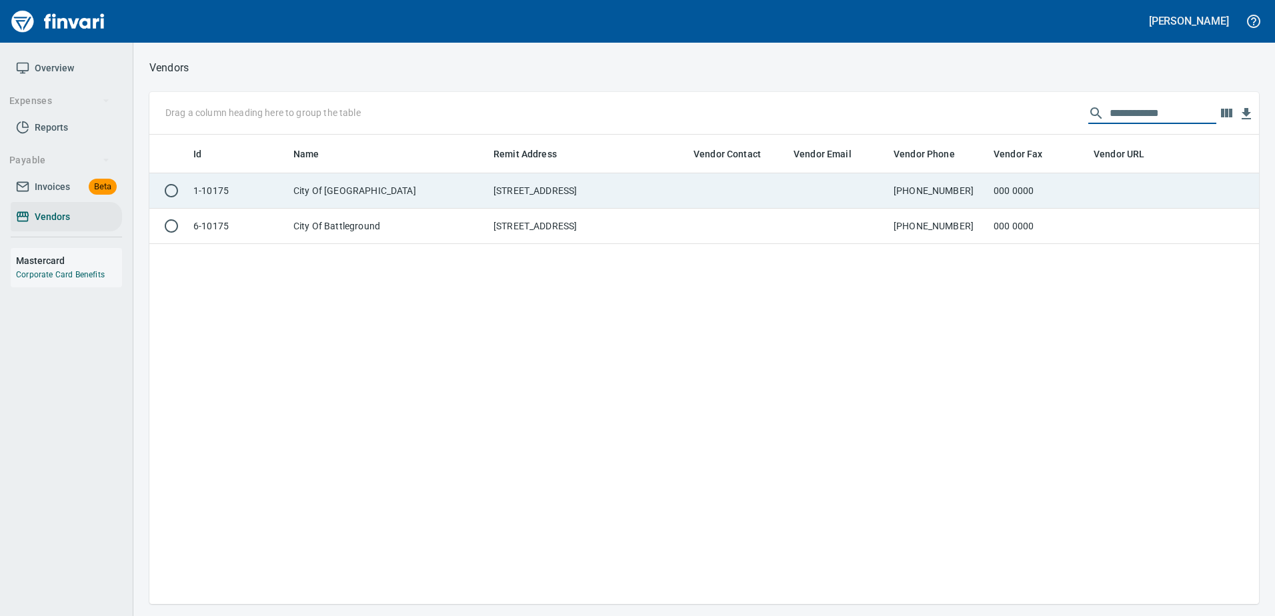
type input "**********"
click at [850, 186] on td at bounding box center [838, 190] width 100 height 35
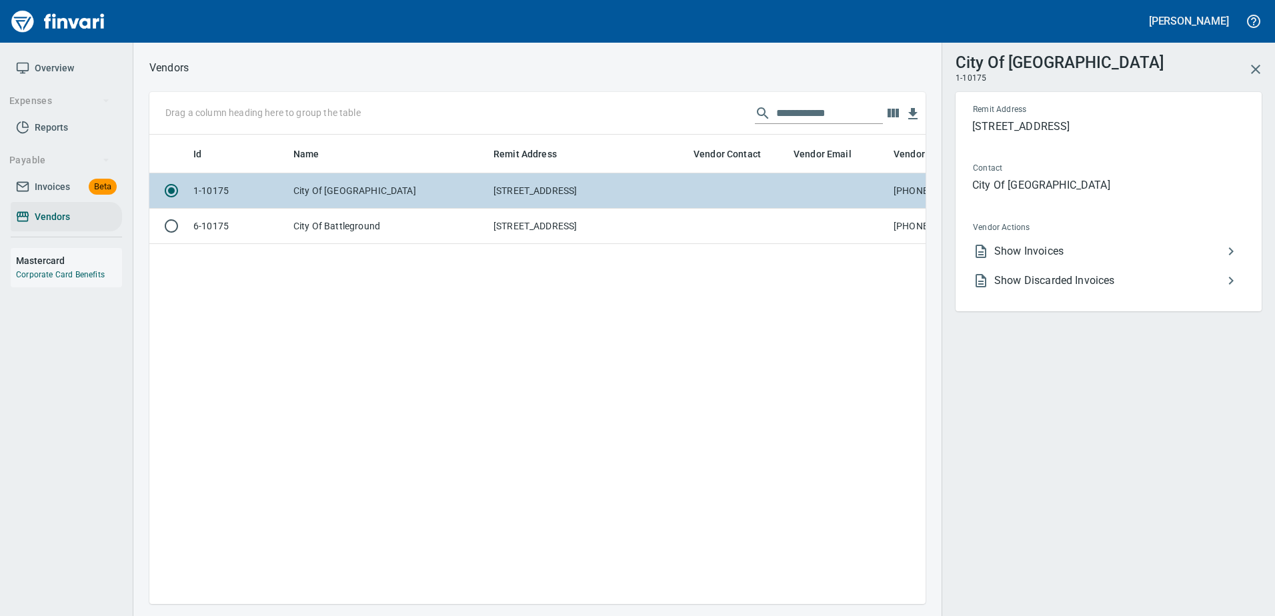
scroll to position [450, 766]
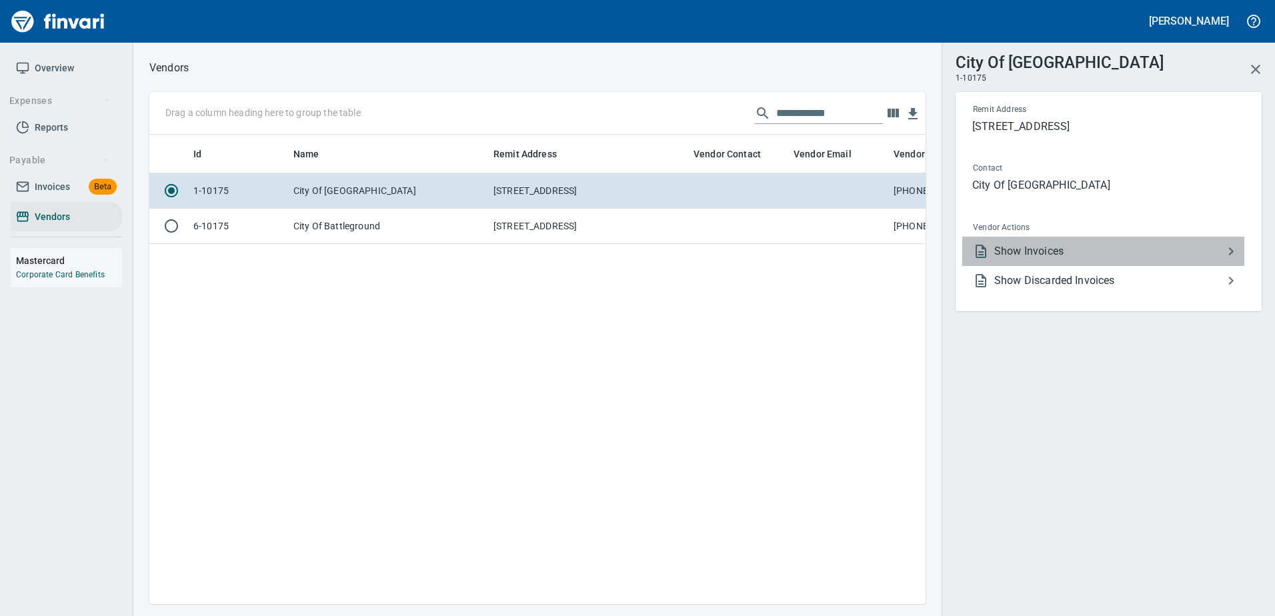
click at [1025, 259] on span "Show Invoices" at bounding box center [1108, 251] width 229 height 16
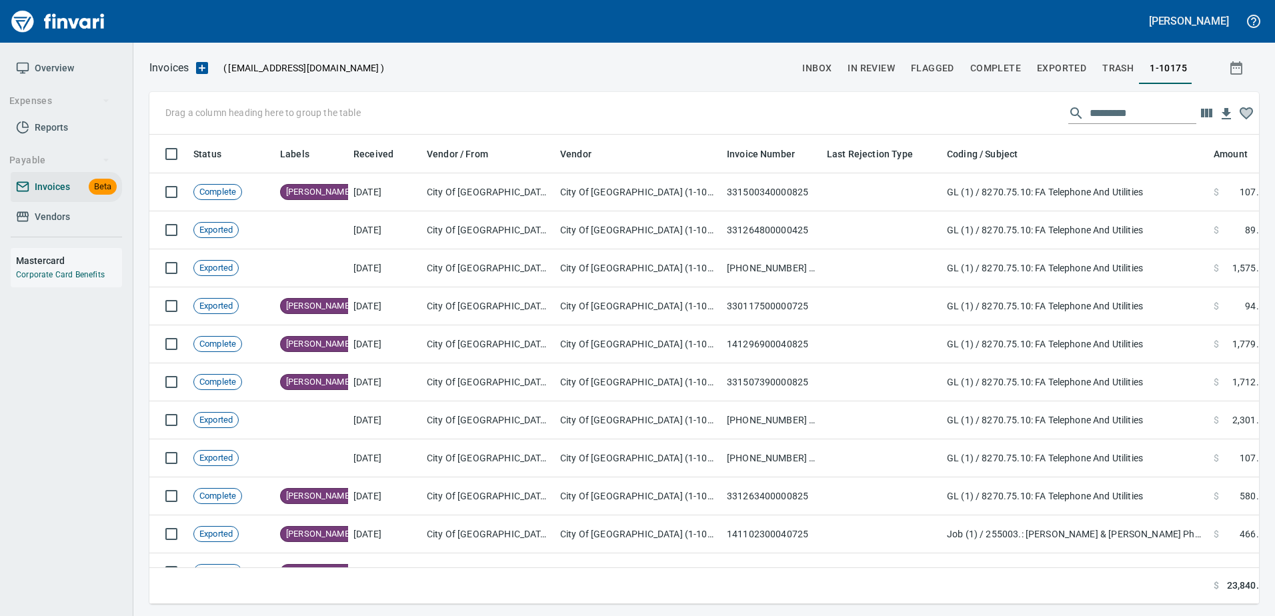
scroll to position [450, 1090]
click at [1100, 113] on input "text" at bounding box center [1143, 113] width 107 height 21
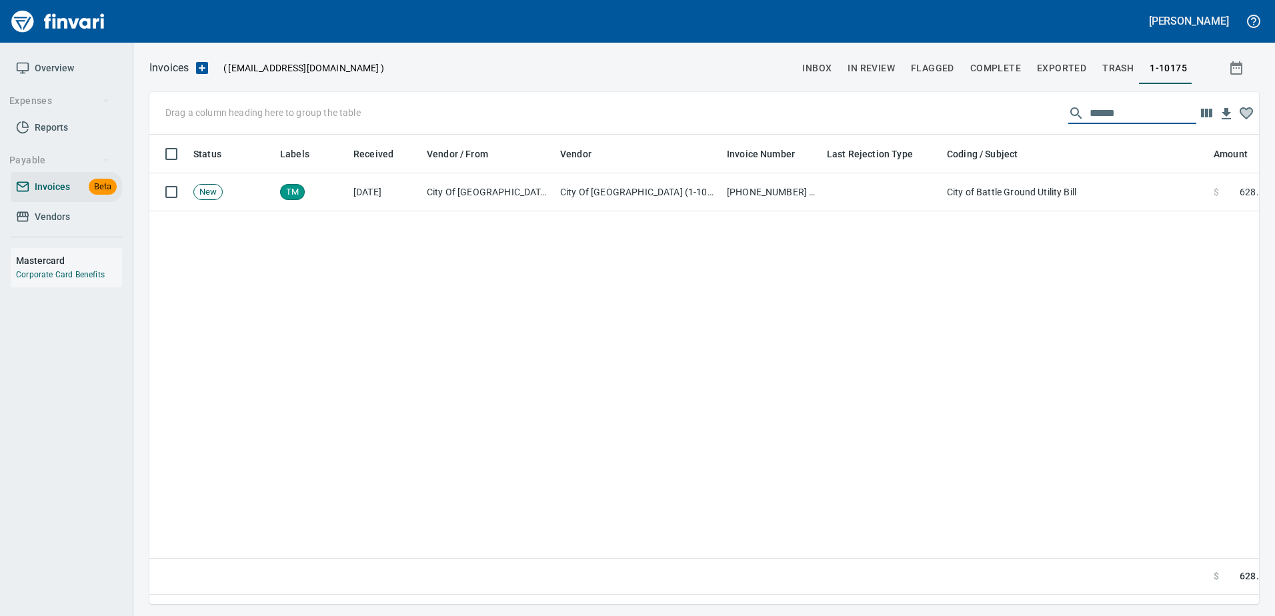
type input "******"
click at [53, 215] on span "Vendors" at bounding box center [52, 217] width 35 height 17
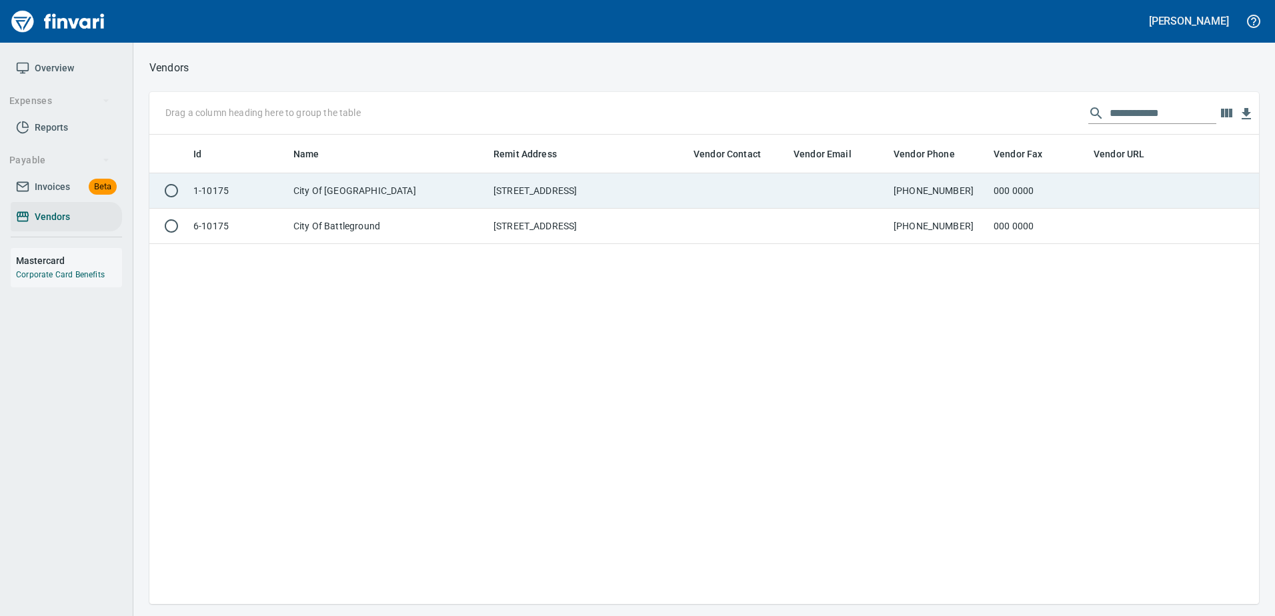
scroll to position [460, 1100]
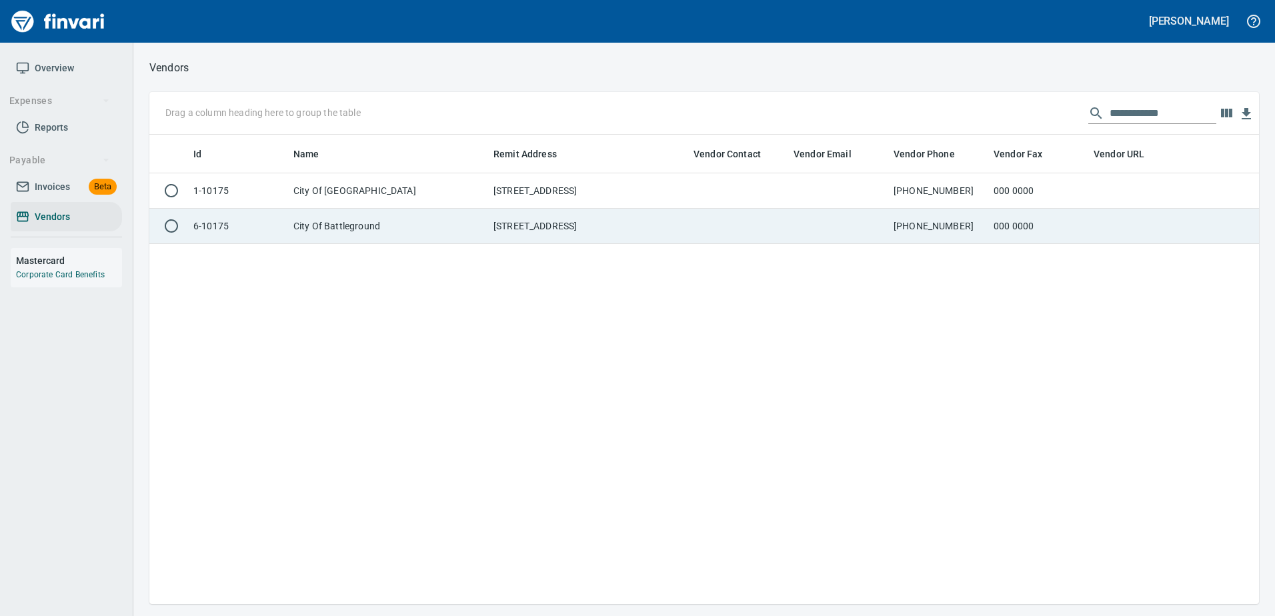
click at [539, 234] on td "[STREET_ADDRESS]" at bounding box center [588, 226] width 200 height 35
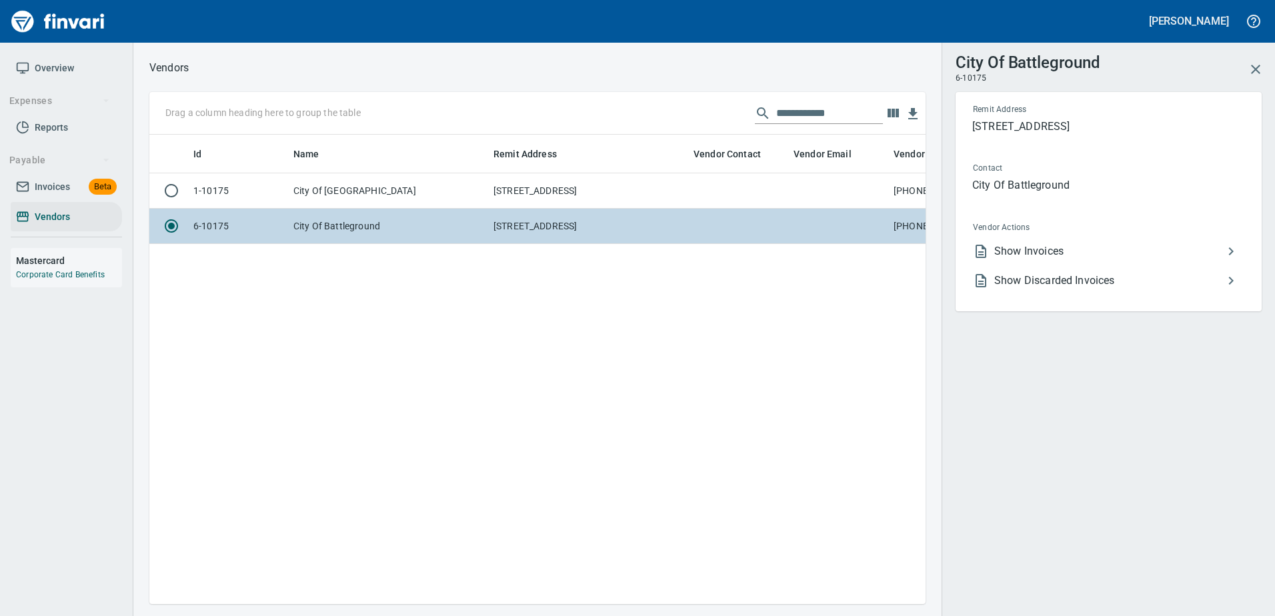
scroll to position [450, 766]
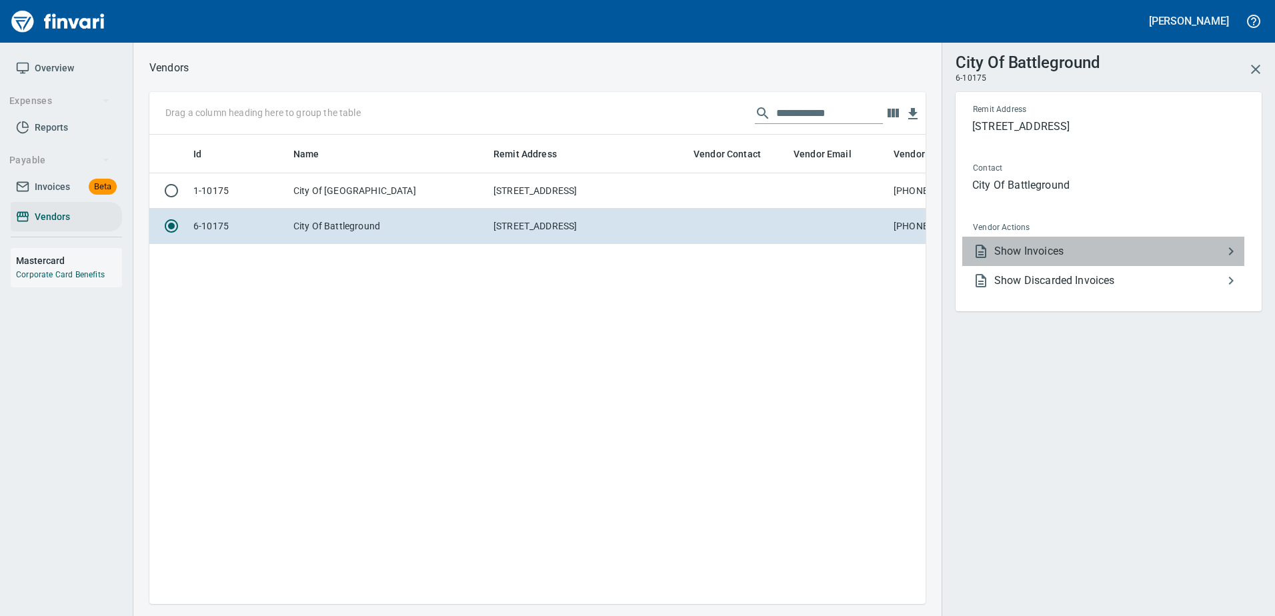
click at [1040, 253] on span "Show Invoices" at bounding box center [1108, 251] width 229 height 16
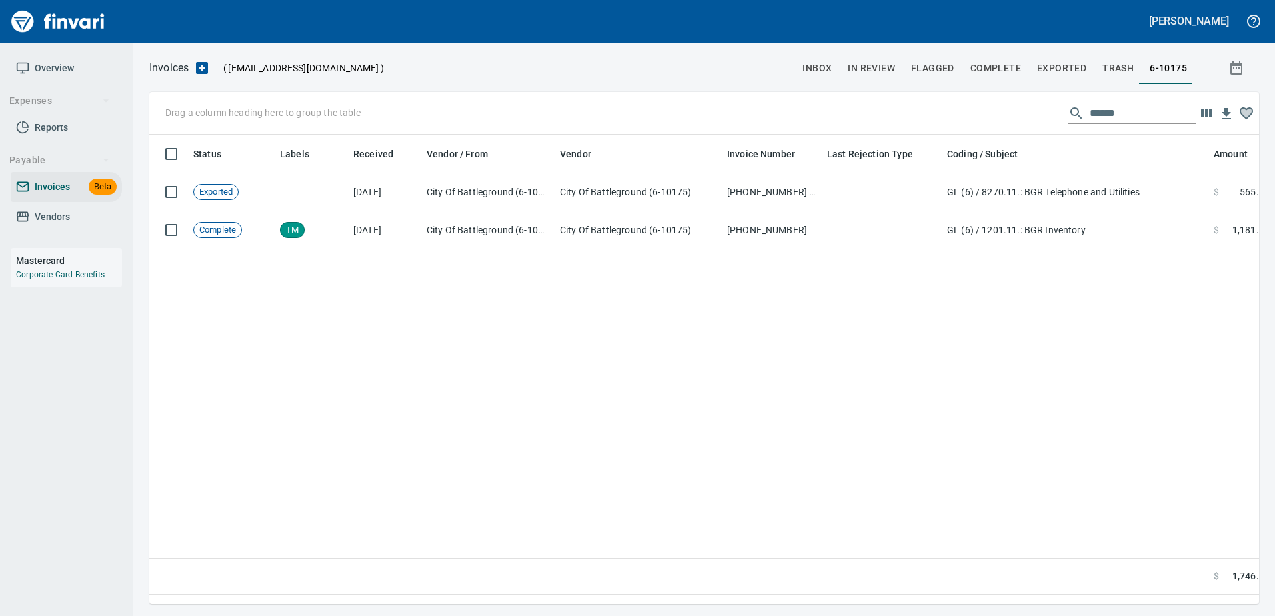
scroll to position [450, 1100]
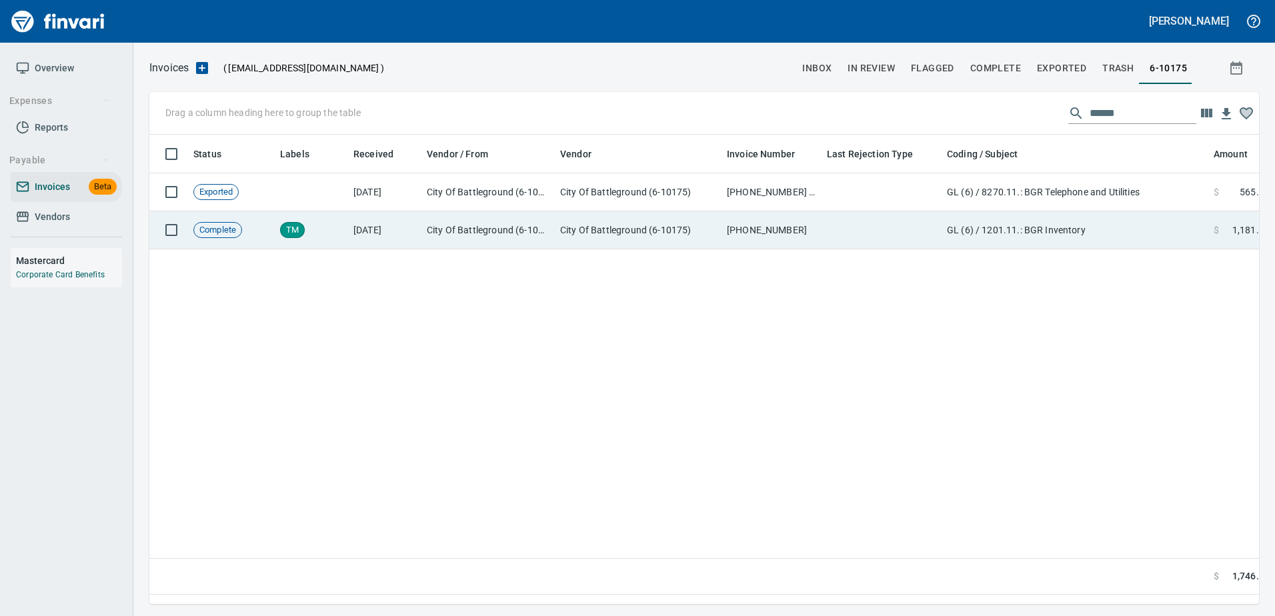
click at [791, 219] on td "[PHONE_NUMBER]" at bounding box center [772, 230] width 100 height 38
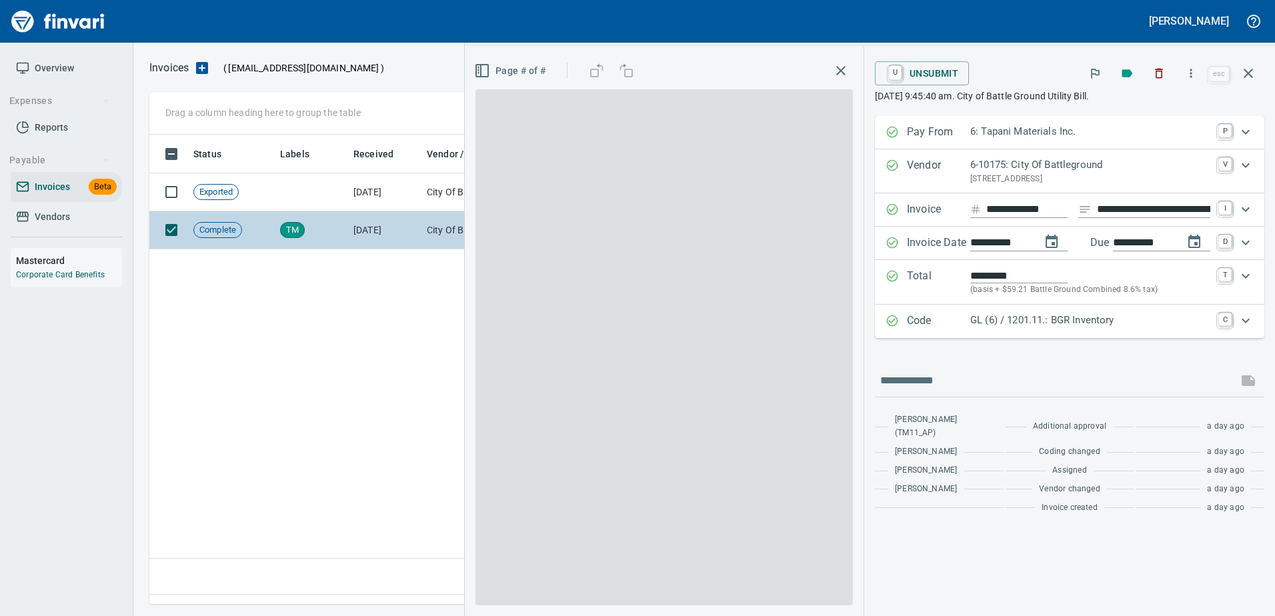
scroll to position [450, 1099]
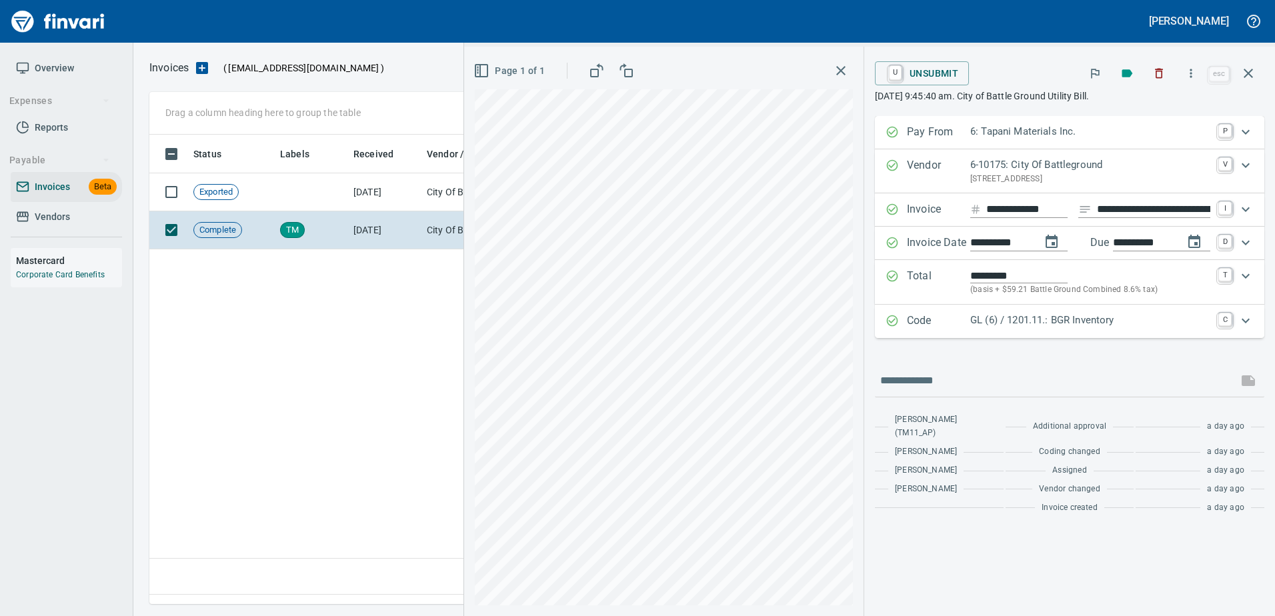
click at [960, 318] on p "Code" at bounding box center [938, 321] width 63 height 17
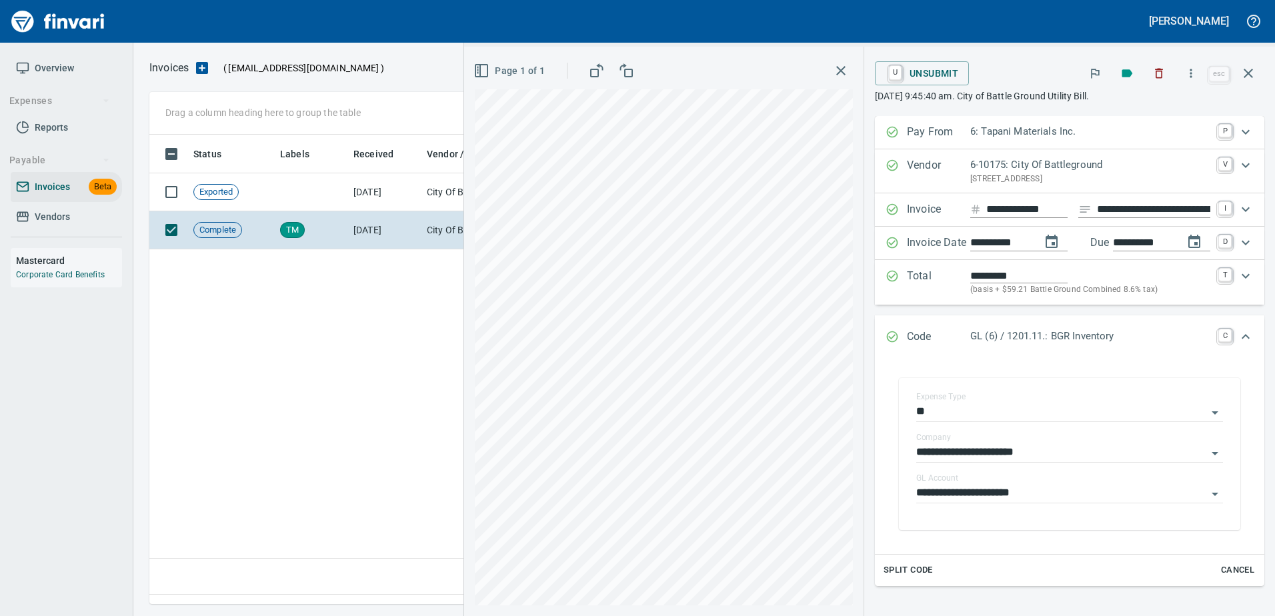
click at [949, 331] on p "Code" at bounding box center [938, 337] width 63 height 17
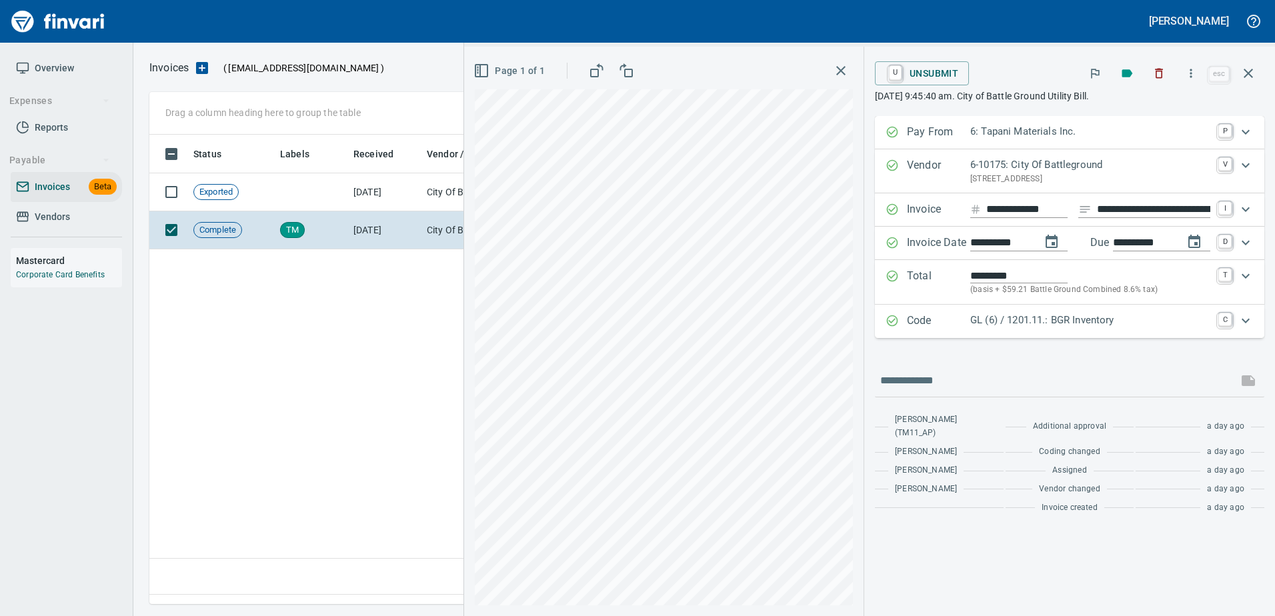
click at [940, 273] on p "Total" at bounding box center [938, 282] width 63 height 29
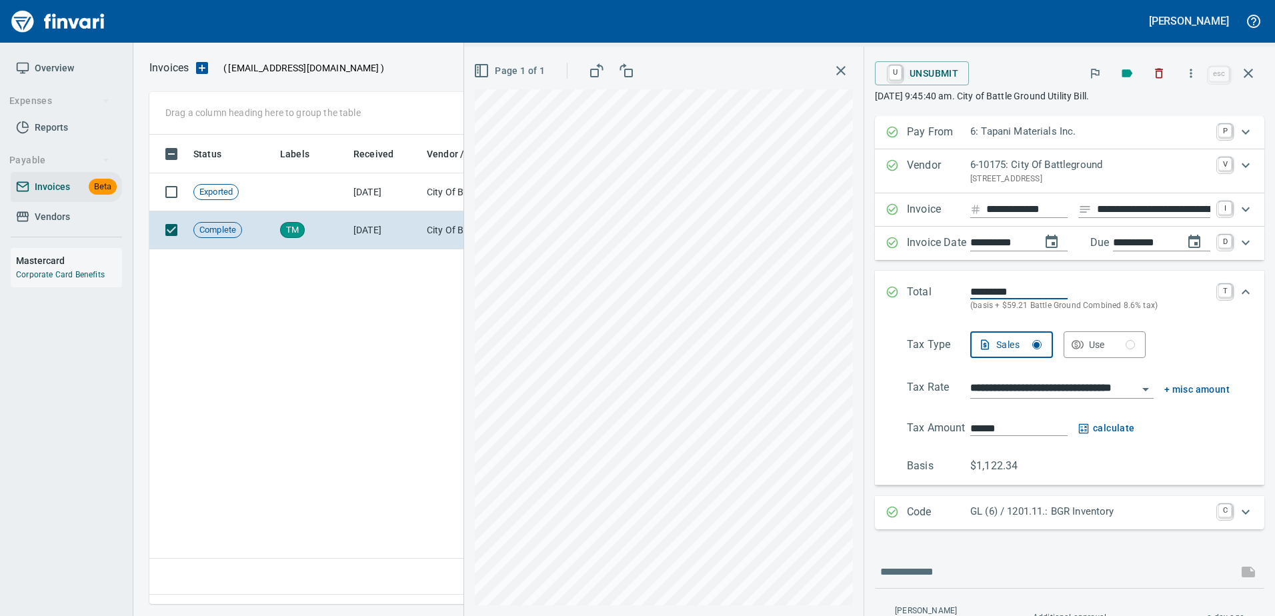
click at [986, 294] on input "*********" at bounding box center [1018, 291] width 97 height 15
type input "*******"
click at [989, 424] on input "******" at bounding box center [1018, 428] width 97 height 15
click at [1243, 66] on icon "button" at bounding box center [1249, 73] width 16 height 16
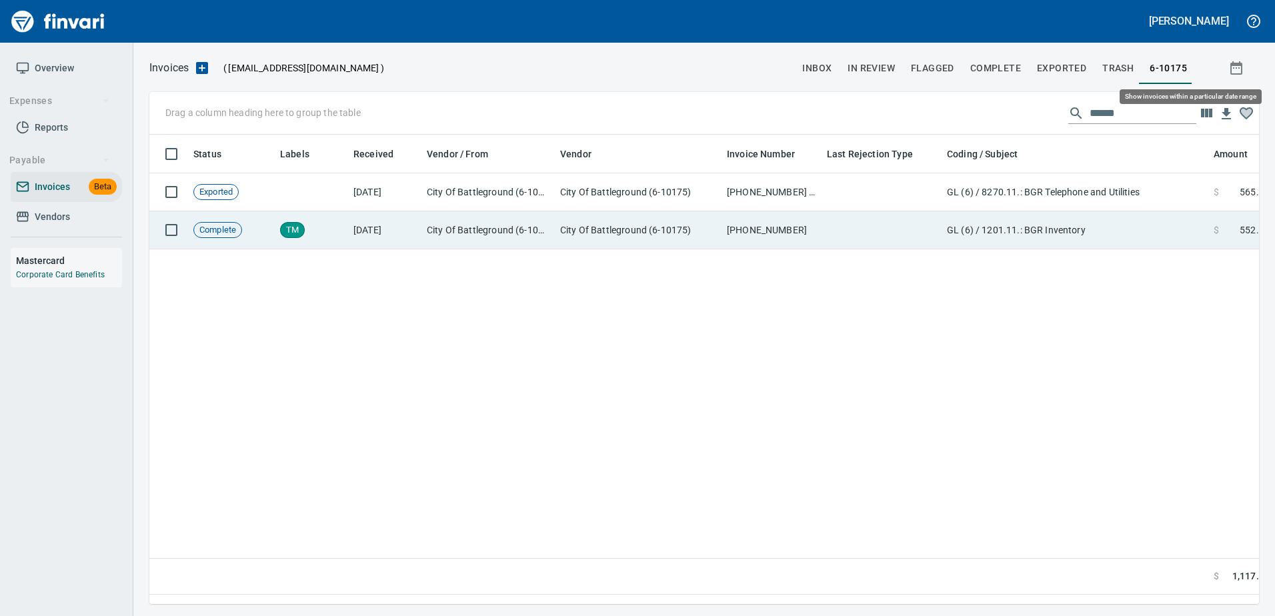
scroll to position [450, 1100]
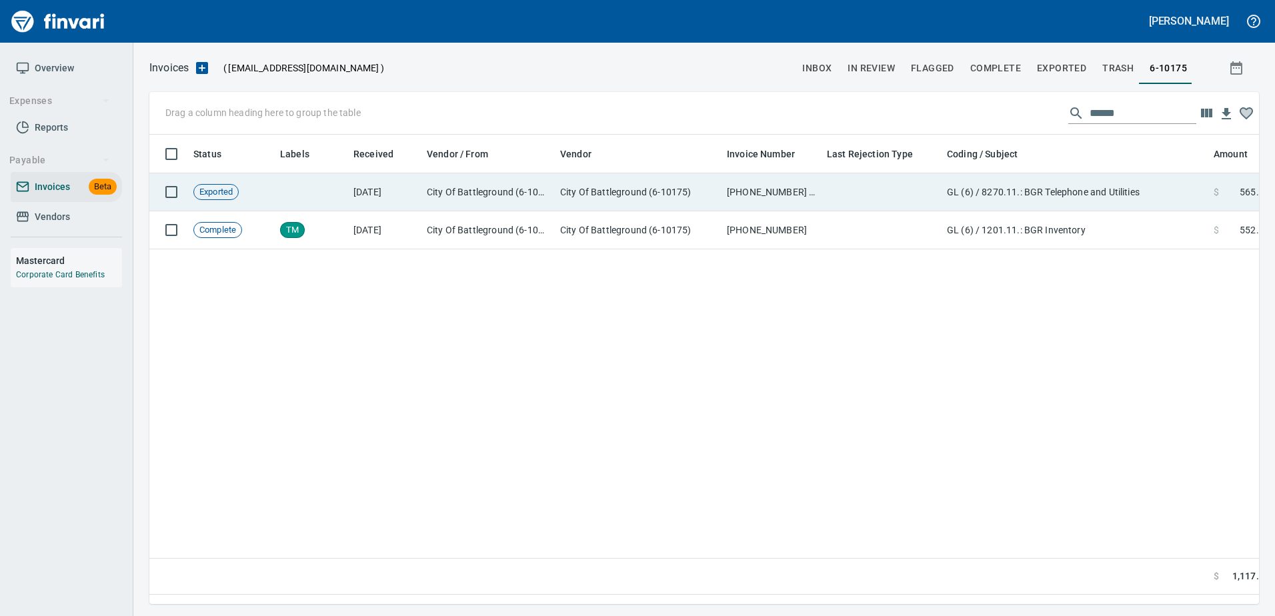
click at [696, 185] on td "City Of Battleground (6-10175)" at bounding box center [638, 192] width 167 height 38
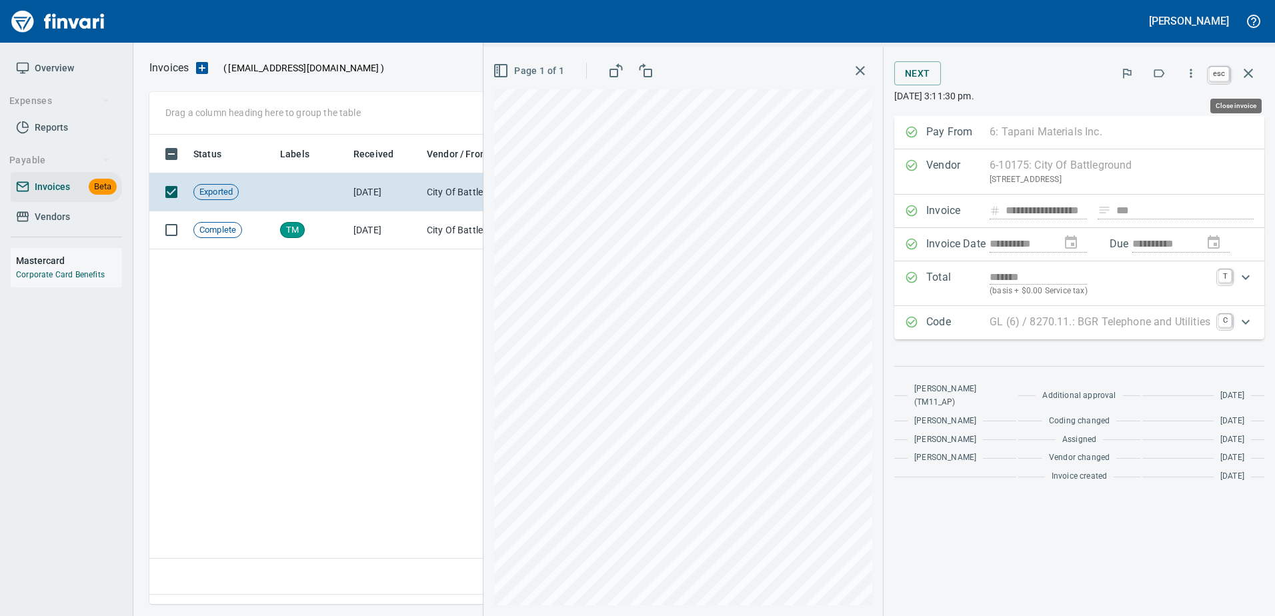
click at [1258, 75] on button "button" at bounding box center [1249, 73] width 32 height 32
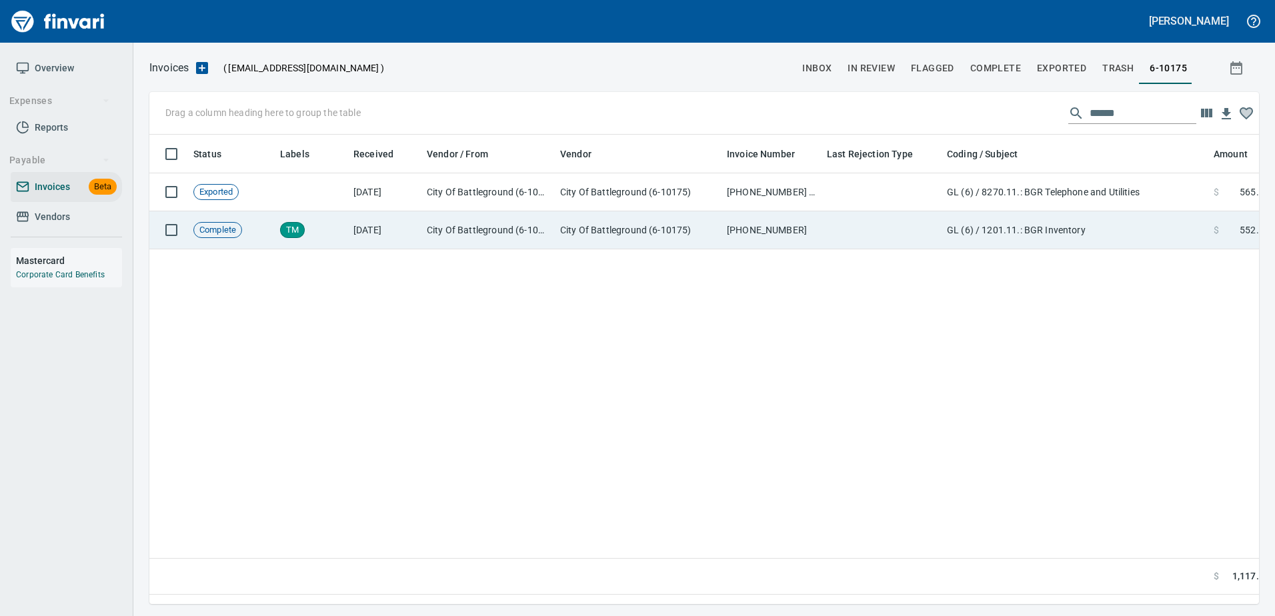
scroll to position [450, 1100]
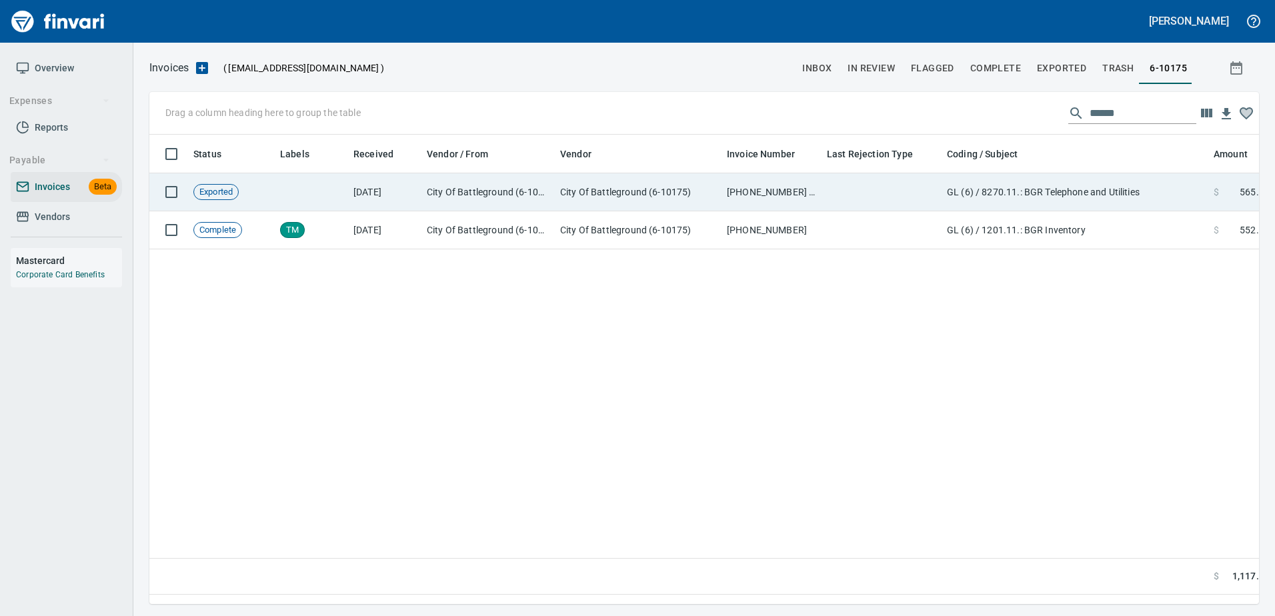
drag, startPoint x: 725, startPoint y: 215, endPoint x: 766, endPoint y: 203, distance: 43.1
click at [725, 214] on td "[PHONE_NUMBER]" at bounding box center [772, 230] width 100 height 38
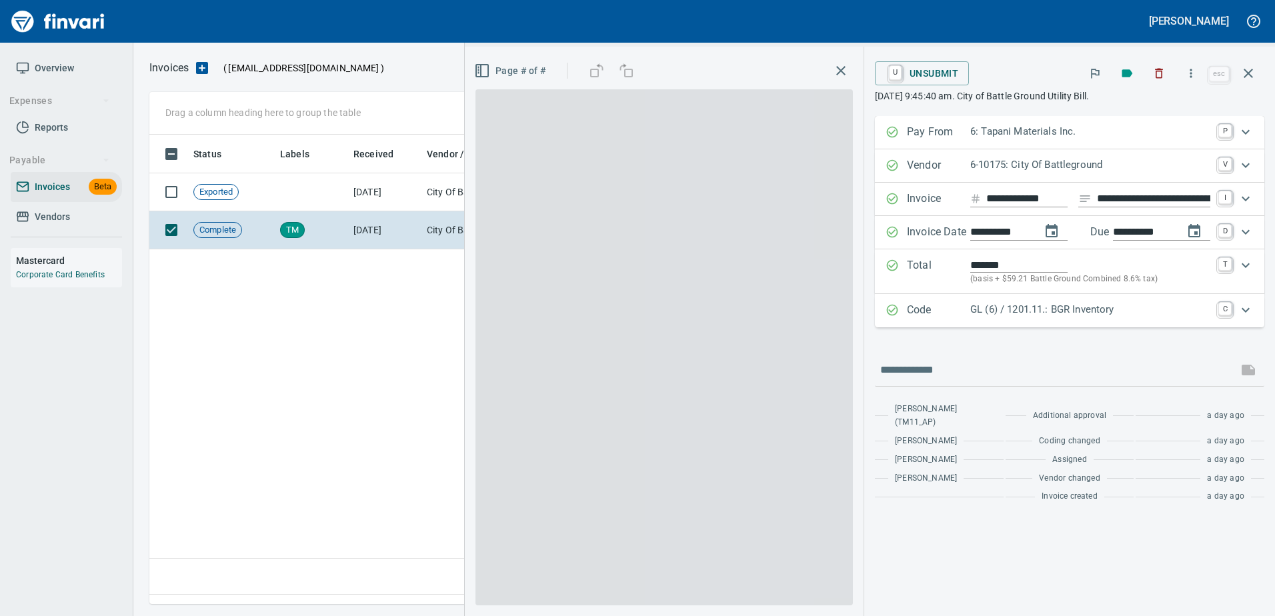
scroll to position [450, 1099]
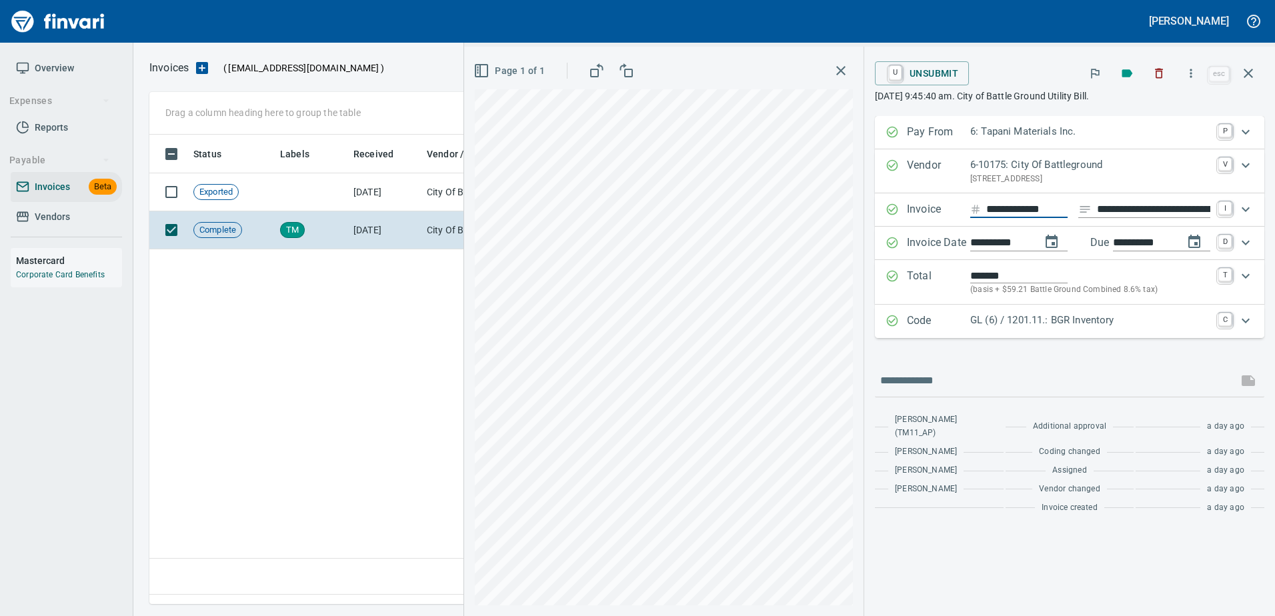
click at [1057, 205] on input "**********" at bounding box center [1026, 209] width 81 height 17
type input "**********"
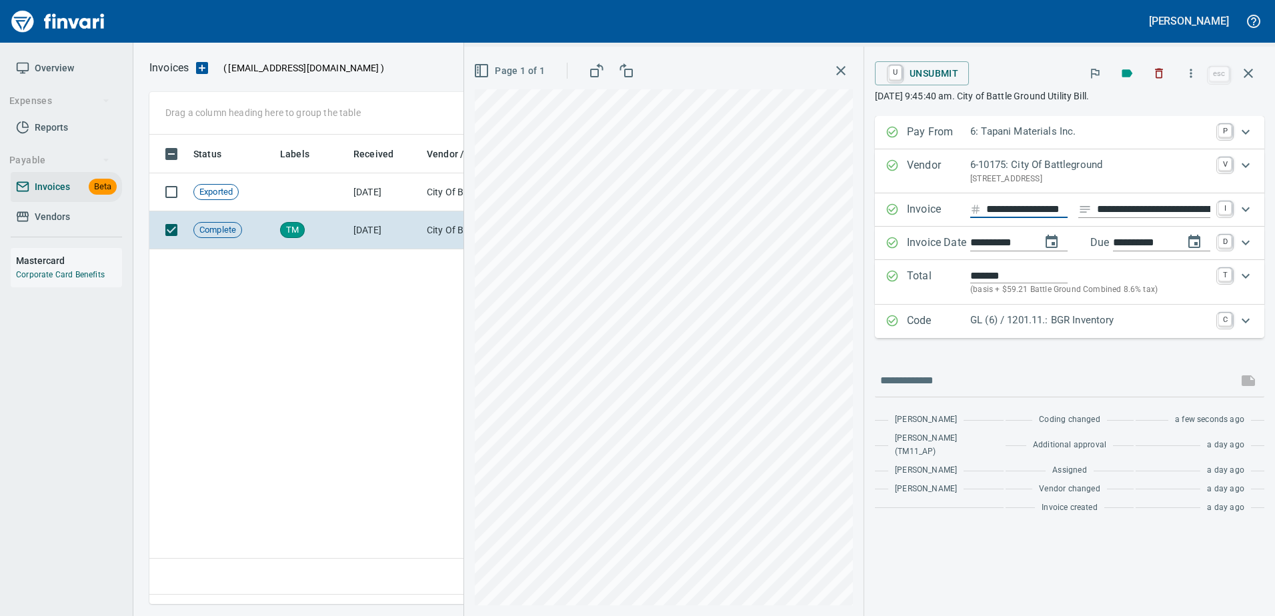
type input "**********"
click at [1255, 63] on button "button" at bounding box center [1249, 73] width 32 height 32
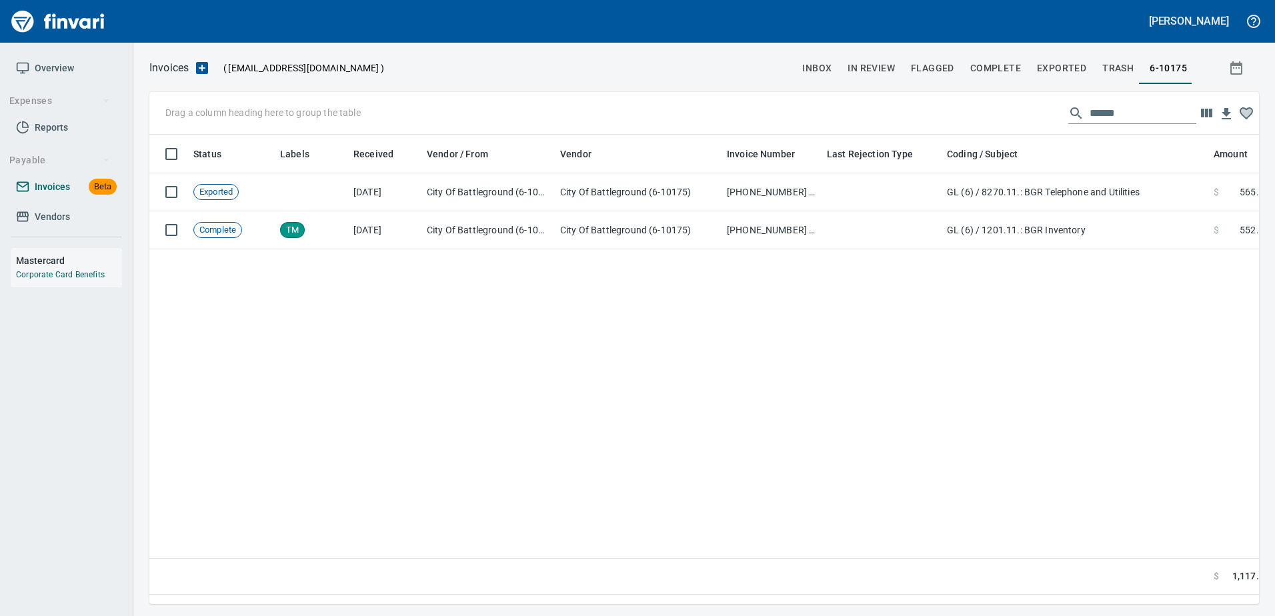
scroll to position [450, 1100]
click at [43, 217] on span "Vendors" at bounding box center [52, 217] width 35 height 17
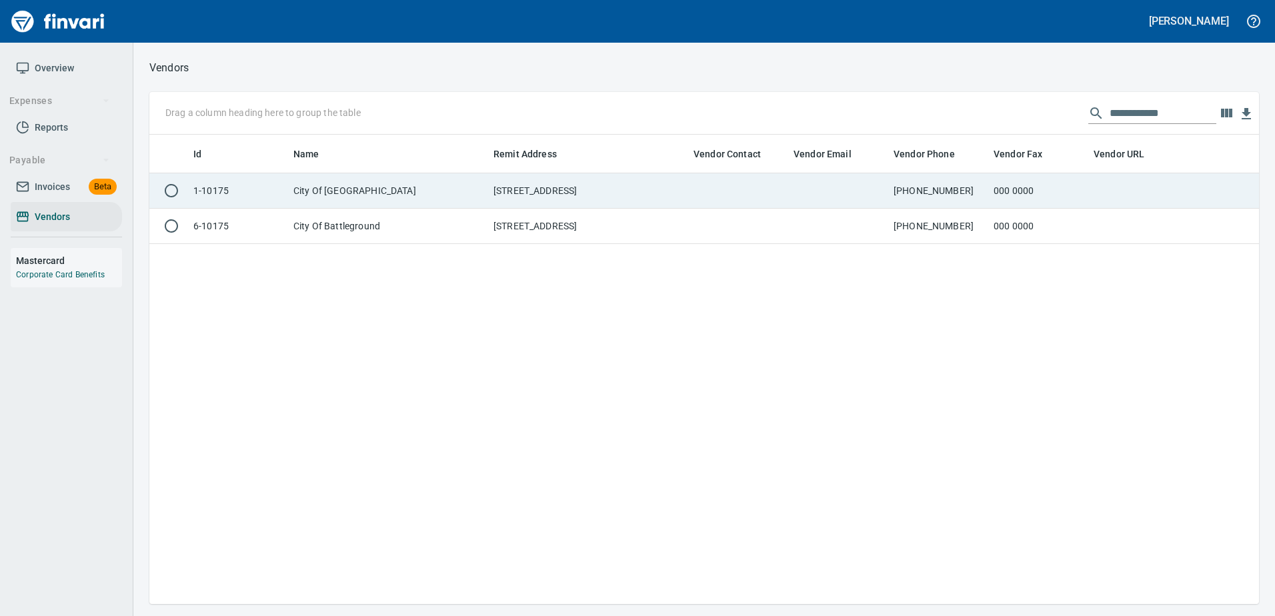
scroll to position [460, 1100]
click at [700, 203] on td at bounding box center [738, 190] width 100 height 35
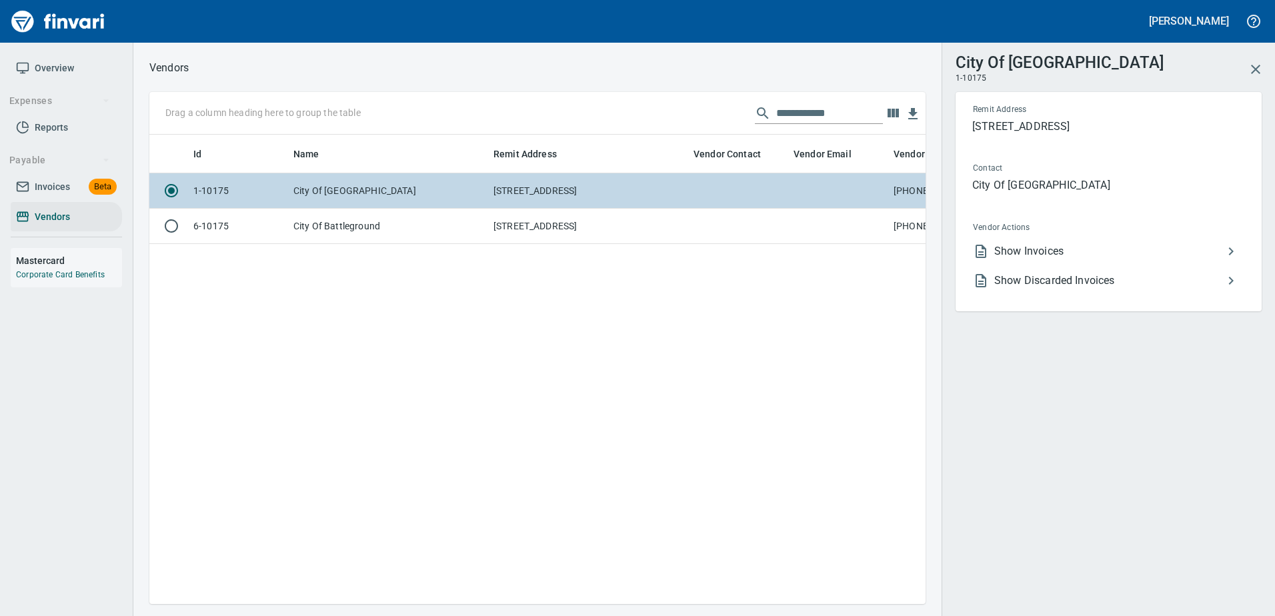
scroll to position [450, 766]
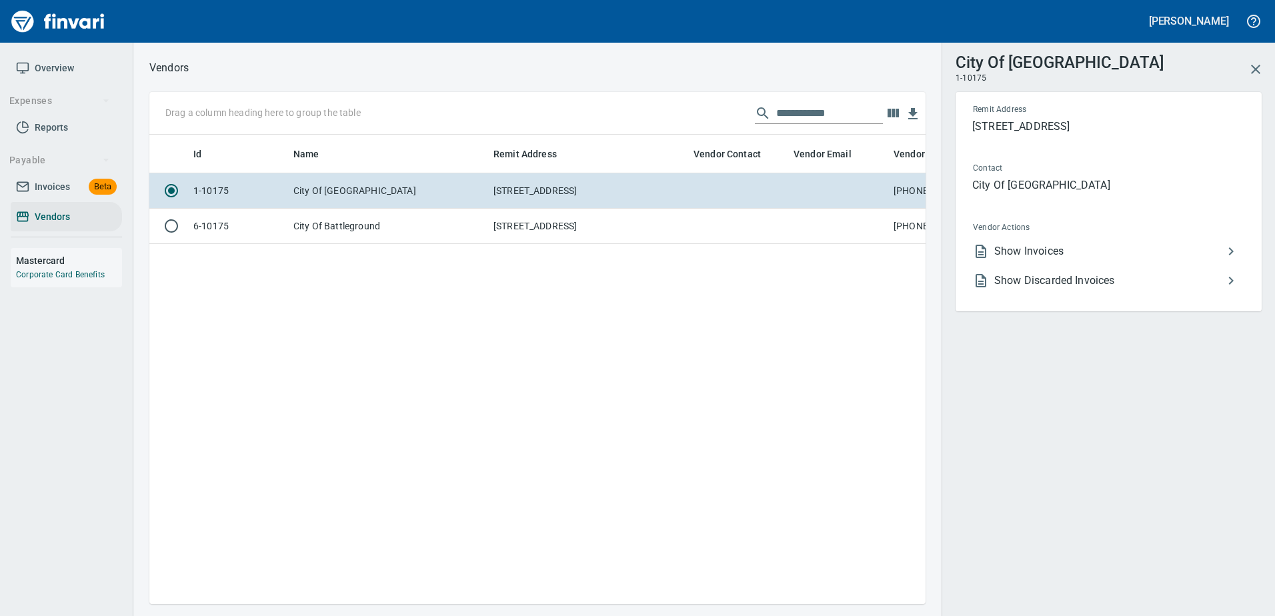
click at [1001, 259] on span "Show Invoices" at bounding box center [1108, 251] width 229 height 16
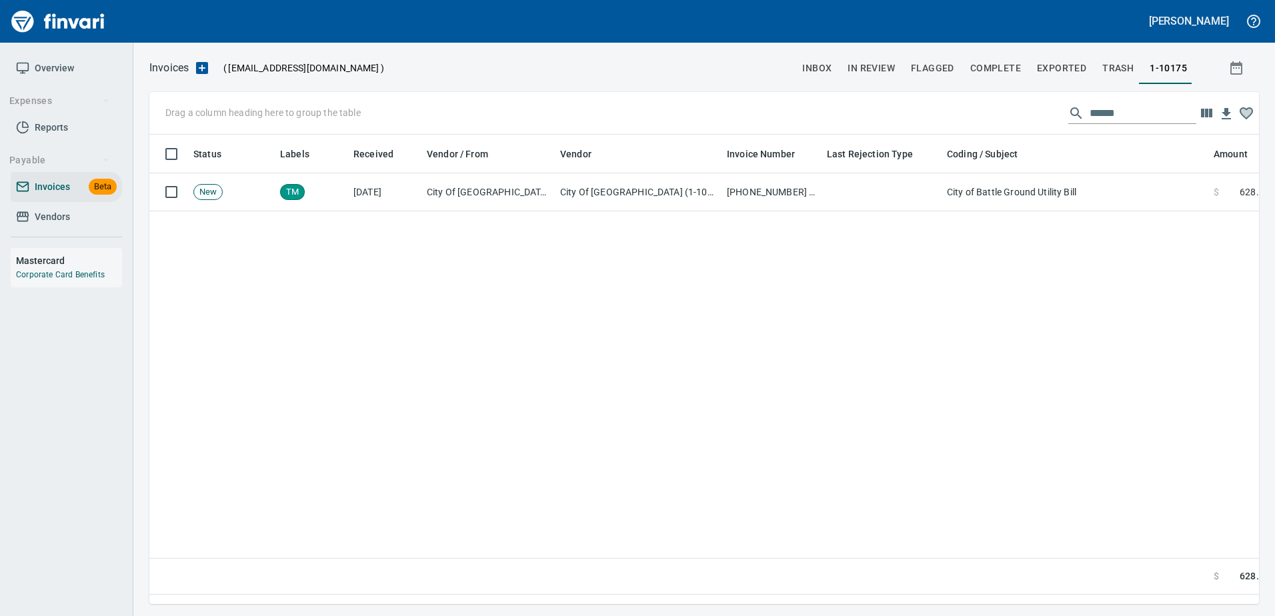
scroll to position [450, 1100]
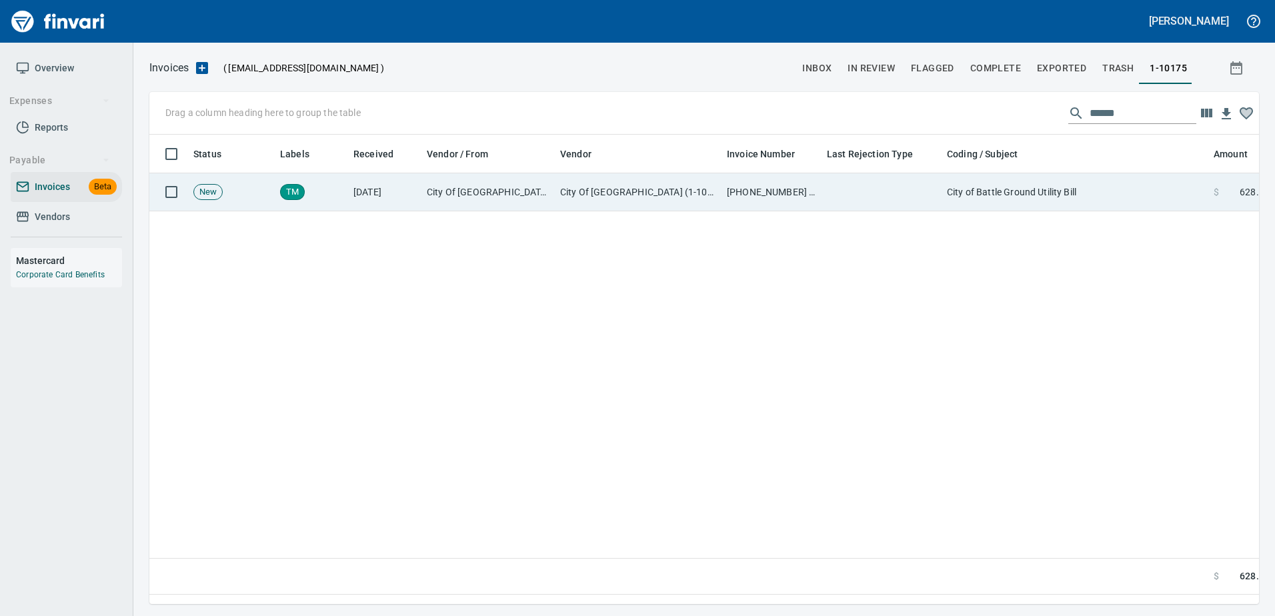
click at [874, 179] on td at bounding box center [882, 192] width 120 height 38
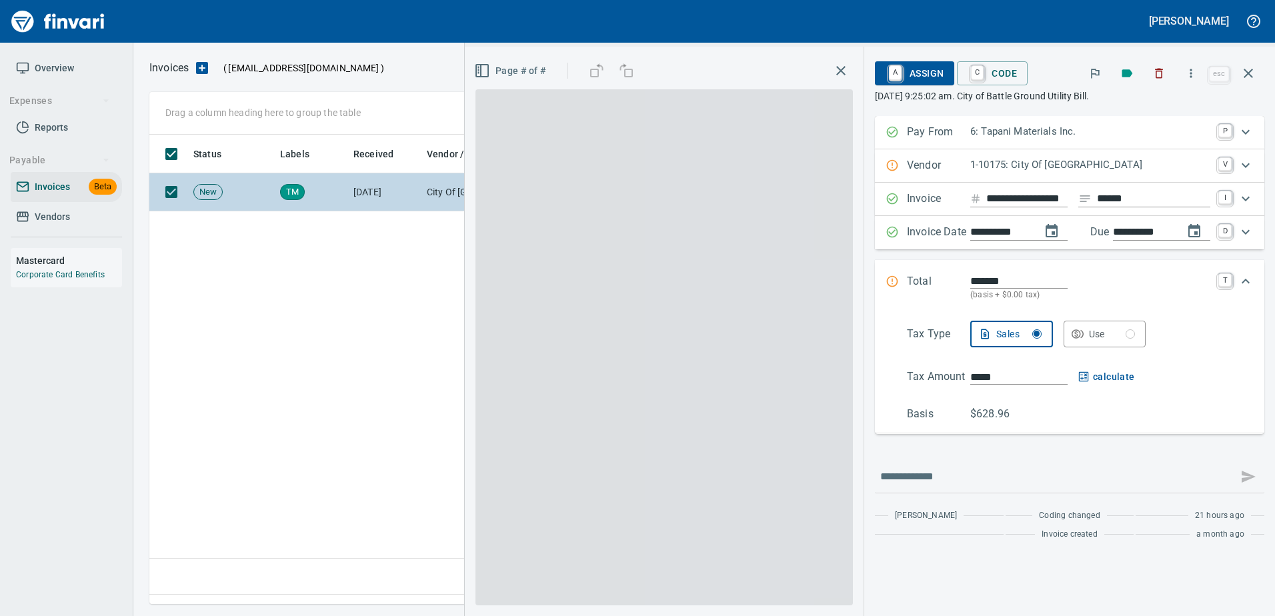
scroll to position [450, 1099]
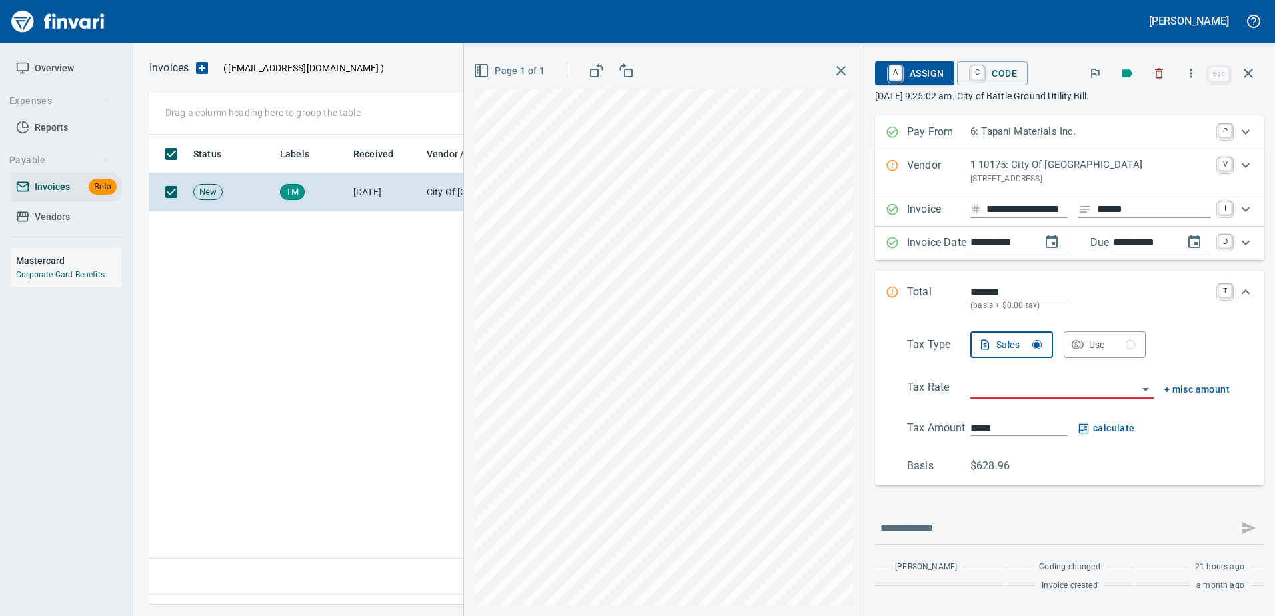
click at [936, 159] on p "Vendor" at bounding box center [938, 171] width 63 height 28
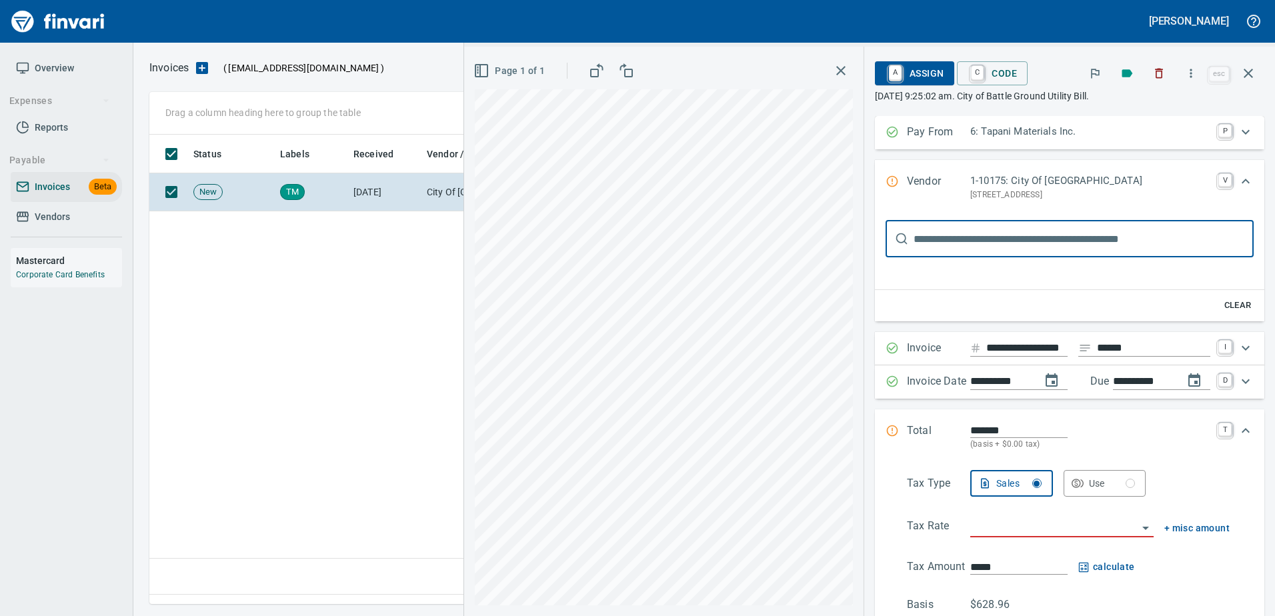
scroll to position [0, 0]
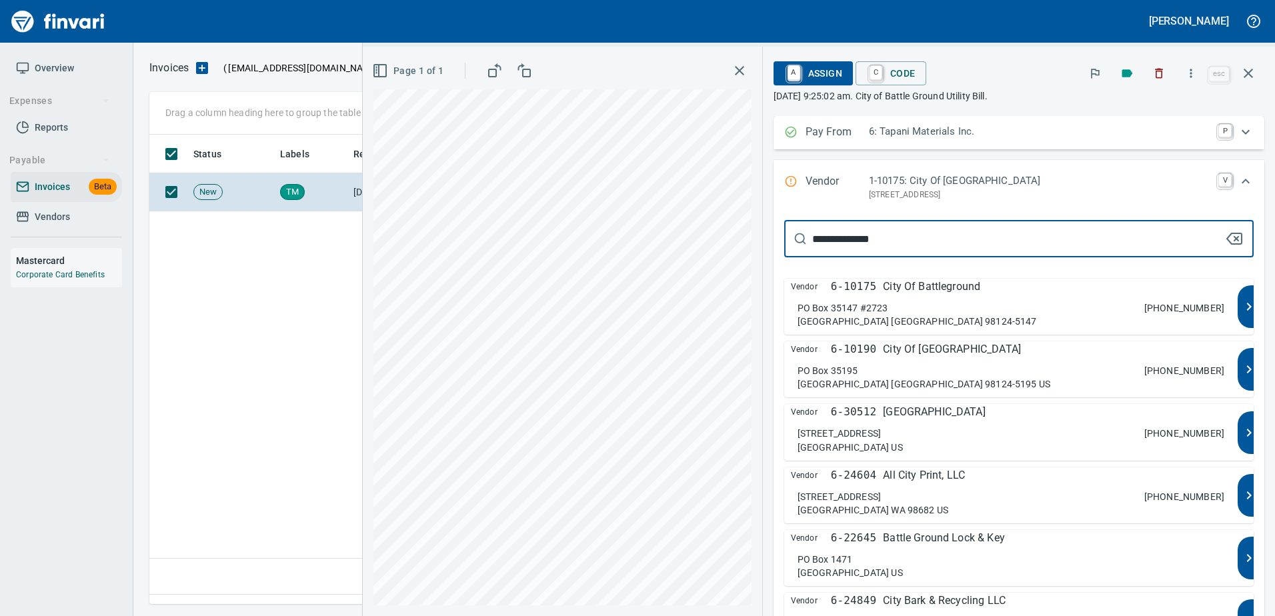
type input "**********"
click at [876, 288] on p "6-10175" at bounding box center [853, 287] width 45 height 16
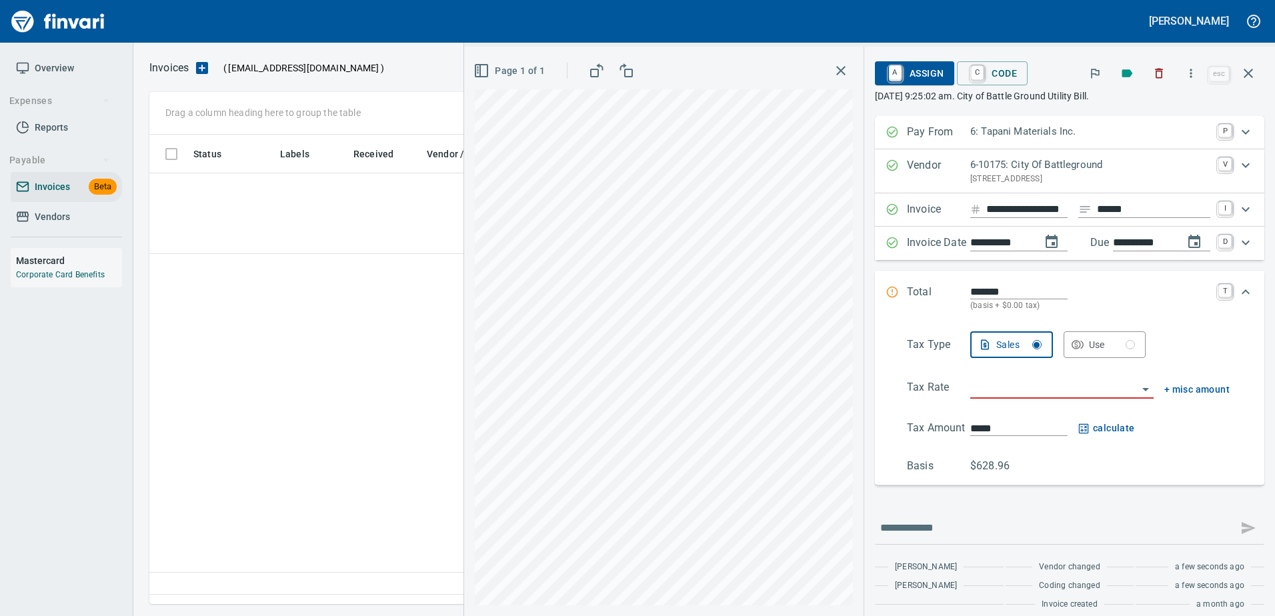
scroll to position [0, 19]
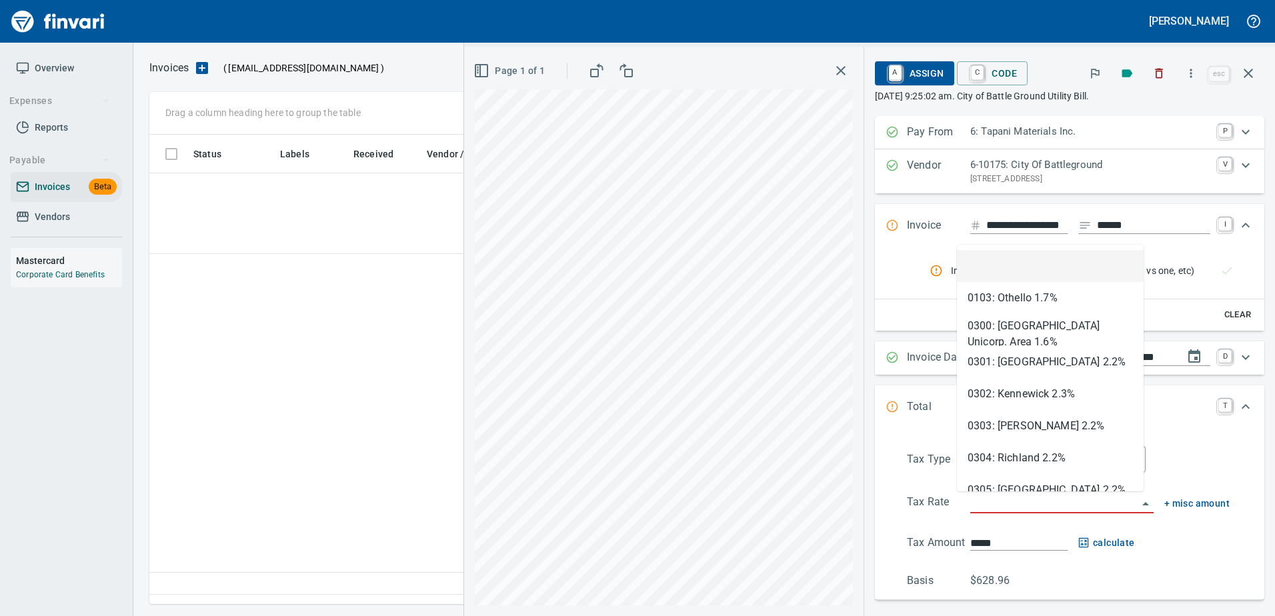
click at [984, 496] on input "search" at bounding box center [1053, 503] width 167 height 19
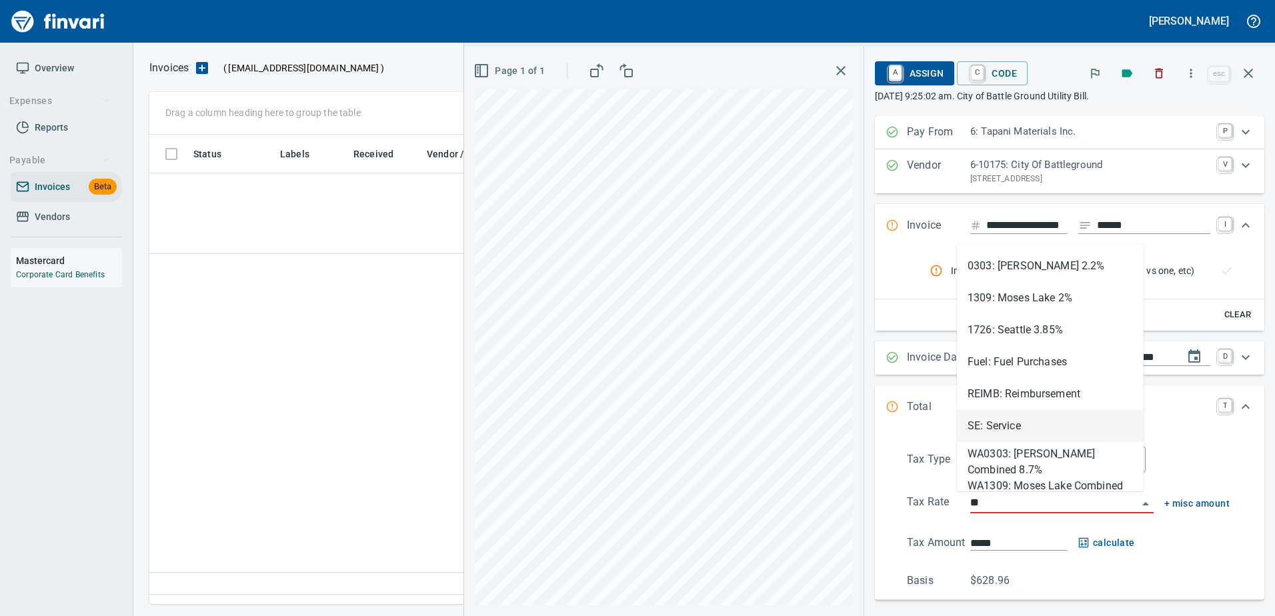
click at [1009, 425] on li "SE: Service" at bounding box center [1050, 426] width 187 height 32
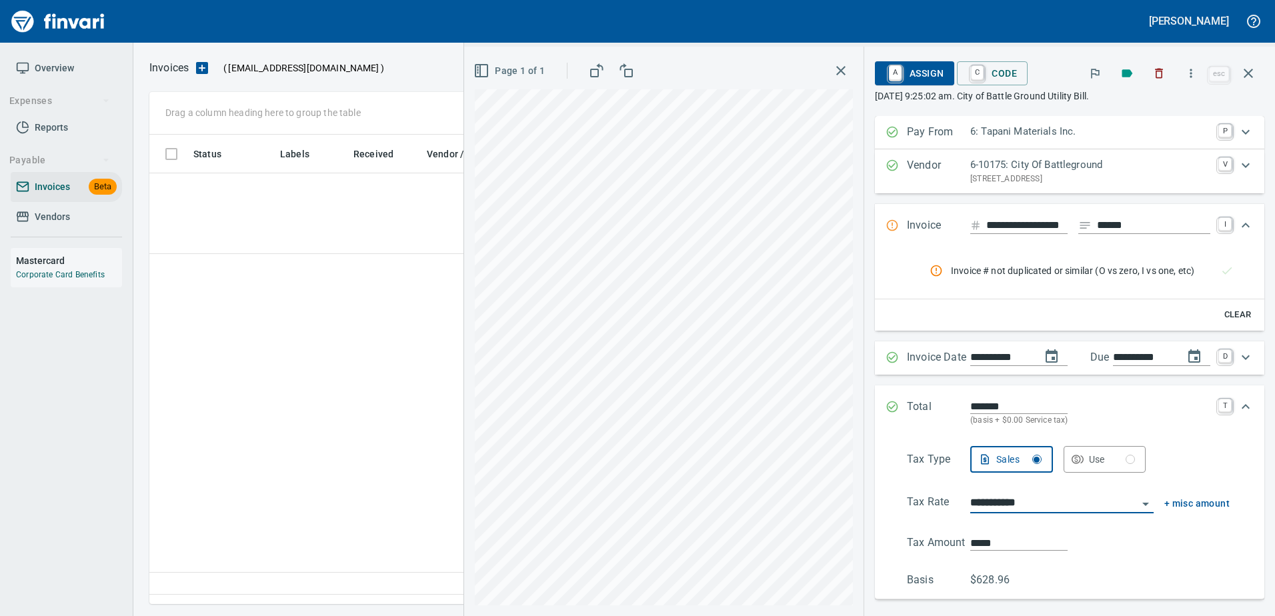
type input "**********"
click at [989, 407] on input "*******" at bounding box center [1018, 406] width 97 height 15
click at [1023, 502] on input "**********" at bounding box center [1053, 503] width 167 height 19
click at [935, 201] on div "**********" at bounding box center [1070, 358] width 390 height 484
click at [994, 230] on input "**********" at bounding box center [1026, 225] width 81 height 17
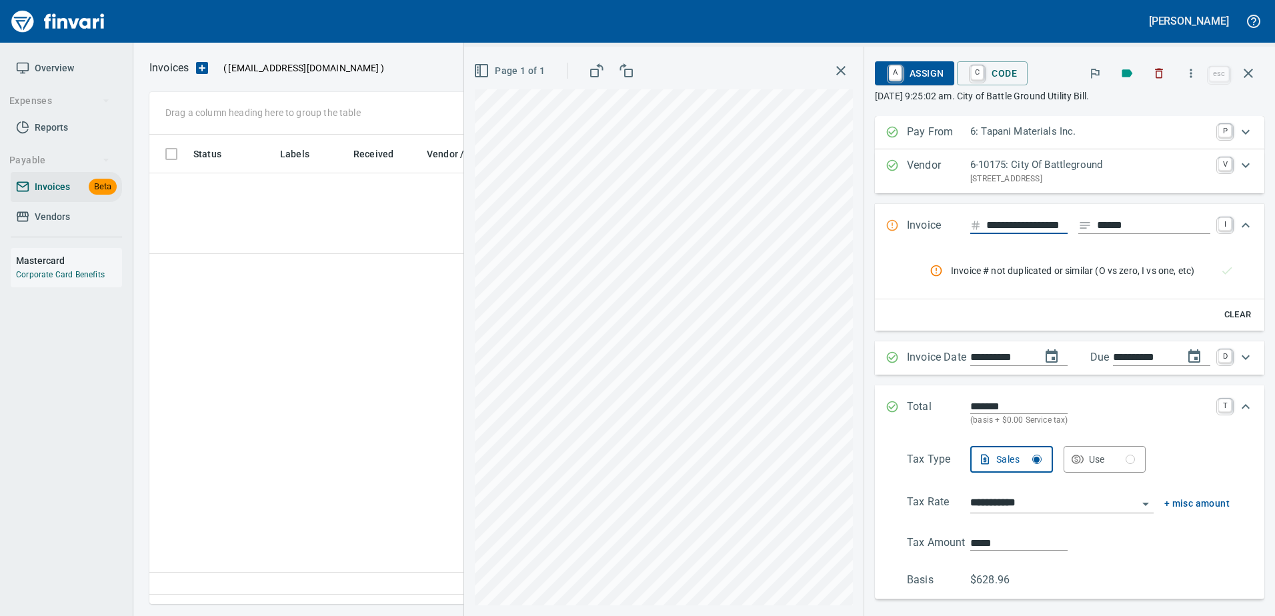
click at [1047, 229] on input "**********" at bounding box center [1026, 225] width 81 height 17
drag, startPoint x: 1051, startPoint y: 229, endPoint x: 1068, endPoint y: 229, distance: 17.3
click at [1068, 229] on div "**********" at bounding box center [1090, 225] width 240 height 17
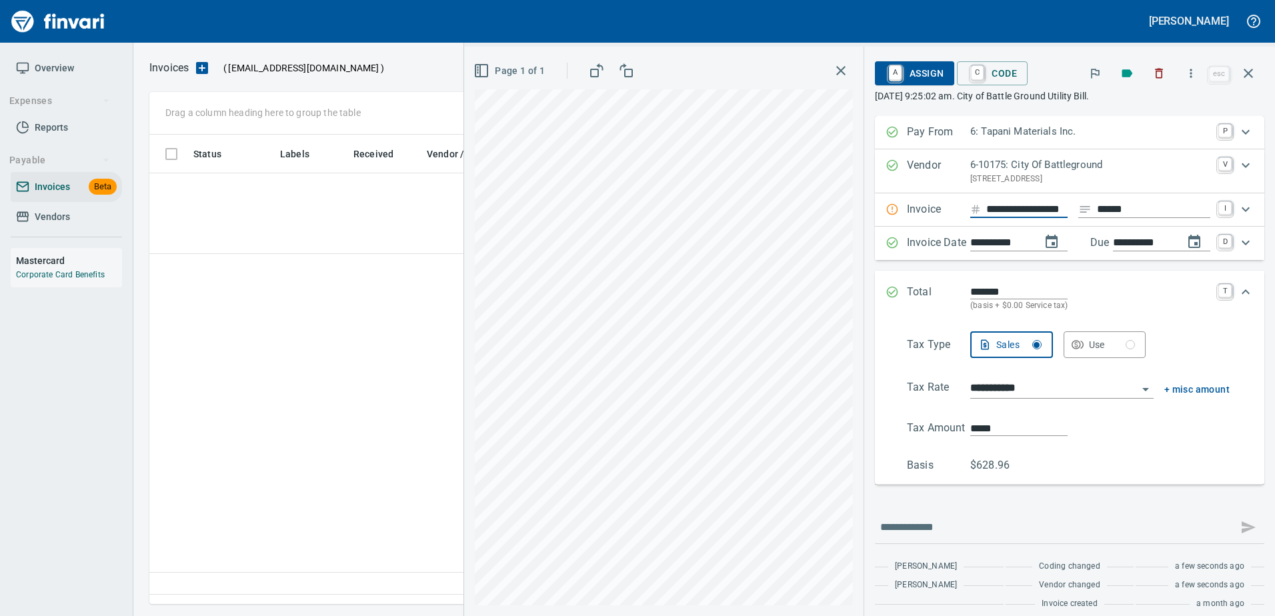
click at [936, 199] on div "**********" at bounding box center [1070, 209] width 390 height 33
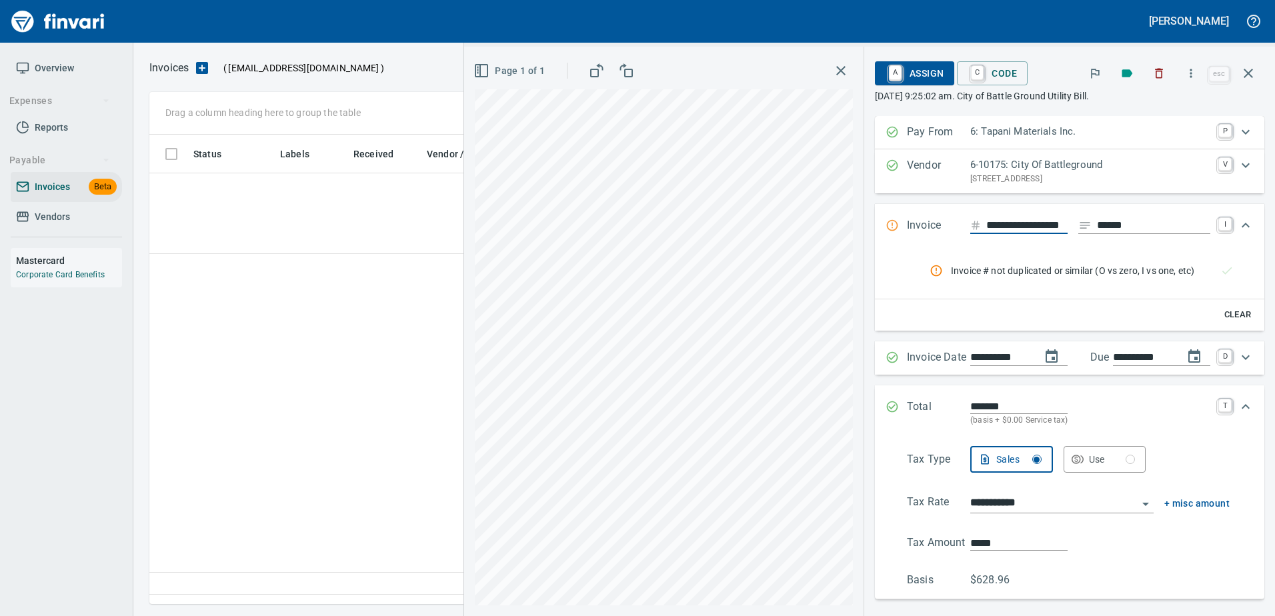
scroll to position [0, 0]
drag, startPoint x: 1028, startPoint y: 227, endPoint x: 919, endPoint y: 215, distance: 110.0
click at [919, 215] on div "**********" at bounding box center [1070, 226] width 390 height 44
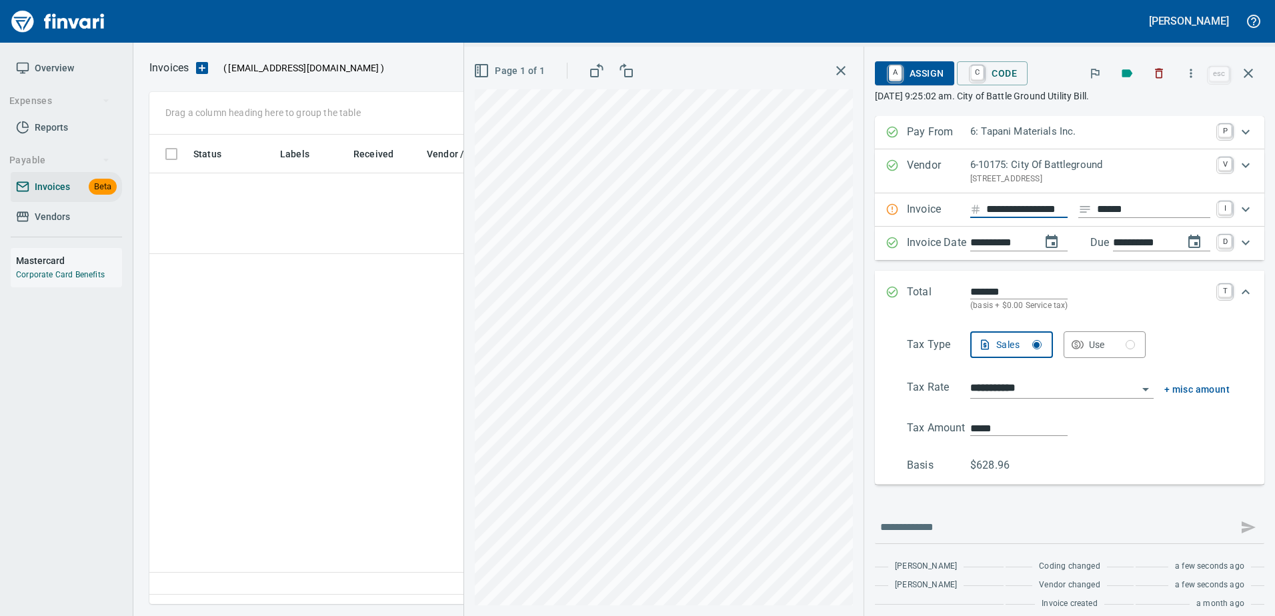
type input "**********"
click at [927, 213] on p "Invoice" at bounding box center [938, 209] width 63 height 17
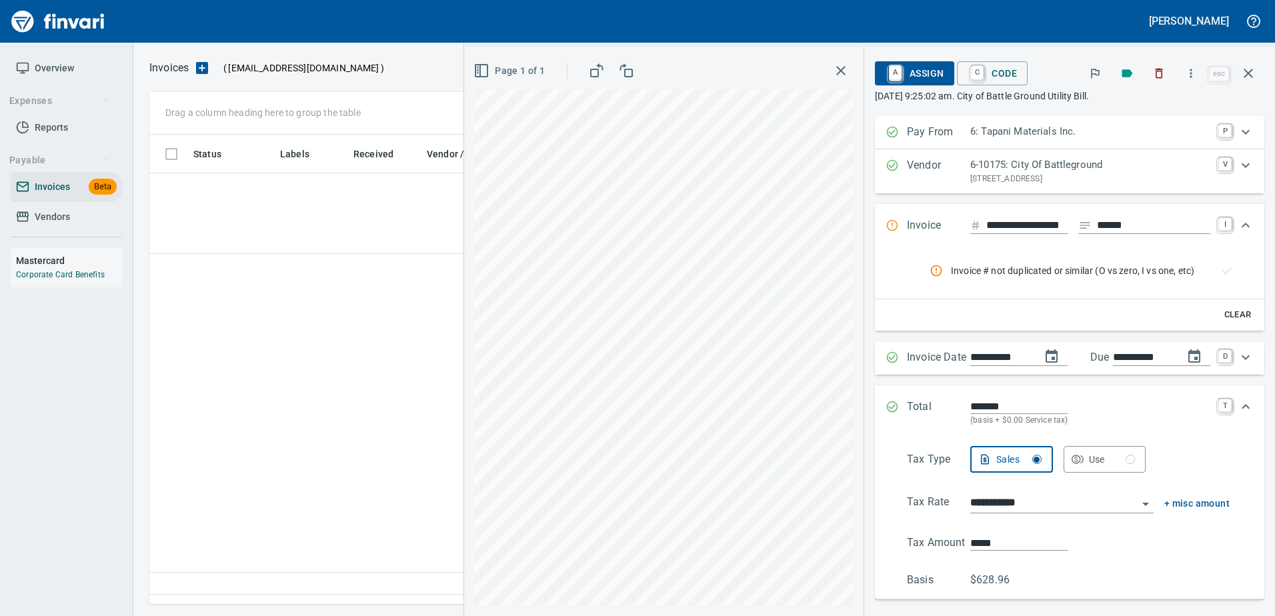
click at [927, 213] on div "**********" at bounding box center [1070, 226] width 390 height 44
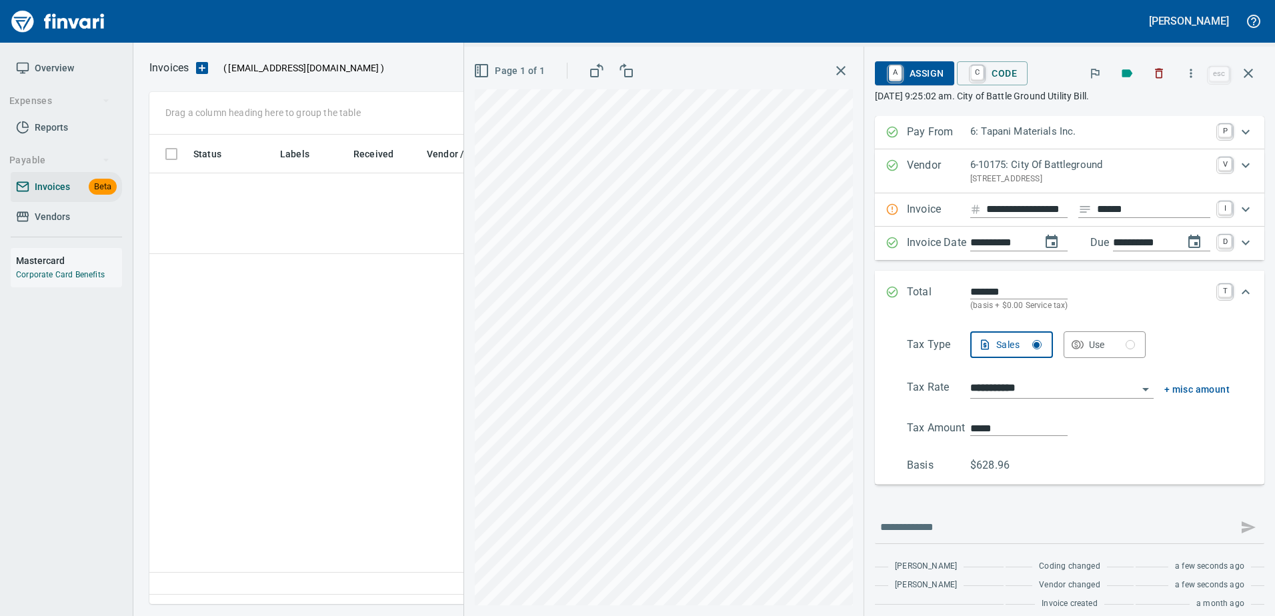
click at [908, 78] on span "A Assign" at bounding box center [915, 73] width 58 height 23
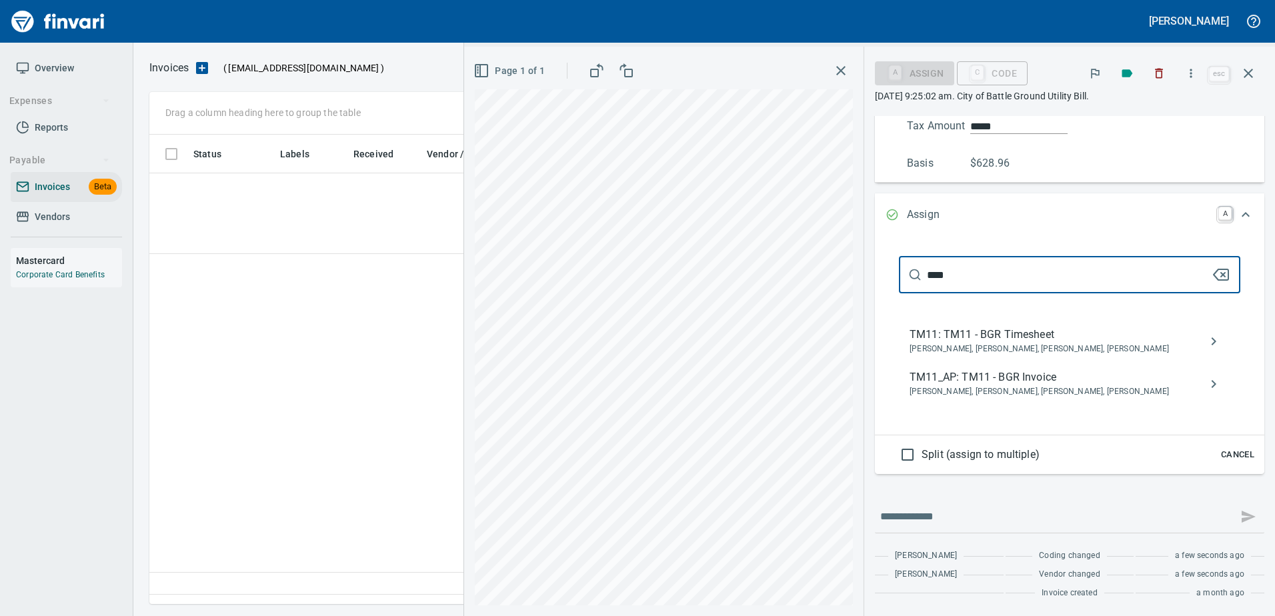
scroll to position [302, 0]
type input "****"
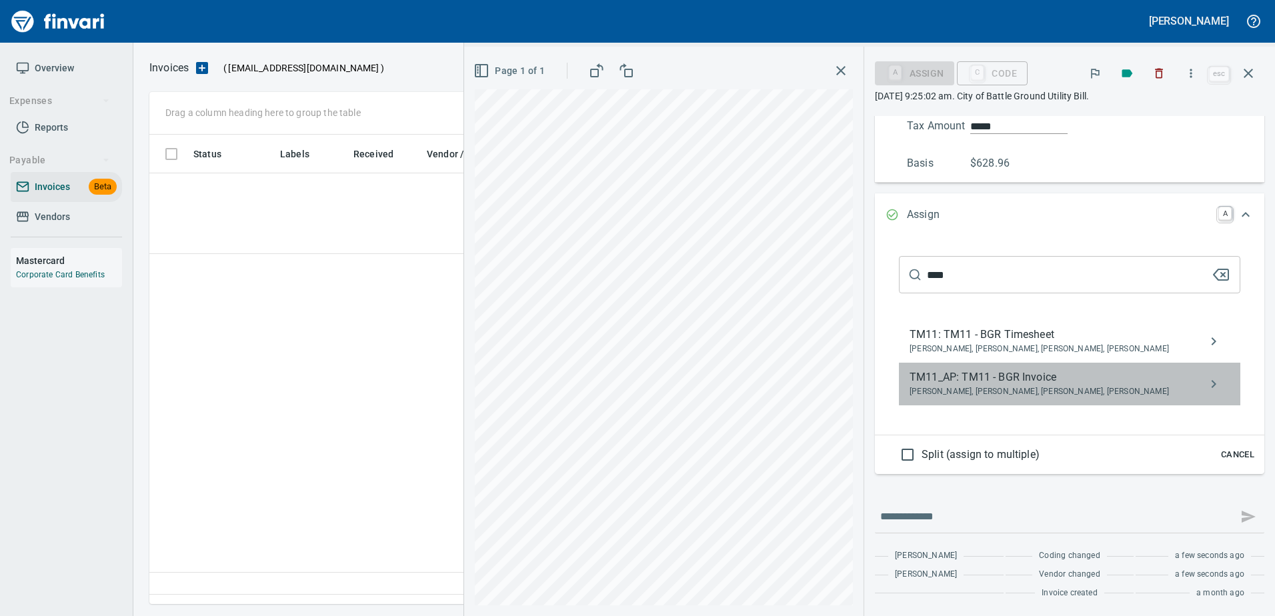
click at [977, 384] on span "TM11_AP: TM11 - BGR Invoice" at bounding box center [1059, 378] width 299 height 16
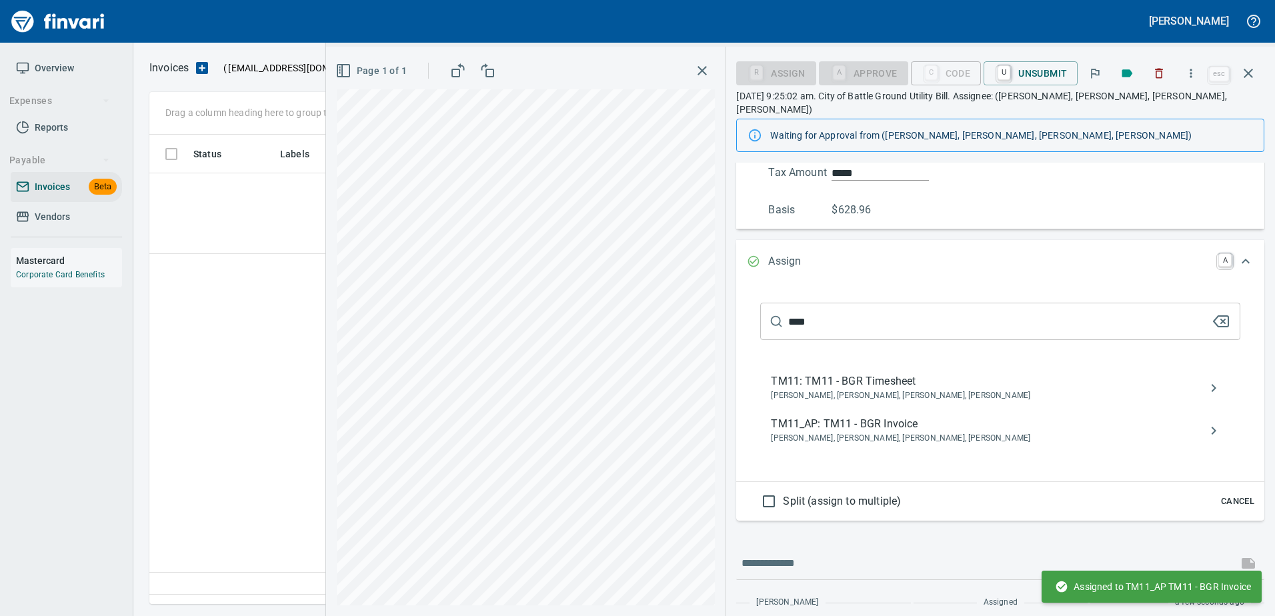
scroll to position [63, 0]
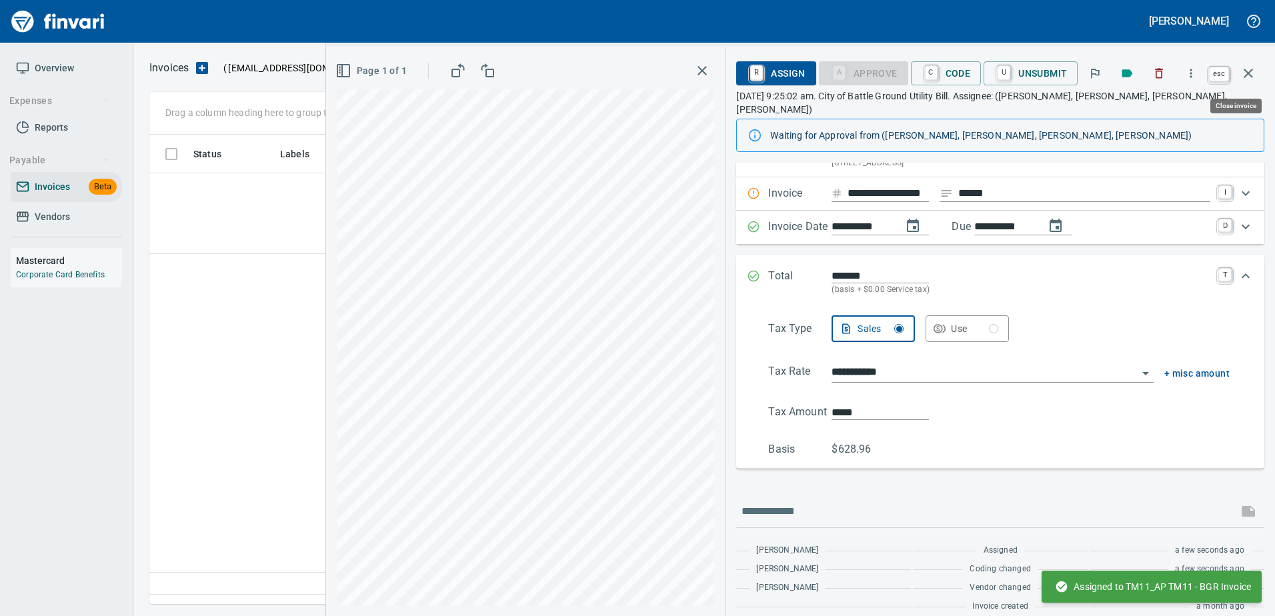
click at [1237, 69] on button "button" at bounding box center [1249, 73] width 32 height 32
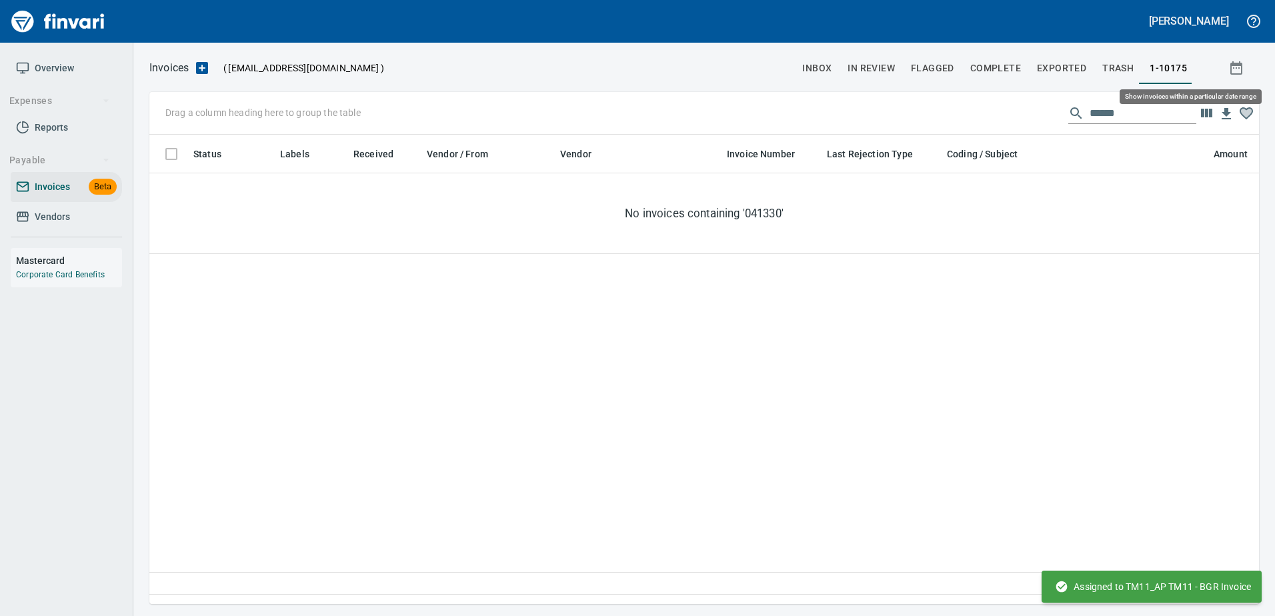
scroll to position [450, 1100]
click at [58, 213] on span "Vendors" at bounding box center [52, 217] width 35 height 17
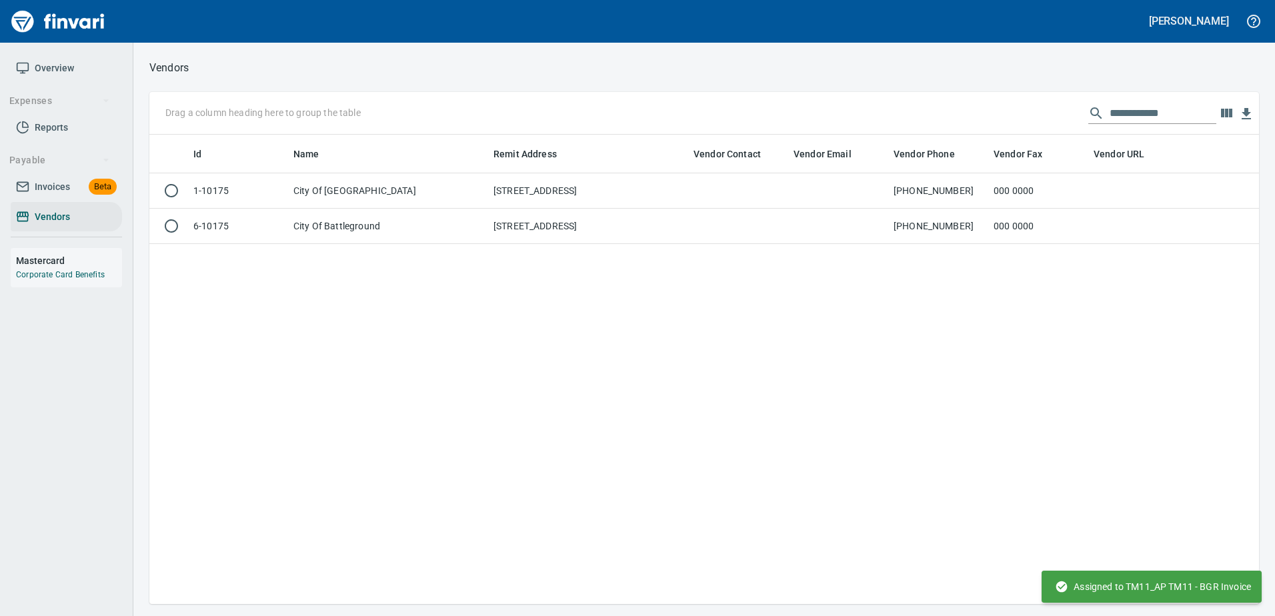
scroll to position [460, 1100]
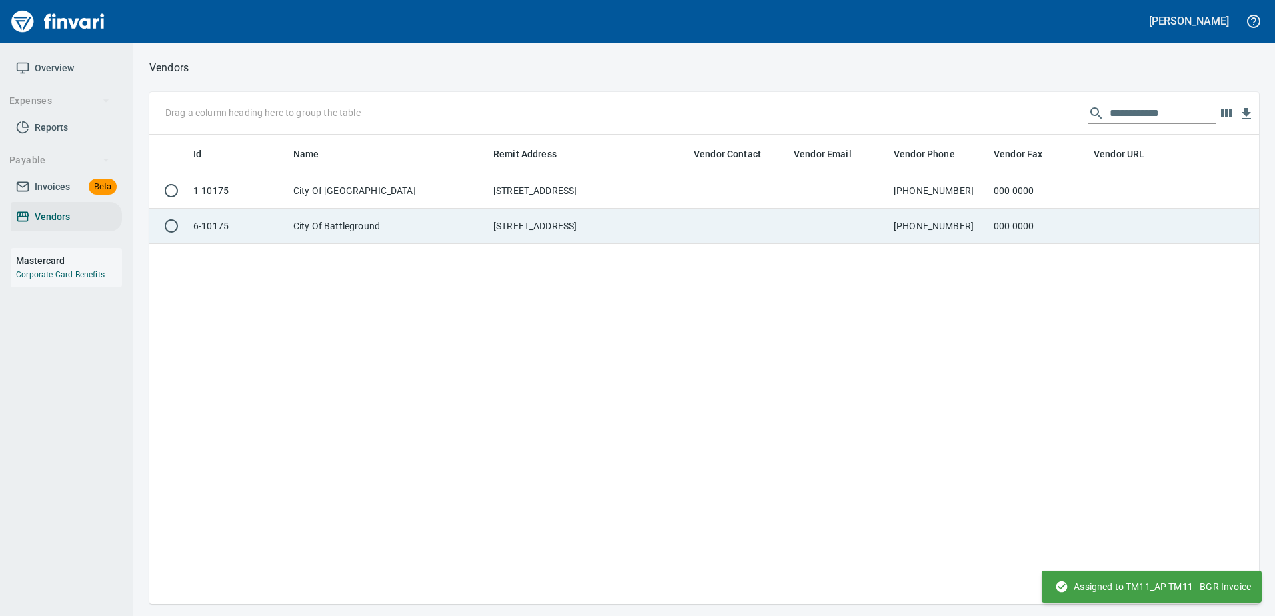
click at [756, 218] on td at bounding box center [738, 226] width 100 height 35
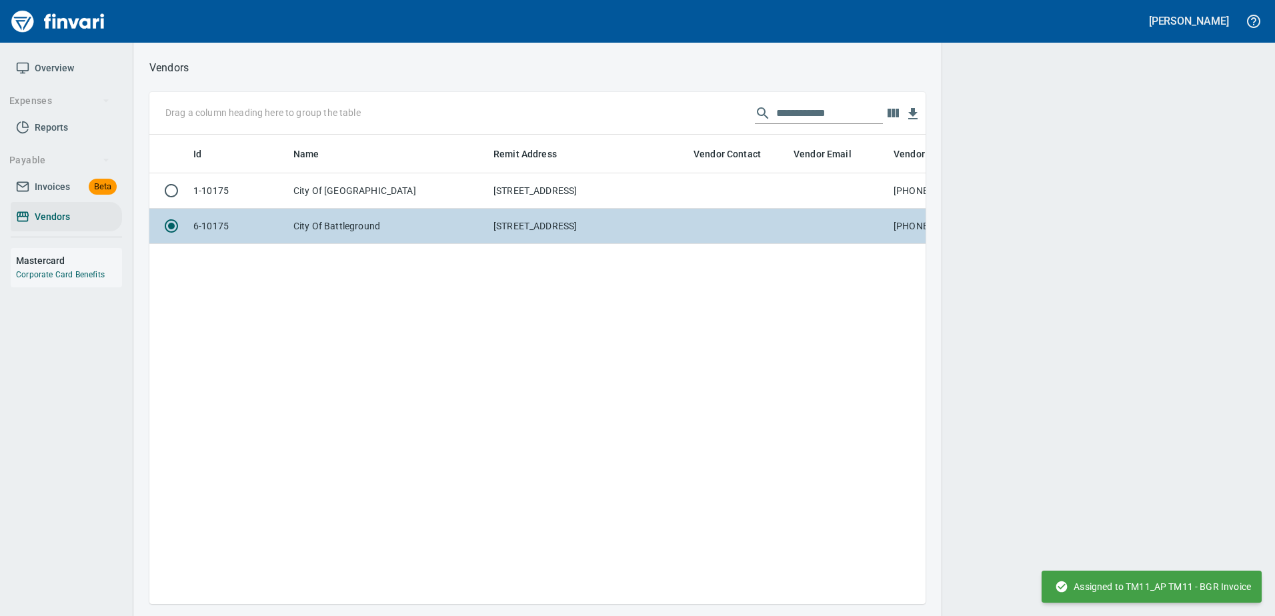
scroll to position [450, 766]
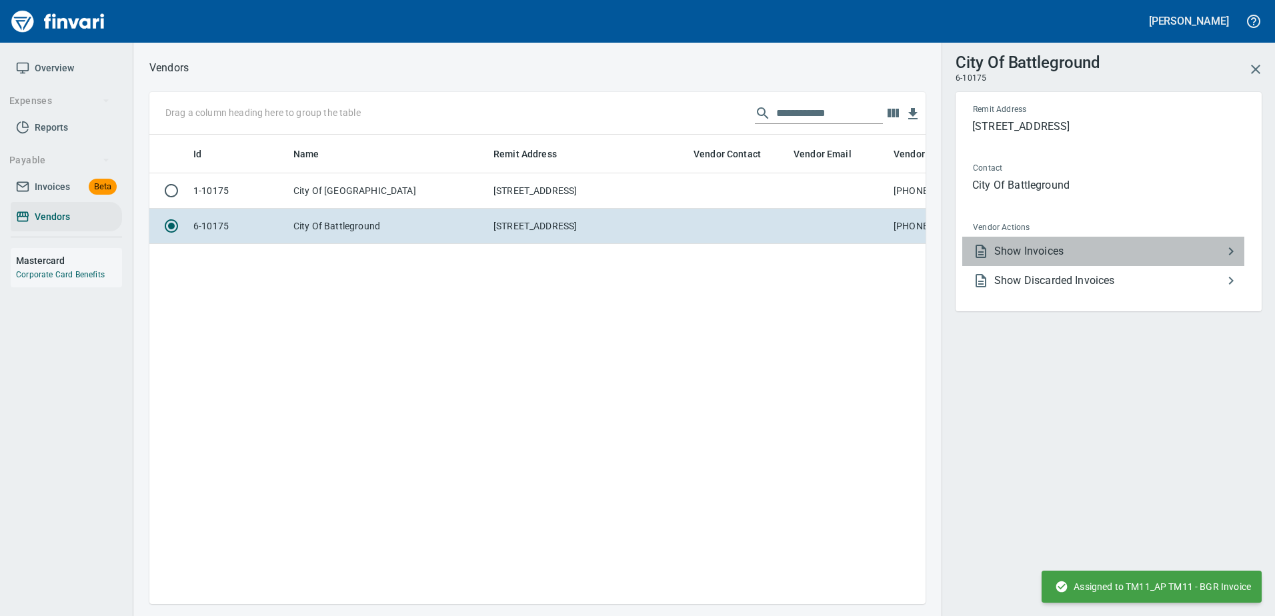
click at [1003, 248] on span "Show Invoices" at bounding box center [1108, 251] width 229 height 16
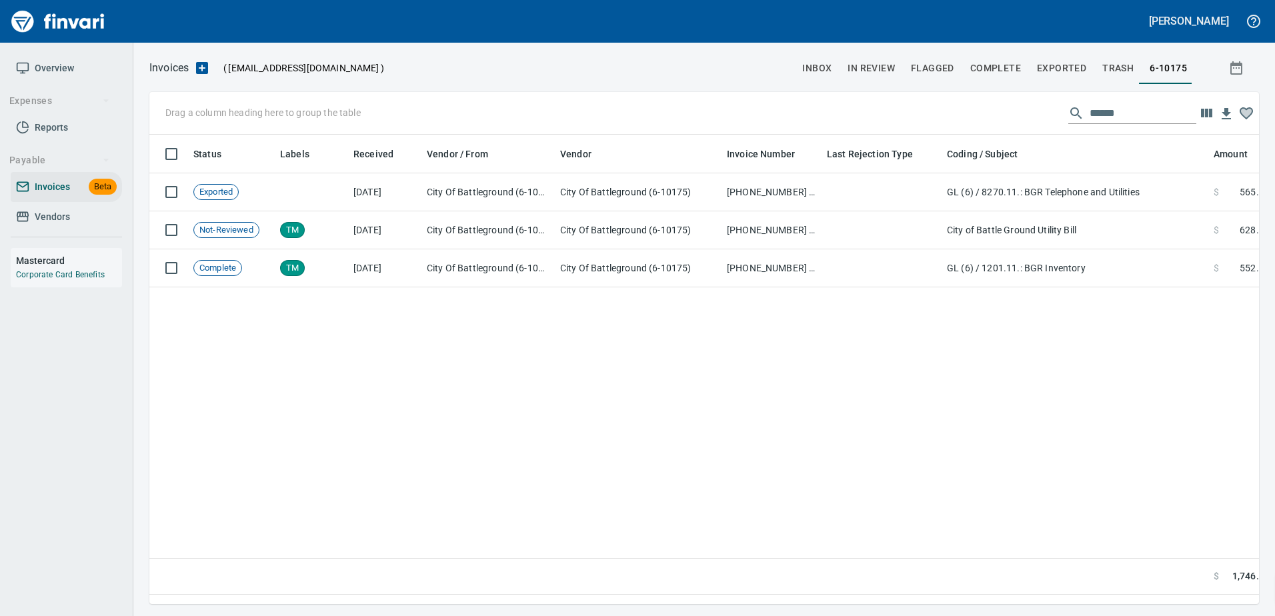
scroll to position [450, 1100]
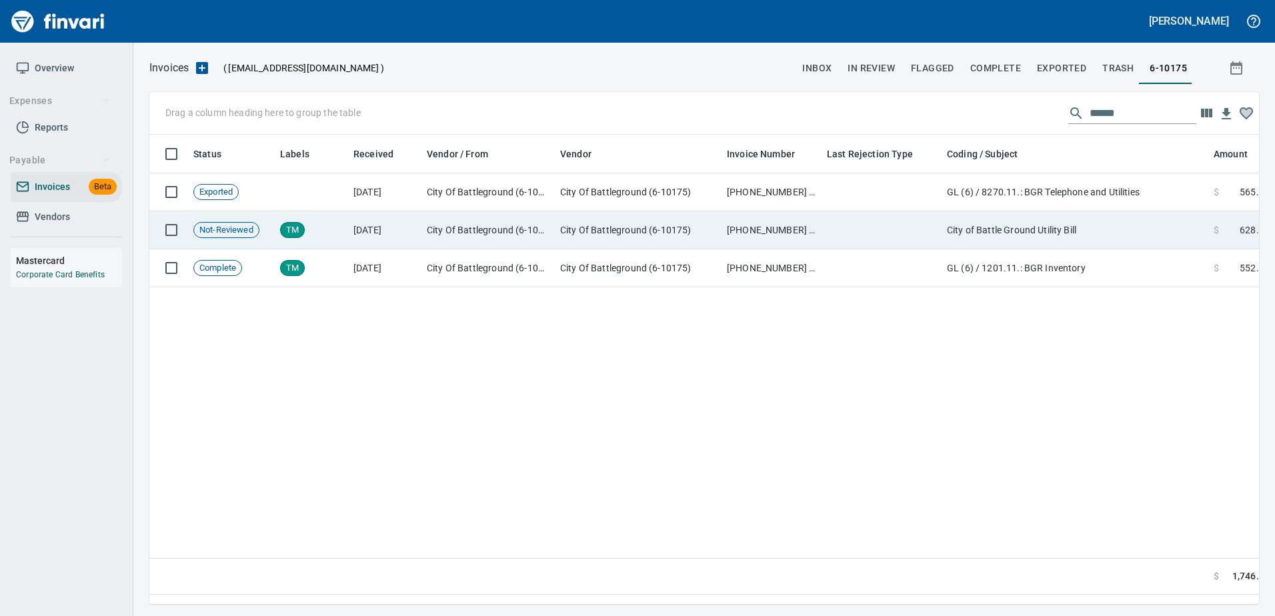
click at [740, 224] on td "[PHONE_NUMBER] 0825" at bounding box center [772, 230] width 100 height 38
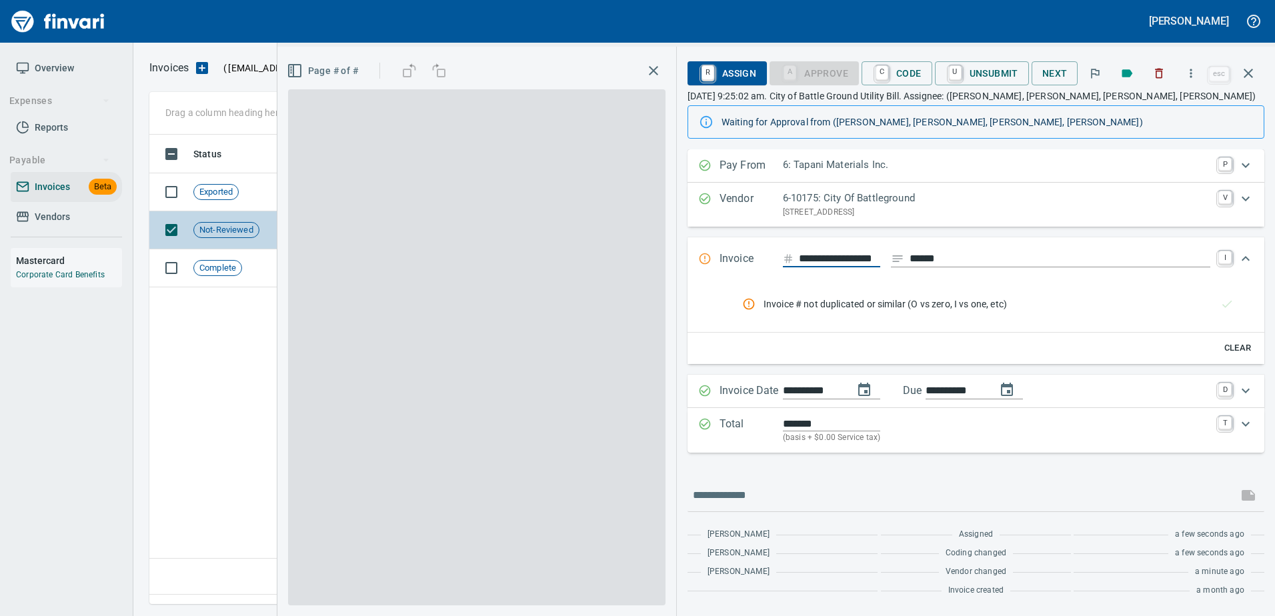
scroll to position [0, 19]
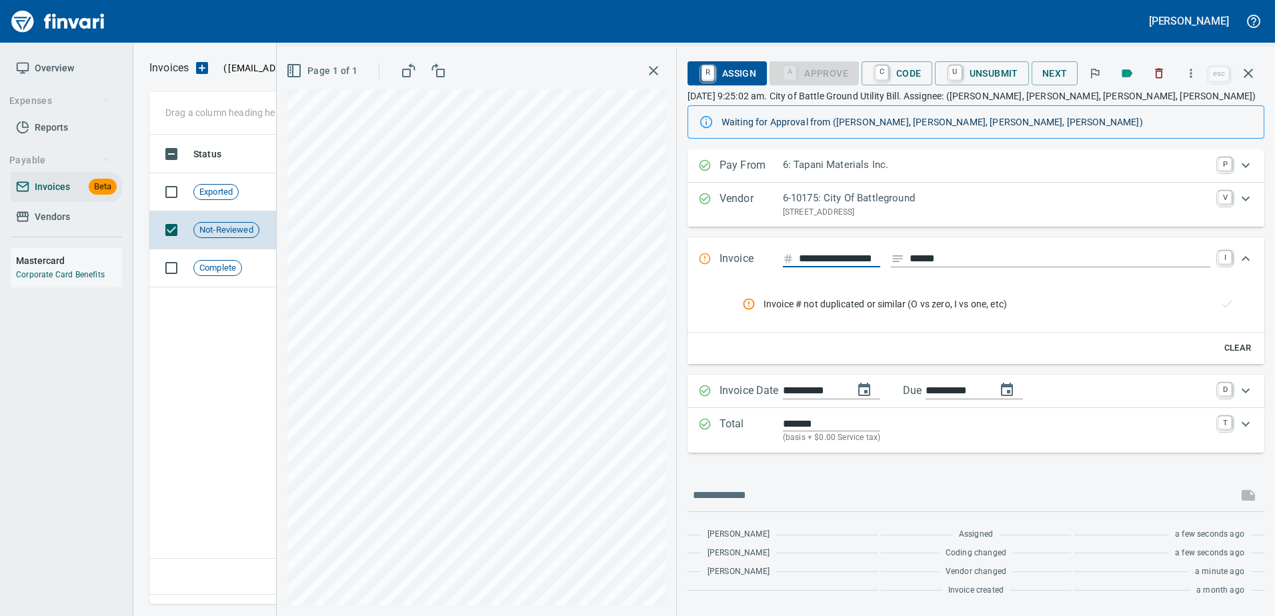
click at [868, 255] on input "**********" at bounding box center [839, 259] width 81 height 17
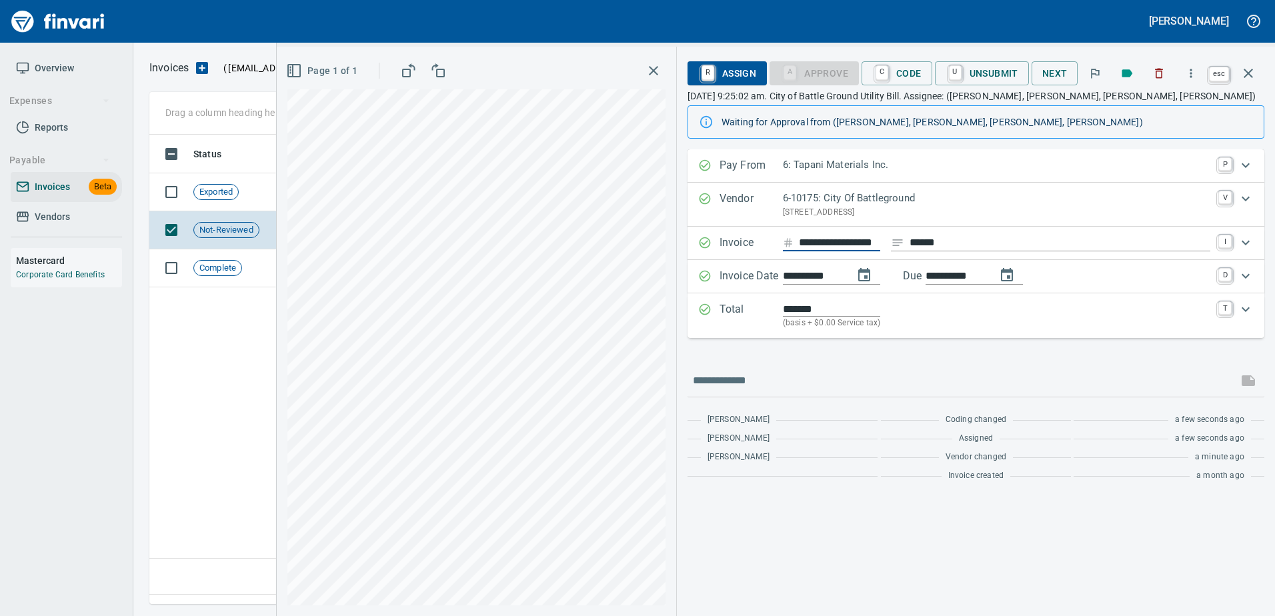
type input "**********"
click at [1245, 73] on icon "button" at bounding box center [1249, 73] width 16 height 16
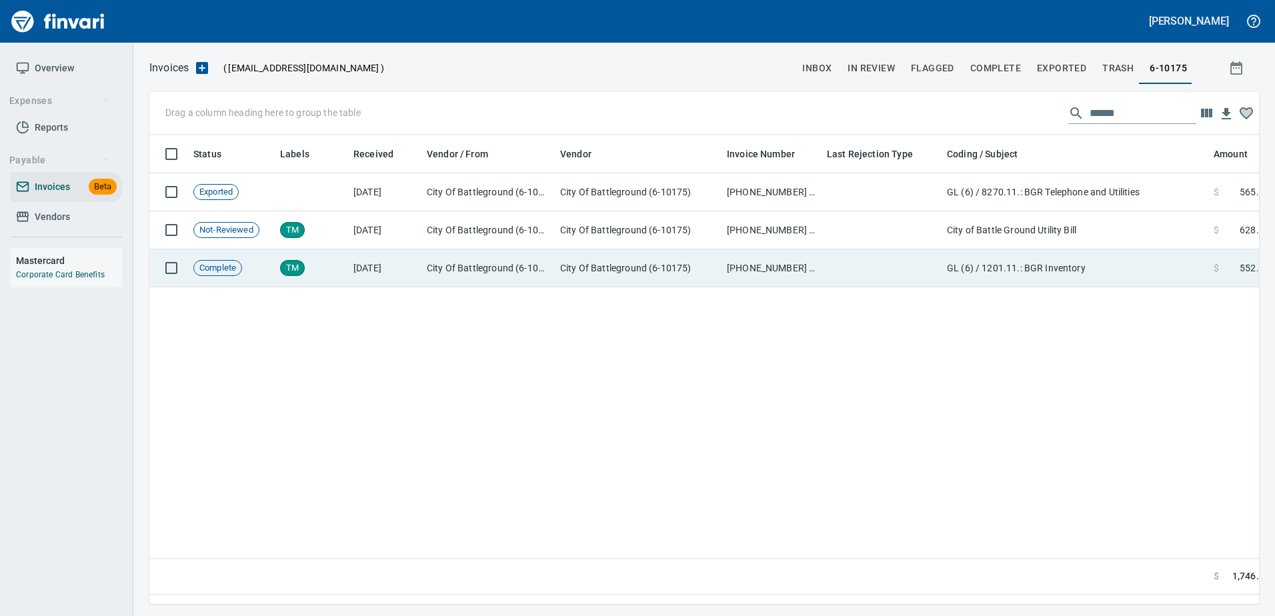
click at [835, 257] on td at bounding box center [882, 268] width 120 height 38
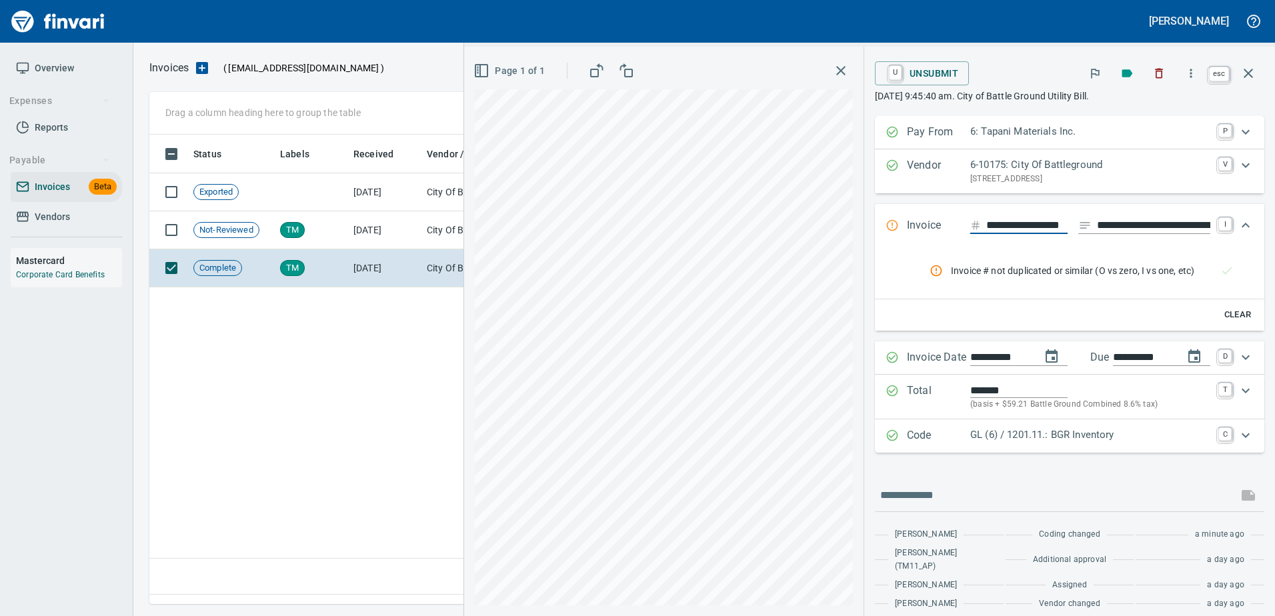
scroll to position [450, 1099]
click at [1234, 74] on button "button" at bounding box center [1249, 73] width 32 height 32
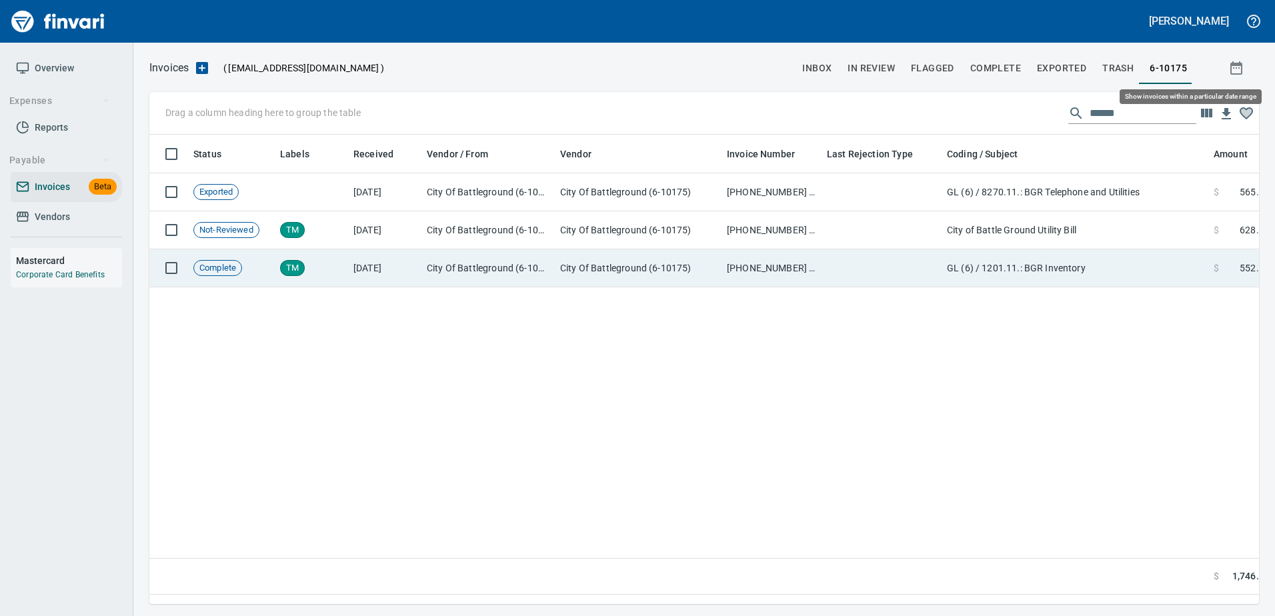
scroll to position [450, 1100]
